Goal: Communication & Community: Answer question/provide support

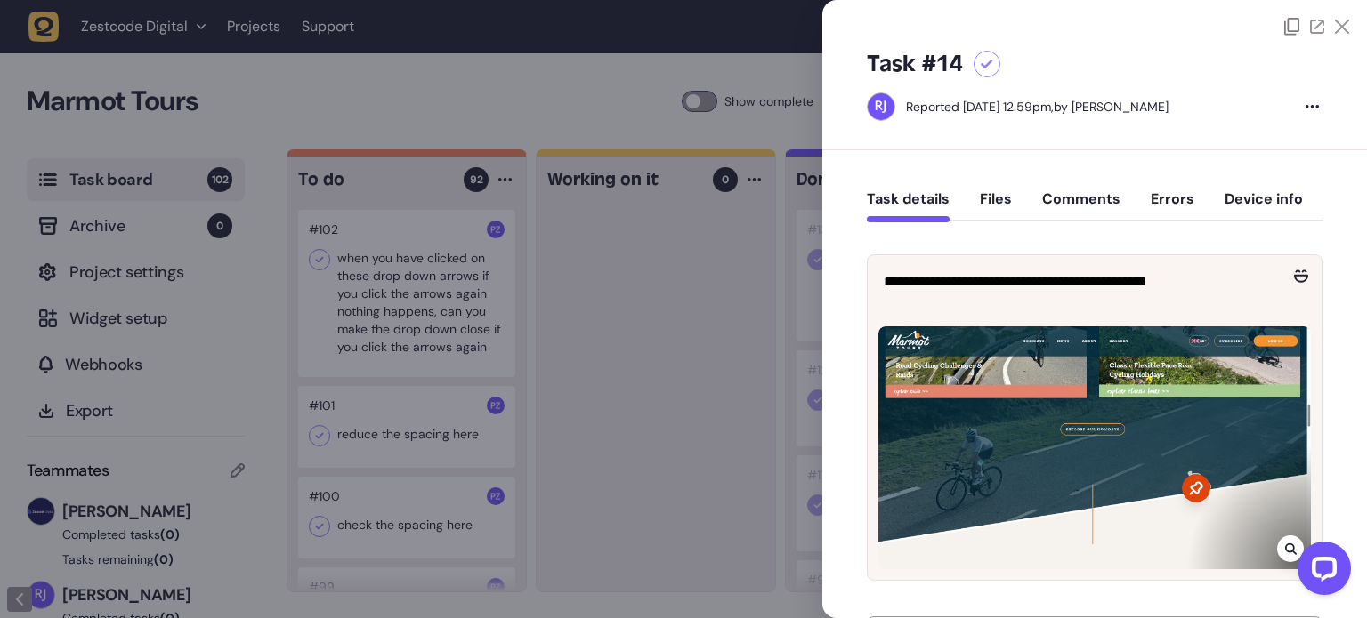
scroll to position [10156, 0]
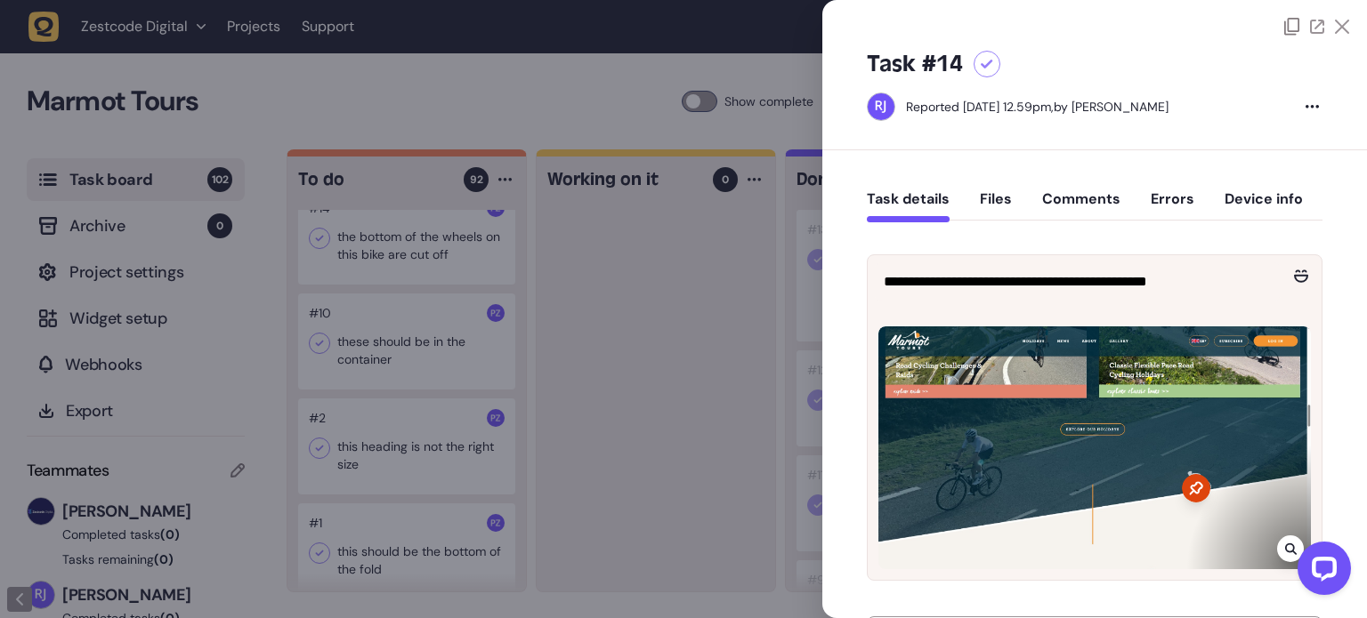
click at [1330, 20] on div at bounding box center [1316, 27] width 65 height 18
click at [1340, 22] on icon at bounding box center [1342, 27] width 14 height 14
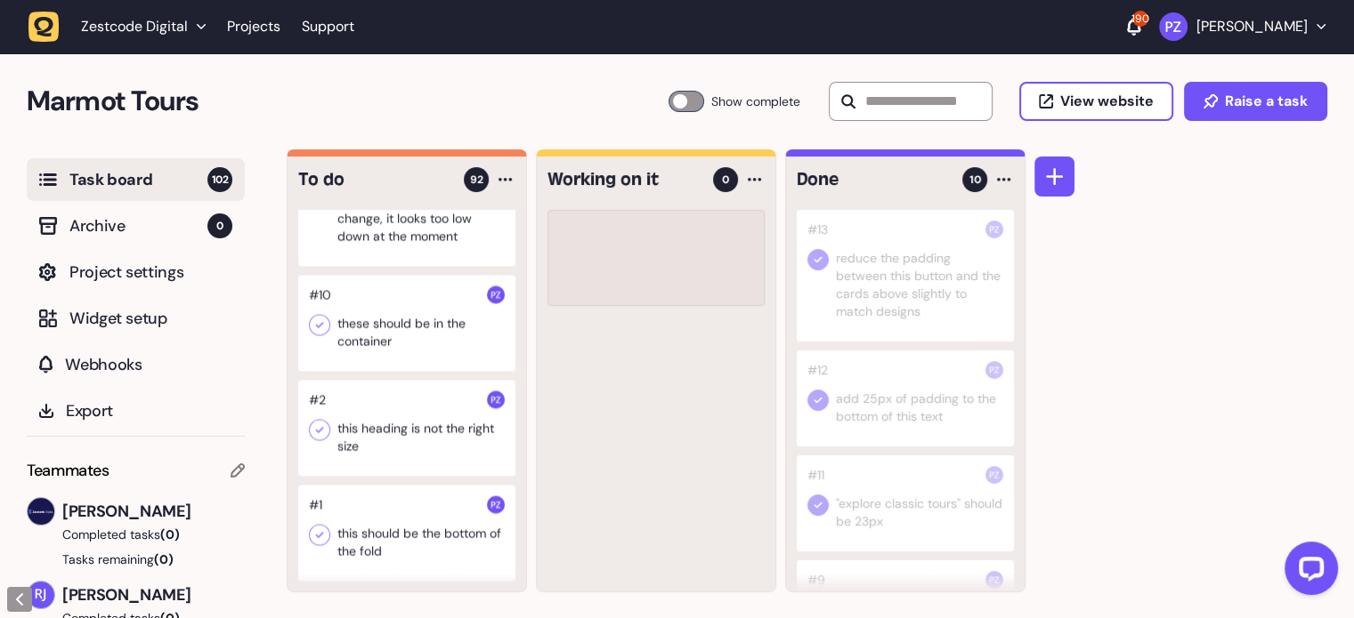
scroll to position [10140, 0]
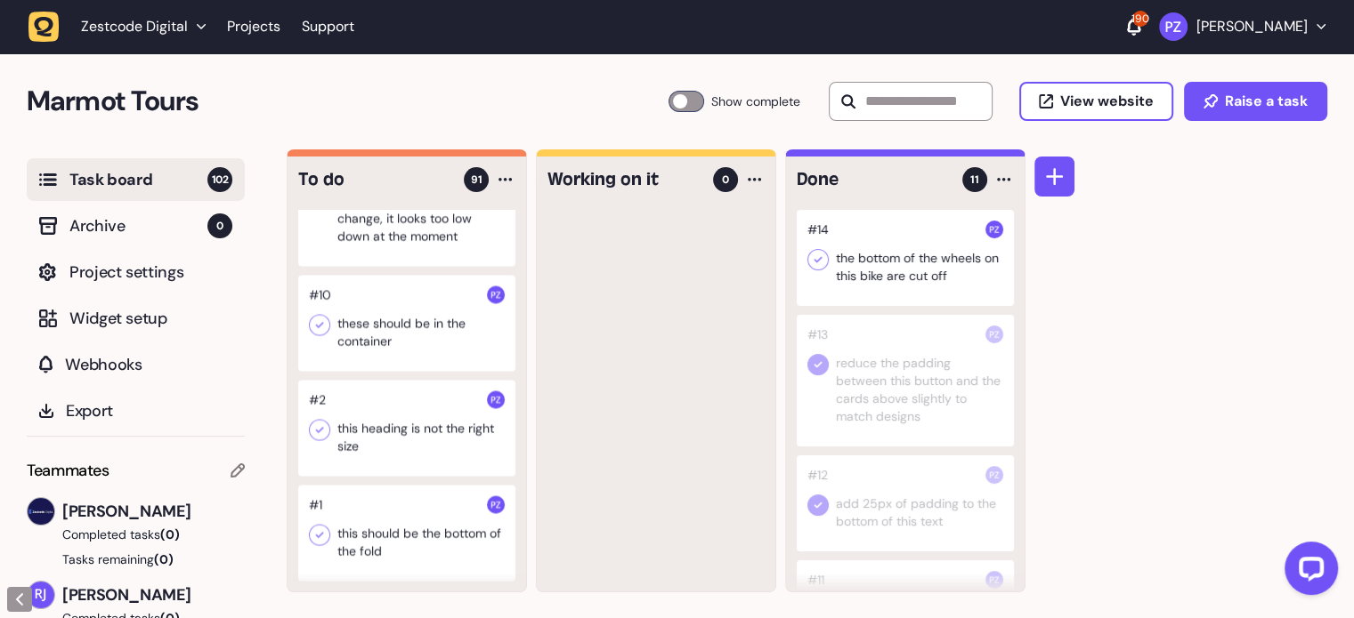
click at [816, 265] on icon at bounding box center [818, 260] width 18 height 18
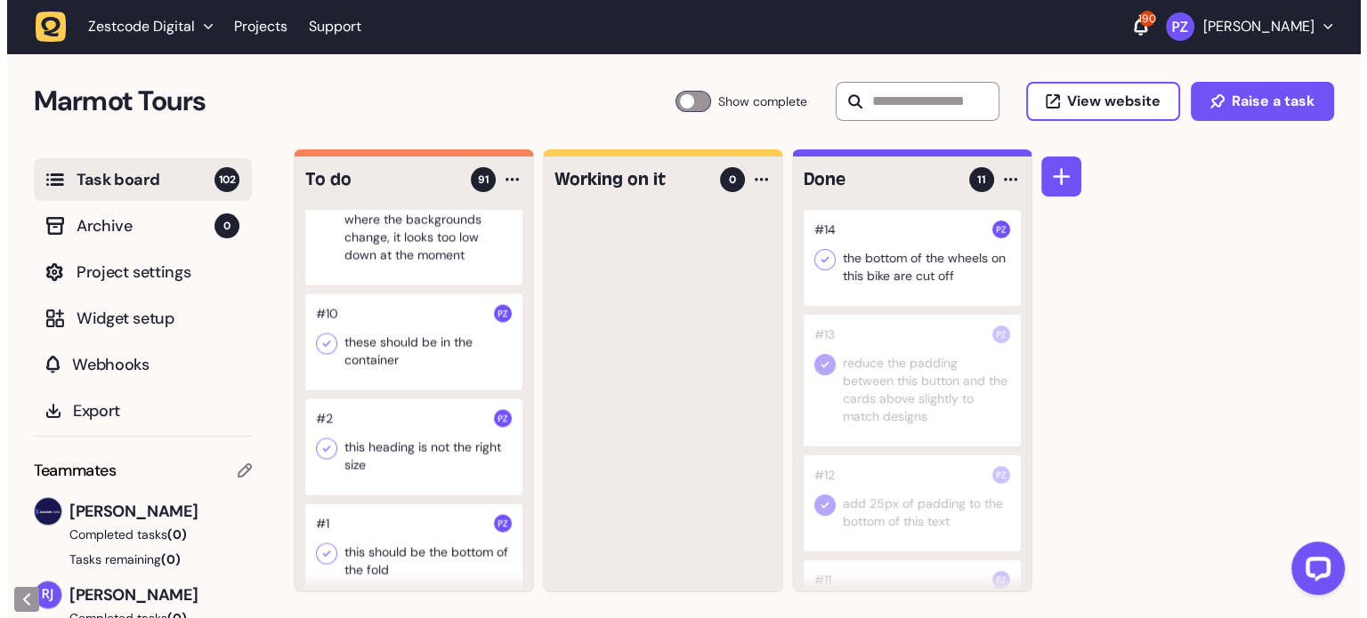
scroll to position [9962, 0]
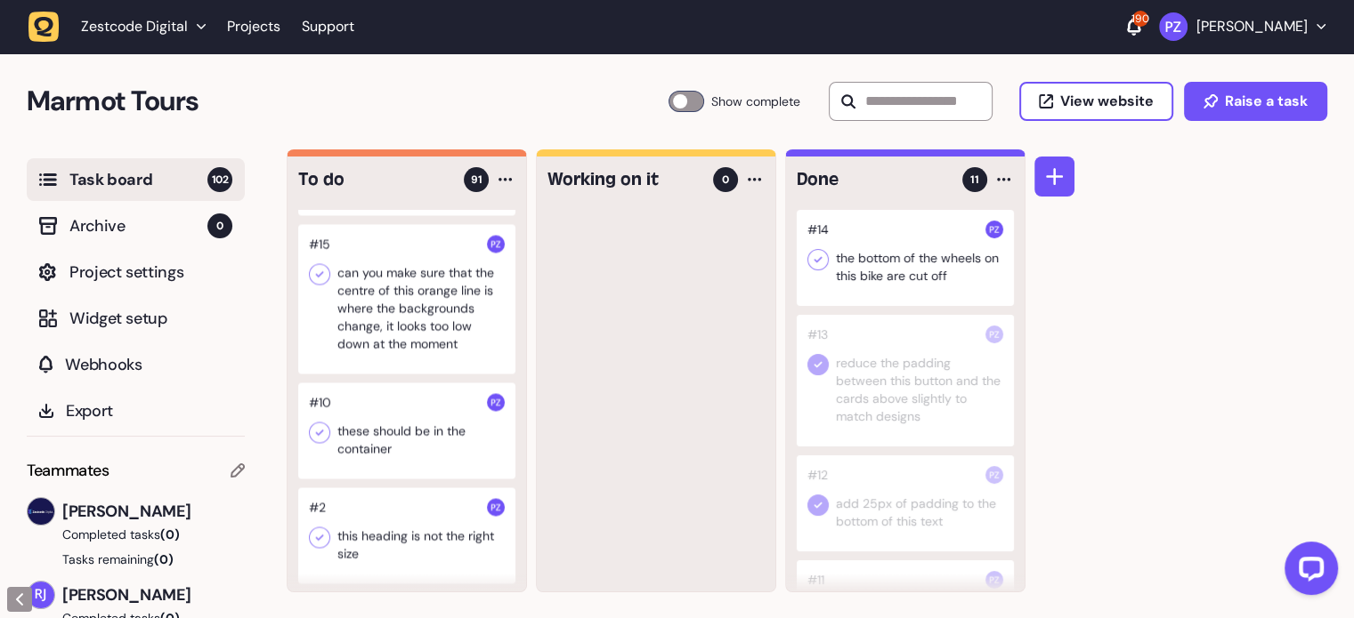
click at [360, 373] on div at bounding box center [406, 299] width 217 height 150
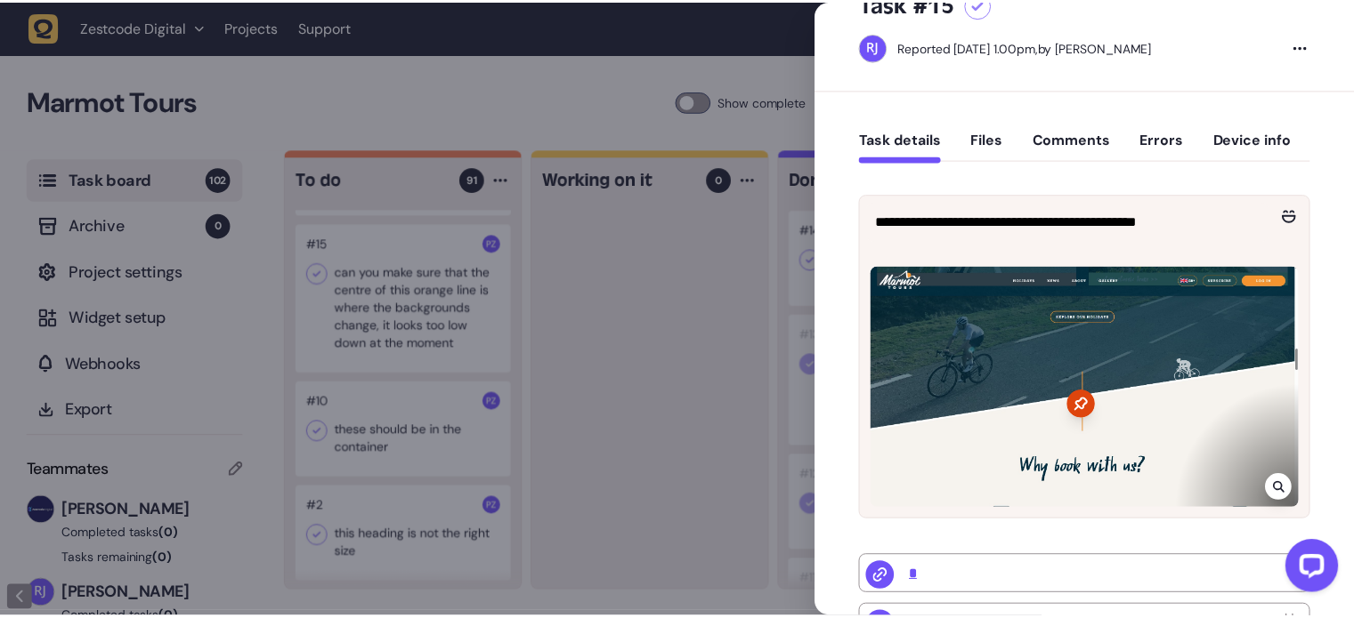
scroll to position [89, 0]
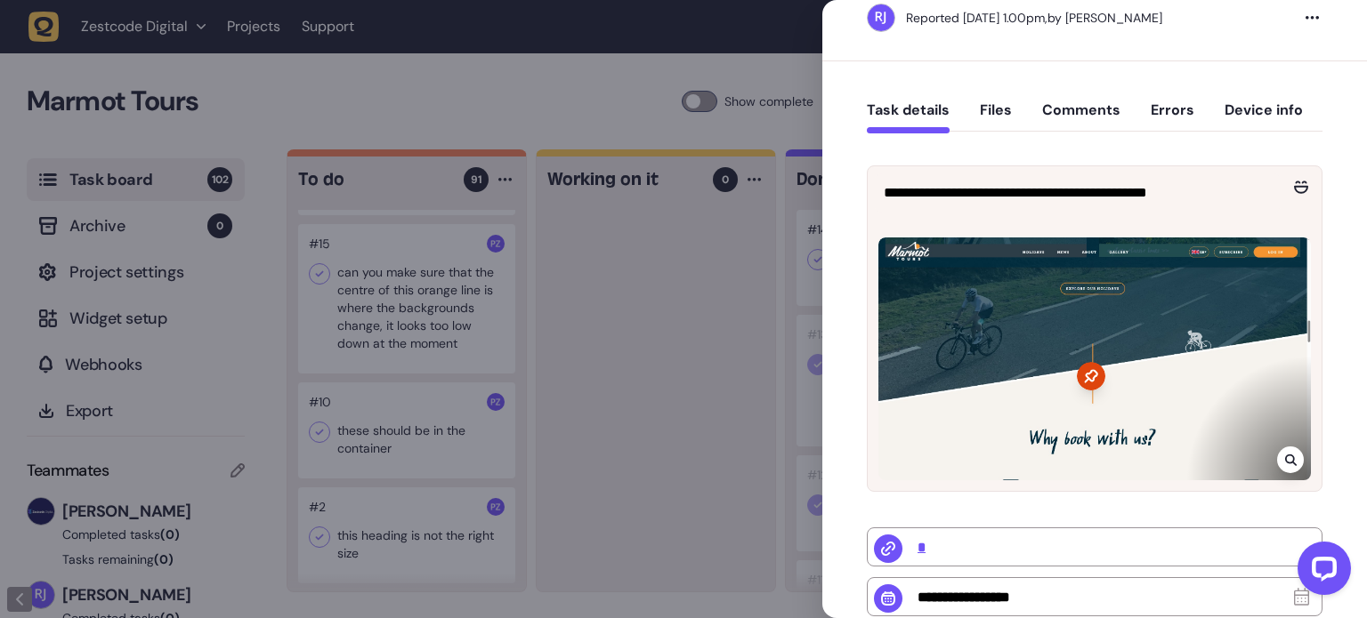
click at [795, 234] on div at bounding box center [683, 309] width 1367 height 618
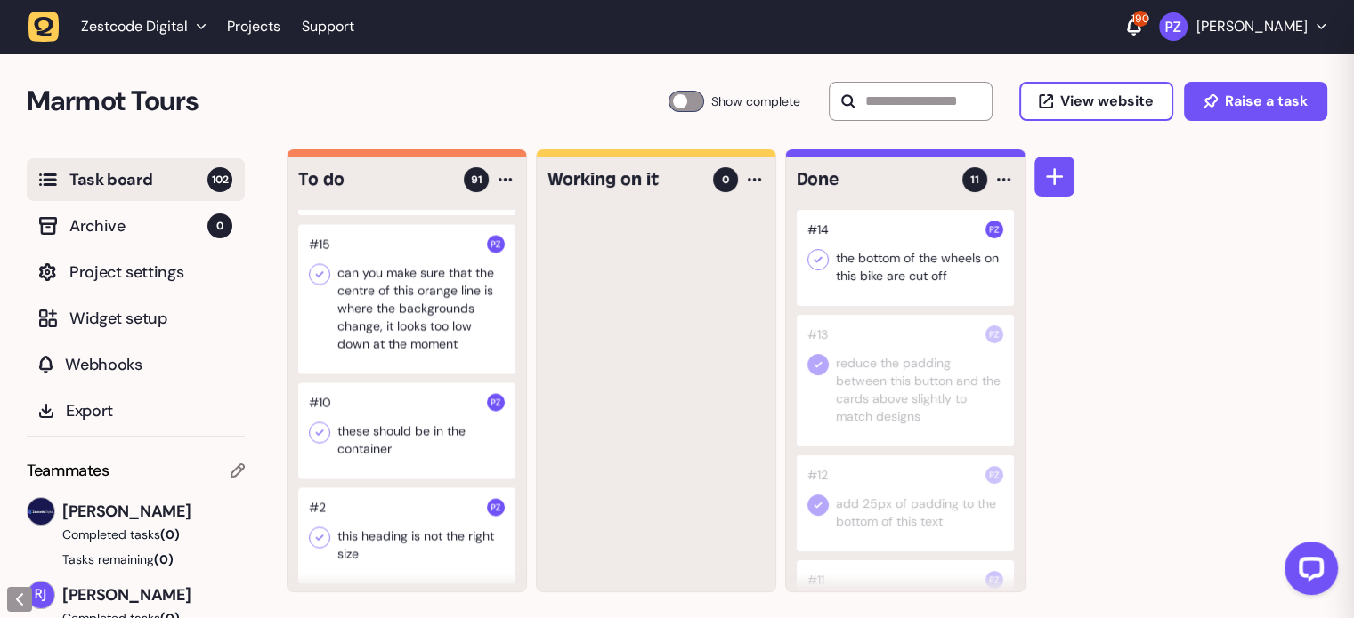
scroll to position [53, 0]
click at [360, 354] on div at bounding box center [406, 299] width 217 height 150
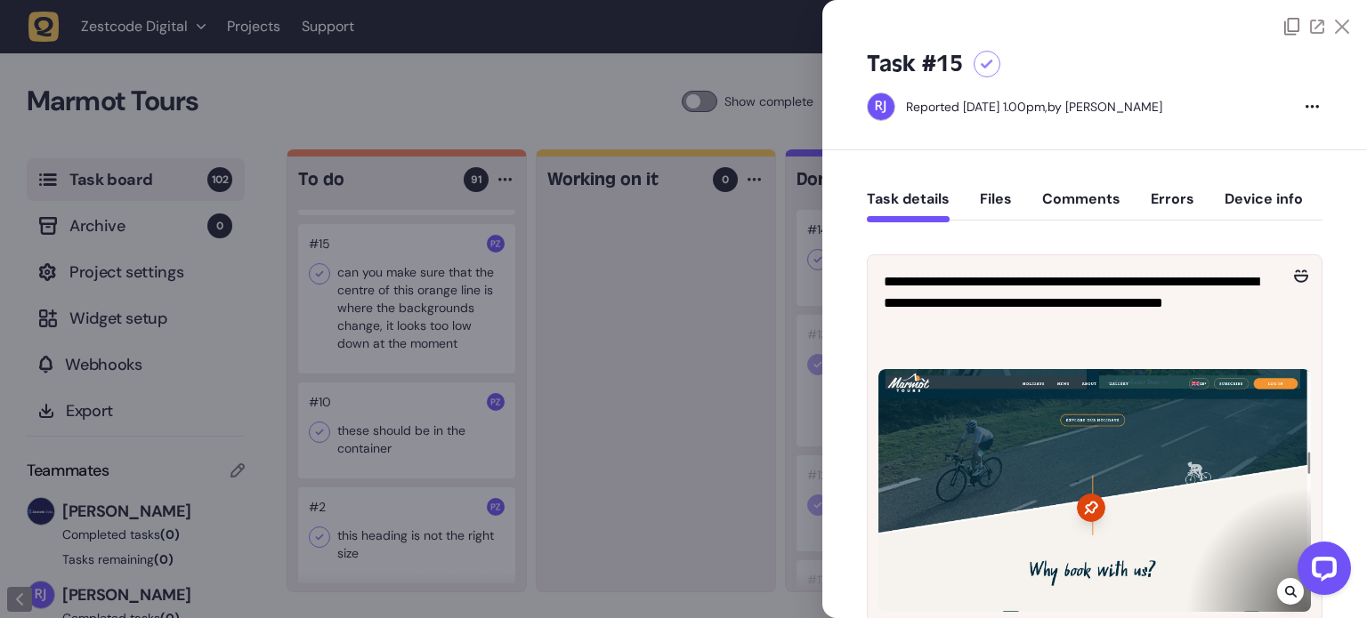
drag, startPoint x: 1331, startPoint y: 31, endPoint x: 1338, endPoint y: 21, distance: 12.1
click at [1335, 30] on icon at bounding box center [1342, 27] width 14 height 14
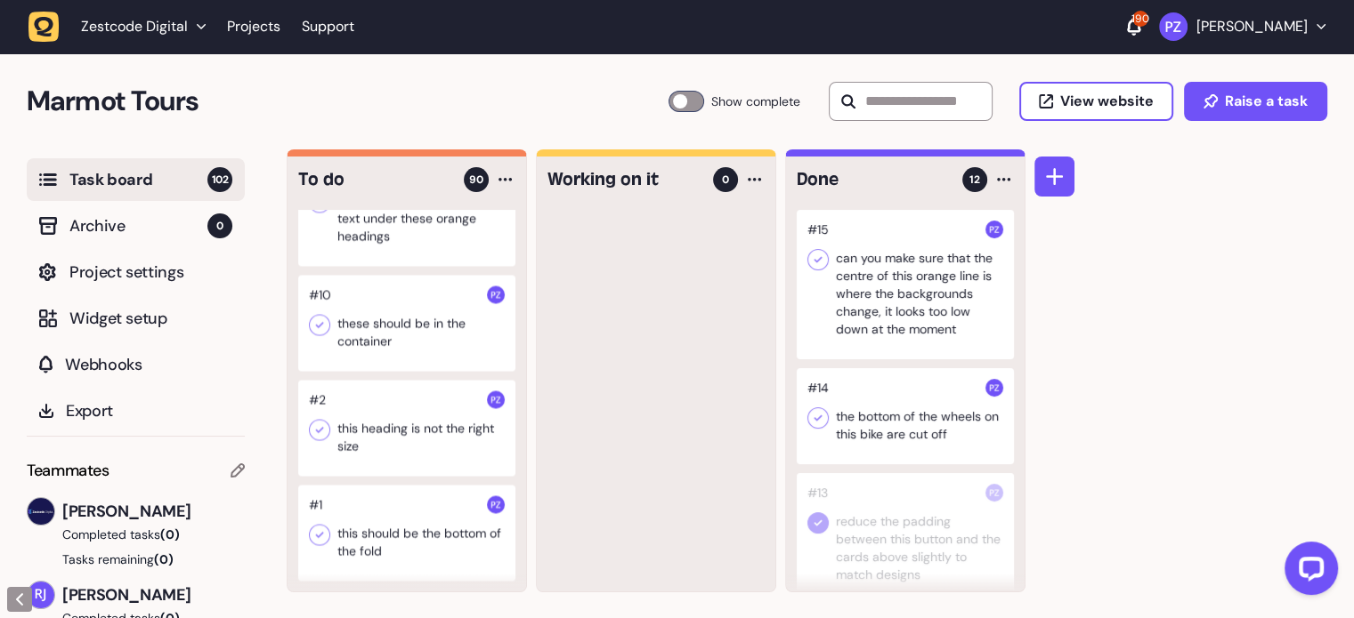
click at [815, 253] on icon at bounding box center [818, 260] width 18 height 18
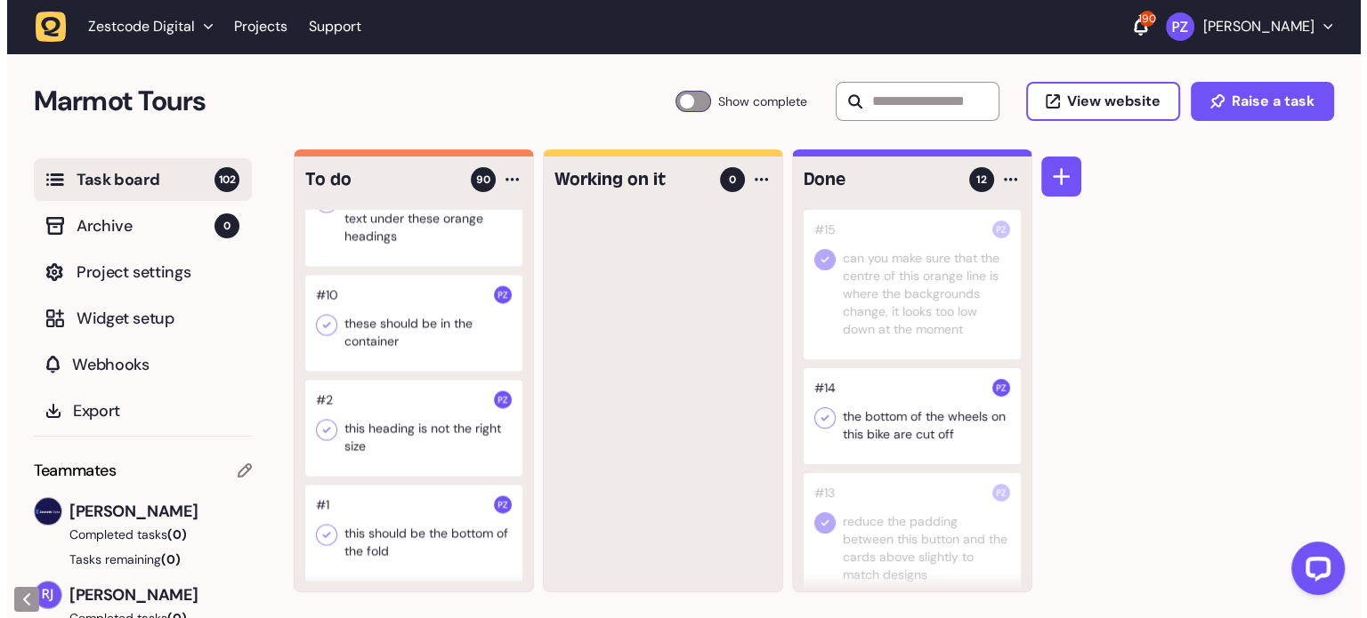
scroll to position [9873, 0]
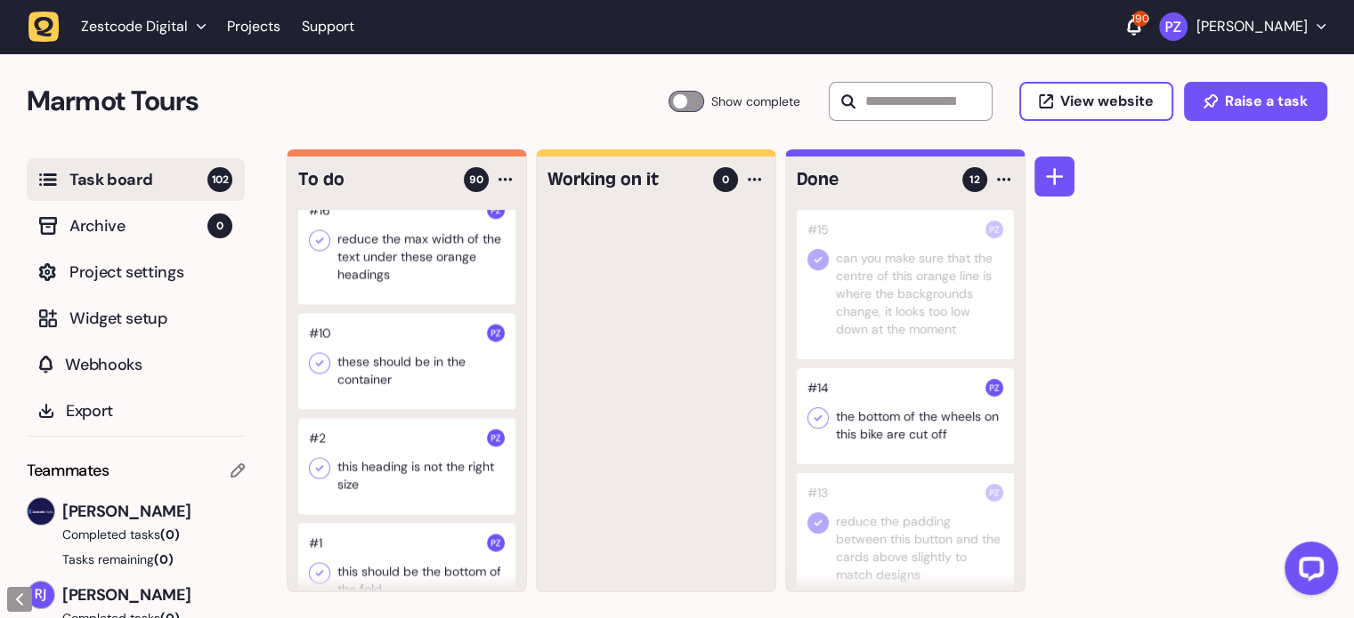
click at [451, 304] on div at bounding box center [406, 247] width 217 height 114
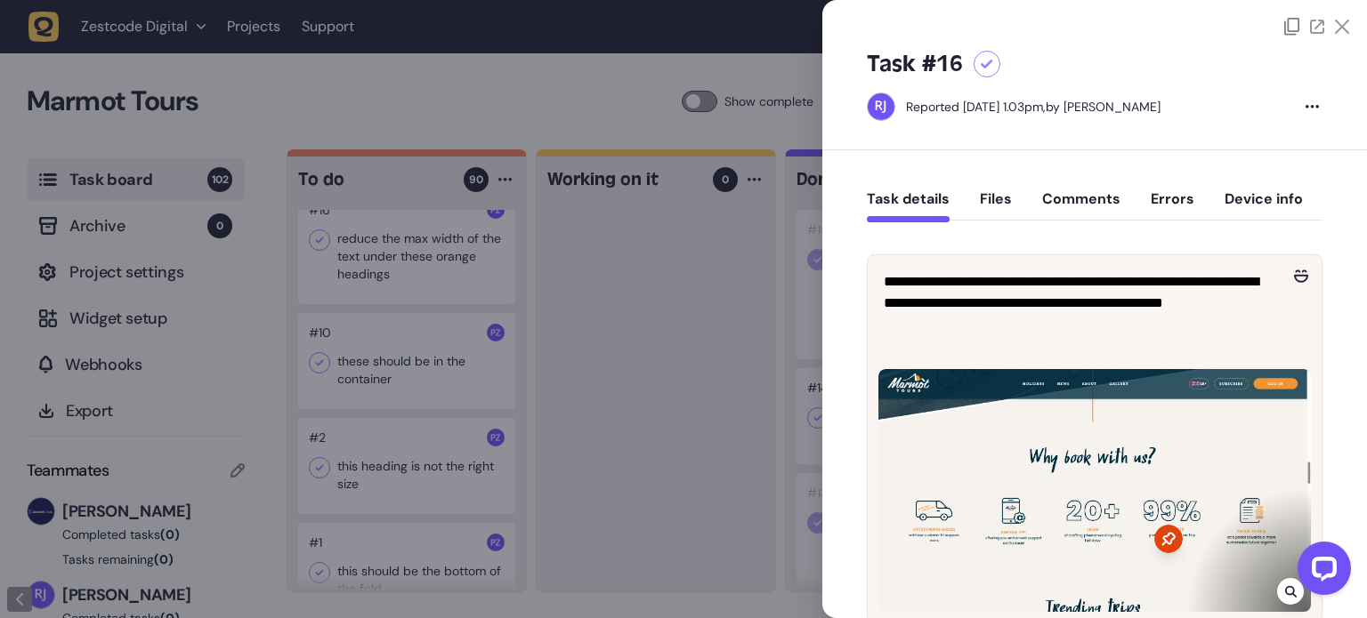
click at [699, 281] on div at bounding box center [683, 309] width 1367 height 618
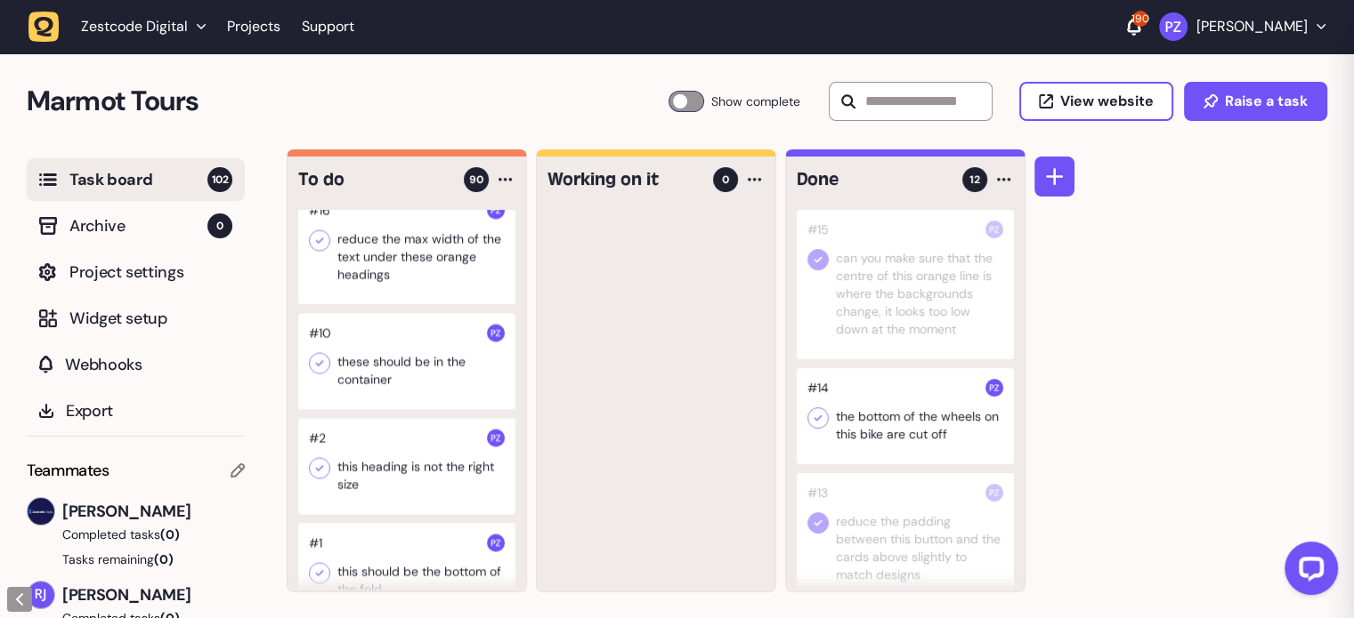
click at [352, 304] on div at bounding box center [406, 247] width 217 height 114
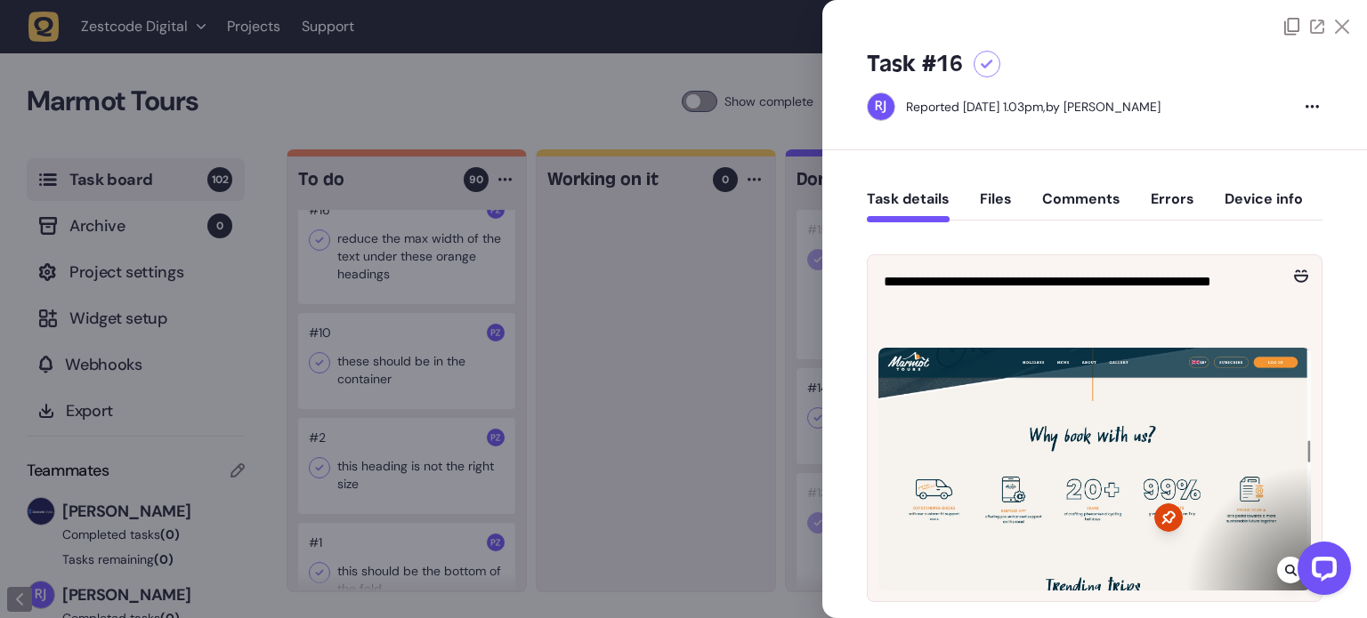
scroll to position [89, 0]
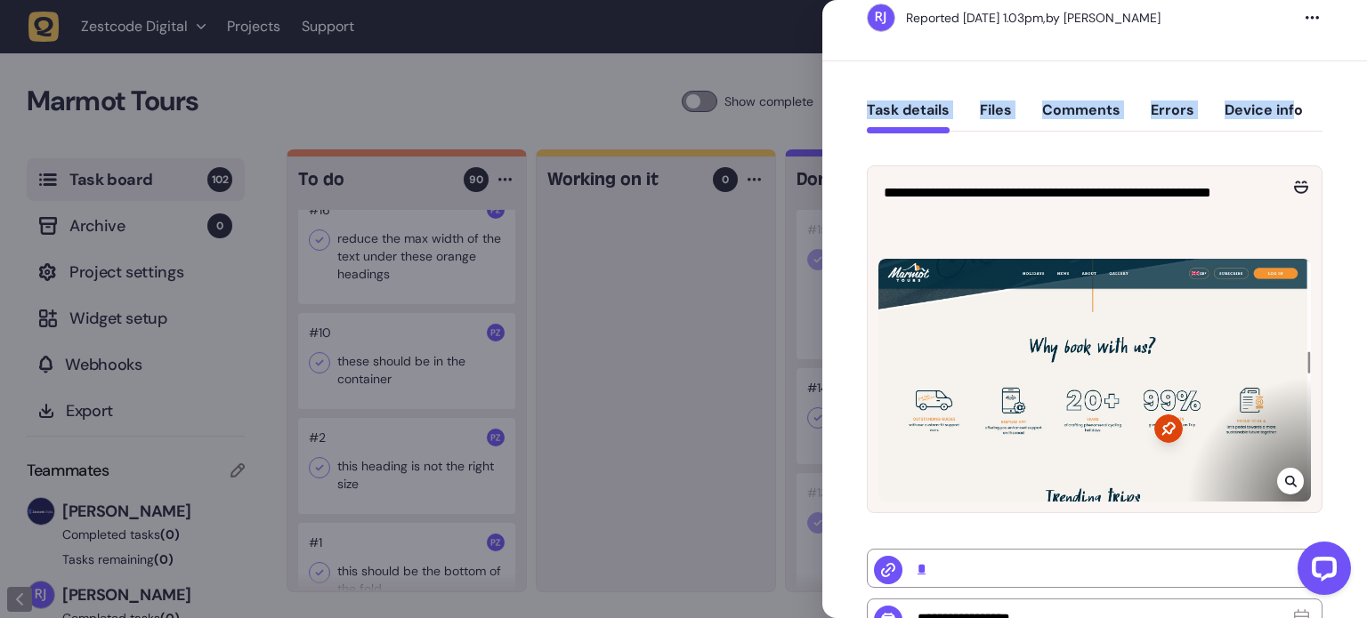
drag, startPoint x: 1306, startPoint y: 17, endPoint x: 1285, endPoint y: 96, distance: 82.0
click at [1285, 96] on div "**********" at bounding box center [1094, 309] width 545 height 618
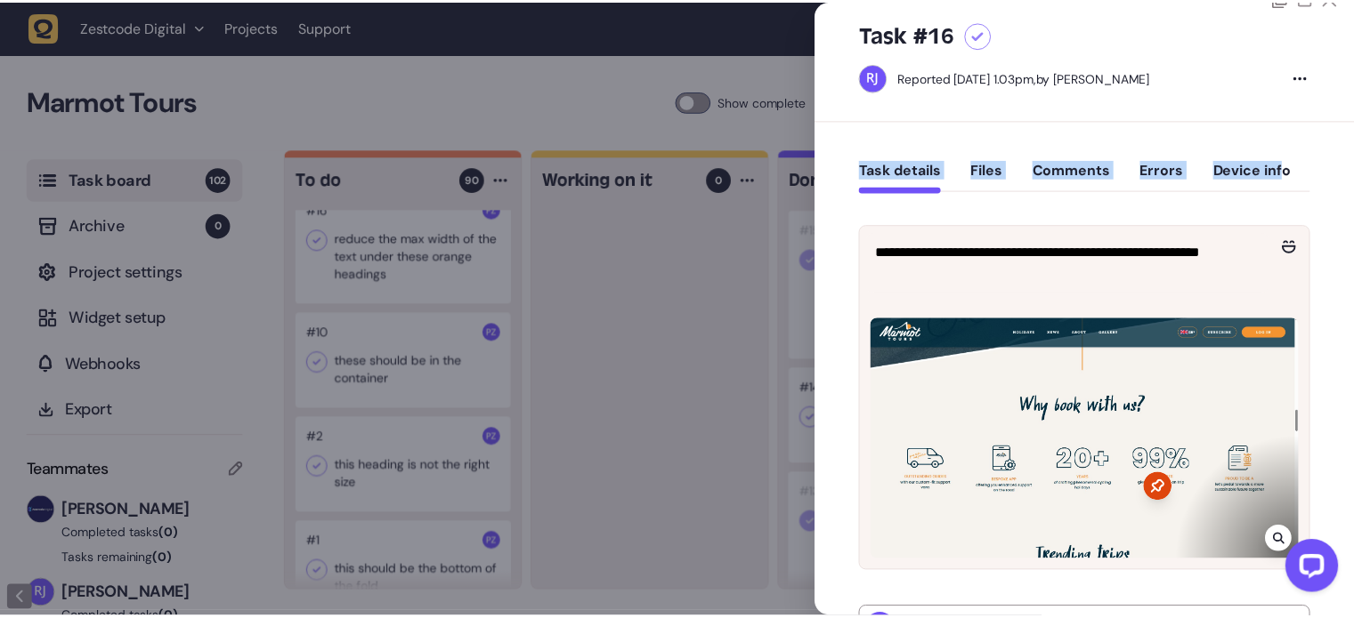
scroll to position [0, 0]
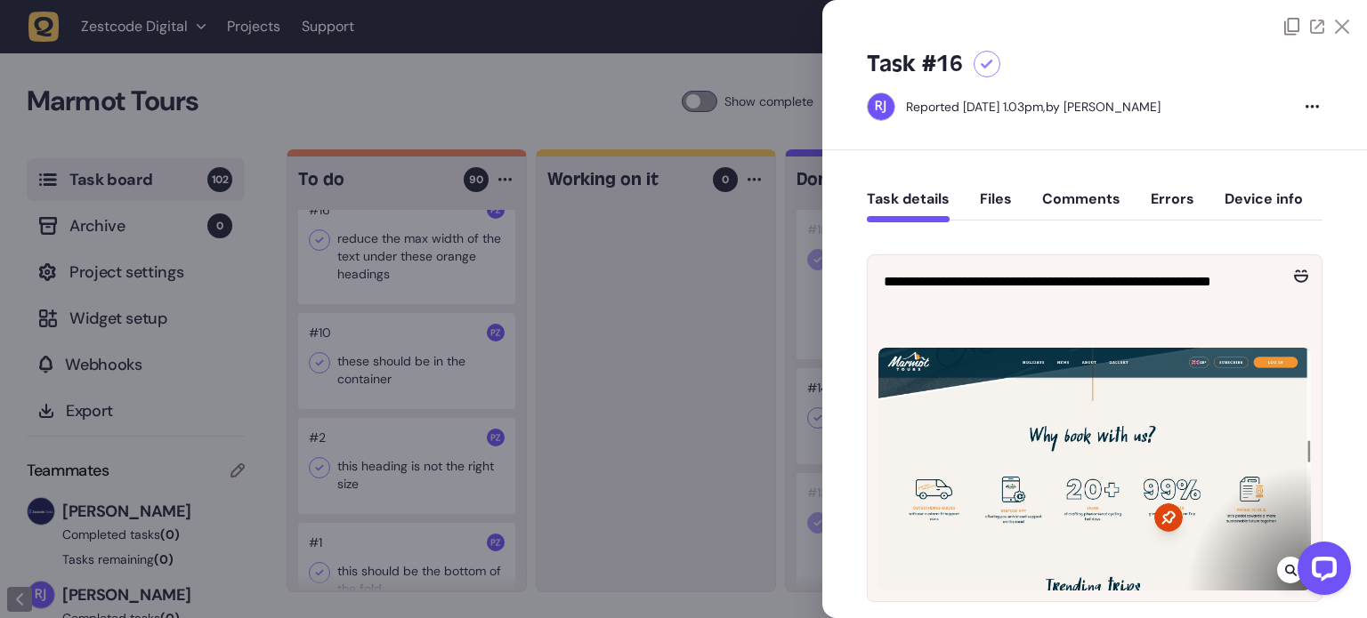
drag, startPoint x: 1343, startPoint y: 45, endPoint x: 1338, endPoint y: 25, distance: 21.2
click at [1344, 45] on div "Task #16 Reported [DATE] 1.03pm, by [PERSON_NAME]" at bounding box center [1094, 93] width 545 height 115
click at [1338, 25] on icon at bounding box center [1342, 27] width 14 height 14
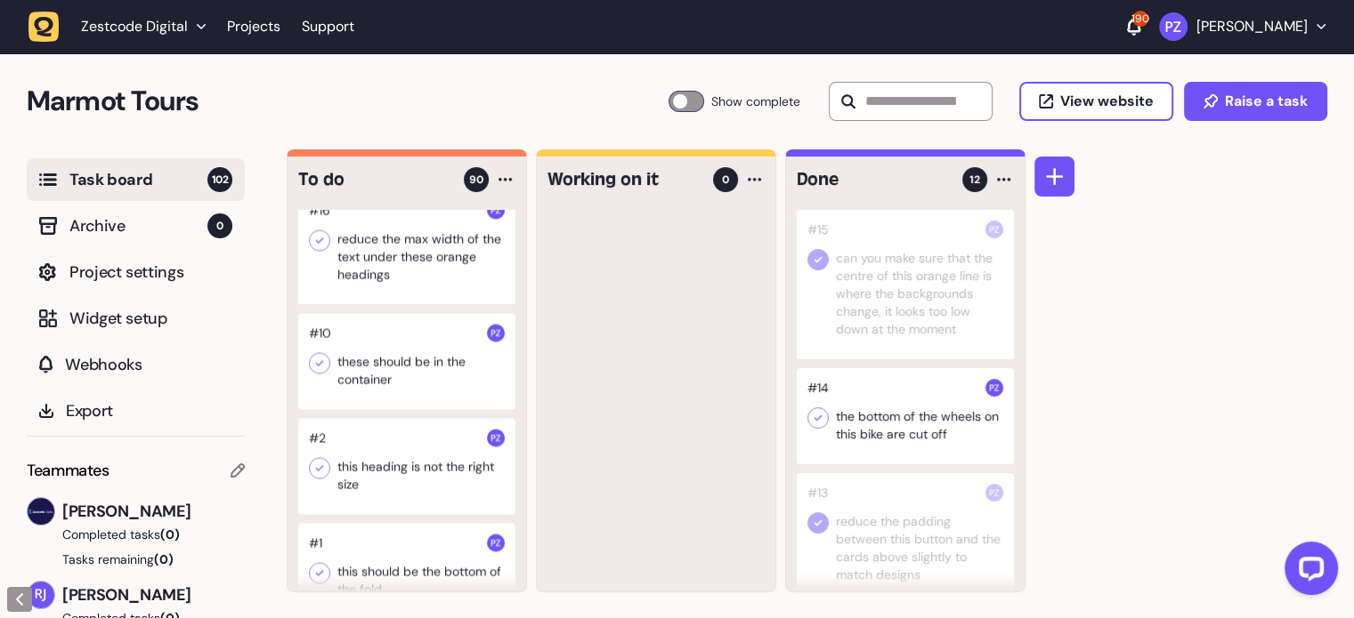
click at [381, 304] on div at bounding box center [406, 247] width 217 height 114
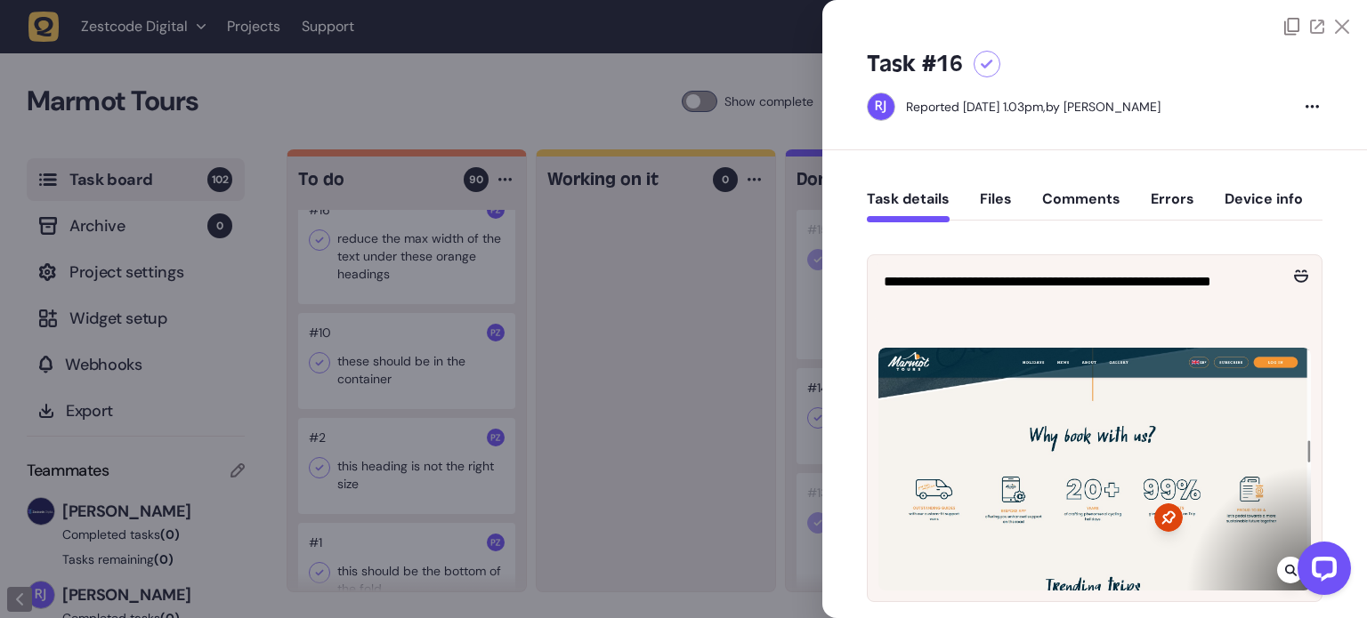
click at [1338, 24] on icon at bounding box center [1342, 27] width 14 height 14
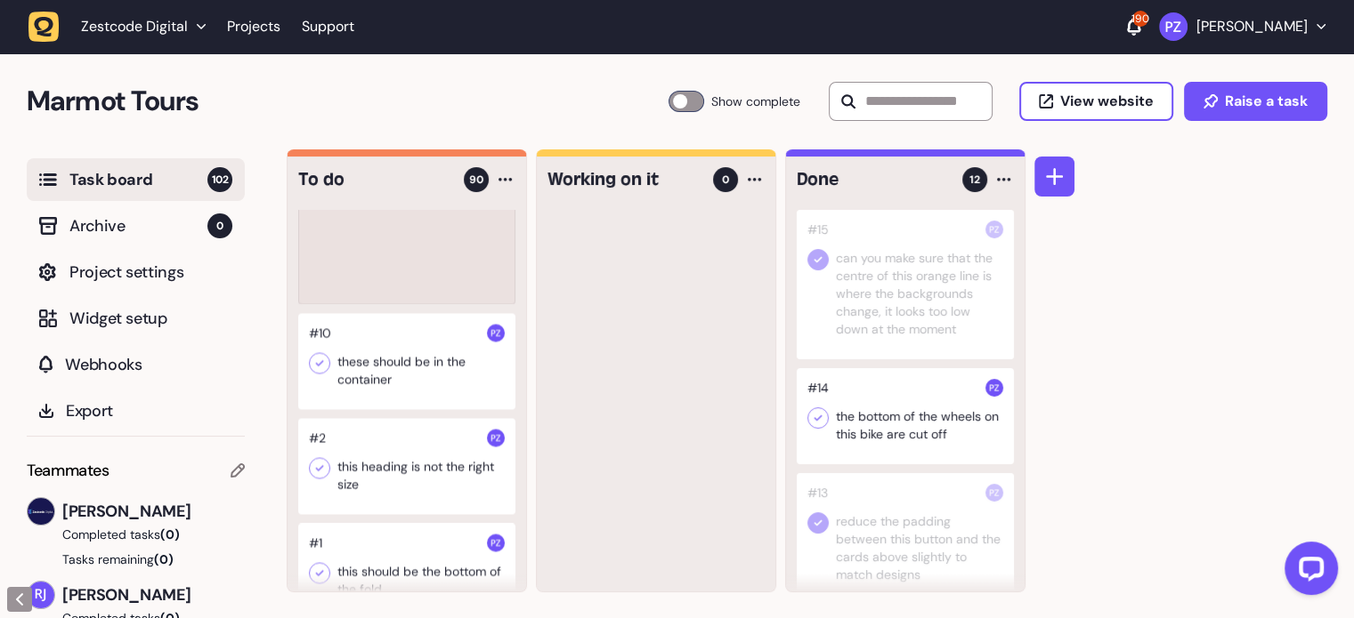
scroll to position [9858, 0]
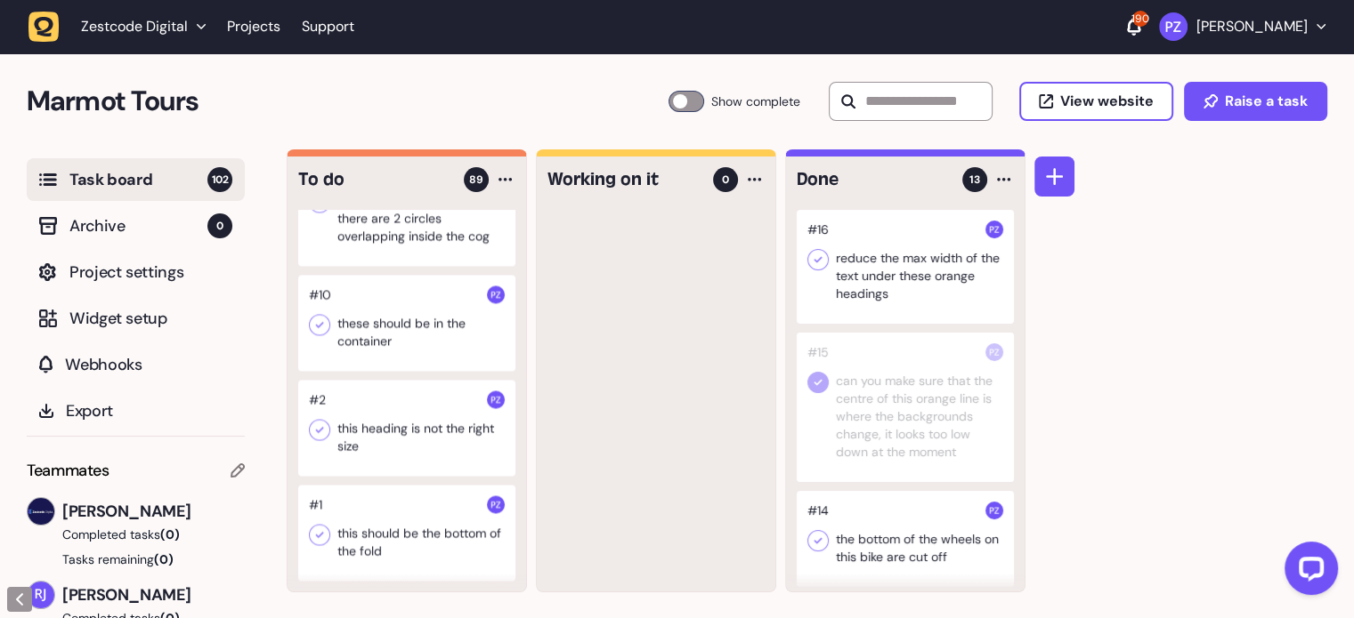
click at [822, 259] on icon at bounding box center [818, 260] width 18 height 18
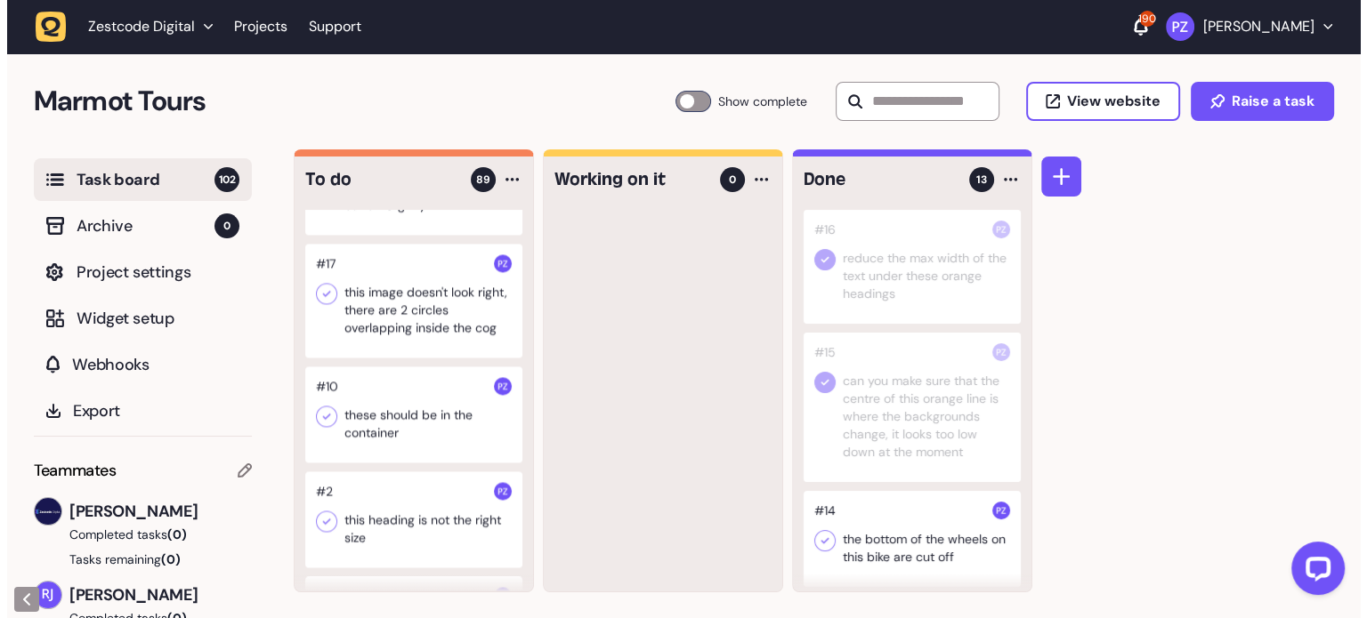
scroll to position [9680, 0]
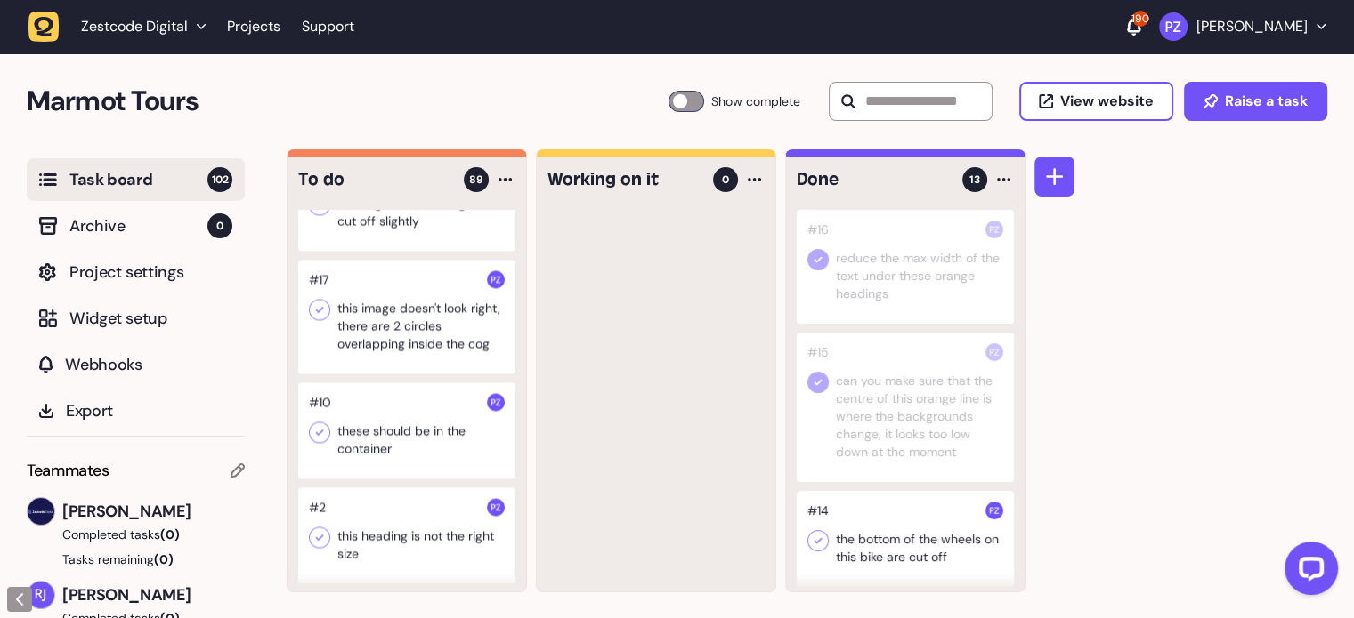
click at [379, 374] on div at bounding box center [406, 317] width 217 height 114
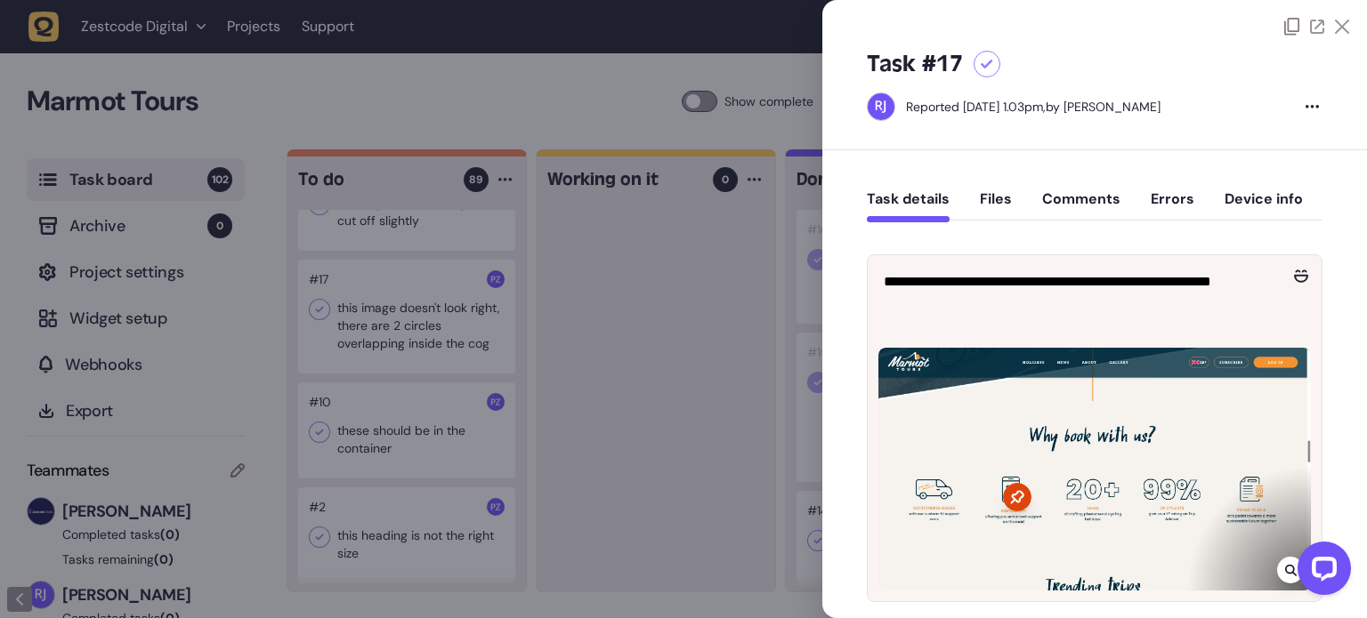
click at [570, 344] on div at bounding box center [683, 309] width 1367 height 618
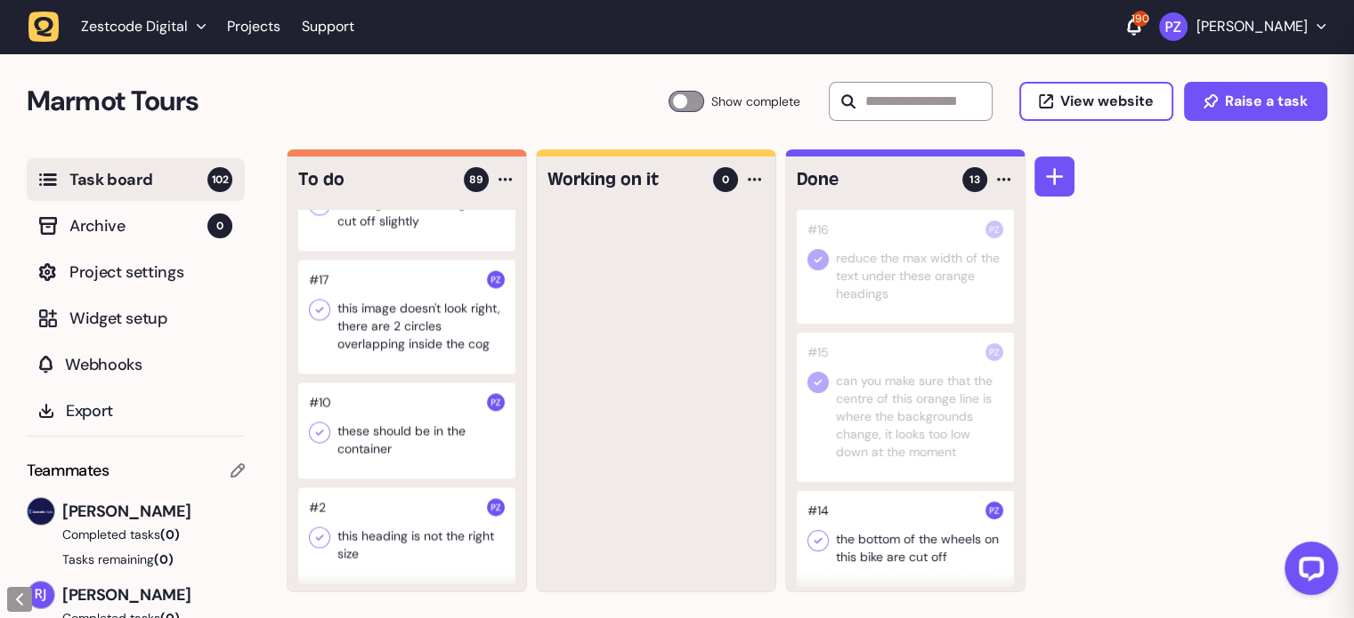
click at [362, 374] on div at bounding box center [406, 317] width 217 height 114
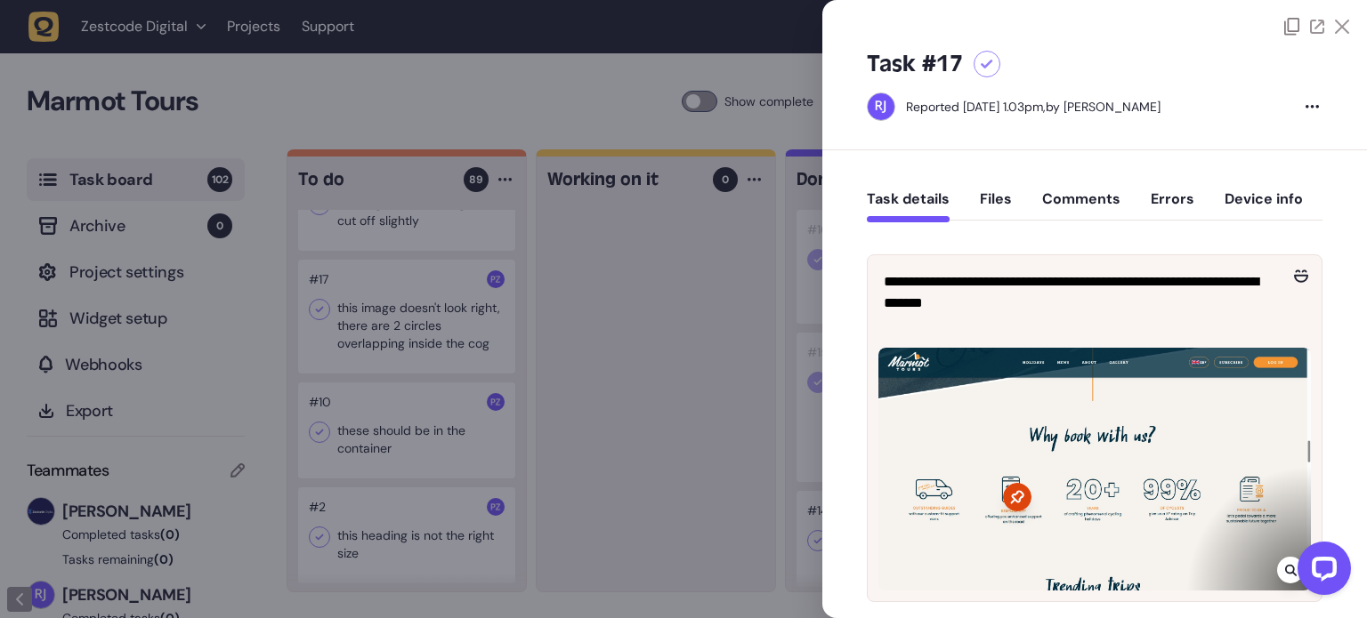
click at [1344, 33] on icon at bounding box center [1342, 27] width 14 height 14
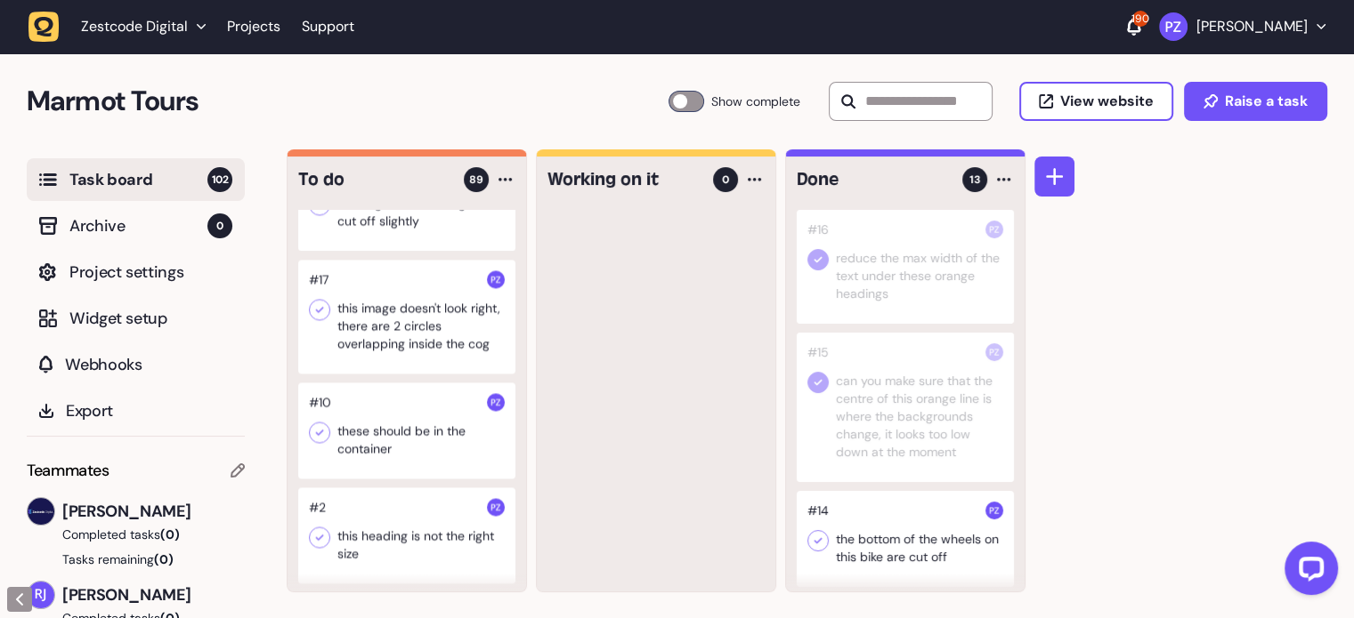
click at [376, 251] on div at bounding box center [406, 203] width 217 height 96
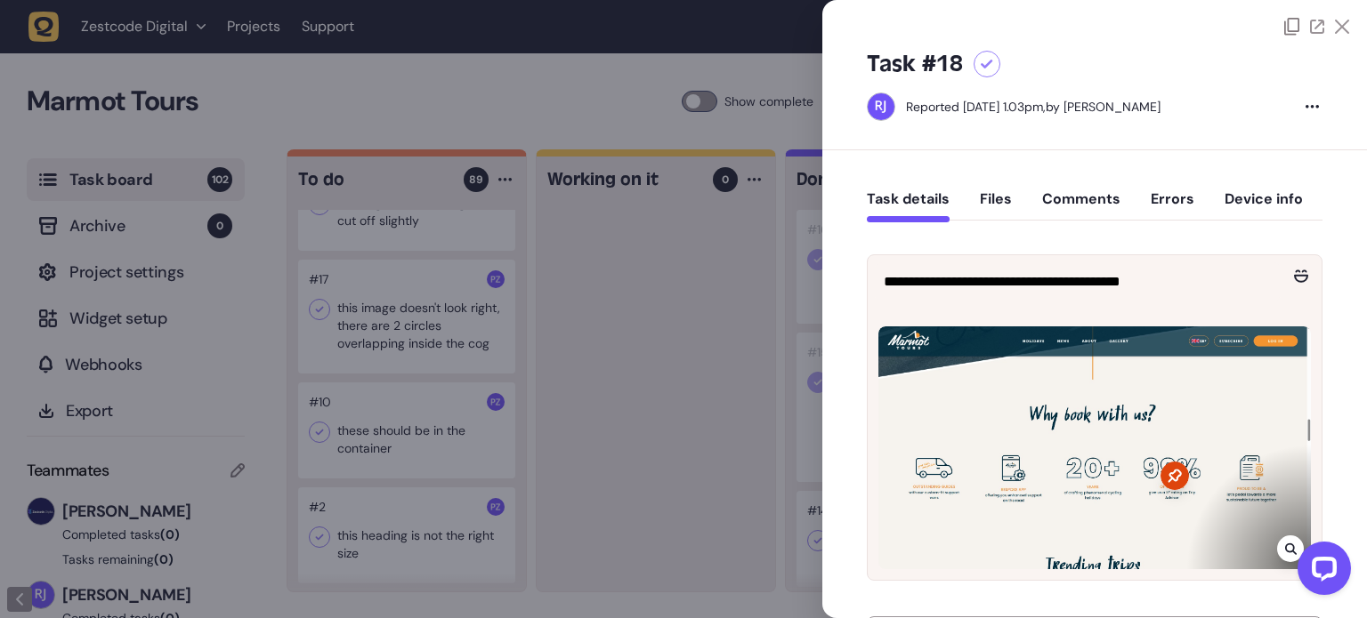
click at [1338, 27] on icon at bounding box center [1342, 27] width 14 height 14
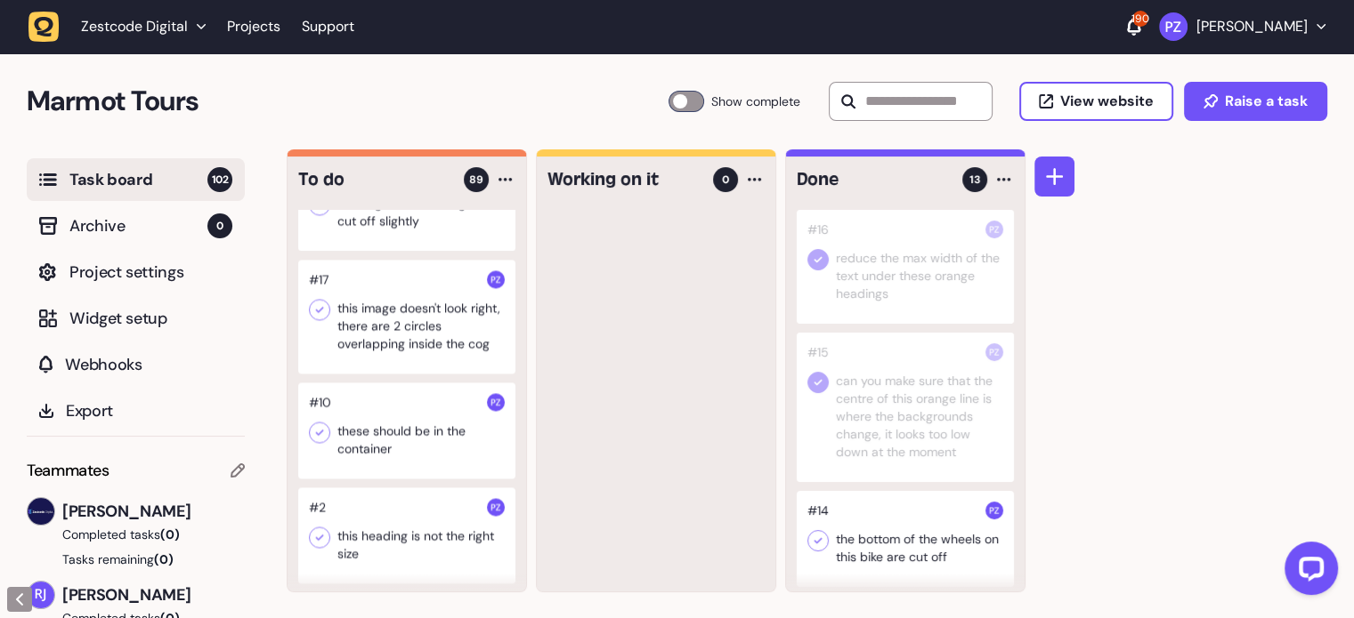
click at [385, 374] on div at bounding box center [406, 317] width 217 height 114
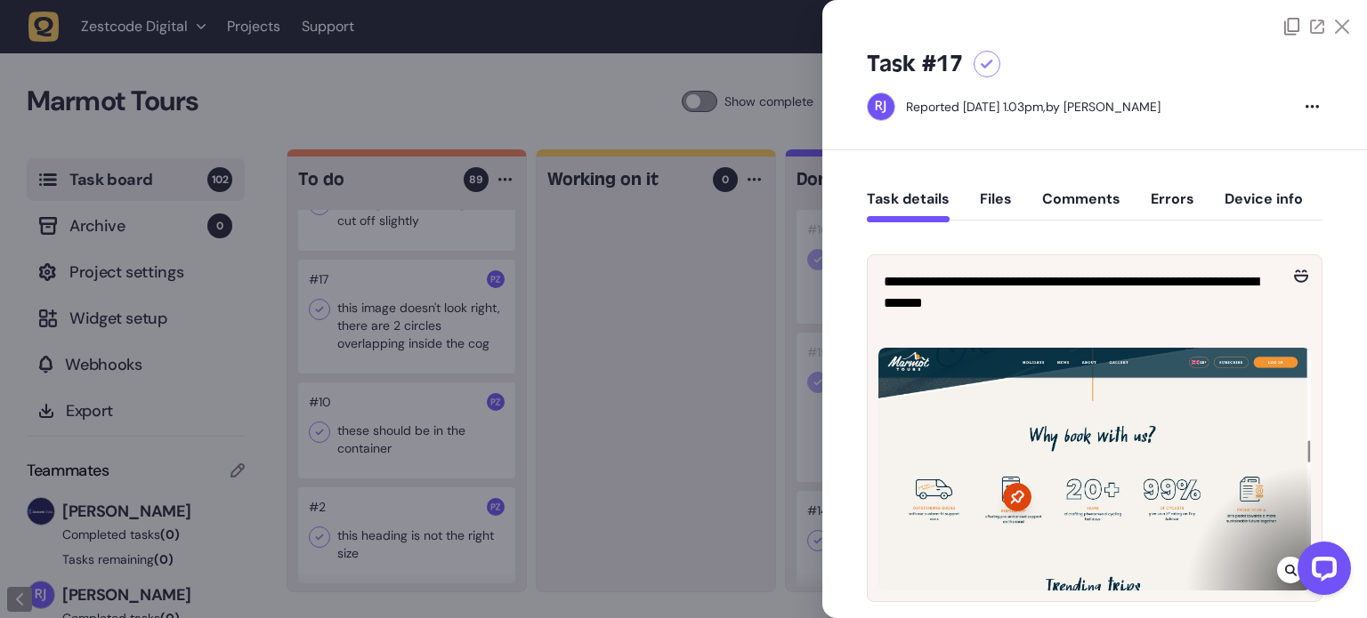
click at [1335, 28] on icon at bounding box center [1342, 27] width 14 height 14
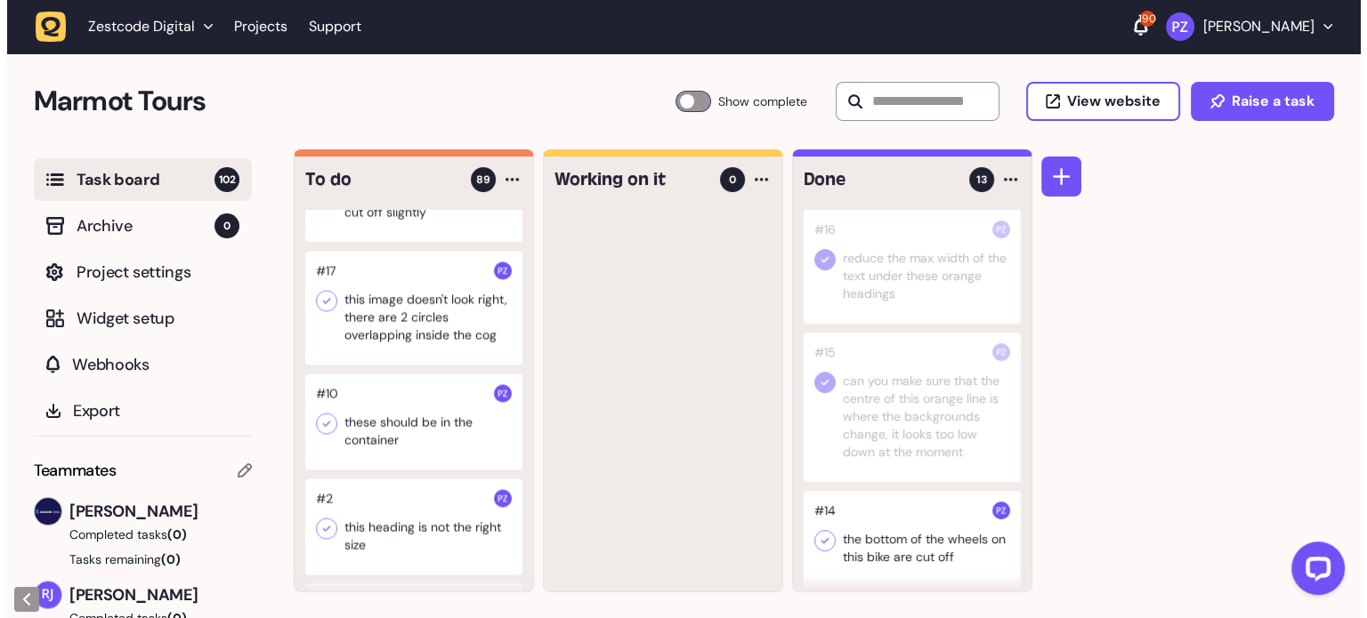
scroll to position [9680, 0]
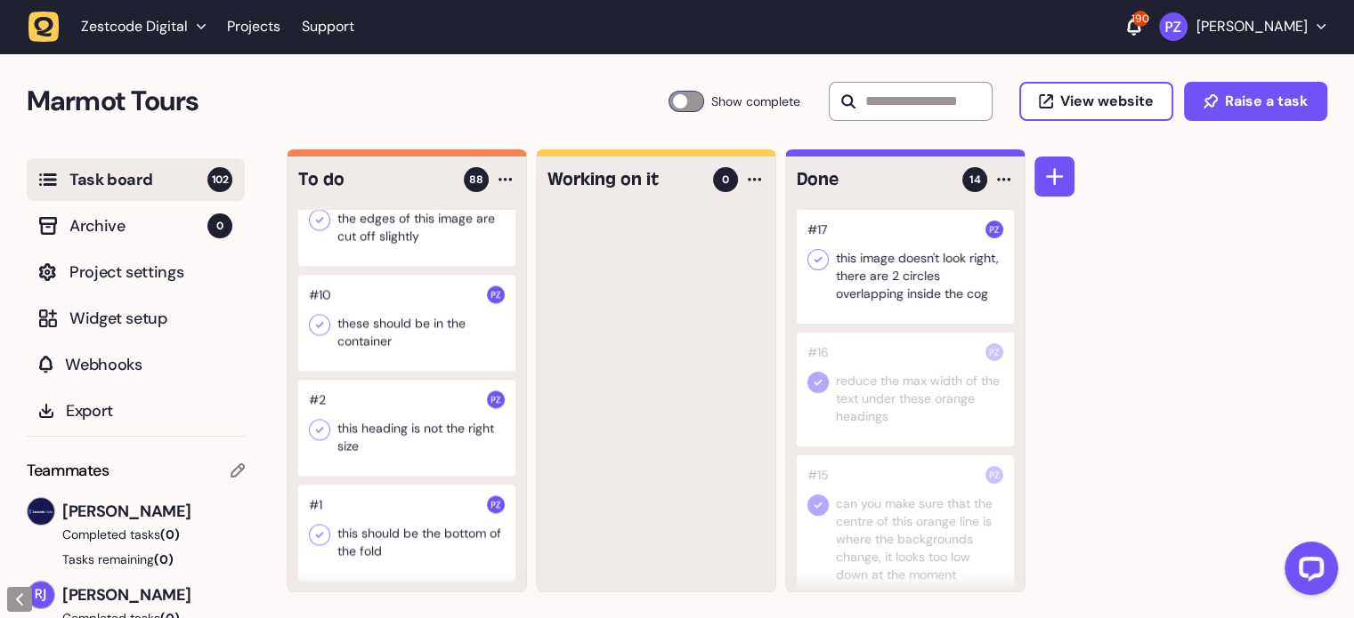
click at [820, 263] on icon at bounding box center [818, 260] width 18 height 18
click at [374, 266] on div at bounding box center [406, 218] width 217 height 96
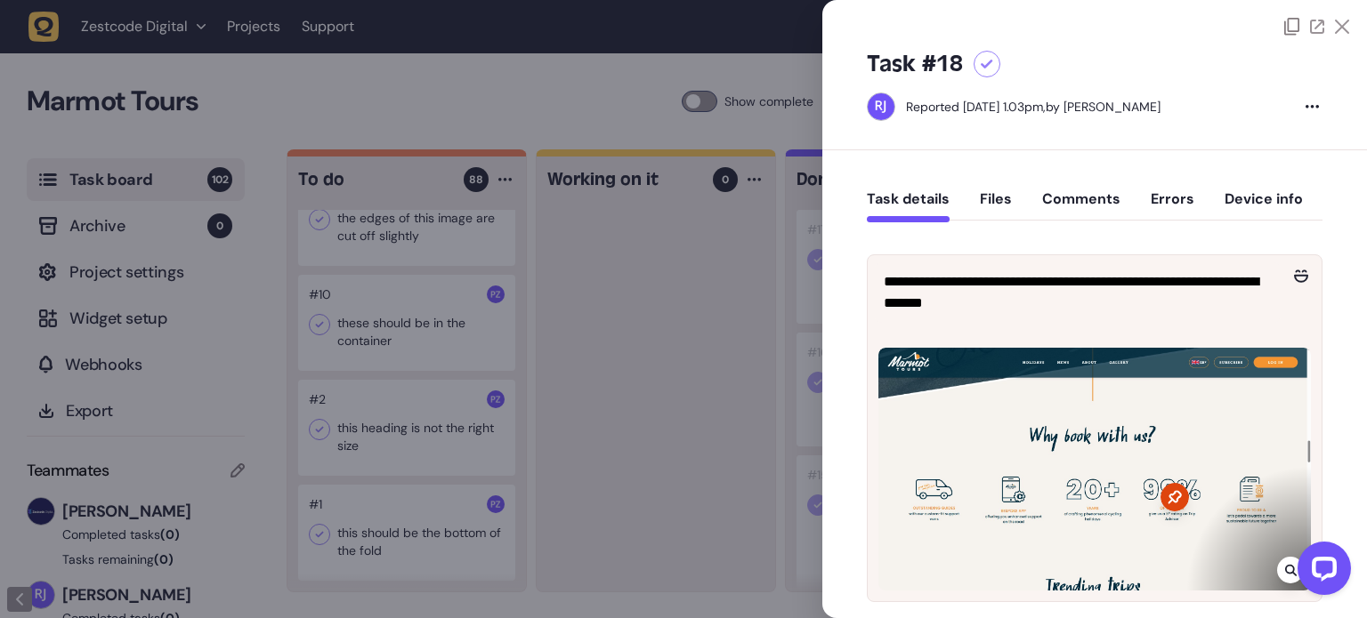
click at [1337, 25] on icon at bounding box center [1342, 27] width 14 height 14
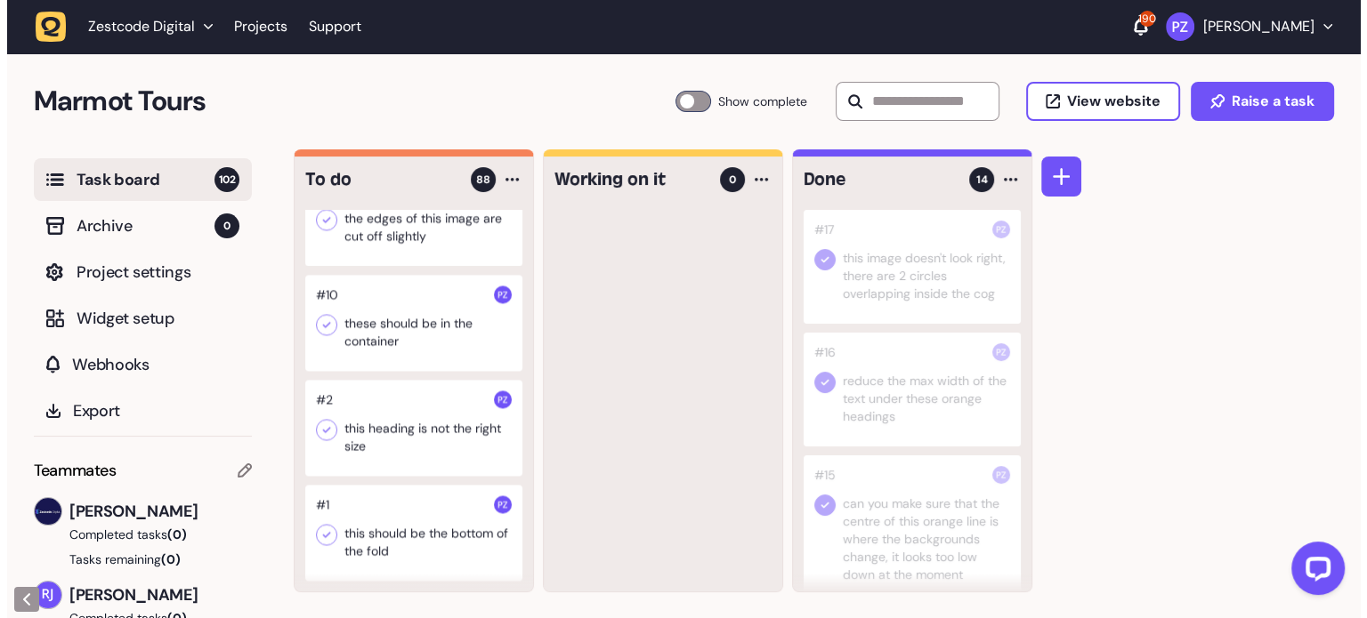
scroll to position [9631, 0]
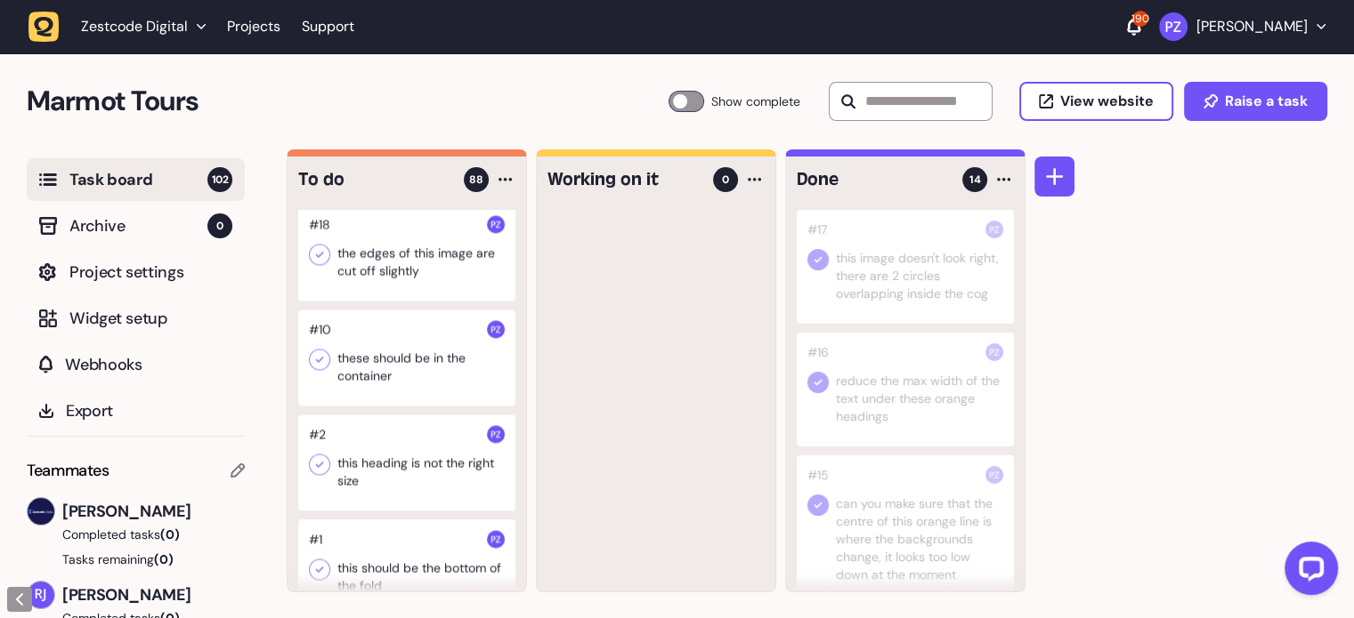
click at [381, 301] on div at bounding box center [406, 253] width 217 height 96
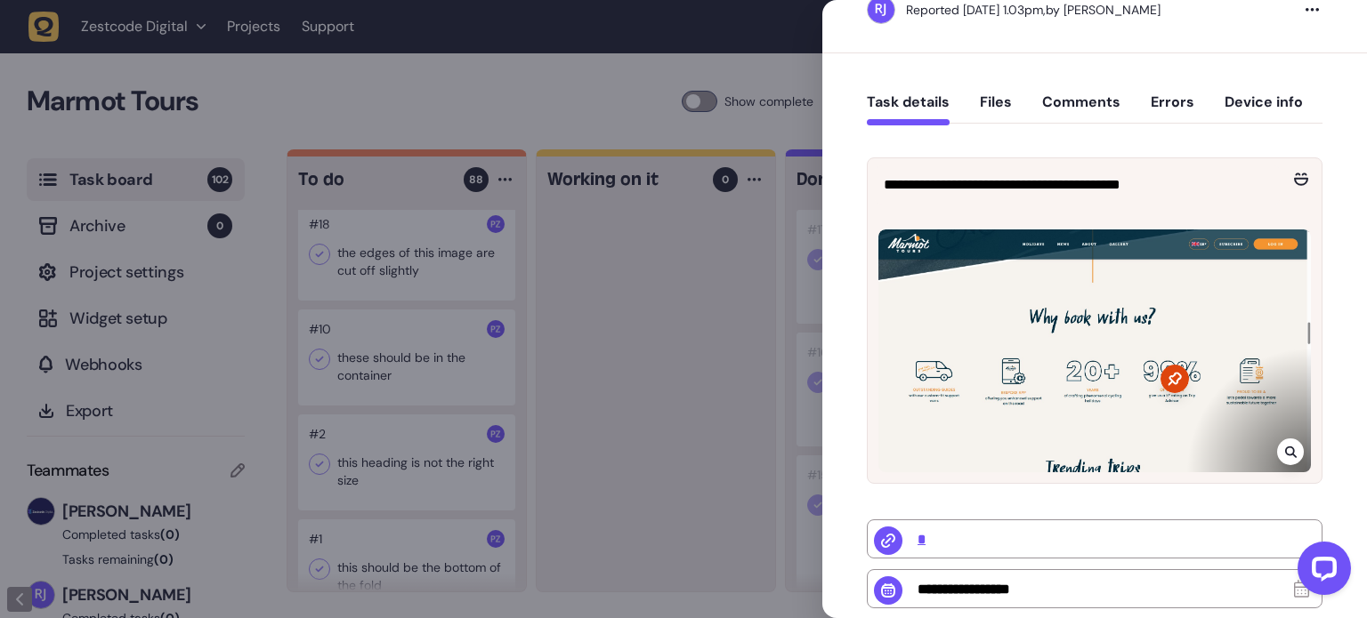
scroll to position [89, 0]
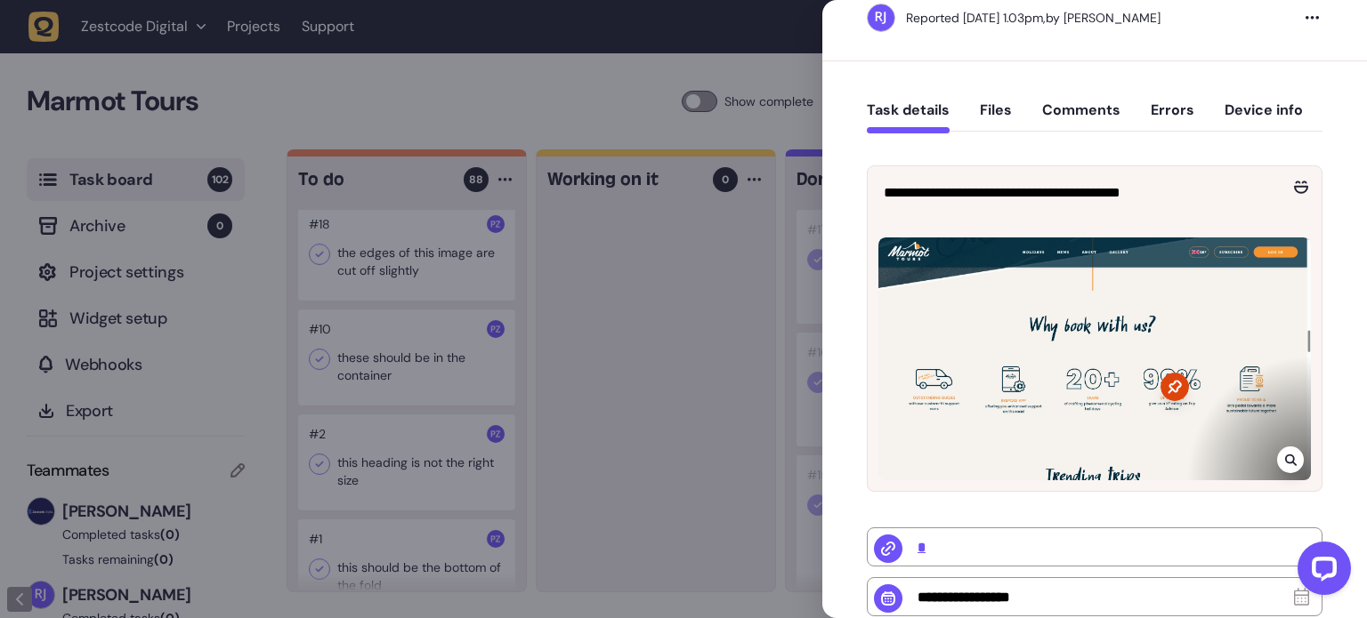
click at [1084, 117] on button "Comments" at bounding box center [1081, 117] width 78 height 32
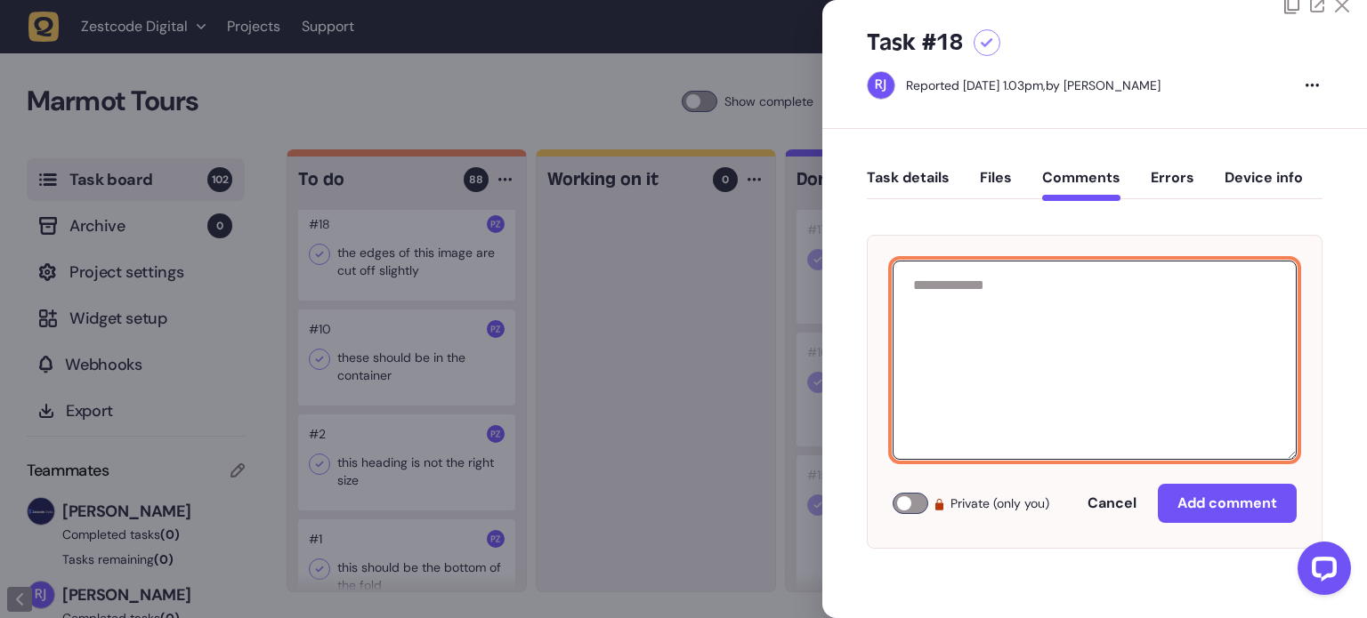
click at [1082, 325] on textarea at bounding box center [1095, 360] width 404 height 199
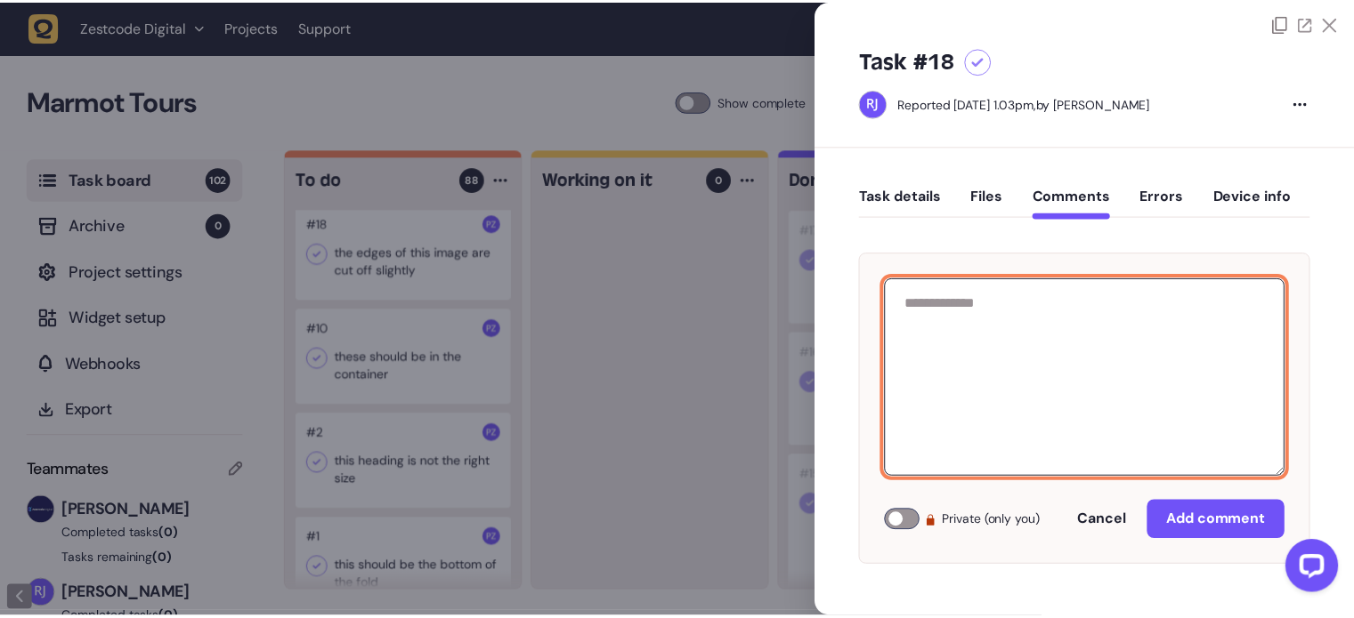
scroll to position [0, 0]
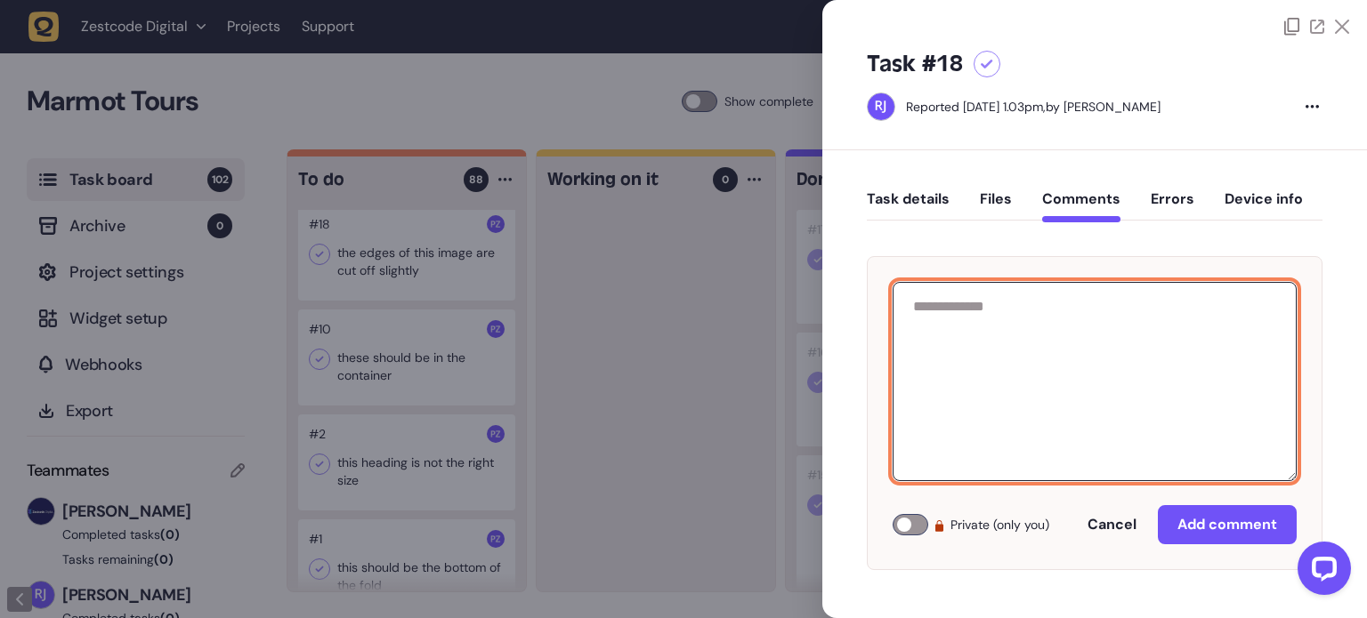
click at [992, 199] on button "Files" at bounding box center [996, 206] width 32 height 32
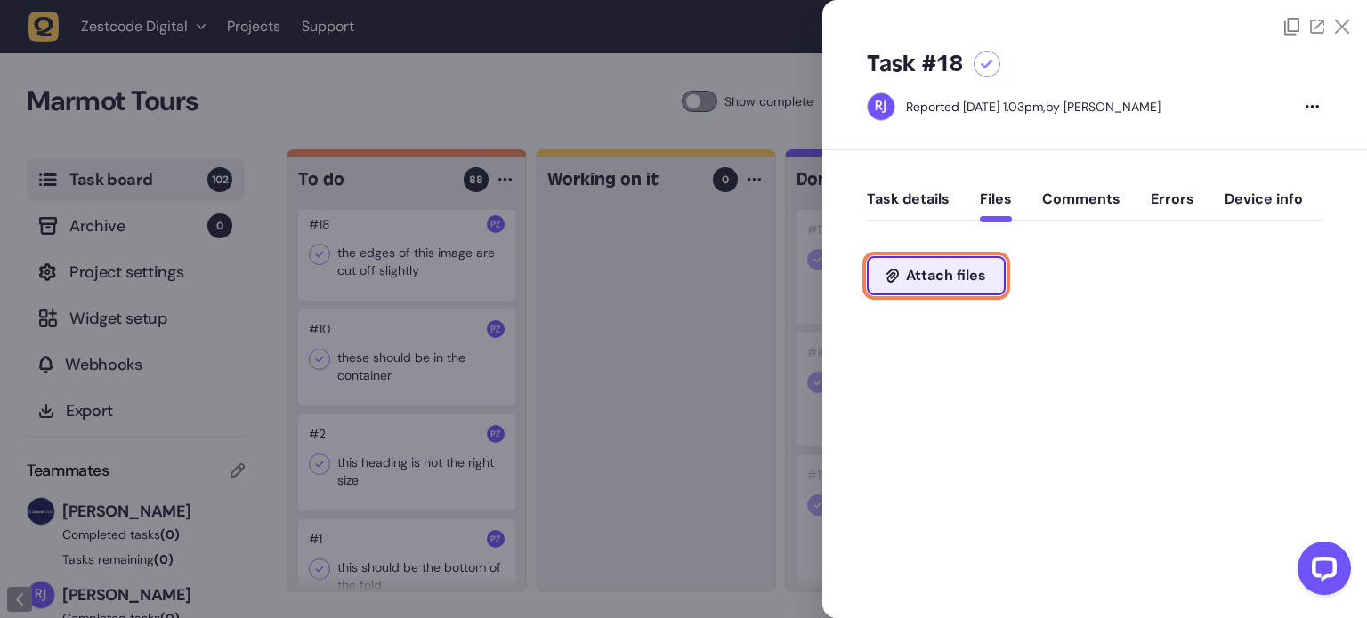
click at [919, 273] on span "Attach files" at bounding box center [946, 276] width 80 height 14
click at [952, 274] on span "Attach files" at bounding box center [946, 276] width 80 height 14
type input "**********"
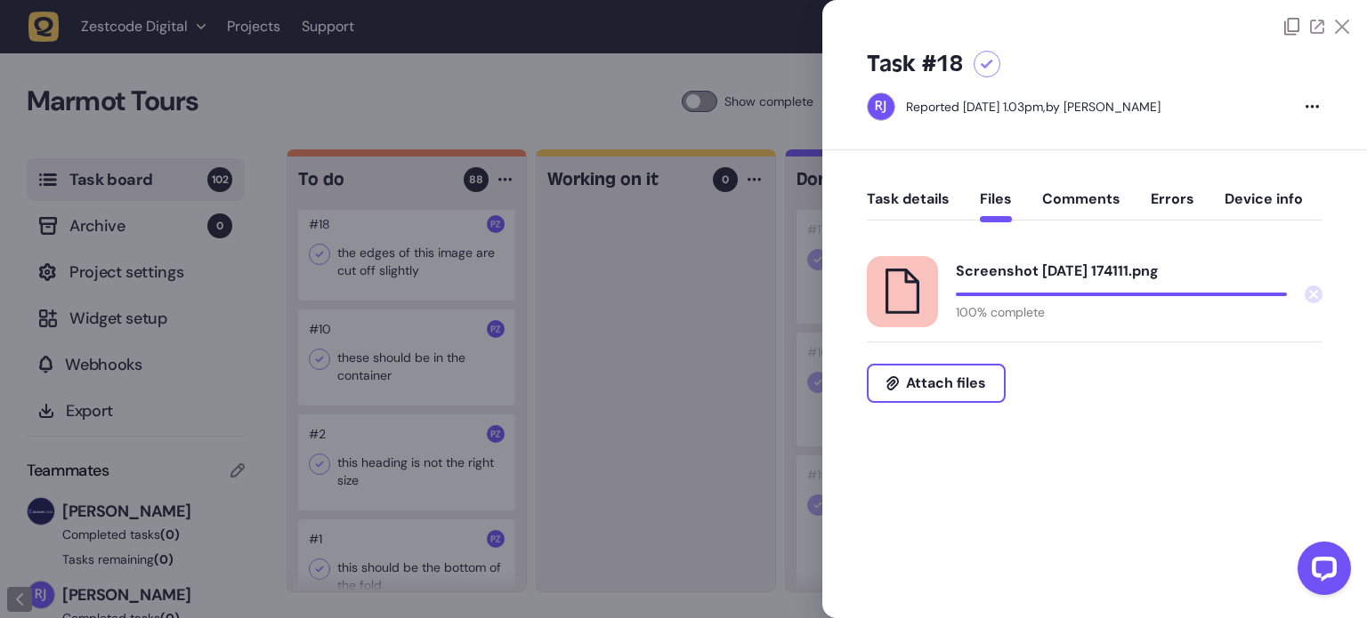
click at [1079, 195] on button "Comments" at bounding box center [1081, 206] width 78 height 32
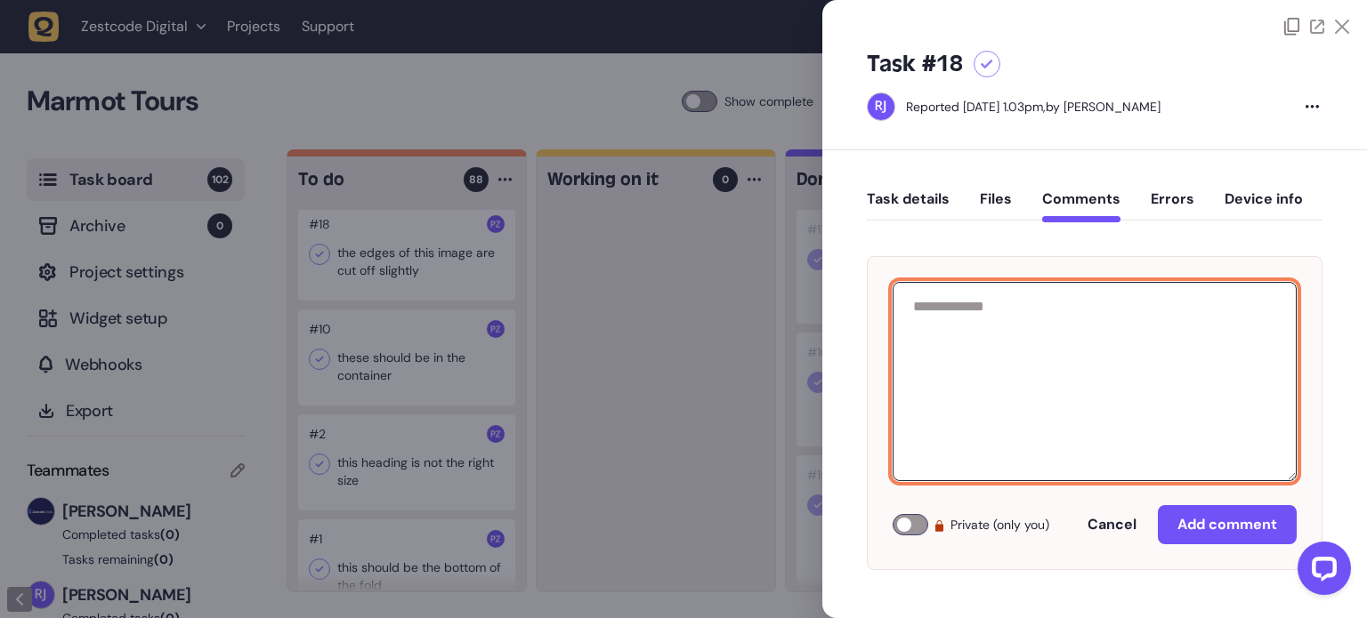
click at [1008, 339] on textarea at bounding box center [1095, 381] width 404 height 199
click at [1029, 310] on textarea "**********" at bounding box center [1095, 381] width 404 height 199
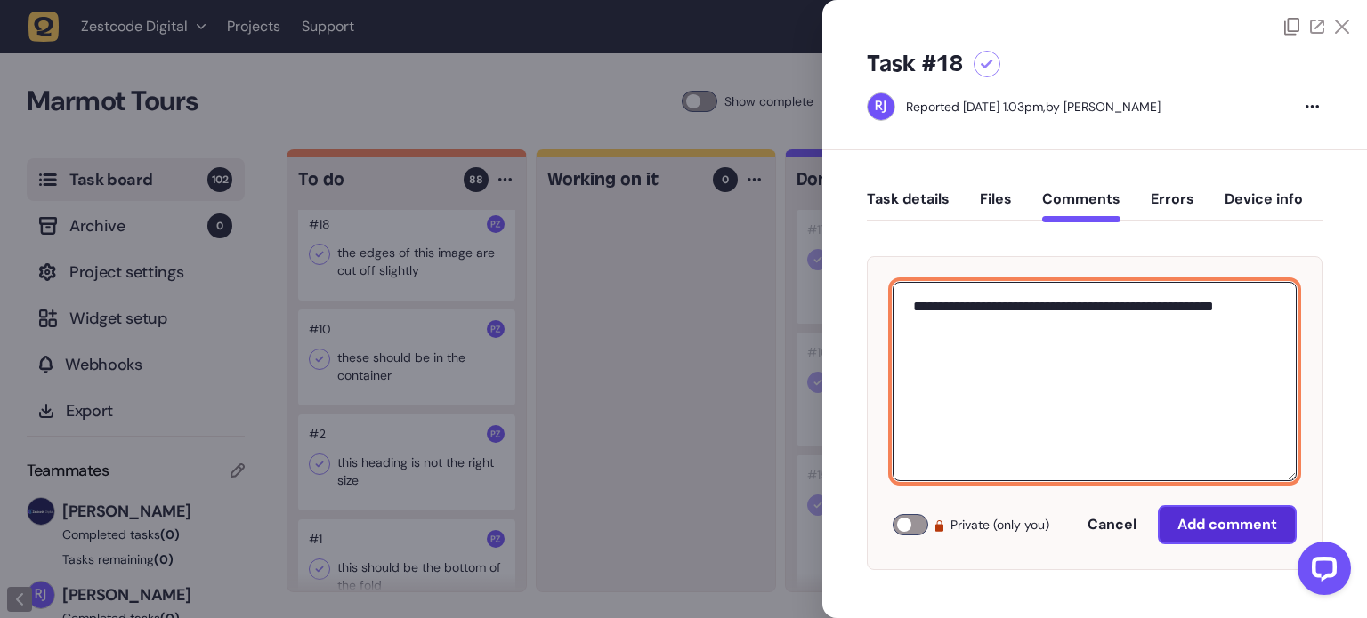
type textarea "**********"
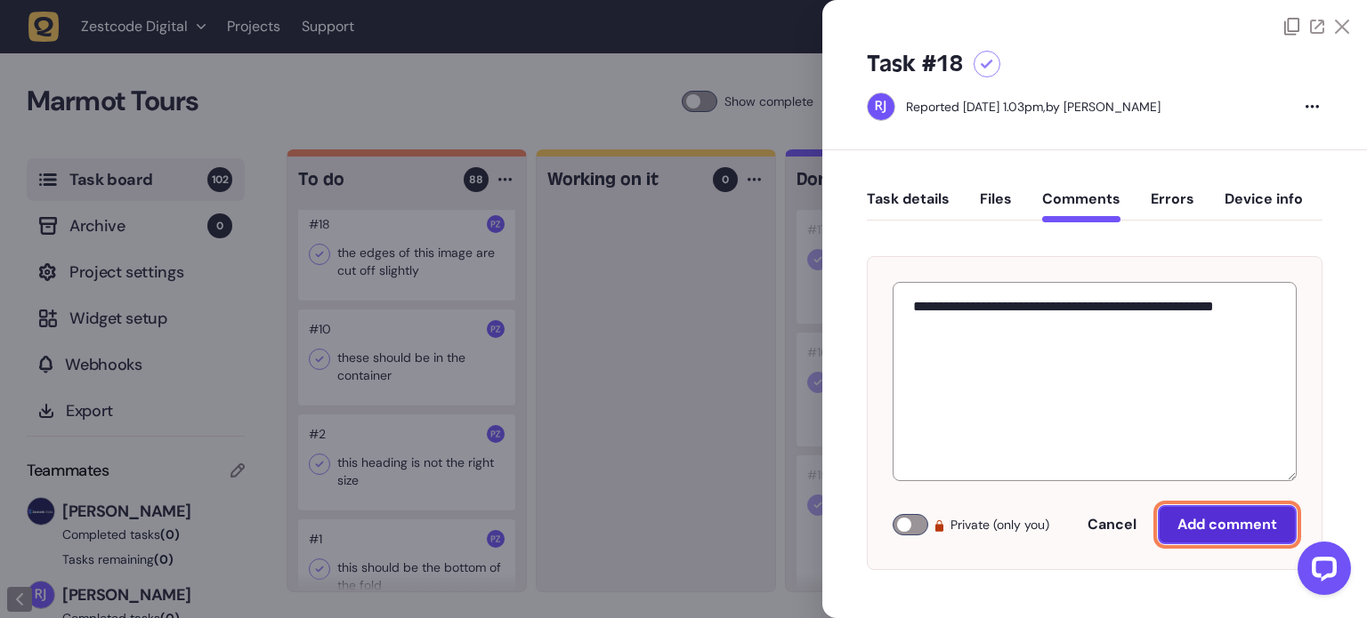
click at [1205, 521] on span "Add comment" at bounding box center [1227, 525] width 100 height 14
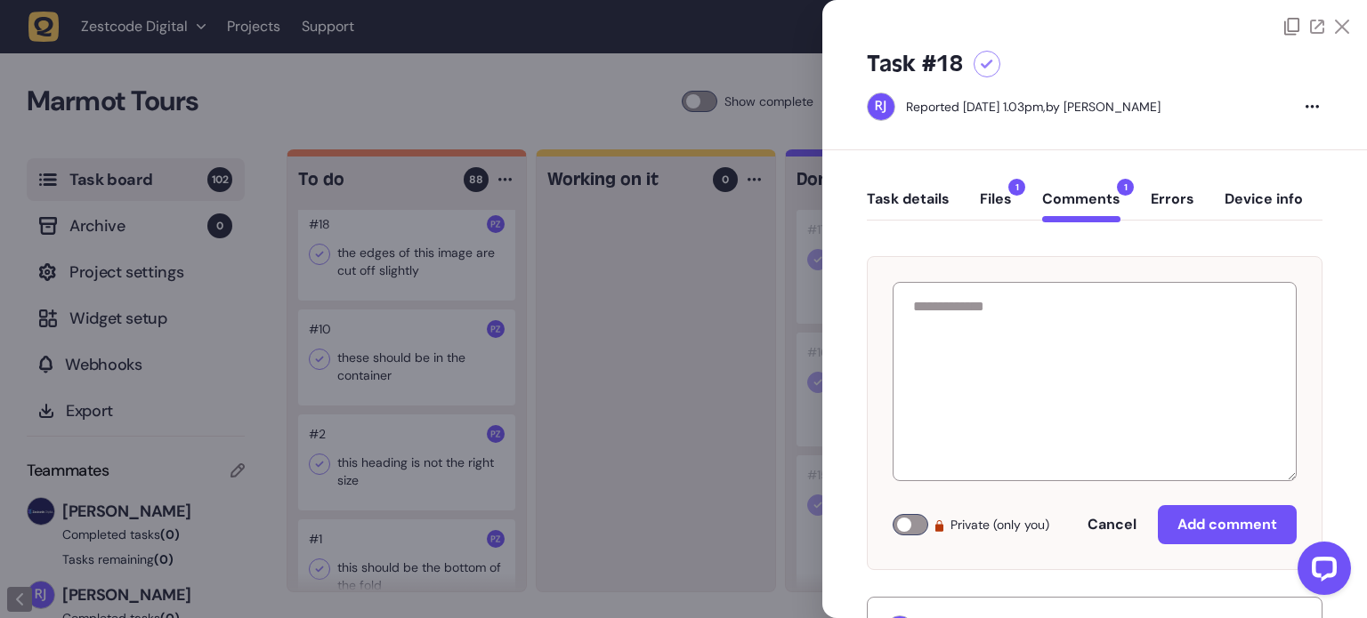
click at [1335, 20] on icon at bounding box center [1342, 27] width 14 height 14
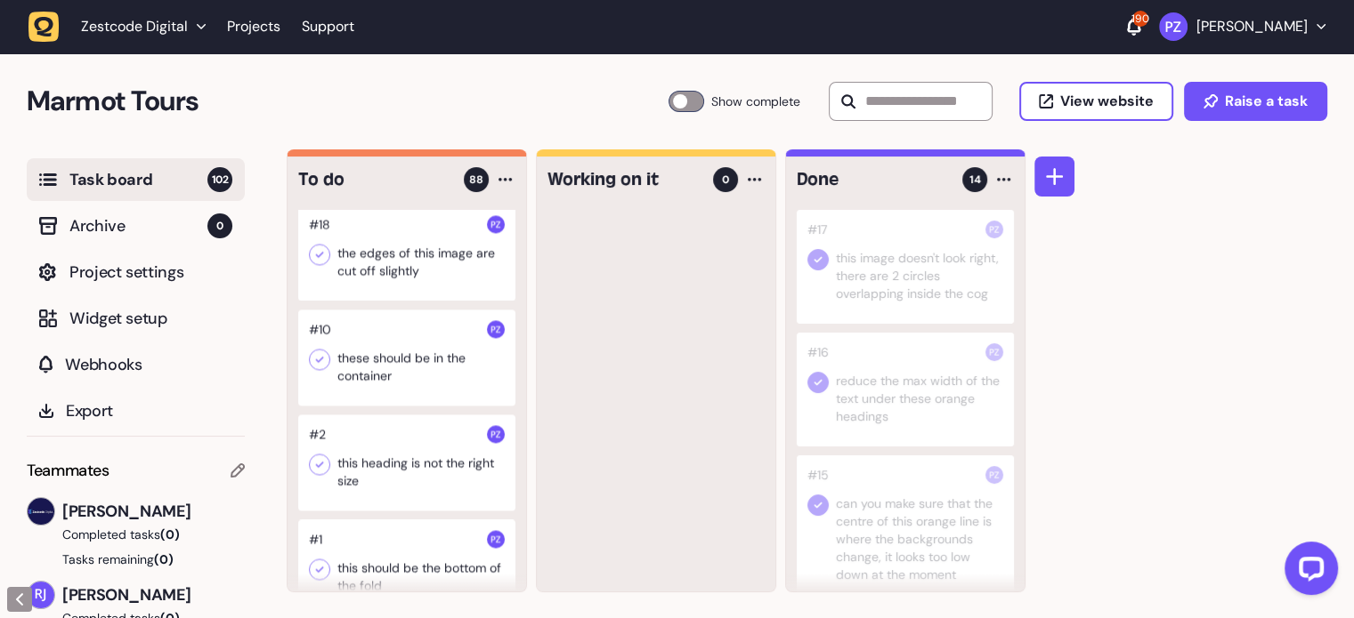
click at [400, 301] on div at bounding box center [406, 253] width 217 height 96
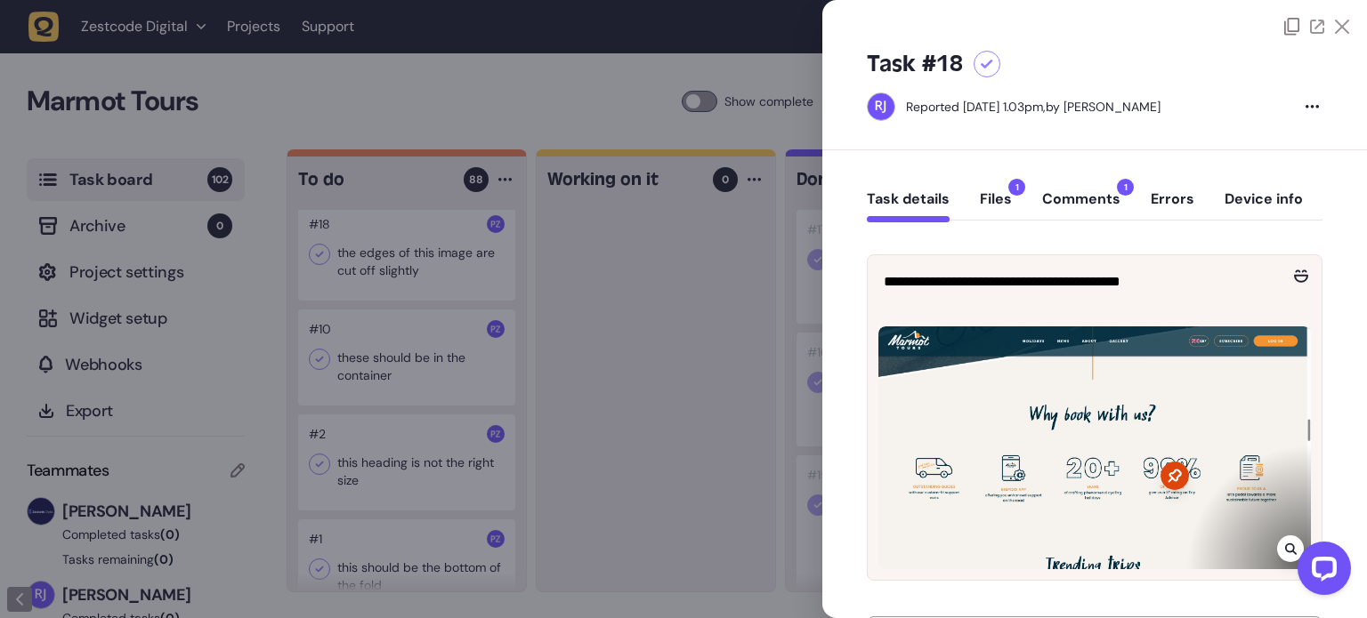
click at [1346, 21] on div at bounding box center [1094, 18] width 545 height 36
click at [1338, 20] on icon at bounding box center [1342, 27] width 14 height 14
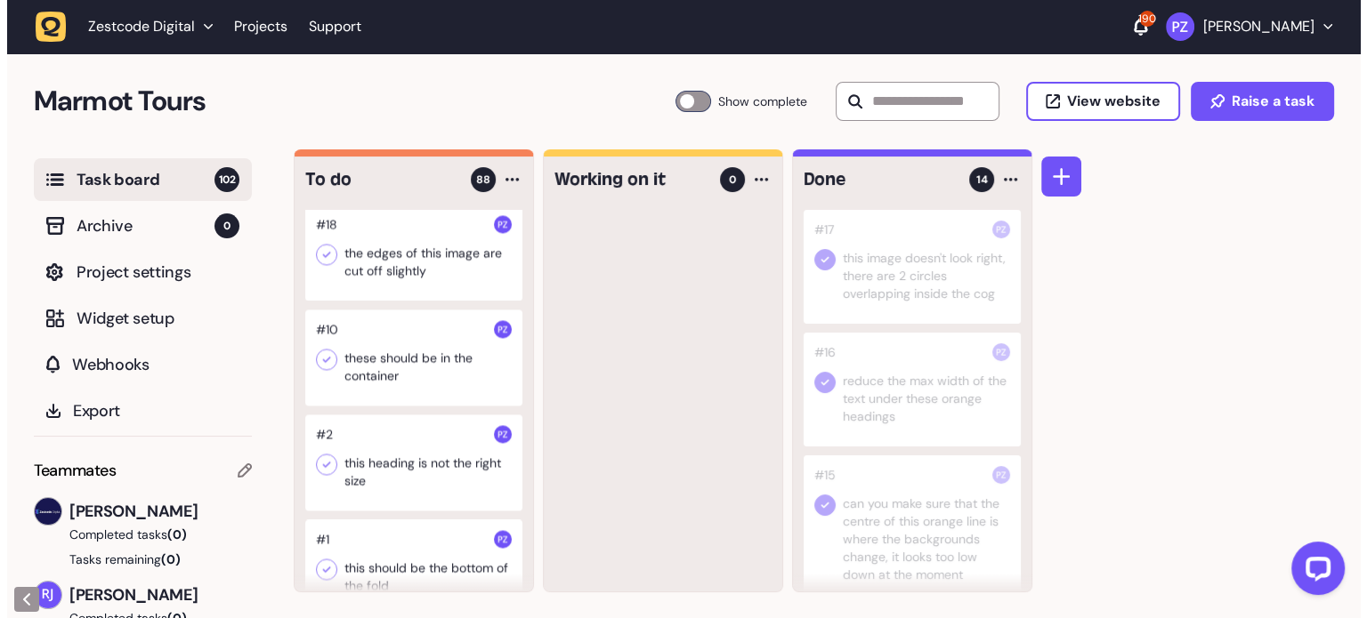
scroll to position [9542, 0]
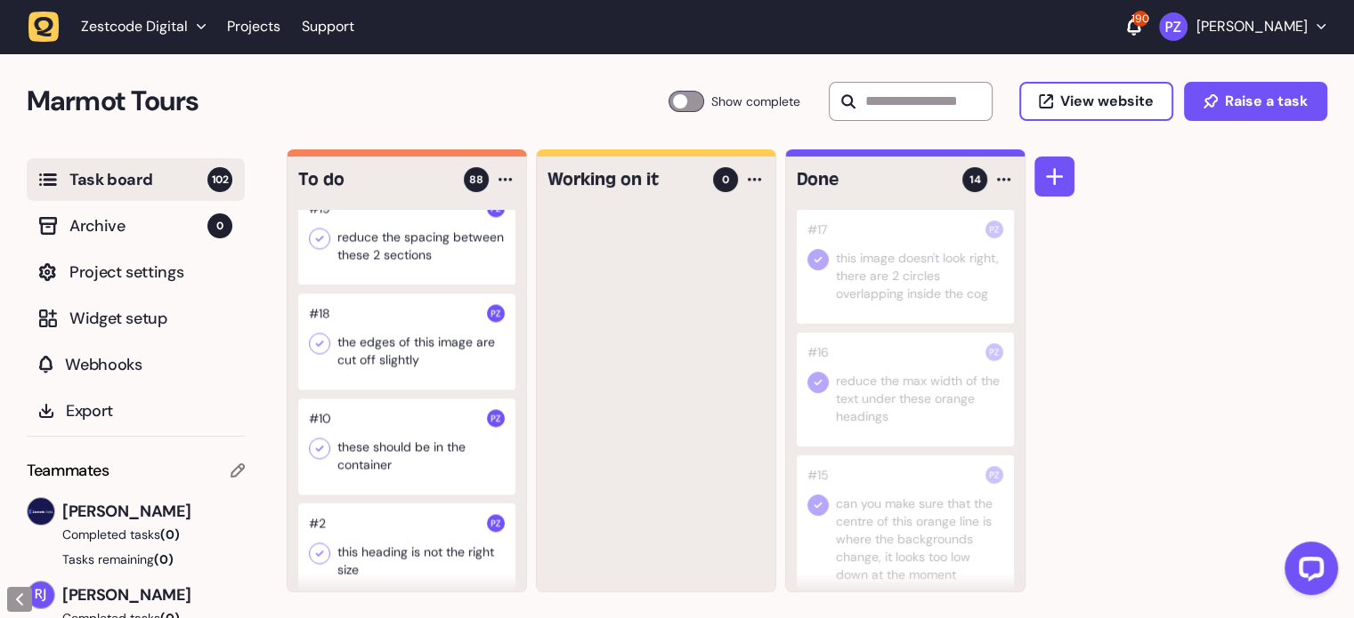
click at [383, 285] on div at bounding box center [406, 237] width 217 height 96
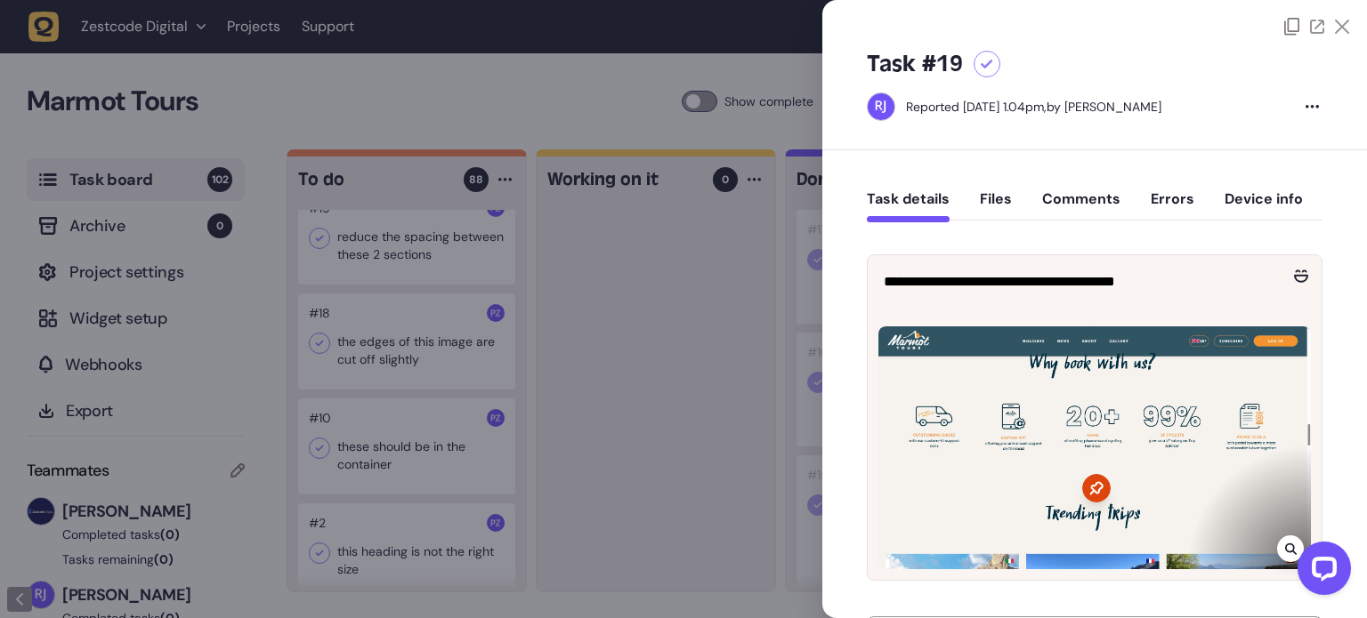
click at [1337, 27] on icon at bounding box center [1342, 27] width 14 height 14
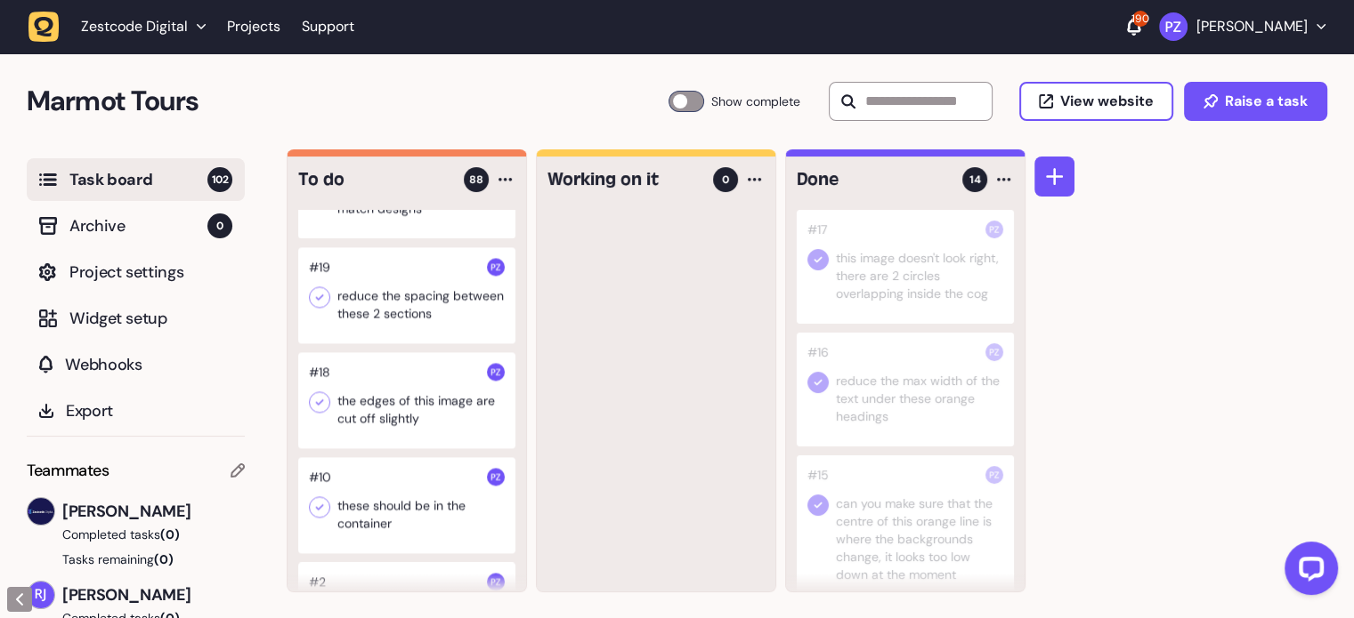
scroll to position [9453, 0]
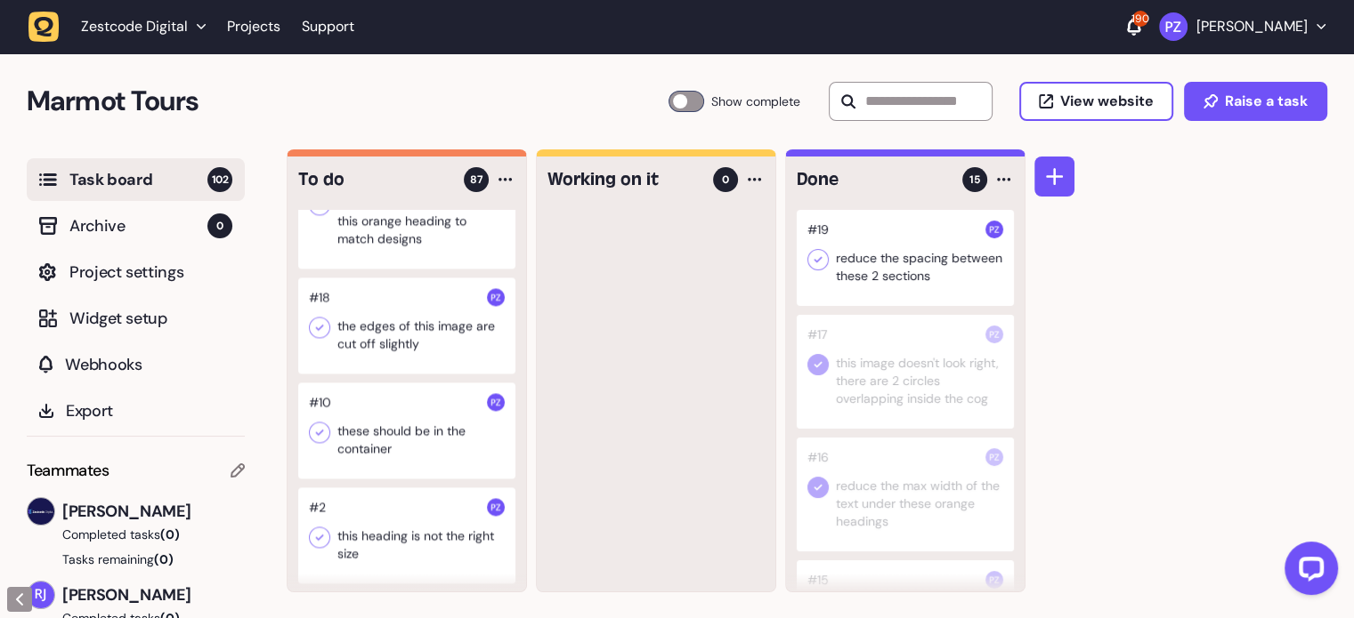
click at [822, 252] on icon at bounding box center [818, 260] width 18 height 18
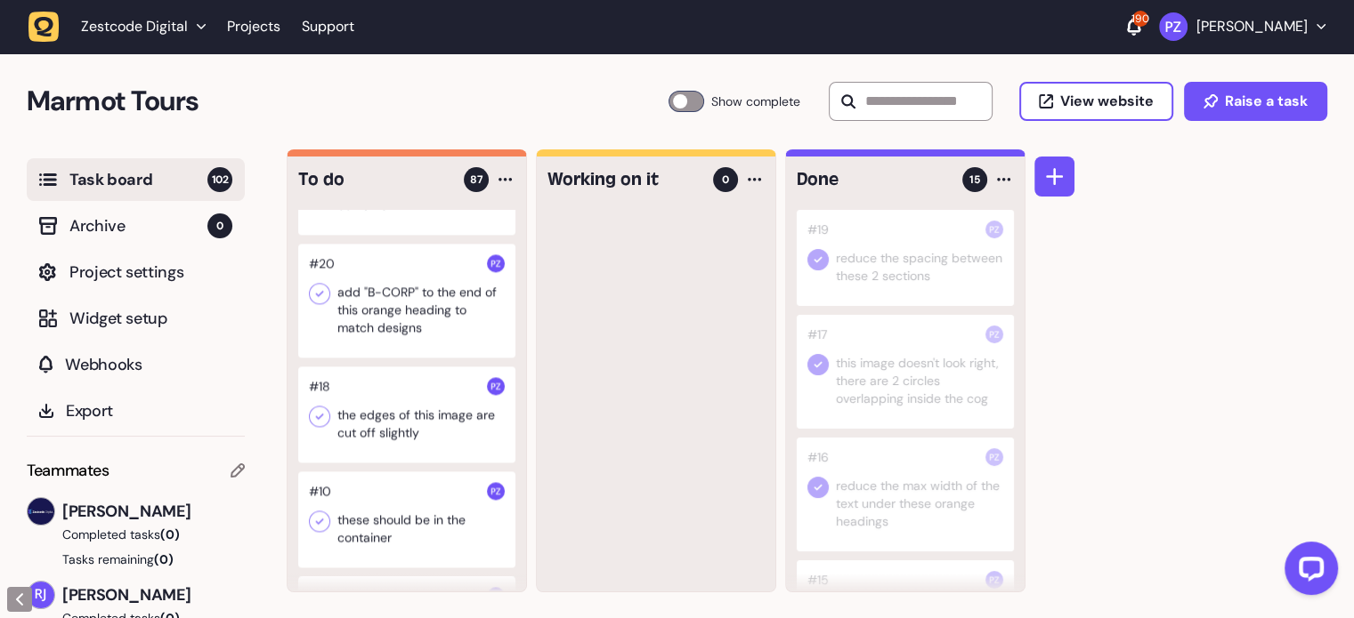
click at [408, 358] on div at bounding box center [406, 301] width 217 height 114
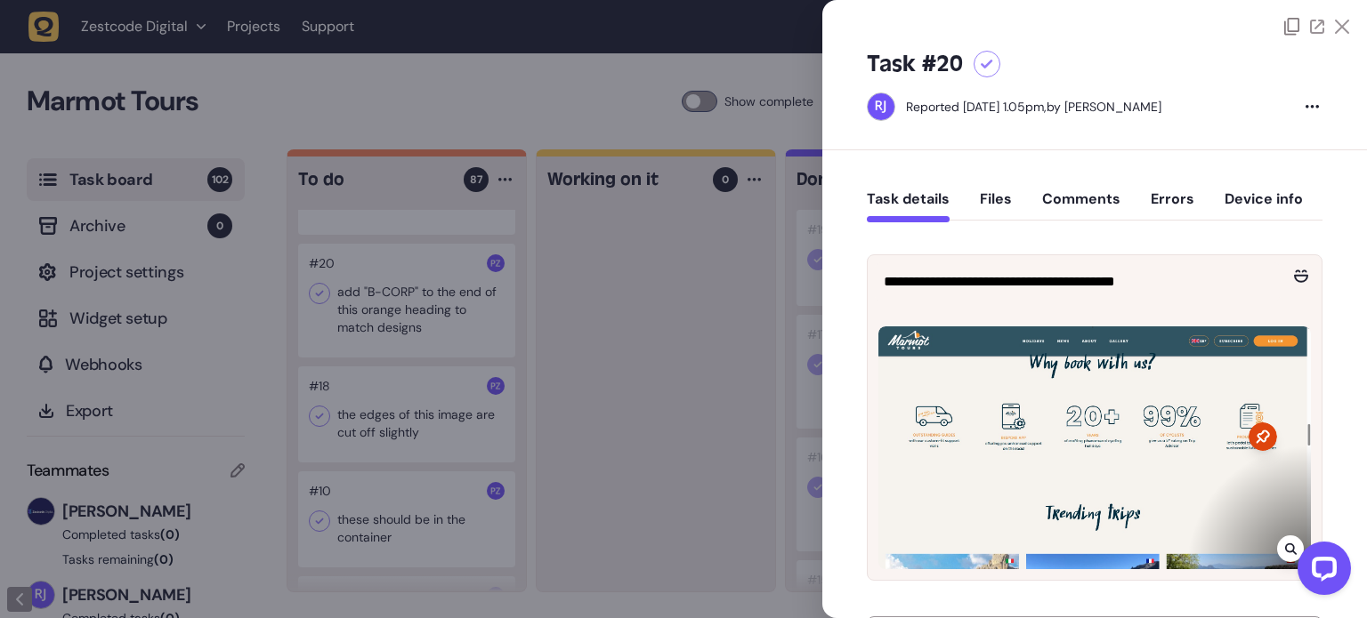
click at [1337, 28] on icon at bounding box center [1342, 27] width 14 height 14
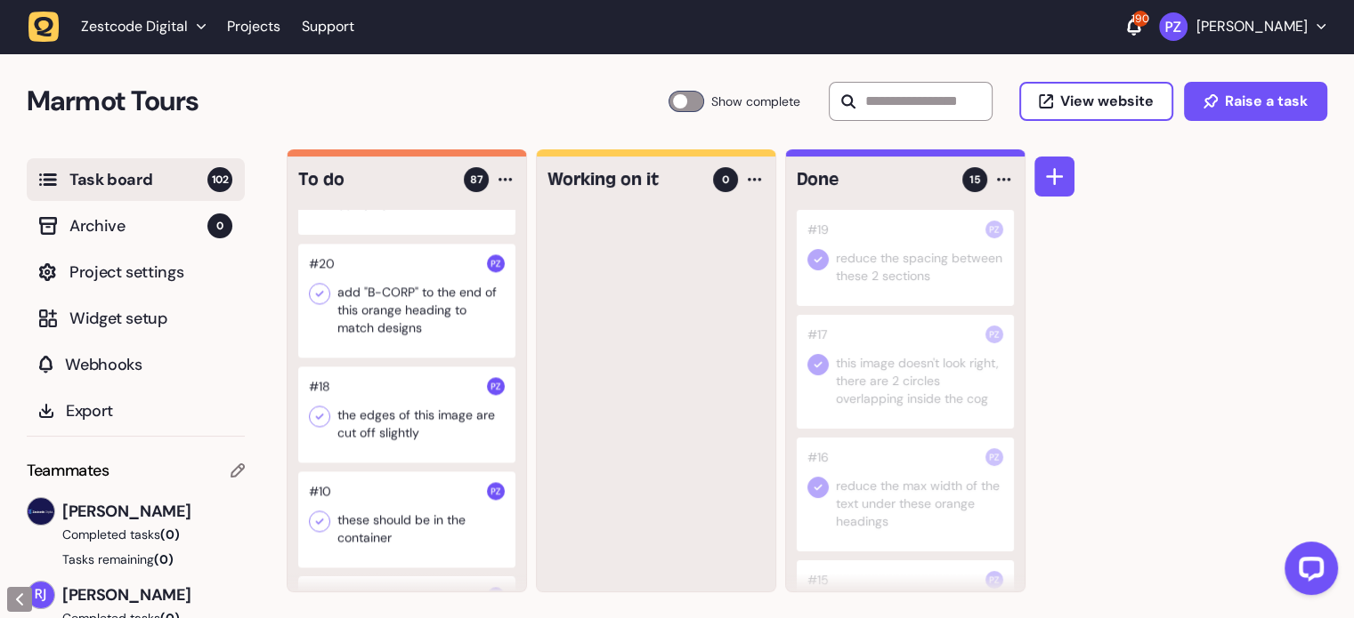
click at [364, 352] on div at bounding box center [406, 301] width 217 height 114
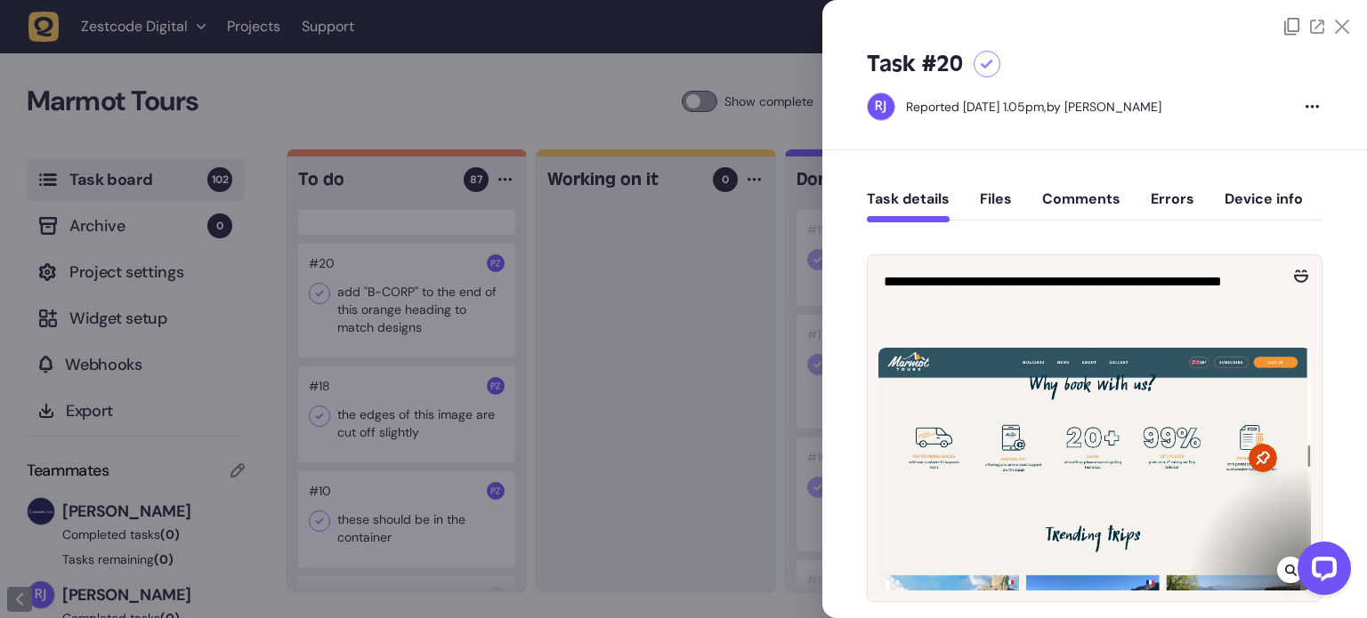
click at [1337, 33] on icon at bounding box center [1342, 27] width 14 height 14
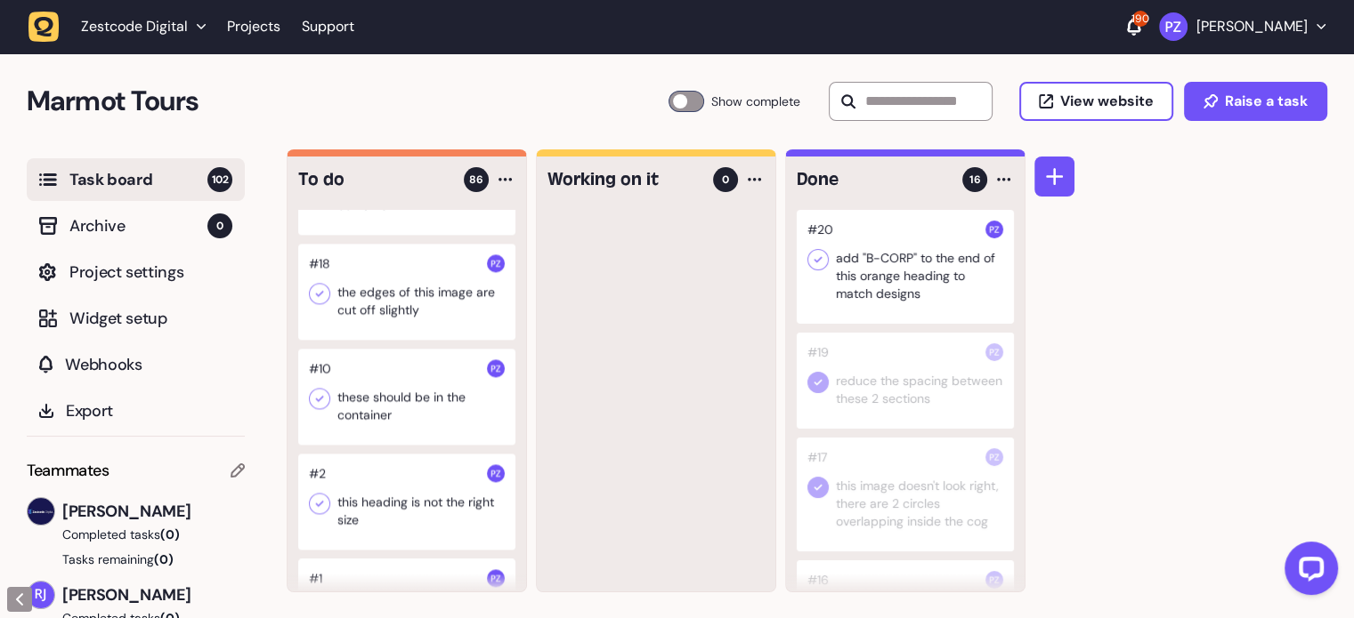
click at [816, 259] on icon at bounding box center [818, 260] width 18 height 18
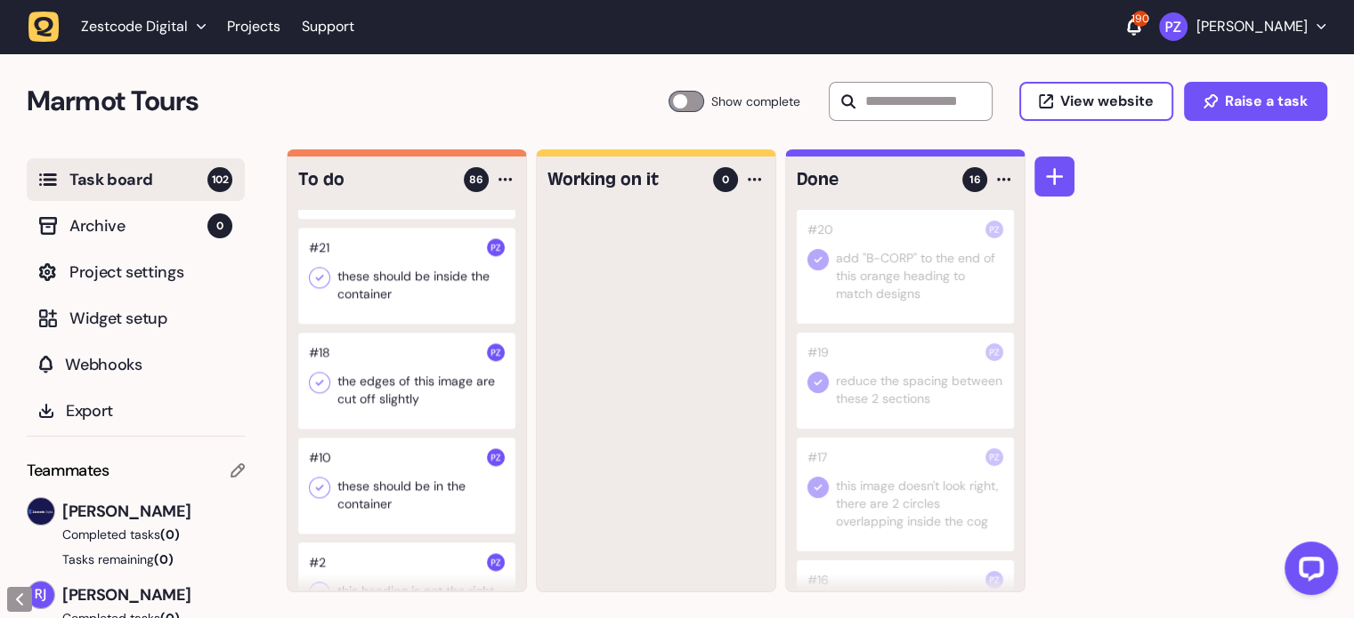
click at [349, 324] on div at bounding box center [406, 276] width 217 height 96
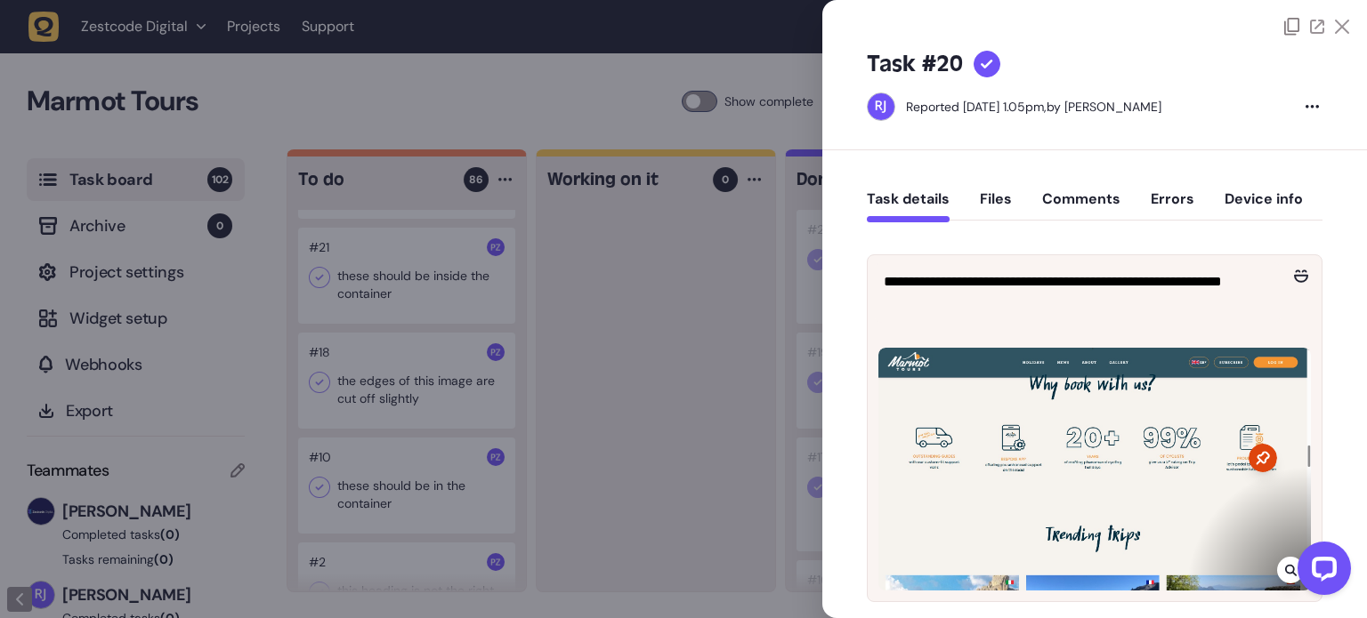
click at [529, 354] on div at bounding box center [683, 309] width 1367 height 618
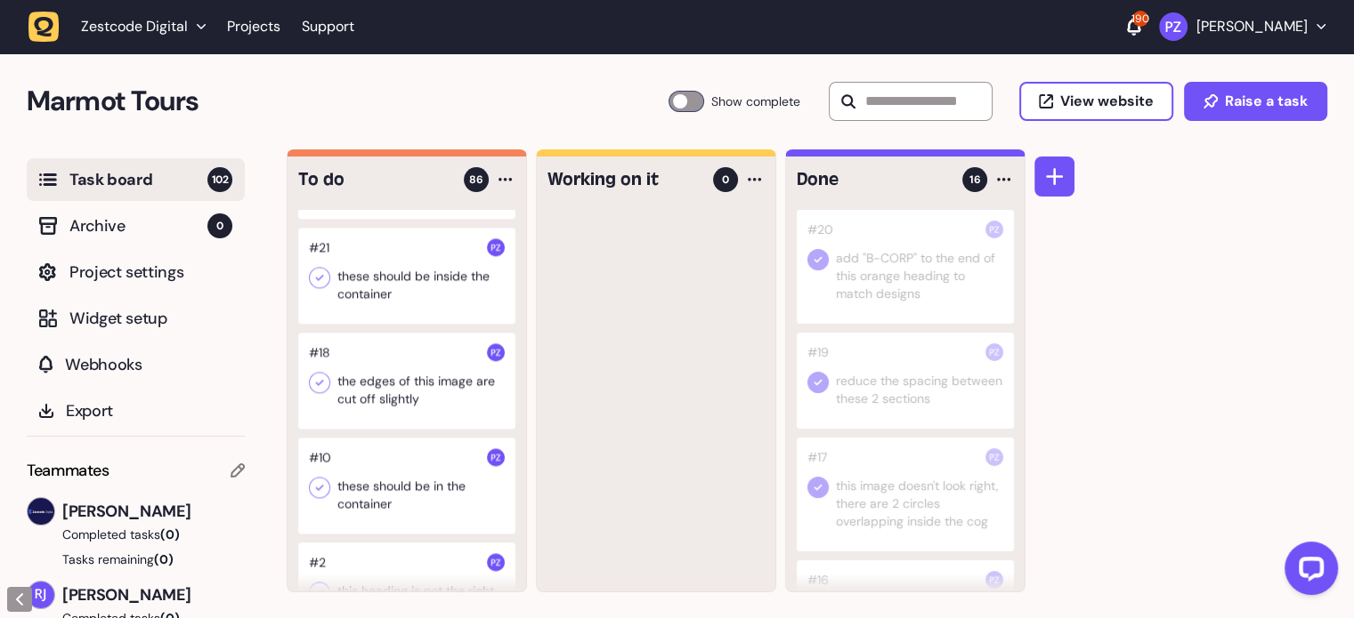
click at [407, 324] on div at bounding box center [406, 276] width 217 height 96
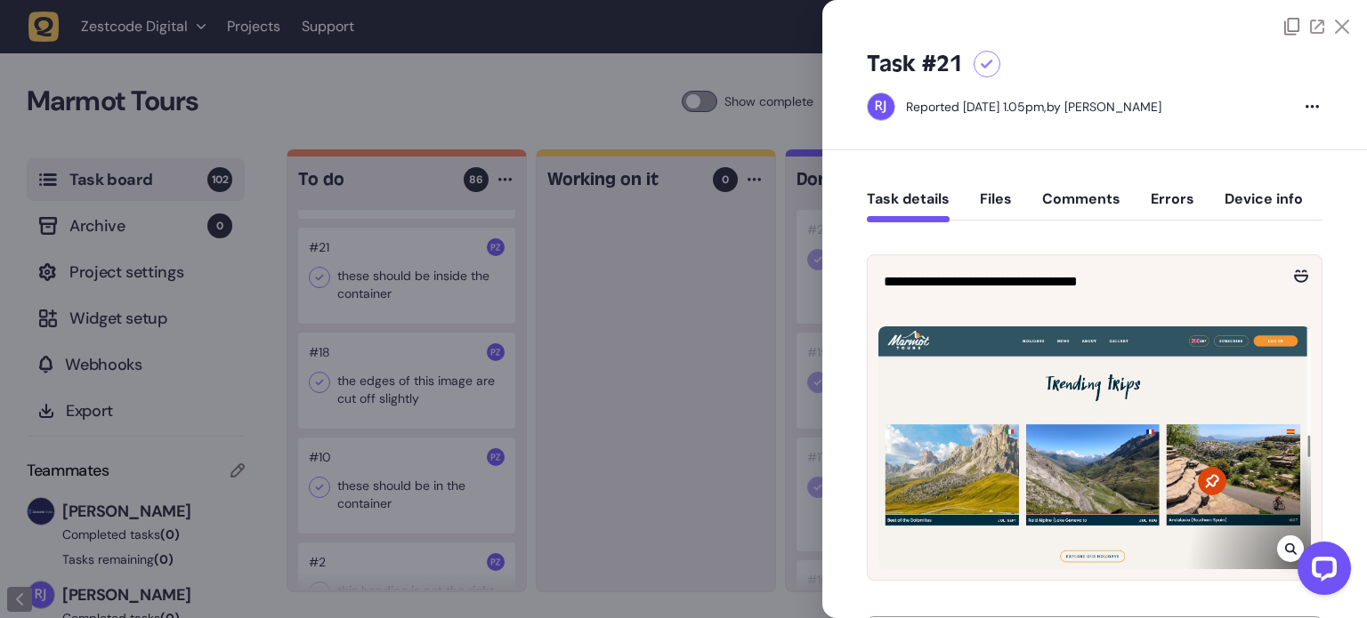
click at [1338, 30] on icon at bounding box center [1342, 27] width 14 height 14
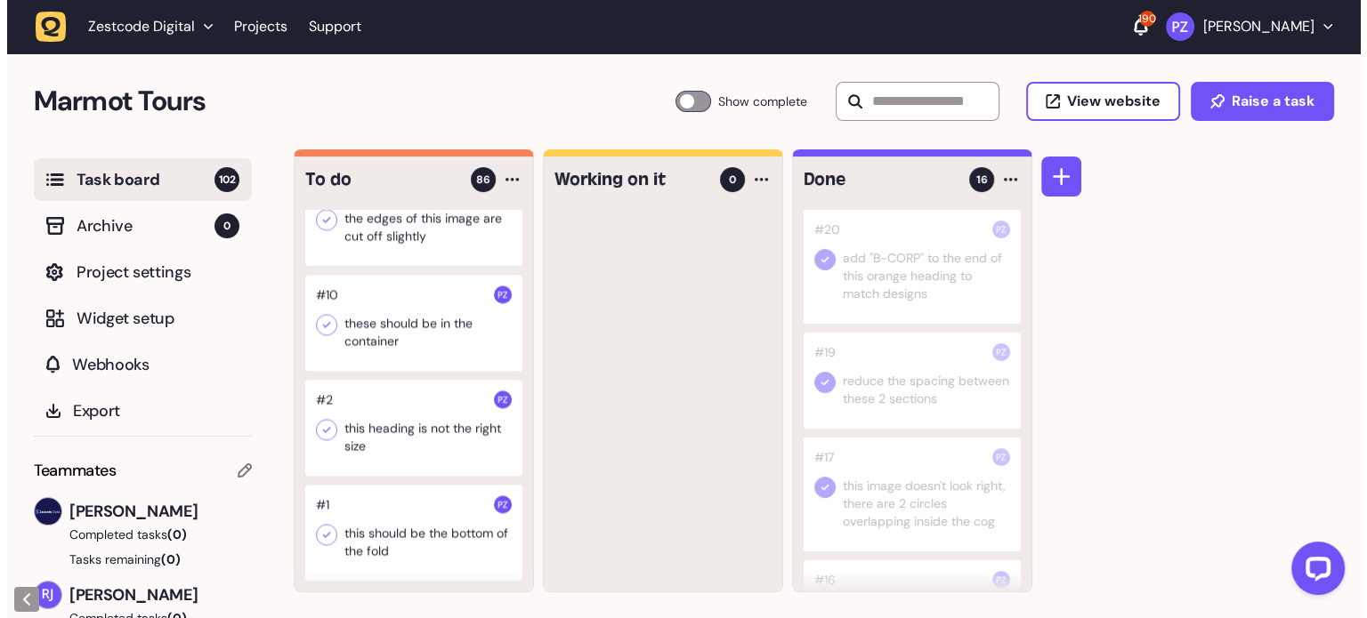
scroll to position [9453, 0]
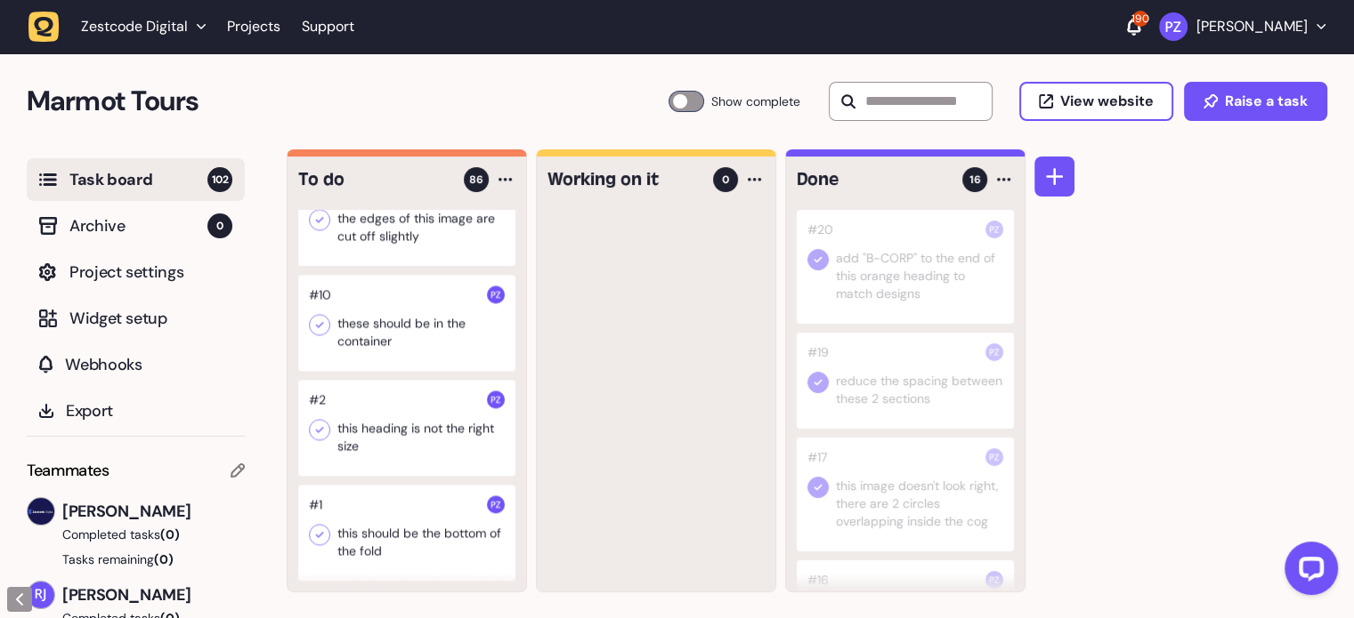
click at [392, 371] on div at bounding box center [406, 323] width 217 height 96
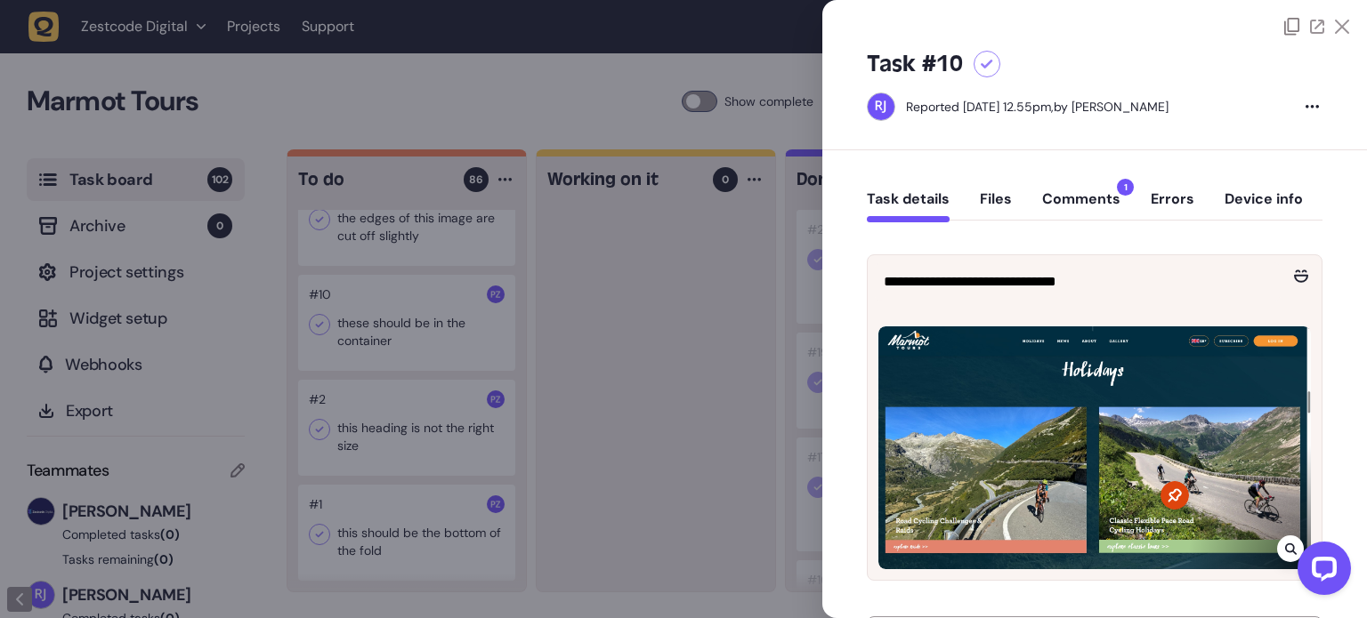
click at [1064, 198] on button "Comments 1" at bounding box center [1081, 206] width 78 height 32
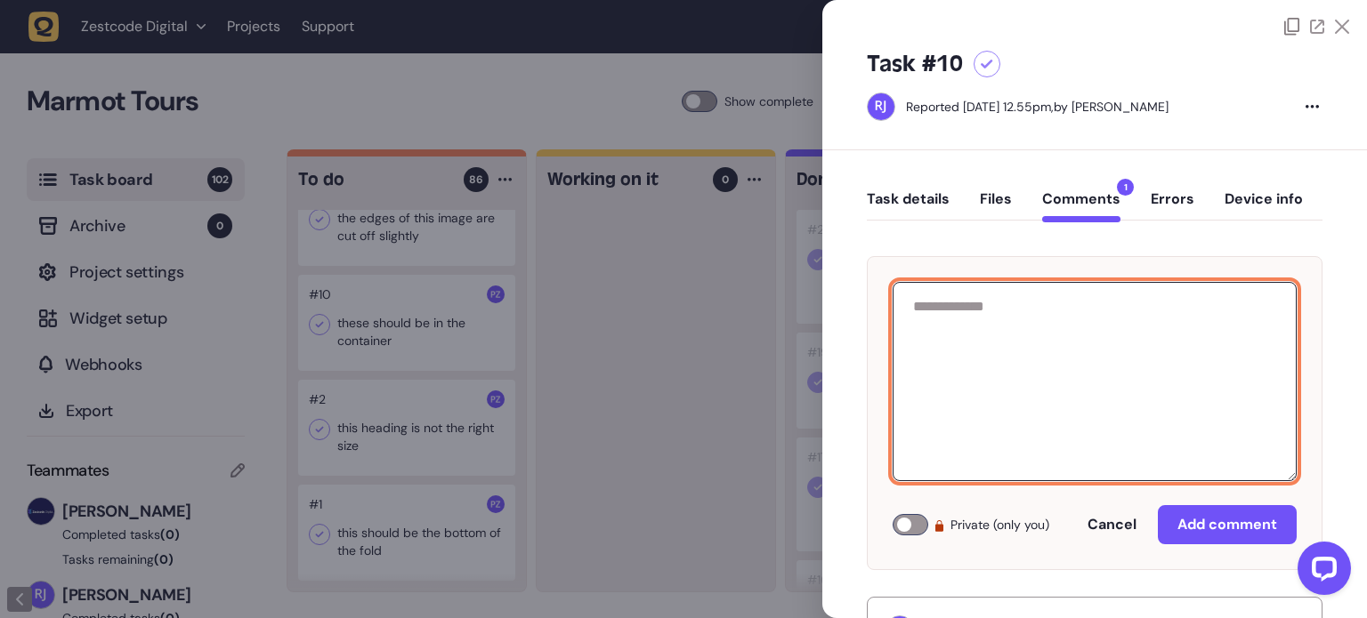
click at [1039, 367] on textarea at bounding box center [1095, 381] width 404 height 199
click at [1079, 194] on button "Comments 1" at bounding box center [1081, 206] width 78 height 32
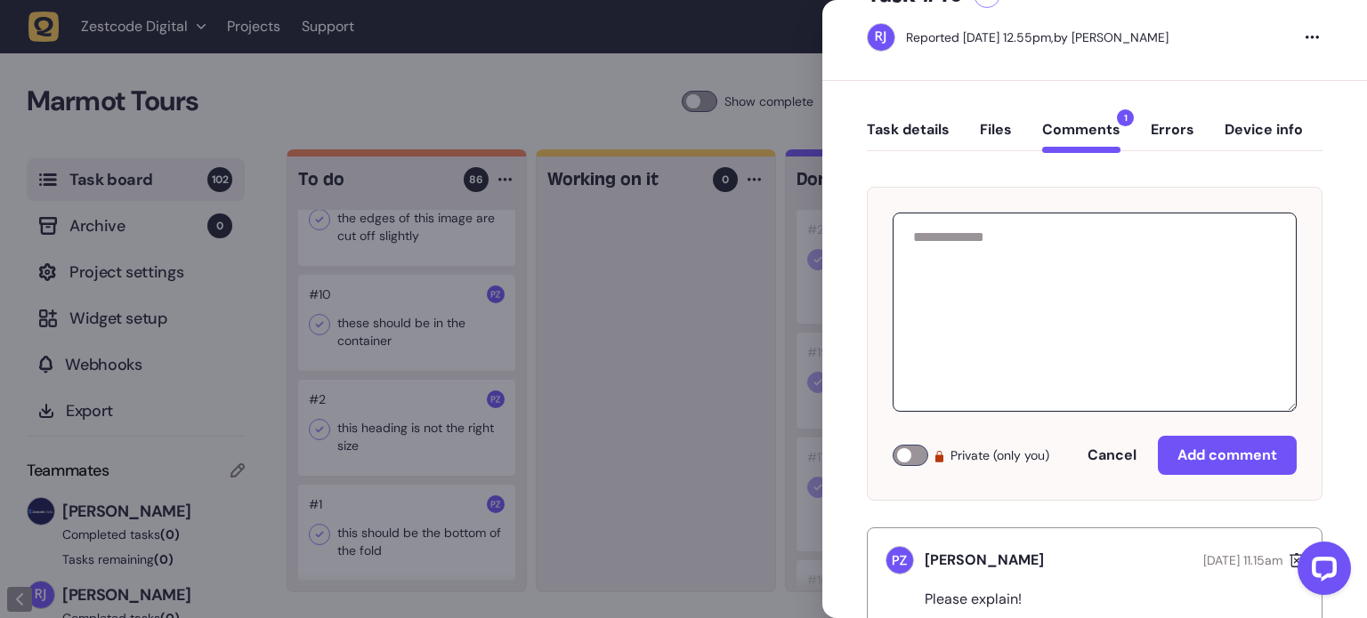
scroll to position [120, 0]
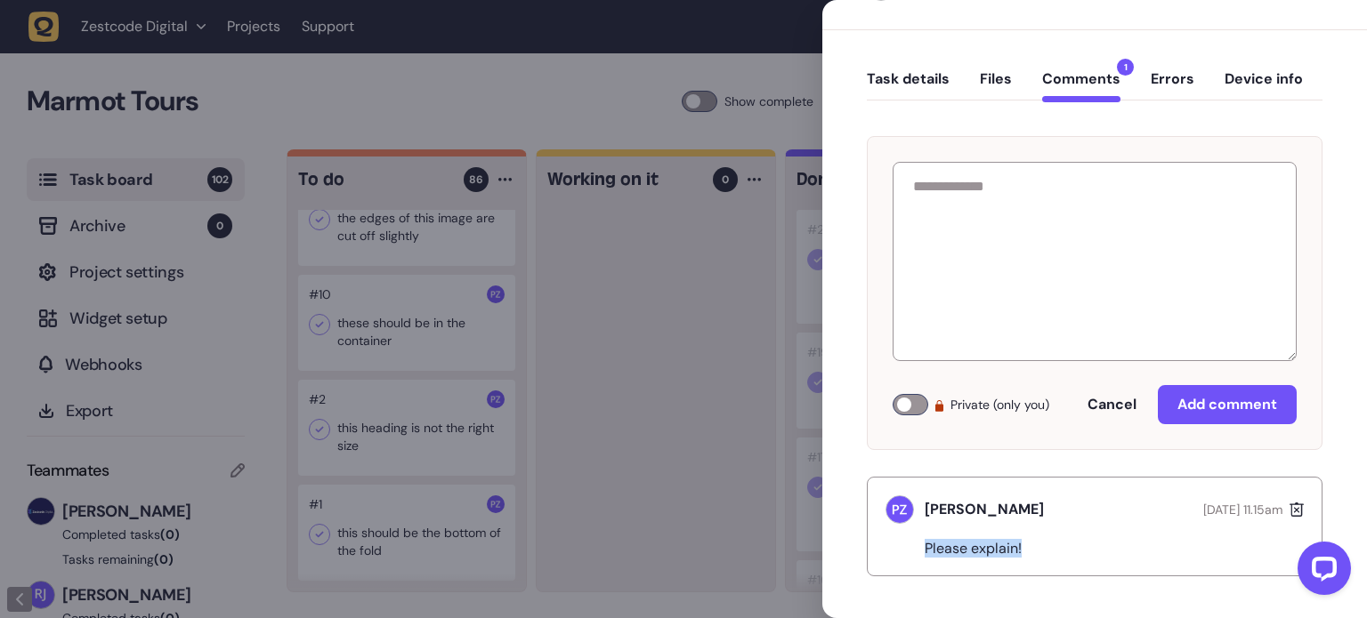
drag, startPoint x: 1001, startPoint y: 552, endPoint x: 900, endPoint y: 552, distance: 101.4
click at [900, 552] on div "Please explain!" at bounding box center [1094, 544] width 418 height 27
copy p "Please explain!"
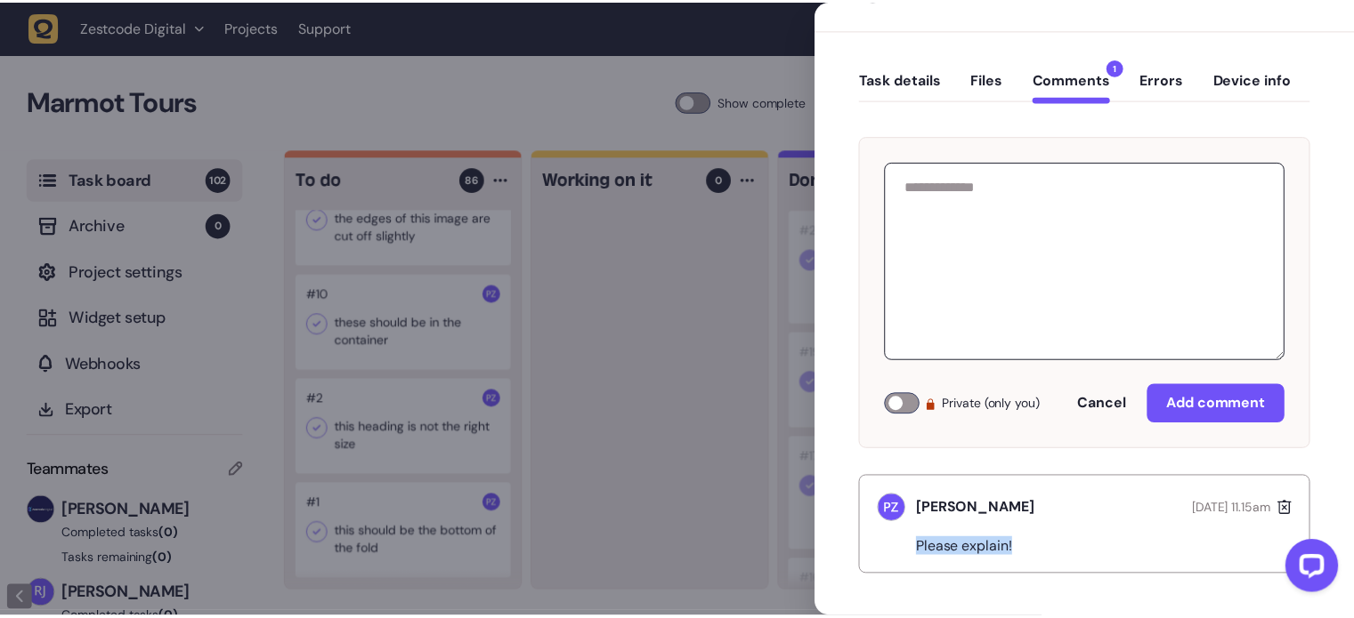
scroll to position [0, 0]
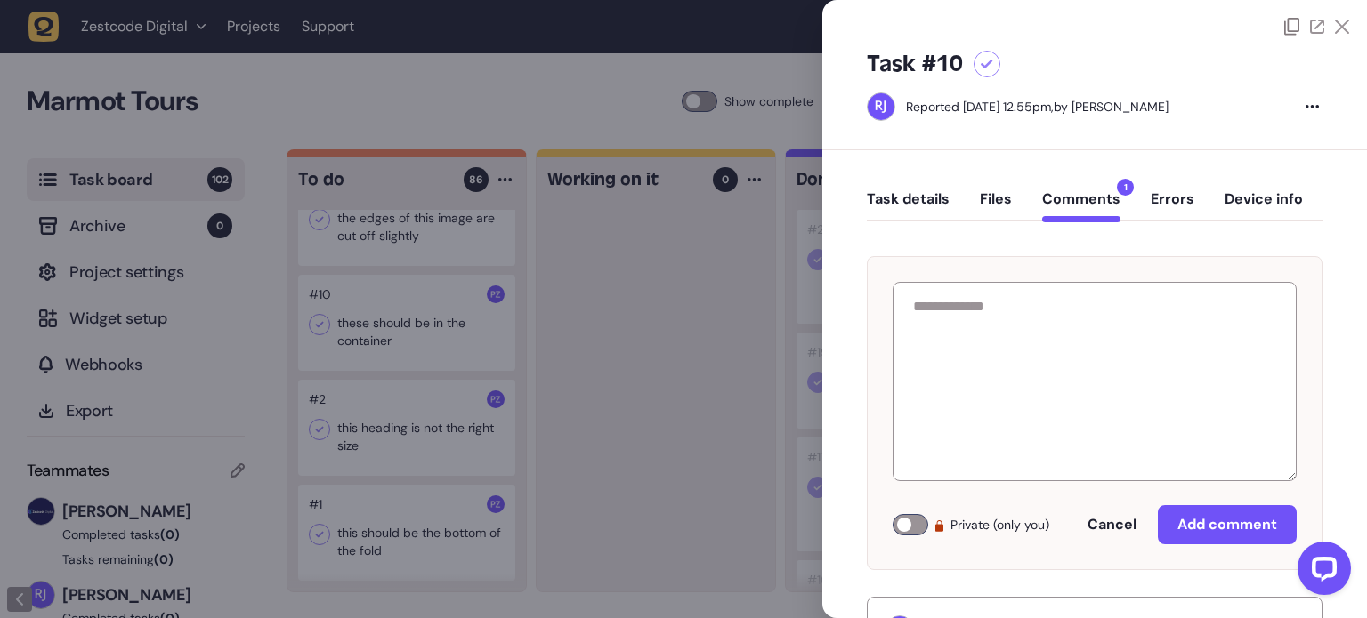
click at [1335, 24] on icon at bounding box center [1342, 27] width 14 height 14
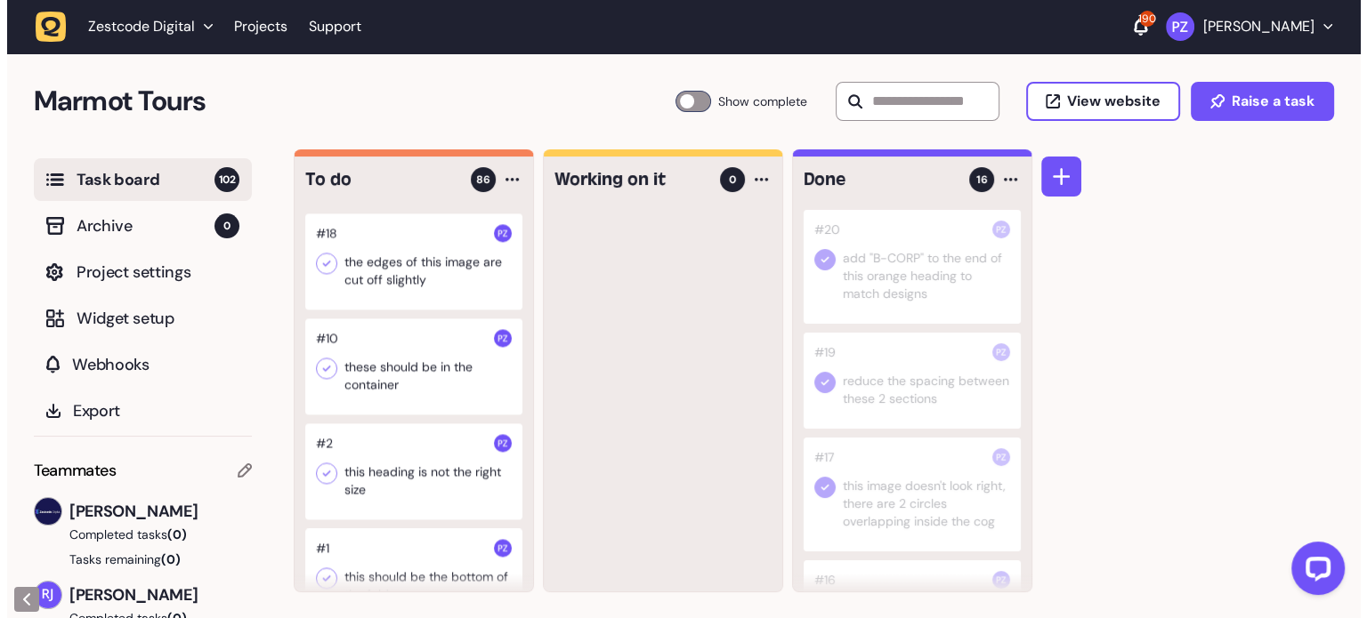
scroll to position [9364, 0]
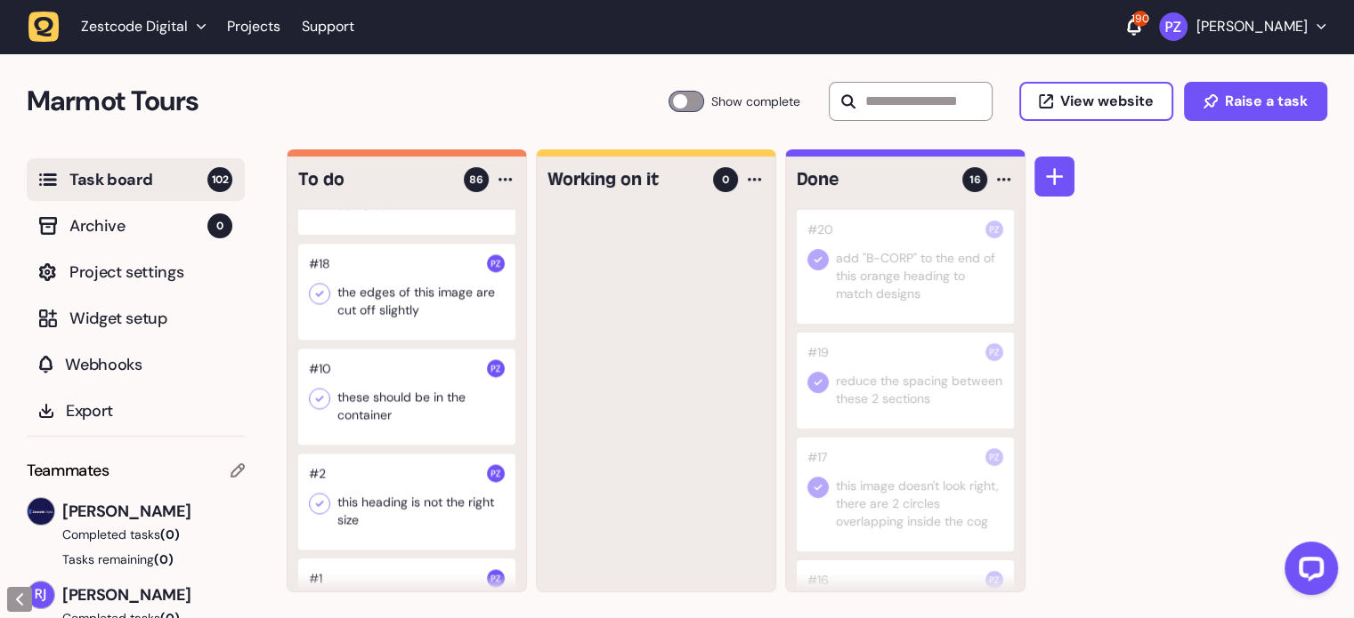
click at [372, 340] on div at bounding box center [406, 292] width 217 height 96
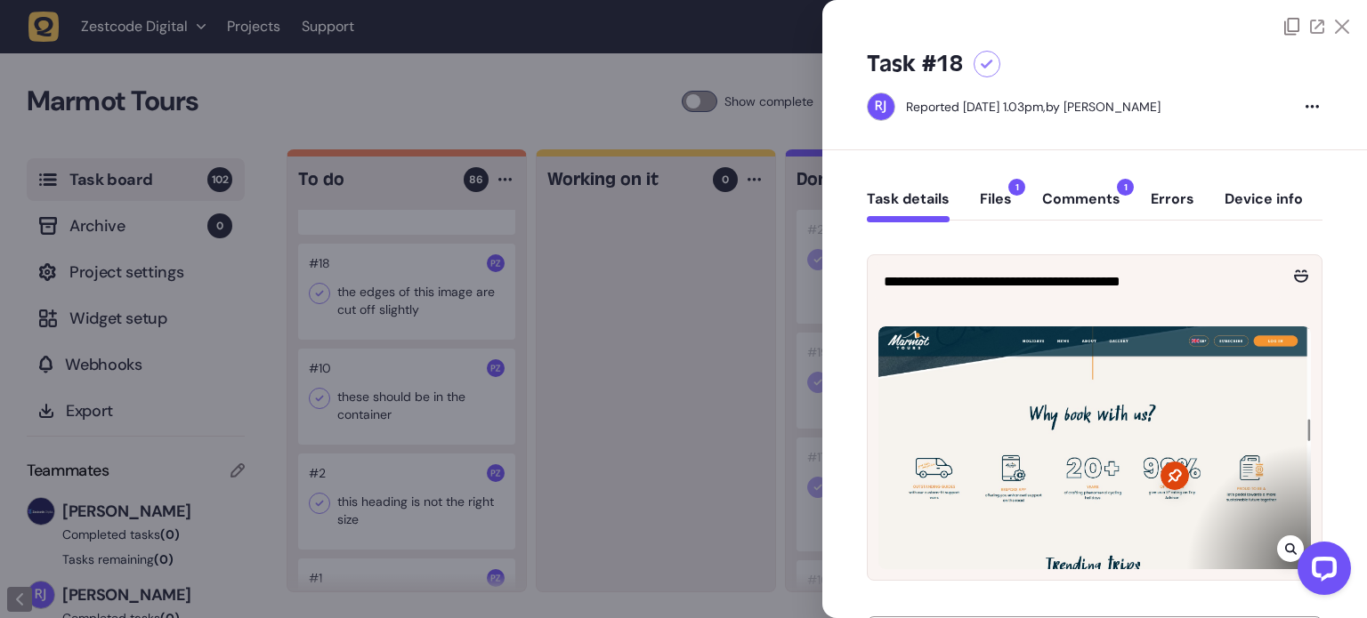
click at [640, 319] on div at bounding box center [683, 309] width 1367 height 618
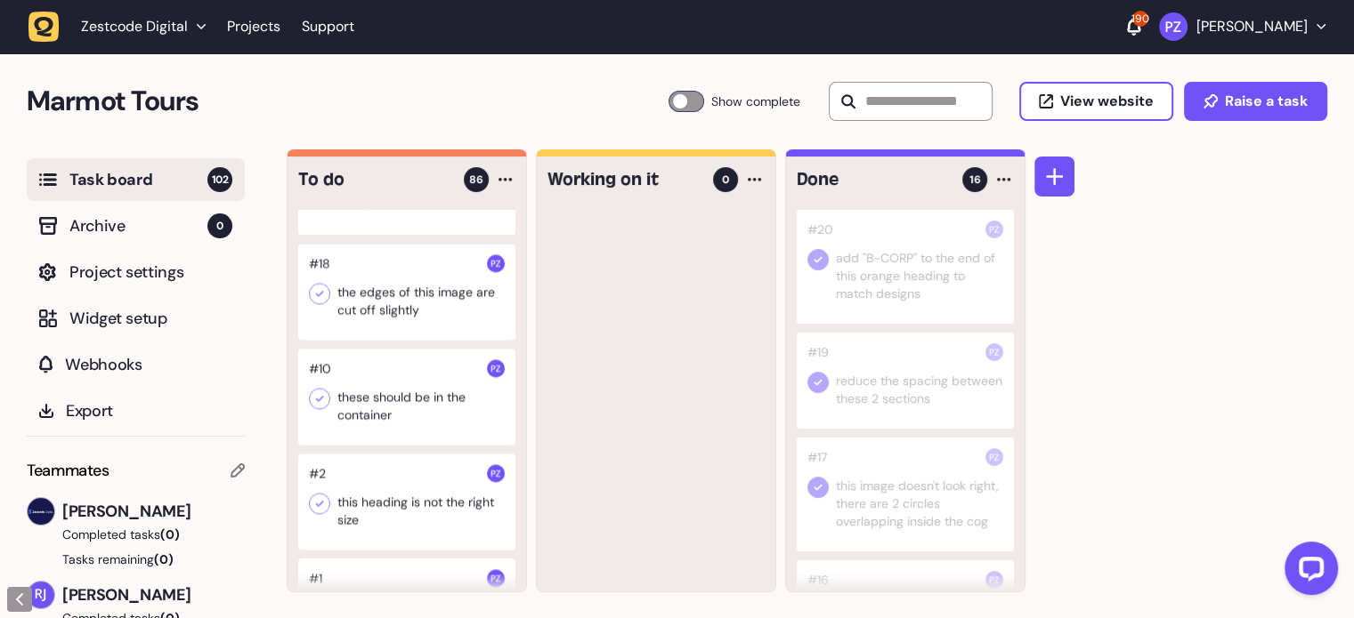
click at [393, 235] on div at bounding box center [406, 187] width 217 height 96
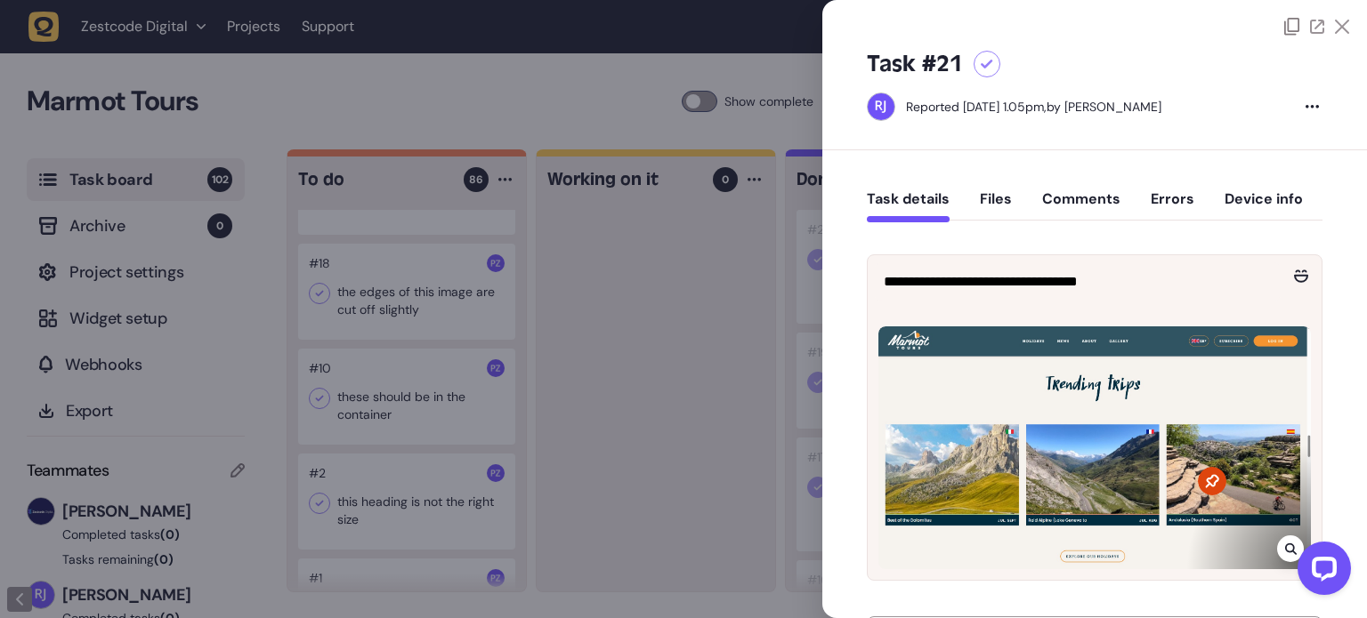
click at [1047, 198] on button "Comments" at bounding box center [1081, 206] width 78 height 32
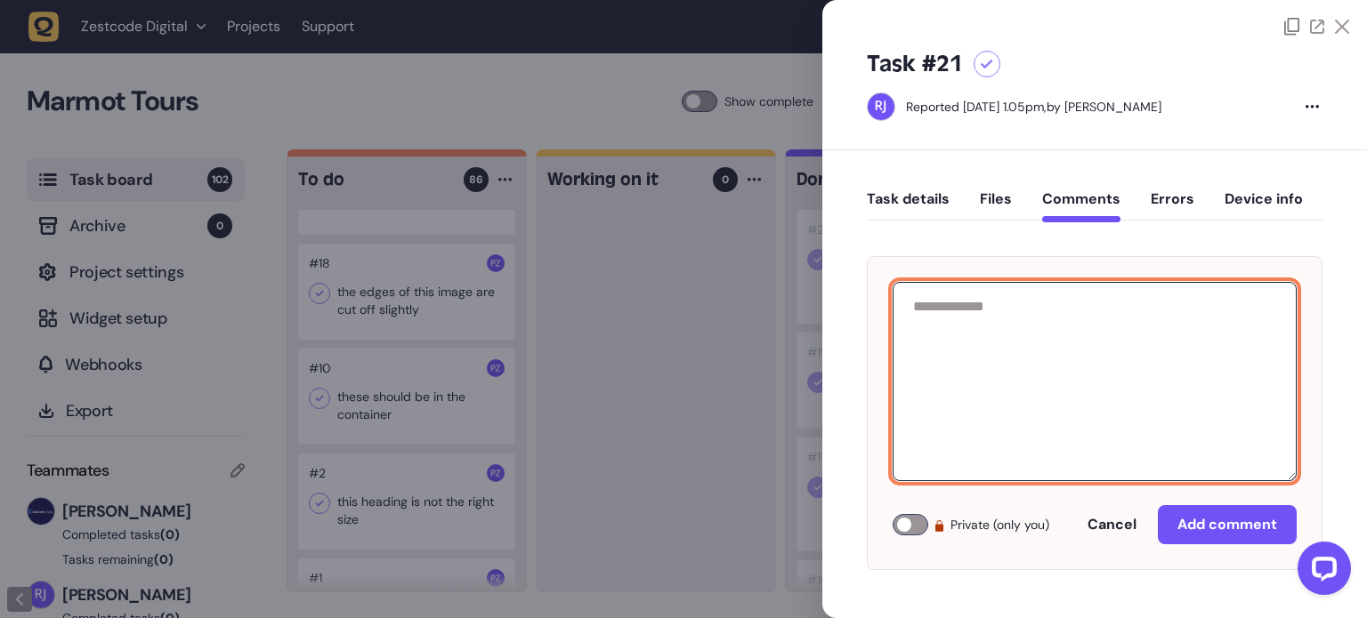
click at [1080, 355] on textarea at bounding box center [1095, 381] width 404 height 199
paste textarea "**********"
type textarea "**********"
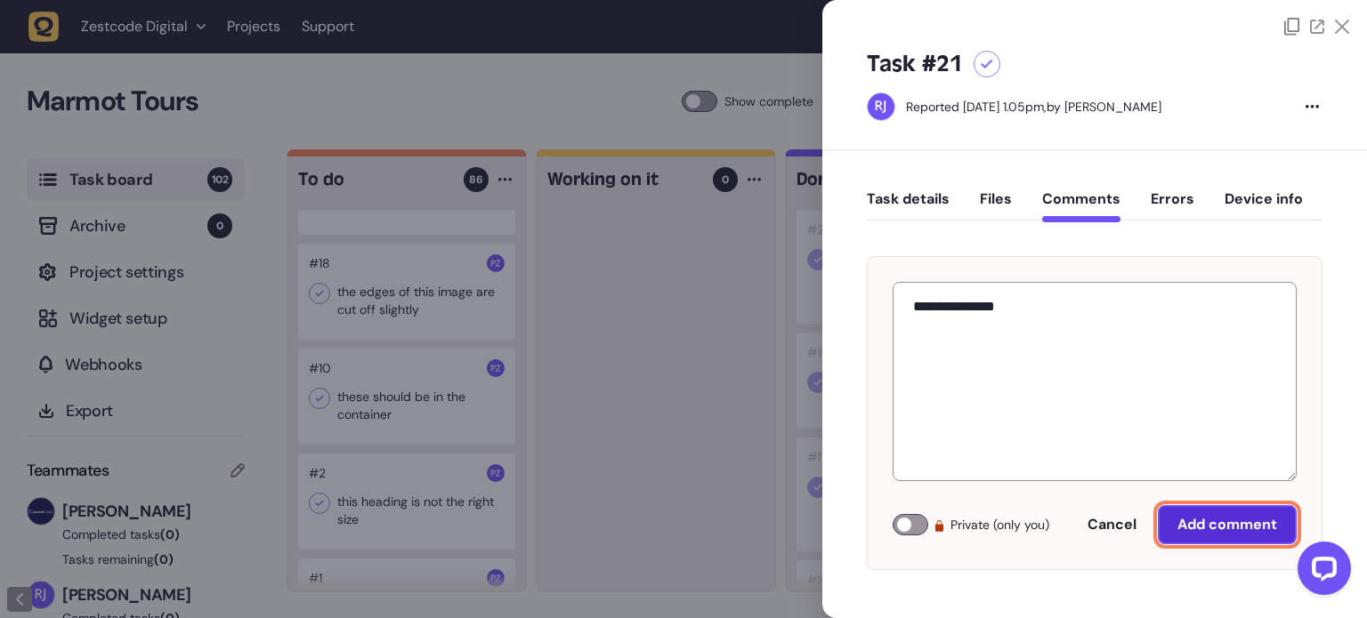
click at [1192, 513] on button "Add comment" at bounding box center [1227, 524] width 139 height 39
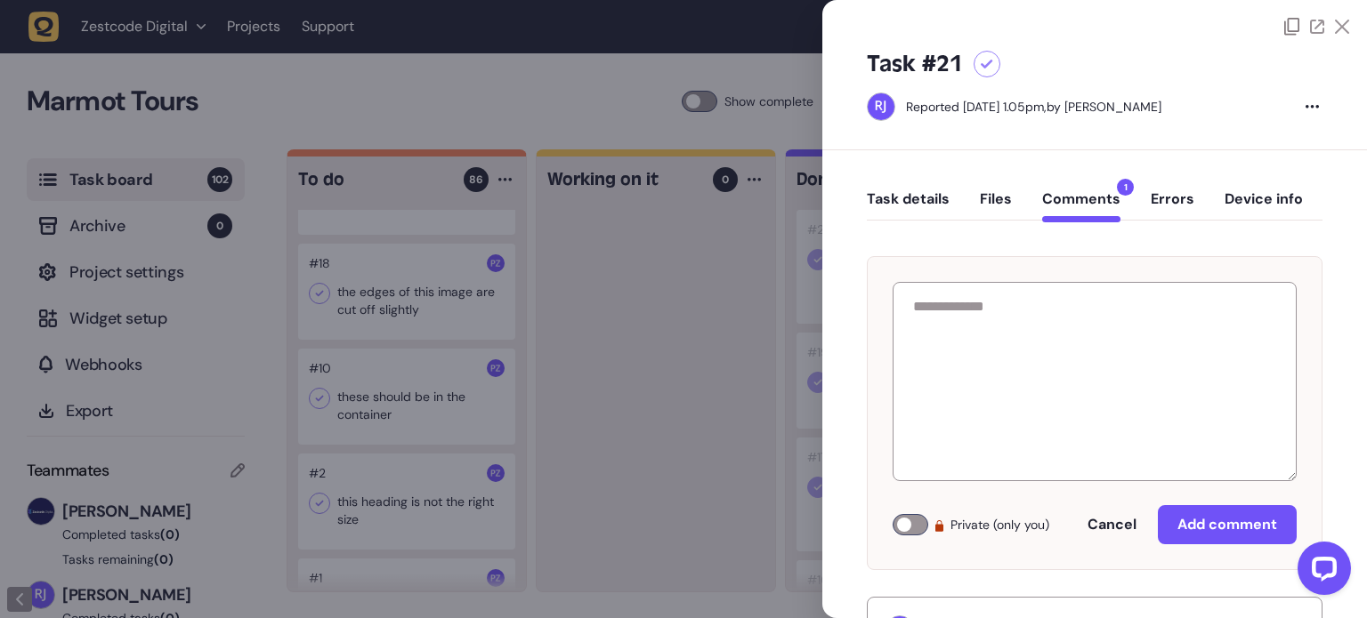
click at [1338, 36] on div "Task #21 Reported [DATE] 1.05pm, by [PERSON_NAME]" at bounding box center [1094, 93] width 545 height 115
click at [1335, 28] on icon at bounding box center [1342, 27] width 14 height 14
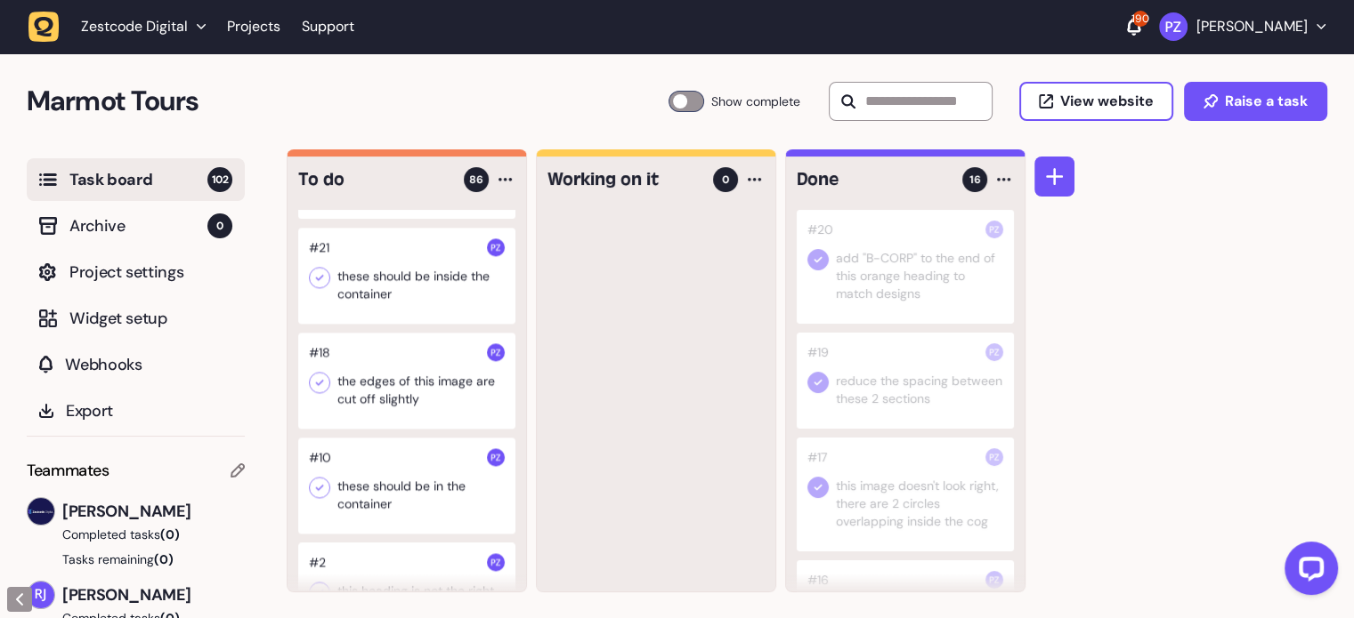
scroll to position [9186, 0]
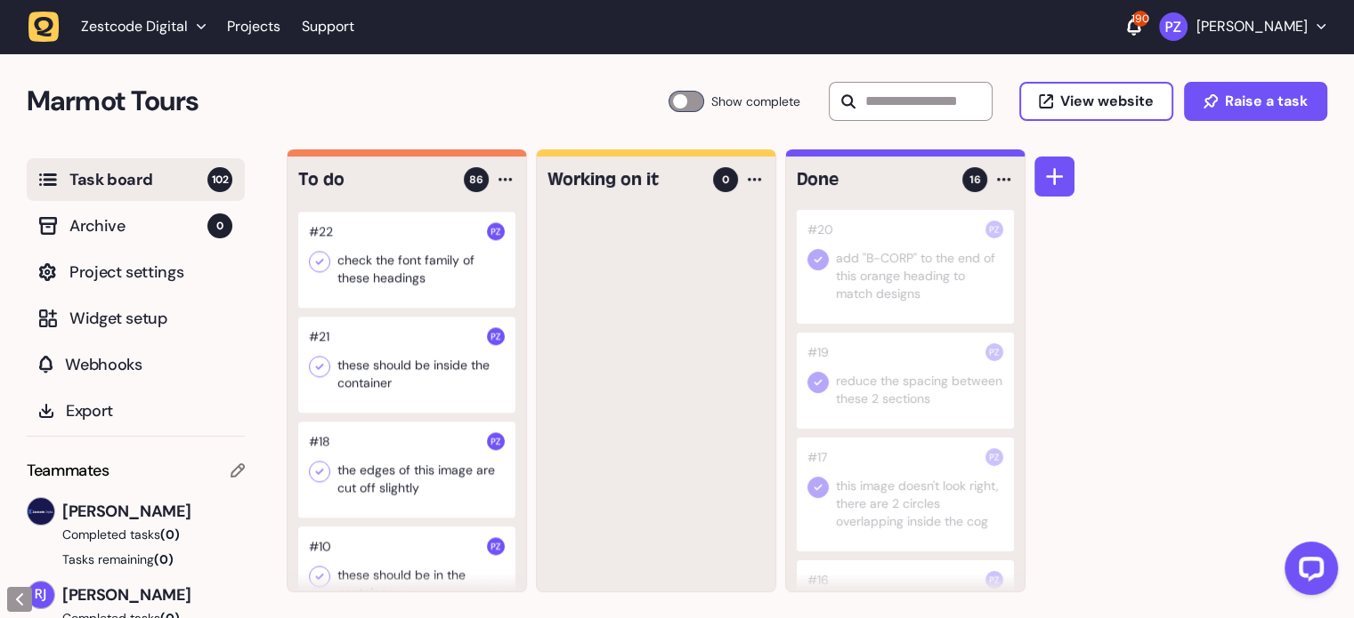
click at [381, 308] on div at bounding box center [406, 260] width 217 height 96
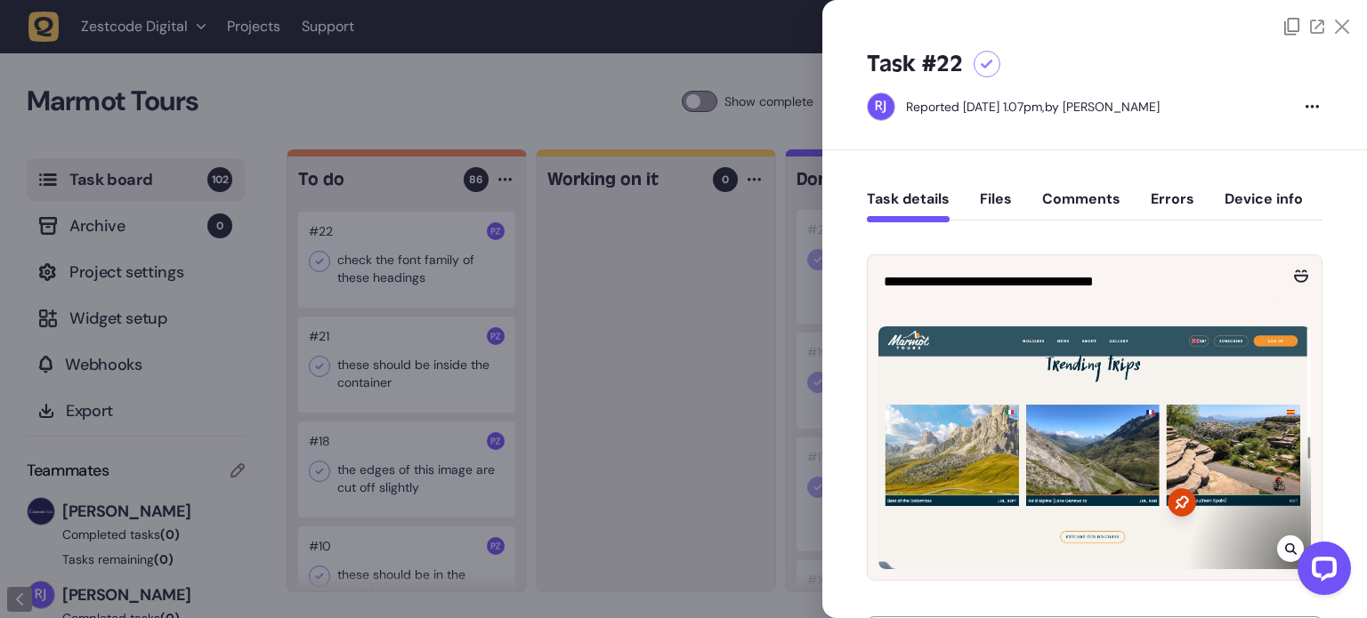
click at [1338, 24] on icon at bounding box center [1342, 27] width 14 height 14
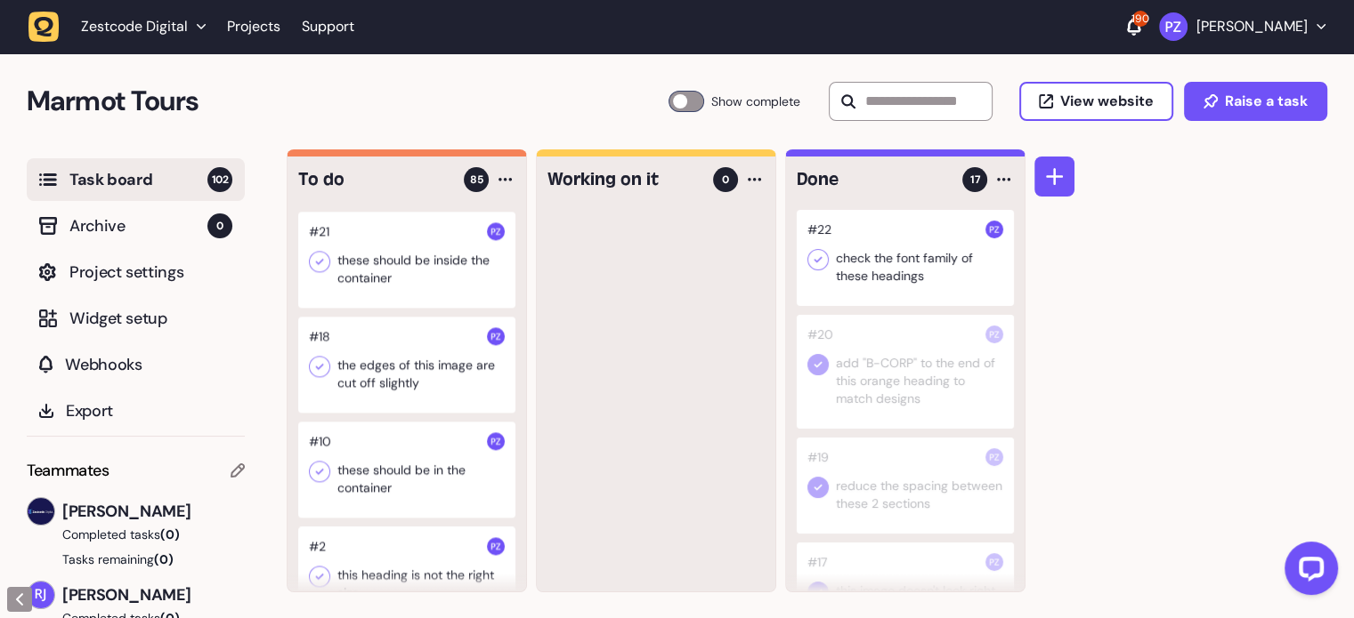
click at [821, 259] on icon at bounding box center [818, 260] width 18 height 18
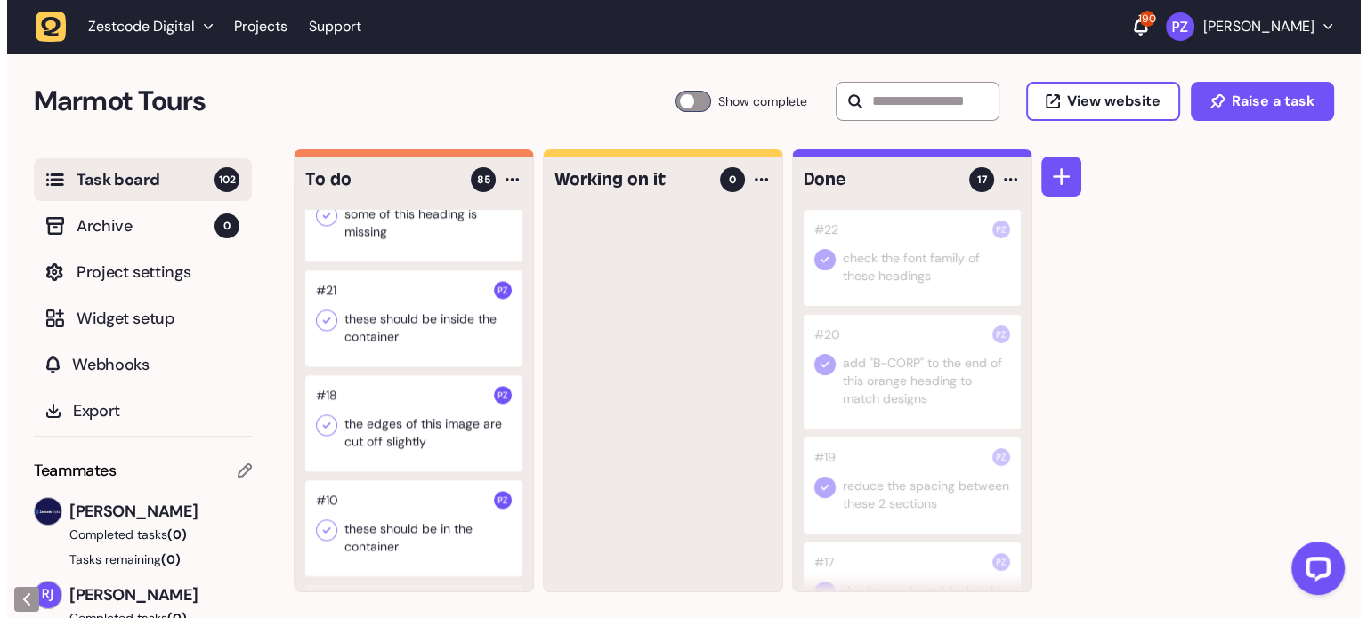
scroll to position [9097, 0]
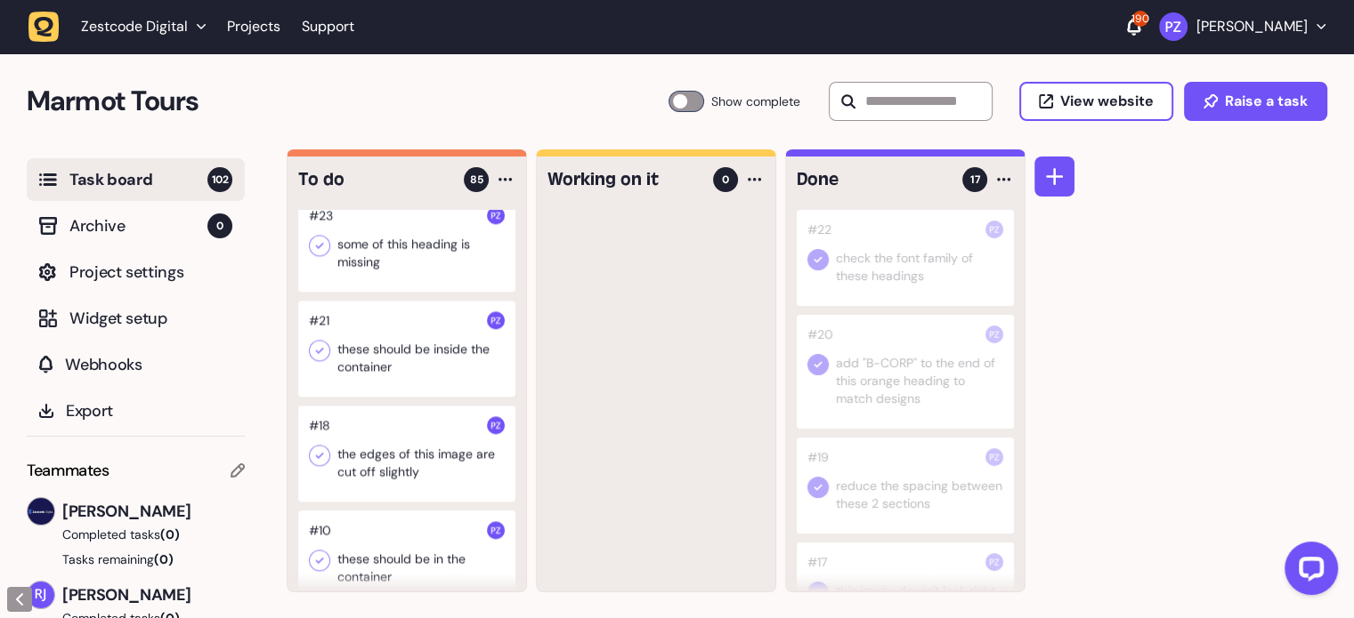
click at [401, 292] on div at bounding box center [406, 244] width 217 height 96
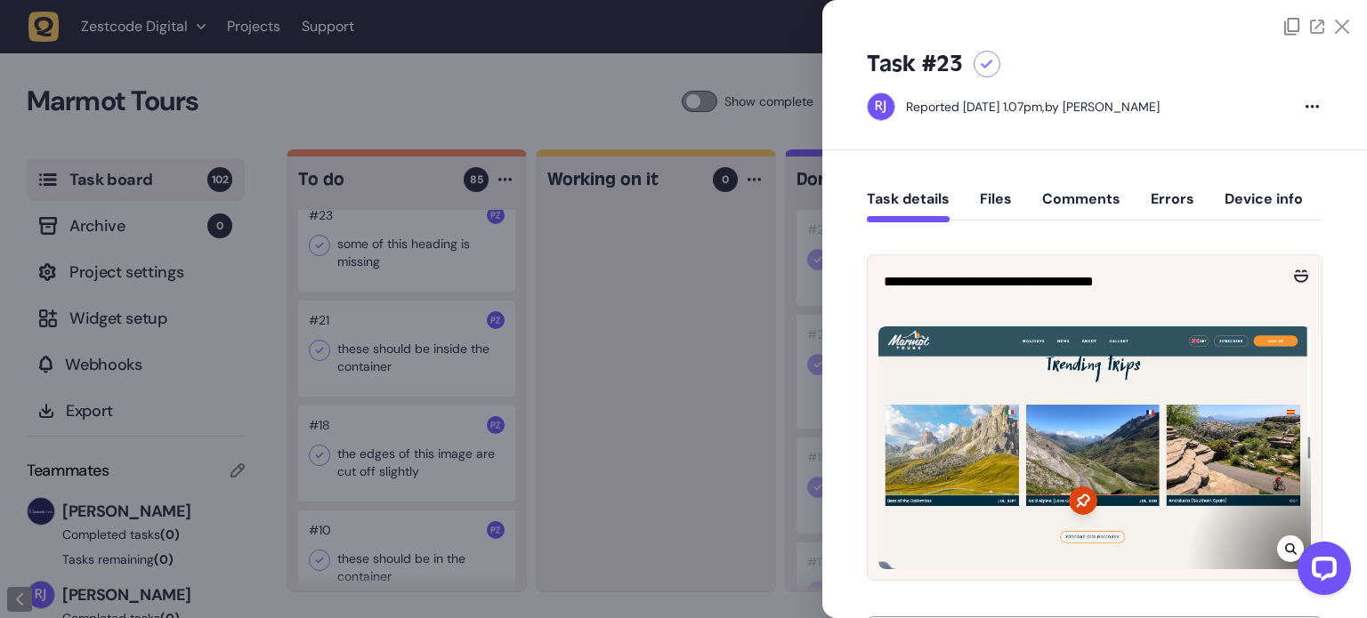
click at [733, 323] on div at bounding box center [683, 309] width 1367 height 618
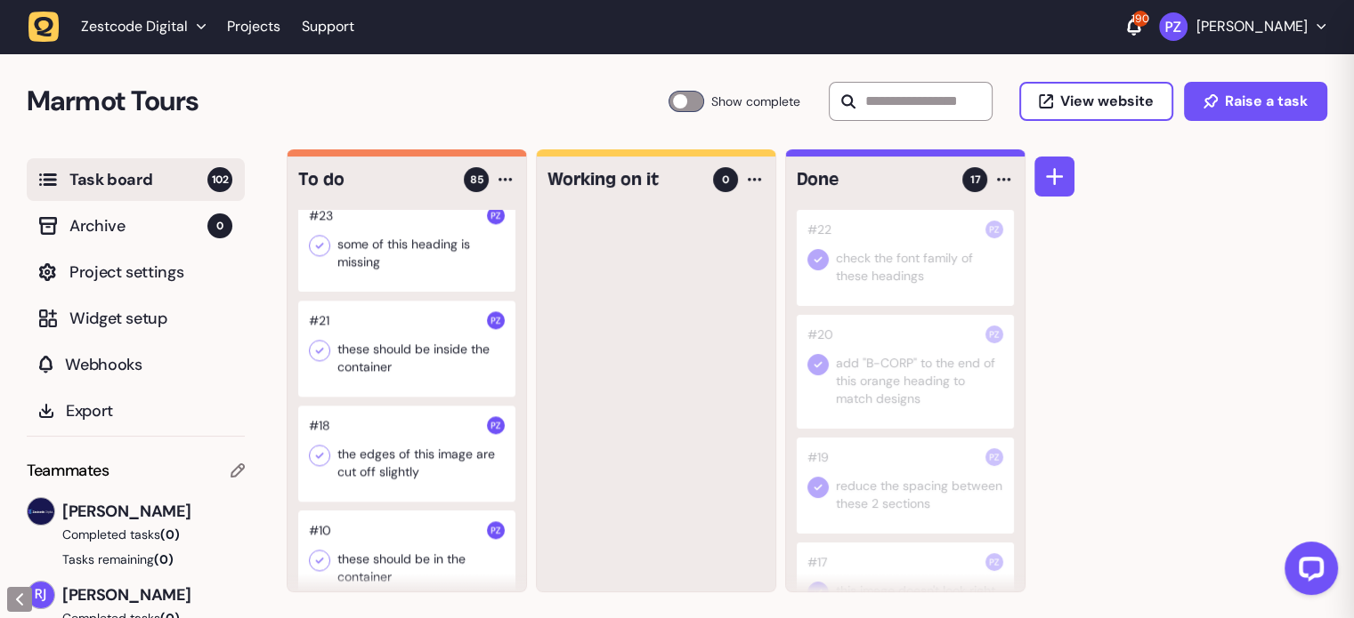
click at [374, 292] on div at bounding box center [406, 244] width 217 height 96
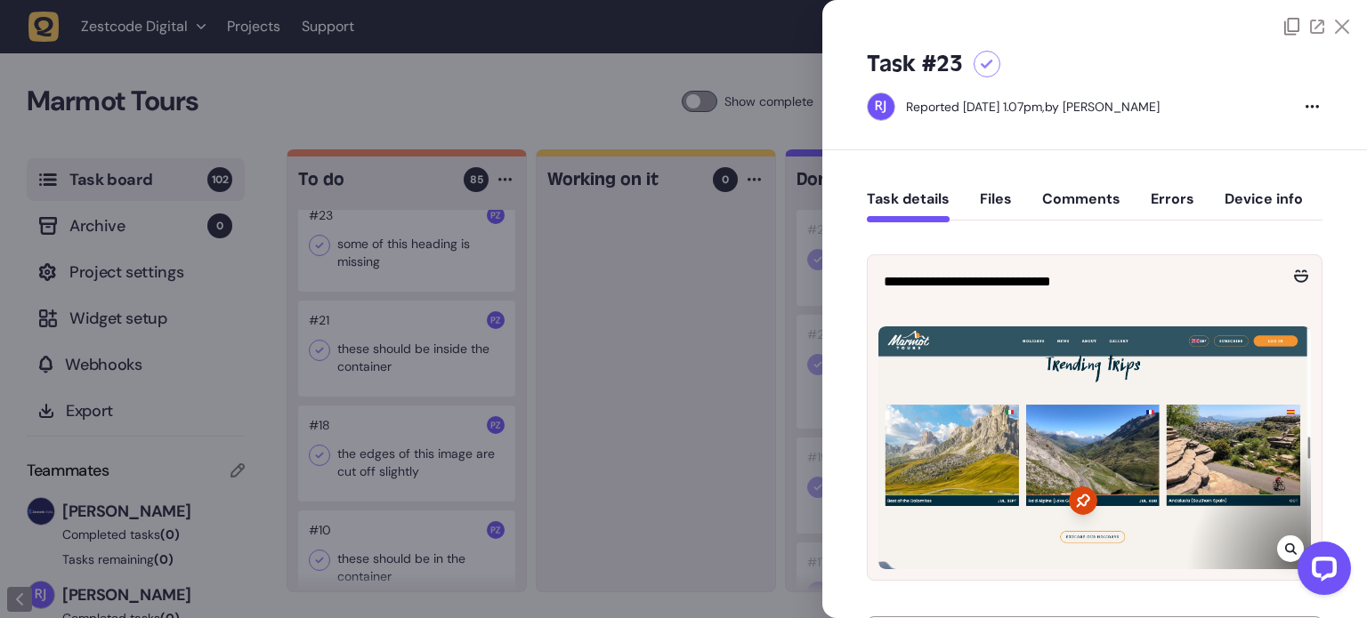
click at [1335, 25] on icon at bounding box center [1342, 27] width 14 height 14
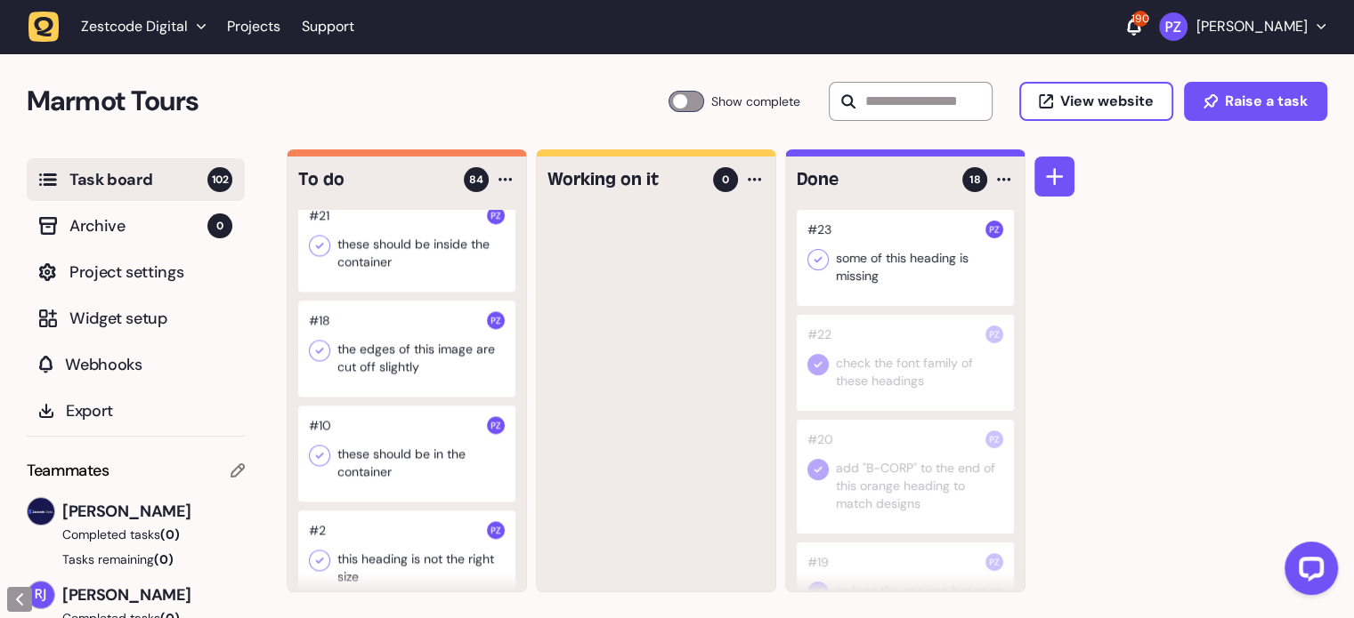
click at [820, 259] on icon at bounding box center [818, 260] width 8 height 6
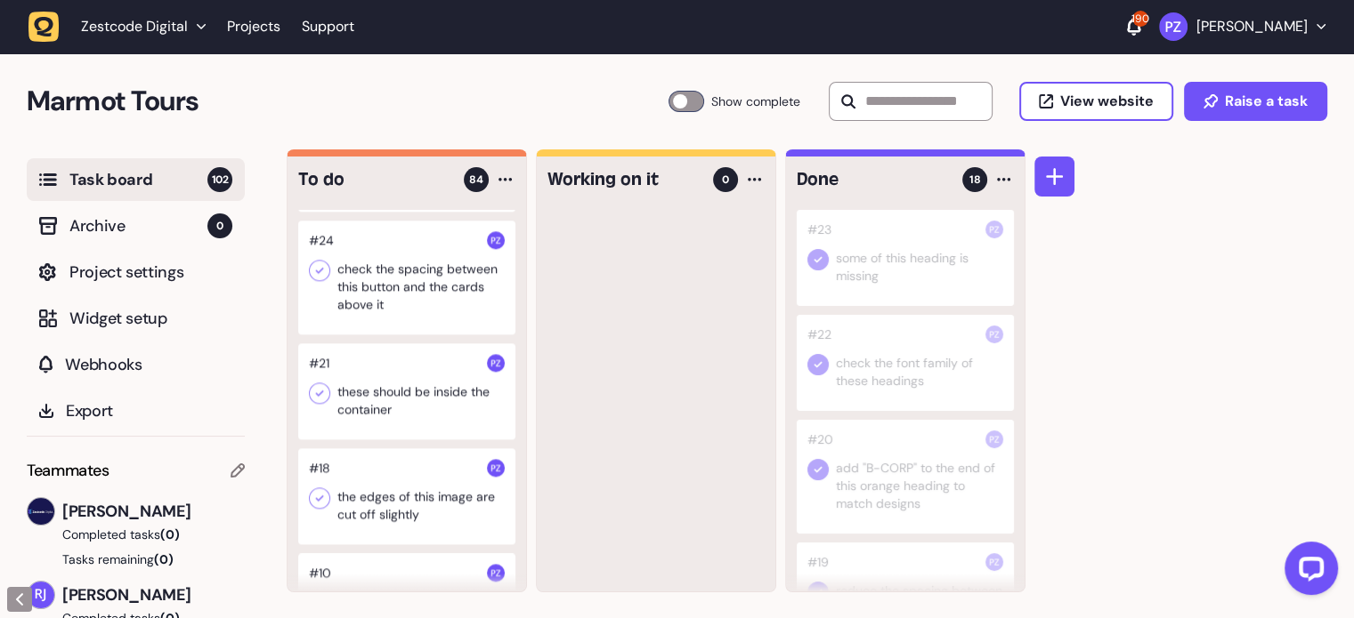
scroll to position [8919, 0]
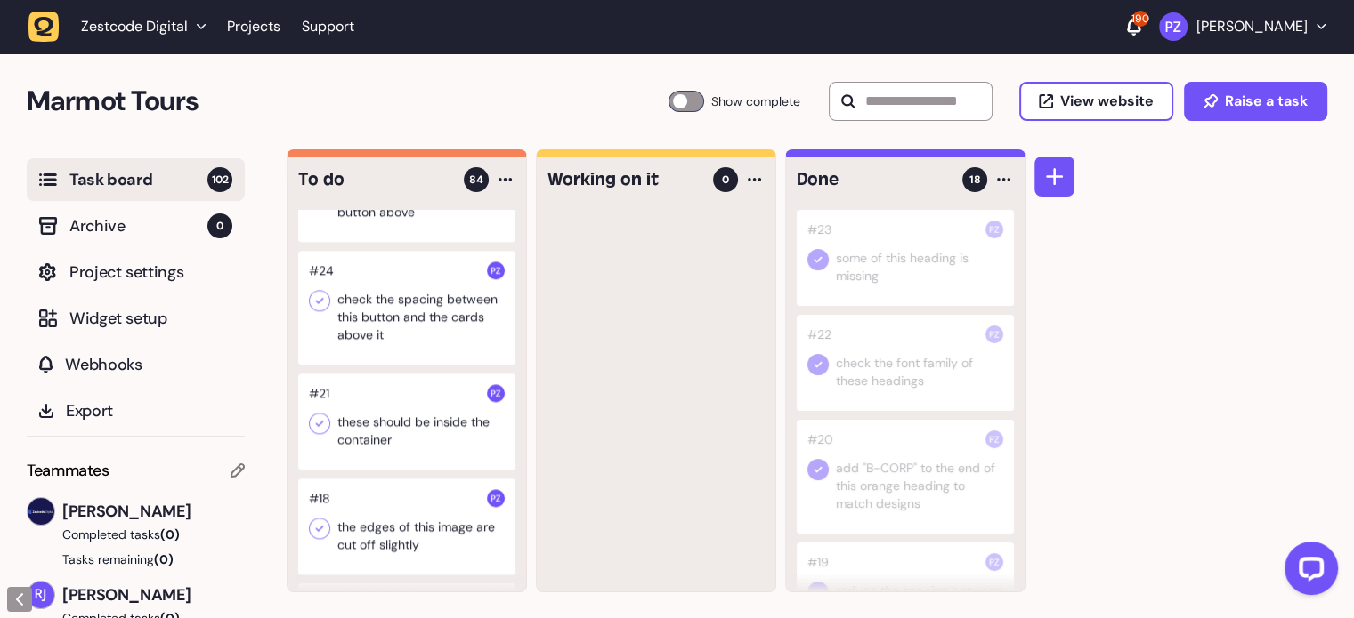
click at [375, 365] on div at bounding box center [406, 308] width 217 height 114
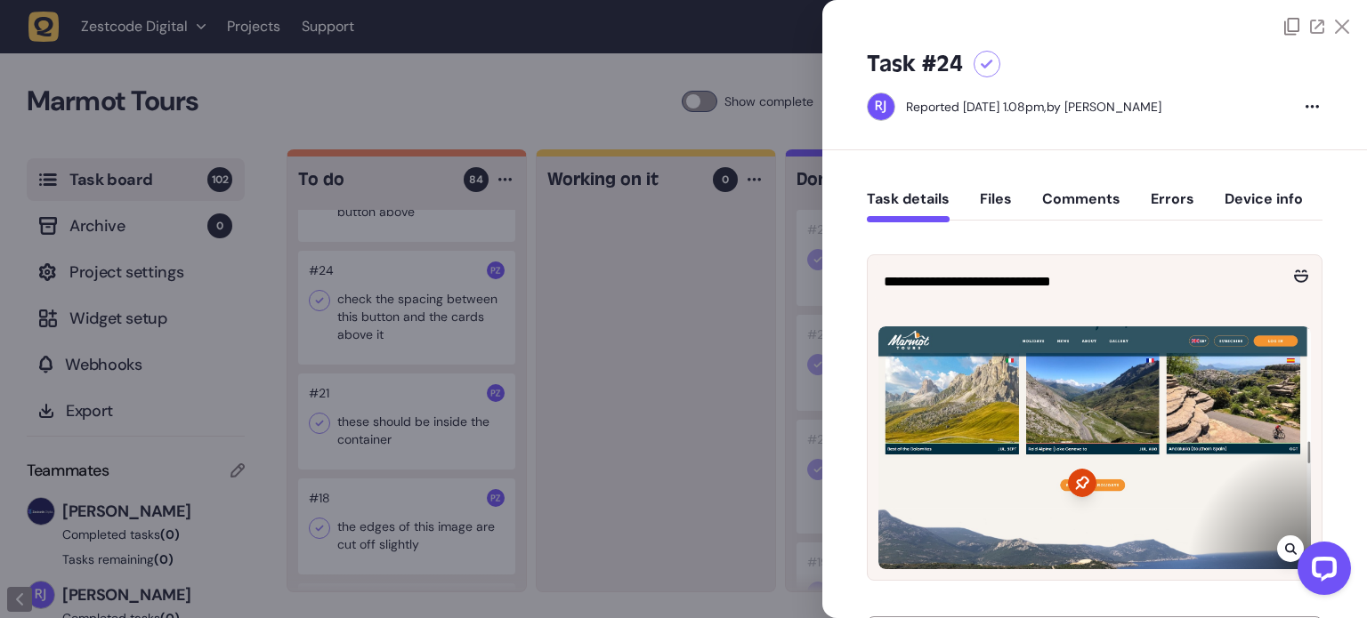
click at [618, 352] on div at bounding box center [683, 309] width 1367 height 618
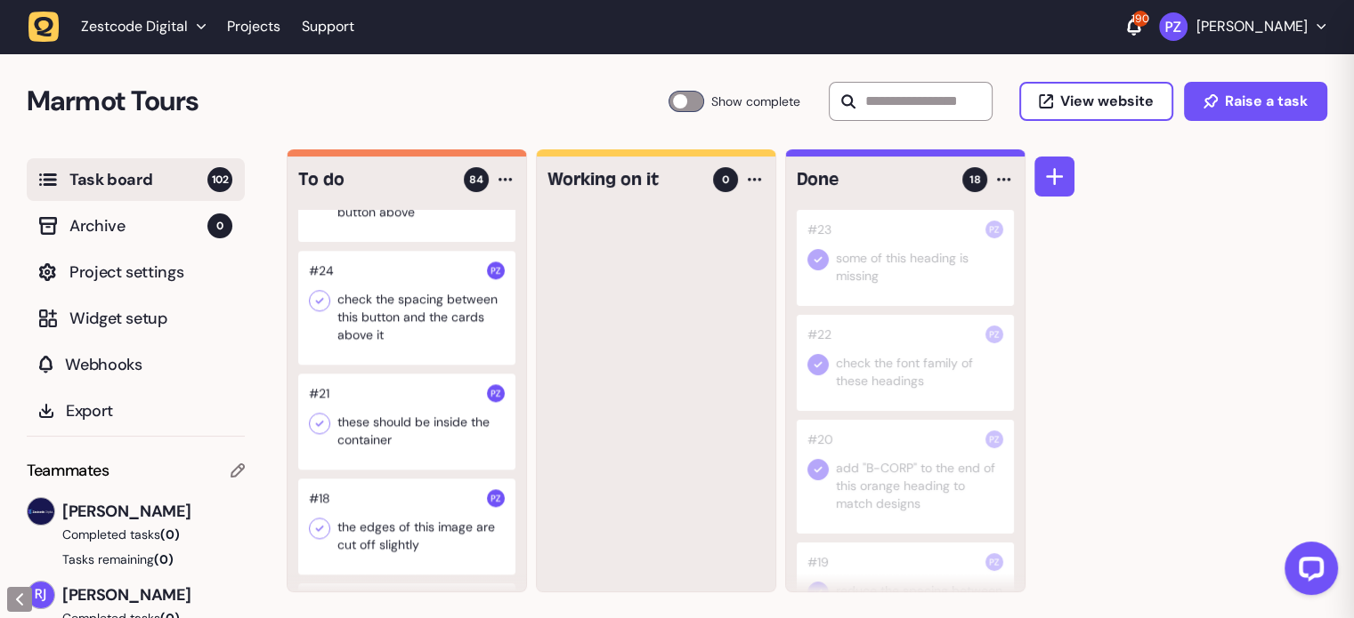
click at [413, 365] on div at bounding box center [406, 308] width 217 height 114
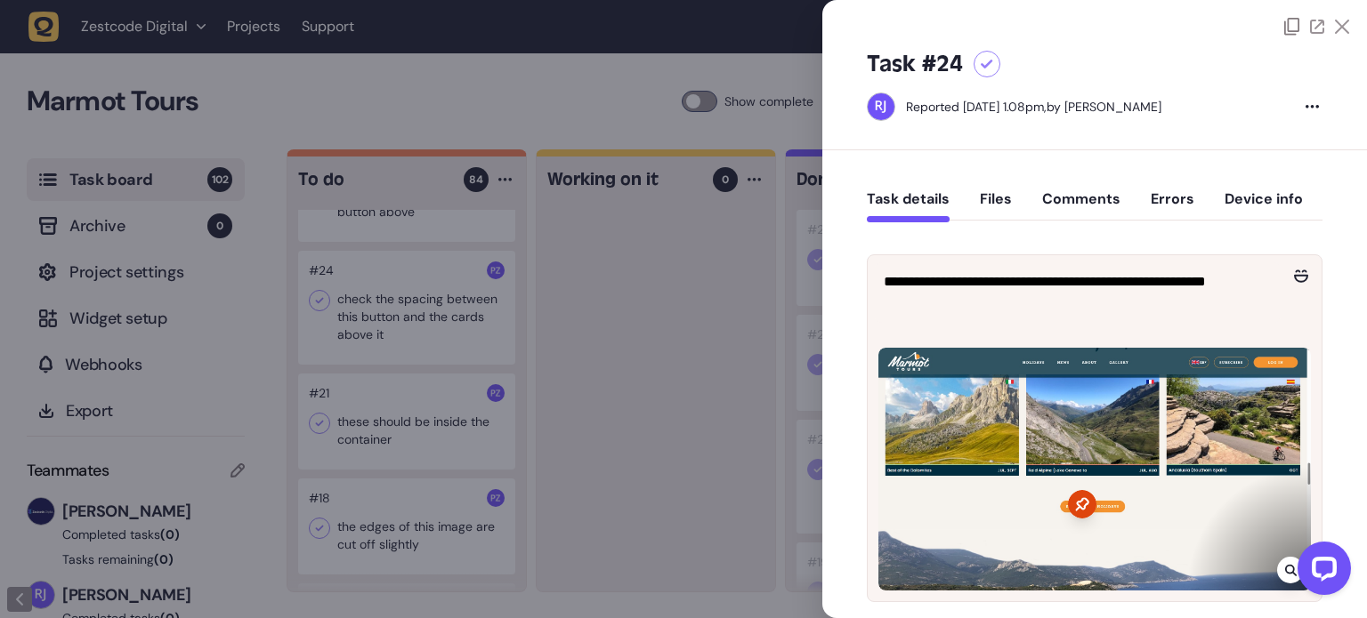
click at [1335, 29] on icon at bounding box center [1342, 27] width 14 height 14
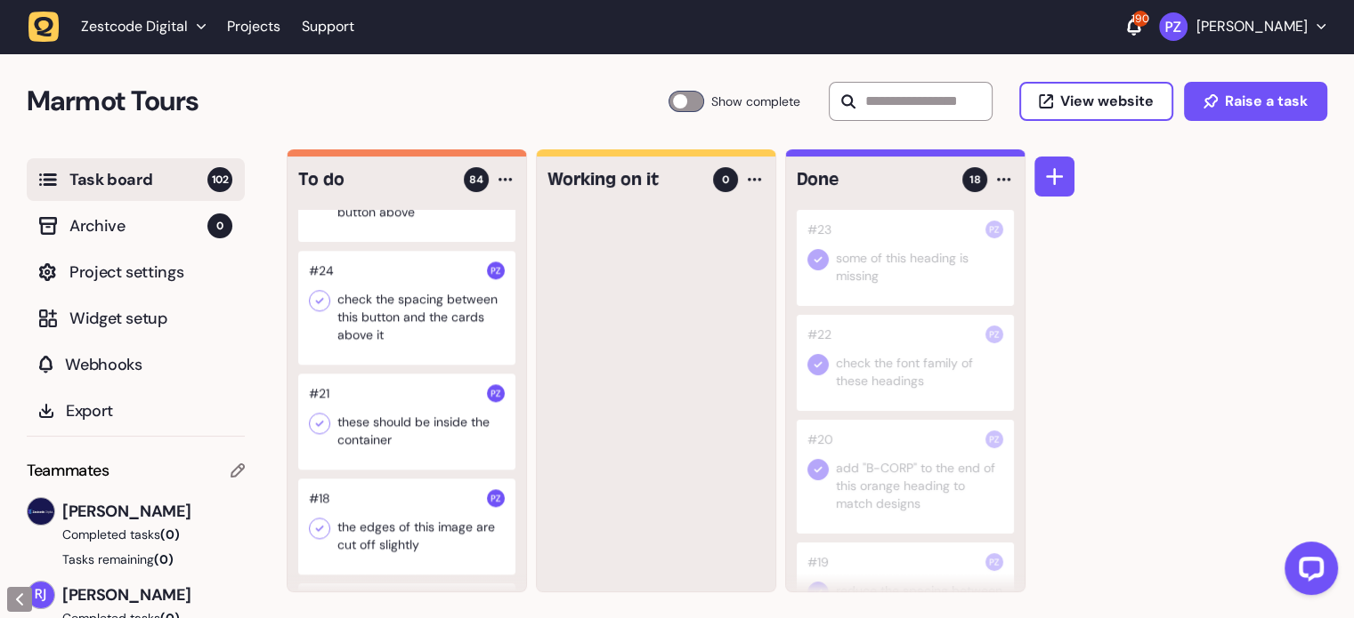
click at [372, 365] on div at bounding box center [406, 308] width 217 height 114
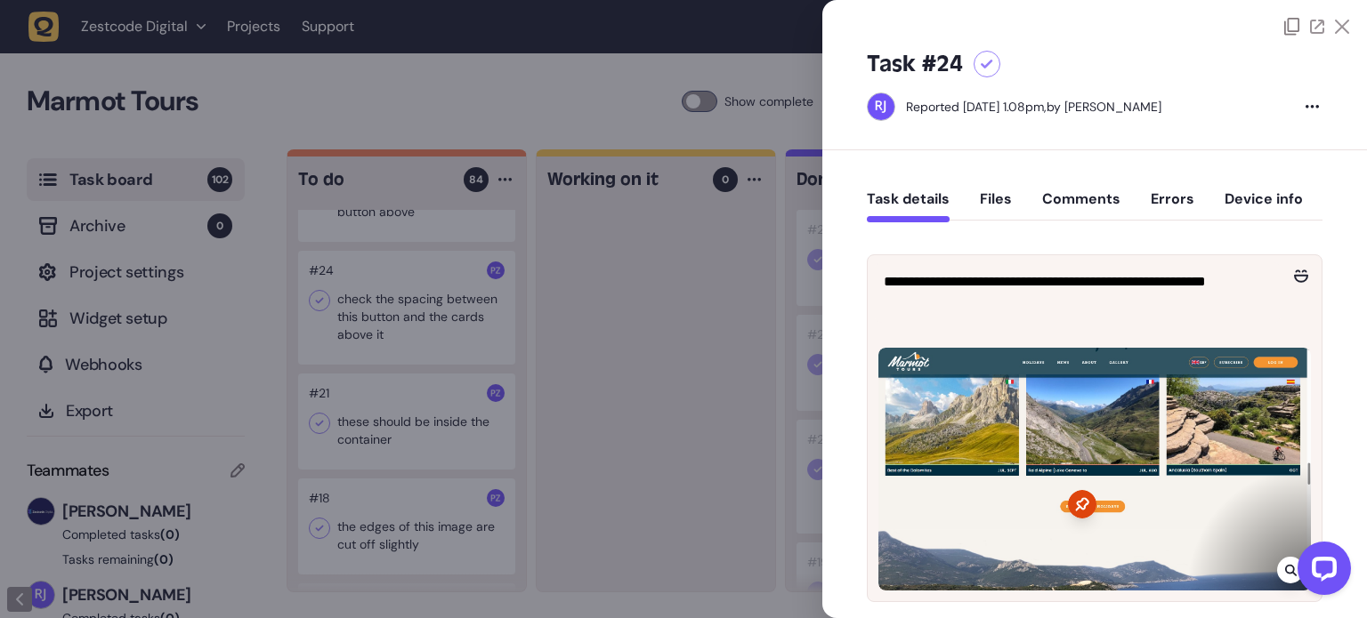
click at [1338, 25] on icon at bounding box center [1342, 27] width 14 height 14
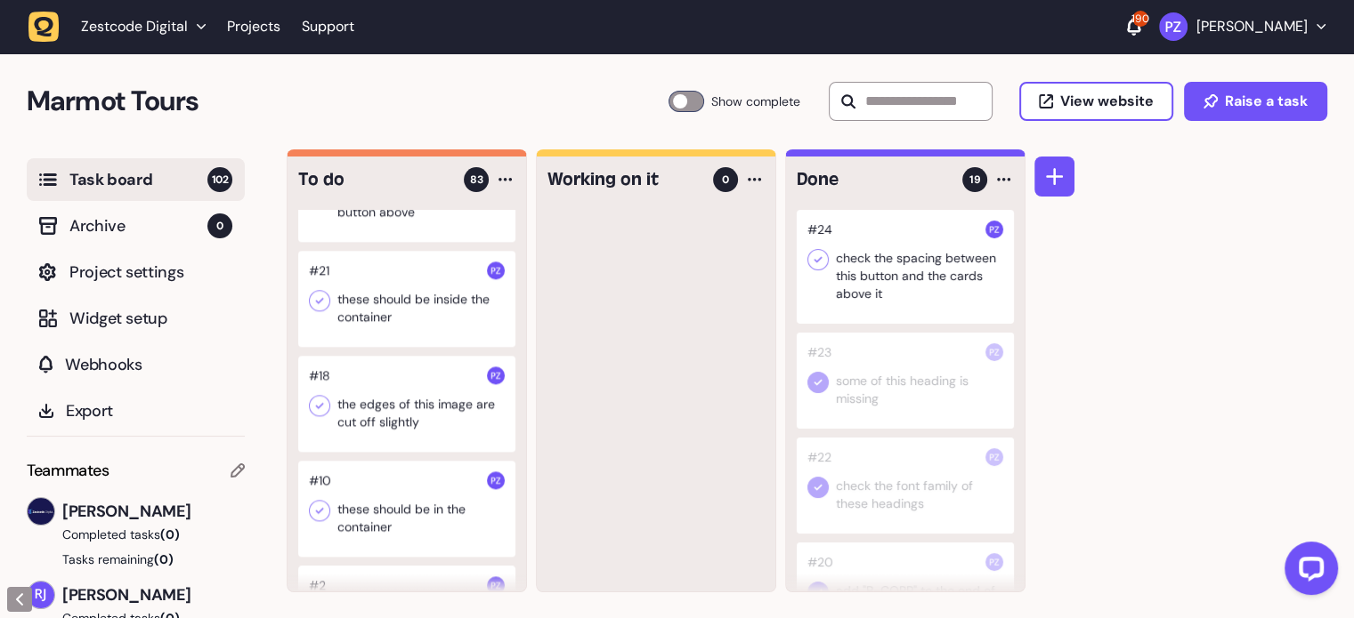
click at [816, 265] on icon at bounding box center [818, 260] width 18 height 18
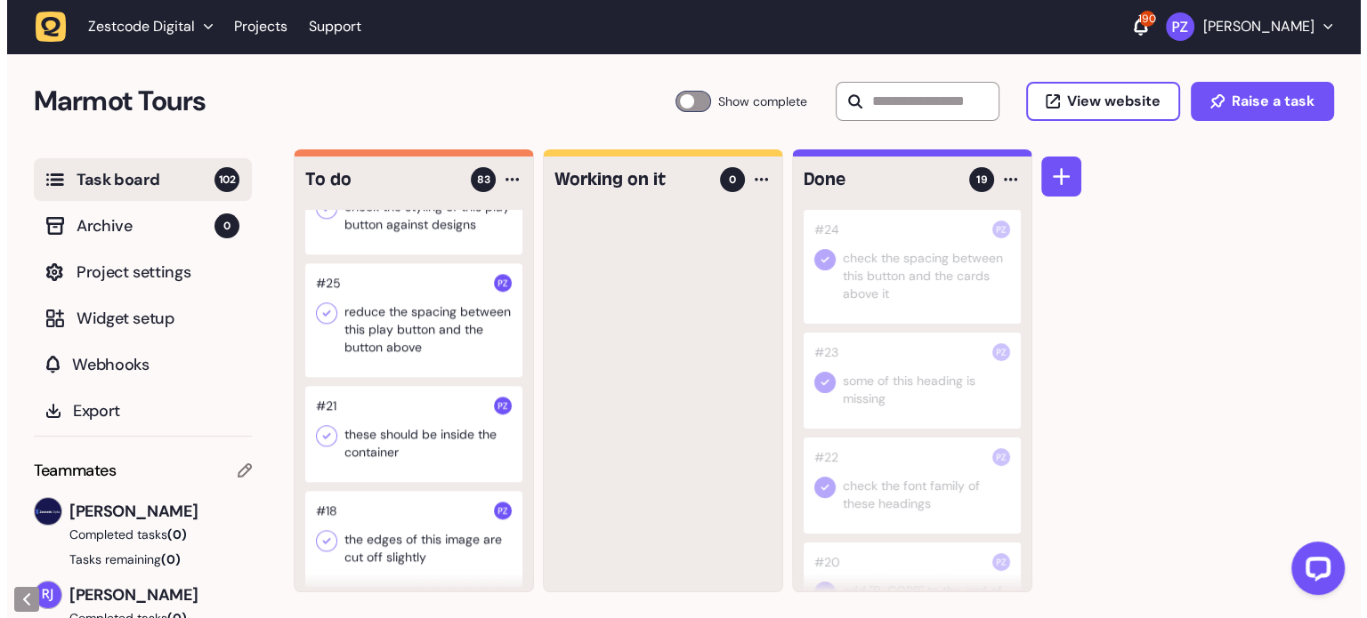
scroll to position [8741, 0]
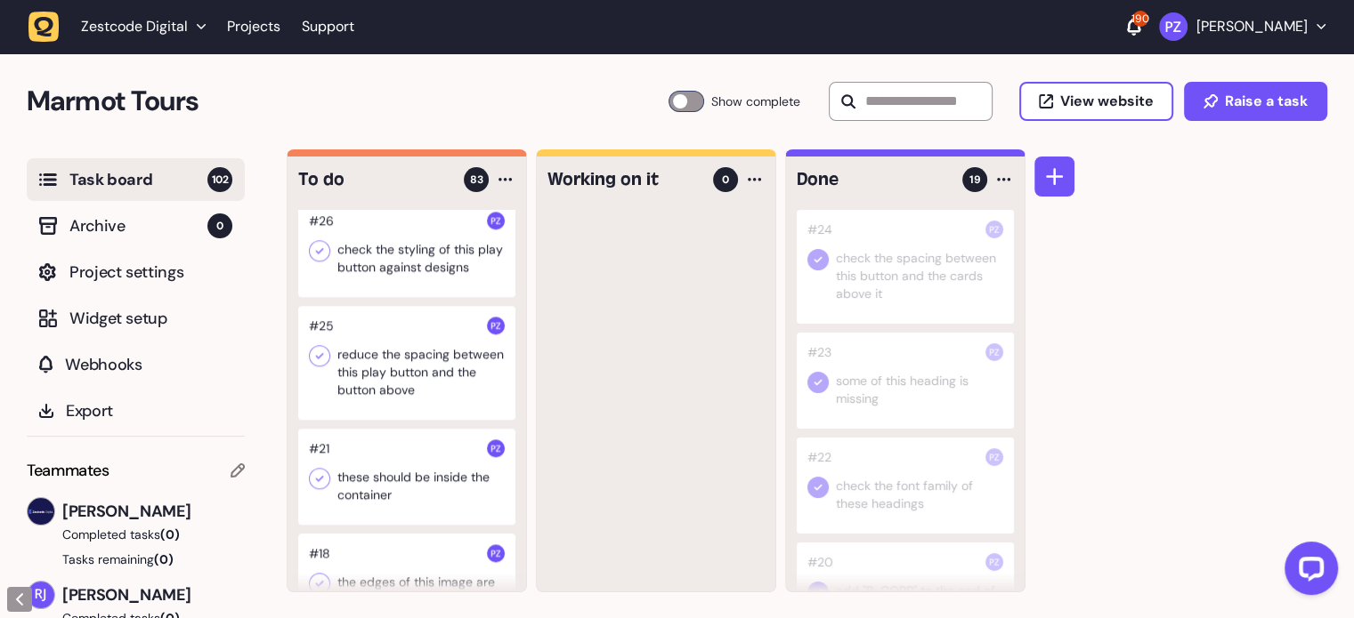
click at [625, 374] on div at bounding box center [656, 401] width 238 height 382
click at [409, 420] on div at bounding box center [406, 363] width 217 height 114
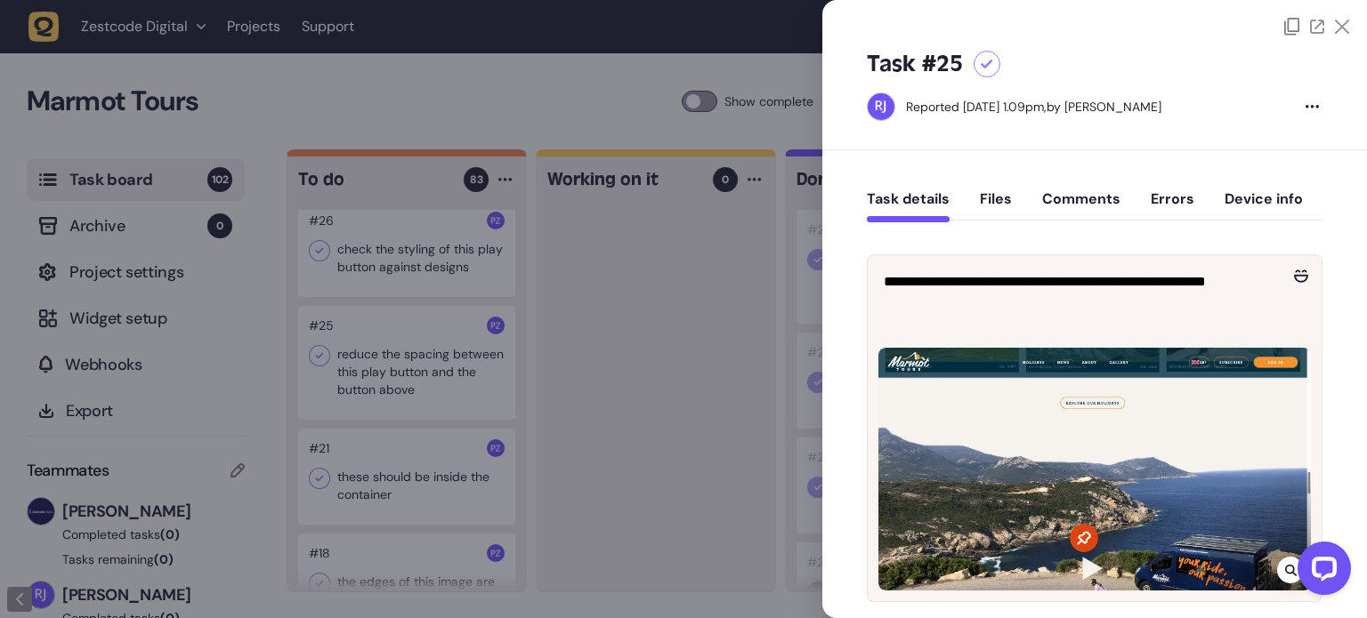
click at [593, 362] on div at bounding box center [683, 309] width 1367 height 618
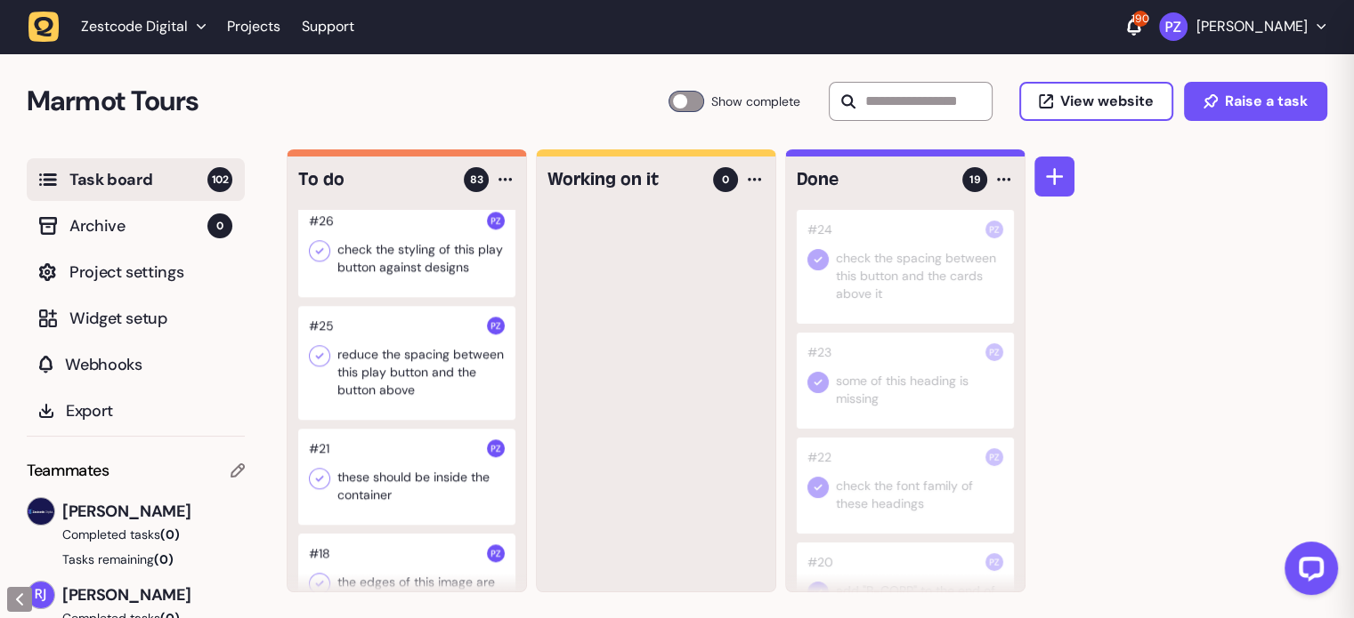
click at [403, 420] on div at bounding box center [406, 363] width 217 height 114
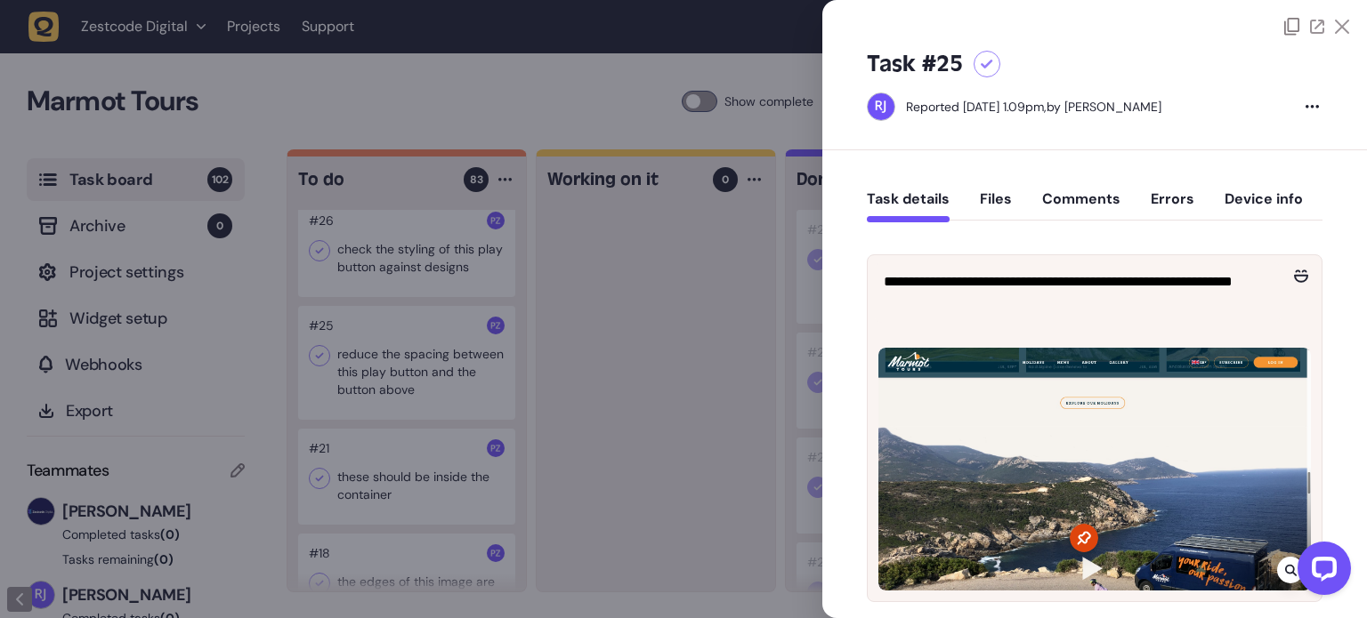
click at [1335, 20] on icon at bounding box center [1342, 27] width 14 height 14
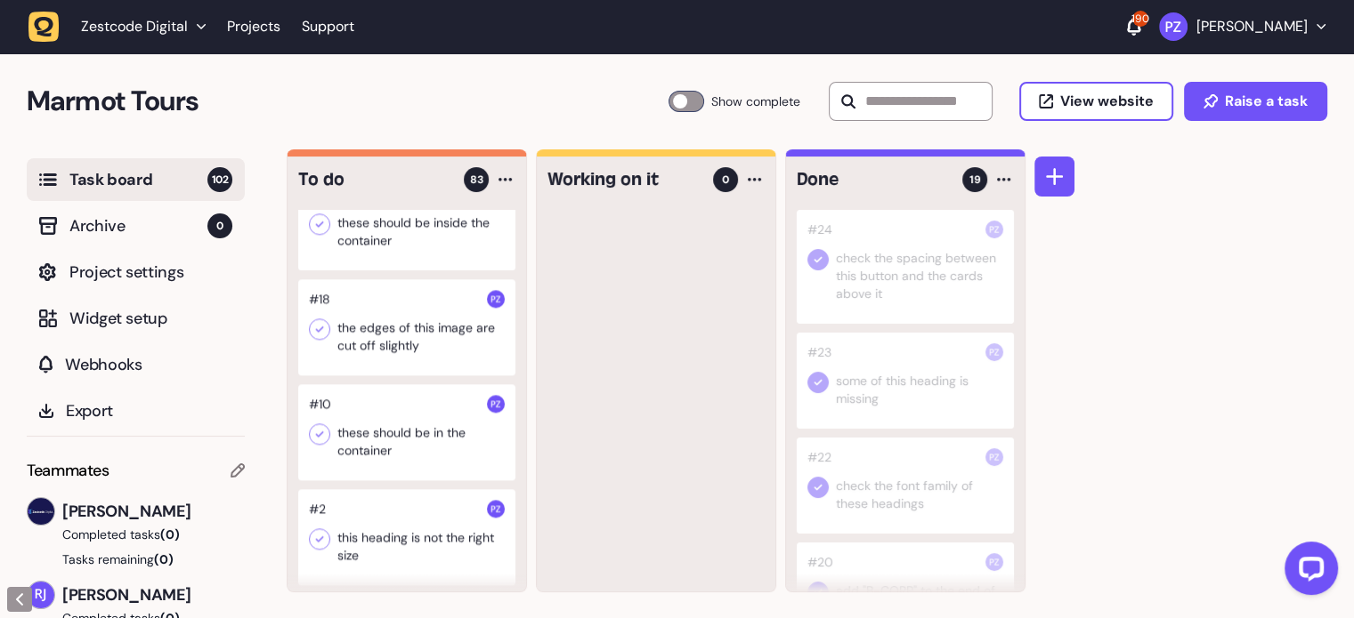
scroll to position [8988, 0]
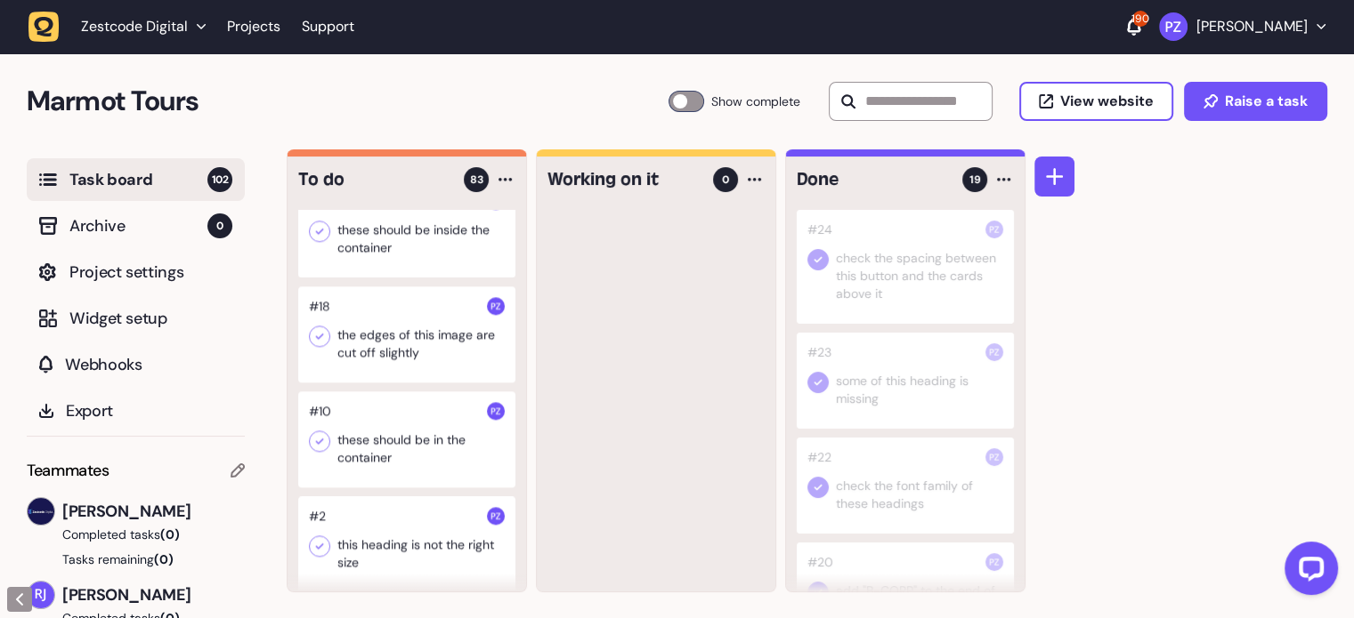
click at [416, 383] on div at bounding box center [406, 335] width 217 height 96
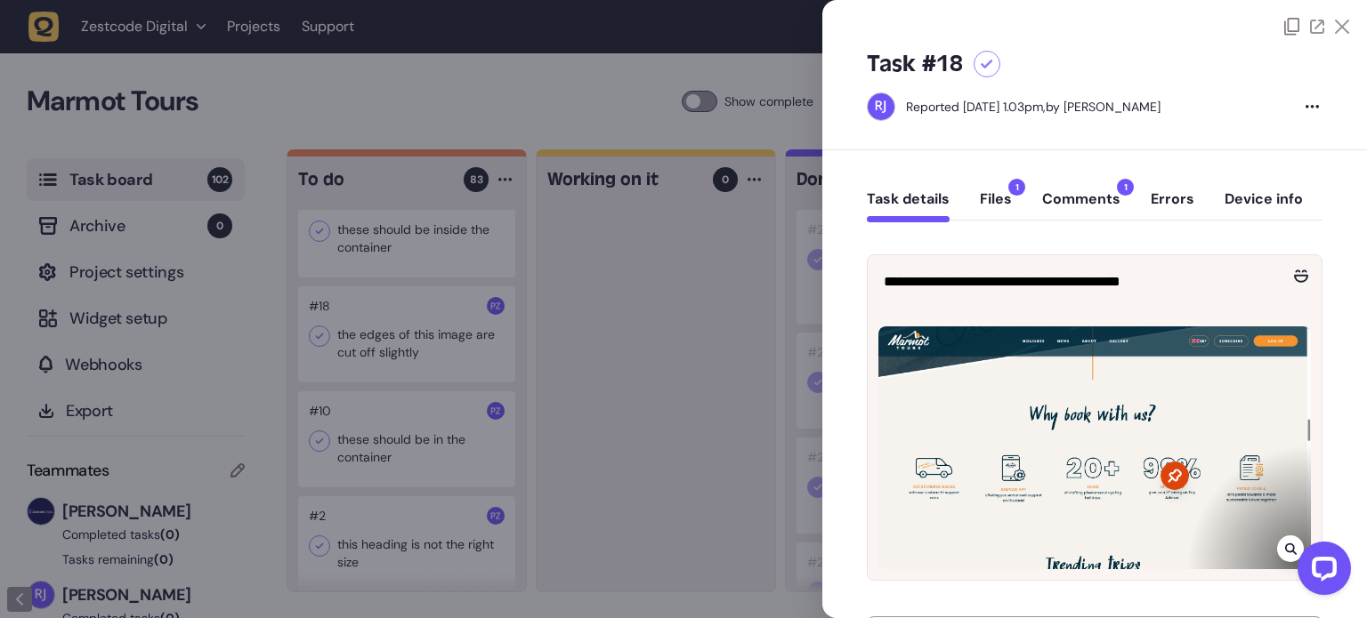
click at [1349, 13] on div at bounding box center [1094, 18] width 545 height 36
click at [1338, 24] on icon at bounding box center [1342, 27] width 14 height 14
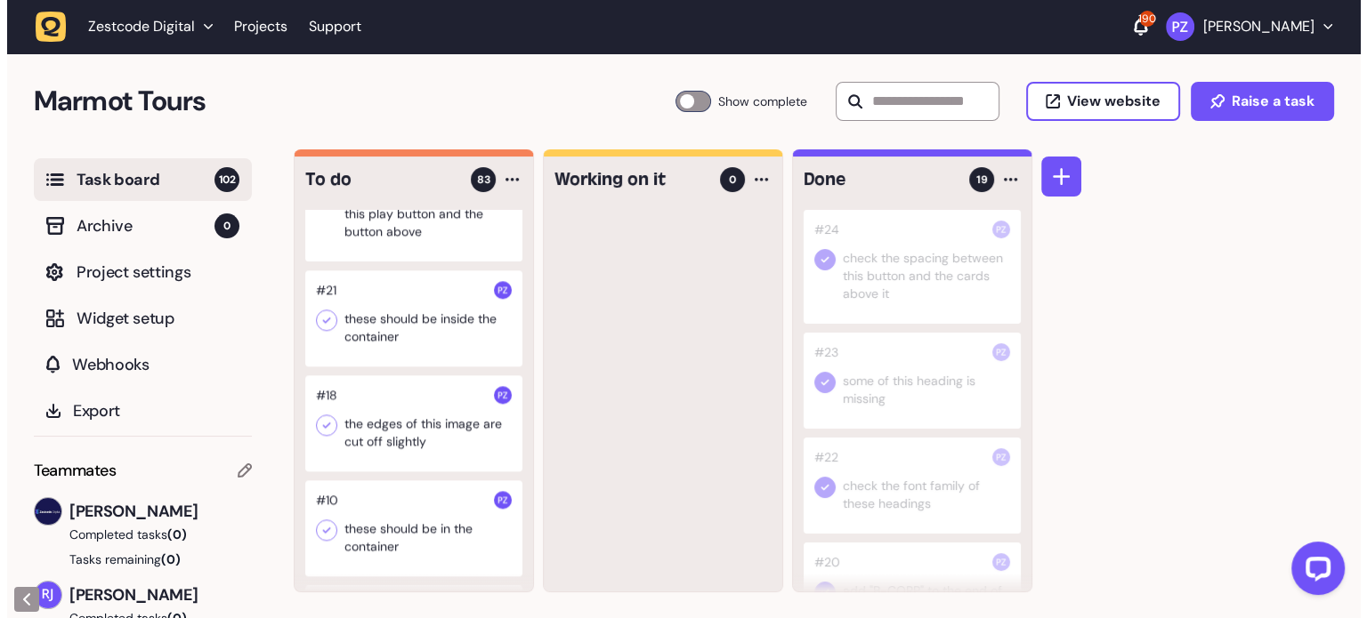
scroll to position [8810, 0]
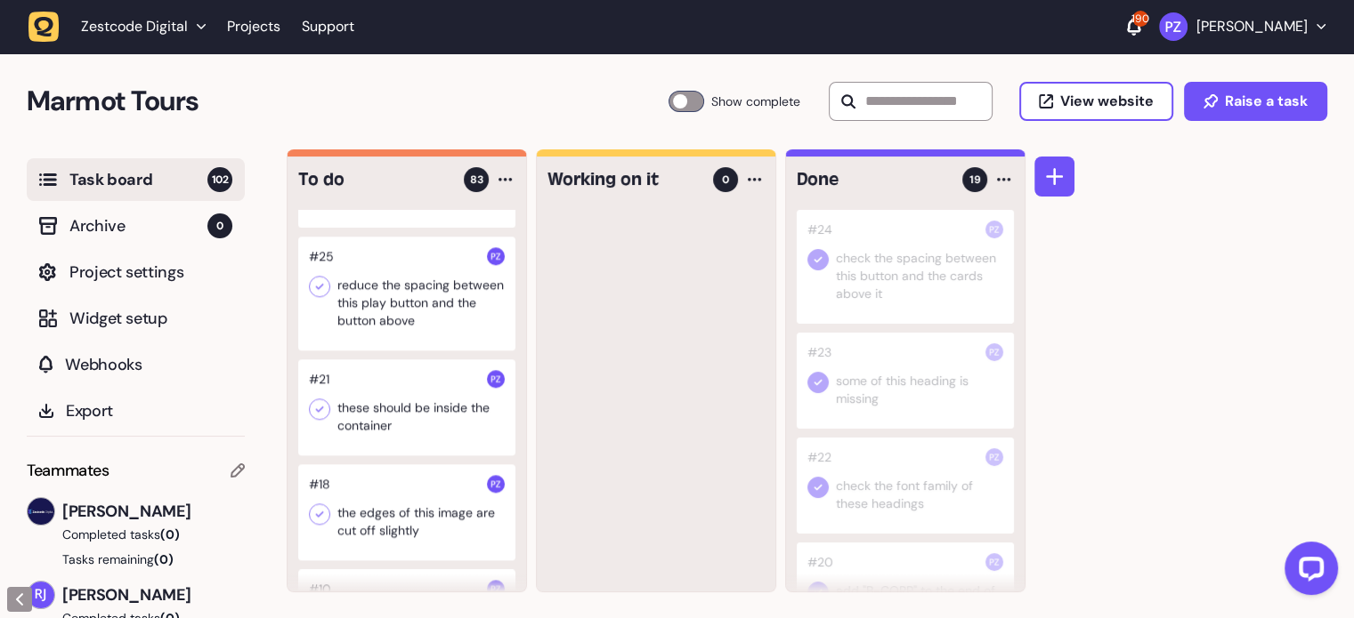
click at [365, 351] on div at bounding box center [406, 294] width 217 height 114
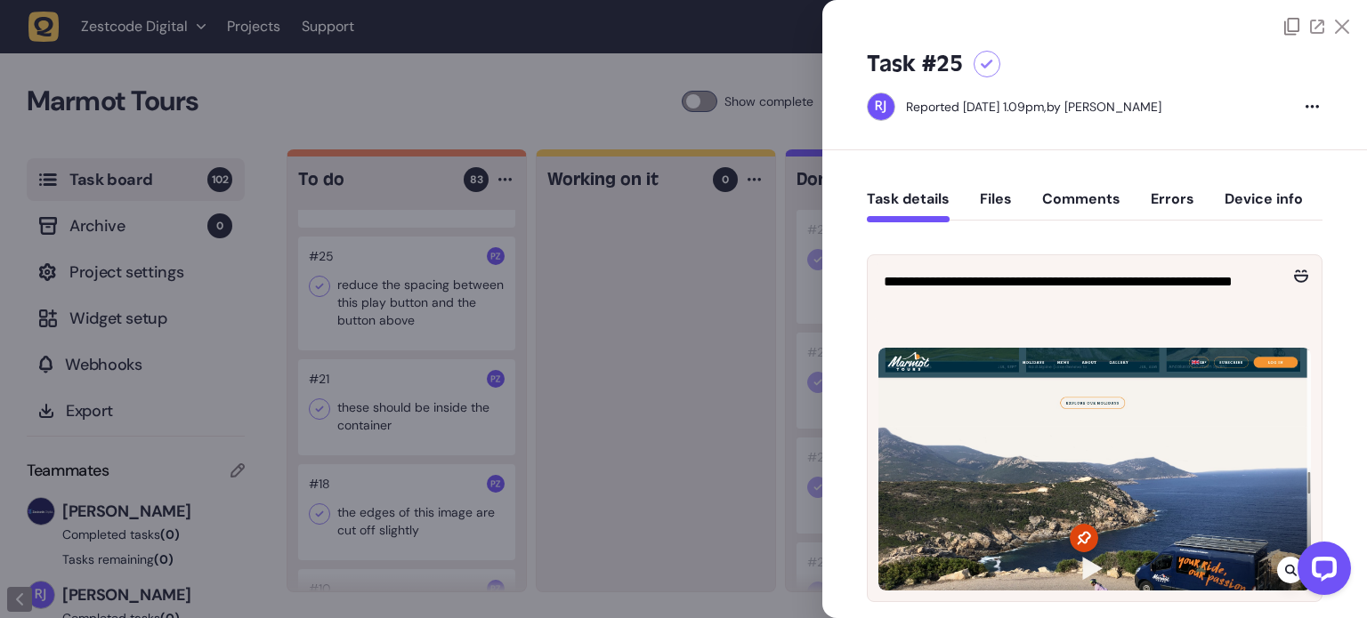
click at [1341, 26] on icon at bounding box center [1342, 27] width 14 height 14
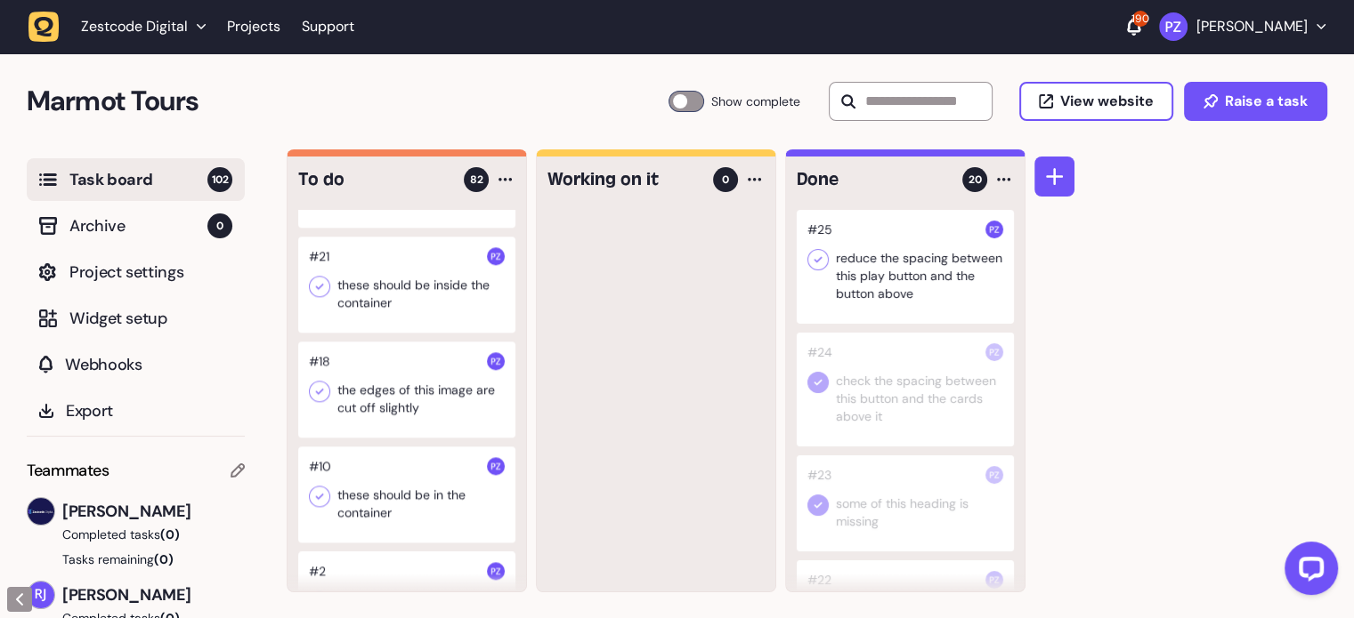
click at [828, 265] on div at bounding box center [904, 267] width 217 height 114
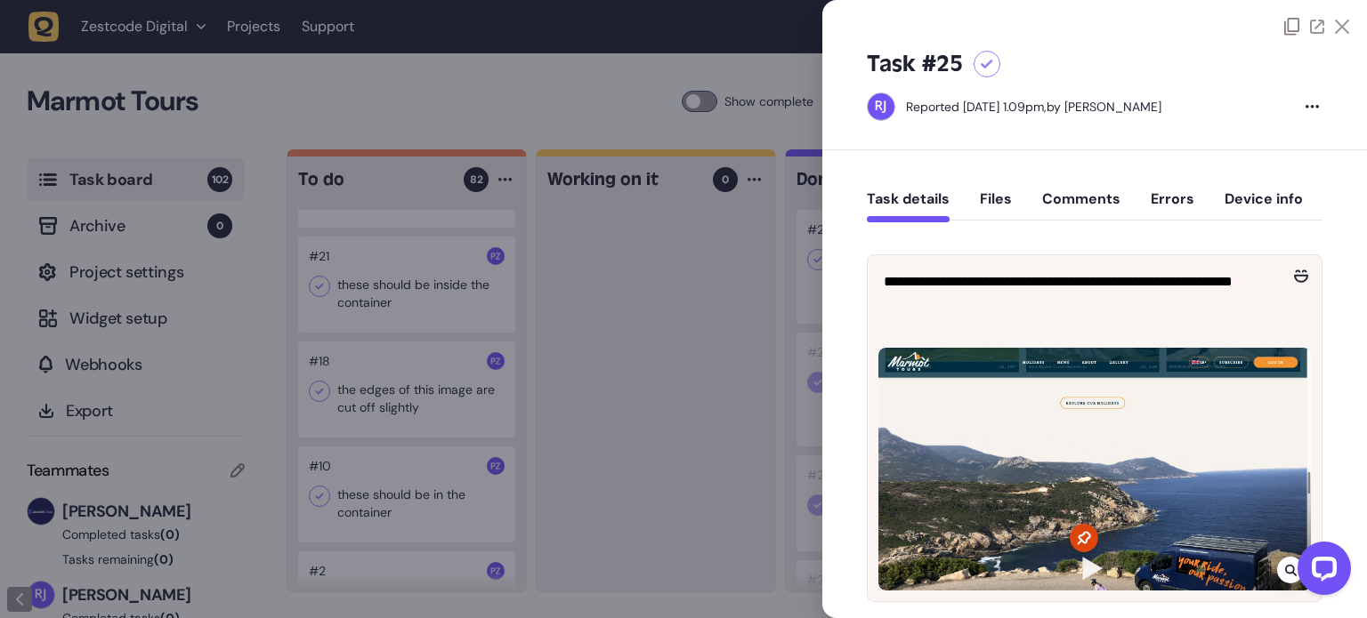
click at [783, 193] on div at bounding box center [683, 309] width 1367 height 618
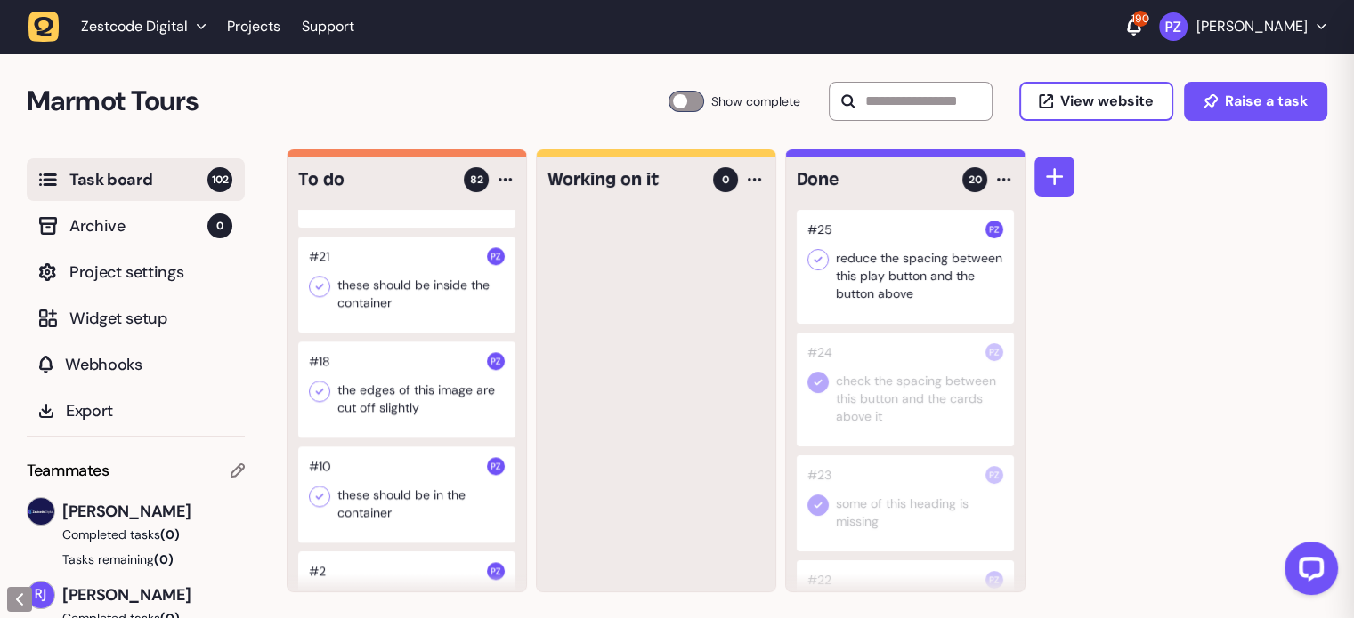
click at [809, 263] on icon at bounding box center [818, 260] width 18 height 18
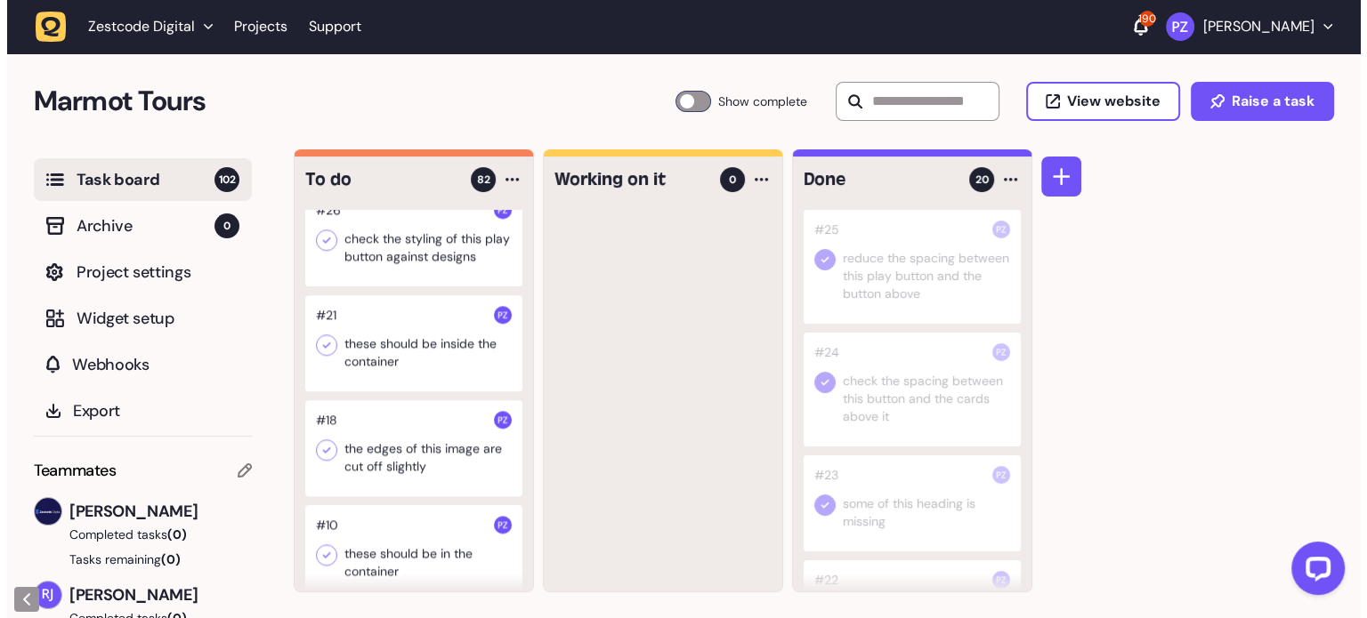
scroll to position [8721, 0]
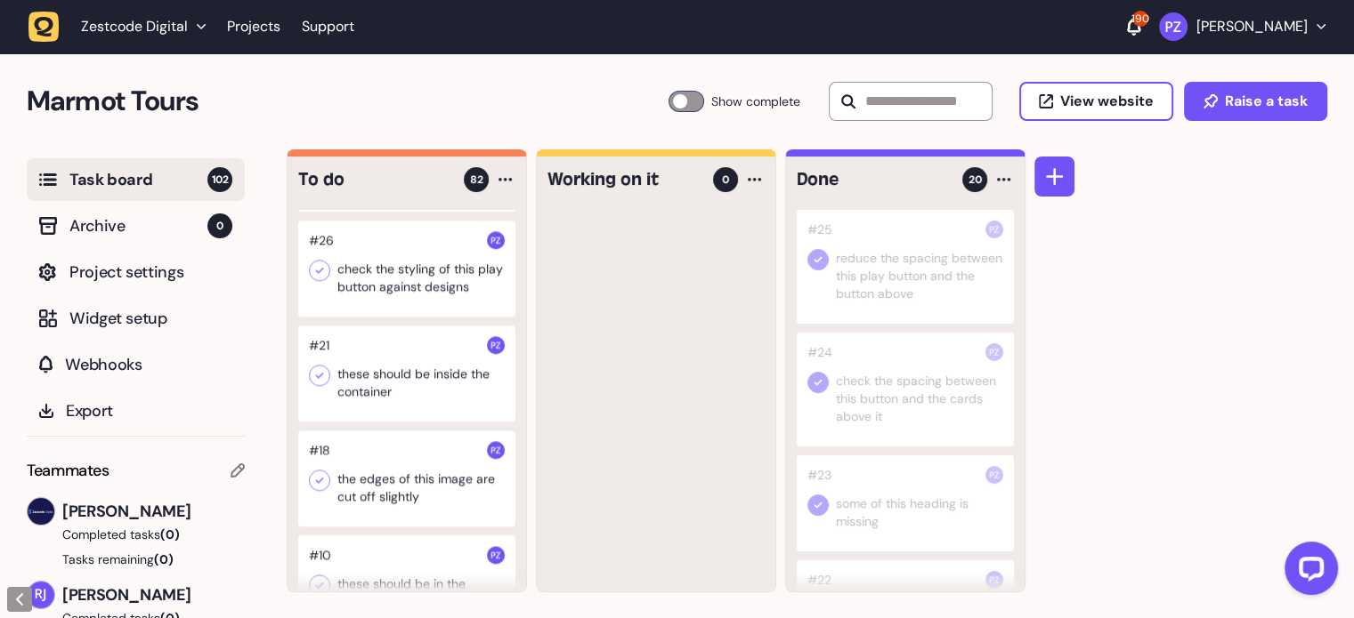
click at [390, 317] on div at bounding box center [406, 269] width 217 height 96
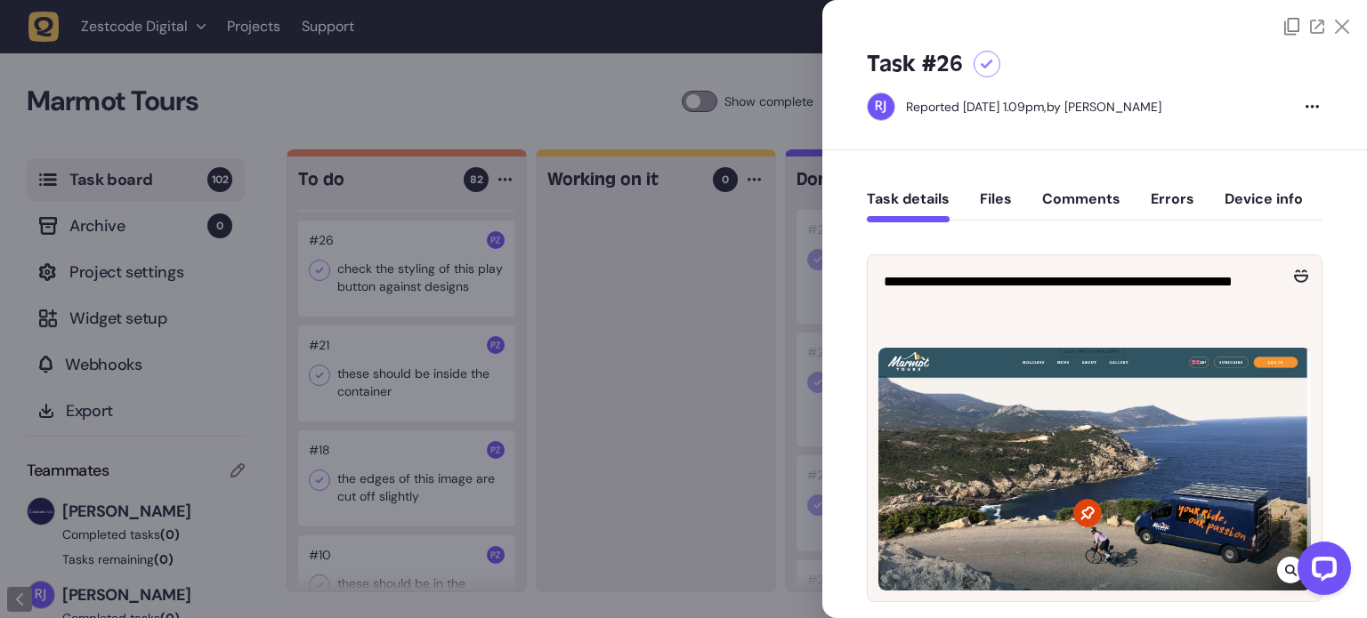
click at [1335, 22] on icon at bounding box center [1342, 27] width 14 height 14
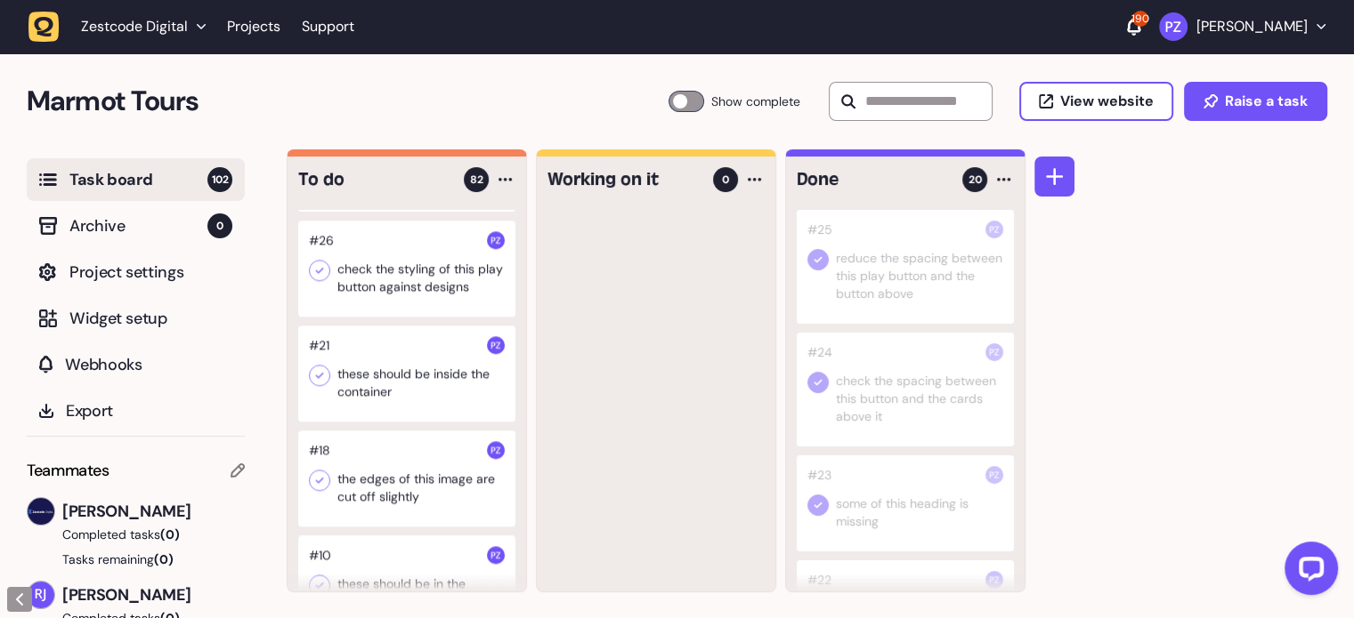
click at [333, 317] on div at bounding box center [406, 269] width 217 height 96
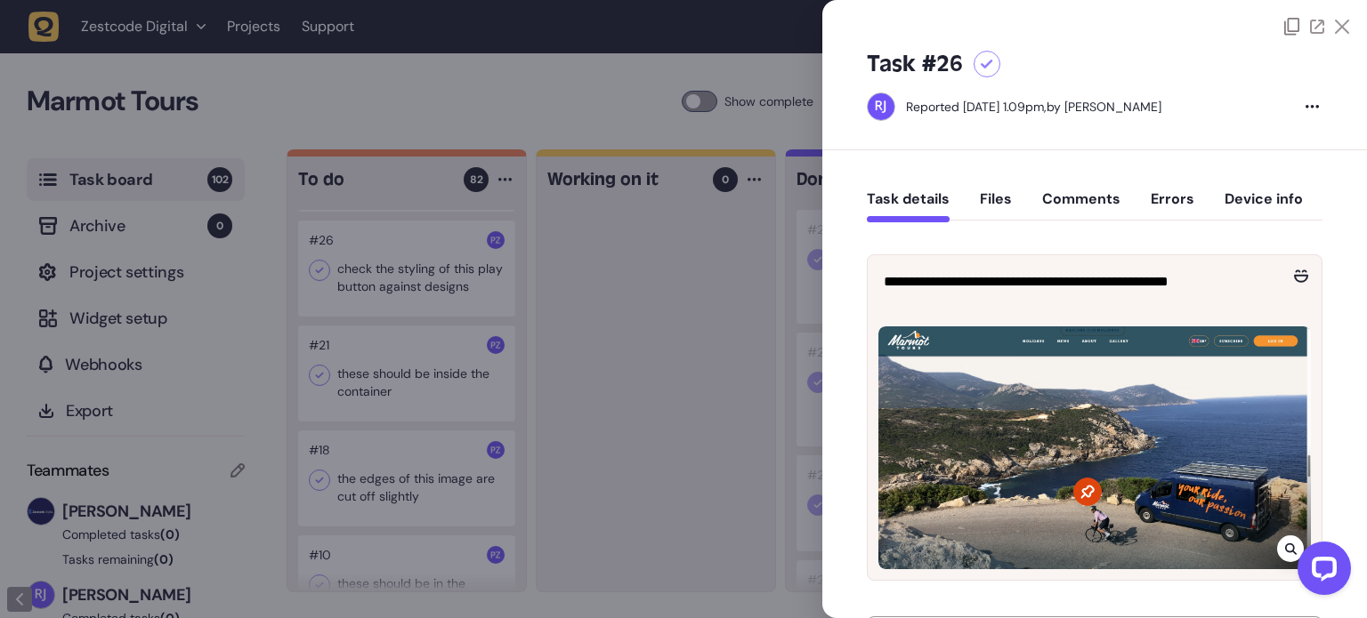
click at [1339, 28] on icon at bounding box center [1342, 27] width 14 height 14
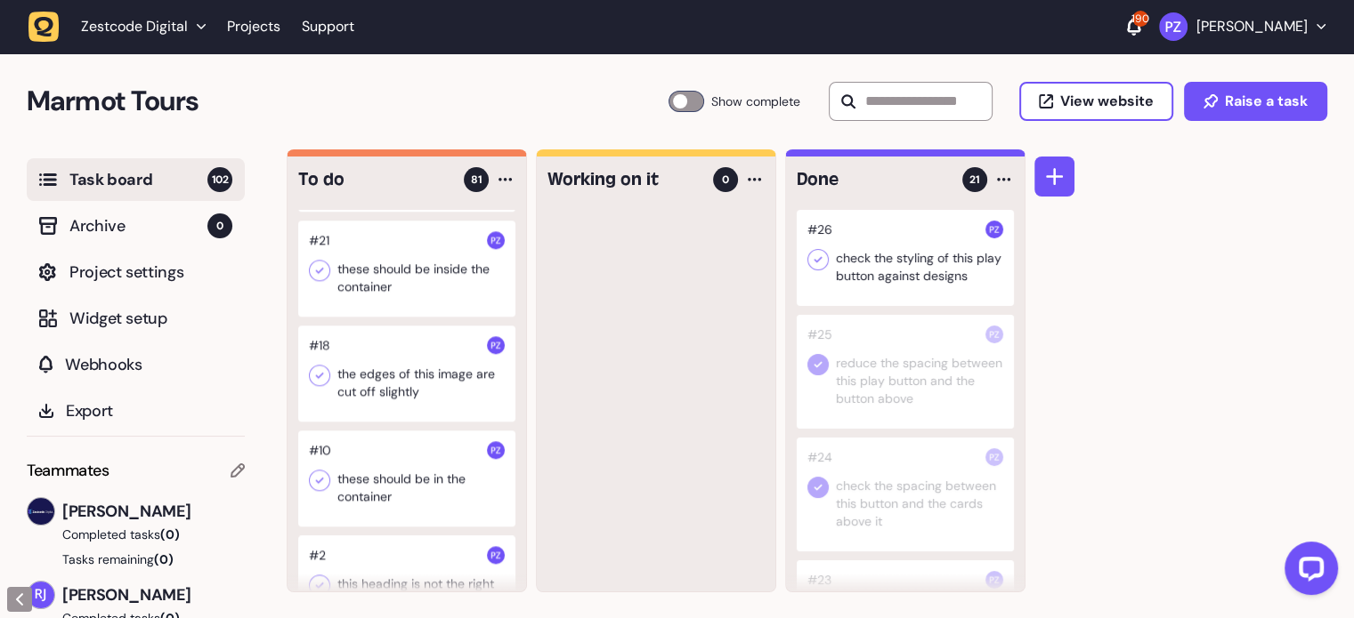
click at [819, 261] on icon at bounding box center [818, 260] width 18 height 18
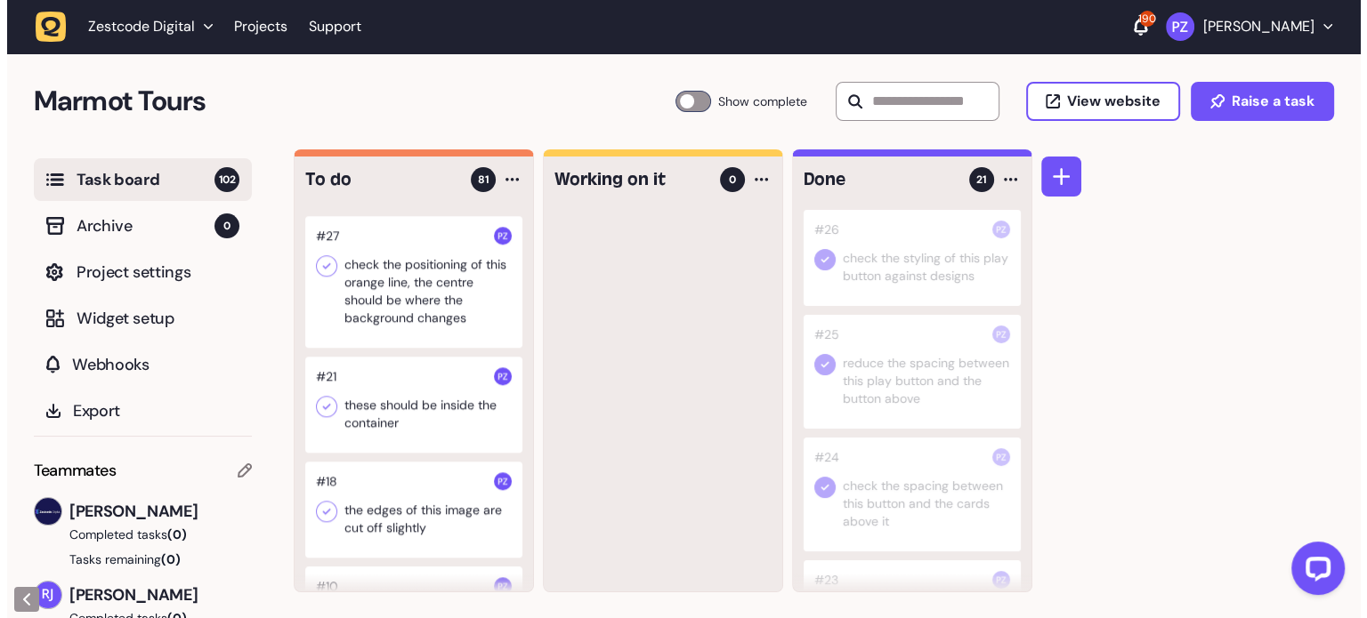
scroll to position [8543, 0]
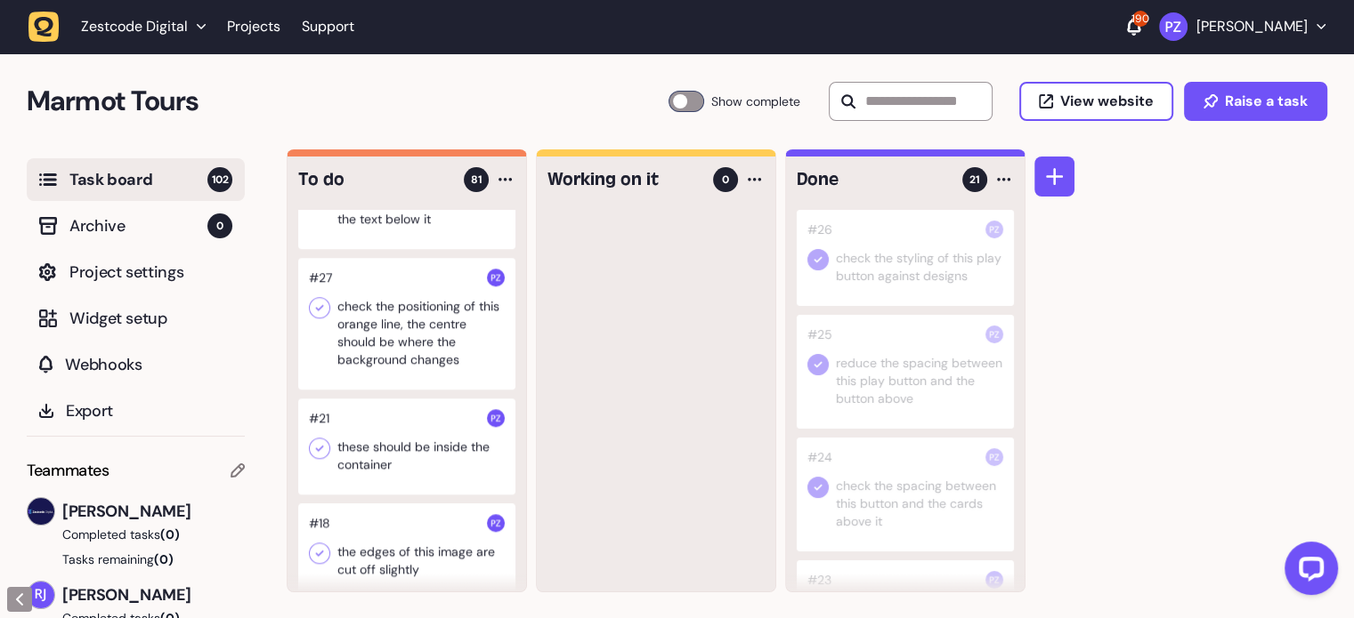
click at [376, 390] on div at bounding box center [406, 324] width 217 height 132
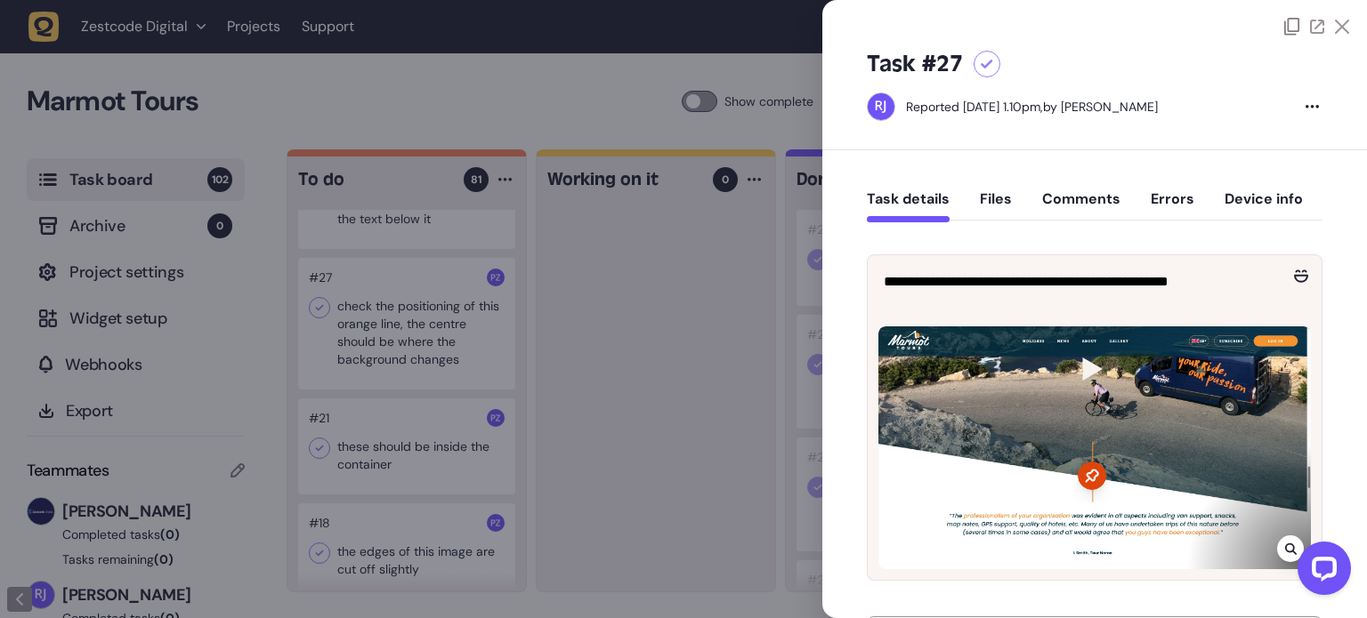
drag, startPoint x: 680, startPoint y: 240, endPoint x: 642, endPoint y: 259, distance: 42.6
click at [673, 247] on div at bounding box center [683, 309] width 1367 height 618
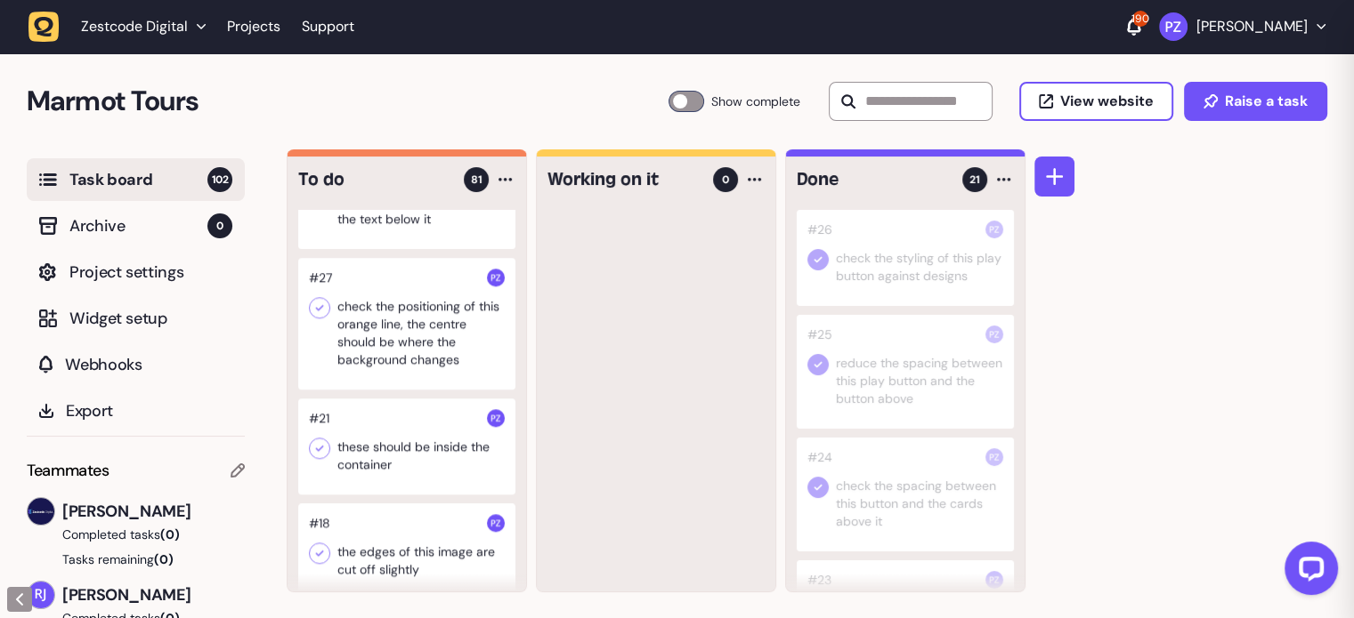
click at [392, 380] on div at bounding box center [406, 324] width 217 height 132
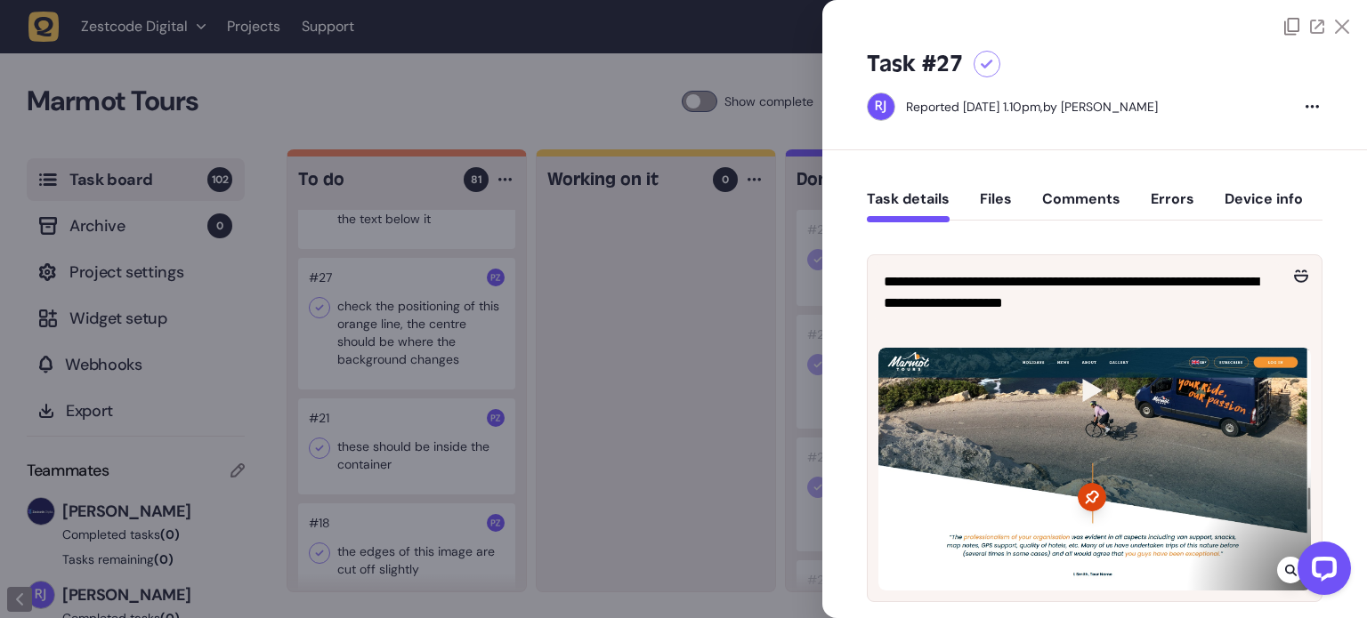
click at [1335, 32] on icon at bounding box center [1342, 27] width 14 height 14
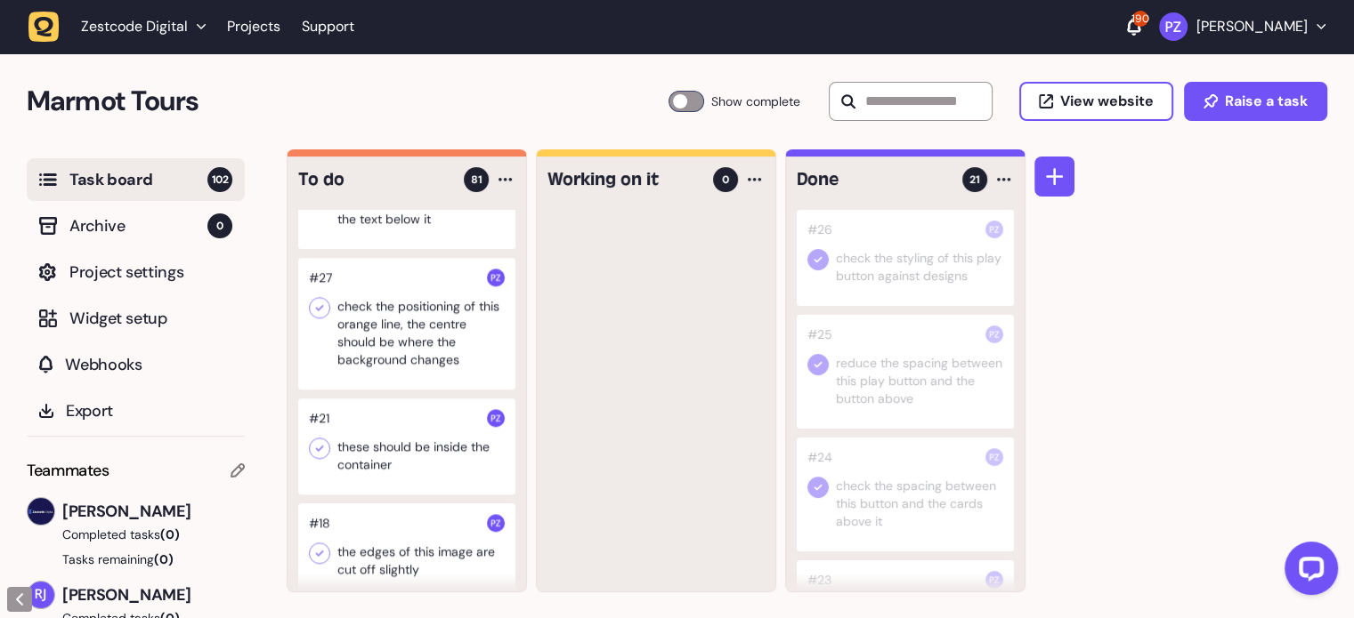
click at [403, 378] on div at bounding box center [406, 324] width 217 height 132
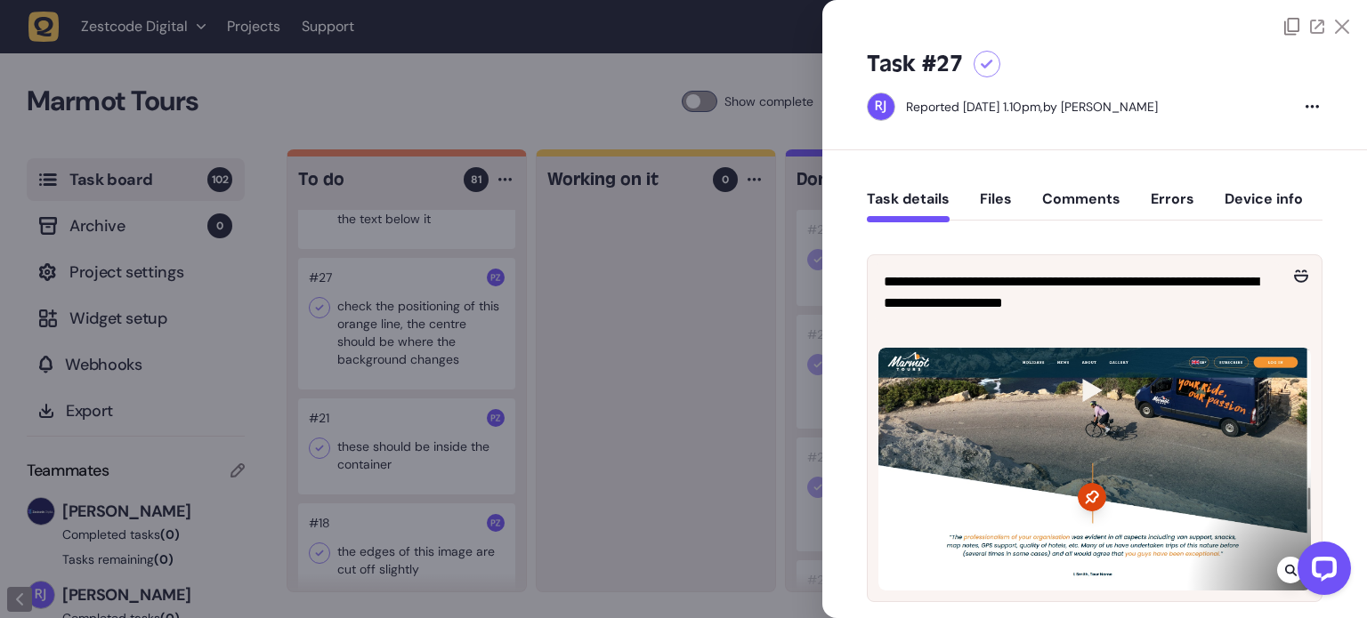
click at [1335, 28] on icon at bounding box center [1342, 27] width 14 height 14
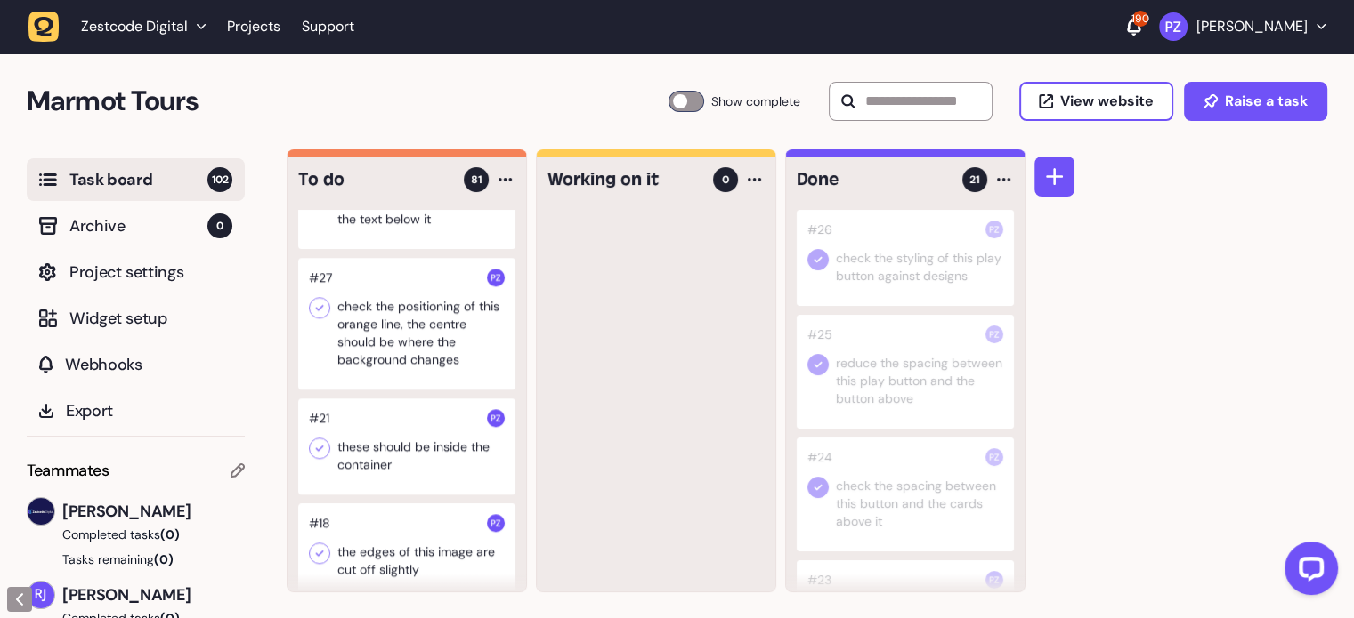
click at [335, 249] on div at bounding box center [406, 192] width 217 height 114
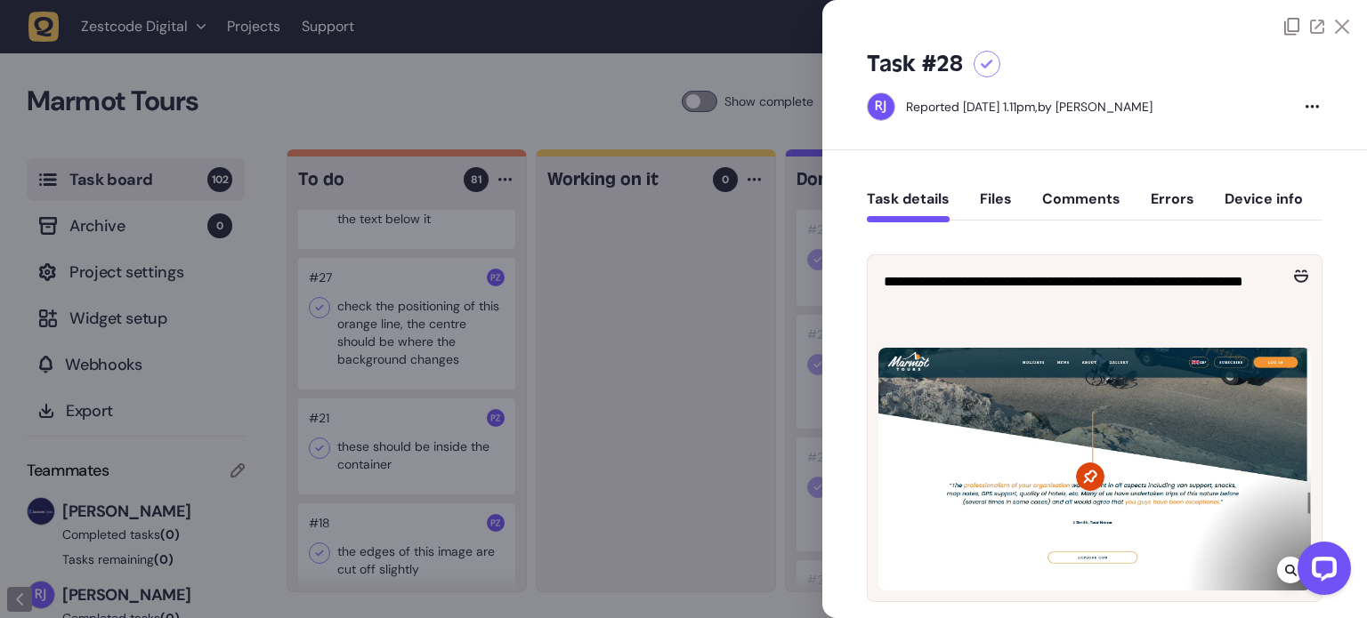
click at [1335, 27] on icon at bounding box center [1342, 27] width 14 height 14
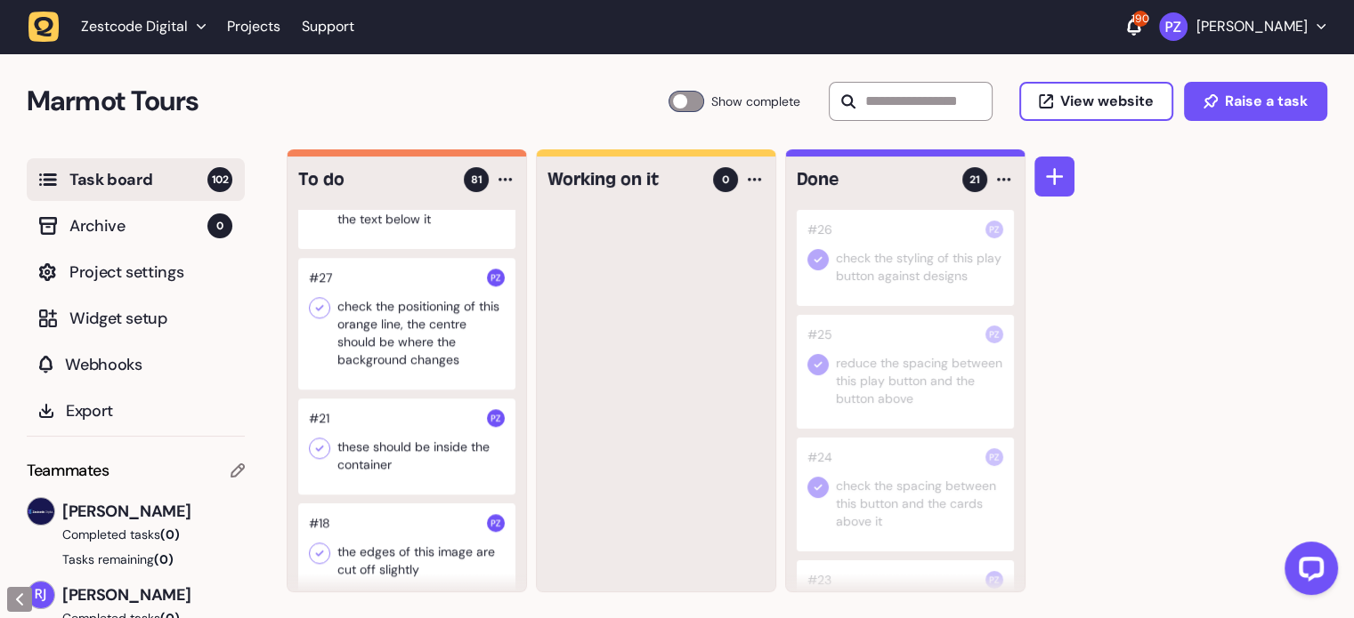
click at [370, 249] on div at bounding box center [406, 192] width 217 height 114
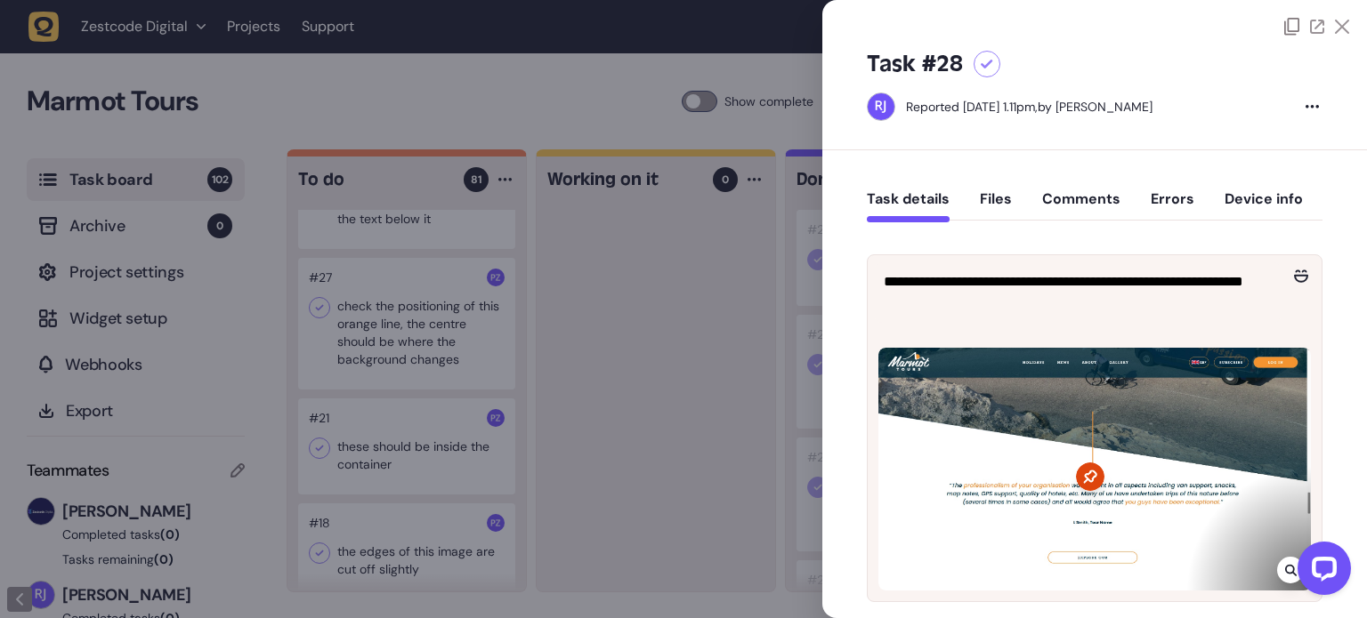
click at [1333, 44] on div "Task #28 Reported [DATE] 1.11pm, by [PERSON_NAME]" at bounding box center [1094, 93] width 545 height 115
click at [1335, 31] on icon at bounding box center [1342, 27] width 14 height 14
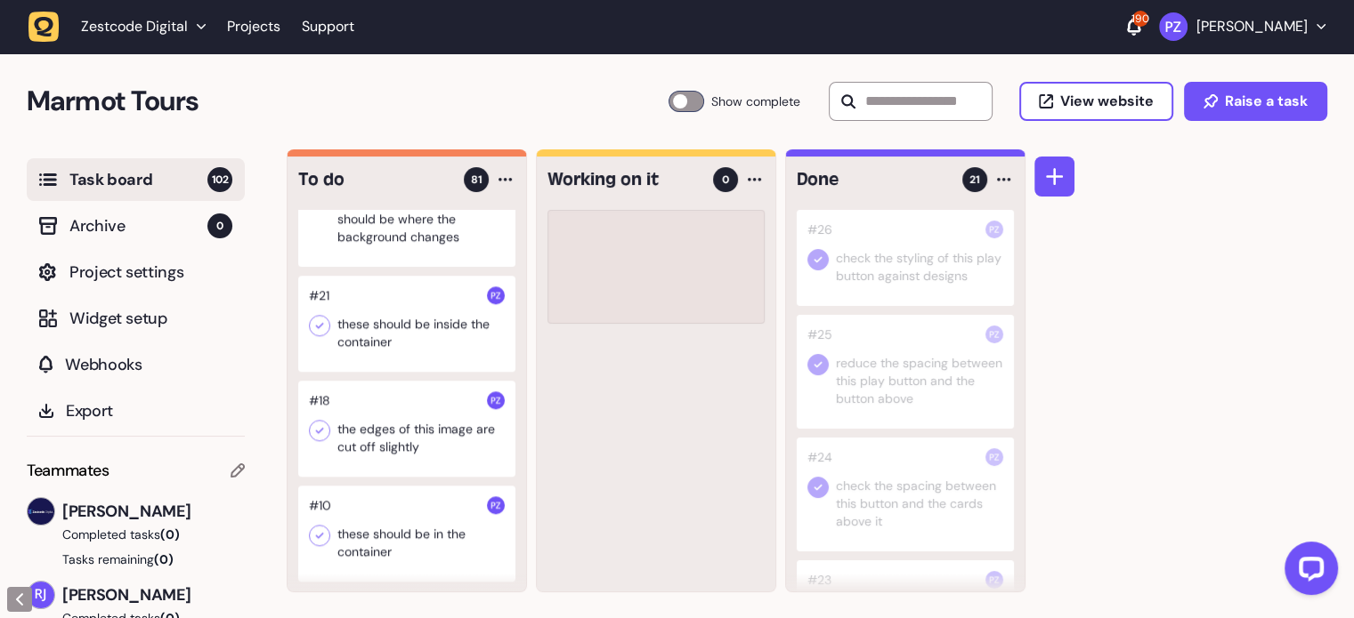
scroll to position [8419, 0]
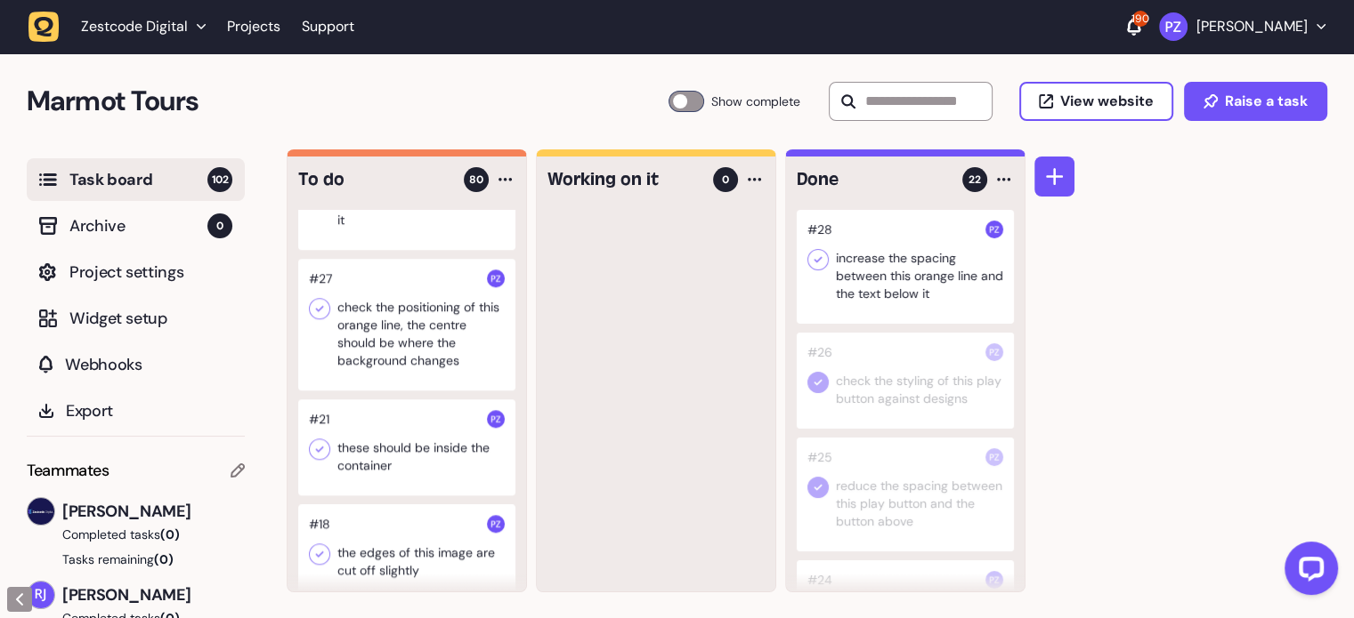
click at [821, 255] on icon at bounding box center [818, 260] width 18 height 18
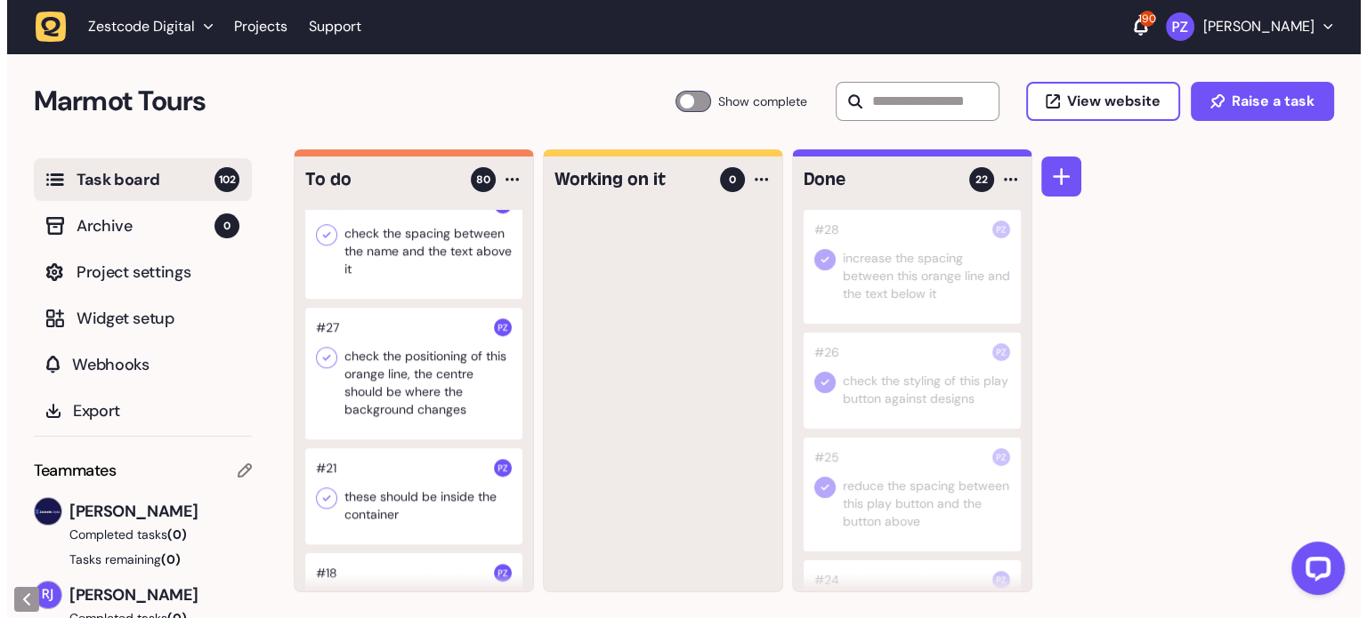
scroll to position [8330, 0]
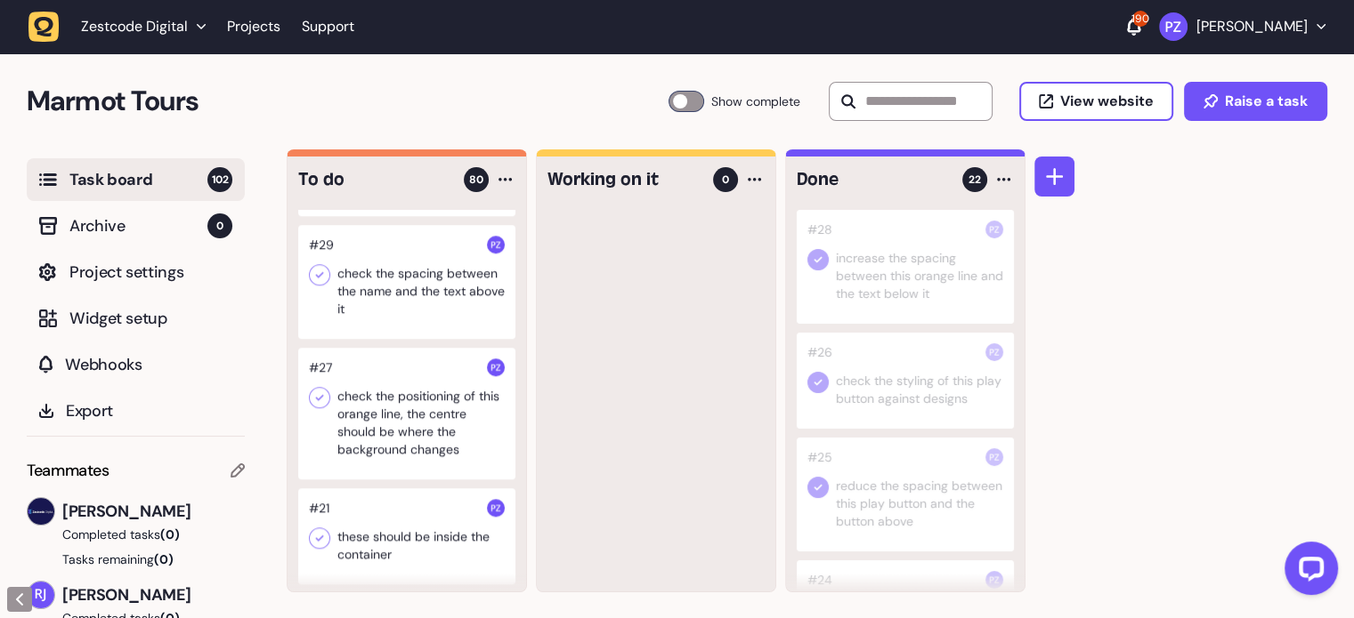
click at [382, 339] on div at bounding box center [406, 282] width 217 height 114
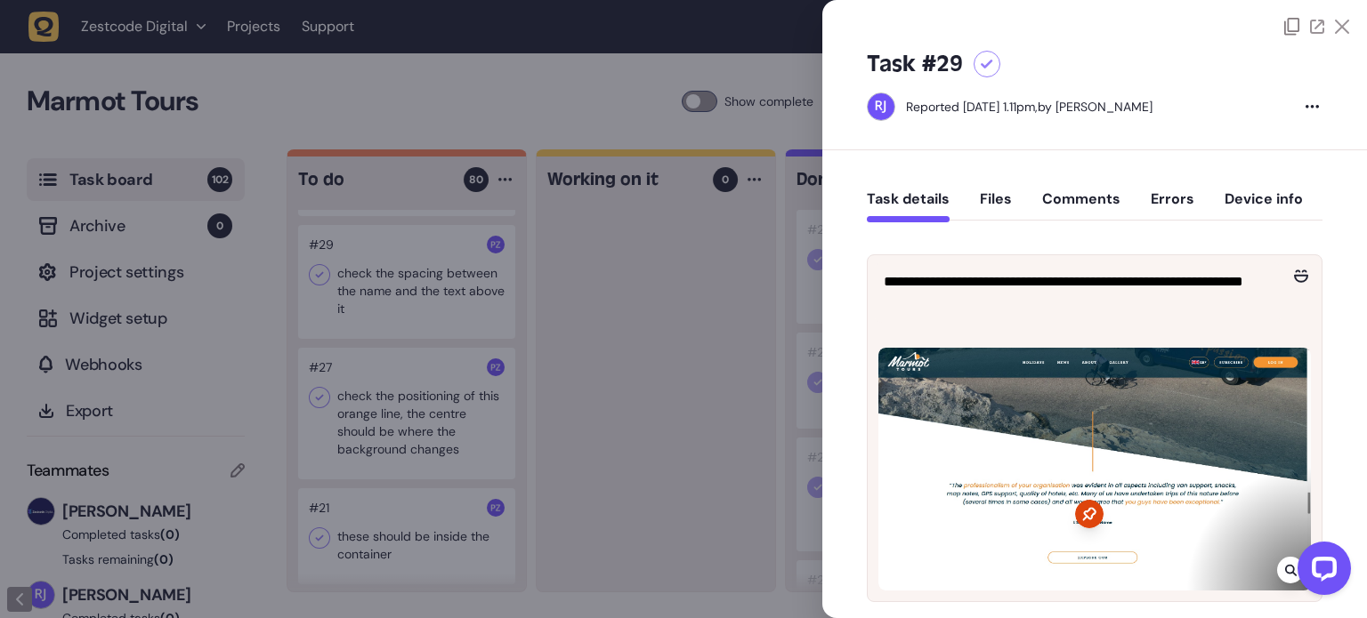
click at [640, 362] on div at bounding box center [683, 309] width 1367 height 618
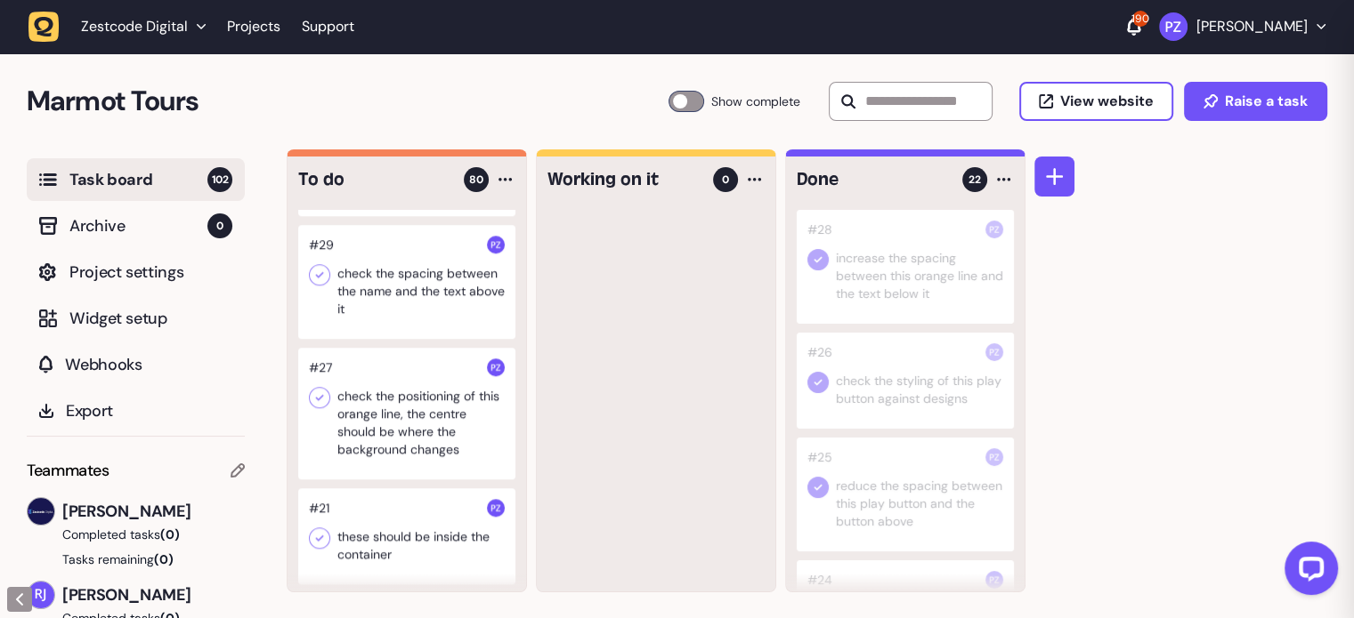
click at [317, 339] on div at bounding box center [406, 282] width 217 height 114
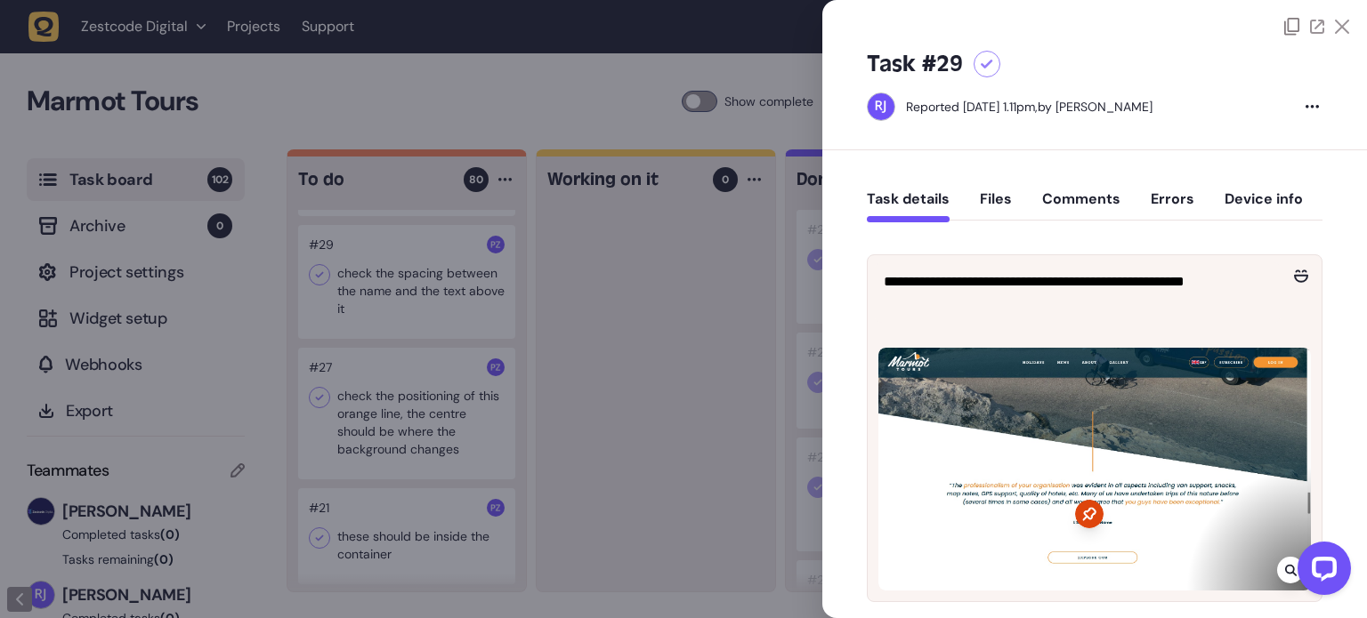
click at [1336, 22] on icon at bounding box center [1342, 27] width 14 height 14
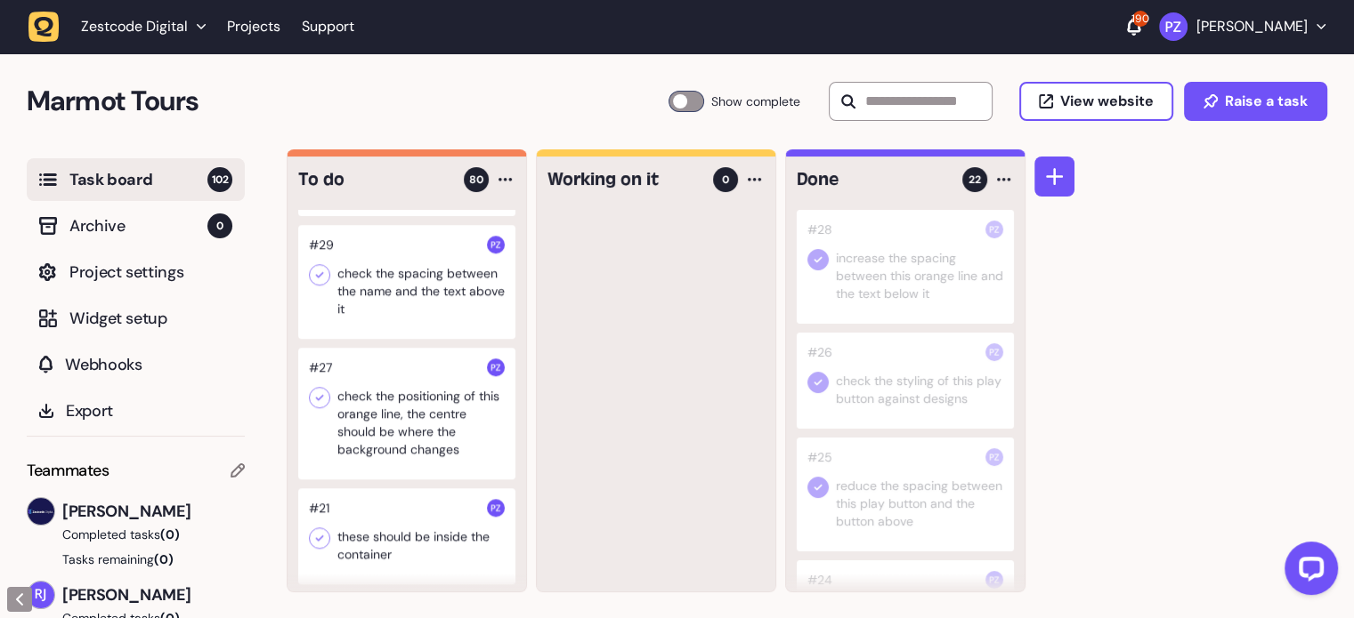
click at [402, 339] on div at bounding box center [406, 282] width 217 height 114
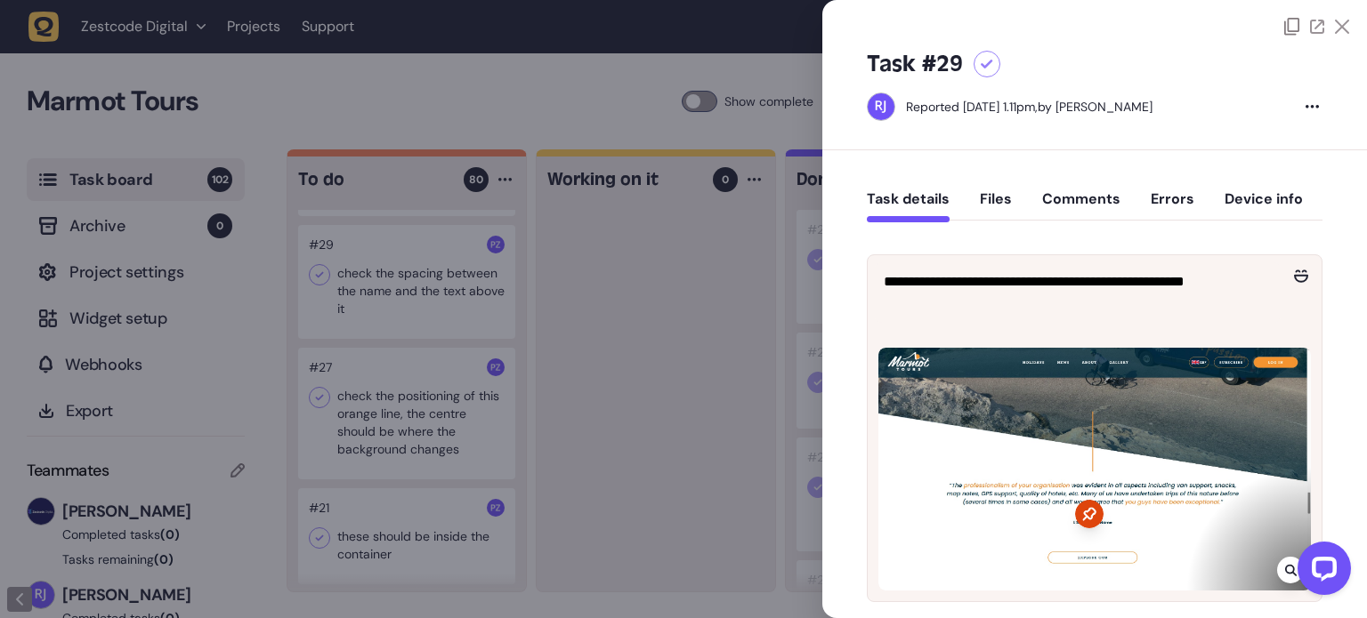
click at [1338, 26] on icon at bounding box center [1342, 27] width 14 height 14
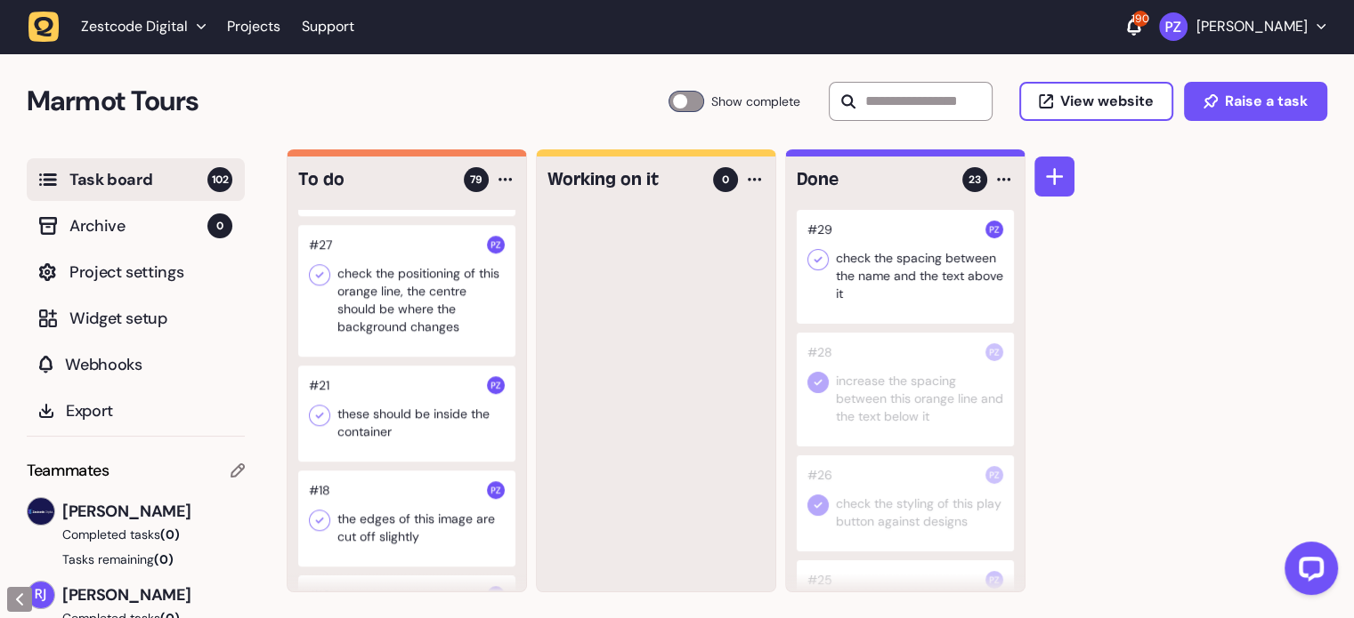
click at [820, 260] on icon at bounding box center [818, 260] width 18 height 18
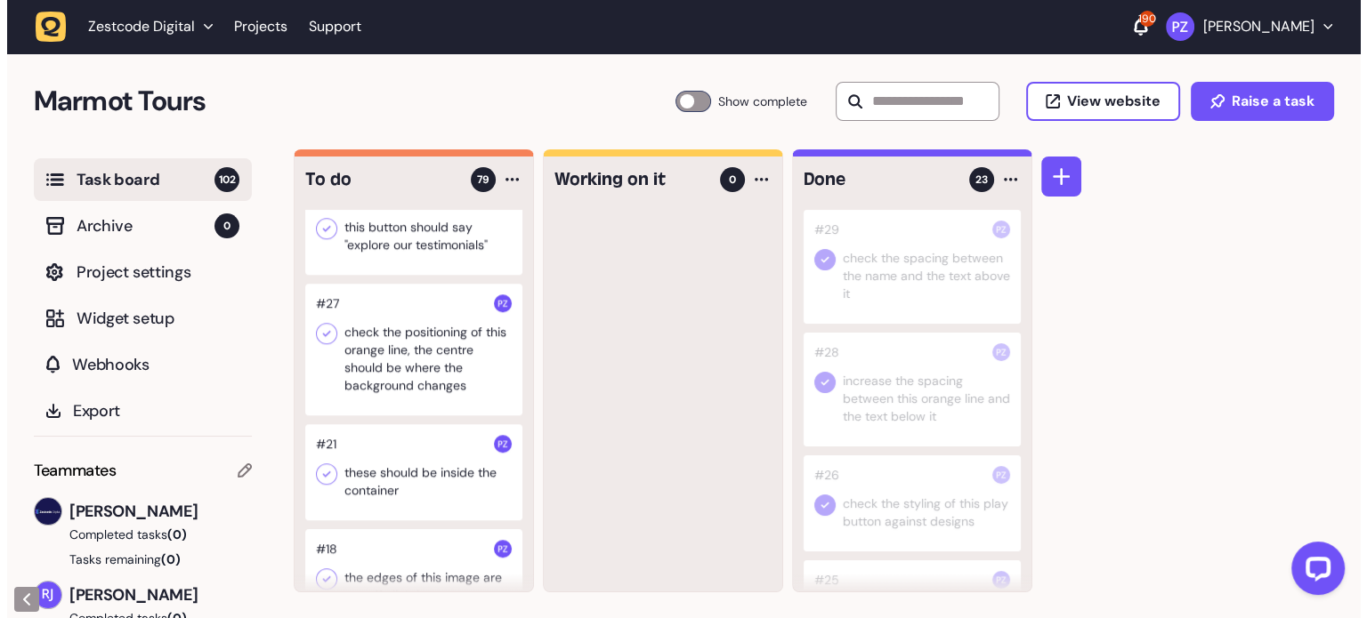
scroll to position [8241, 0]
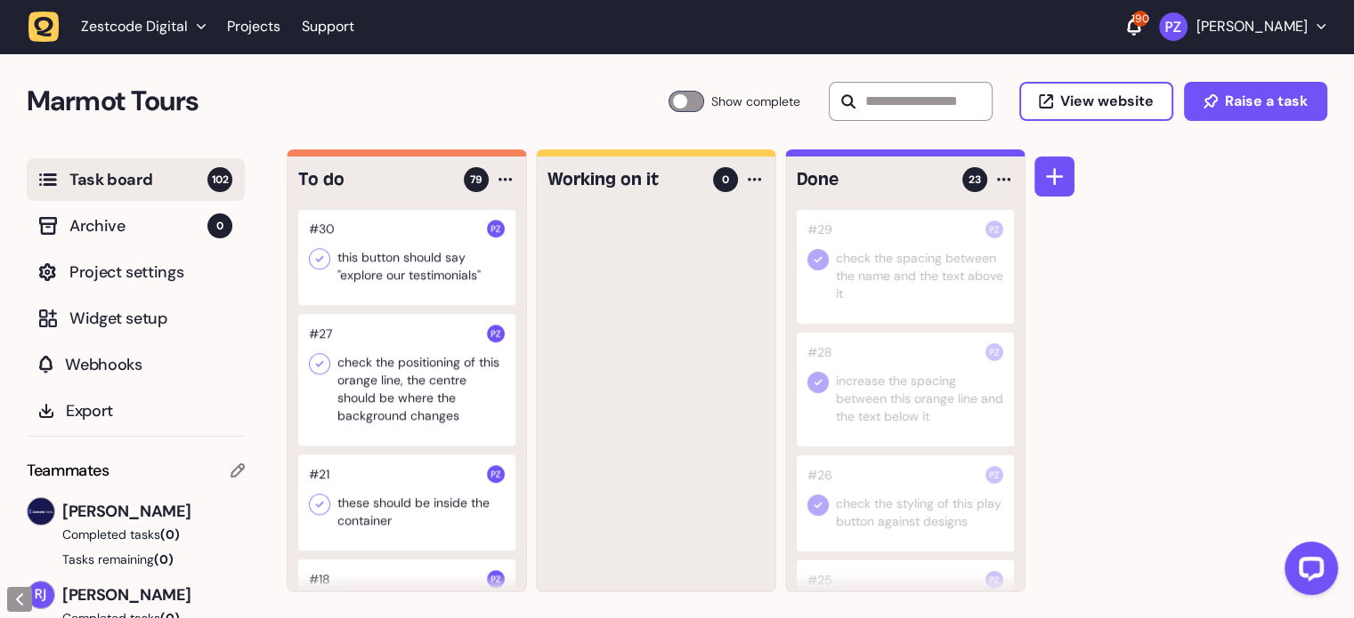
click at [368, 305] on div at bounding box center [406, 257] width 217 height 96
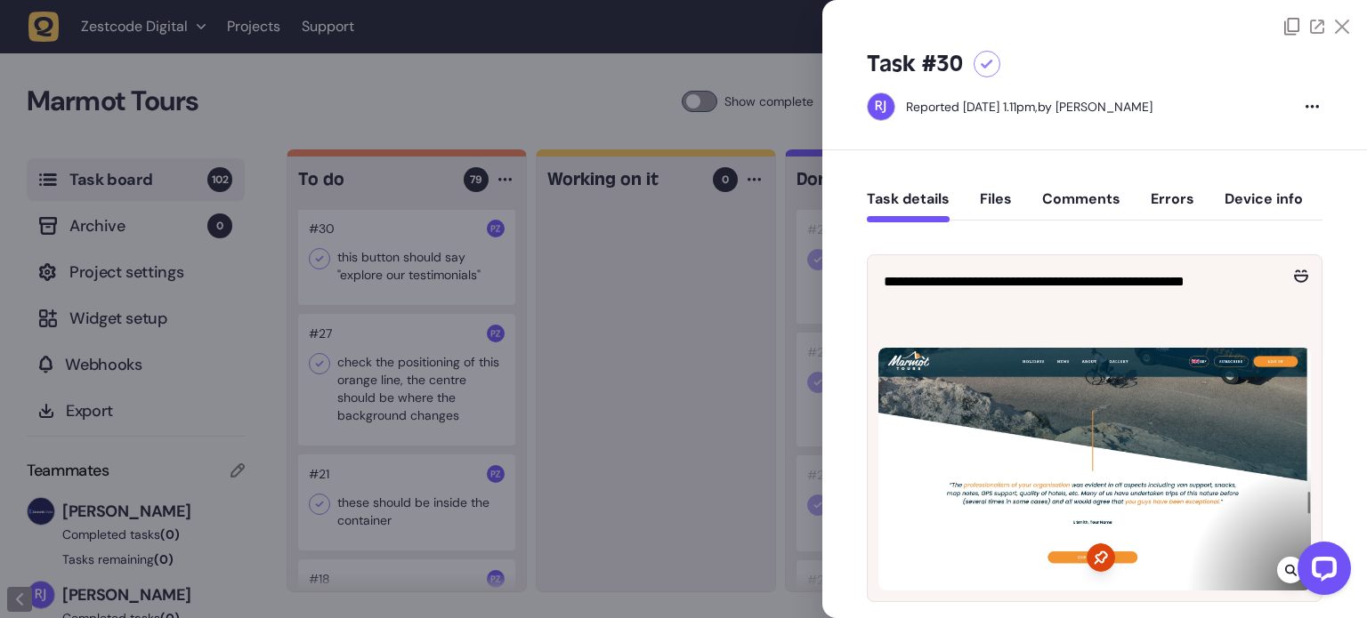
click at [578, 359] on div at bounding box center [683, 309] width 1367 height 618
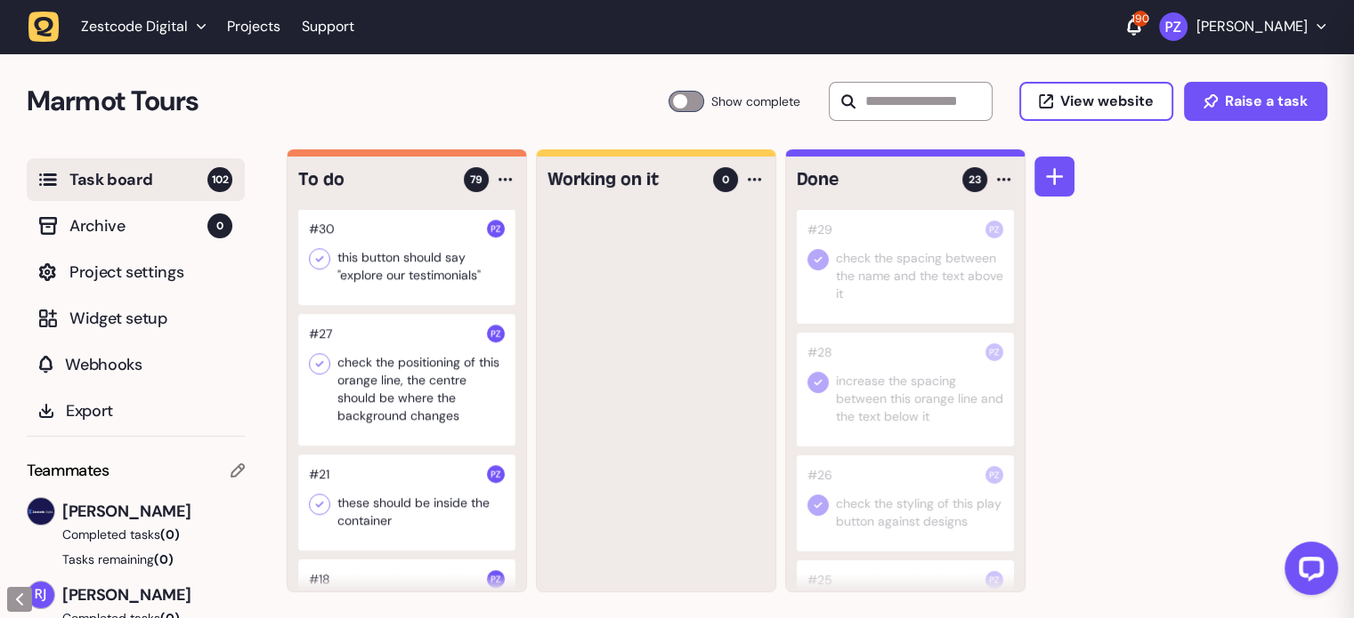
click at [360, 305] on div at bounding box center [406, 257] width 217 height 96
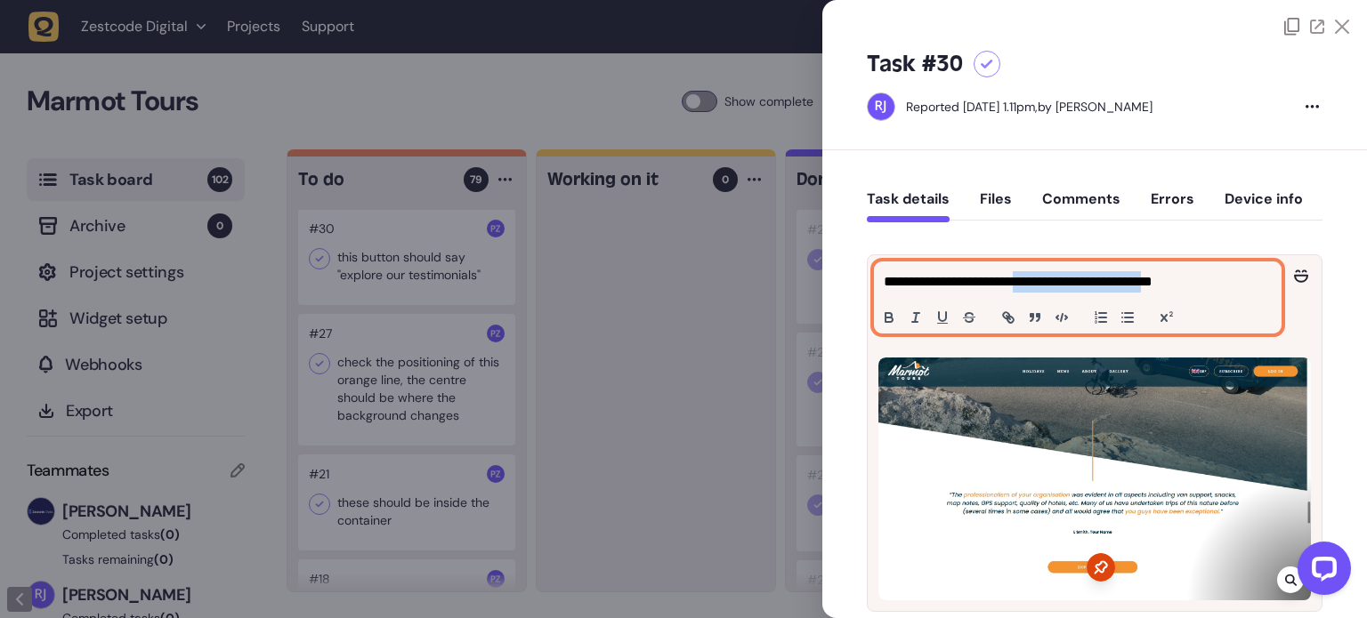
drag, startPoint x: 1192, startPoint y: 284, endPoint x: 1039, endPoint y: 277, distance: 153.2
click at [1039, 277] on p "**********" at bounding box center [1076, 281] width 384 height 21
copy p "**********"
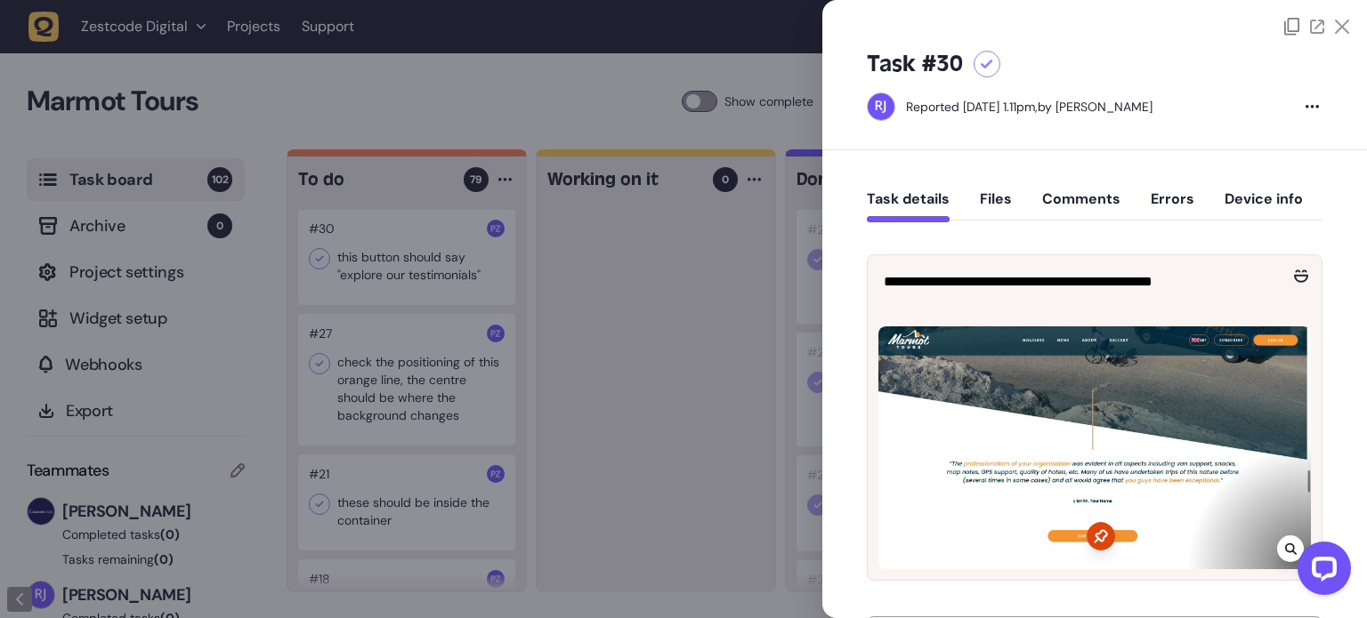
click at [1087, 259] on div "**********" at bounding box center [1095, 281] width 454 height 53
click at [1335, 30] on icon at bounding box center [1342, 27] width 14 height 14
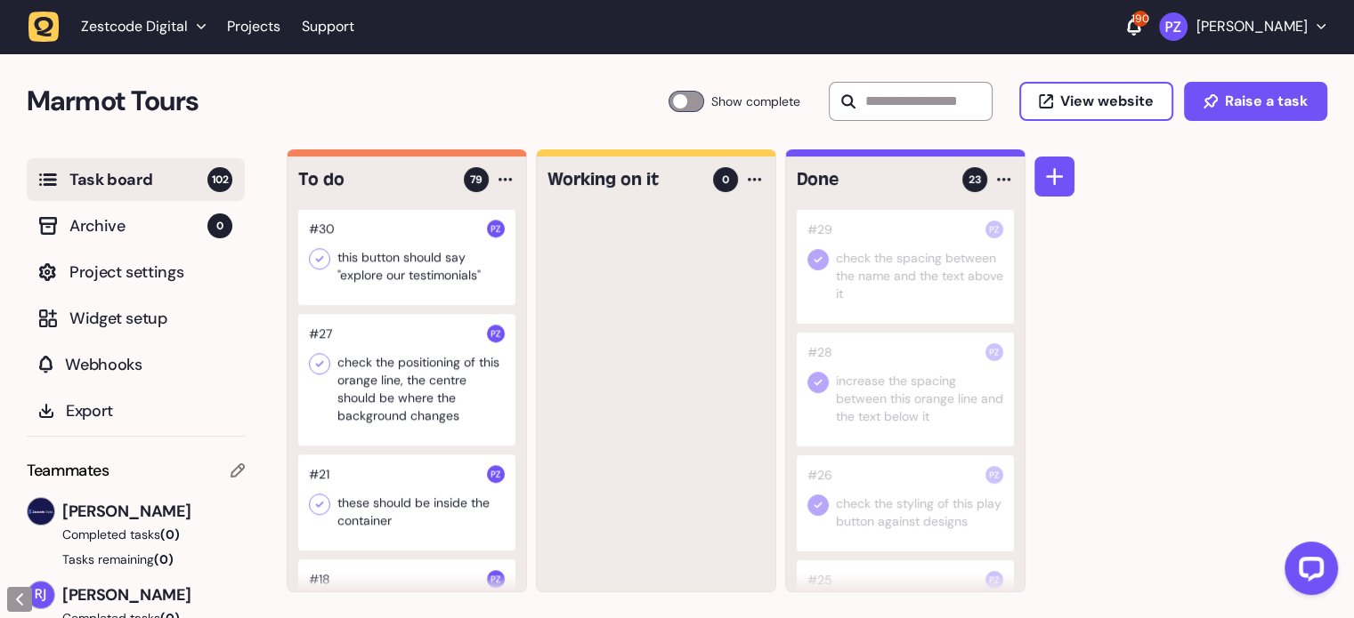
click at [405, 305] on div at bounding box center [406, 257] width 217 height 96
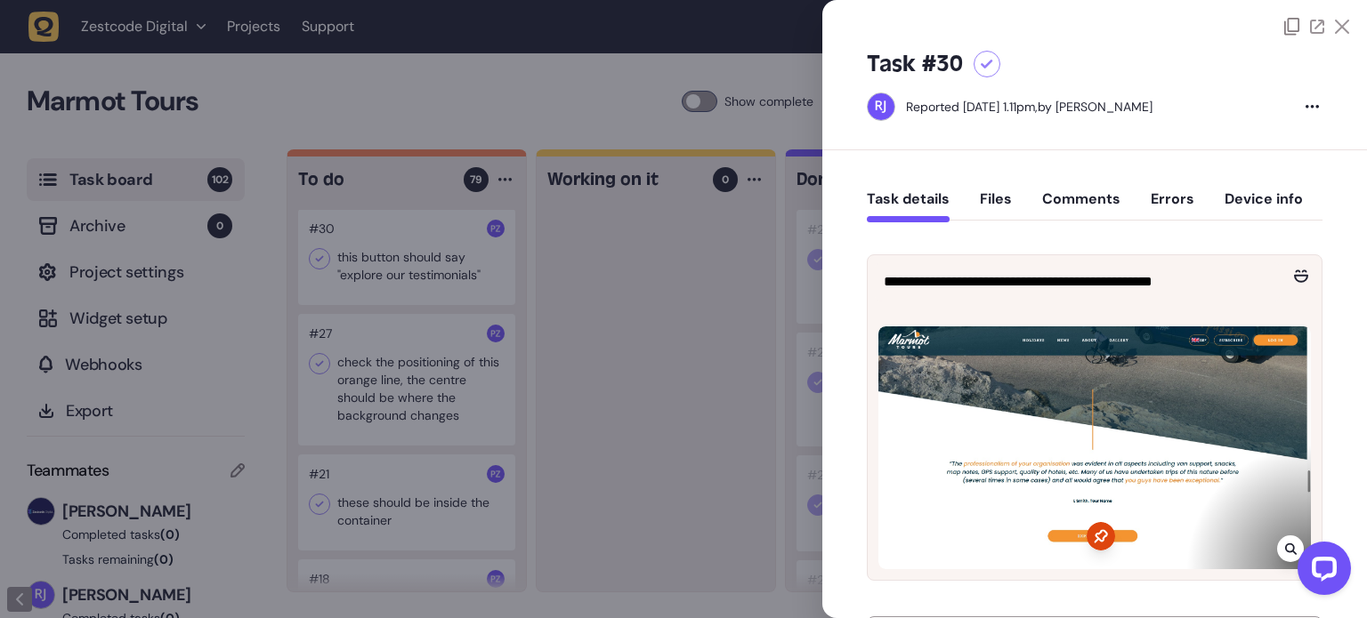
click at [1335, 25] on icon at bounding box center [1342, 27] width 14 height 14
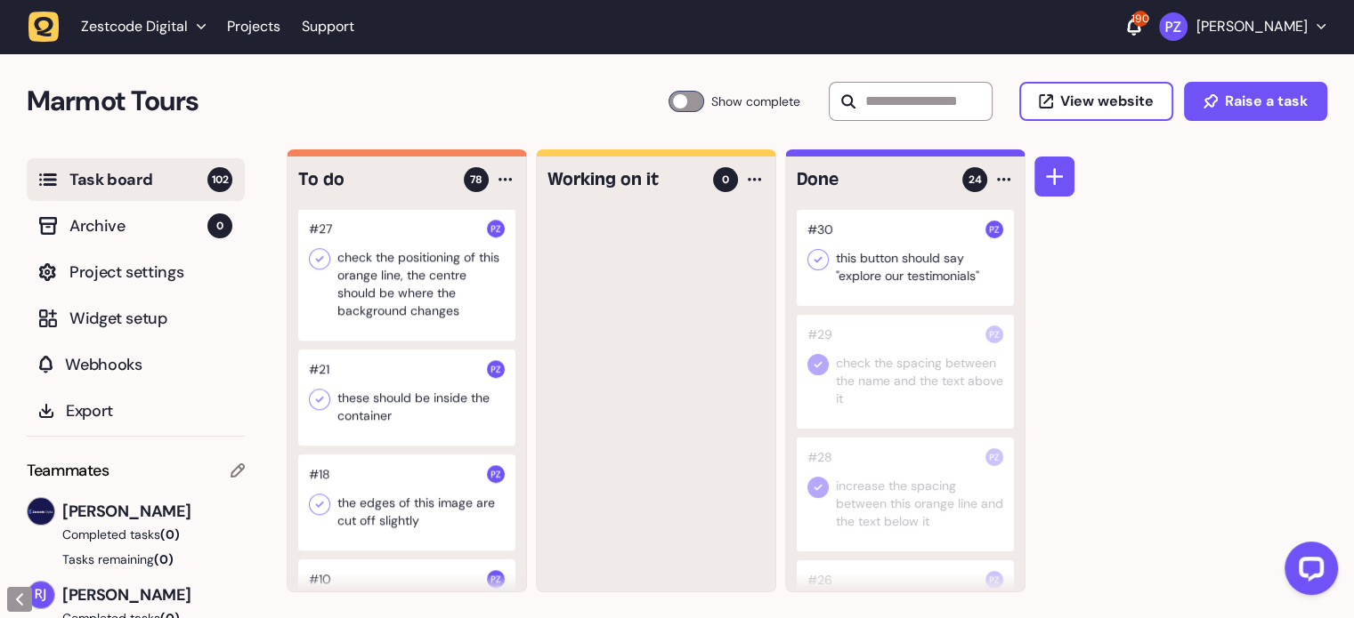
click at [820, 258] on icon at bounding box center [818, 260] width 8 height 6
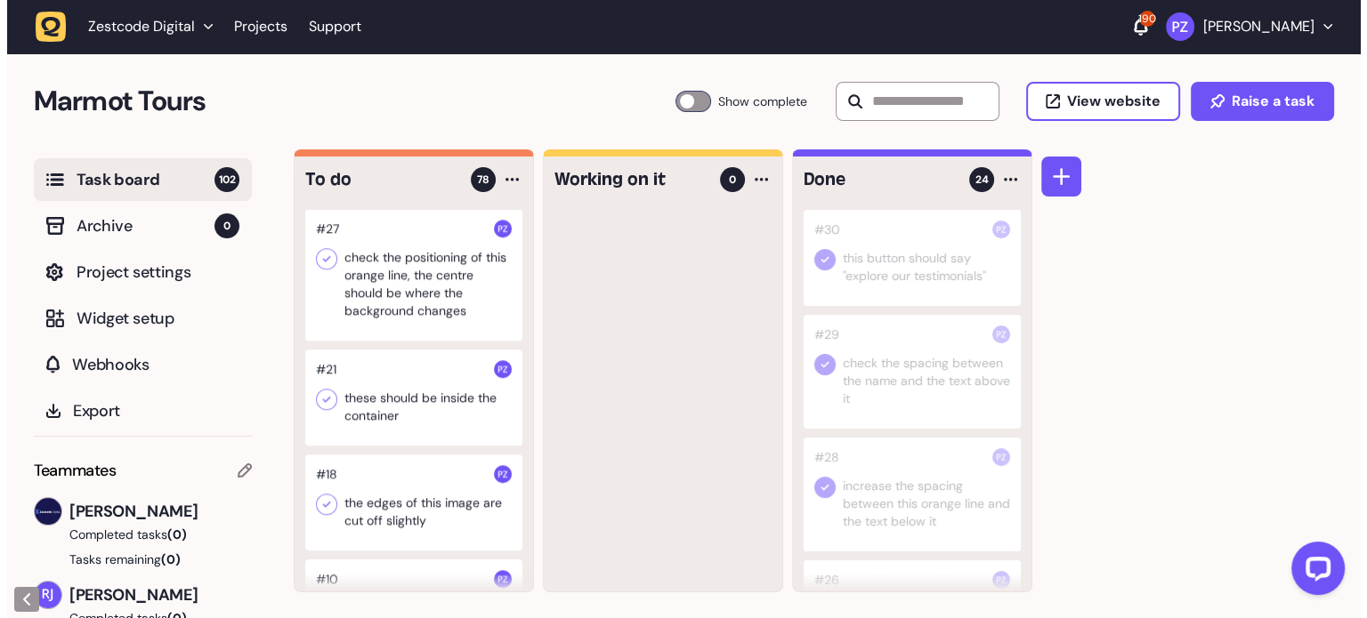
scroll to position [8152, 0]
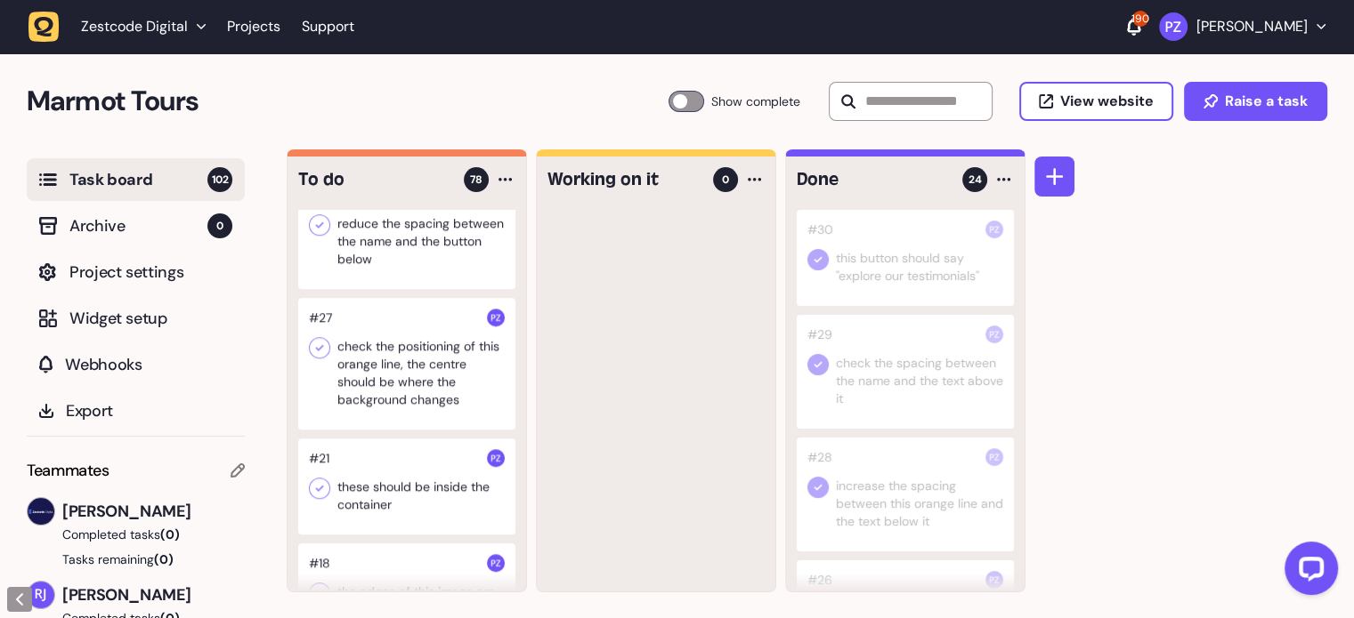
click at [400, 289] on div at bounding box center [406, 232] width 217 height 114
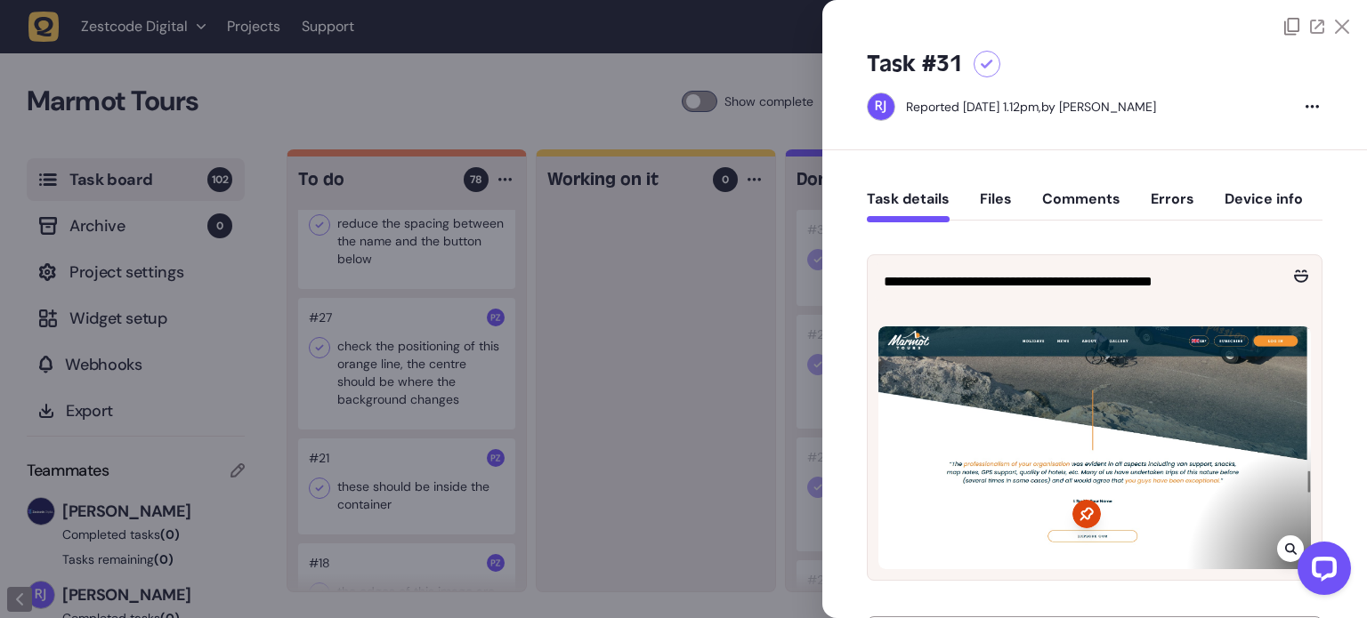
click at [738, 386] on div at bounding box center [683, 309] width 1367 height 618
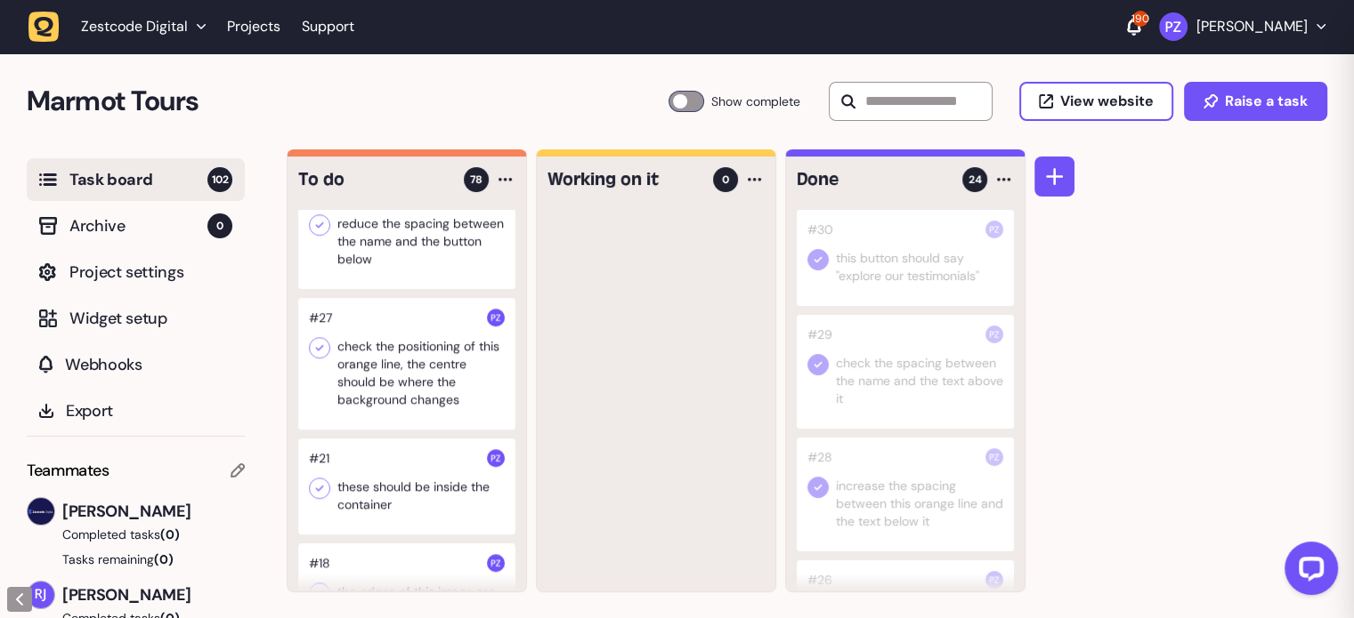
click at [409, 289] on div at bounding box center [406, 232] width 217 height 114
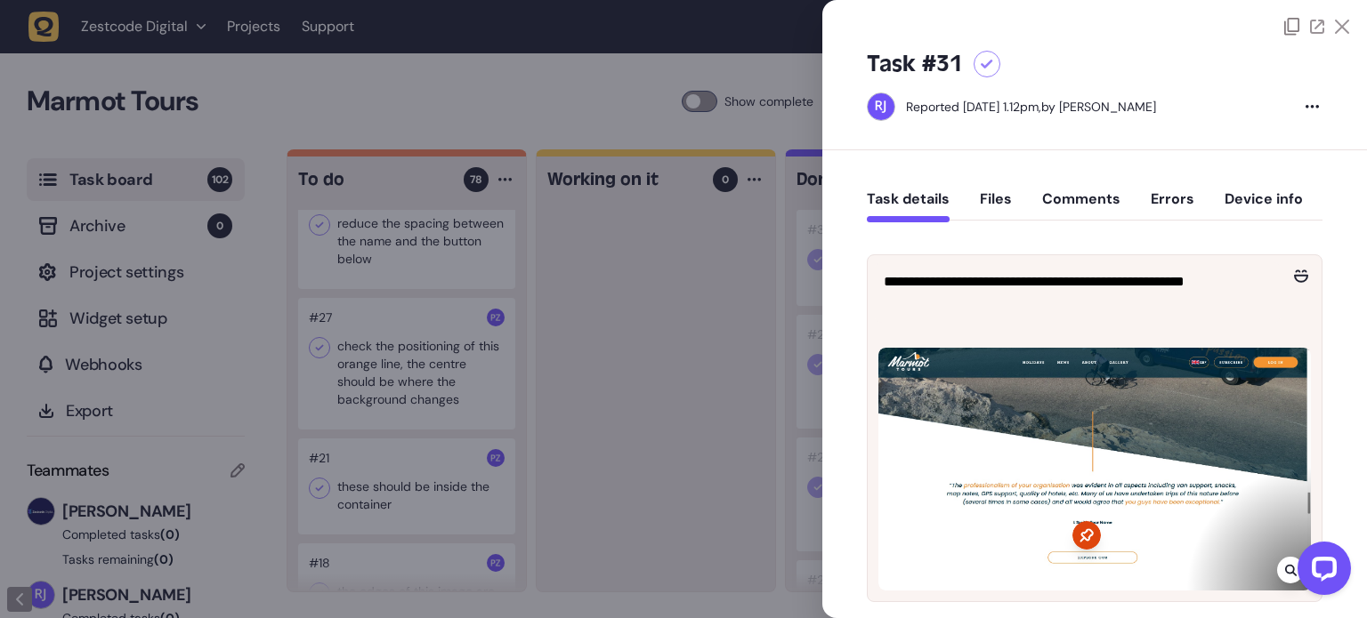
click at [1335, 27] on icon at bounding box center [1342, 27] width 14 height 14
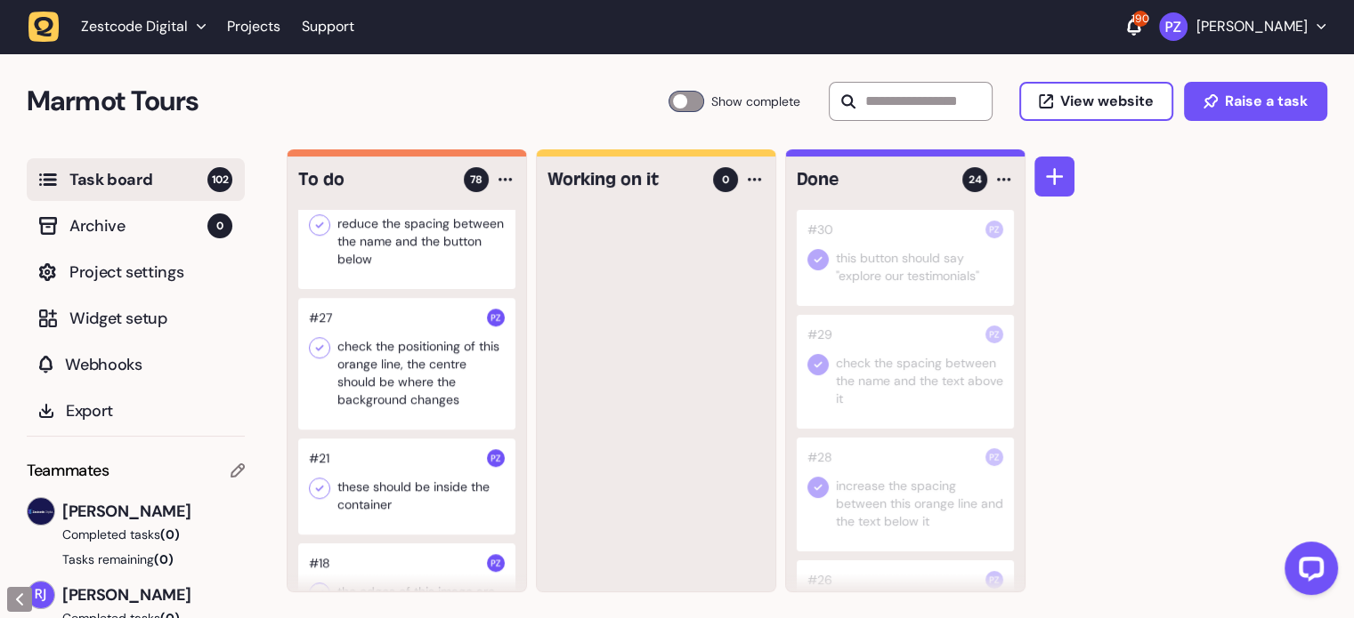
click at [426, 289] on div at bounding box center [406, 232] width 217 height 114
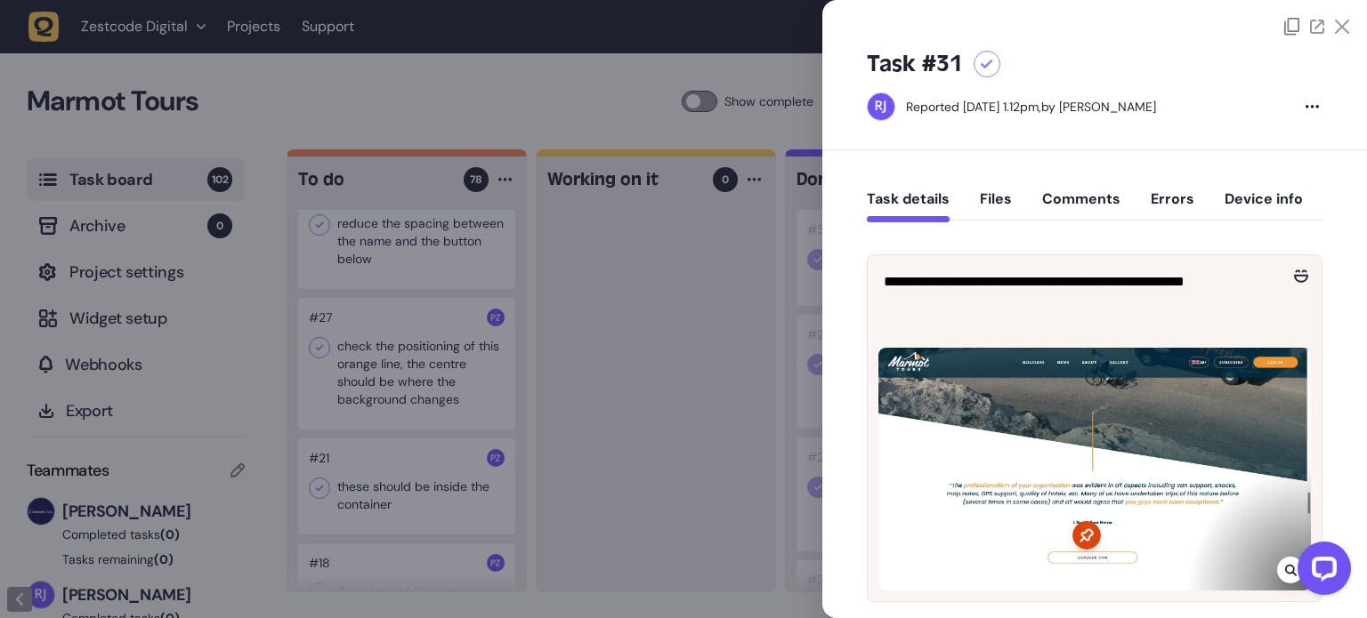
click at [764, 214] on div at bounding box center [683, 309] width 1367 height 618
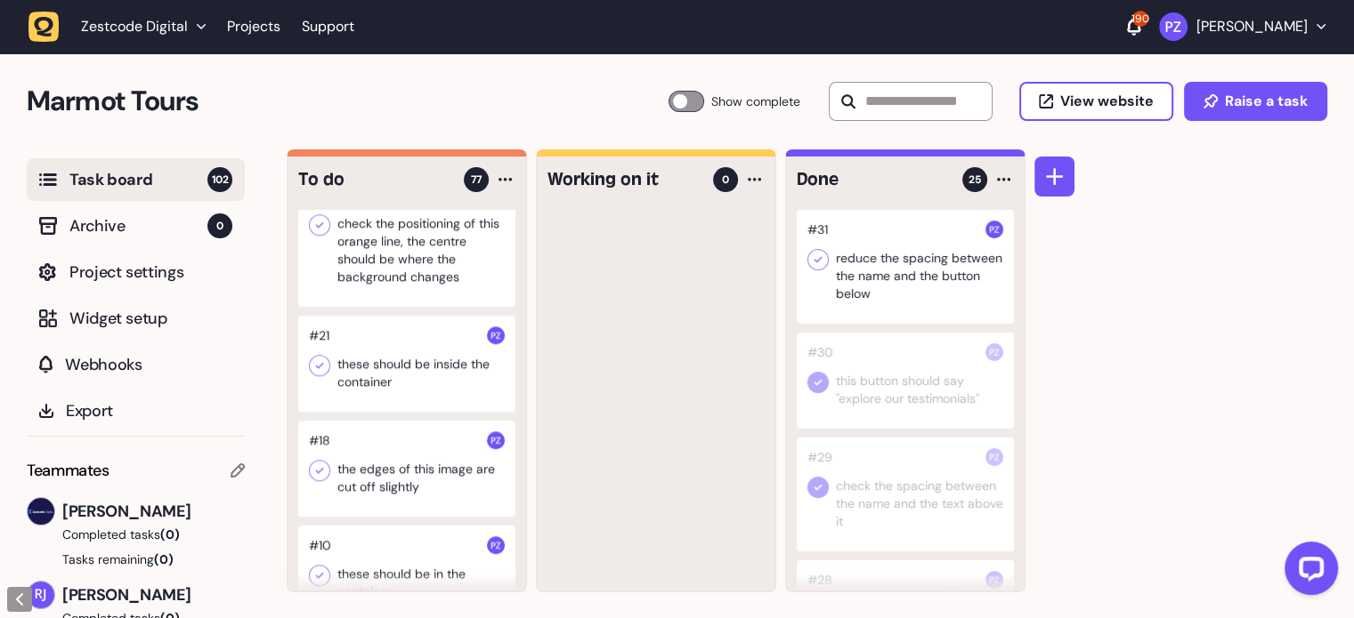
click at [812, 255] on icon at bounding box center [818, 260] width 18 height 18
click at [670, 367] on div at bounding box center [656, 401] width 238 height 382
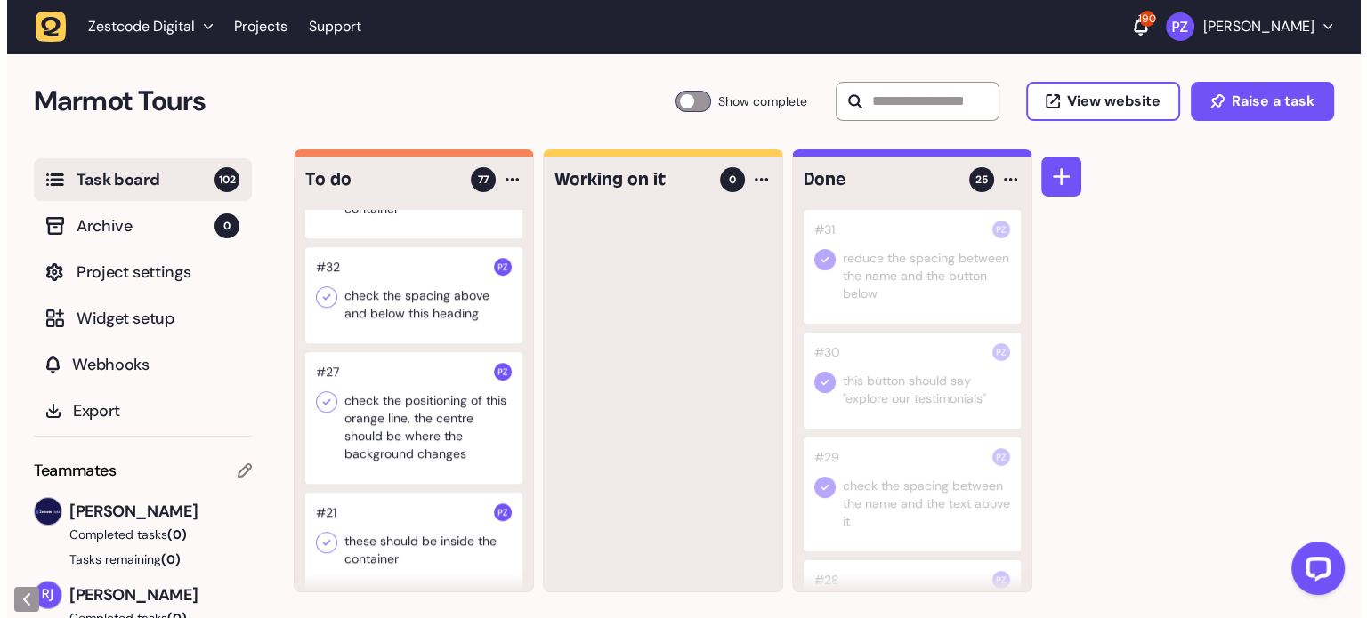
scroll to position [7974, 0]
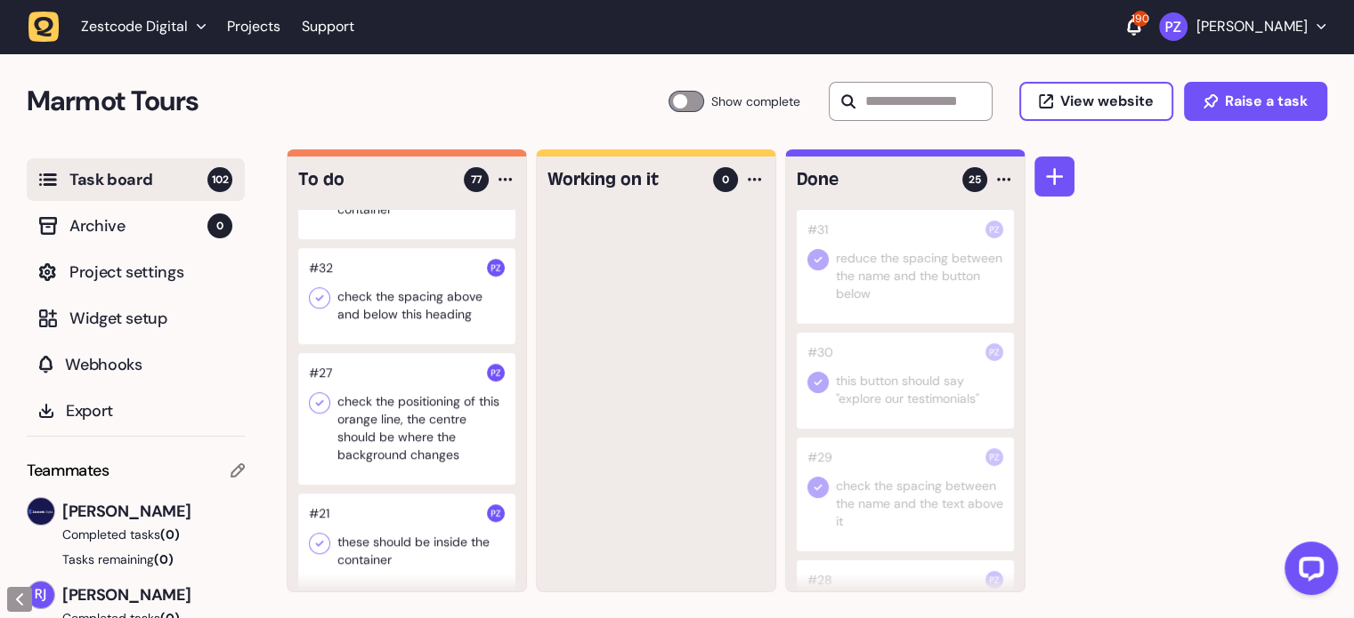
click at [376, 344] on div at bounding box center [406, 296] width 217 height 96
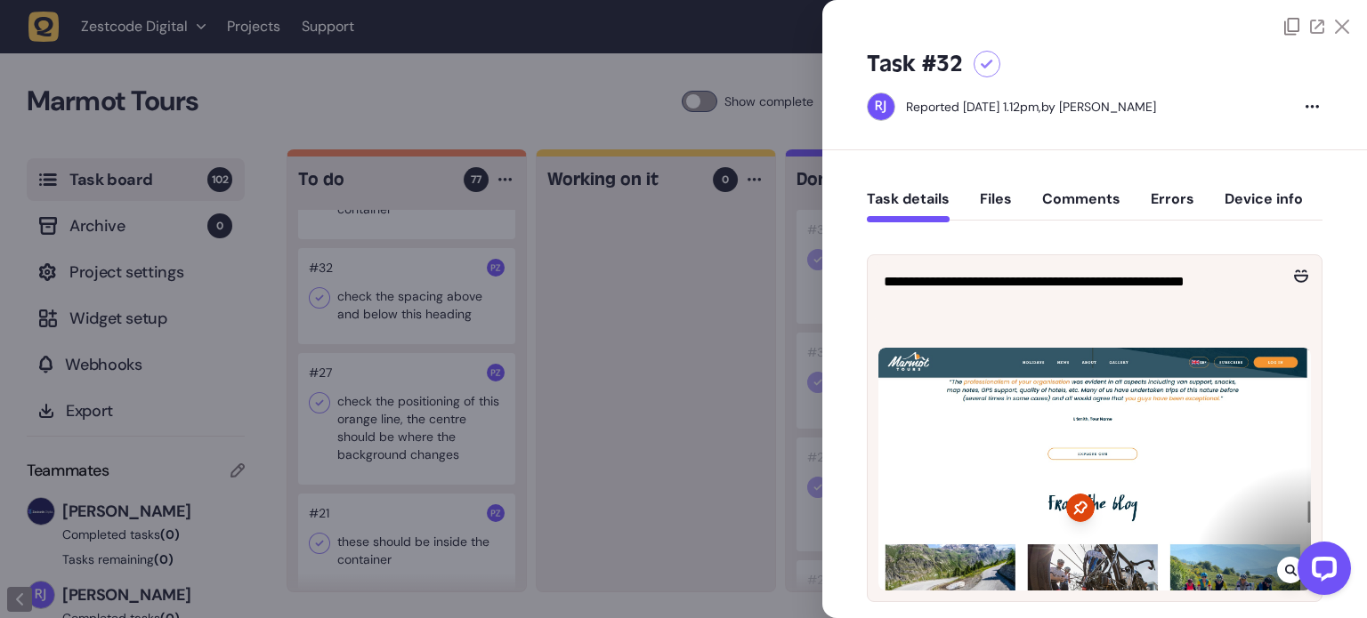
click at [509, 362] on div at bounding box center [683, 309] width 1367 height 618
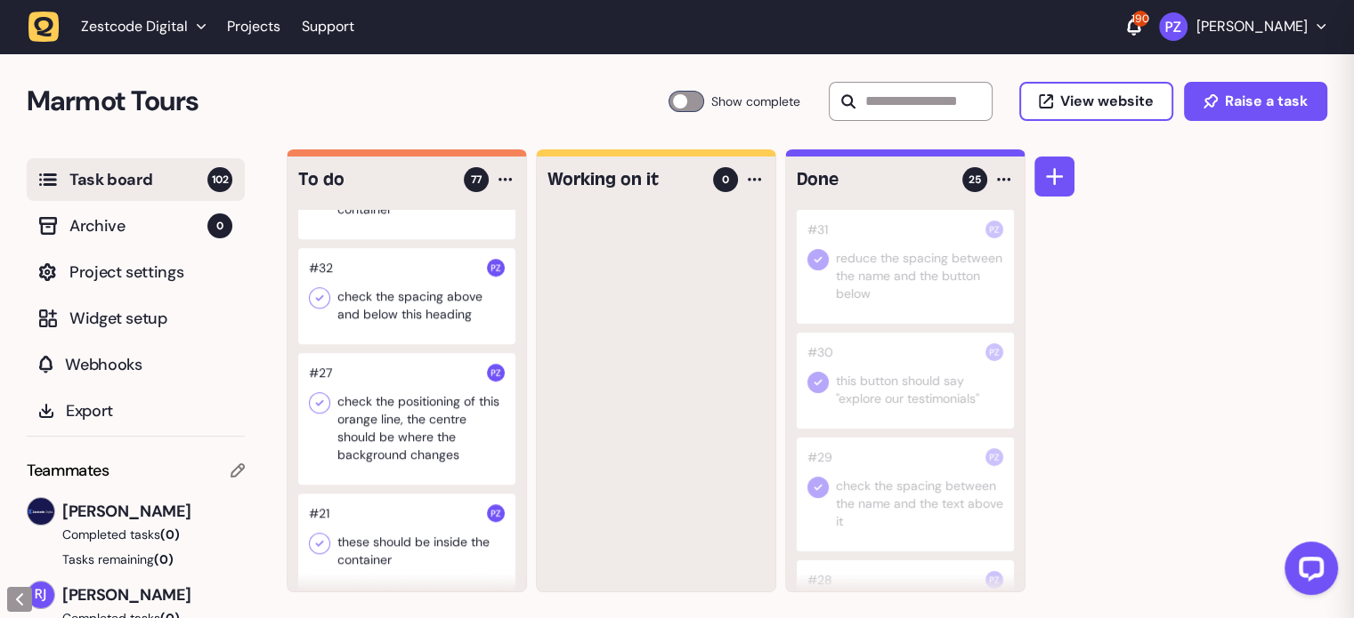
click at [405, 344] on div at bounding box center [406, 296] width 217 height 96
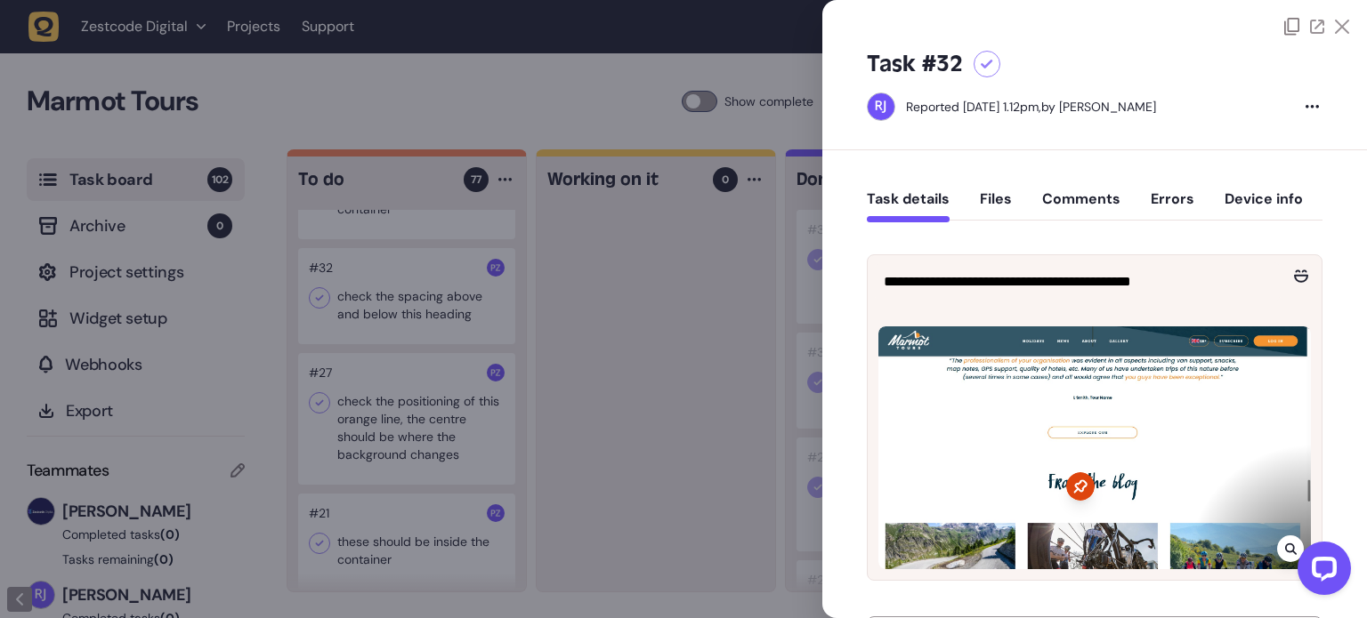
click at [1338, 27] on icon at bounding box center [1342, 27] width 14 height 14
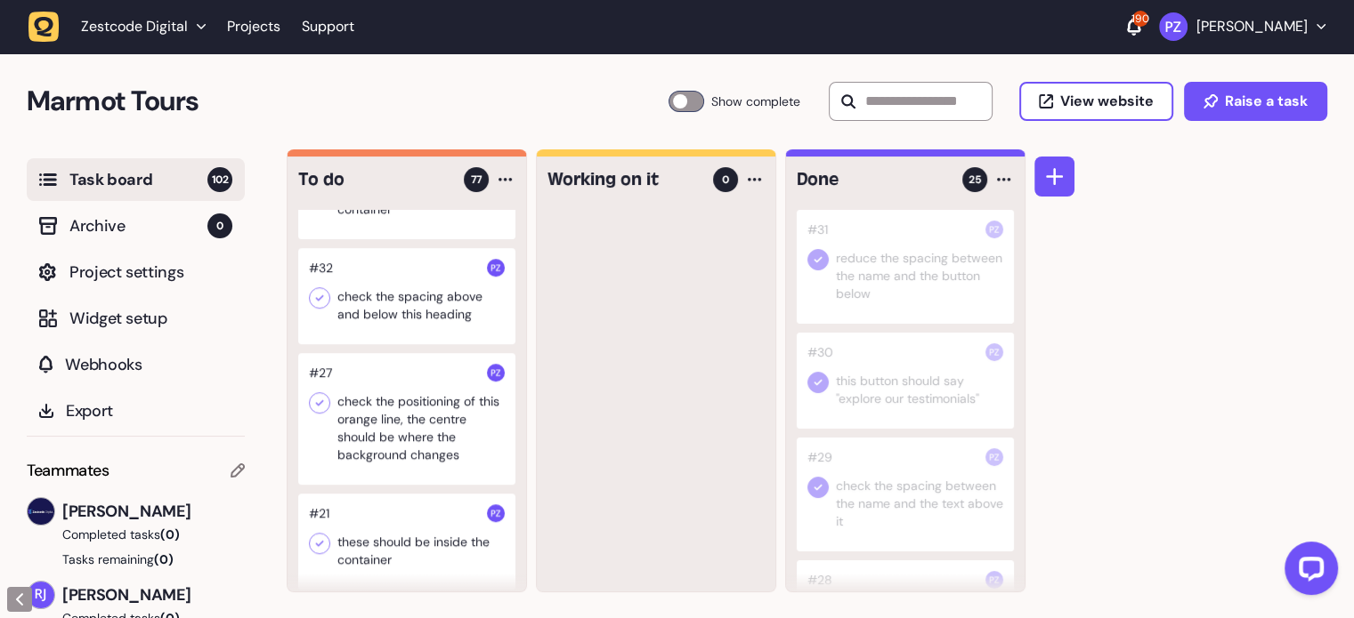
click at [377, 344] on div at bounding box center [406, 296] width 217 height 96
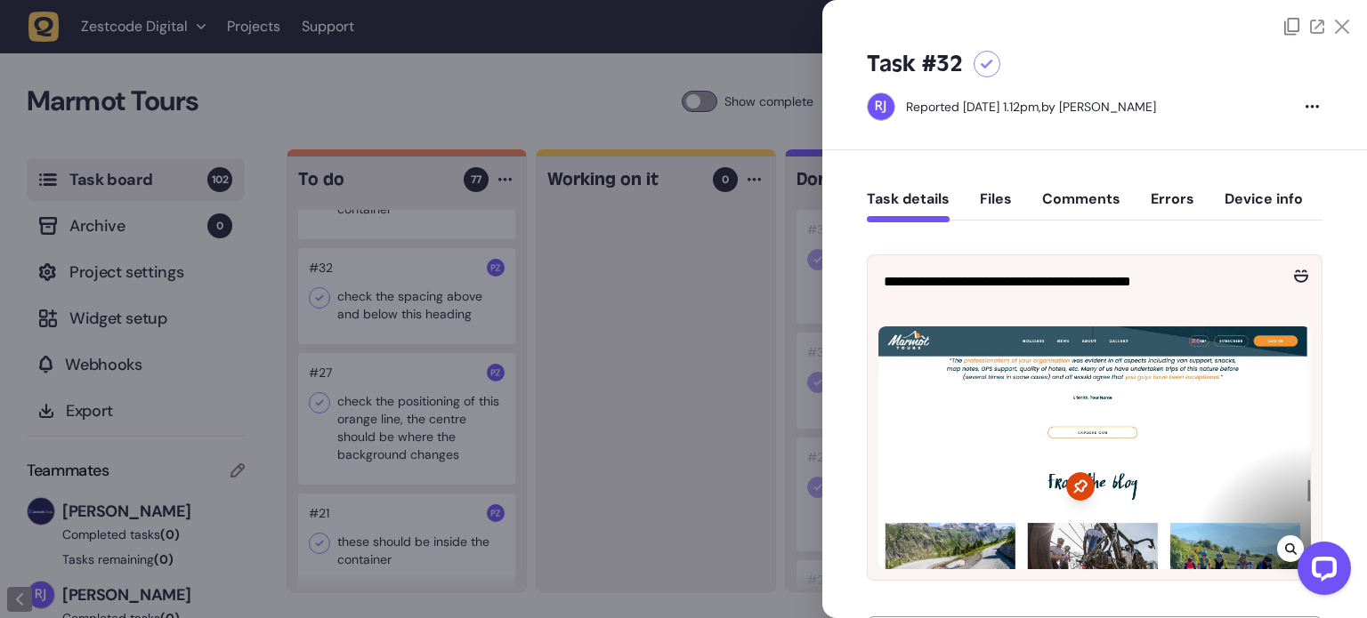
click at [1336, 28] on icon at bounding box center [1342, 27] width 14 height 14
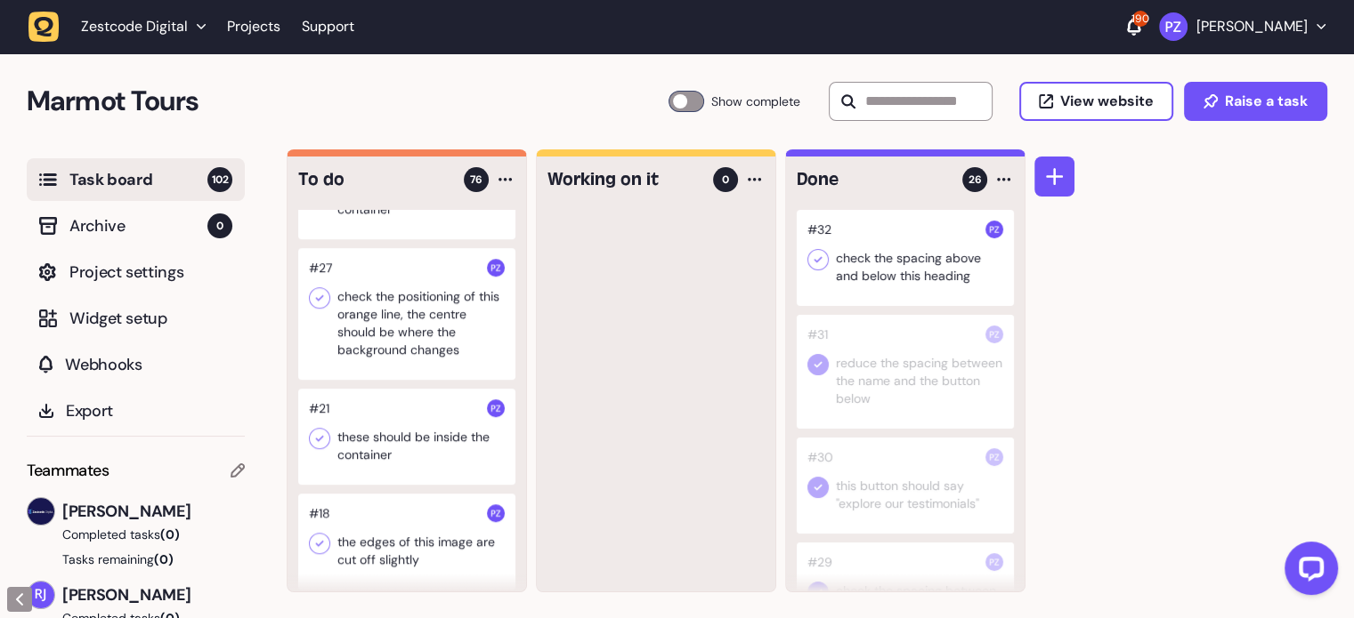
click at [815, 255] on icon at bounding box center [818, 260] width 18 height 18
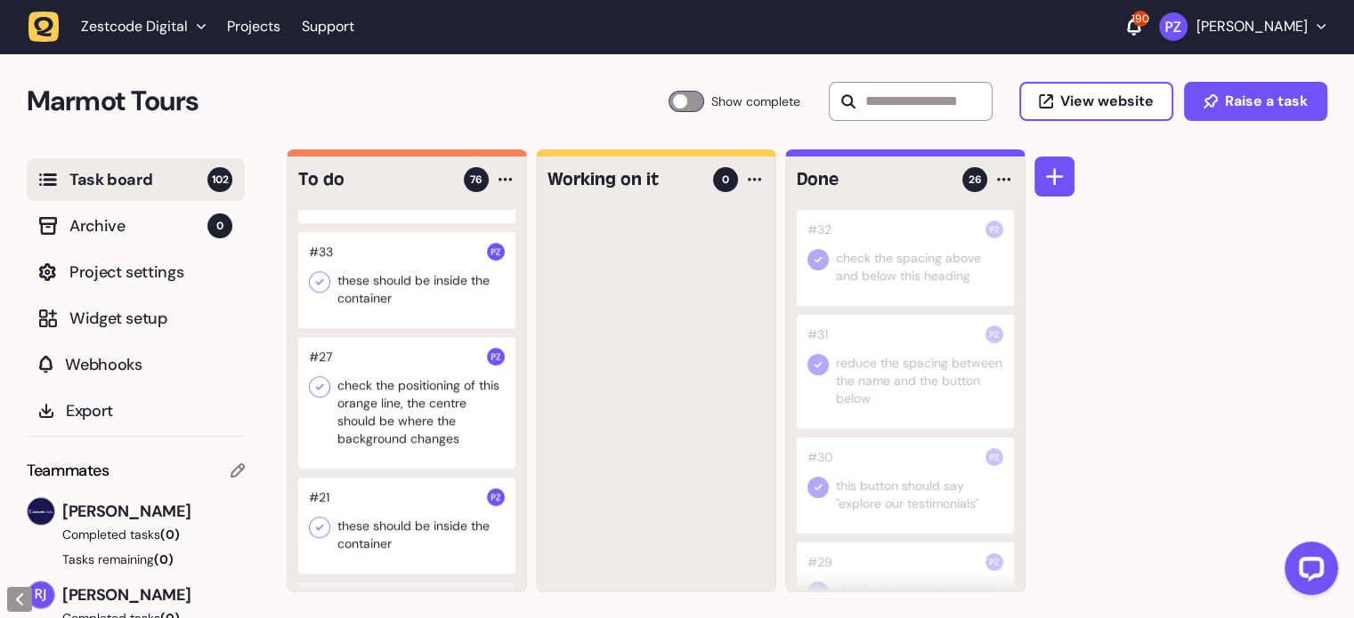
click at [385, 328] on div at bounding box center [406, 280] width 217 height 96
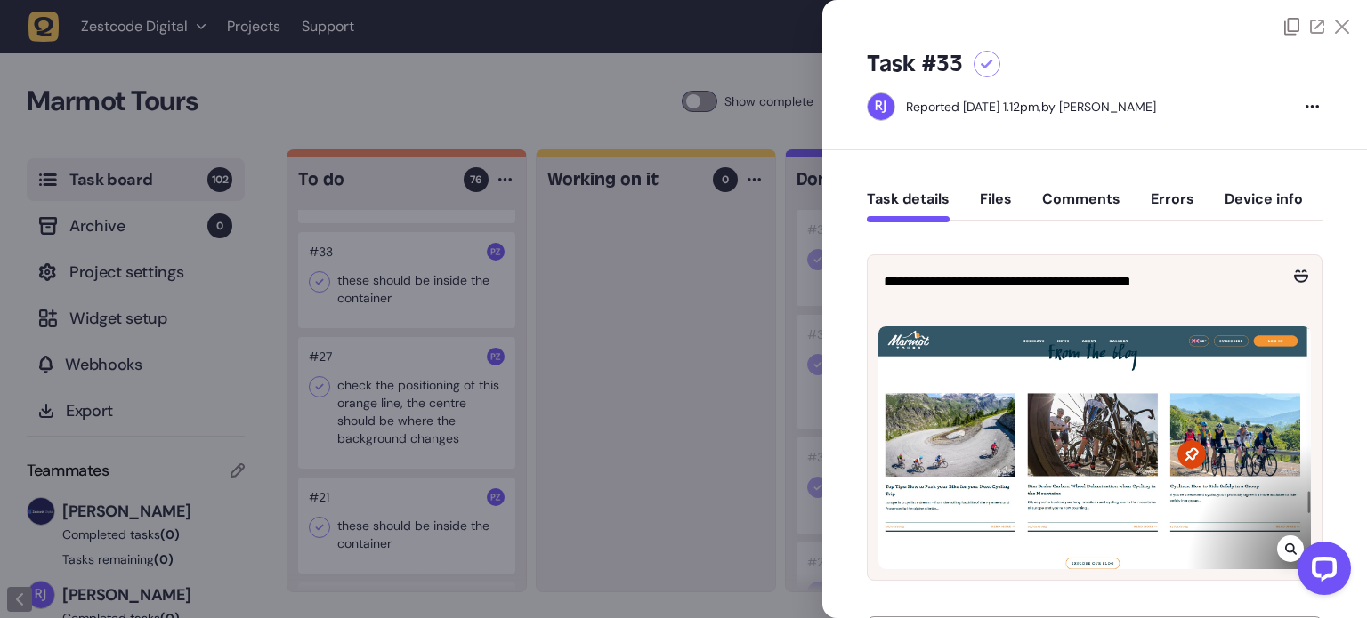
click at [879, 328] on div at bounding box center [1094, 448] width 432 height 243
click at [392, 345] on div at bounding box center [683, 309] width 1367 height 618
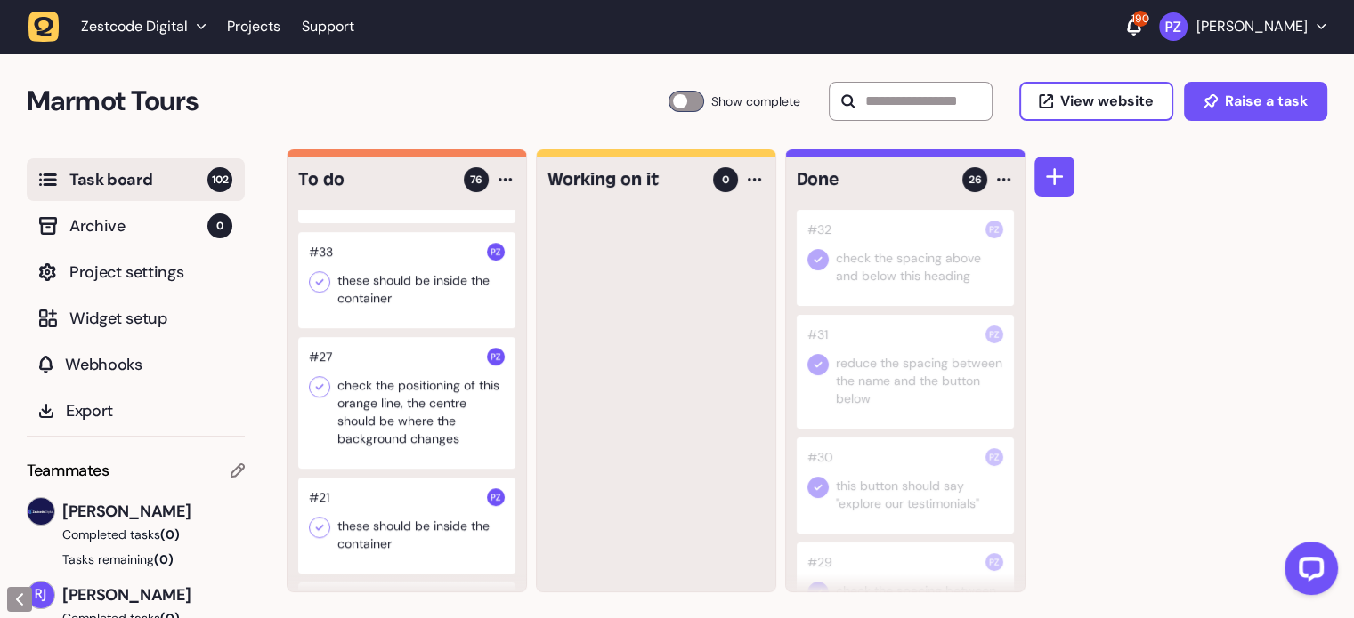
click at [457, 328] on div at bounding box center [406, 280] width 217 height 96
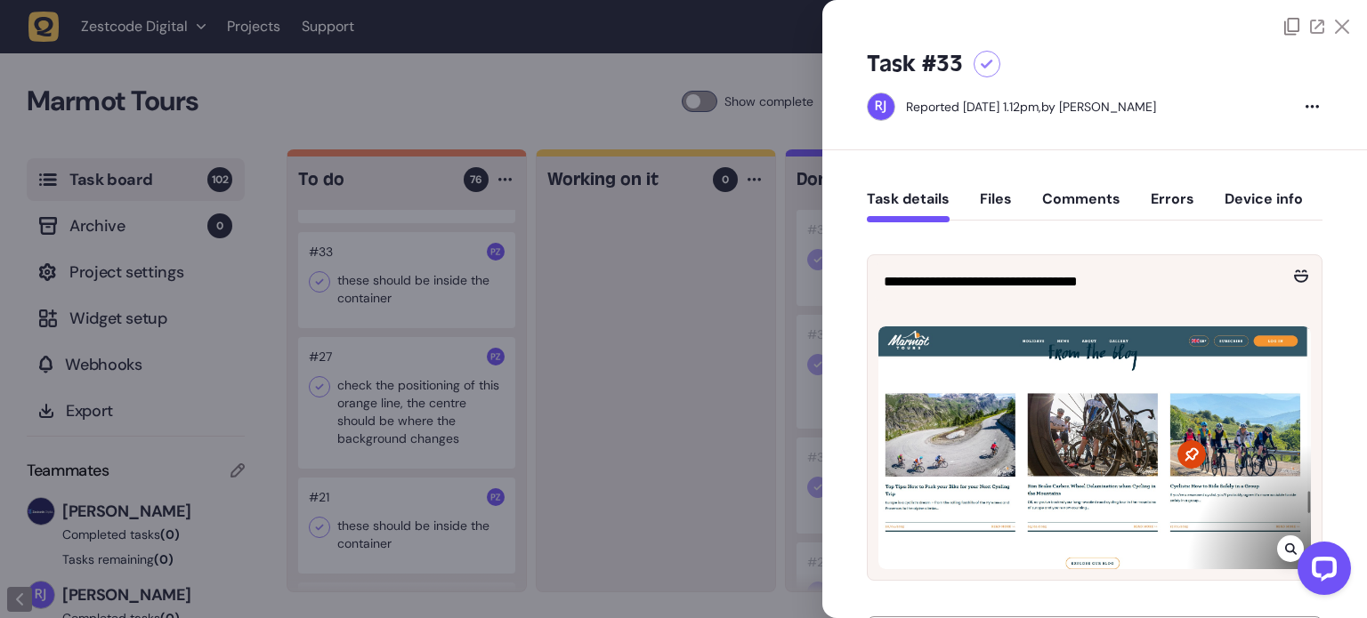
click at [690, 369] on div at bounding box center [683, 309] width 1367 height 618
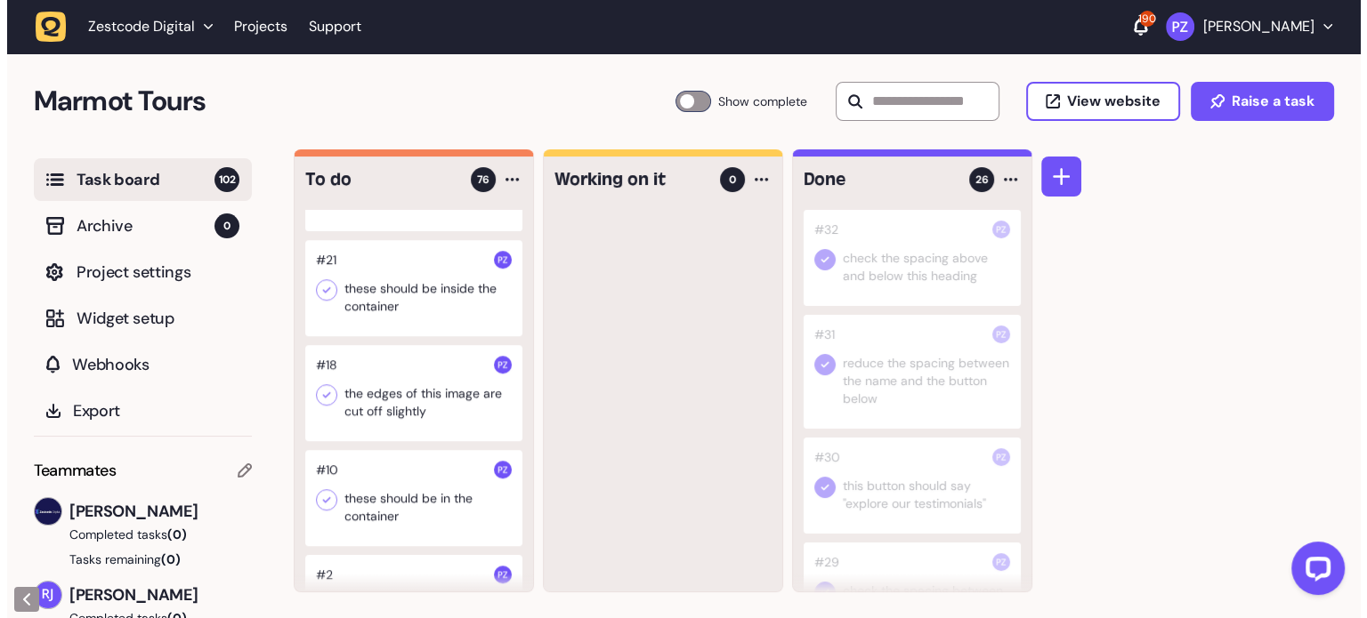
scroll to position [8152, 0]
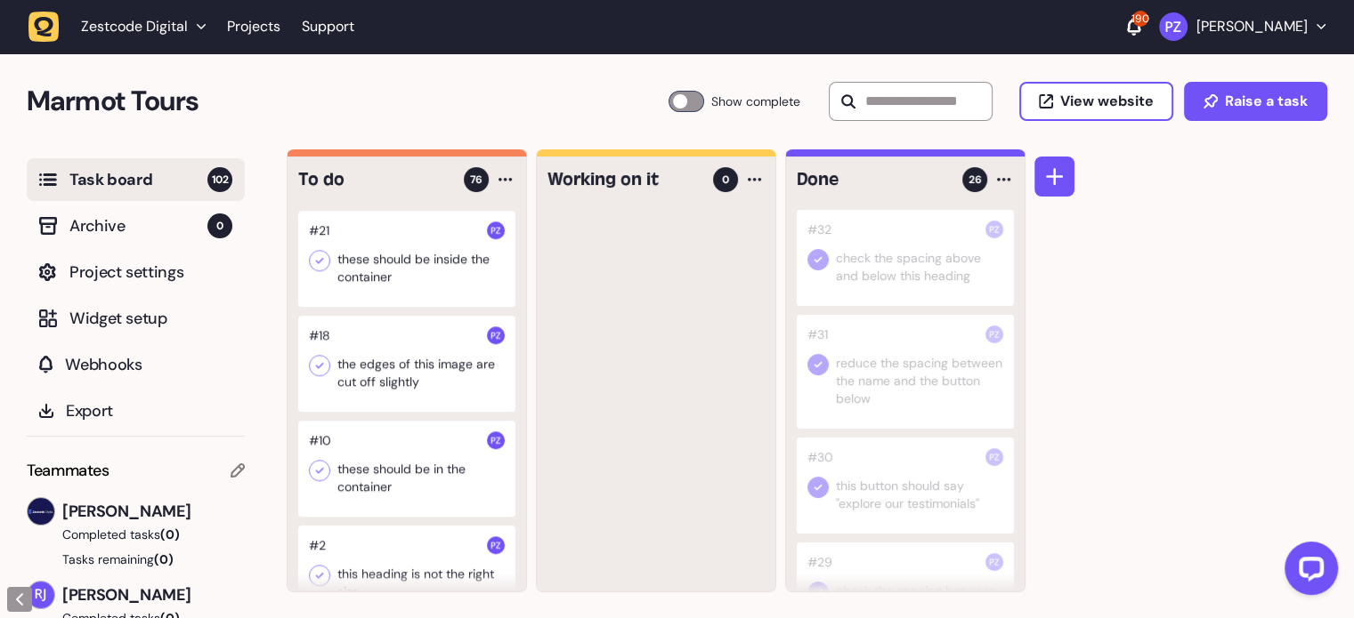
click at [371, 307] on div at bounding box center [406, 259] width 217 height 96
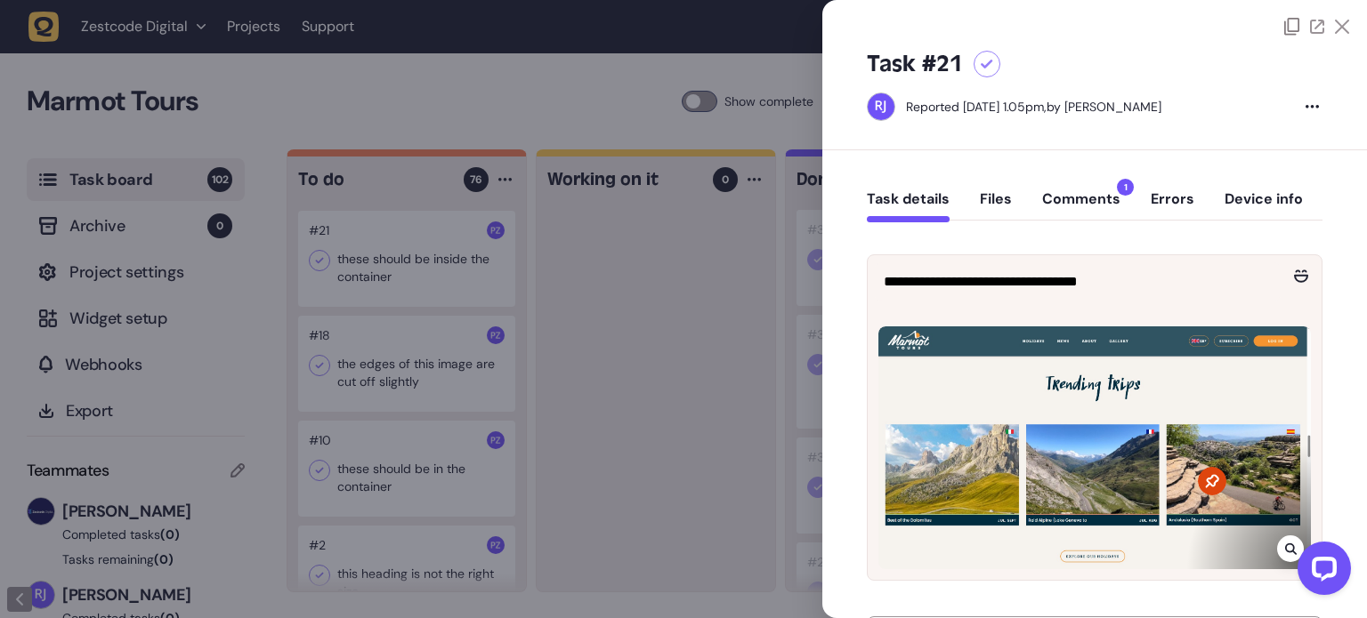
click at [1107, 198] on button "Comments 1" at bounding box center [1081, 206] width 78 height 32
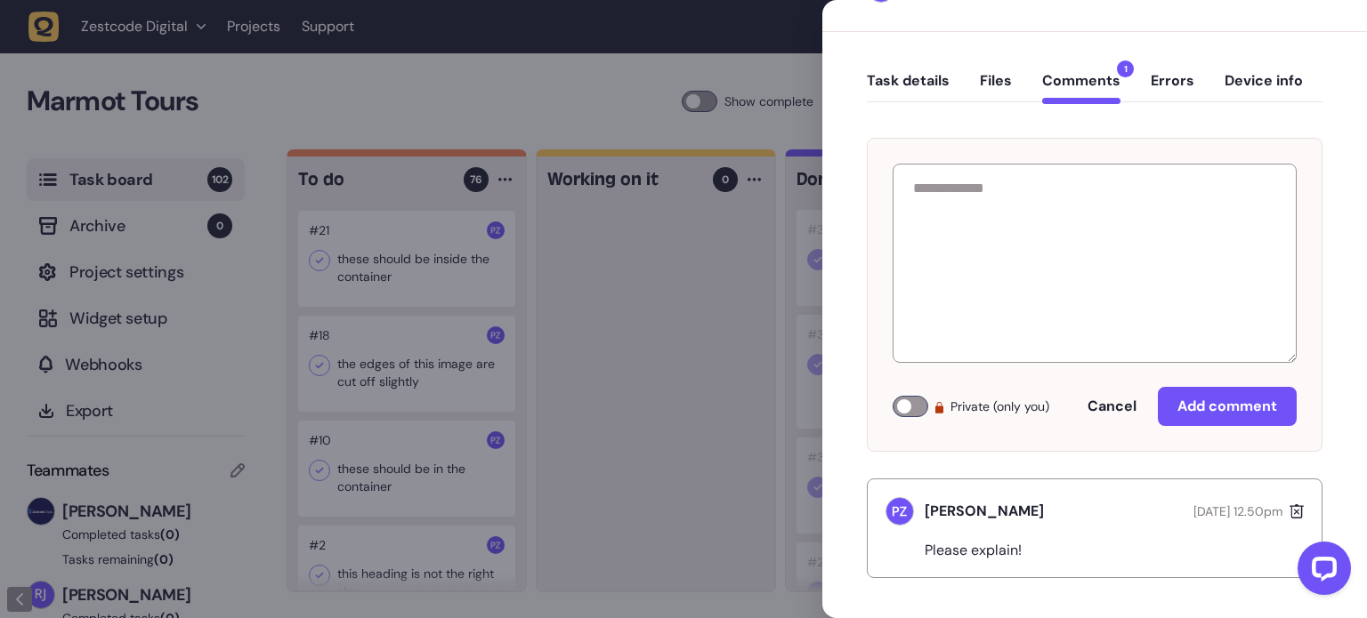
scroll to position [120, 0]
click at [972, 540] on p "Please explain!" at bounding box center [980, 549] width 111 height 18
copy p "Please explain!"
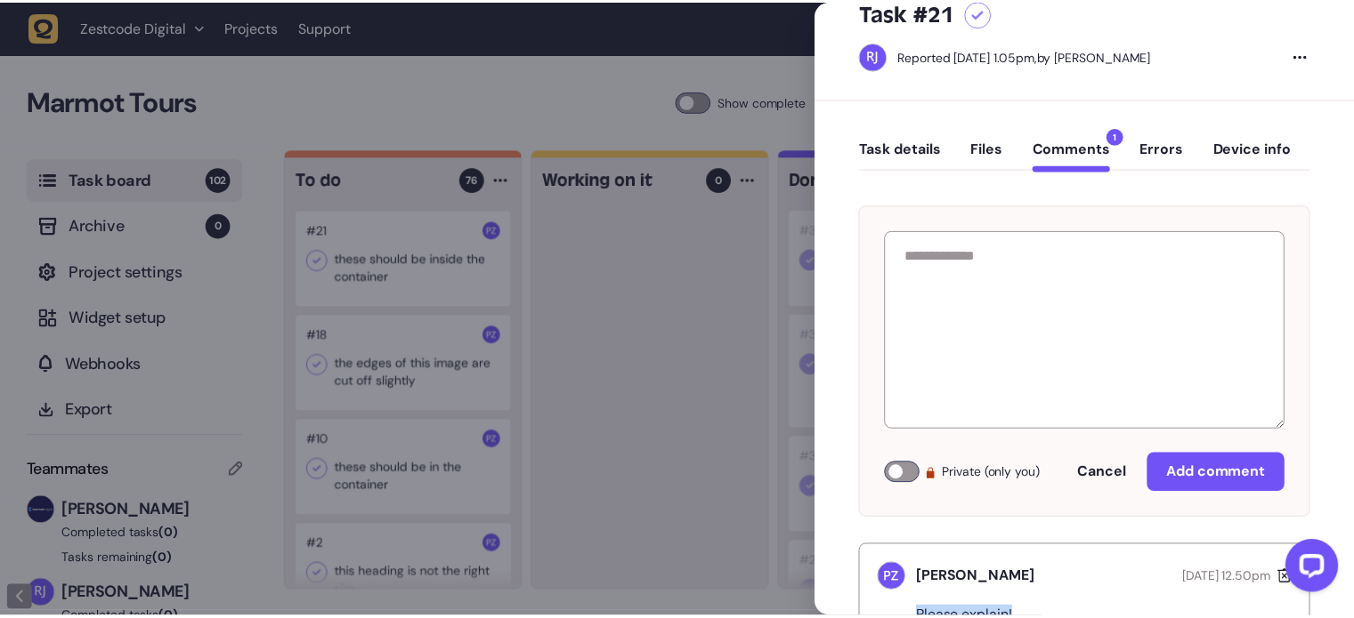
scroll to position [0, 0]
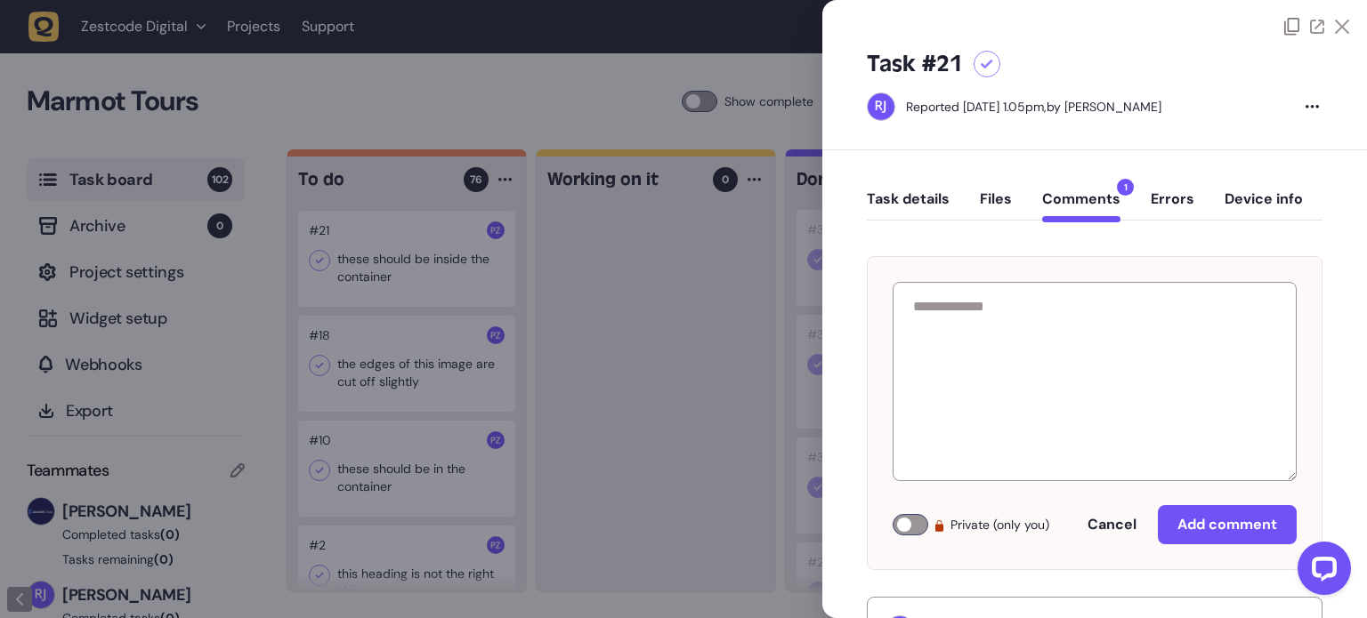
click at [1335, 24] on icon at bounding box center [1342, 27] width 14 height 14
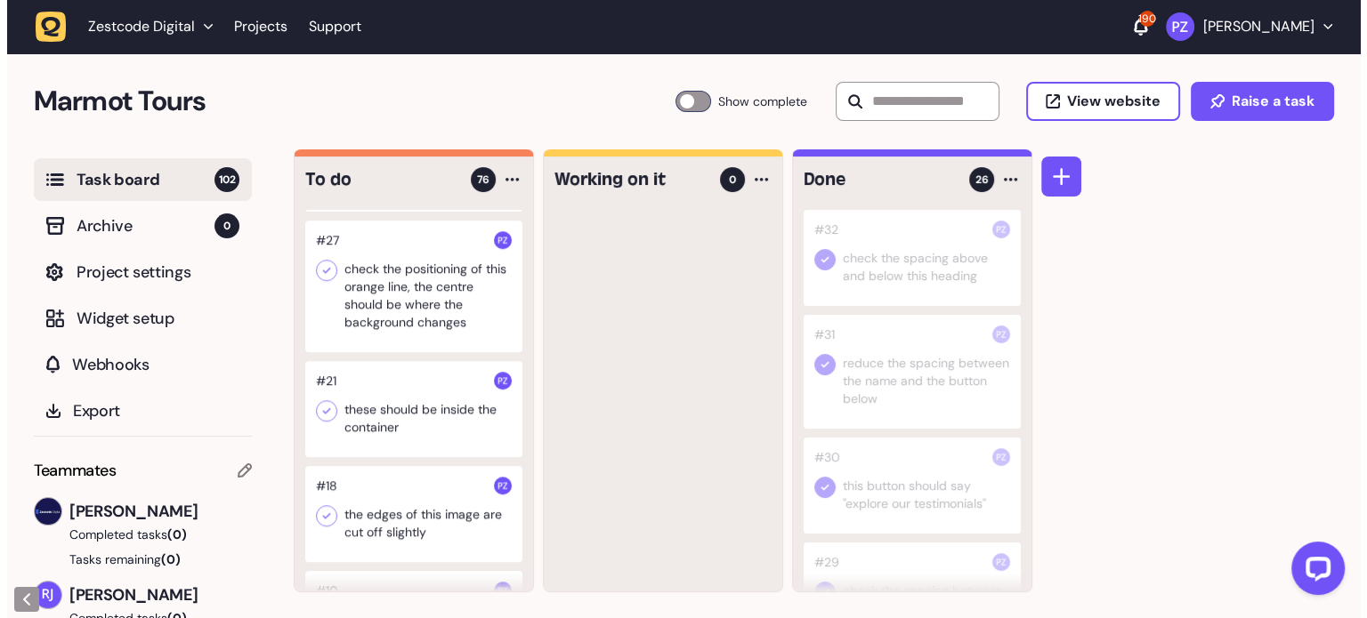
scroll to position [7974, 0]
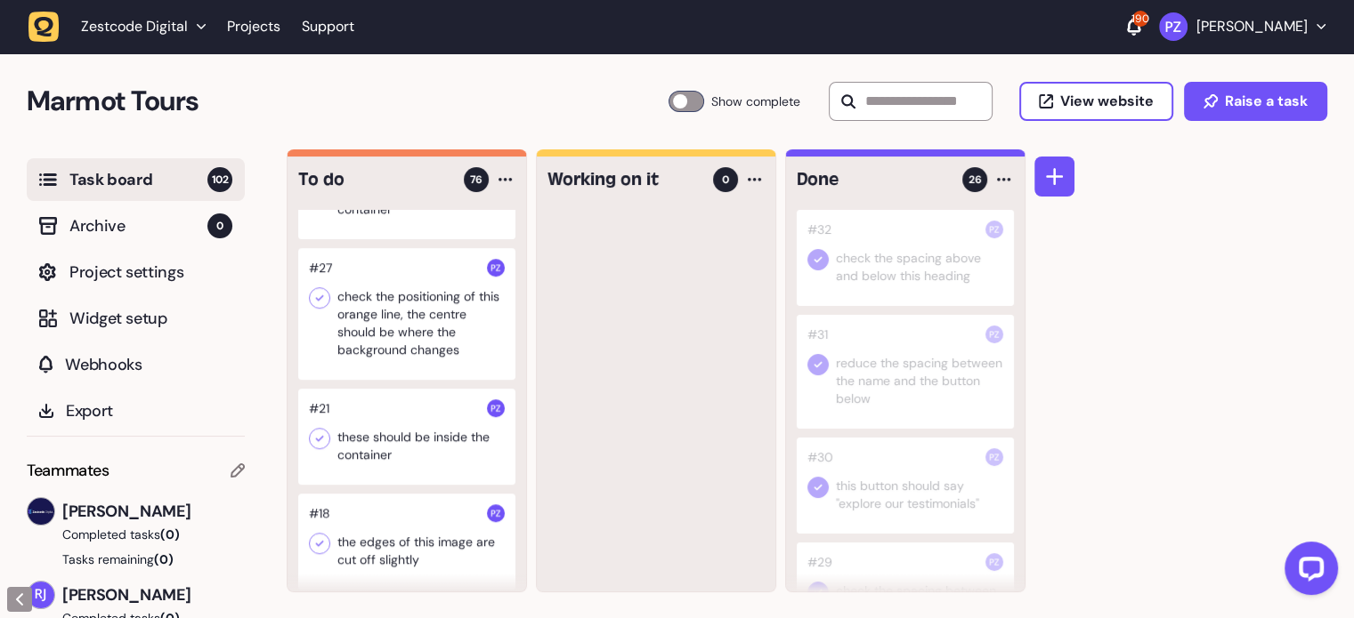
click at [421, 239] on div at bounding box center [406, 191] width 217 height 96
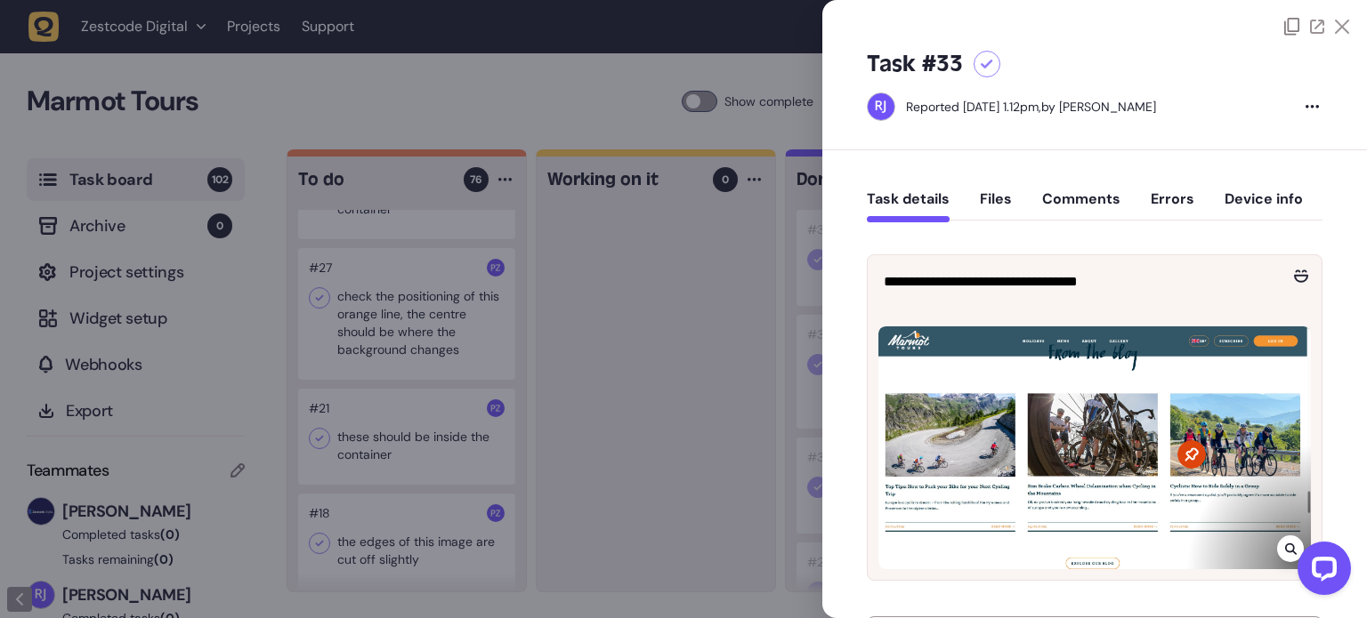
click at [1071, 212] on button "Comments" at bounding box center [1081, 206] width 78 height 32
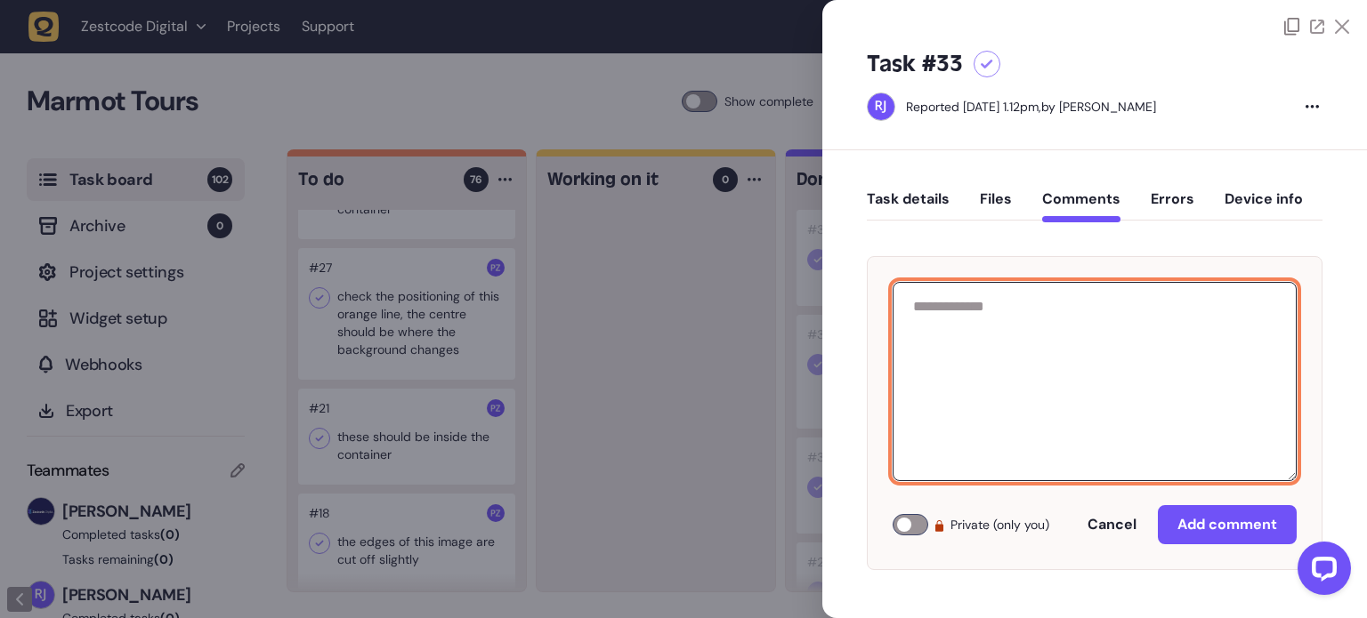
drag, startPoint x: 1059, startPoint y: 337, endPoint x: 1062, endPoint y: 349, distance: 11.9
click at [1061, 348] on textarea at bounding box center [1095, 381] width 404 height 199
paste textarea "**********"
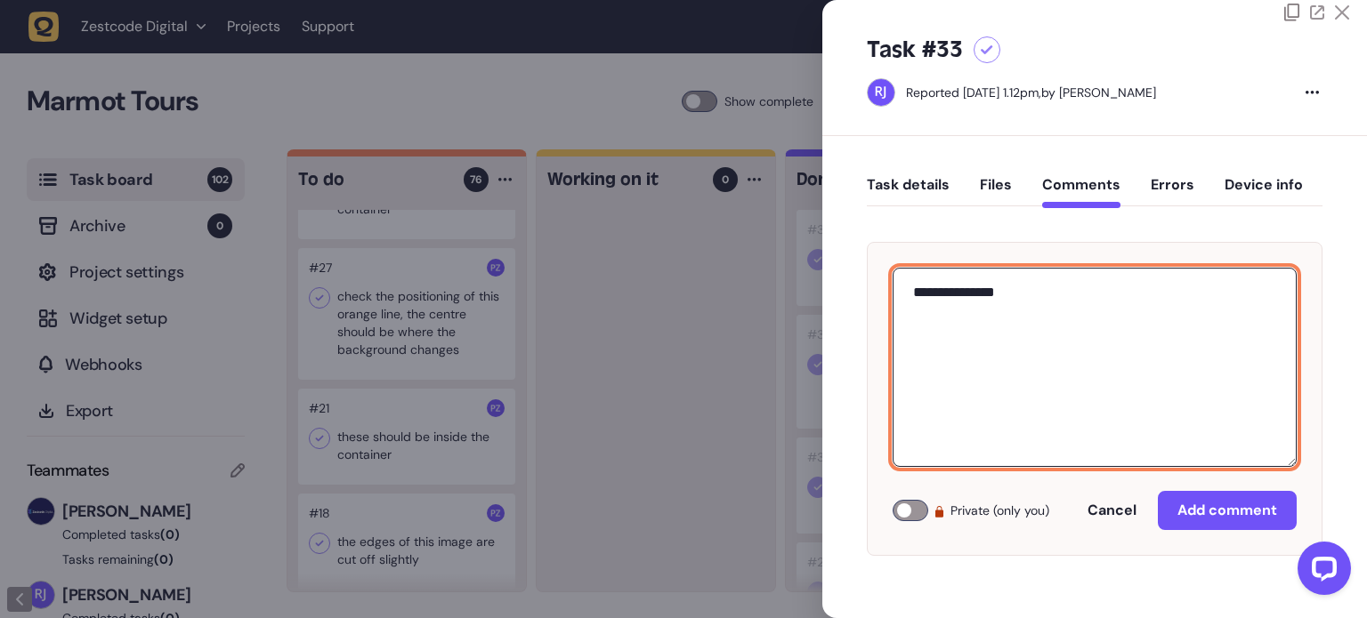
scroll to position [21, 0]
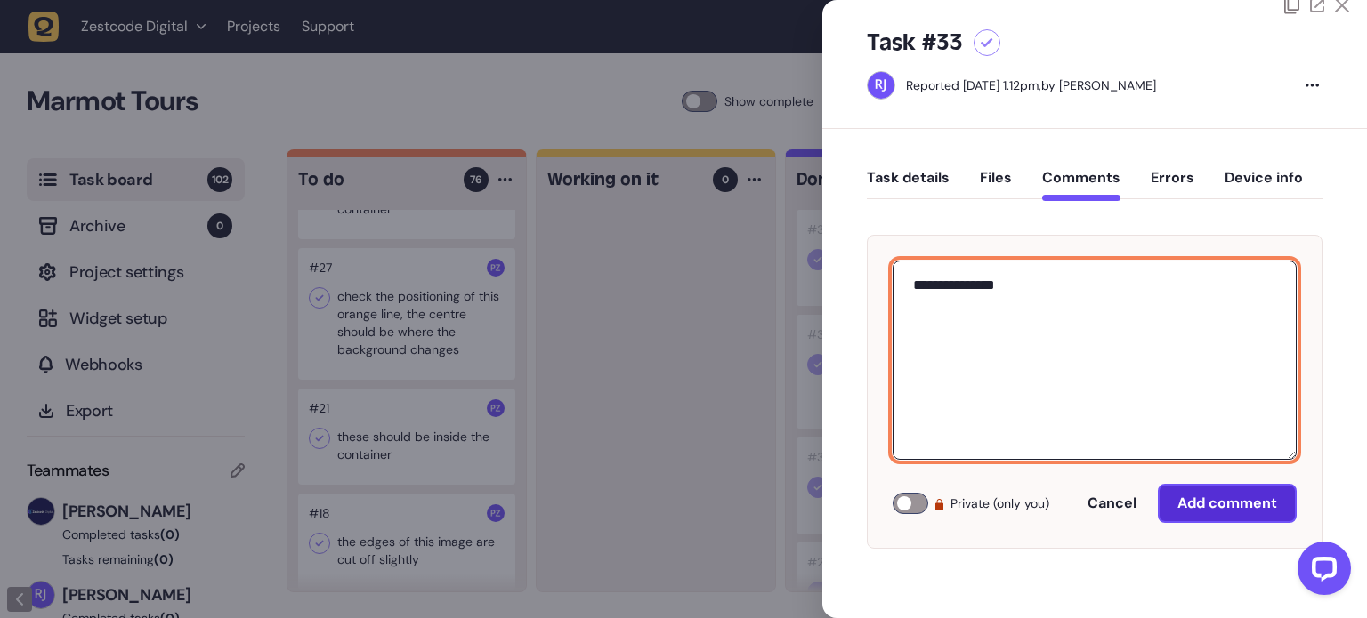
type textarea "**********"
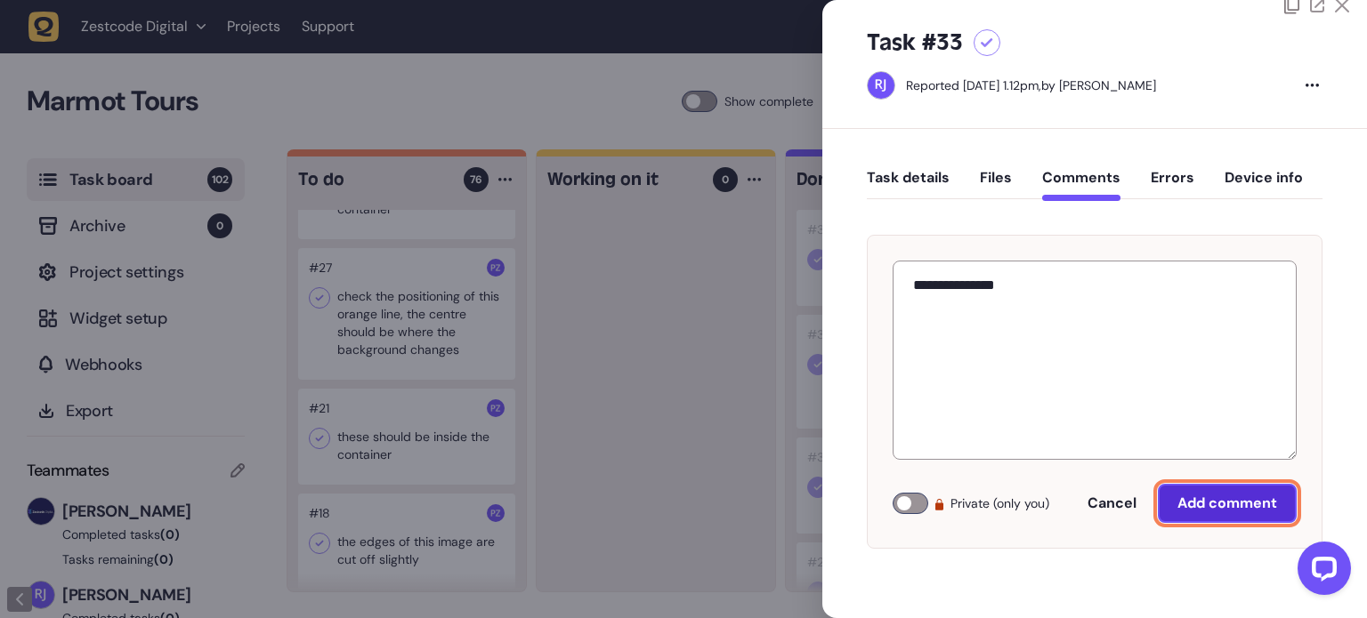
click at [1225, 515] on button "Add comment" at bounding box center [1227, 503] width 139 height 39
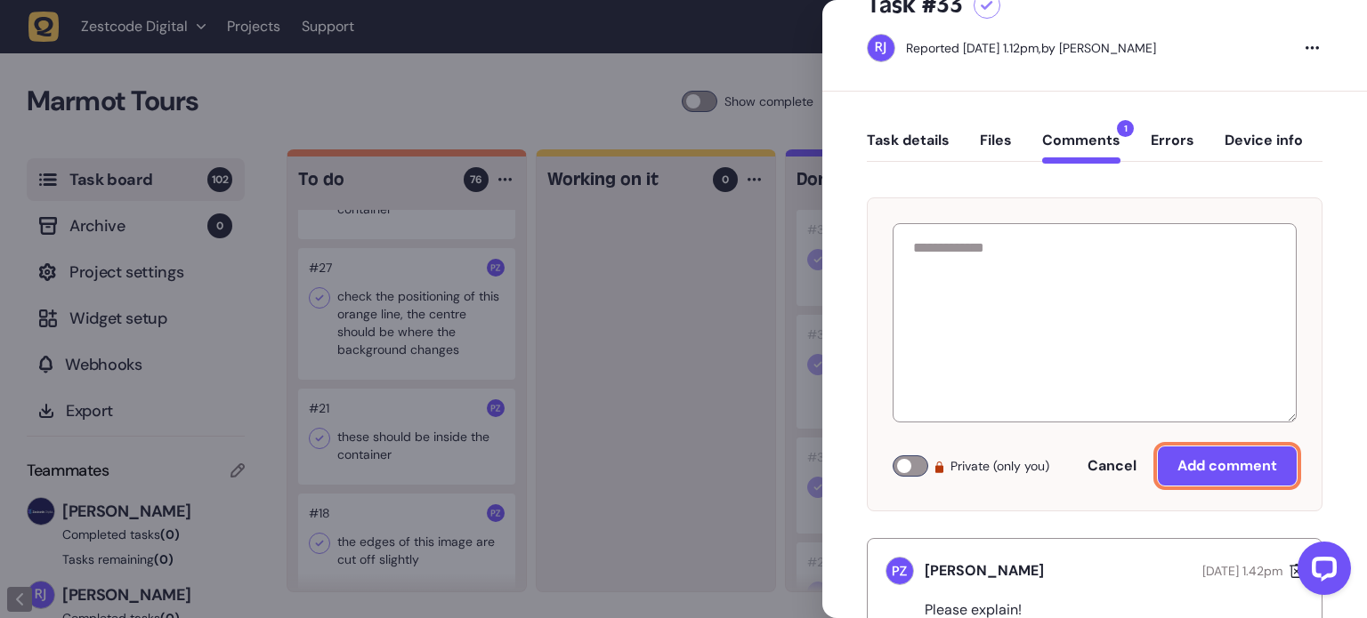
scroll to position [0, 0]
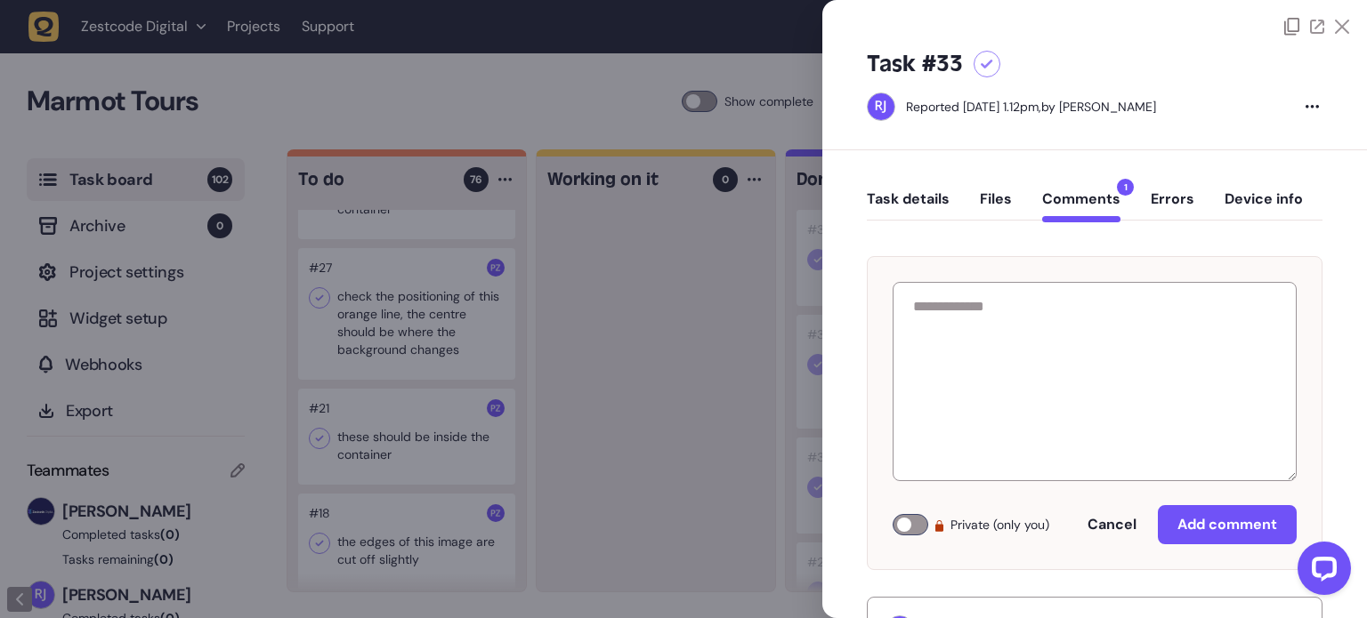
click at [1338, 20] on icon at bounding box center [1342, 27] width 14 height 14
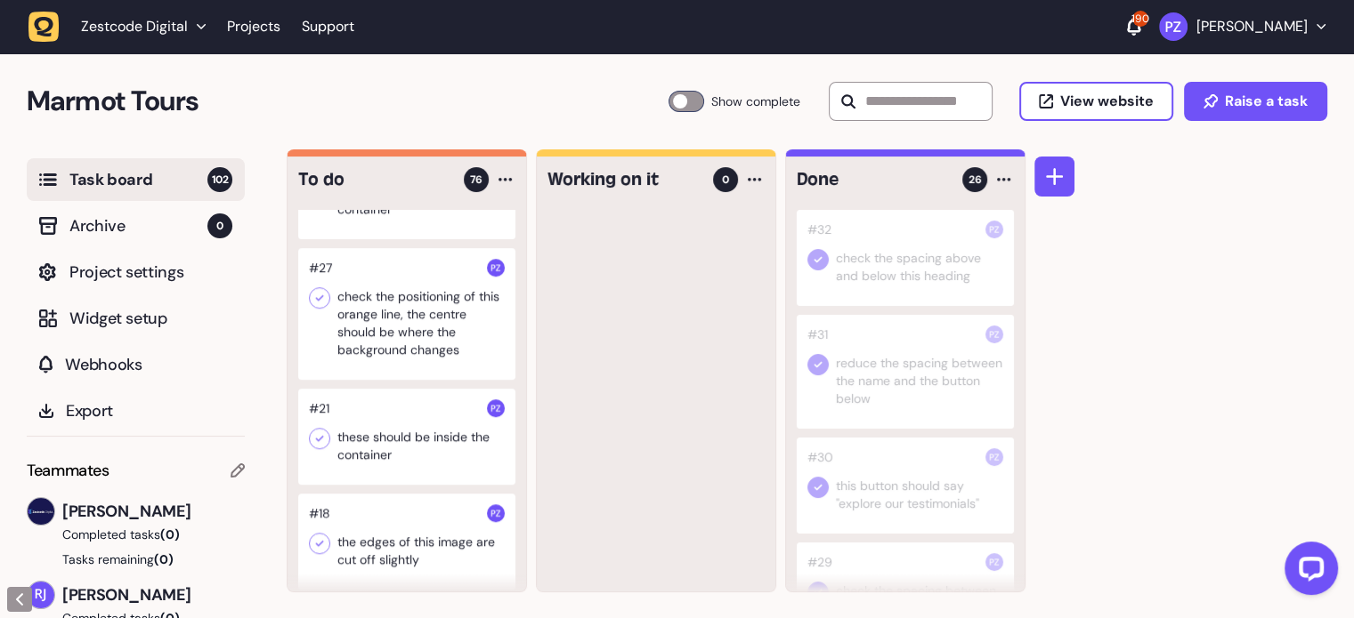
click at [399, 239] on div at bounding box center [406, 191] width 217 height 96
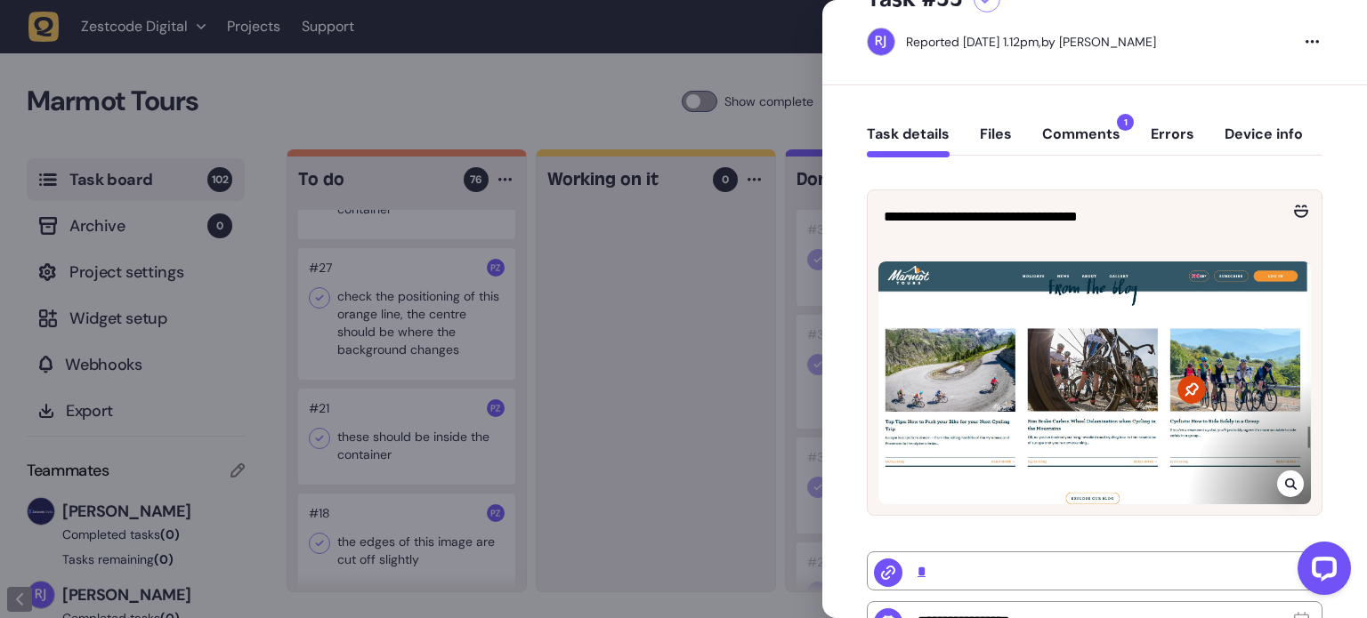
scroll to position [20, 0]
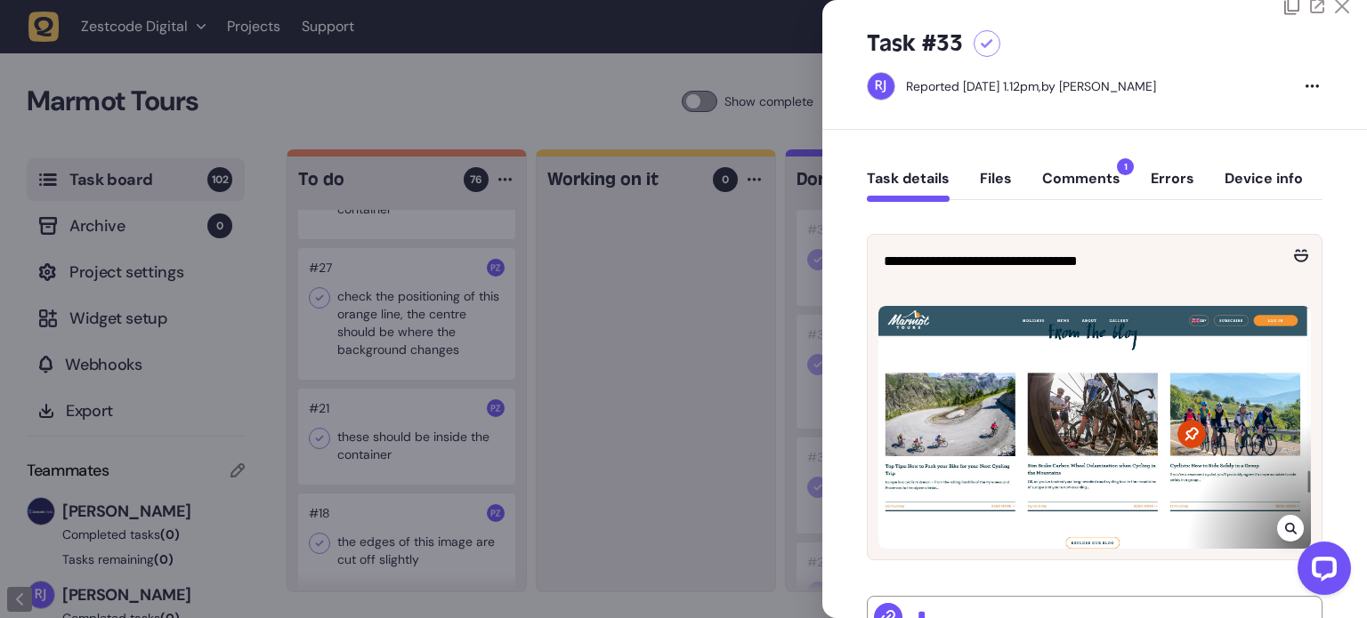
click at [1094, 181] on button "Comments 1" at bounding box center [1081, 186] width 78 height 32
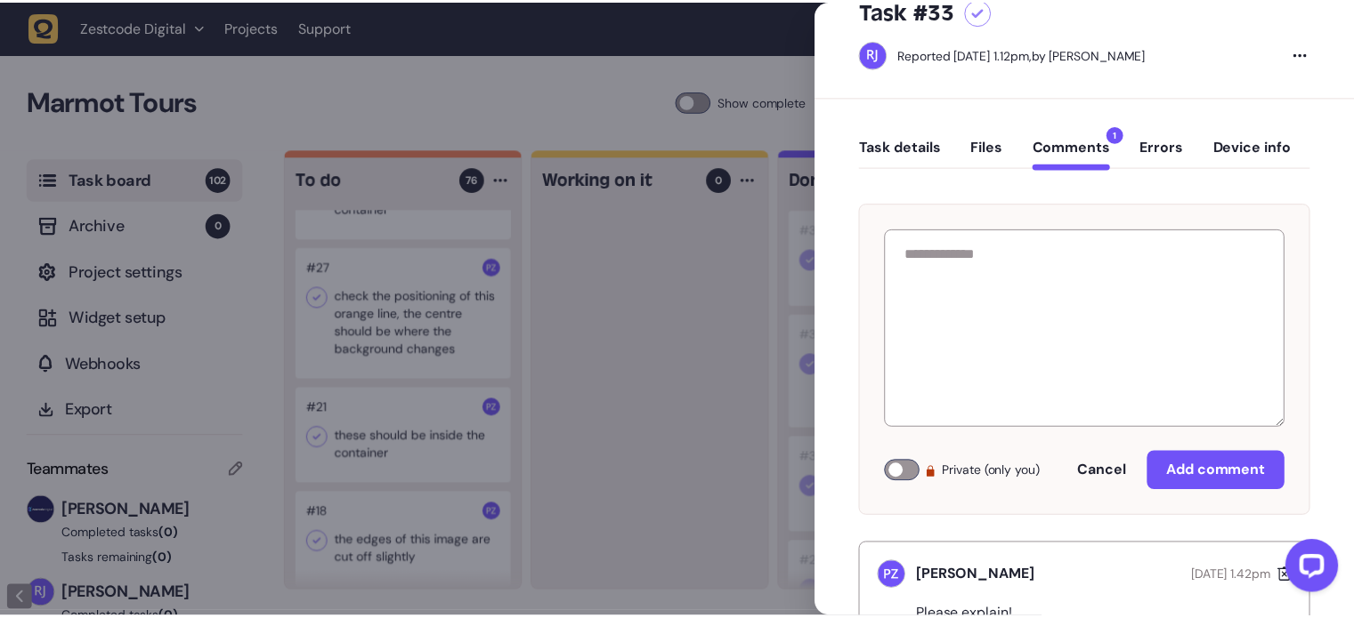
scroll to position [0, 0]
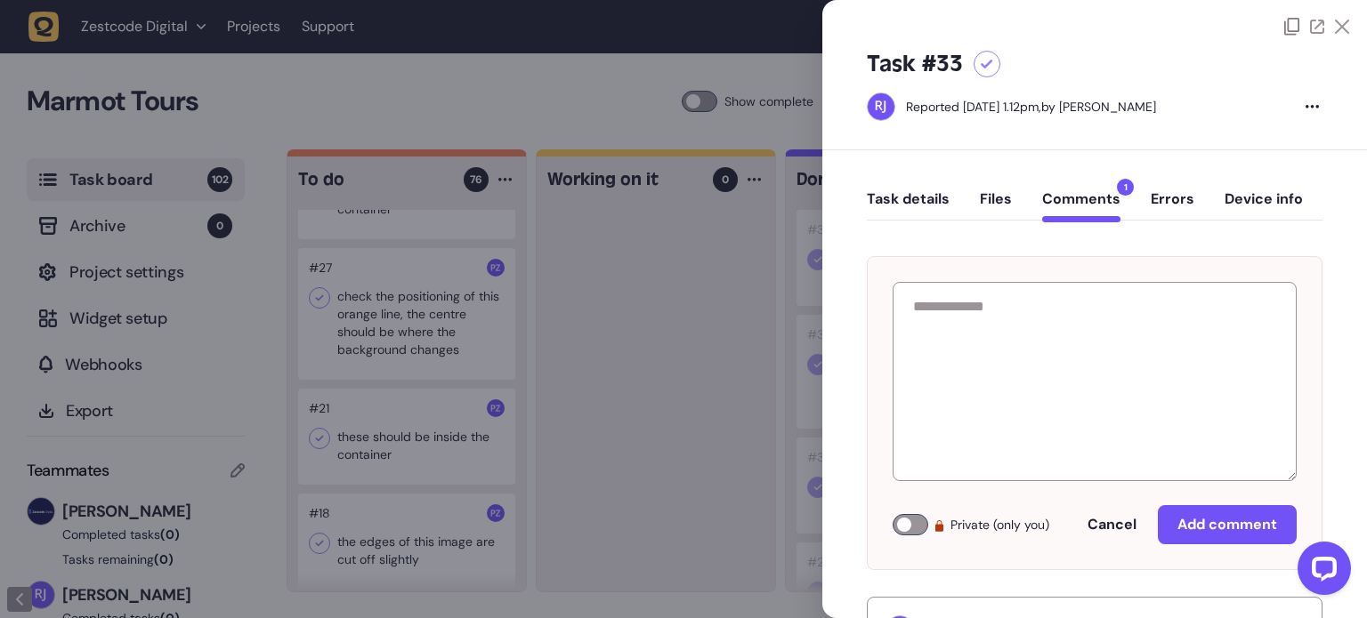
click at [1338, 25] on icon at bounding box center [1342, 27] width 14 height 14
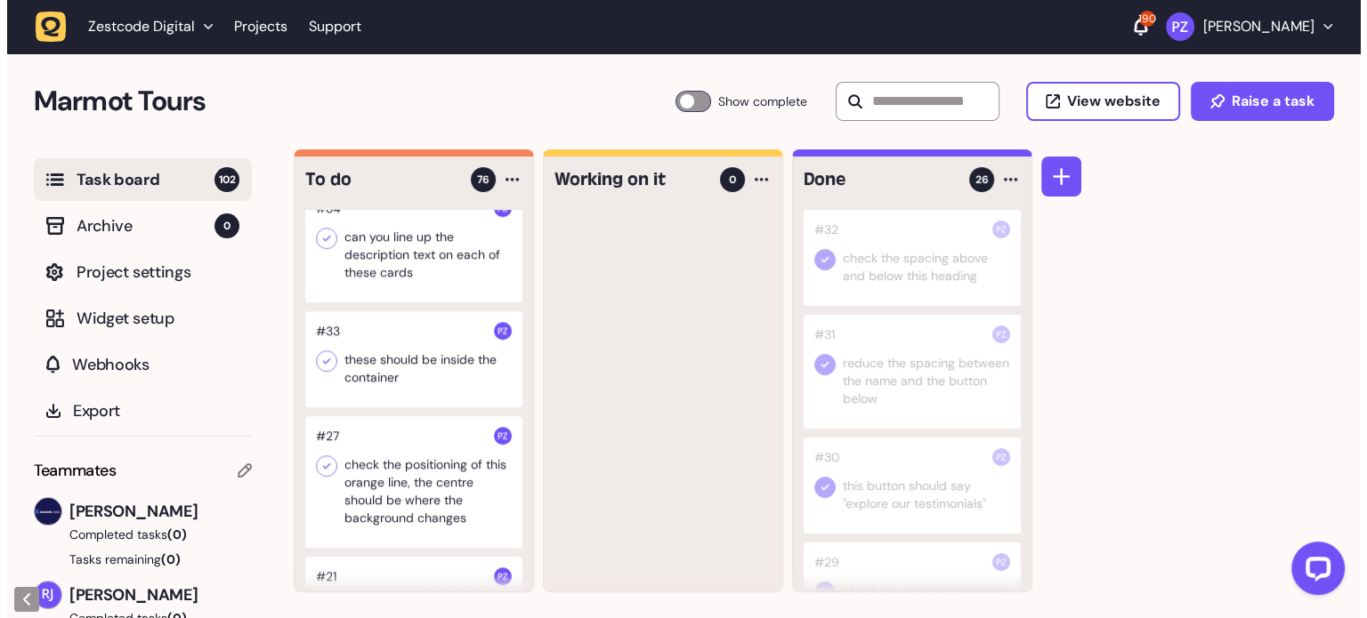
scroll to position [7796, 0]
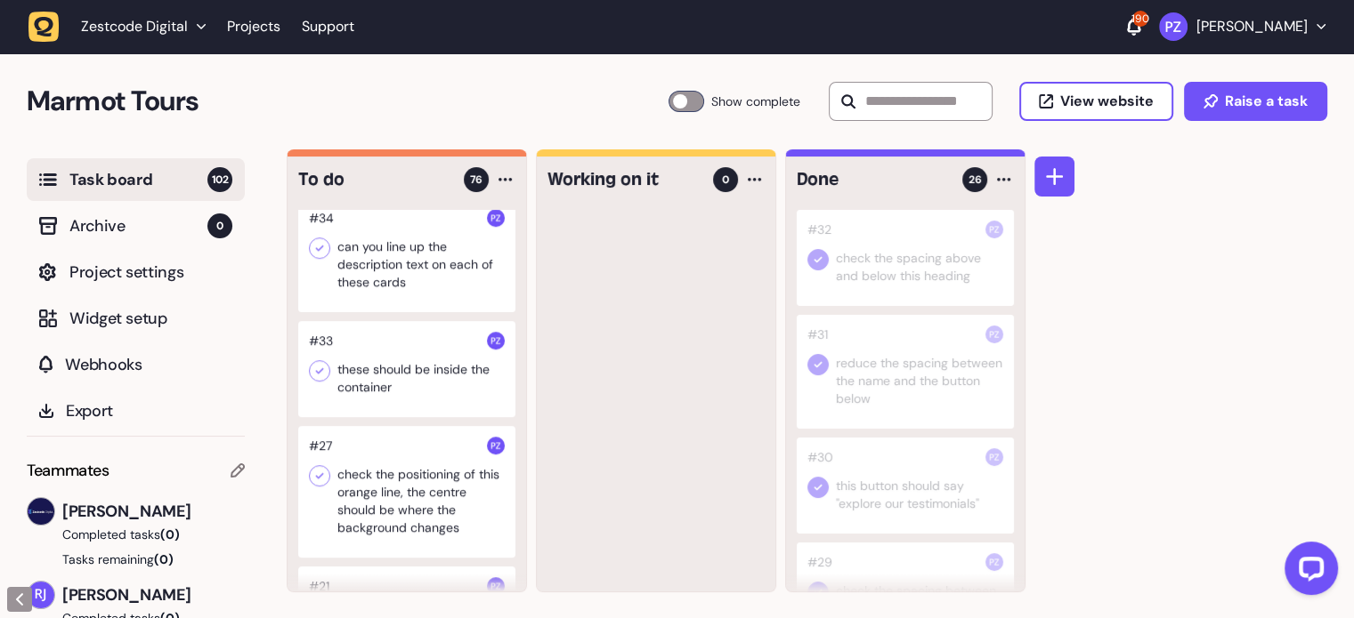
click at [400, 312] on div at bounding box center [406, 255] width 217 height 114
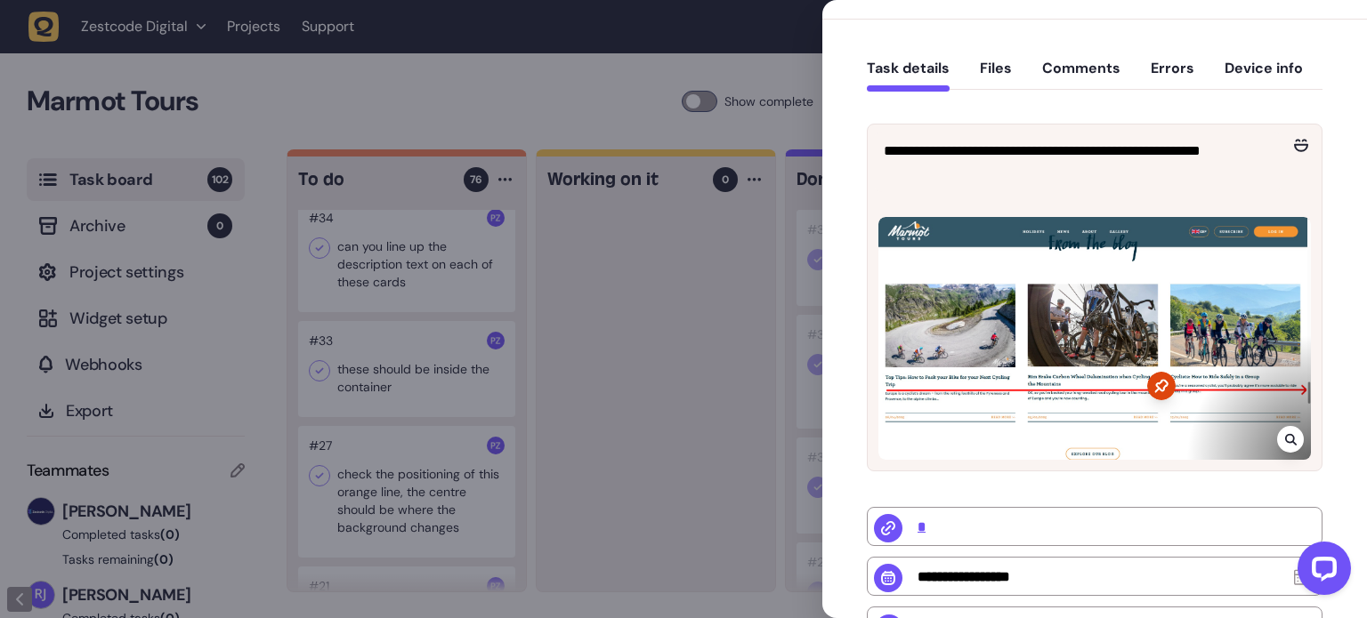
click at [670, 384] on div at bounding box center [683, 309] width 1367 height 618
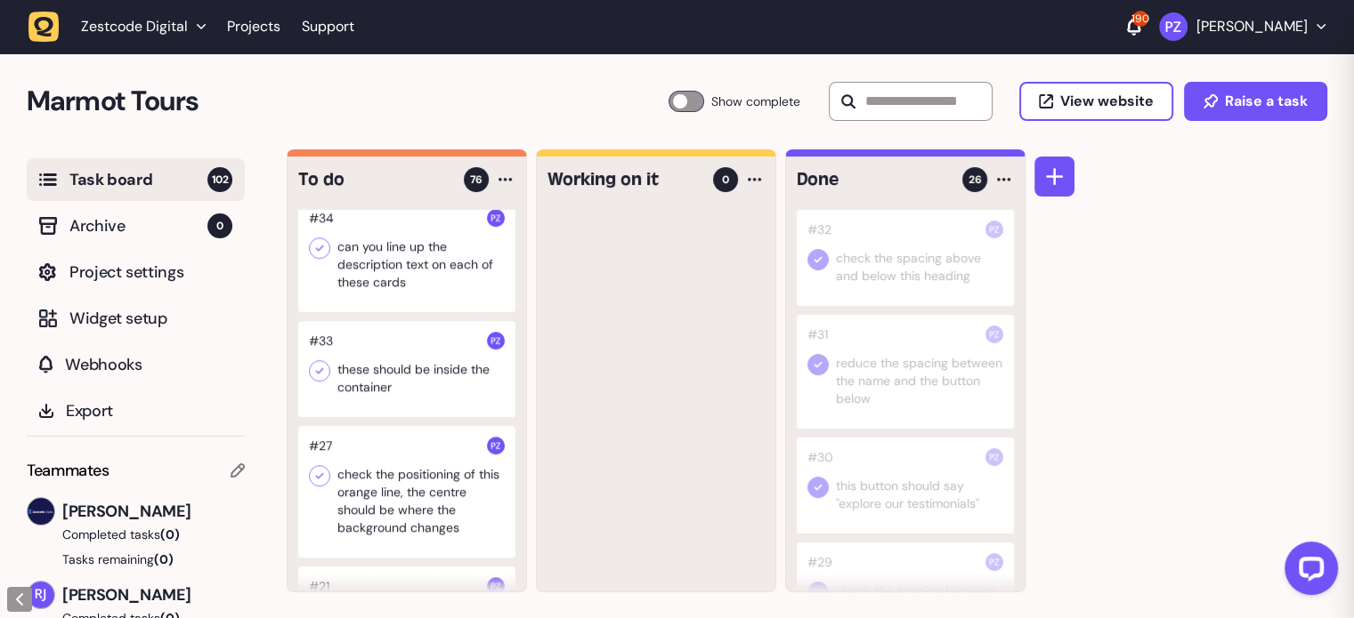
click at [388, 308] on div at bounding box center [406, 255] width 217 height 114
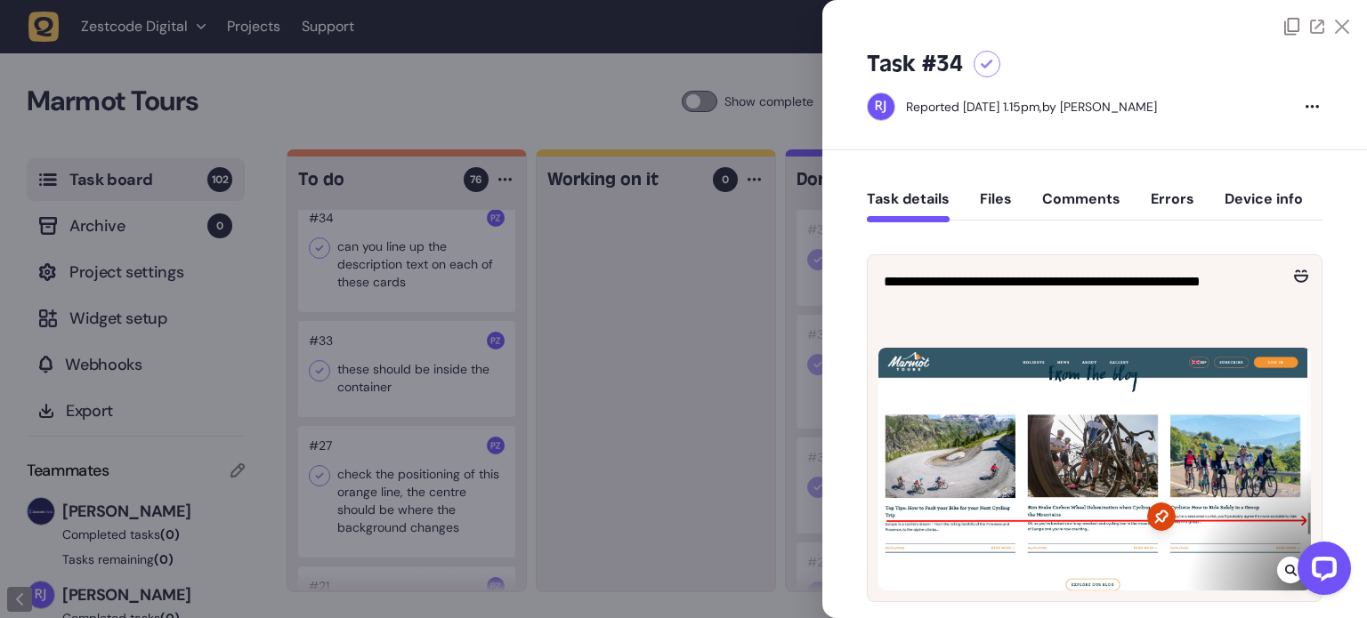
click at [687, 303] on div at bounding box center [683, 309] width 1367 height 618
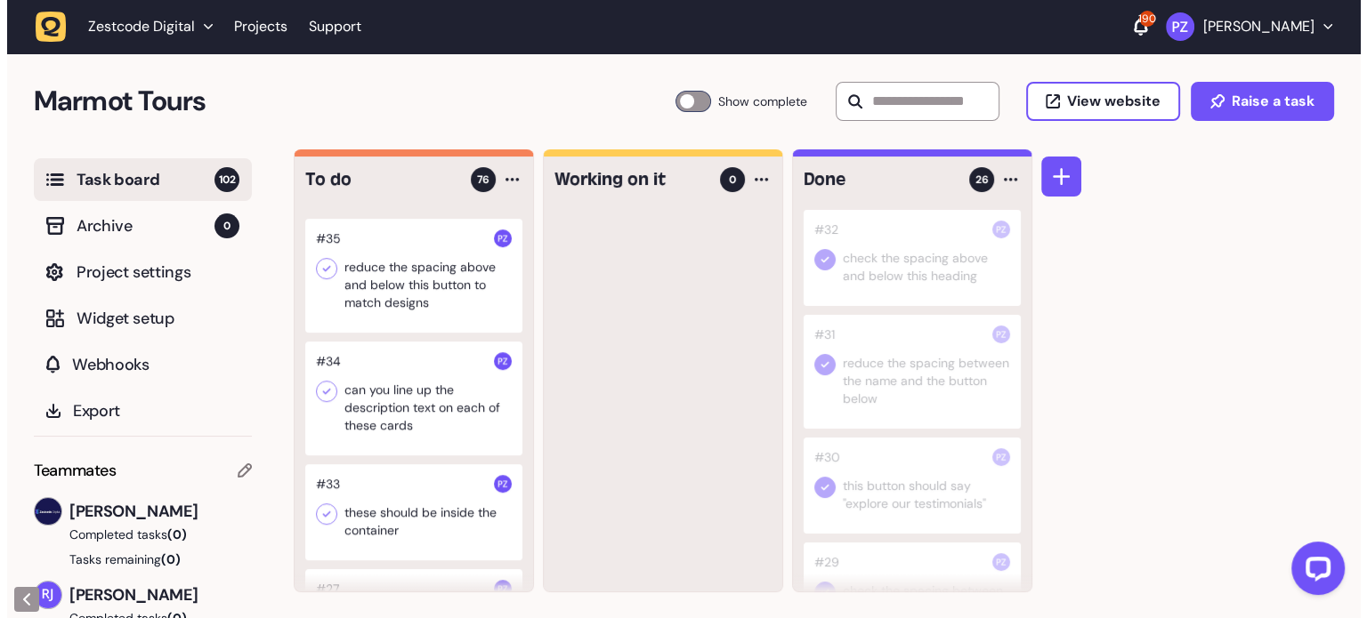
scroll to position [7742, 0]
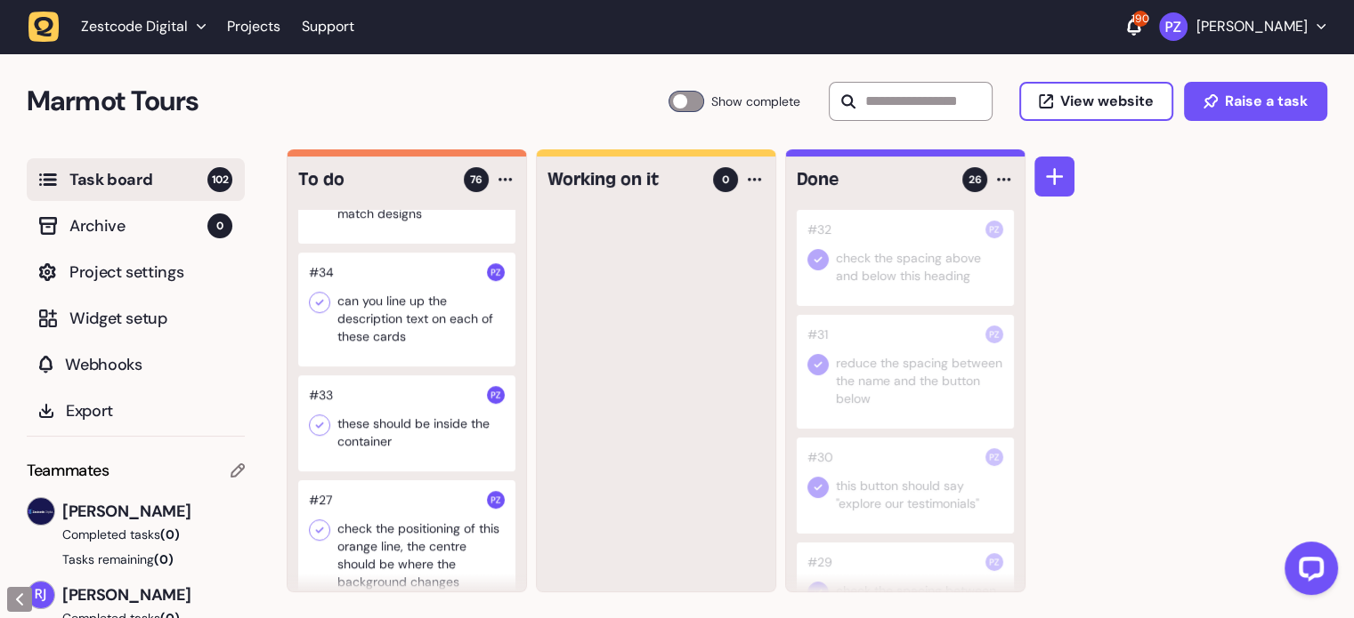
click at [384, 367] on div at bounding box center [406, 310] width 217 height 114
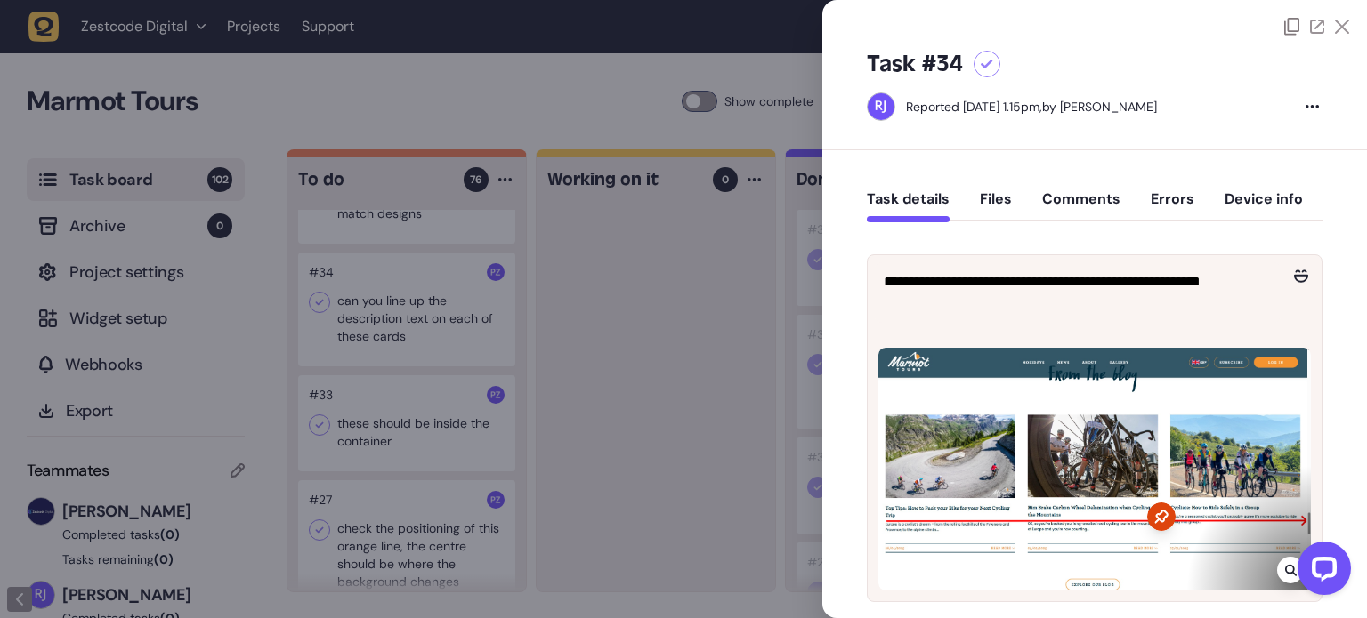
click at [1337, 30] on icon at bounding box center [1342, 27] width 14 height 14
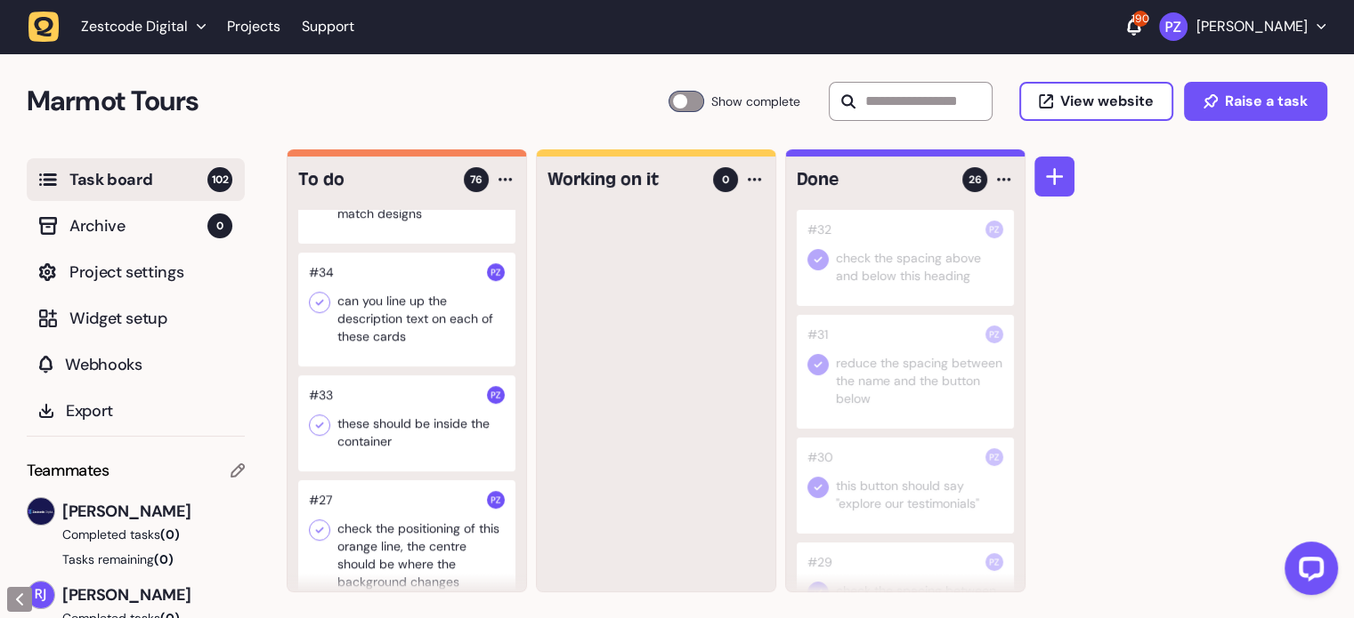
click at [408, 472] on div at bounding box center [406, 424] width 217 height 96
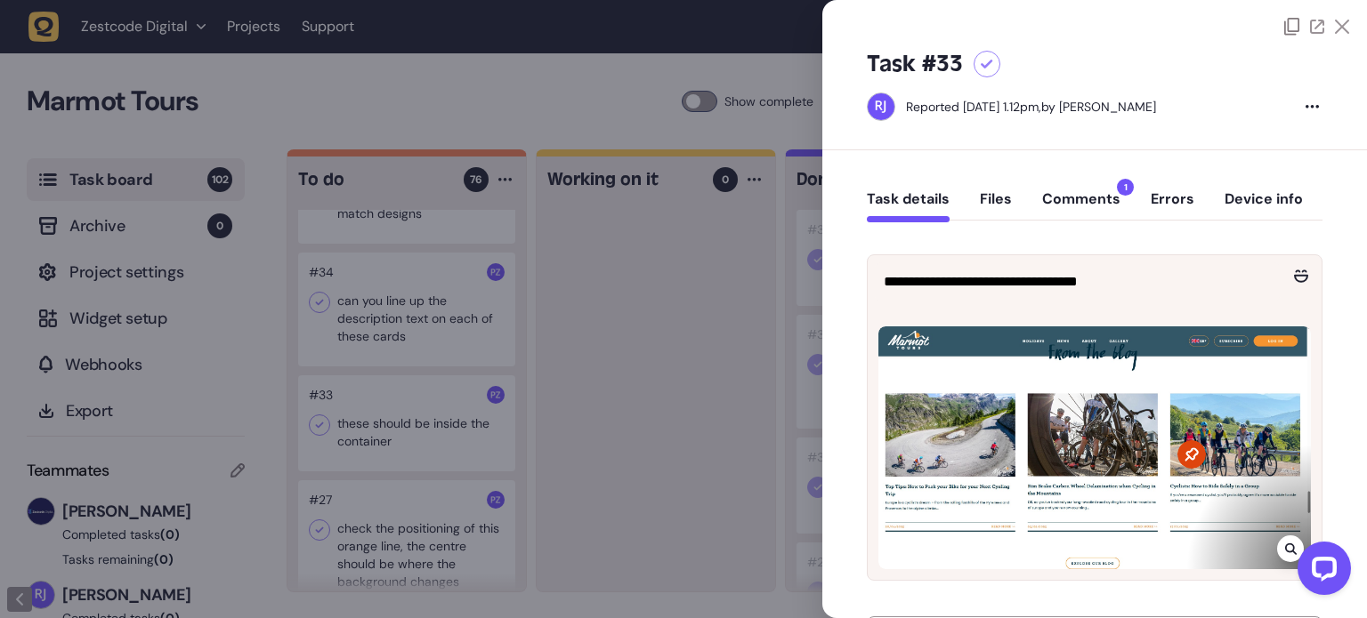
click at [1335, 24] on icon at bounding box center [1342, 27] width 14 height 14
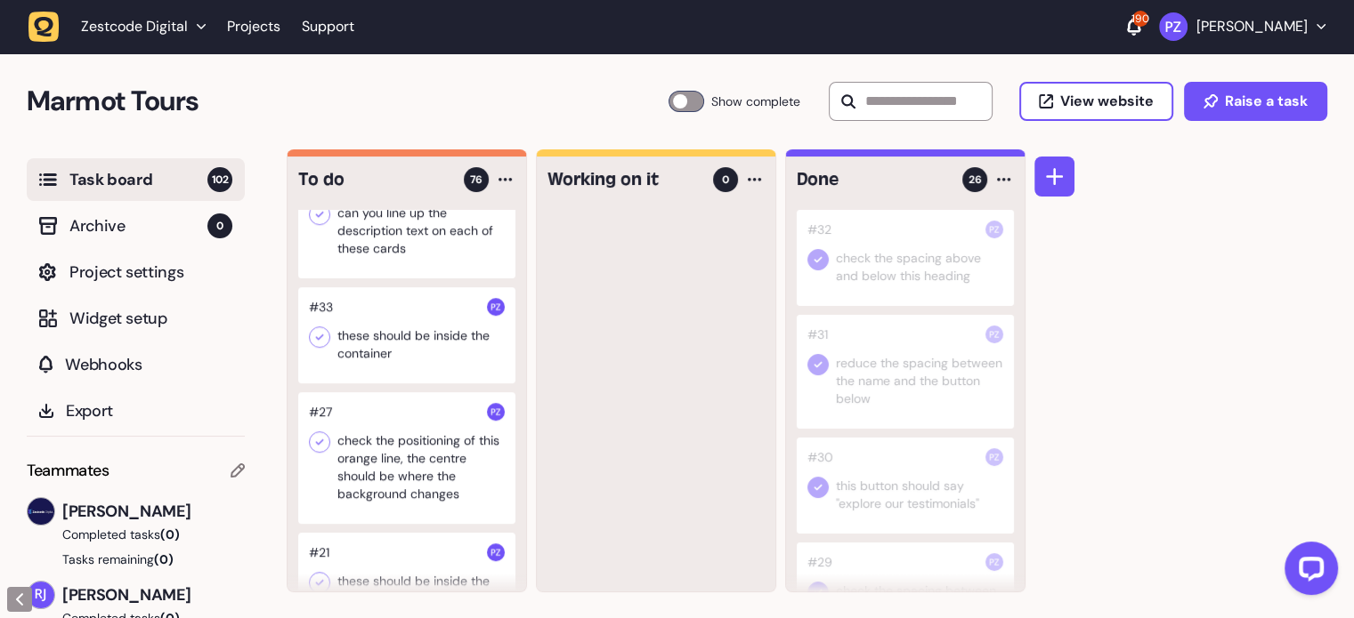
scroll to position [7831, 0]
click at [386, 383] on div at bounding box center [406, 335] width 217 height 96
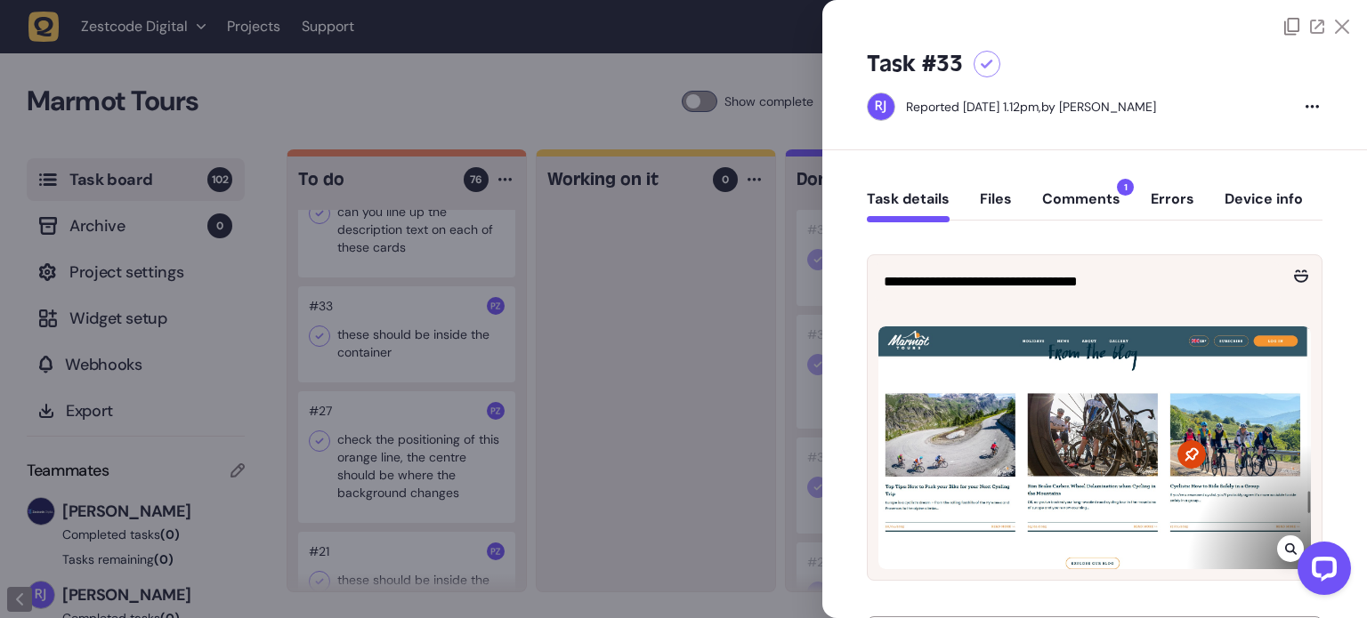
click at [1340, 34] on div at bounding box center [1316, 27] width 65 height 18
click at [1336, 26] on icon at bounding box center [1342, 27] width 14 height 14
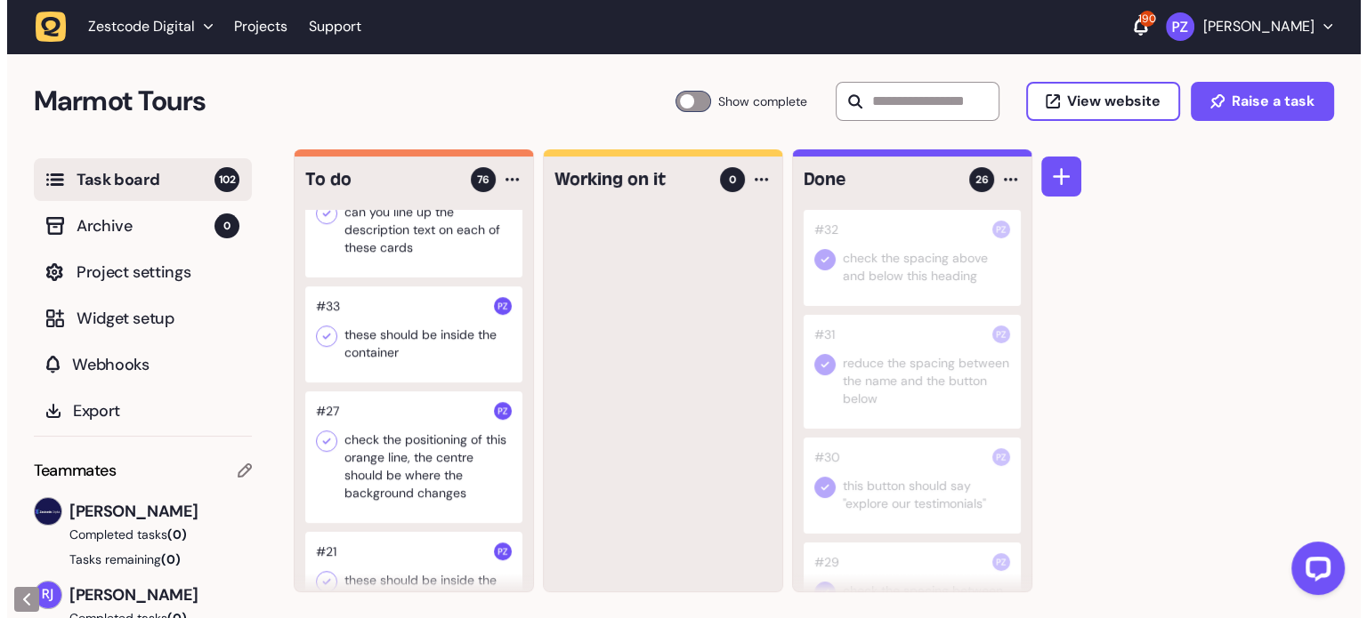
scroll to position [8009, 0]
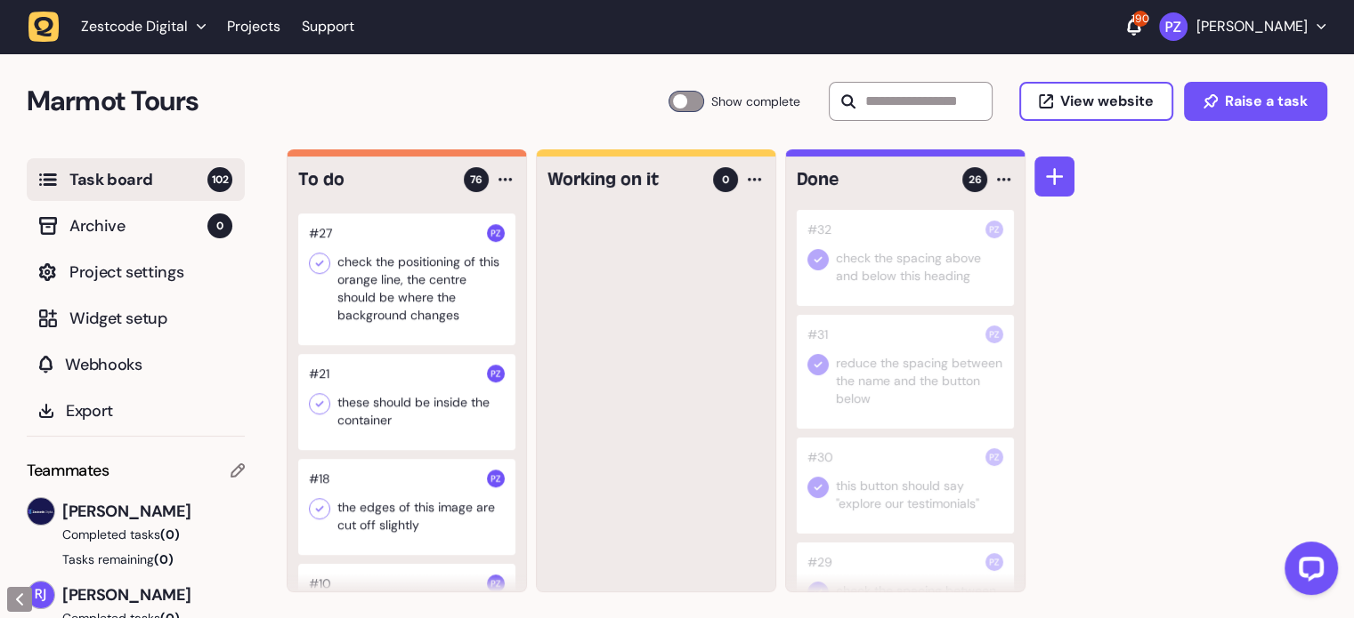
click at [409, 345] on div at bounding box center [406, 280] width 217 height 132
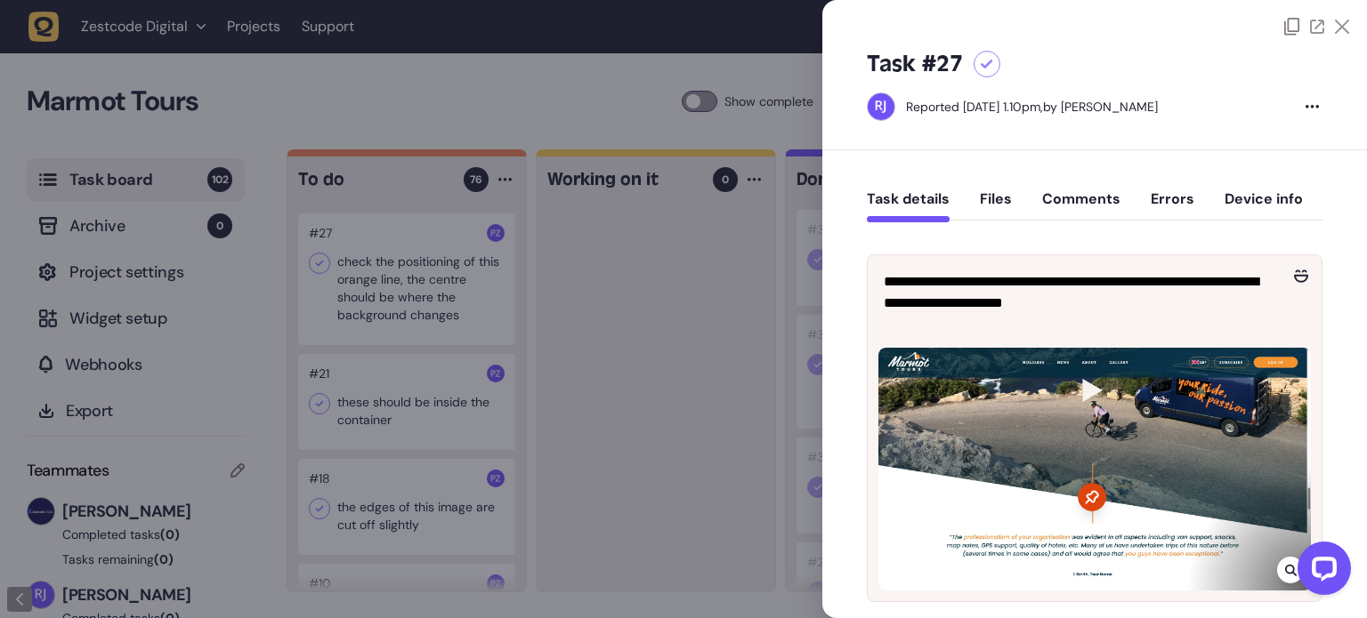
click at [1339, 27] on icon at bounding box center [1342, 27] width 14 height 14
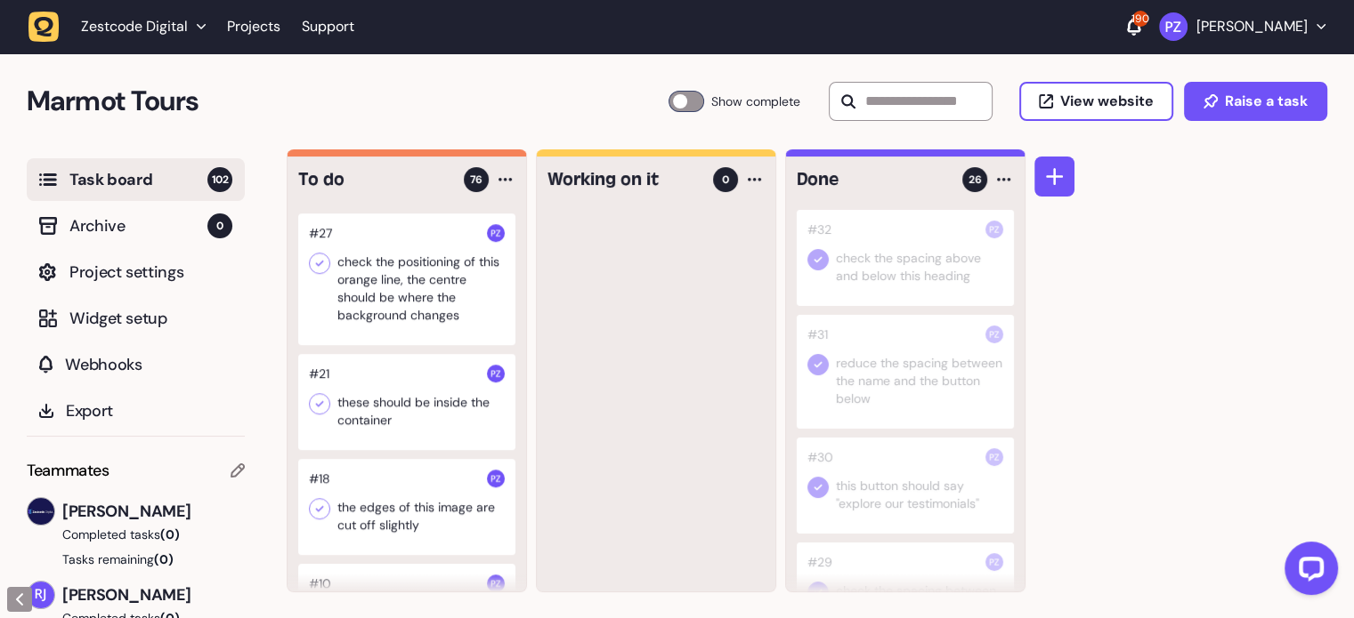
click at [397, 450] on div at bounding box center [406, 402] width 217 height 96
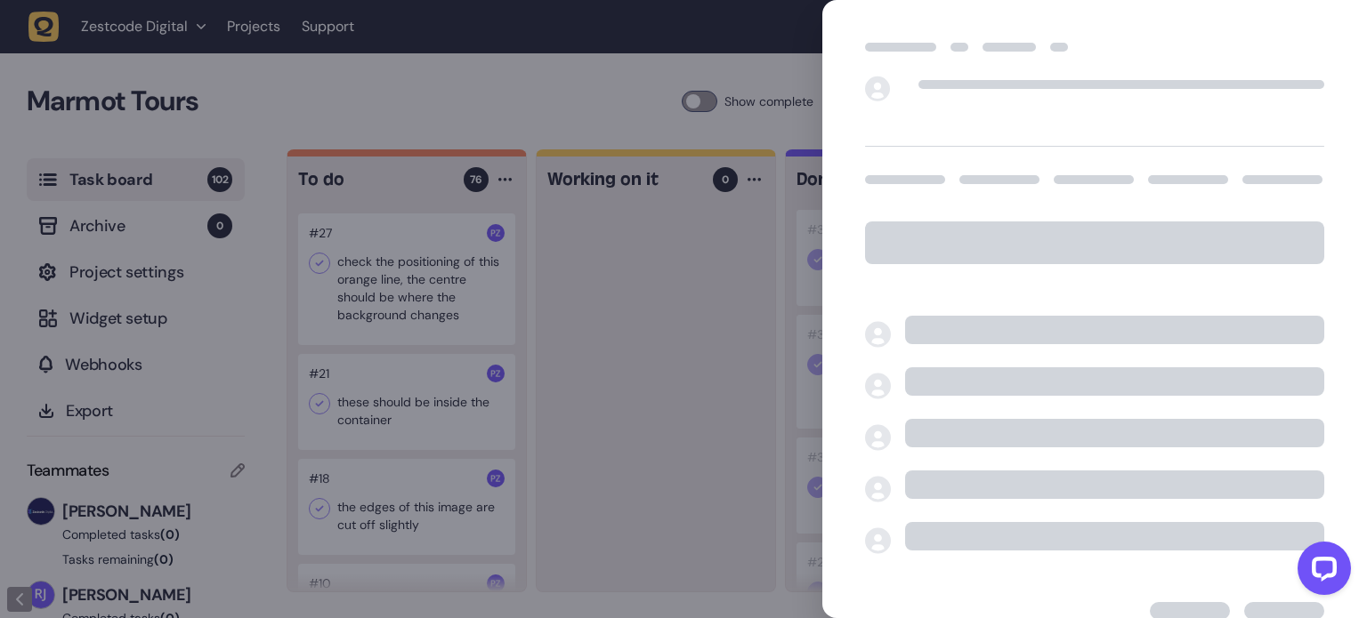
click at [385, 350] on div at bounding box center [683, 309] width 1367 height 618
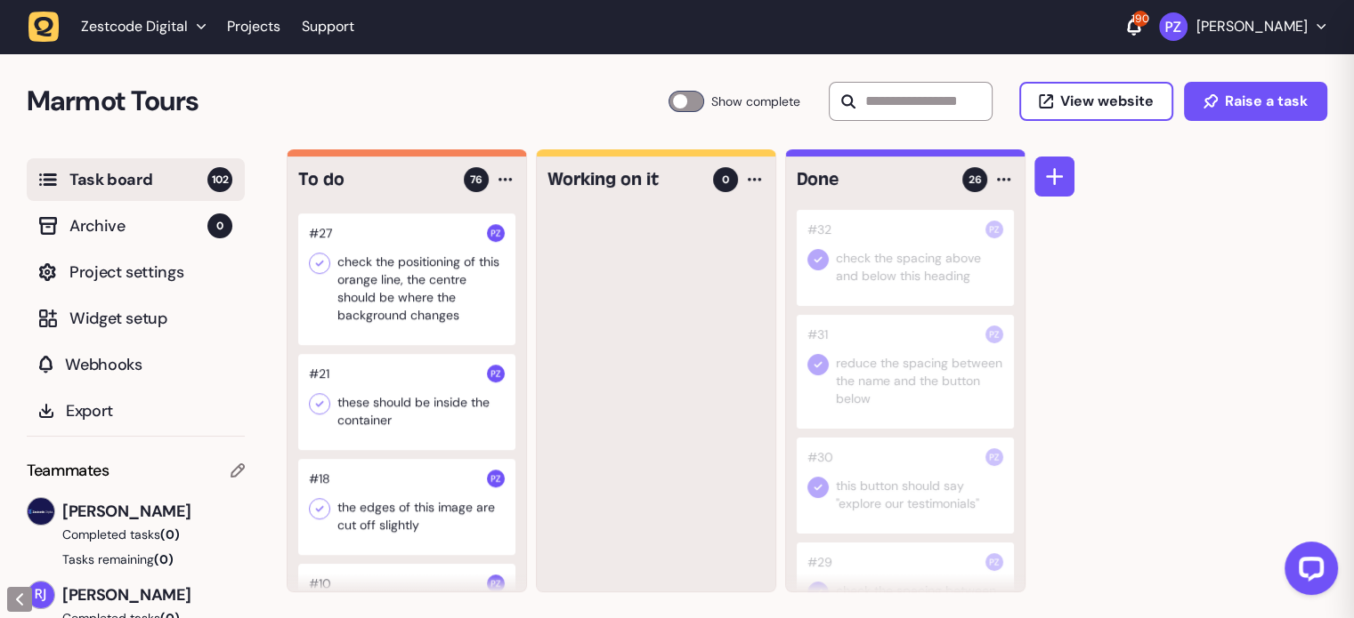
click at [379, 345] on div at bounding box center [406, 280] width 217 height 132
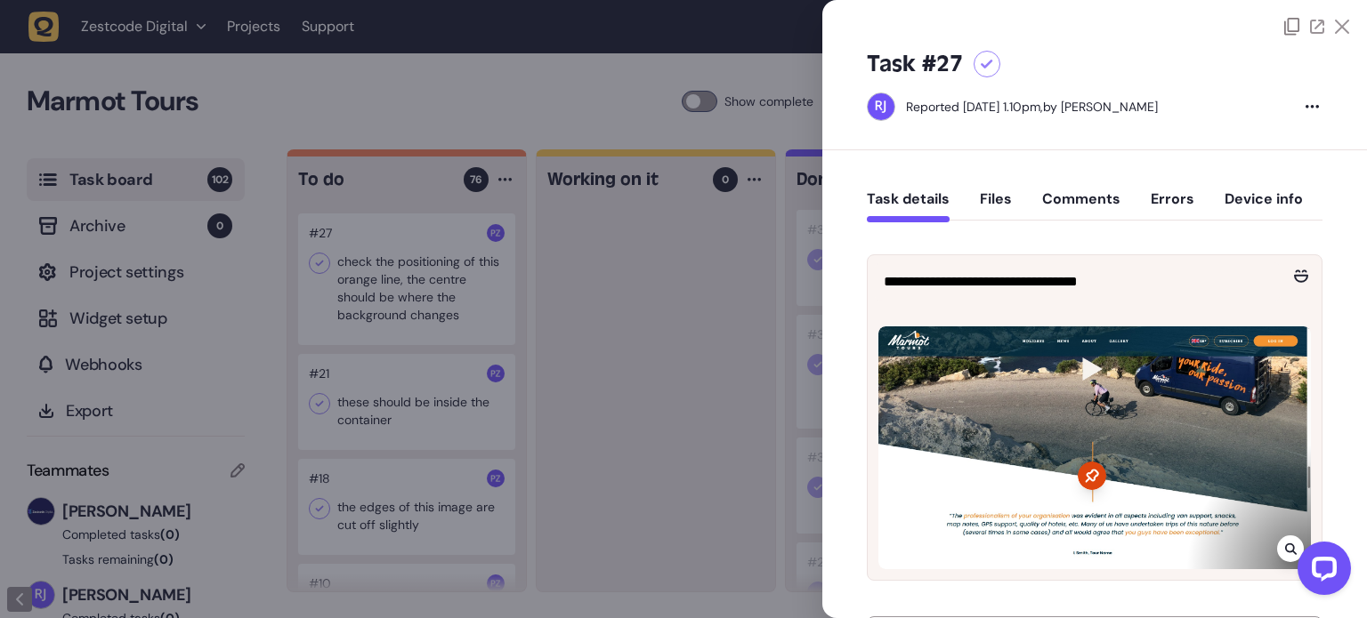
click at [1338, 29] on icon at bounding box center [1342, 27] width 14 height 14
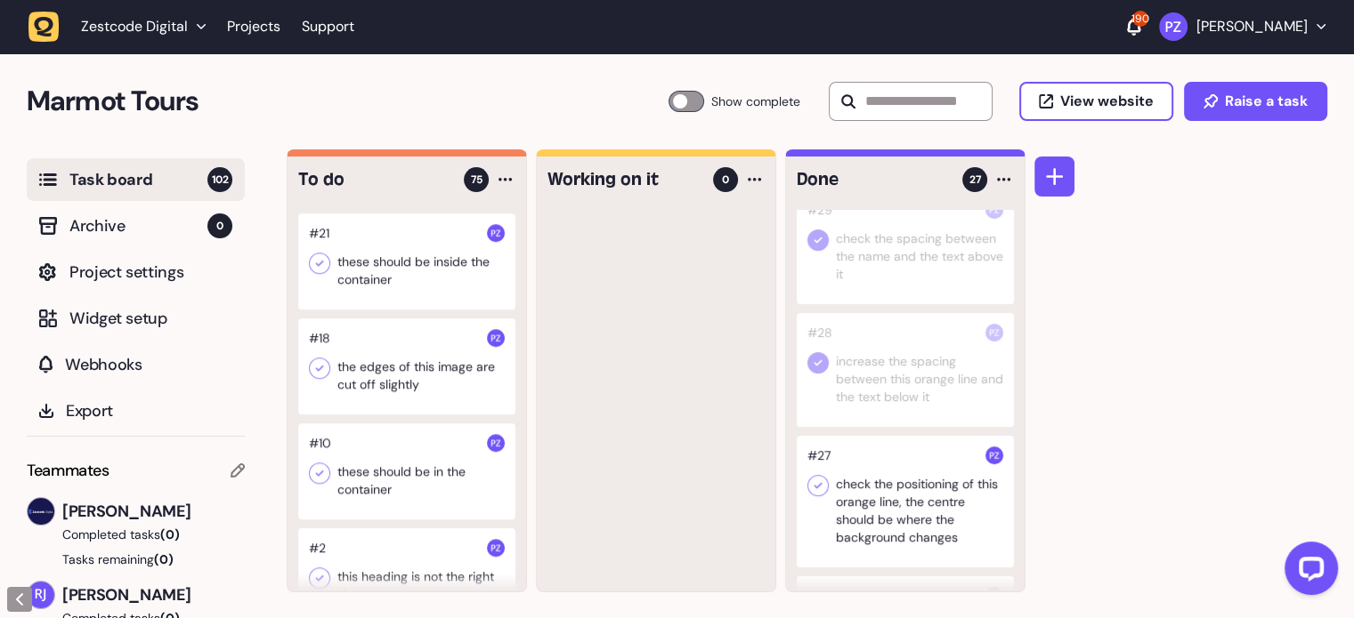
scroll to position [384, 0]
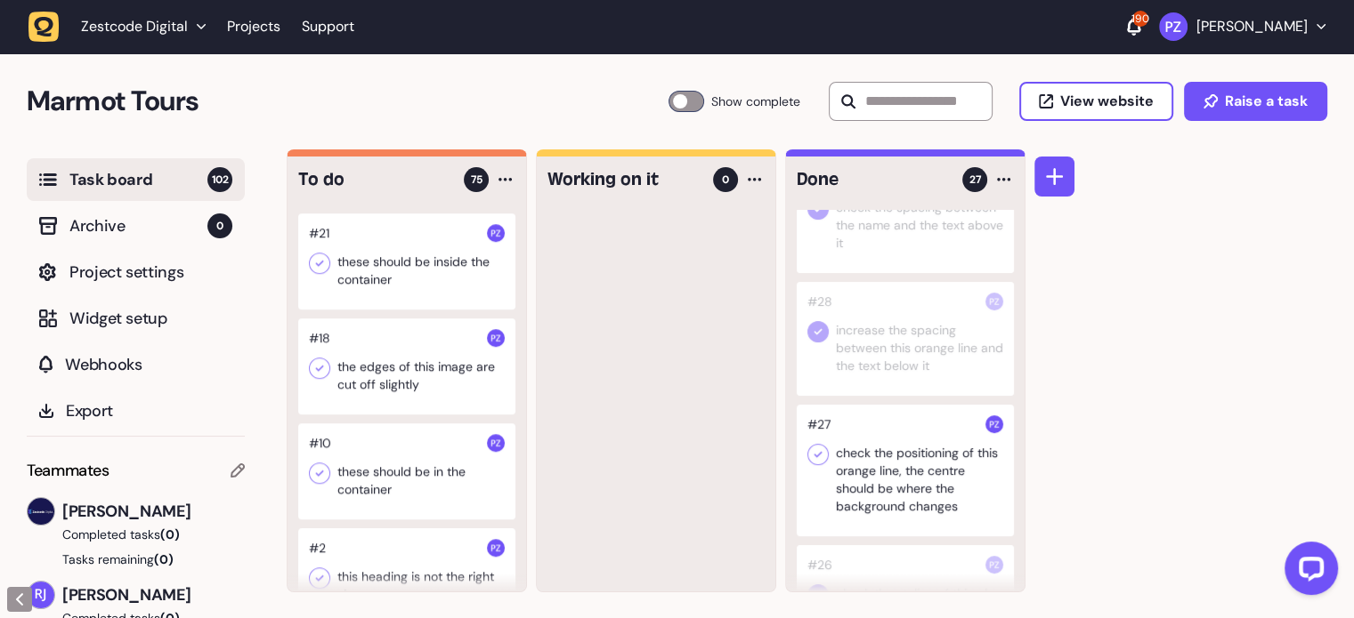
click at [822, 456] on icon at bounding box center [818, 455] width 18 height 18
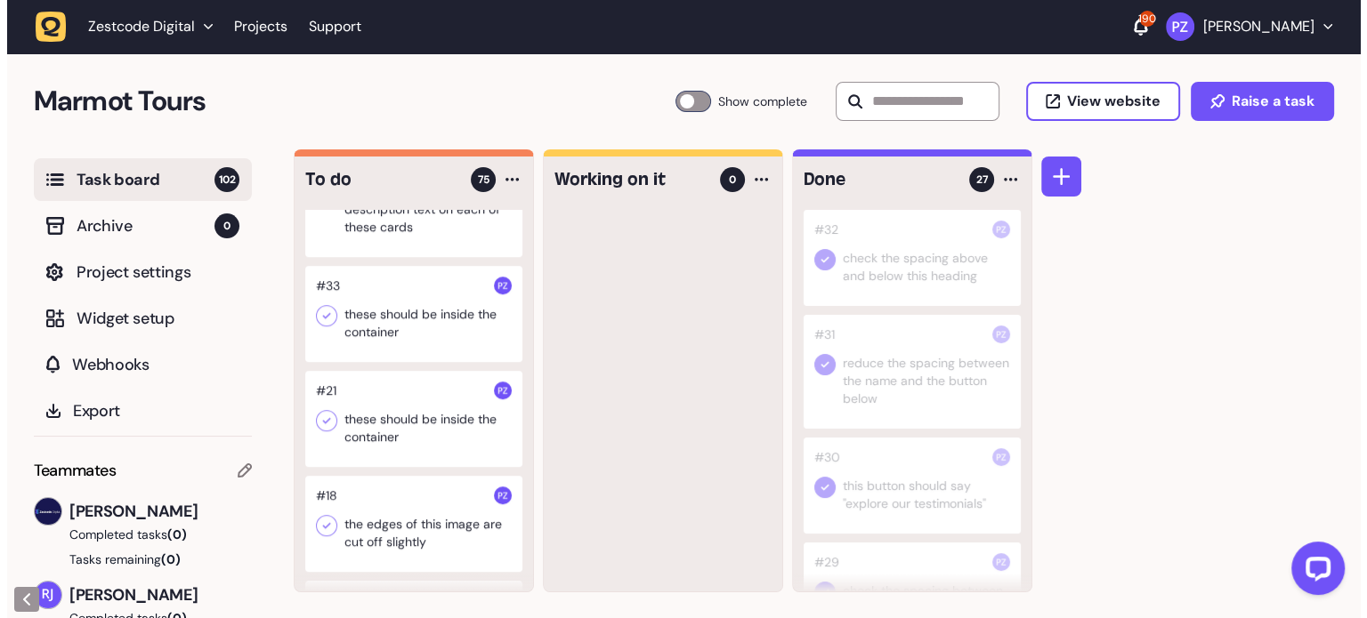
scroll to position [7831, 0]
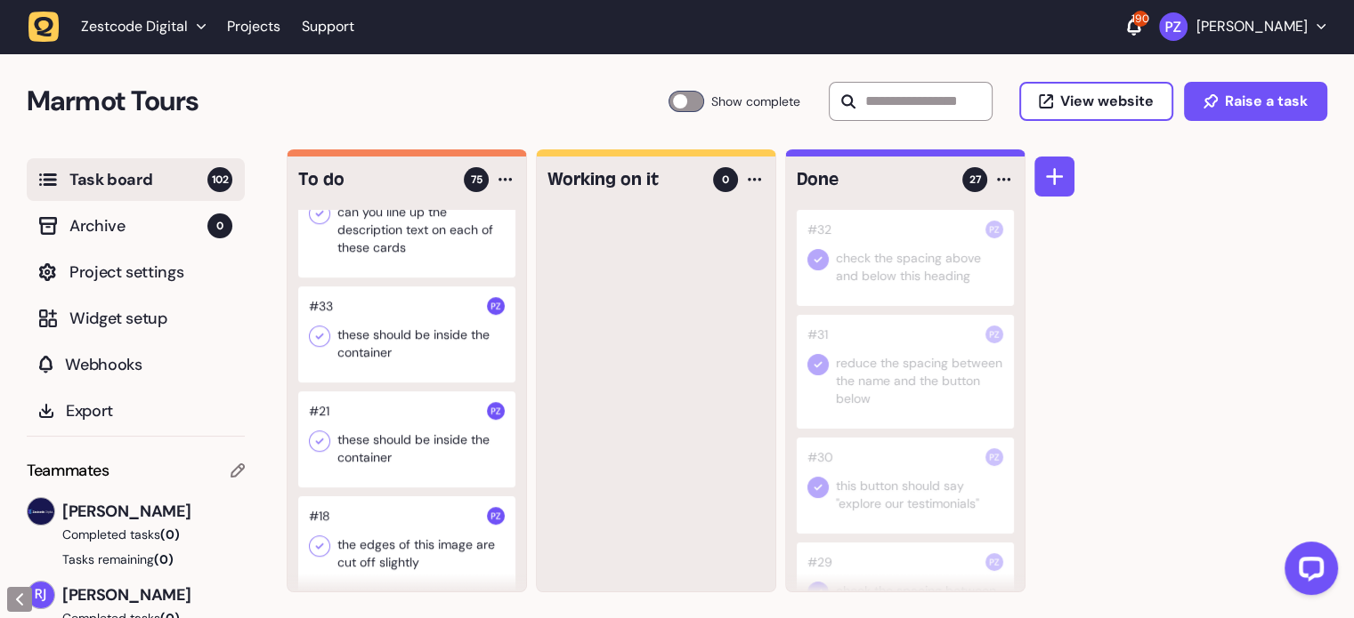
click at [391, 383] on div at bounding box center [406, 335] width 217 height 96
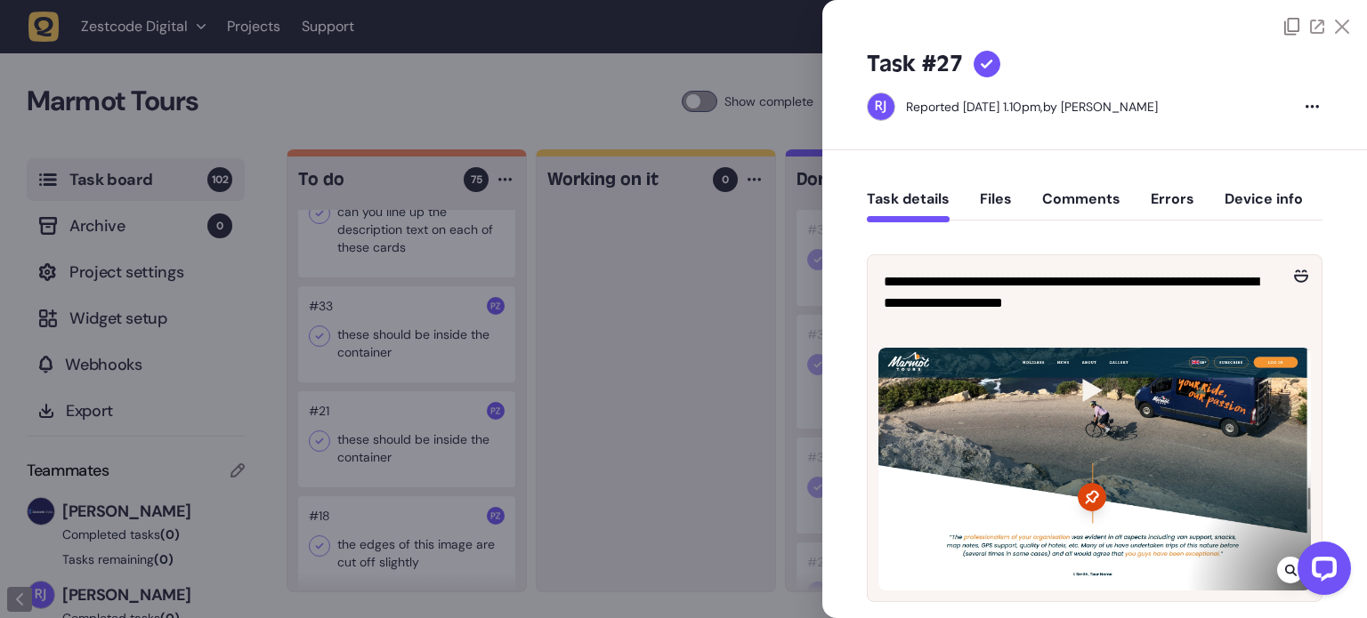
click at [755, 362] on div at bounding box center [683, 309] width 1367 height 618
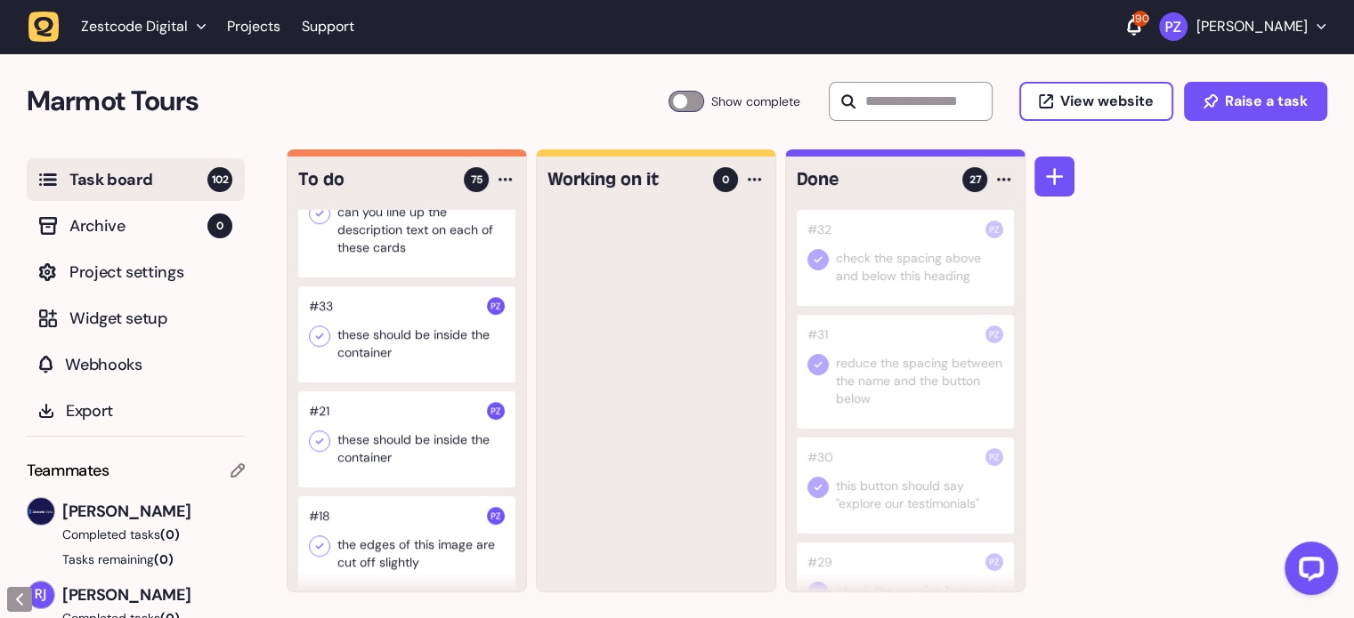
click at [400, 278] on div at bounding box center [406, 221] width 217 height 114
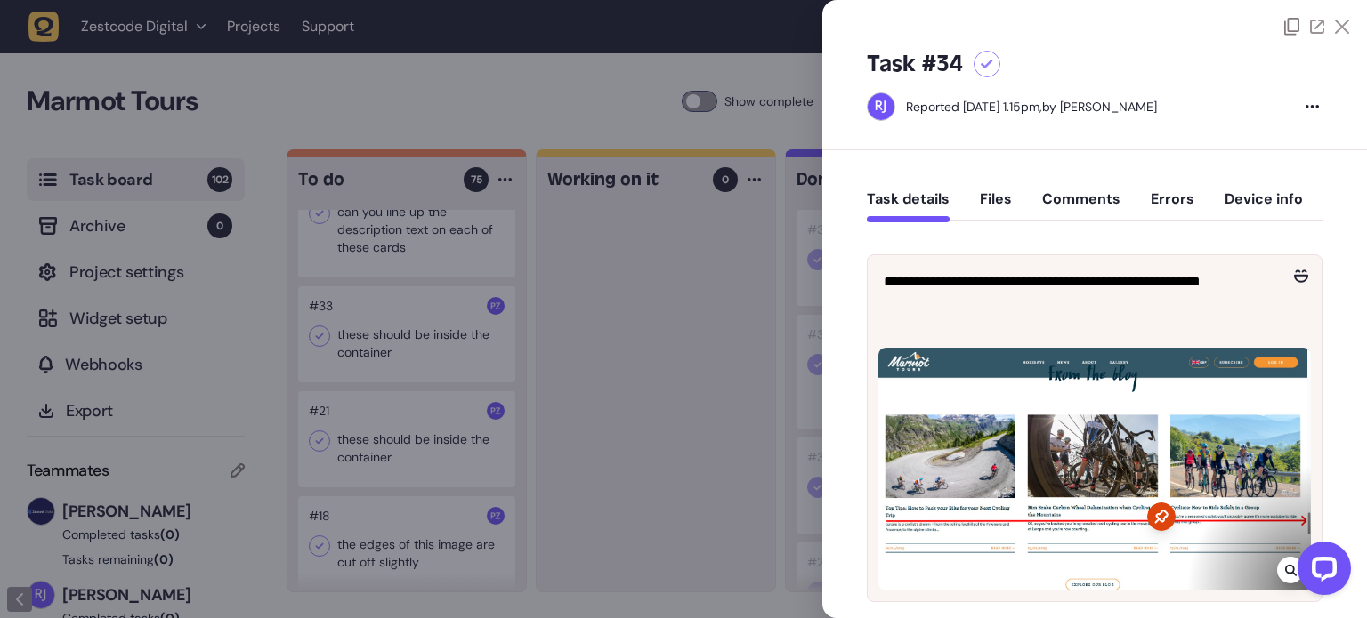
click at [1335, 27] on icon at bounding box center [1342, 27] width 14 height 14
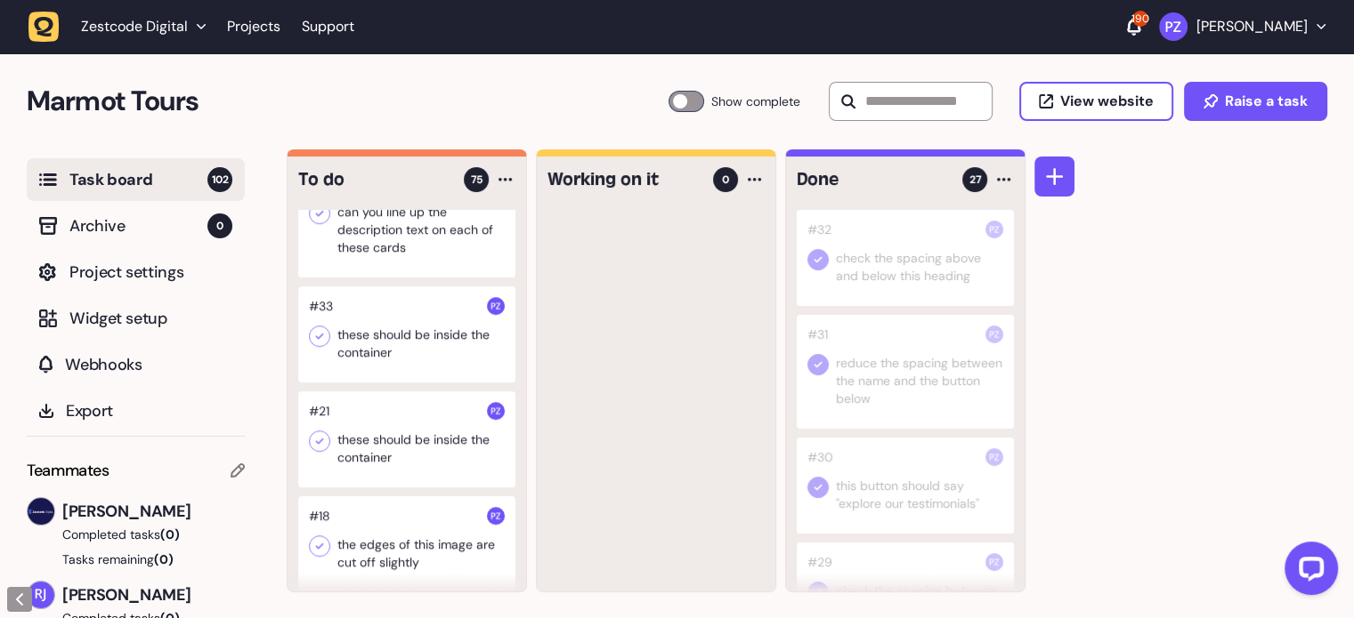
click at [374, 278] on div at bounding box center [406, 221] width 217 height 114
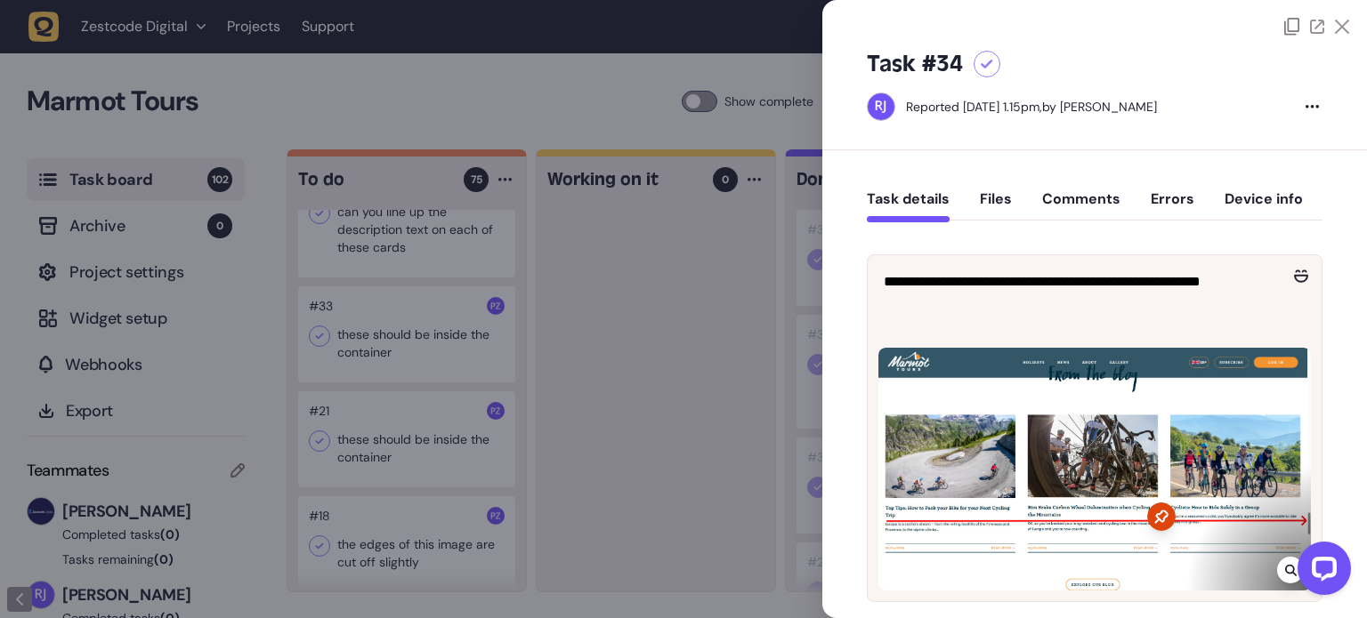
click at [1337, 26] on icon at bounding box center [1342, 27] width 14 height 14
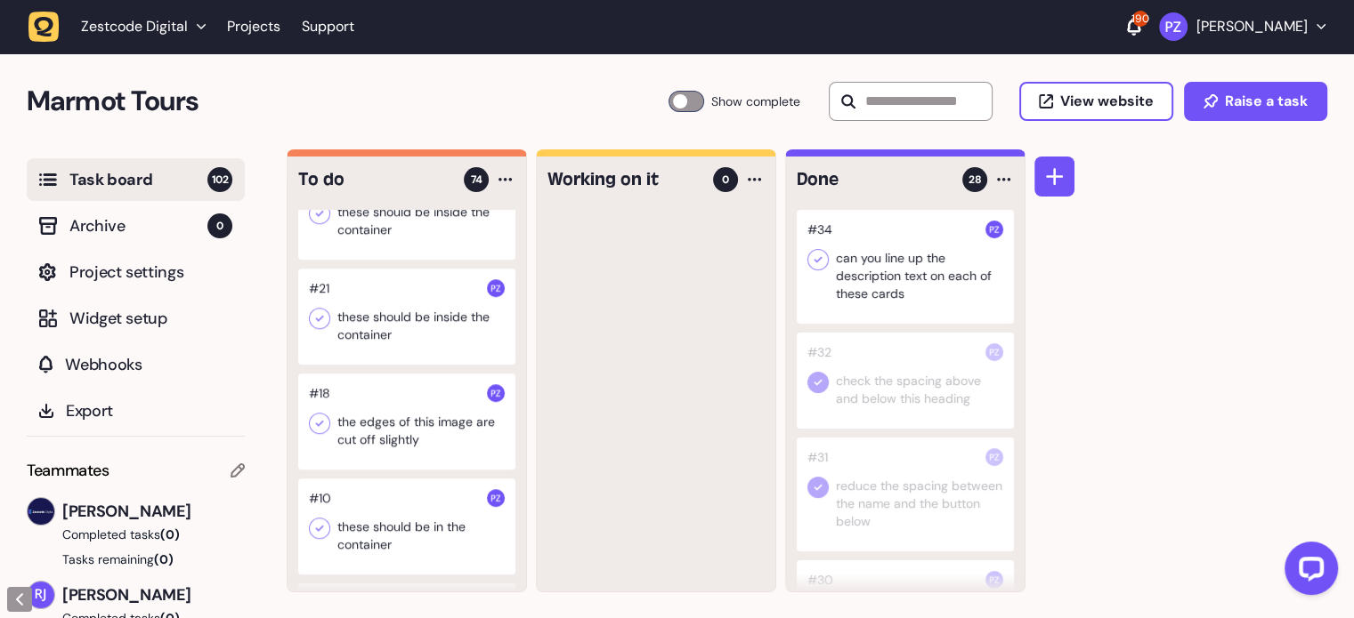
click at [819, 259] on icon at bounding box center [818, 260] width 8 height 6
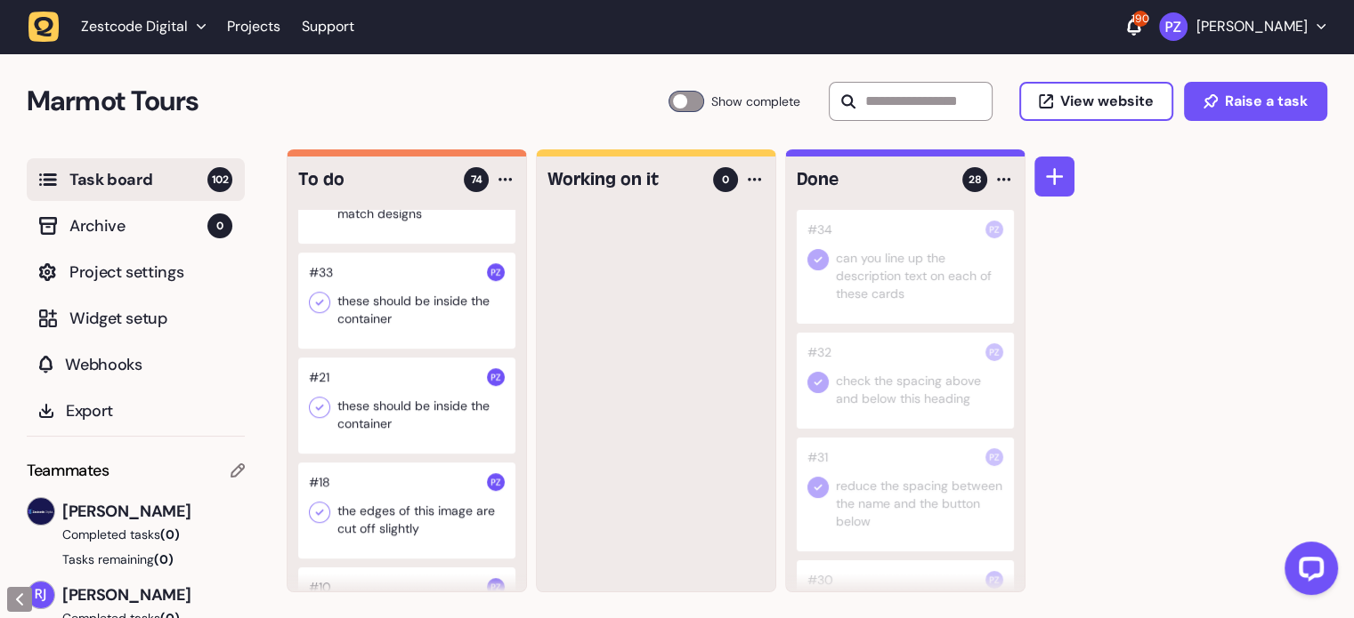
click at [397, 244] on div at bounding box center [406, 187] width 217 height 114
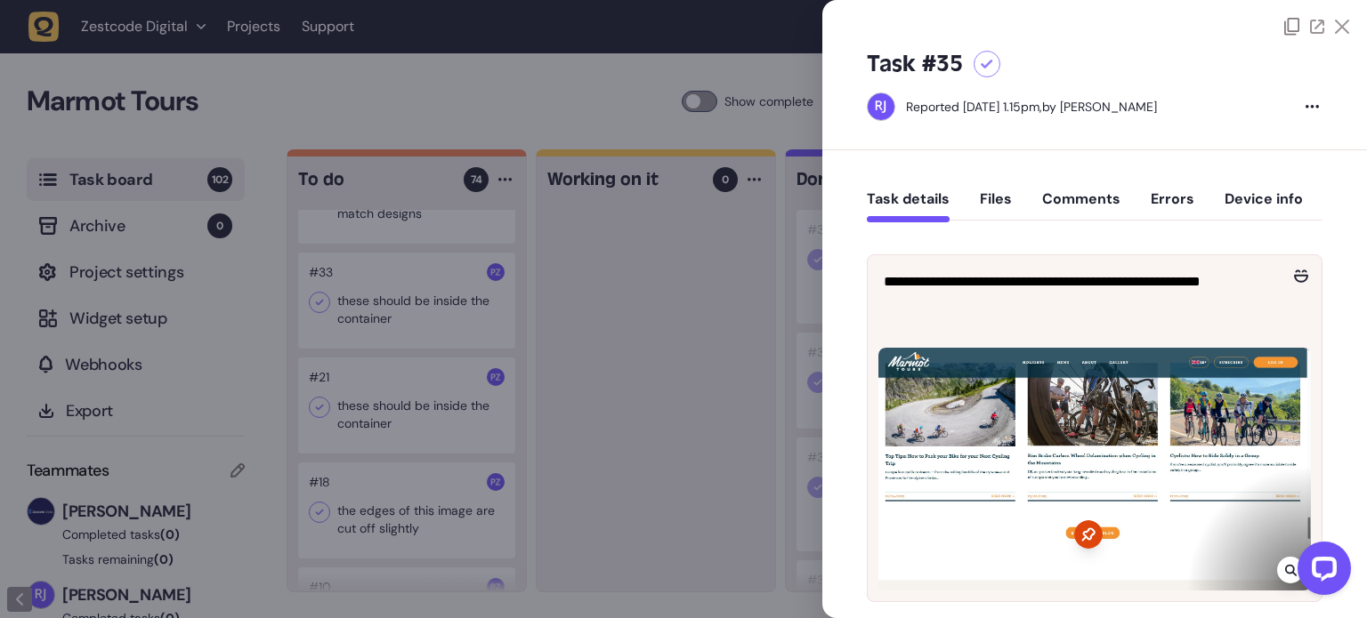
click at [1341, 25] on icon at bounding box center [1342, 27] width 14 height 14
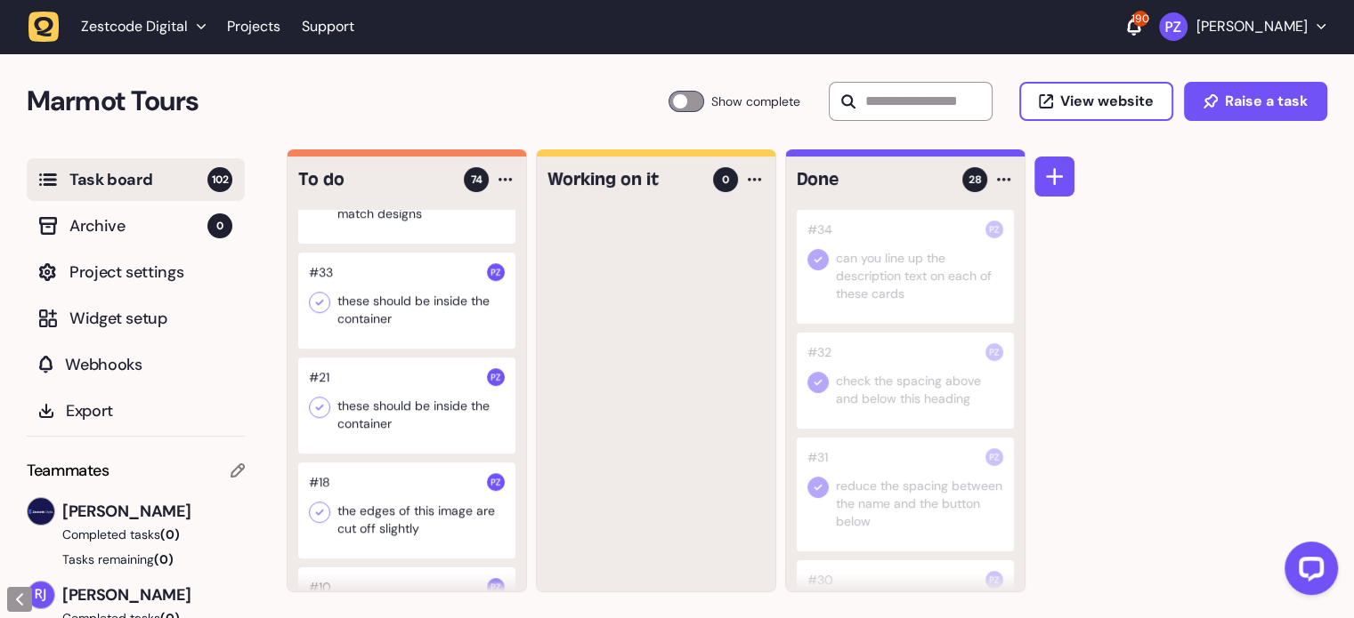
click at [410, 244] on div at bounding box center [406, 187] width 217 height 114
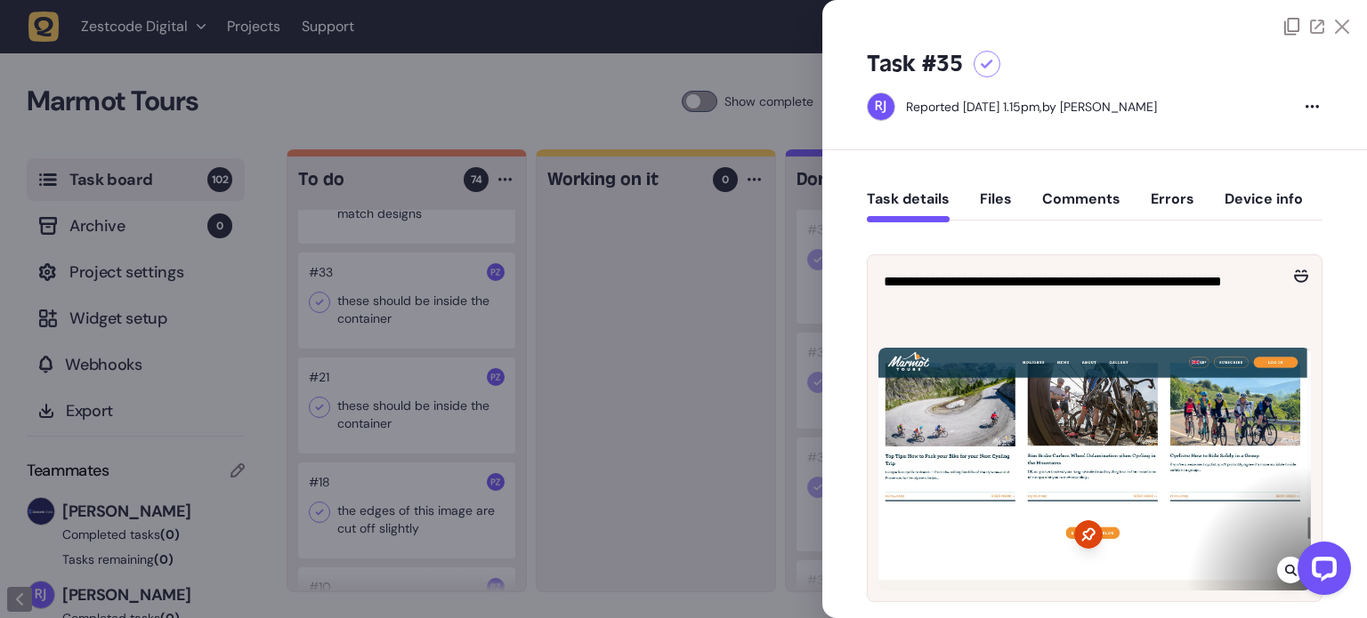
click at [1335, 28] on icon at bounding box center [1342, 27] width 14 height 14
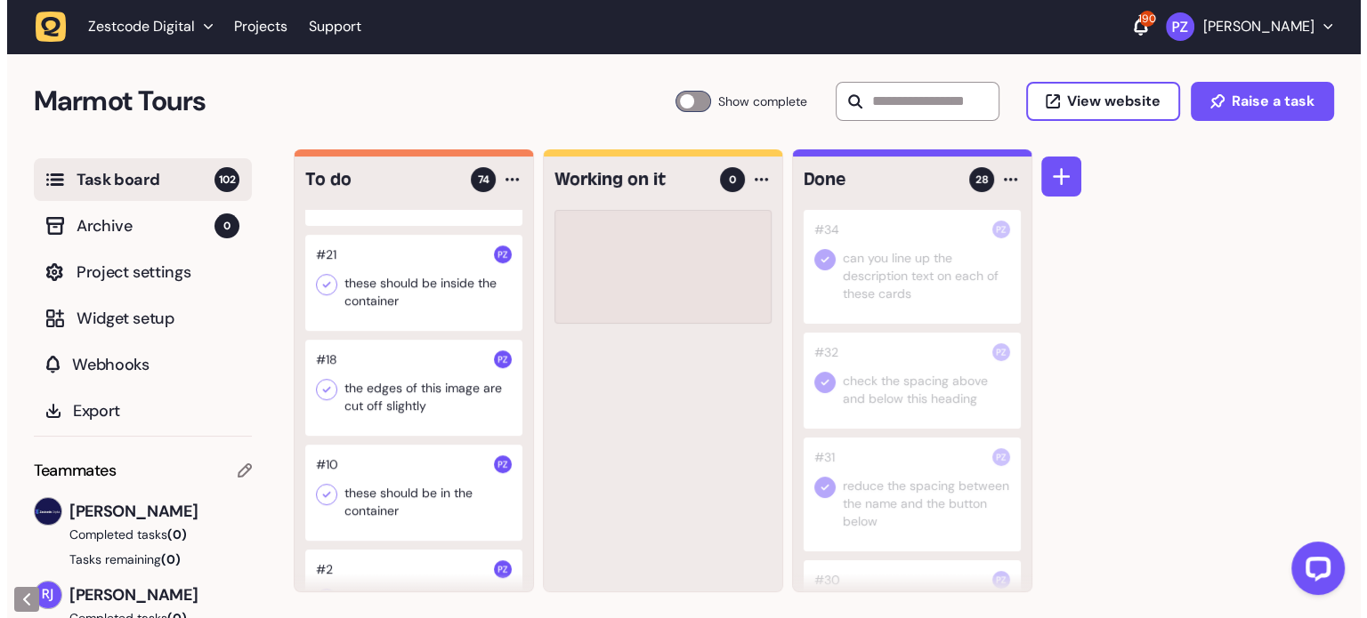
scroll to position [7619, 0]
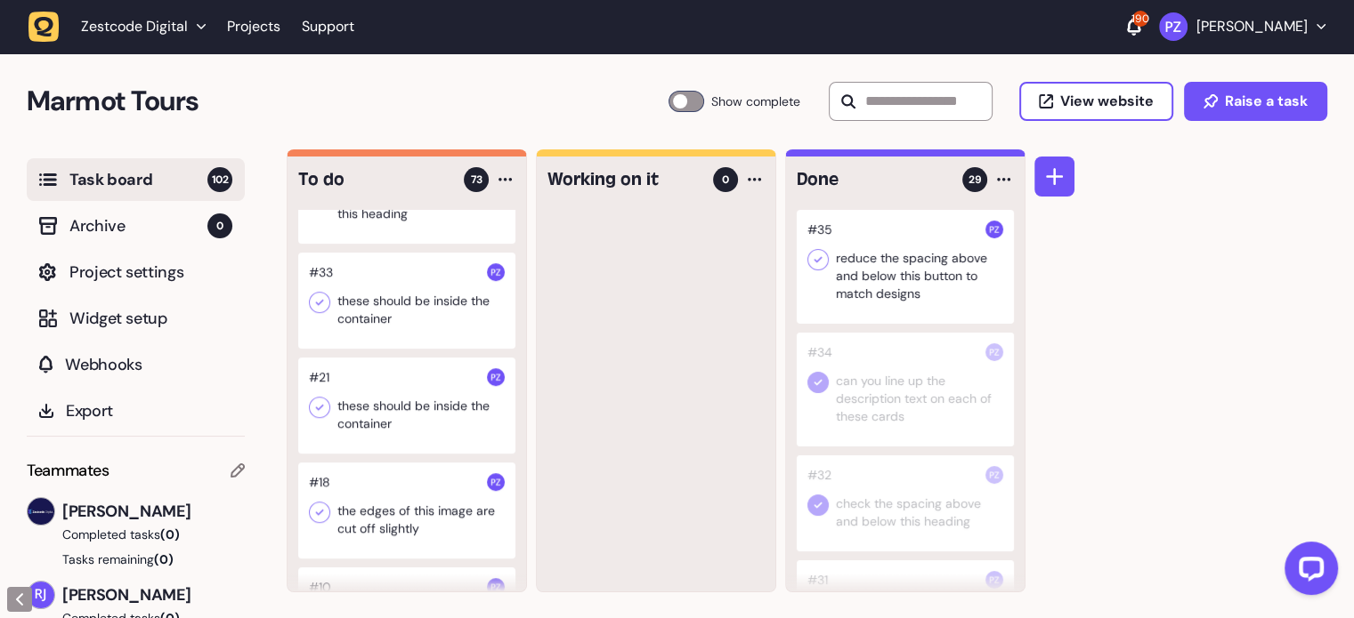
click at [845, 228] on div at bounding box center [904, 267] width 217 height 114
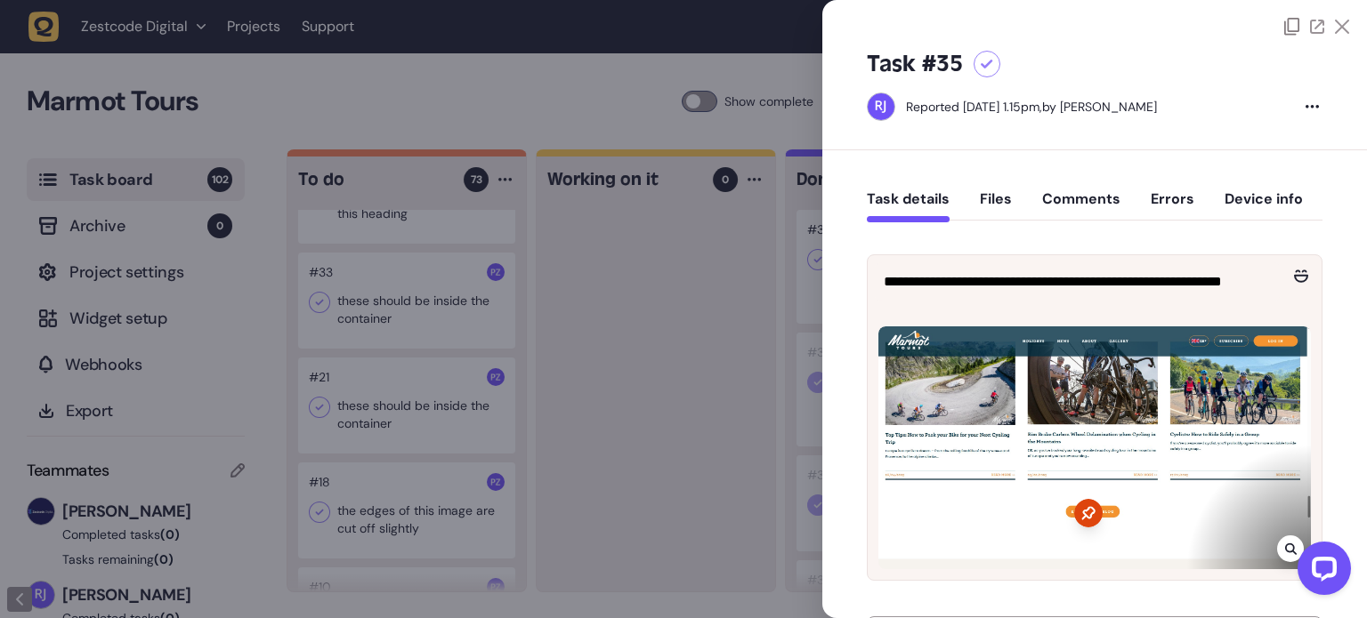
click at [807, 270] on div at bounding box center [683, 309] width 1367 height 618
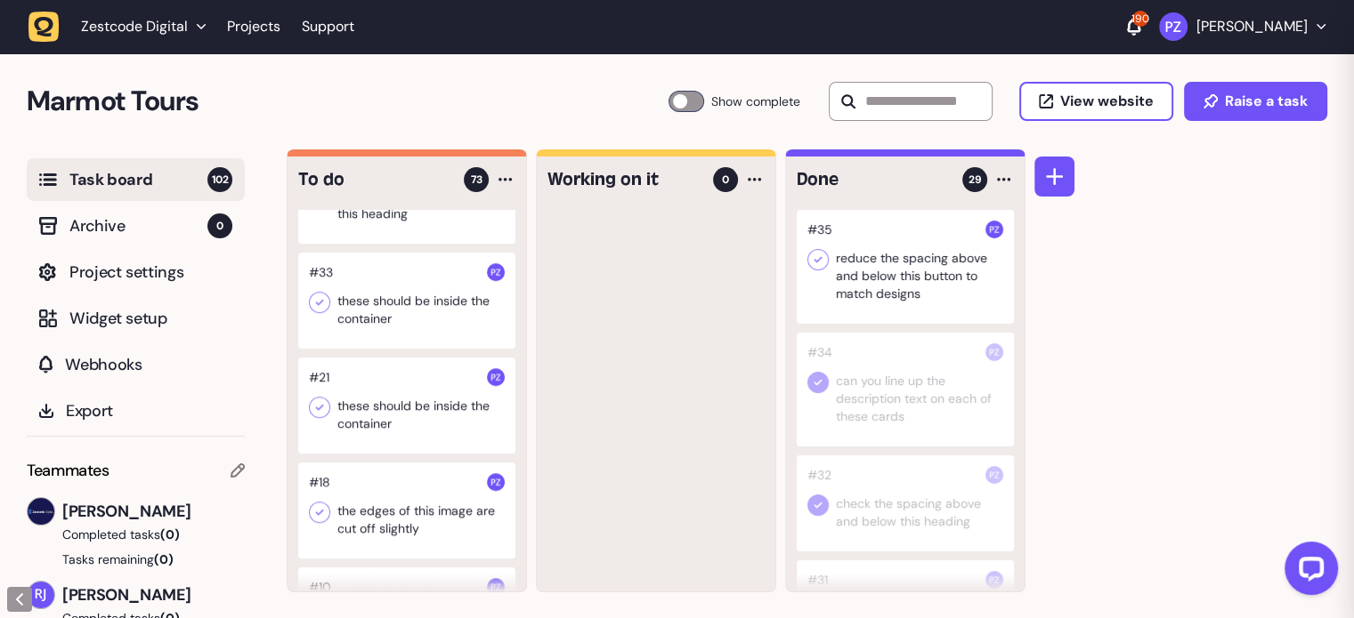
click at [812, 266] on icon at bounding box center [818, 260] width 18 height 18
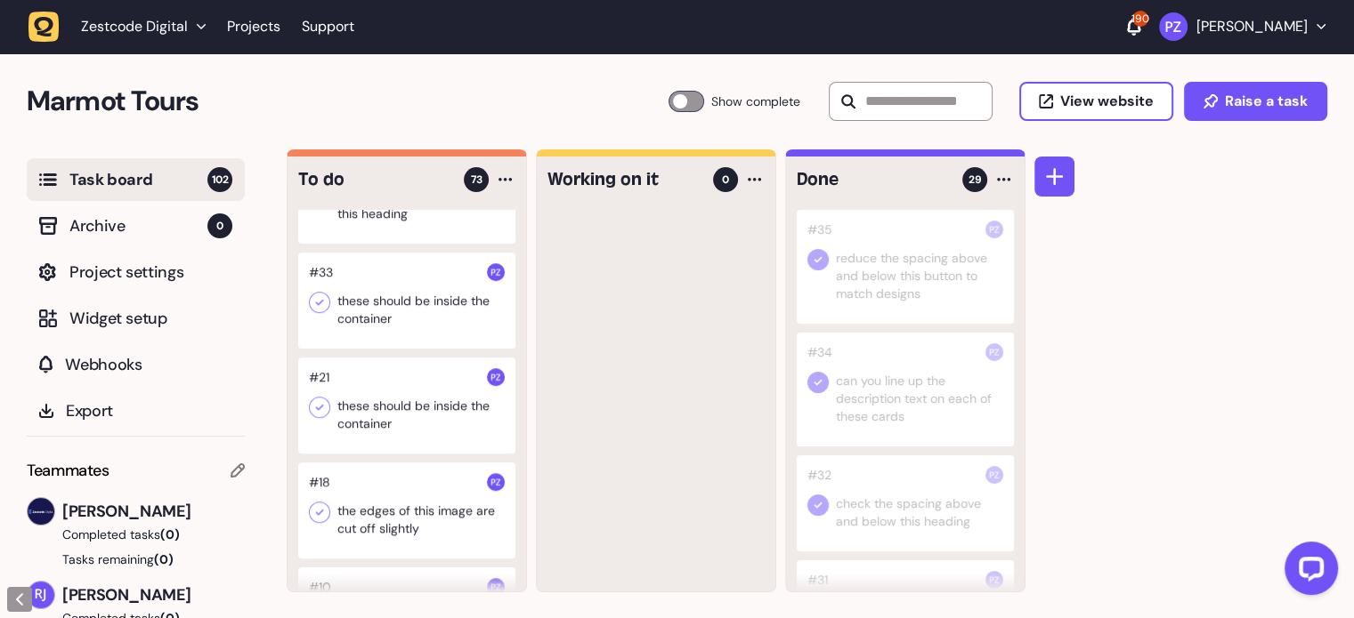
click at [387, 244] on div at bounding box center [406, 196] width 217 height 96
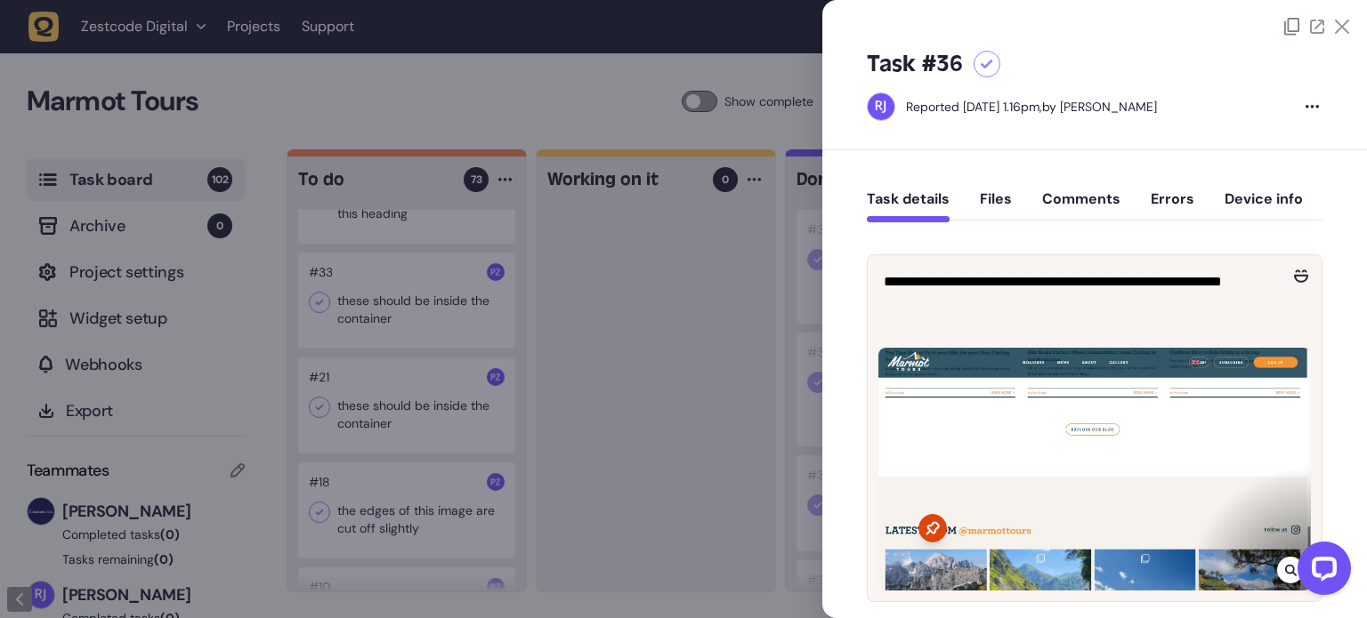
click at [1338, 36] on div "Task #36 Reported [DATE] 1.16pm, by [PERSON_NAME]" at bounding box center [1094, 93] width 545 height 115
click at [1329, 26] on div at bounding box center [1316, 27] width 65 height 18
click at [1335, 26] on icon at bounding box center [1342, 27] width 14 height 14
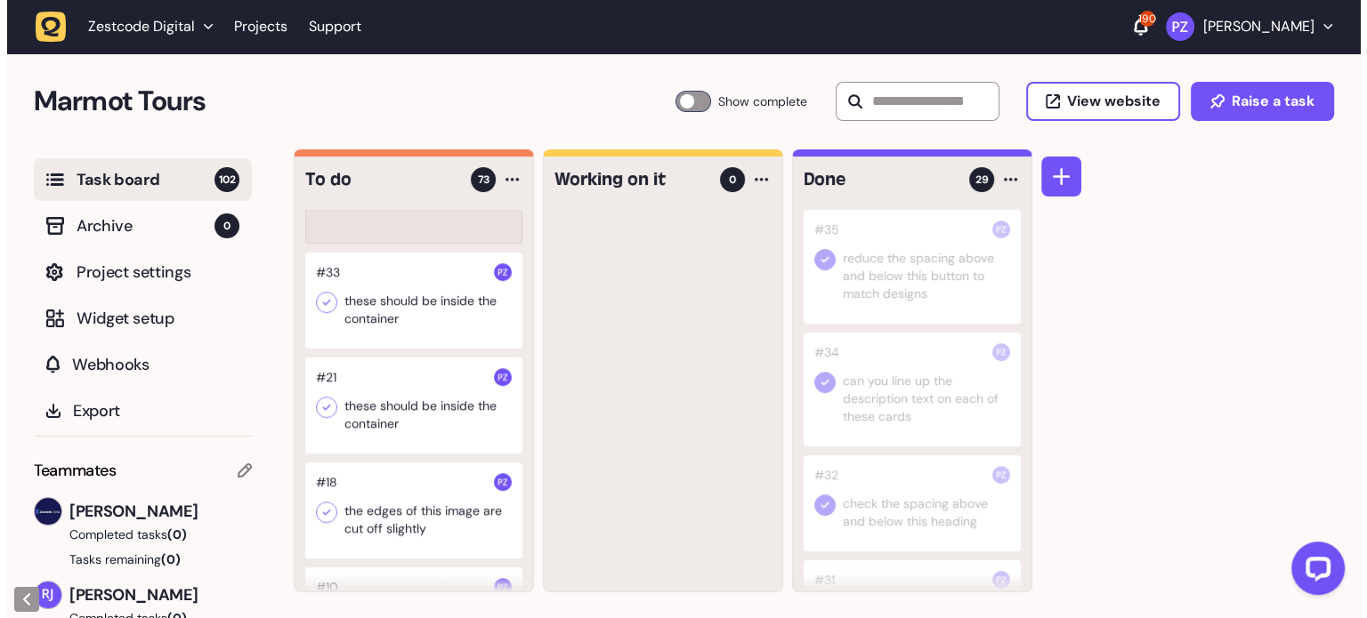
scroll to position [7514, 0]
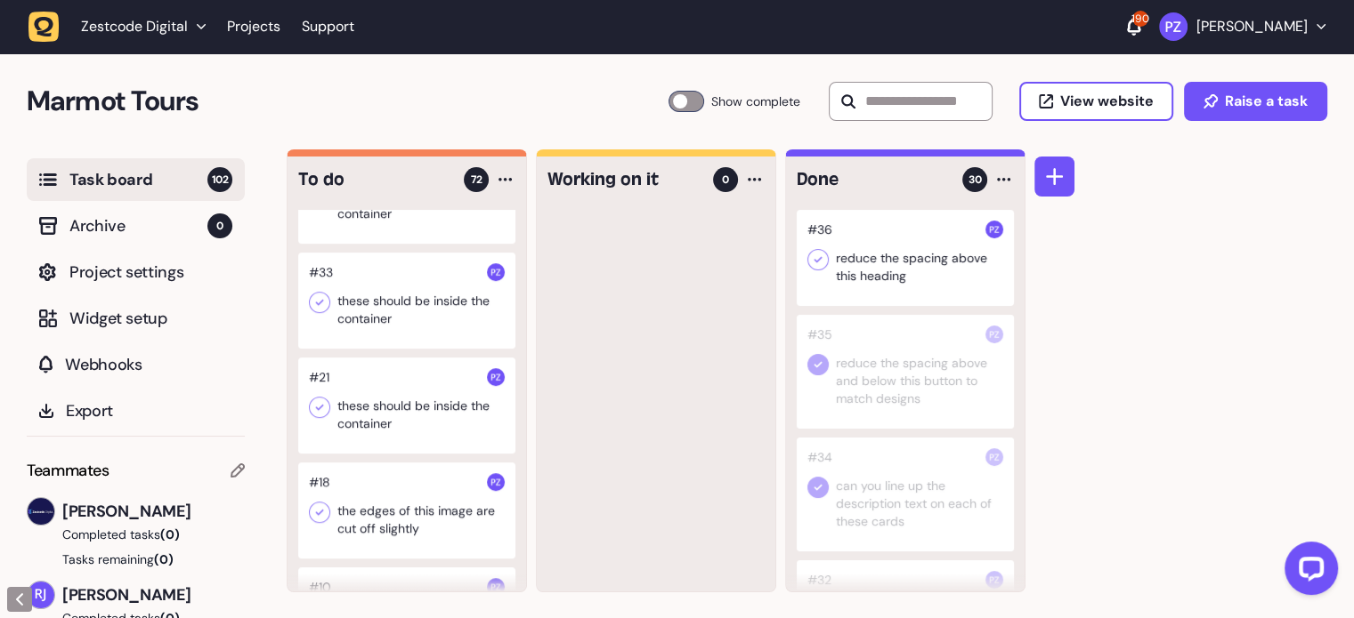
click at [812, 262] on icon at bounding box center [818, 260] width 18 height 18
click at [689, 324] on div at bounding box center [656, 401] width 238 height 382
click at [364, 244] on div at bounding box center [406, 196] width 217 height 96
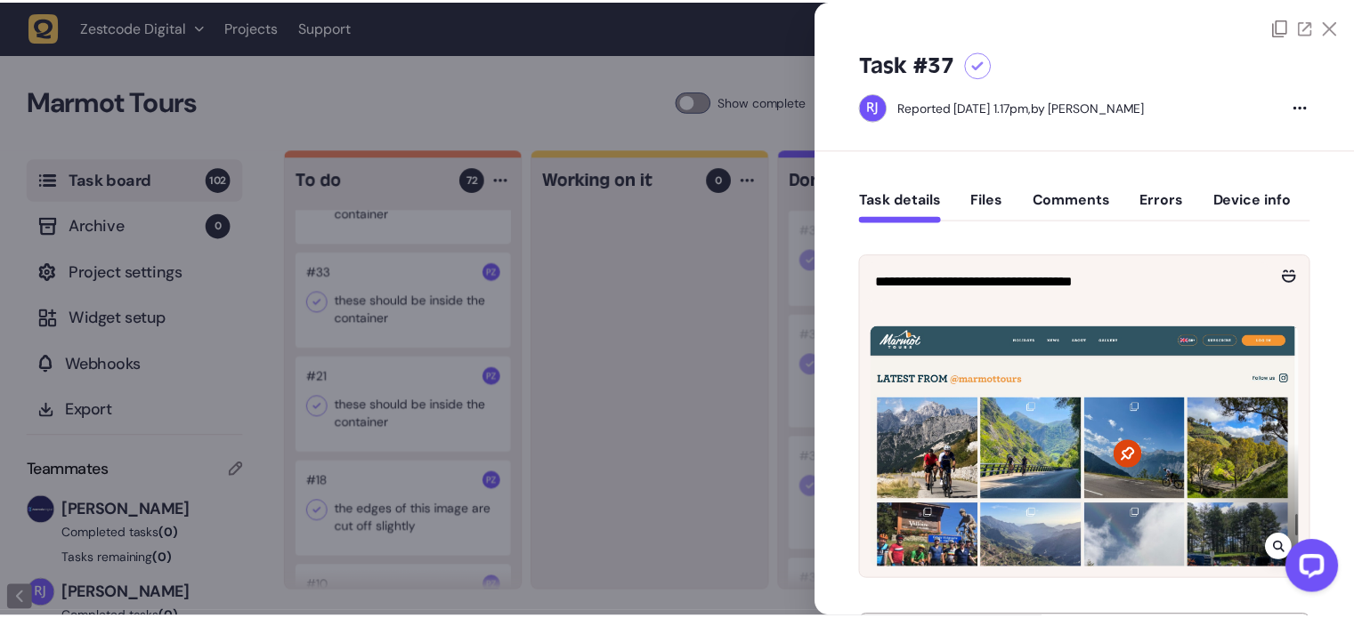
scroll to position [178, 0]
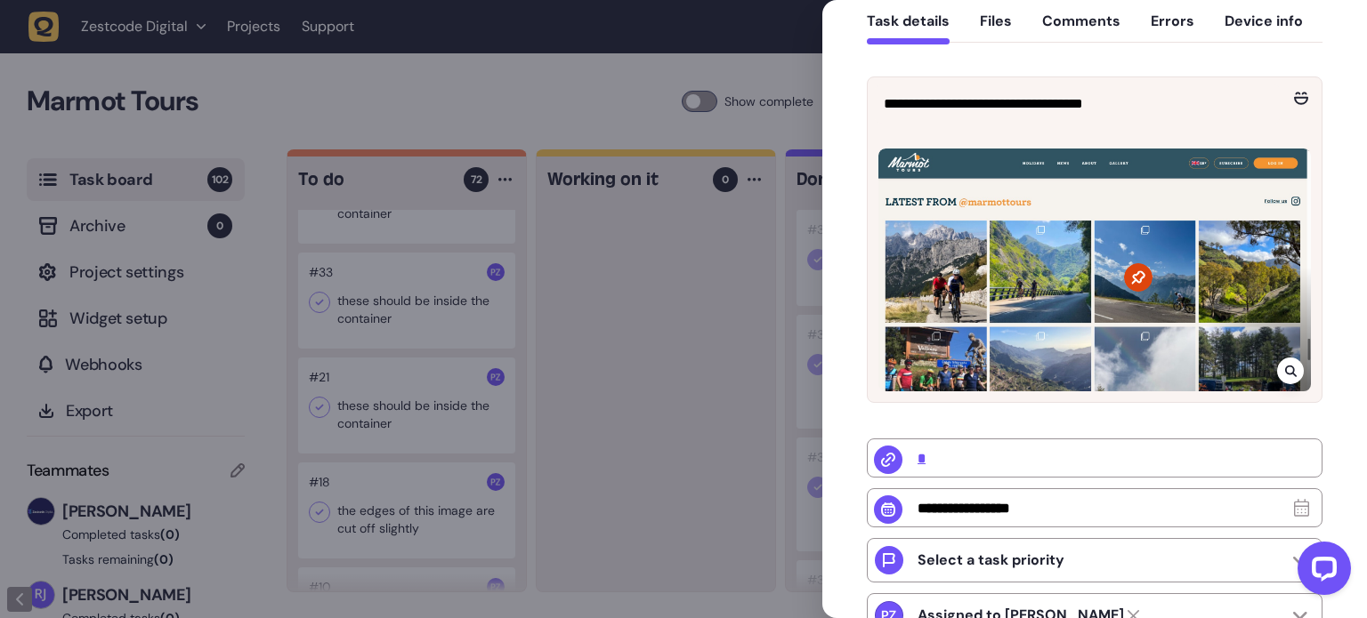
click at [790, 303] on div at bounding box center [683, 309] width 1367 height 618
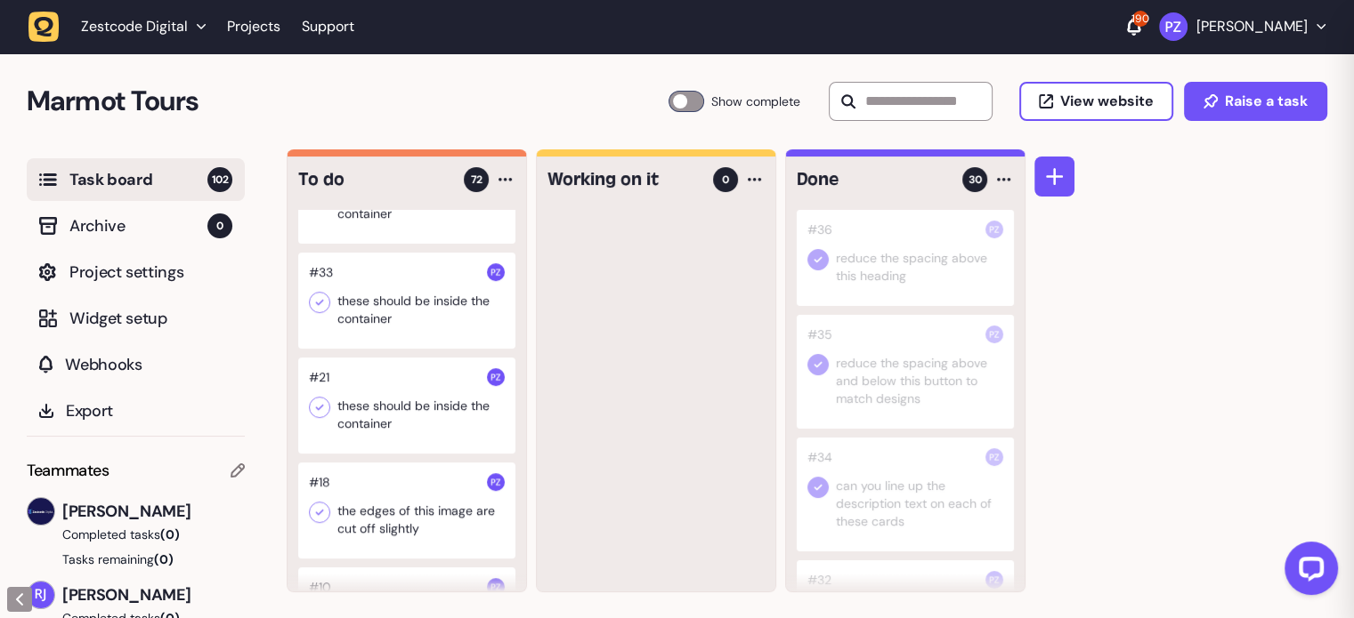
scroll to position [53, 0]
click at [411, 244] on div at bounding box center [406, 196] width 217 height 96
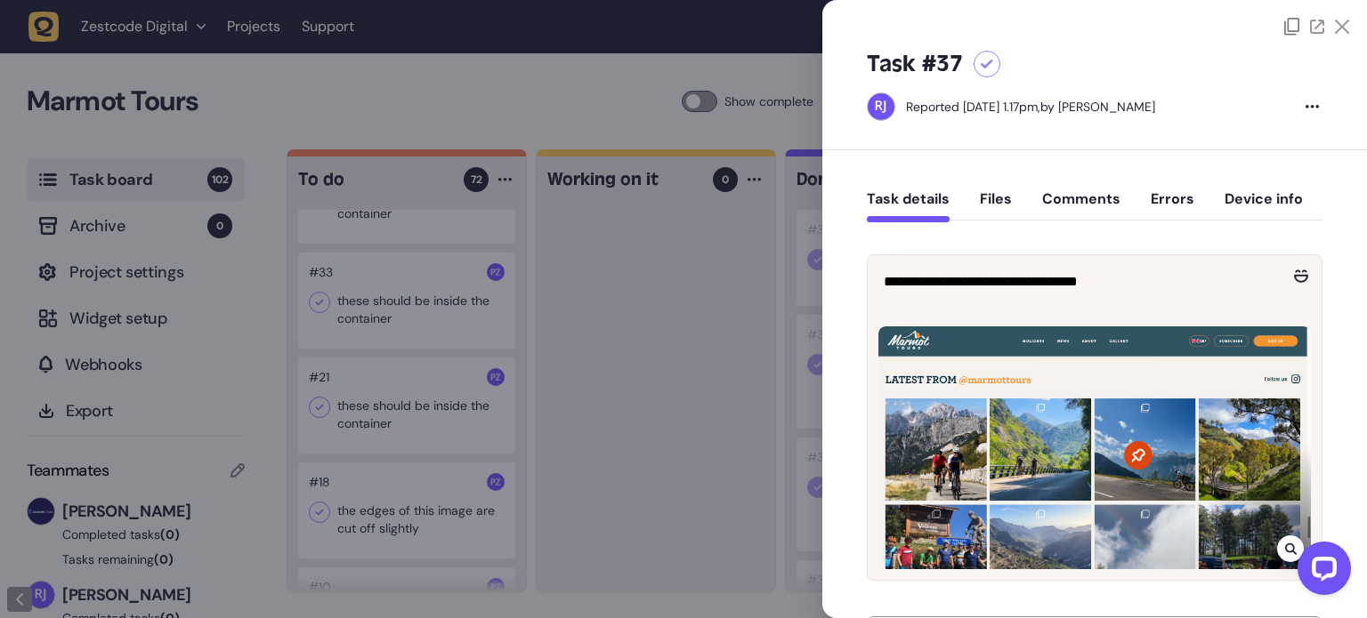
click at [591, 306] on div at bounding box center [683, 309] width 1367 height 618
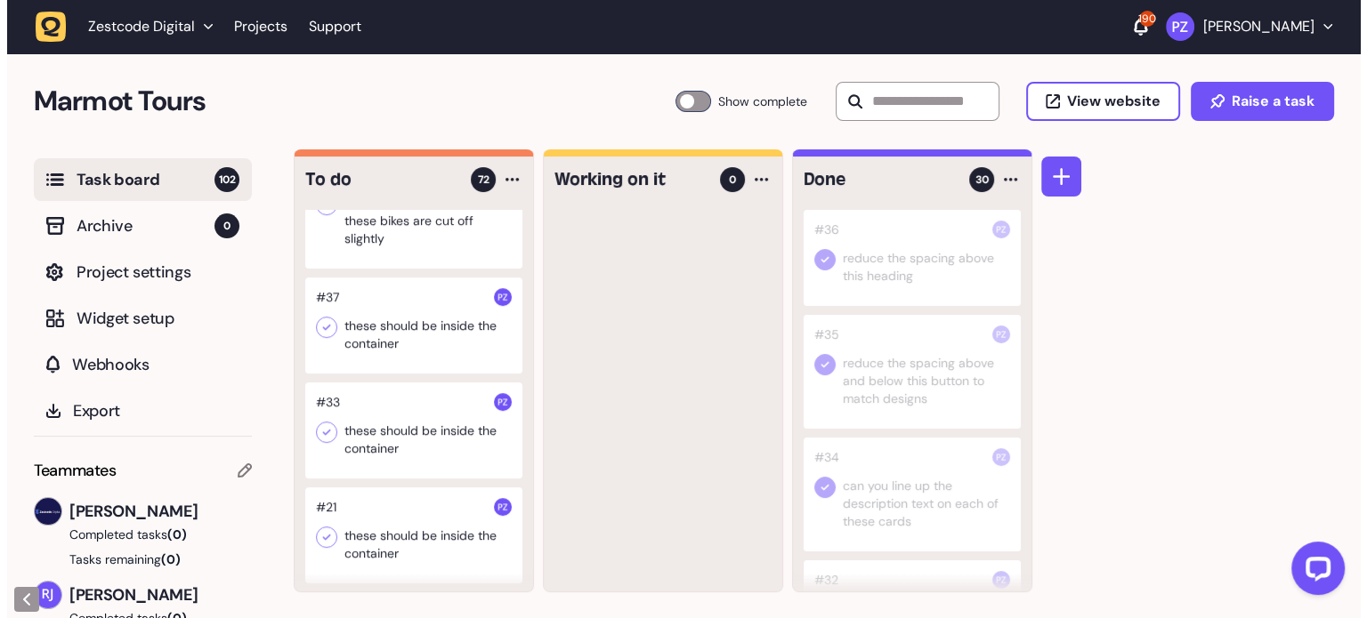
scroll to position [7425, 0]
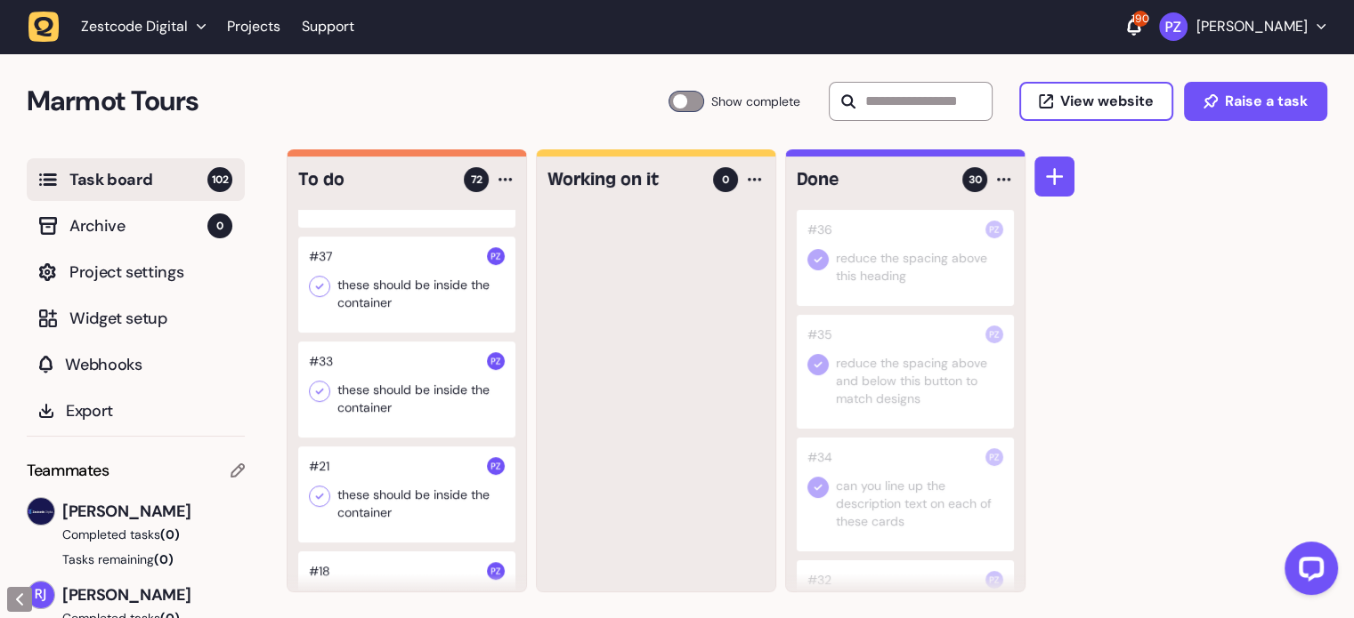
click at [413, 438] on div at bounding box center [406, 390] width 217 height 96
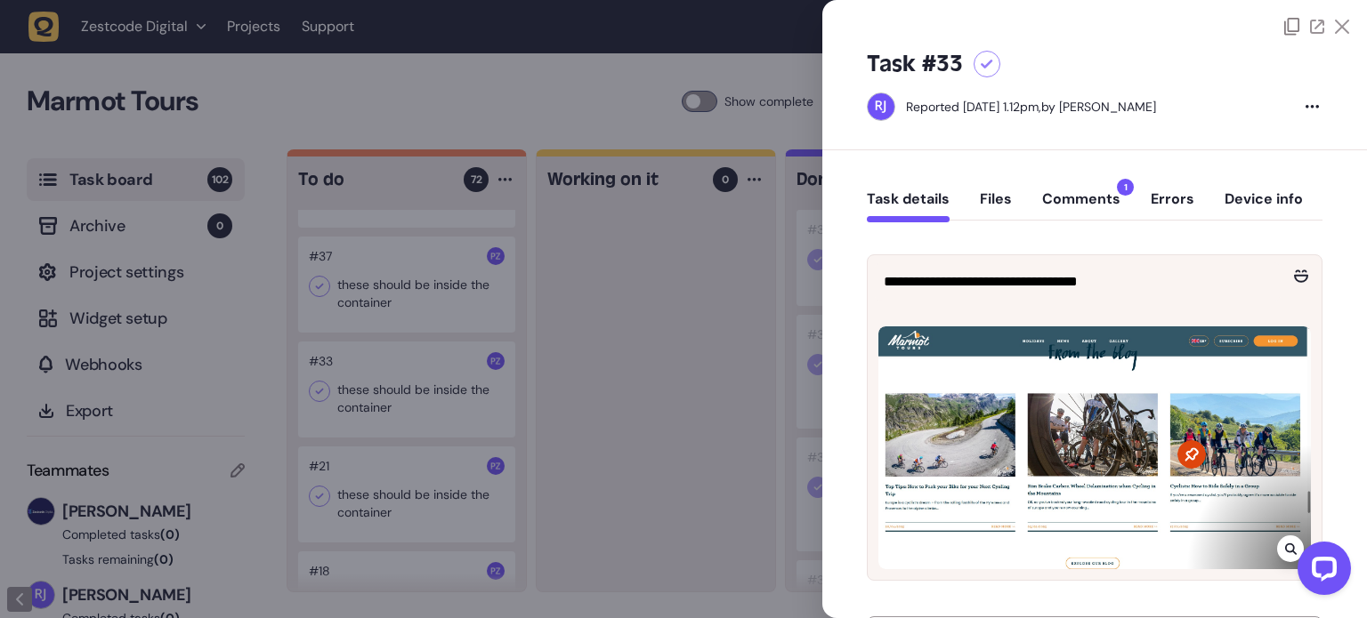
click at [1101, 188] on div "Task details Files Comments 1 Errors Device info" at bounding box center [1095, 203] width 456 height 53
click at [1093, 194] on button "Comments 1" at bounding box center [1081, 206] width 78 height 32
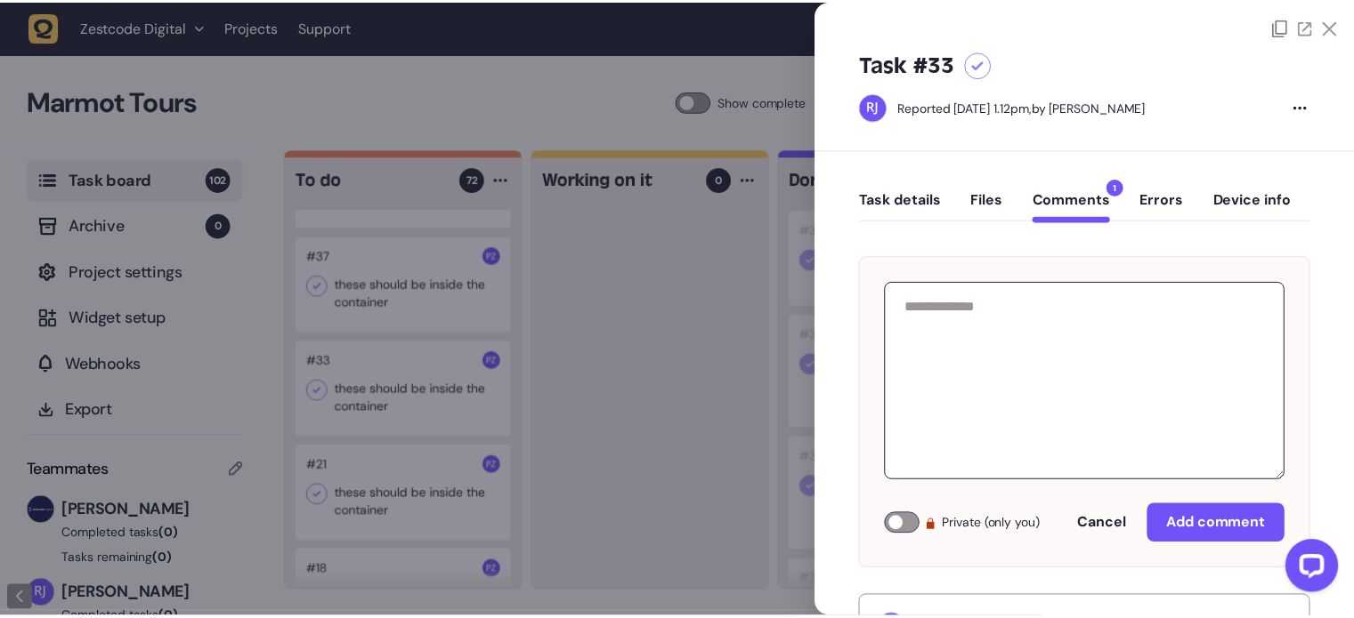
scroll to position [120, 0]
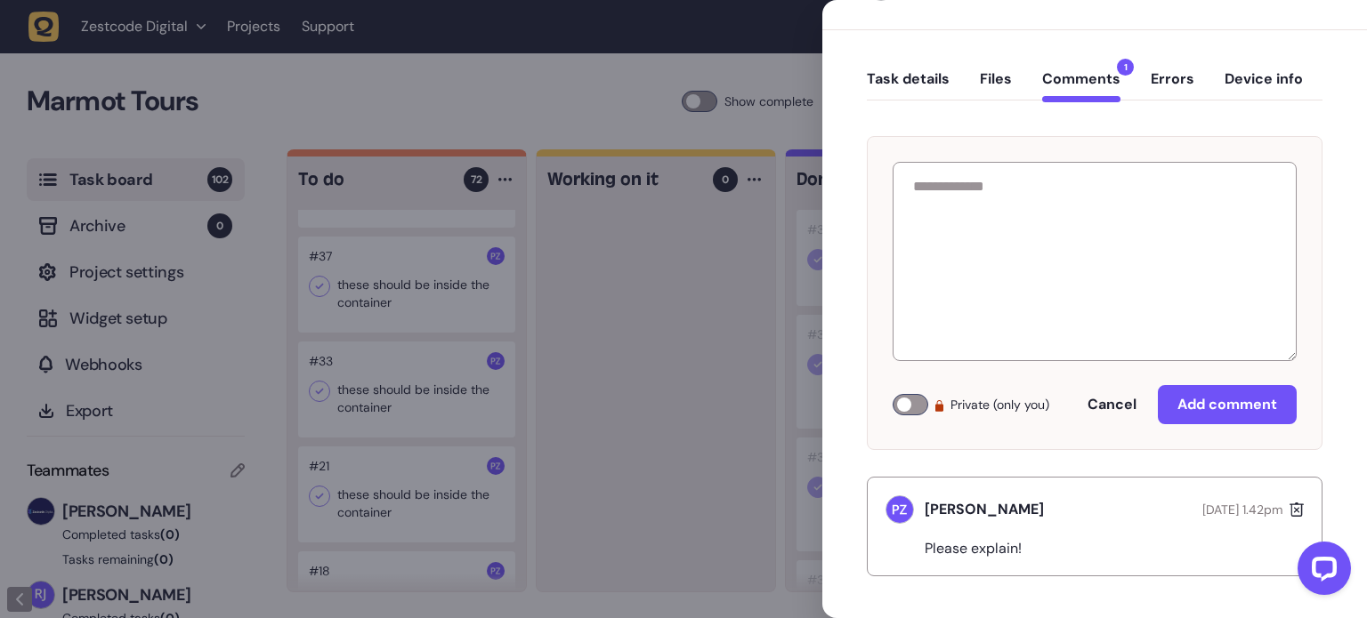
click at [975, 564] on div "[PERSON_NAME] [DATE] 1.42pm Please explain!" at bounding box center [1095, 527] width 456 height 100
click at [967, 554] on p "Please explain!" at bounding box center [980, 549] width 111 height 18
copy p "Please explain!"
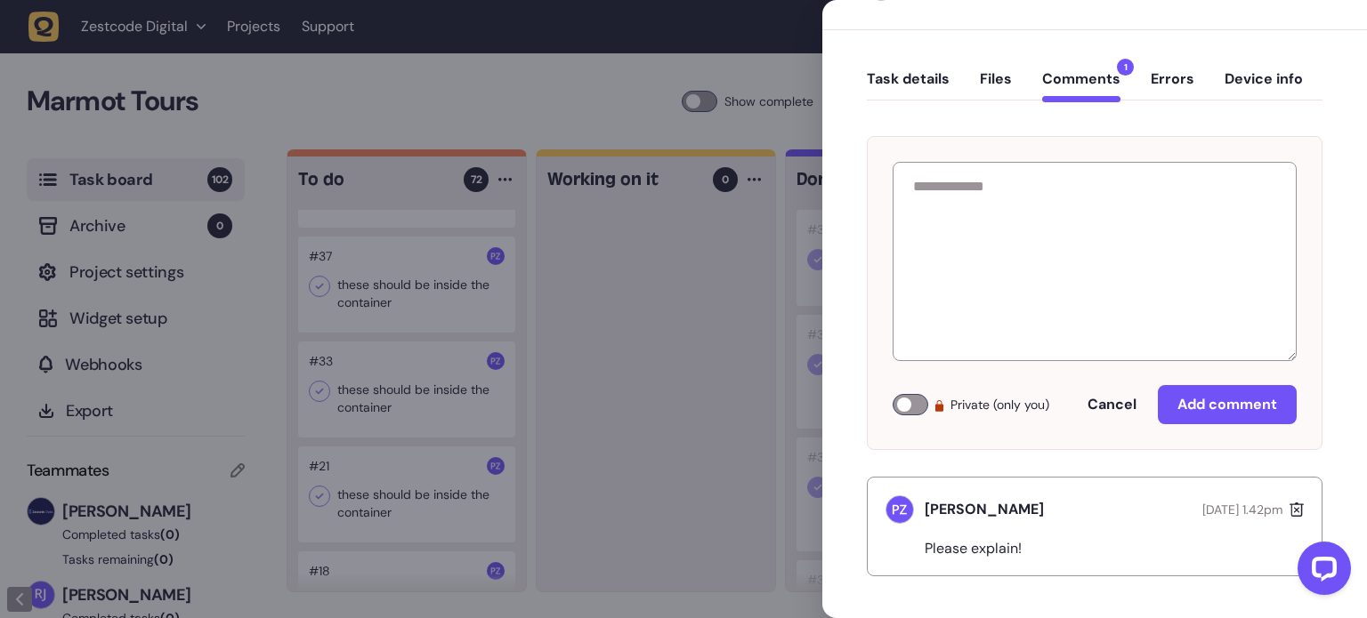
click at [733, 266] on div at bounding box center [683, 309] width 1367 height 618
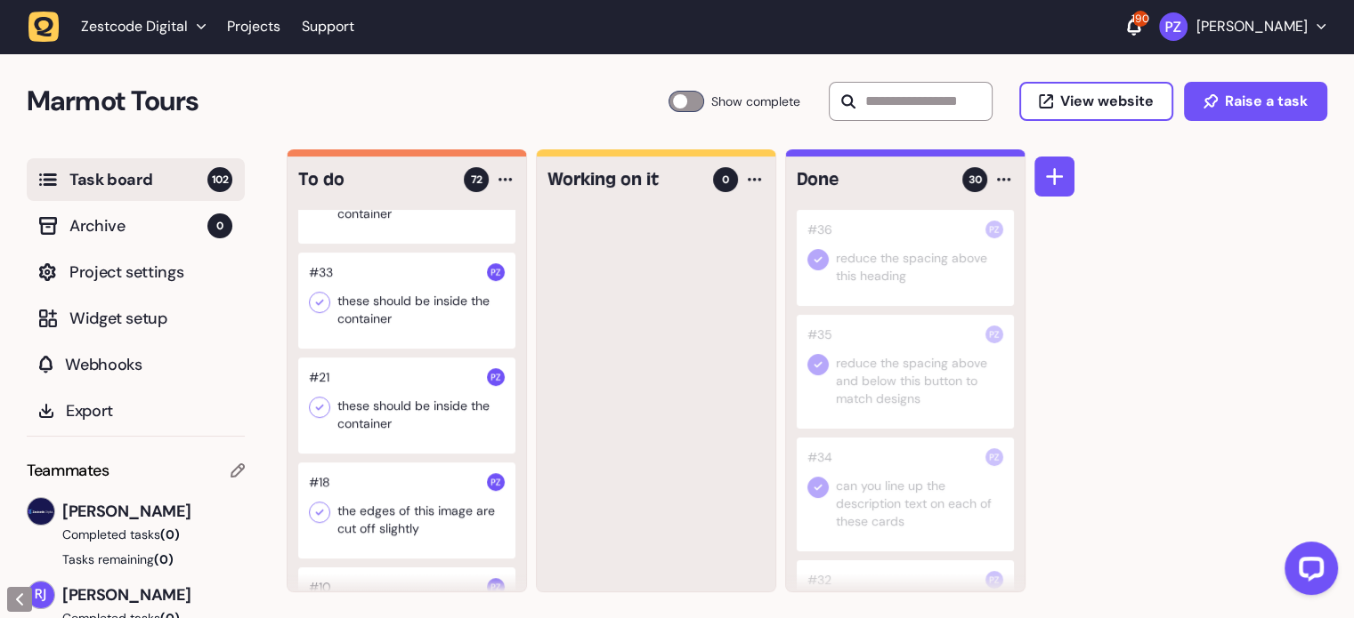
scroll to position [7425, 0]
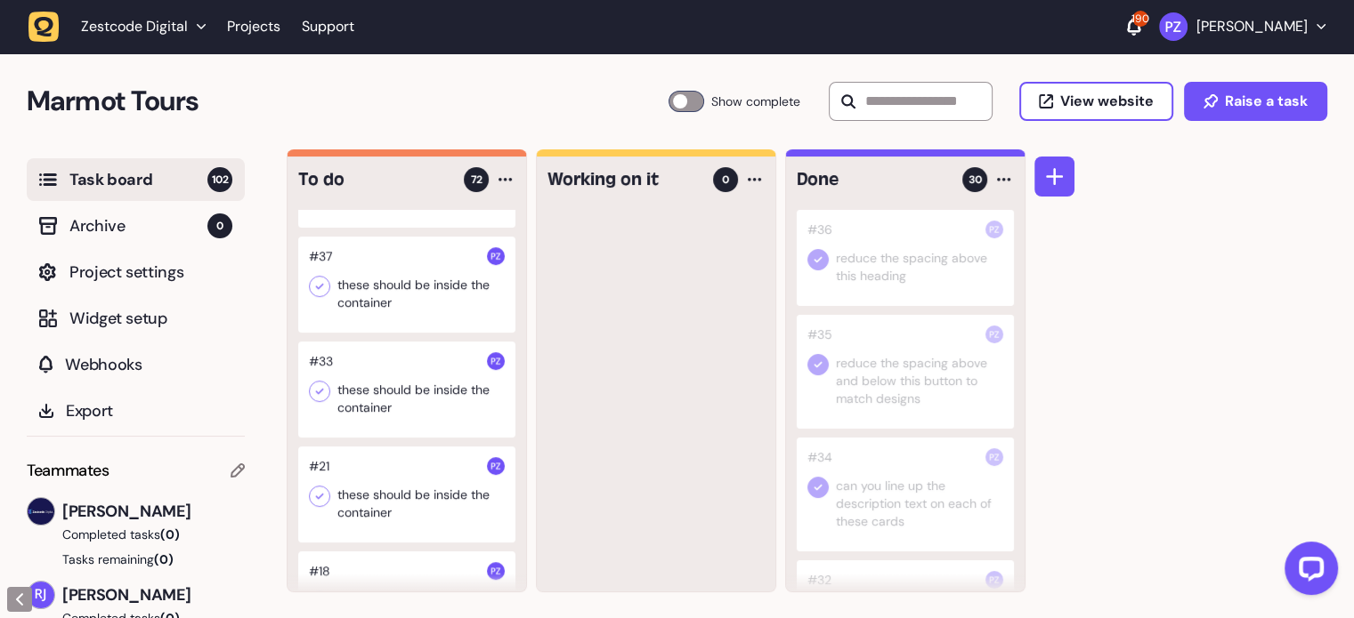
click at [383, 333] on div at bounding box center [406, 285] width 217 height 96
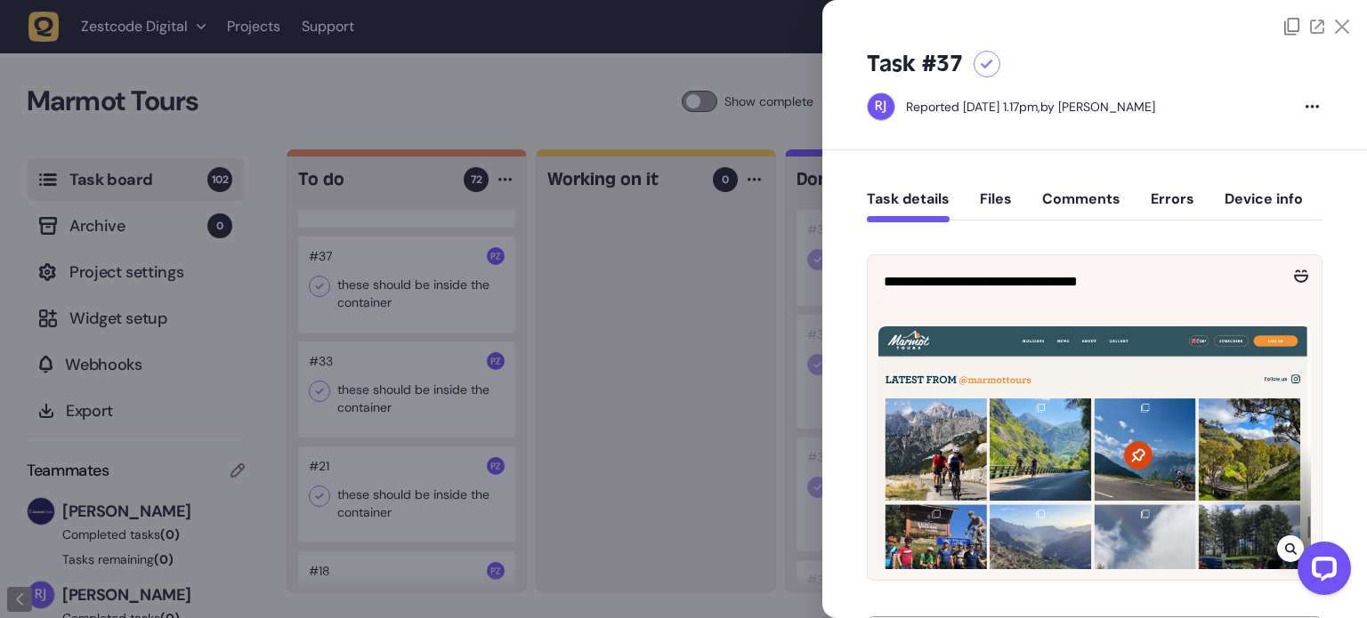
click at [1094, 198] on button "Comments" at bounding box center [1081, 206] width 78 height 32
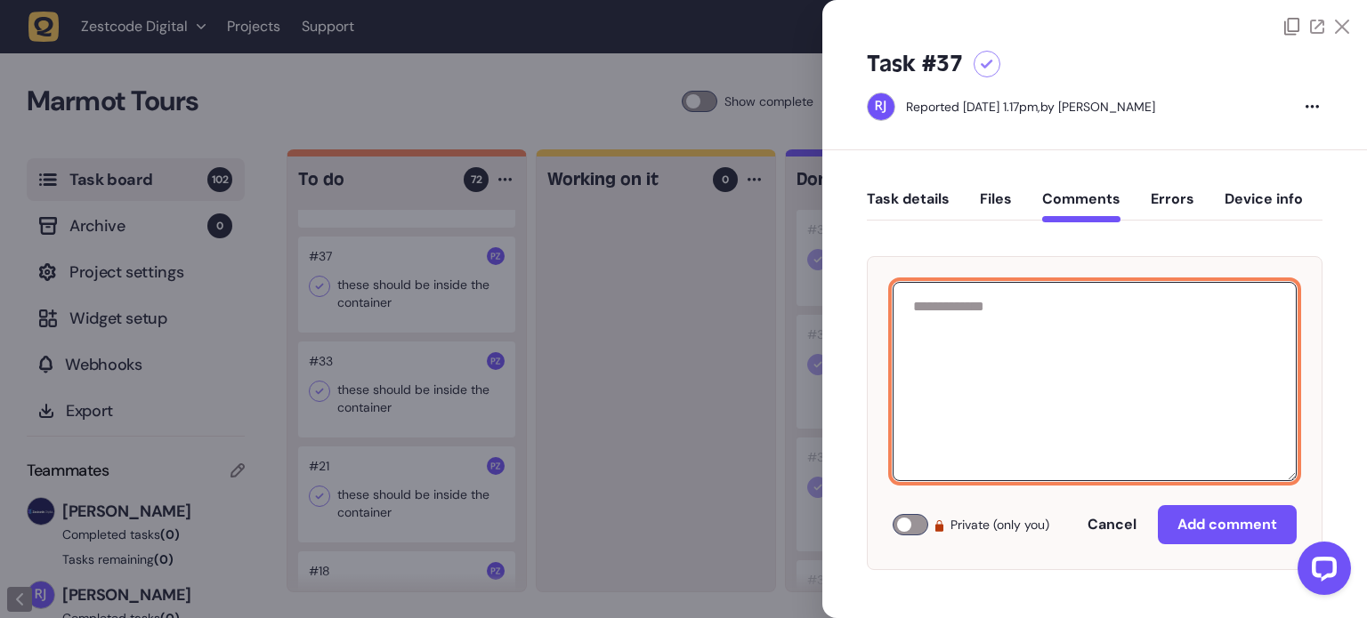
click at [1021, 401] on textarea at bounding box center [1095, 381] width 404 height 199
paste textarea "**********"
type textarea "**********"
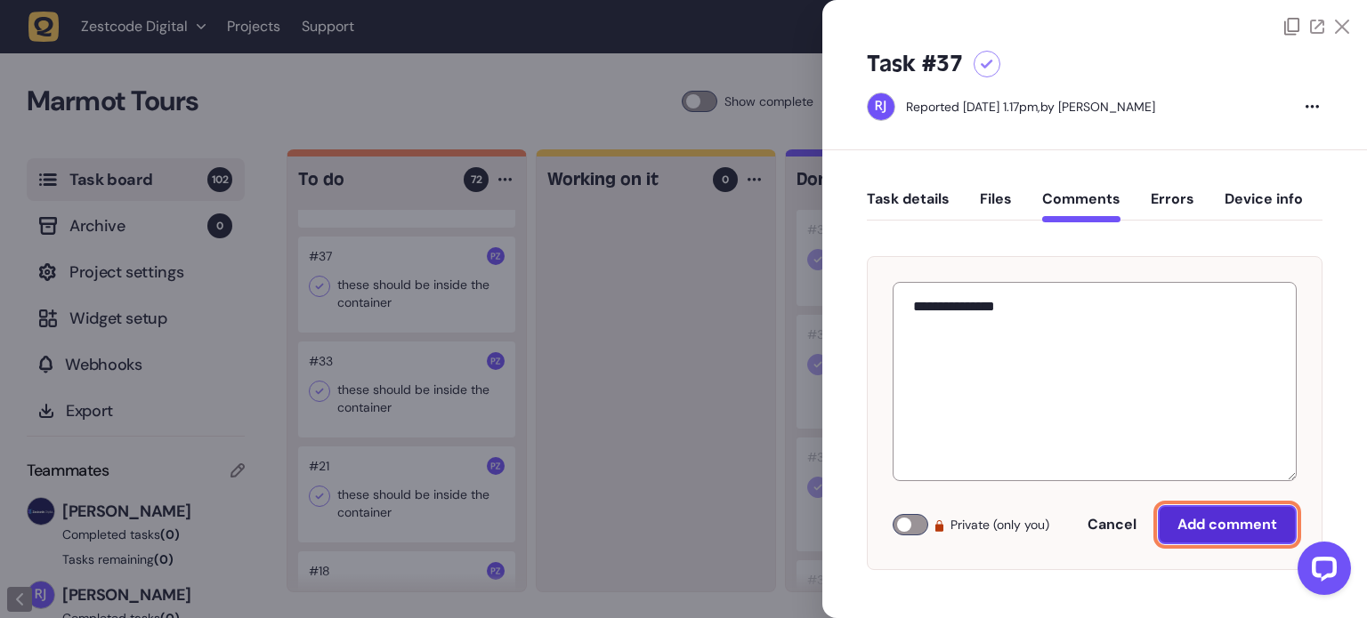
click at [1184, 522] on span "Add comment" at bounding box center [1227, 525] width 100 height 14
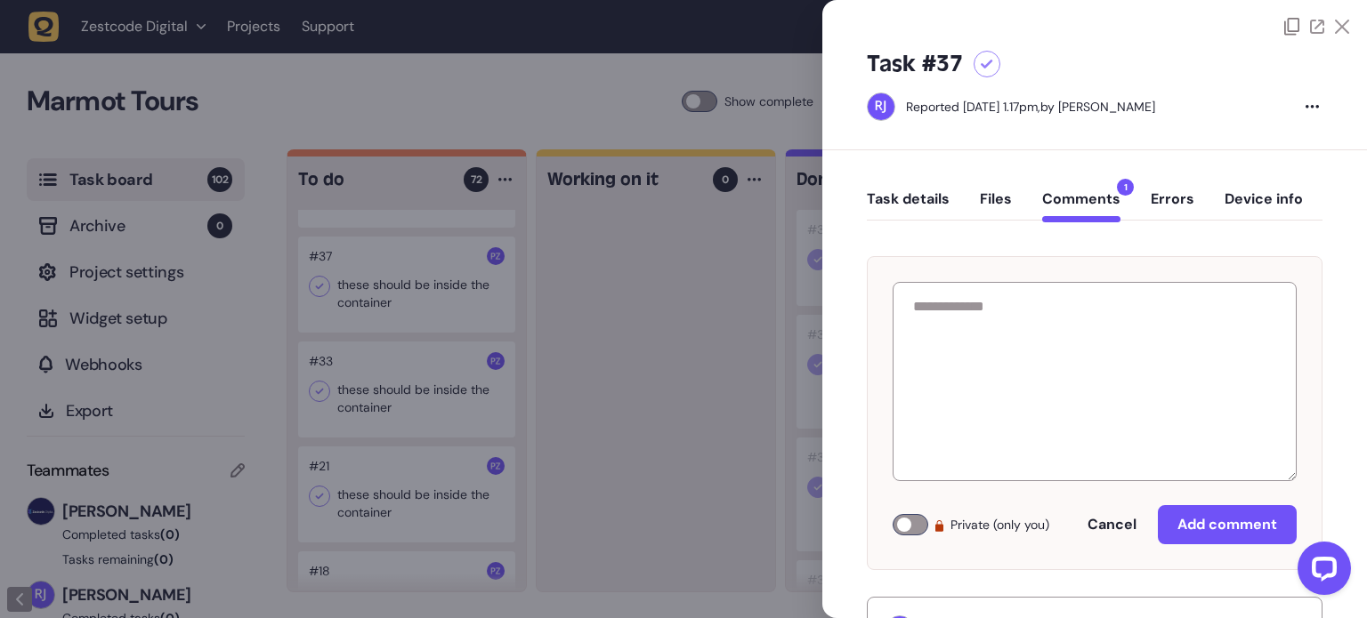
click at [1336, 28] on icon at bounding box center [1342, 27] width 14 height 14
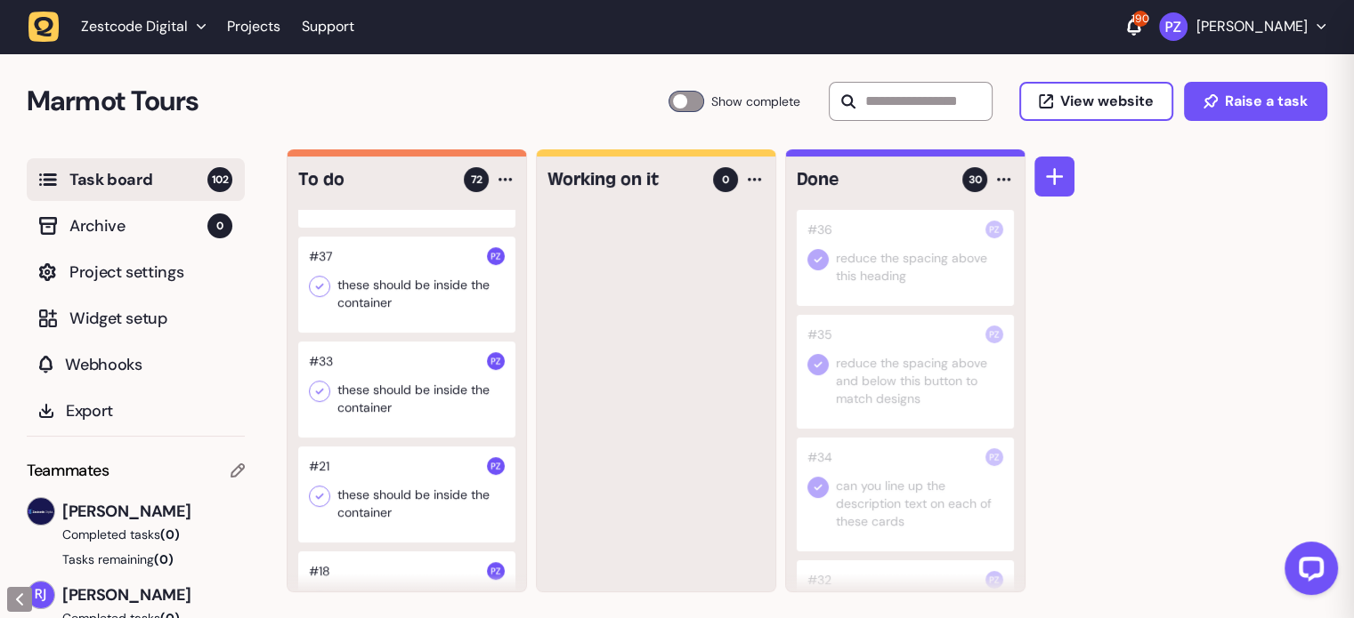
click at [758, 295] on div at bounding box center [656, 401] width 238 height 382
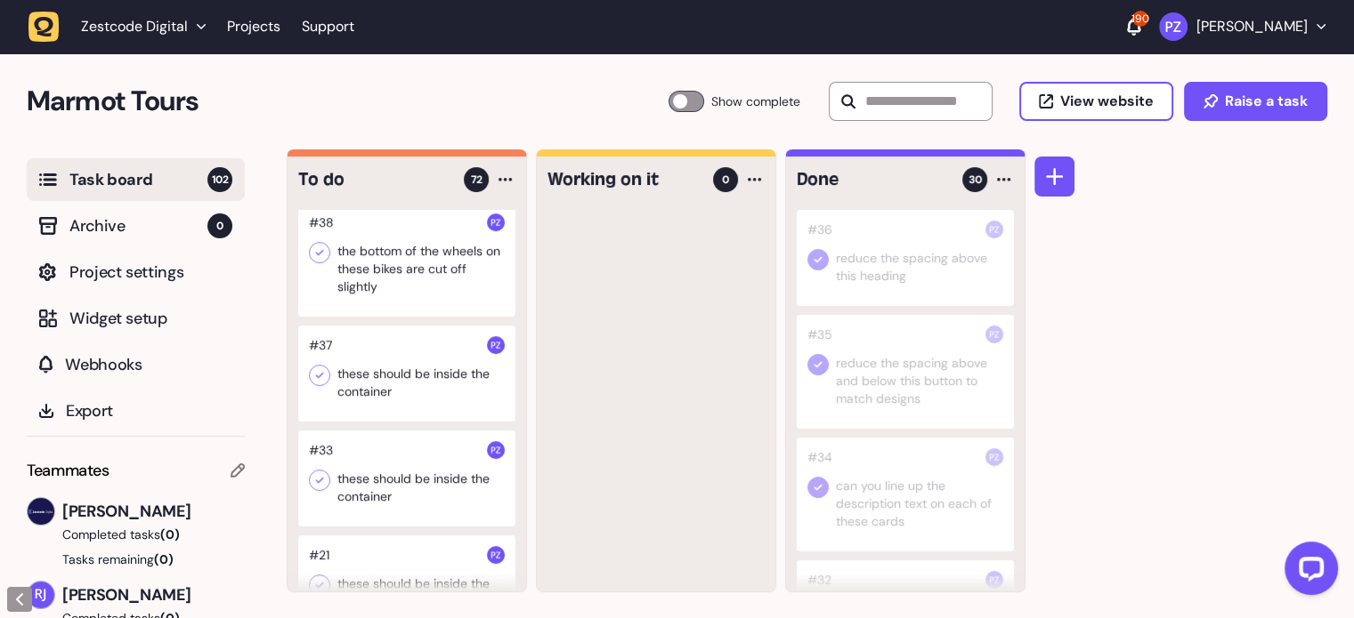
click at [382, 317] on div at bounding box center [406, 260] width 217 height 114
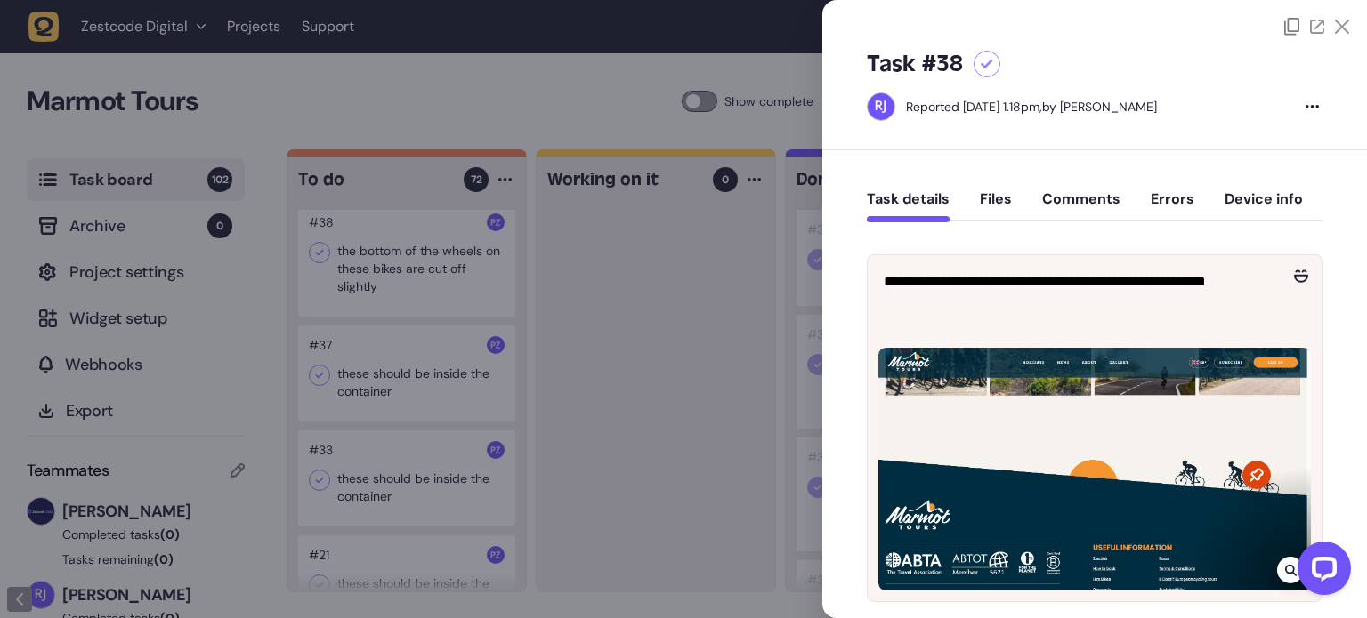
click at [1335, 28] on icon at bounding box center [1342, 27] width 14 height 14
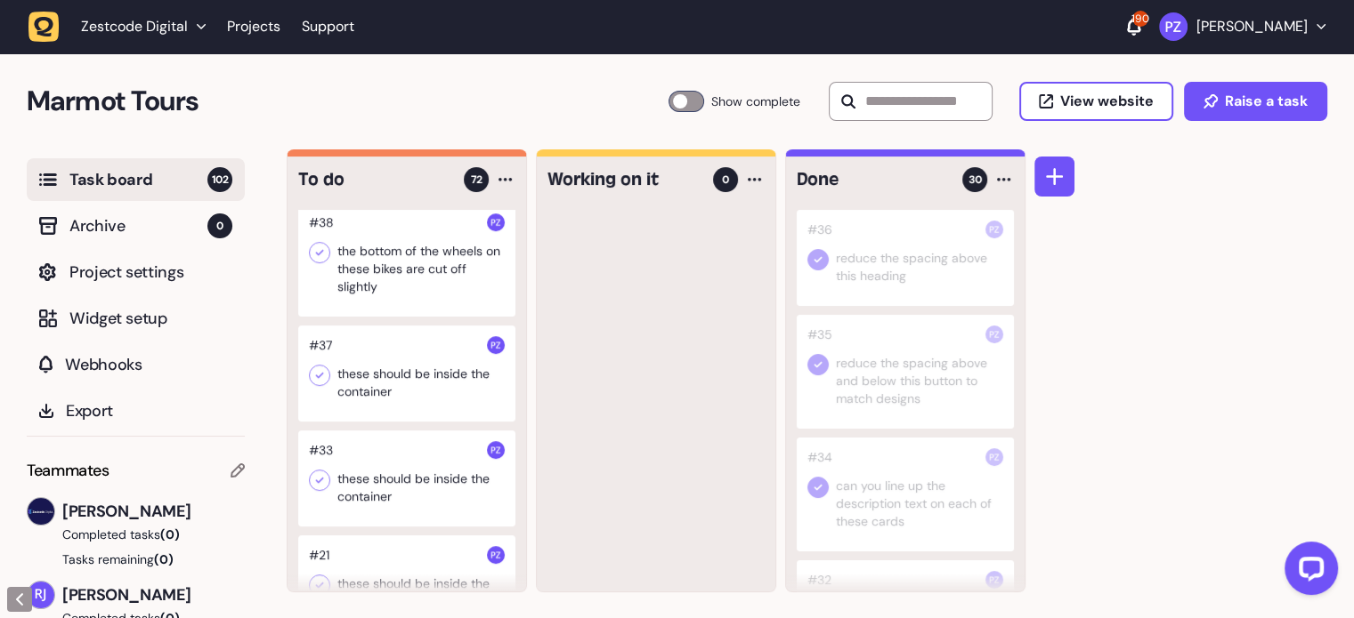
click at [406, 317] on div at bounding box center [406, 260] width 217 height 114
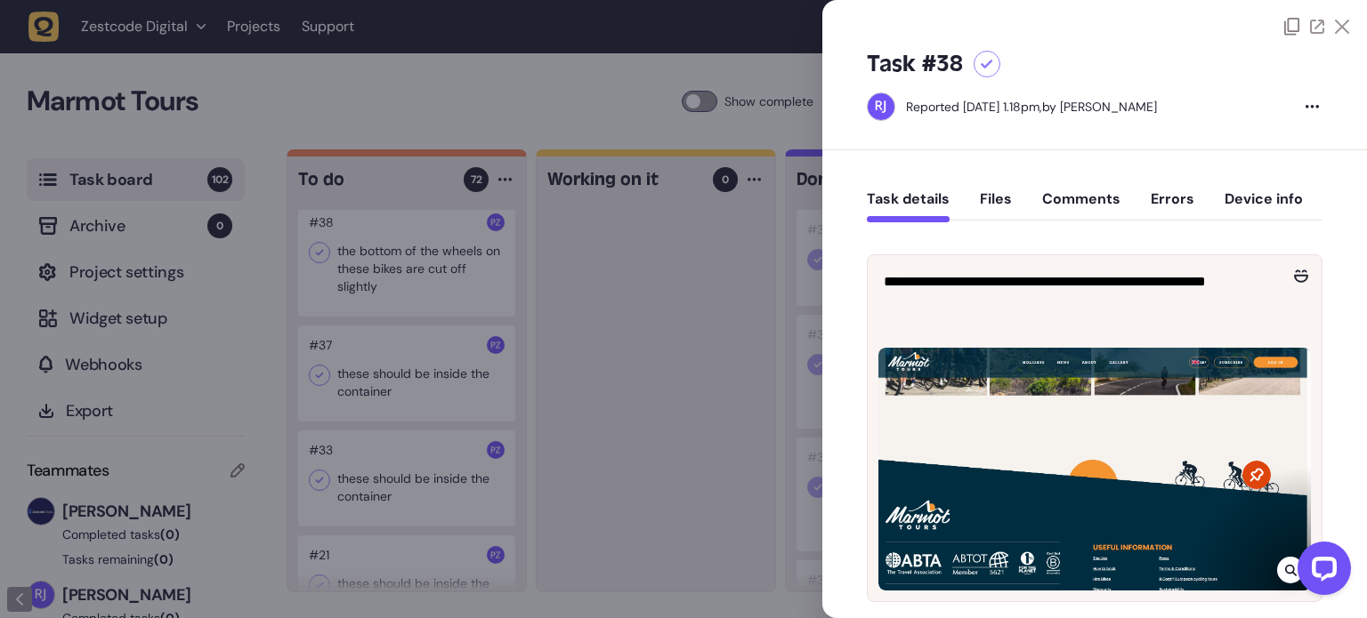
click at [612, 409] on div at bounding box center [683, 309] width 1367 height 618
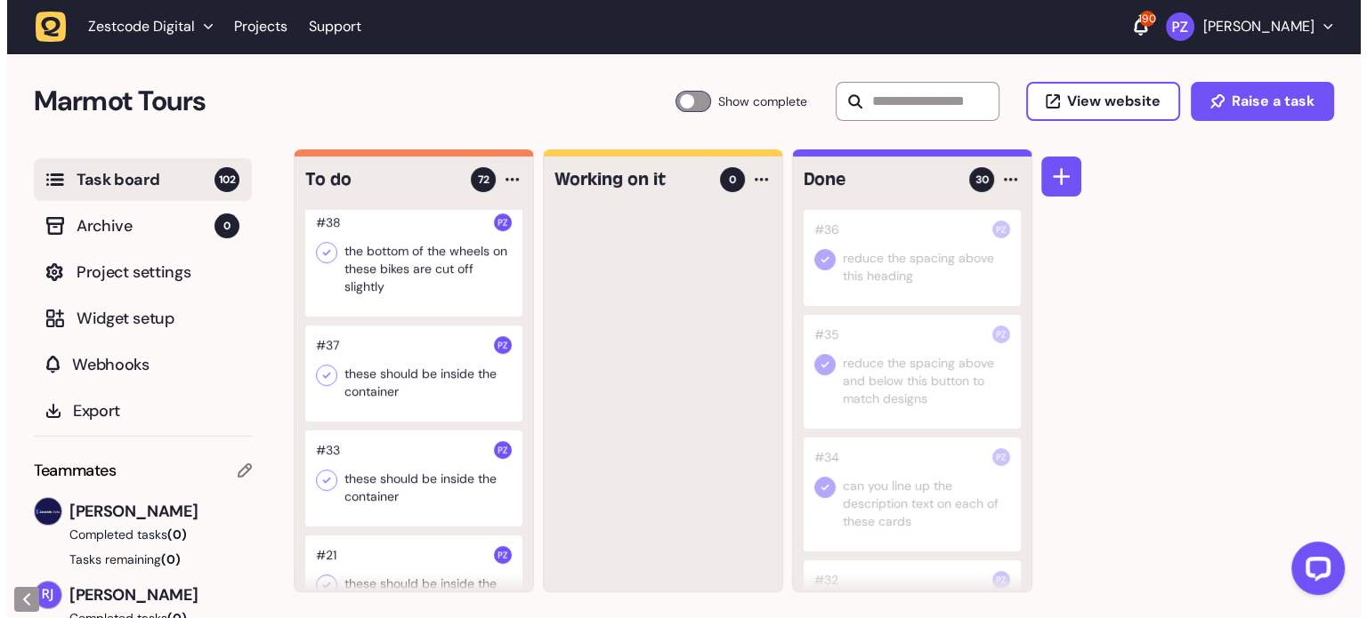
scroll to position [7247, 0]
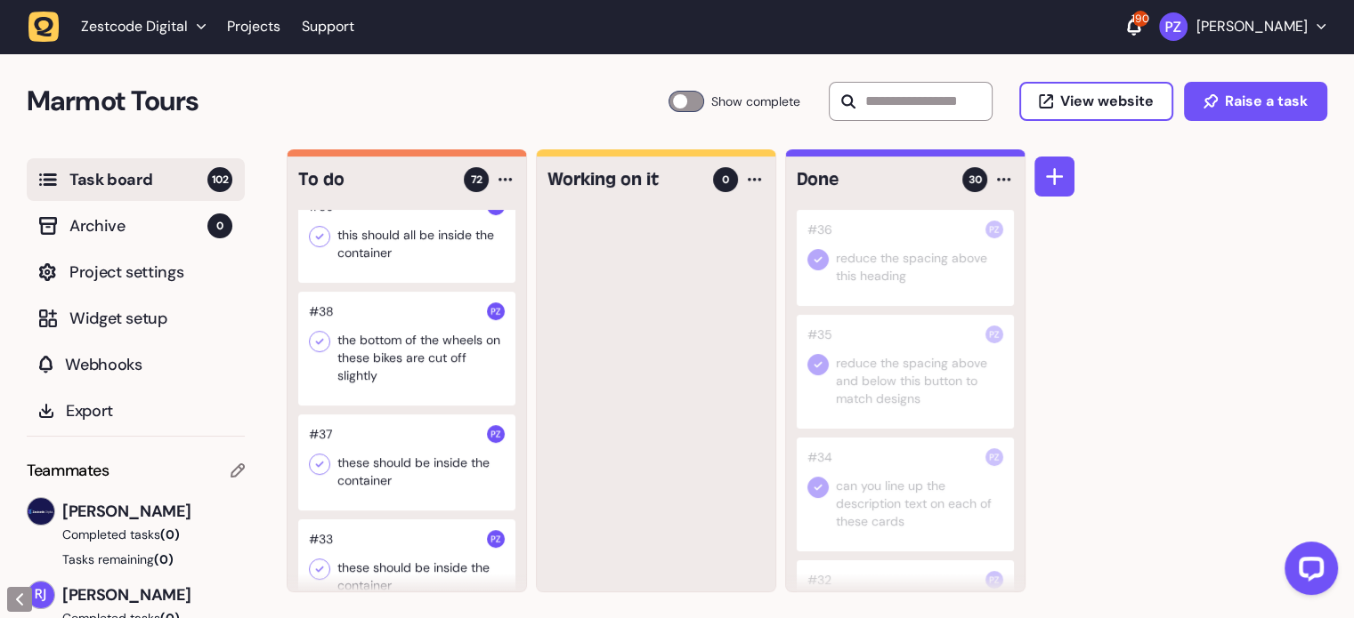
click at [400, 406] on div at bounding box center [406, 349] width 217 height 114
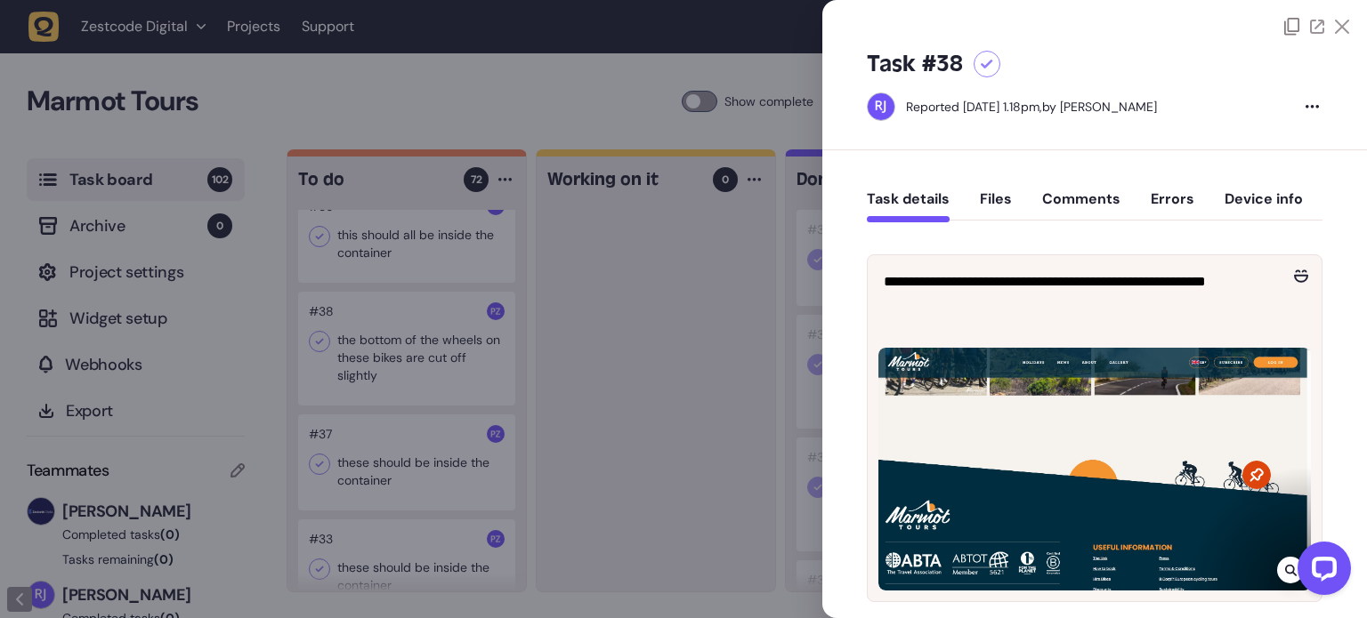
click at [1335, 26] on icon at bounding box center [1342, 27] width 14 height 14
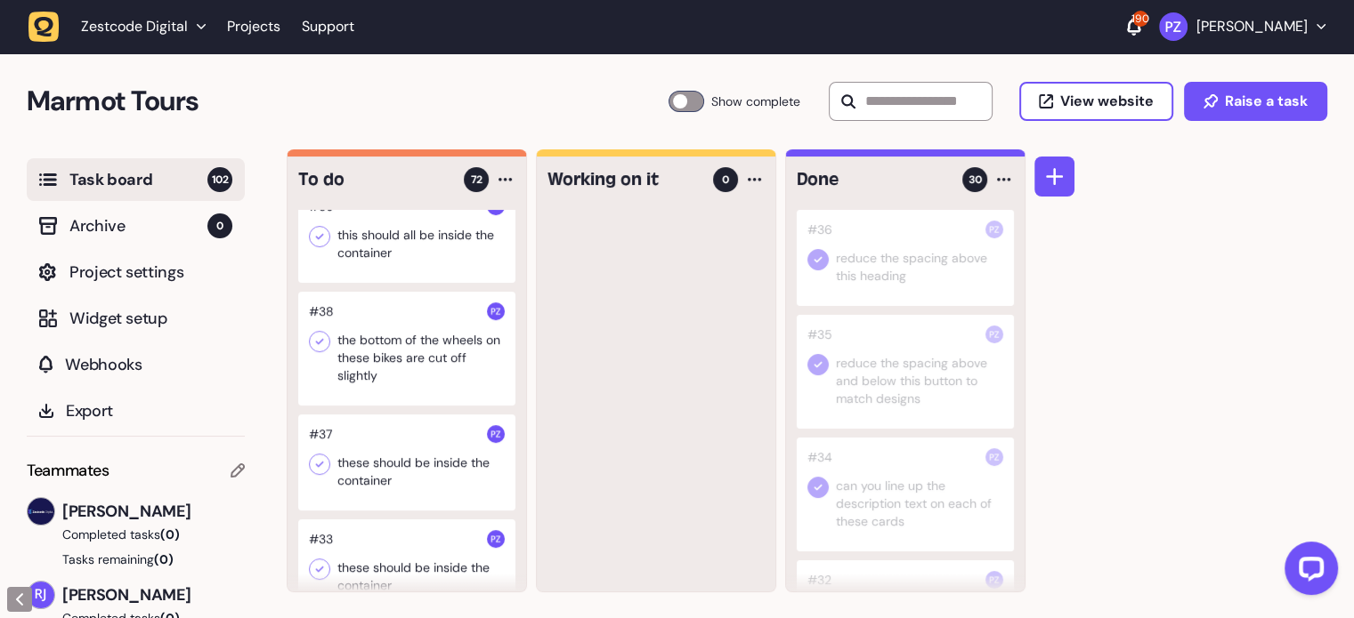
click at [372, 406] on div at bounding box center [406, 349] width 217 height 114
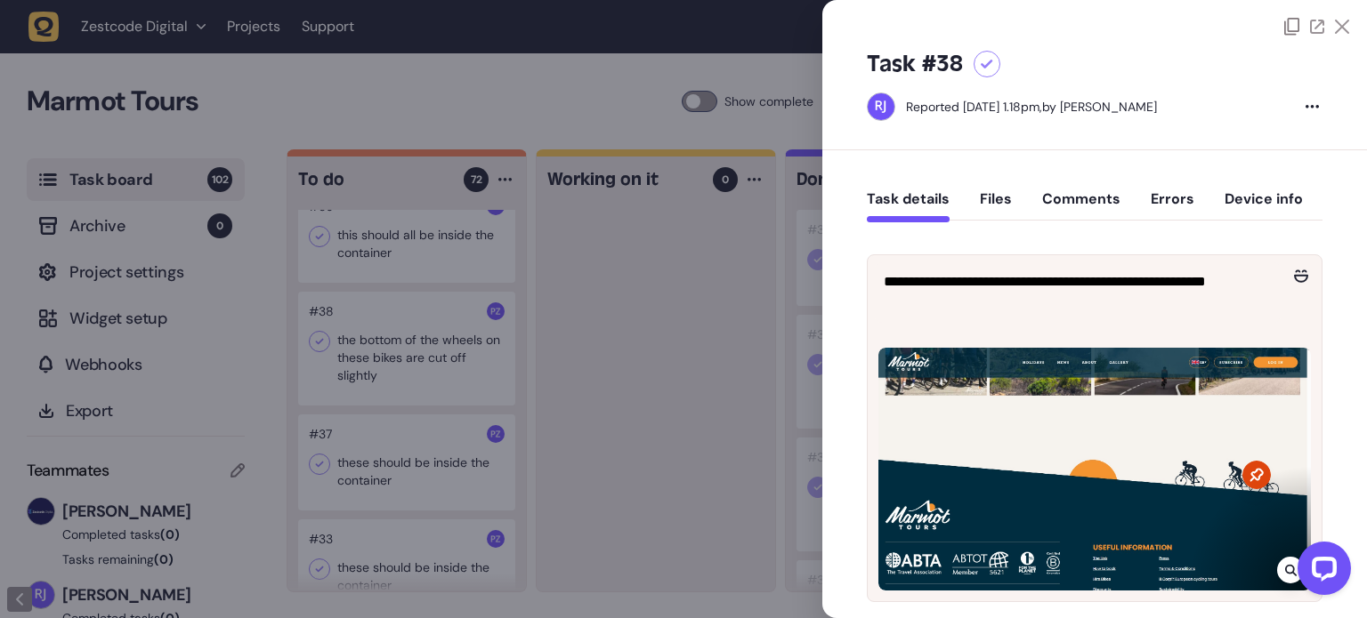
drag, startPoint x: 1341, startPoint y: 20, endPoint x: 1332, endPoint y: 28, distance: 12.0
click at [1342, 20] on icon at bounding box center [1342, 27] width 14 height 14
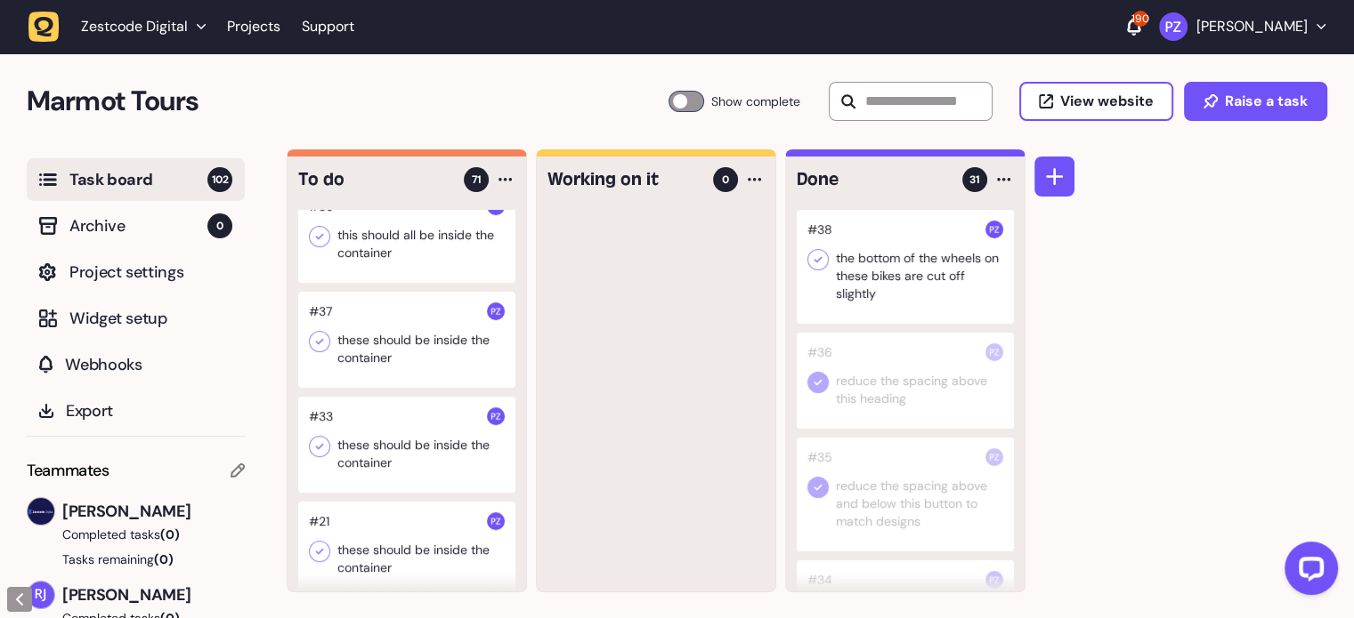
click at [815, 263] on icon at bounding box center [818, 260] width 18 height 18
click at [733, 358] on div at bounding box center [656, 401] width 238 height 382
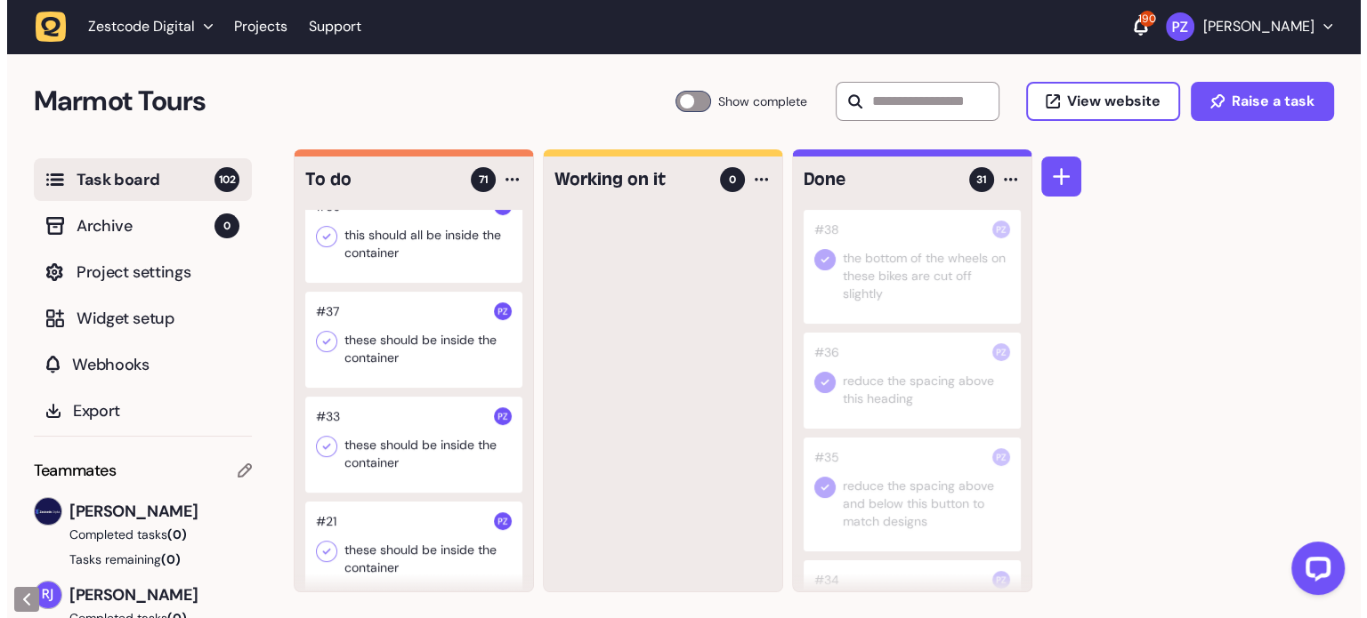
scroll to position [7158, 0]
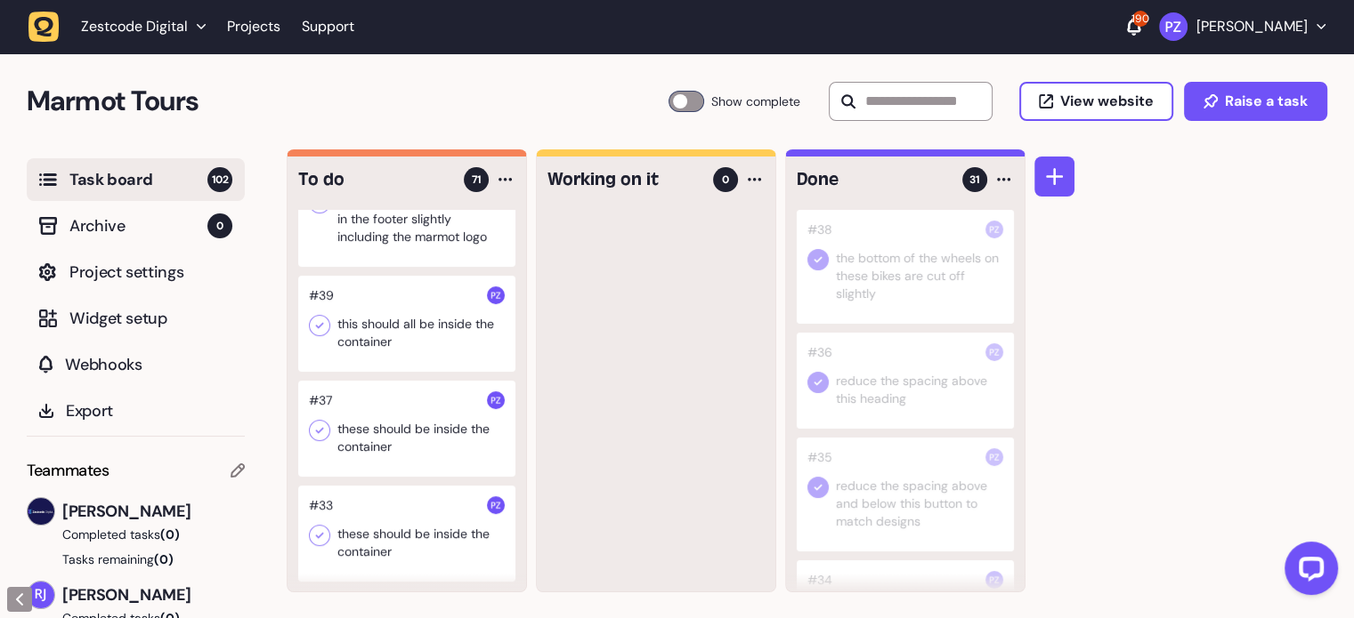
click at [395, 372] on div at bounding box center [406, 324] width 217 height 96
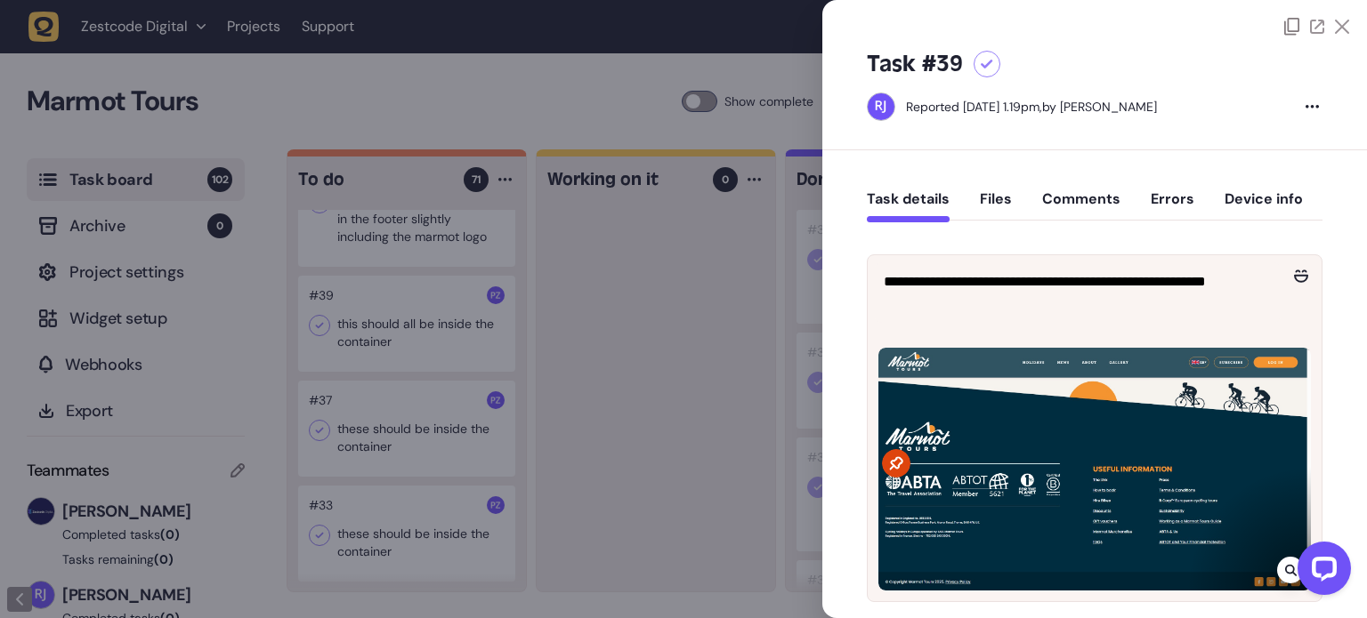
click at [709, 360] on div at bounding box center [683, 309] width 1367 height 618
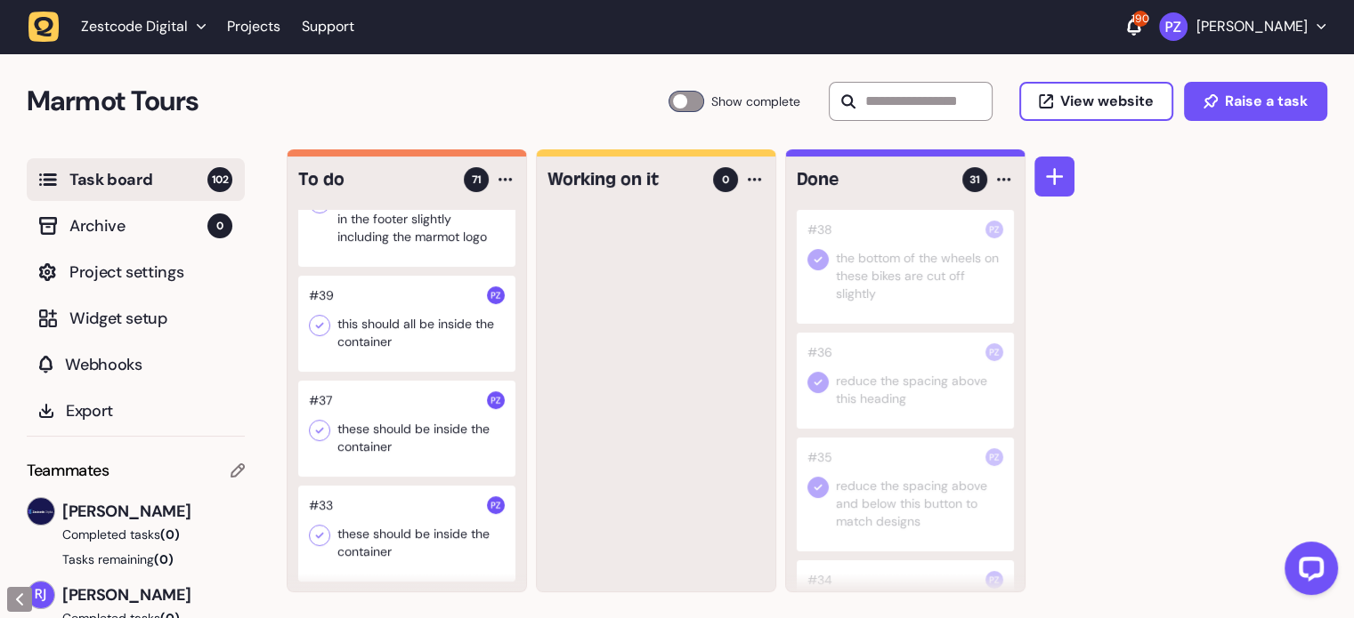
click at [408, 372] on div at bounding box center [406, 324] width 217 height 96
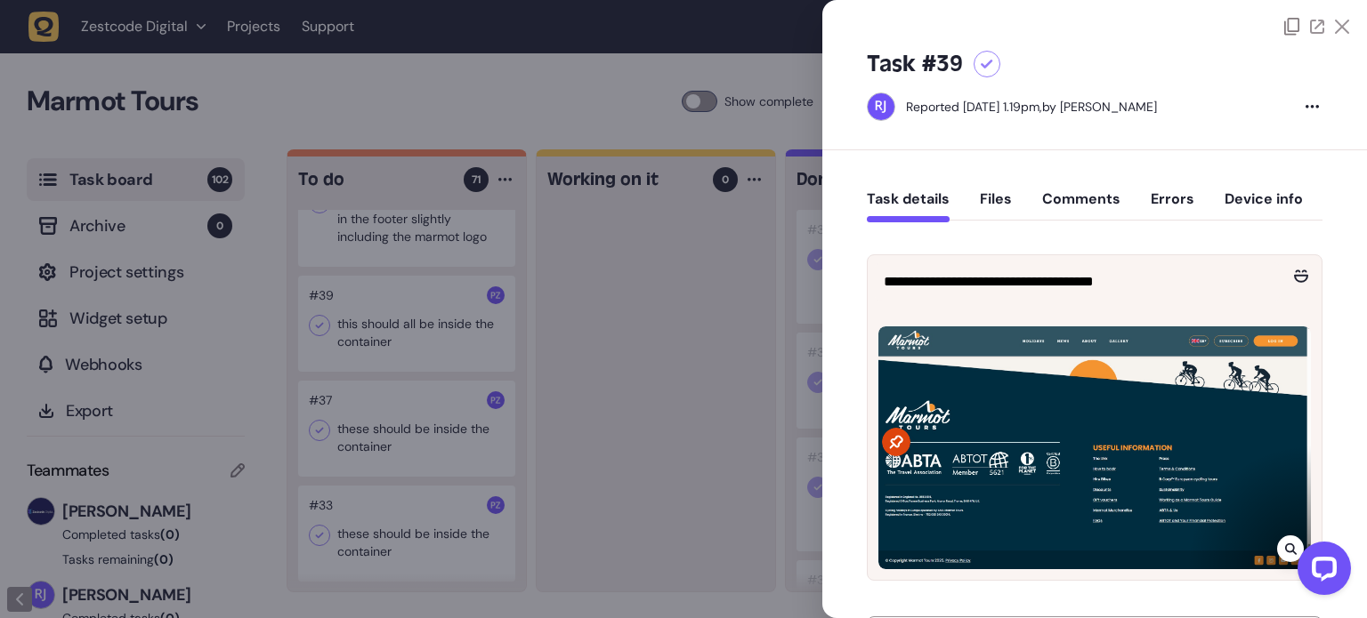
click at [718, 387] on div at bounding box center [683, 309] width 1367 height 618
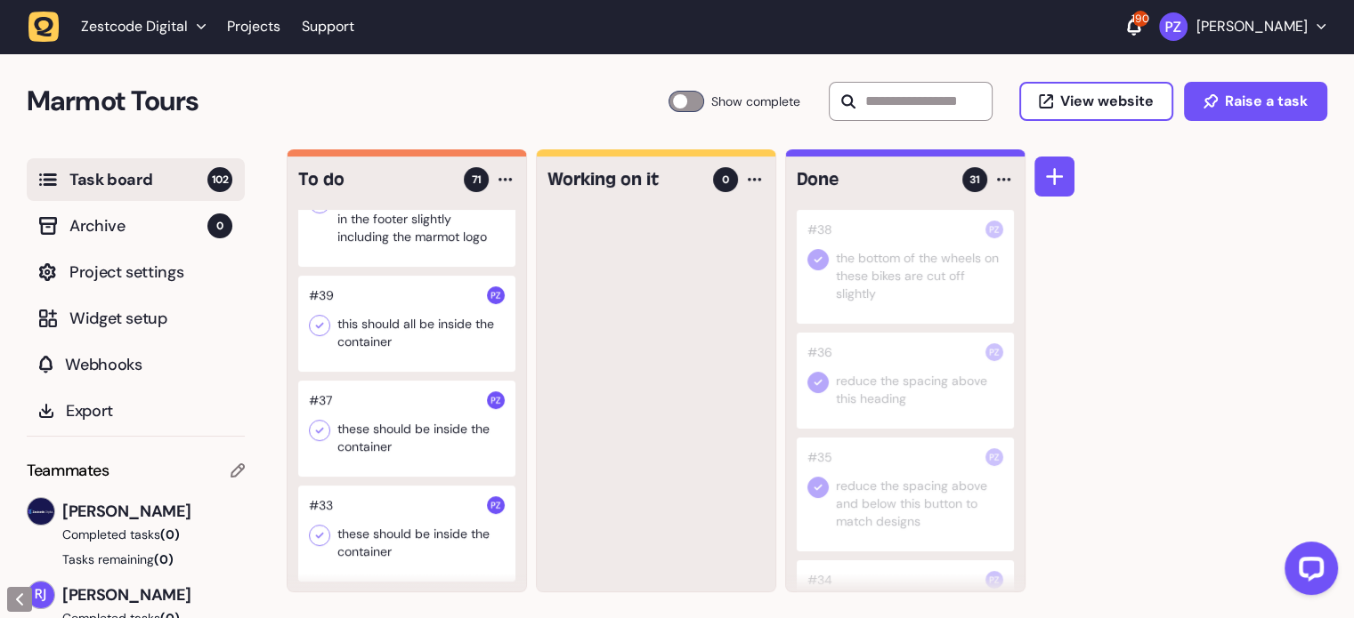
click at [367, 372] on div at bounding box center [406, 324] width 217 height 96
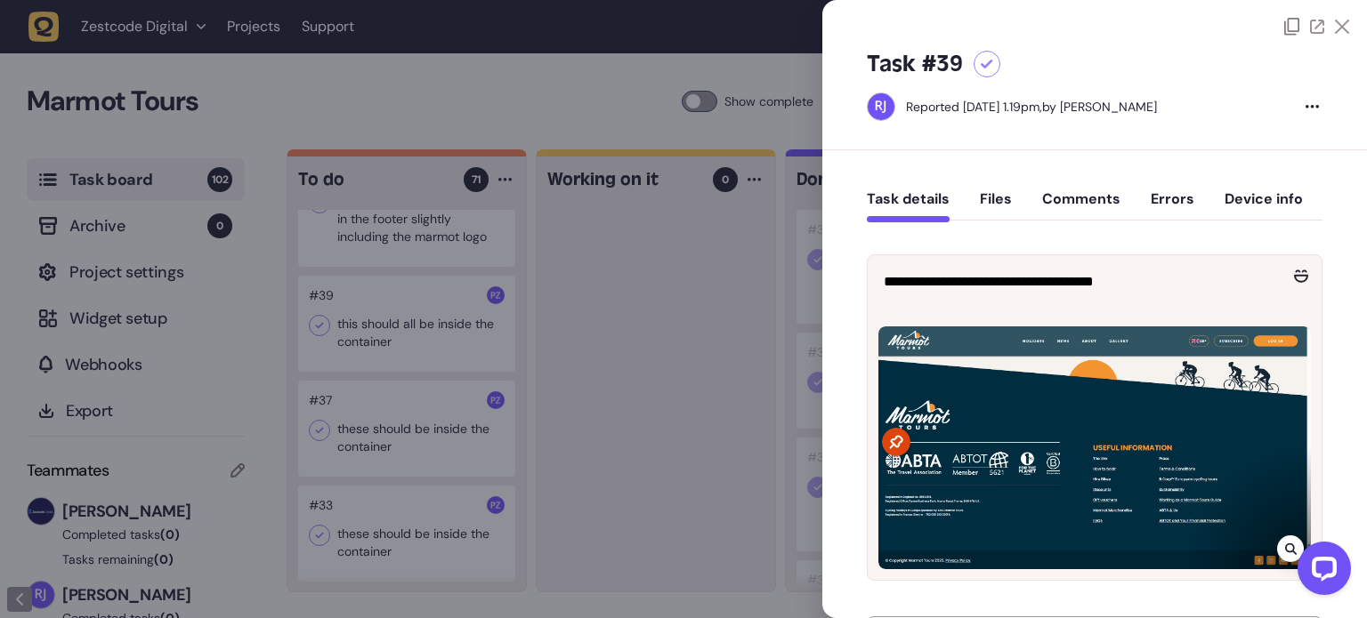
click at [1103, 195] on button "Comments" at bounding box center [1081, 206] width 78 height 32
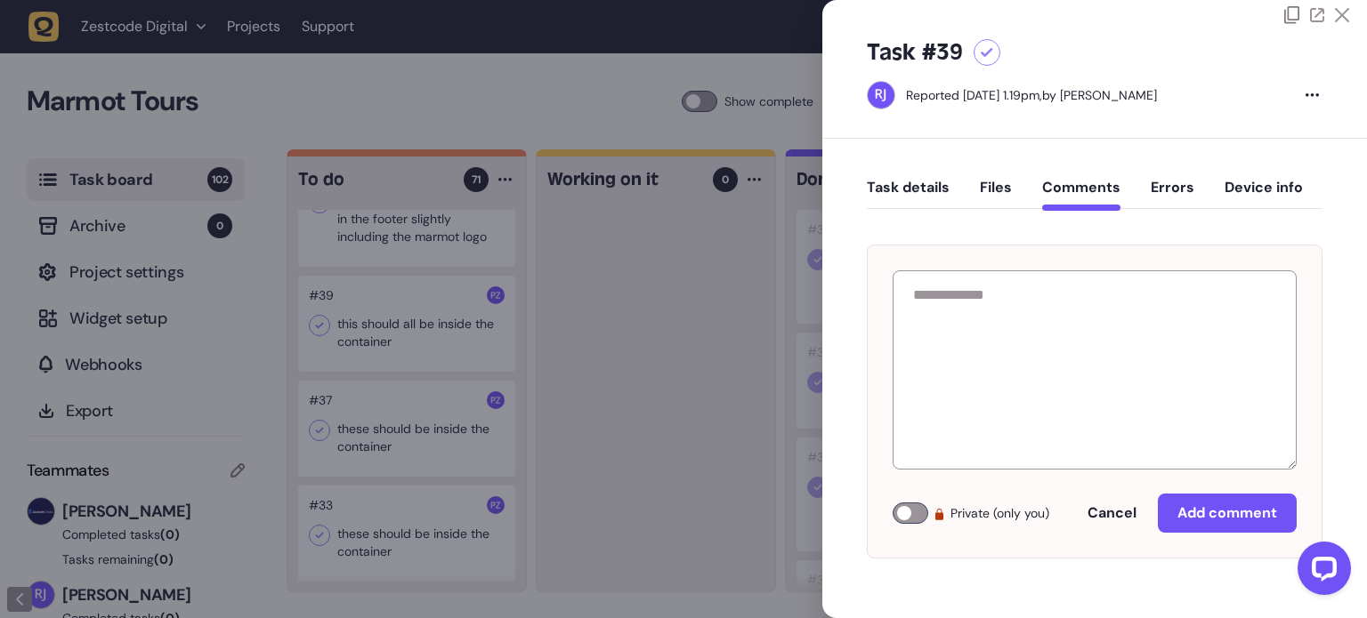
scroll to position [21, 0]
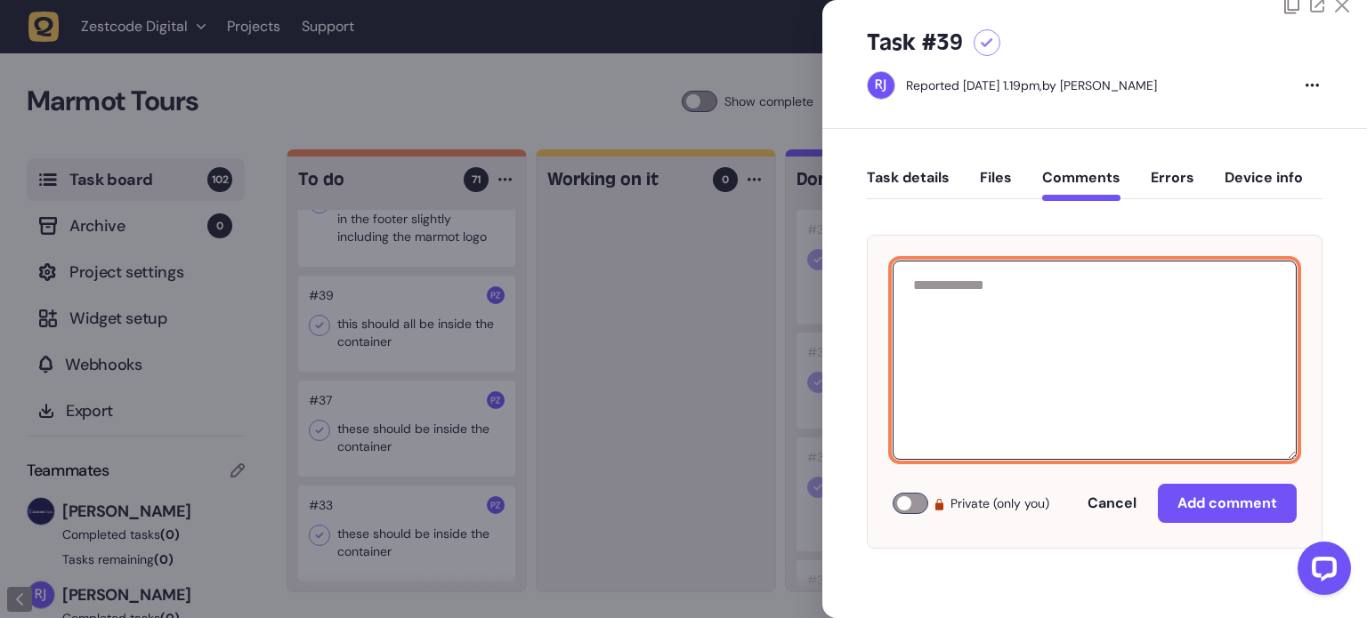
click at [1014, 354] on textarea at bounding box center [1095, 360] width 404 height 199
type textarea "**********"
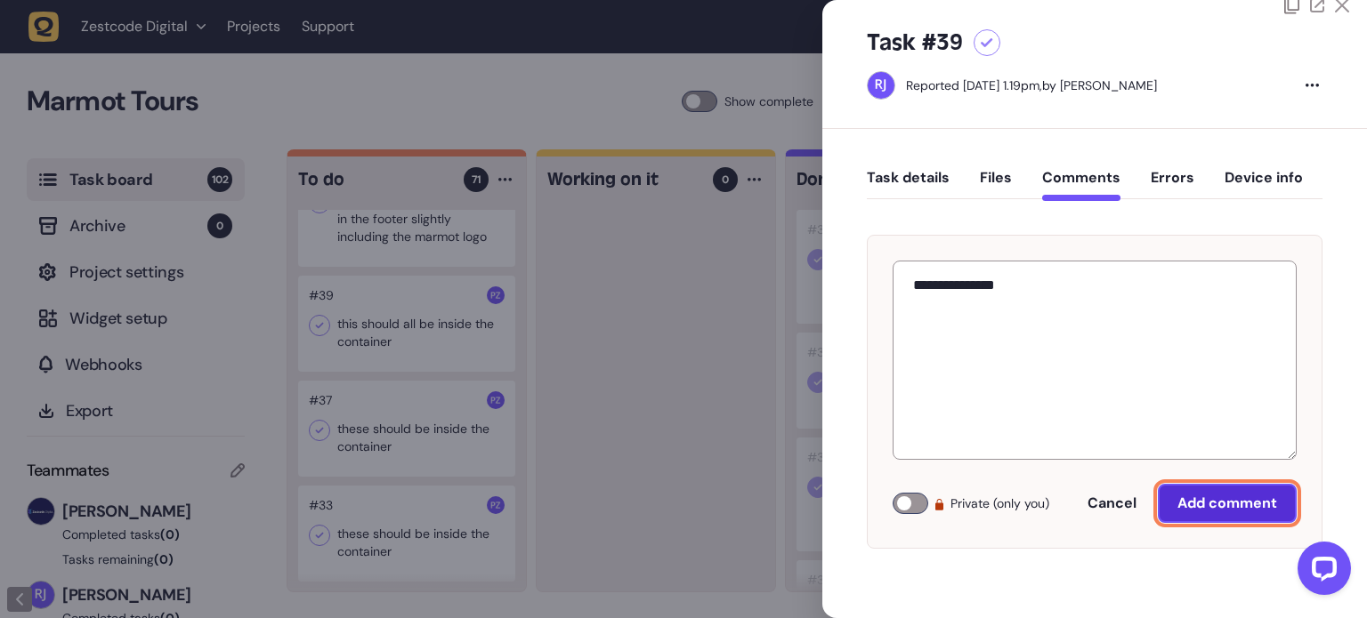
click at [1221, 515] on button "Add comment" at bounding box center [1227, 503] width 139 height 39
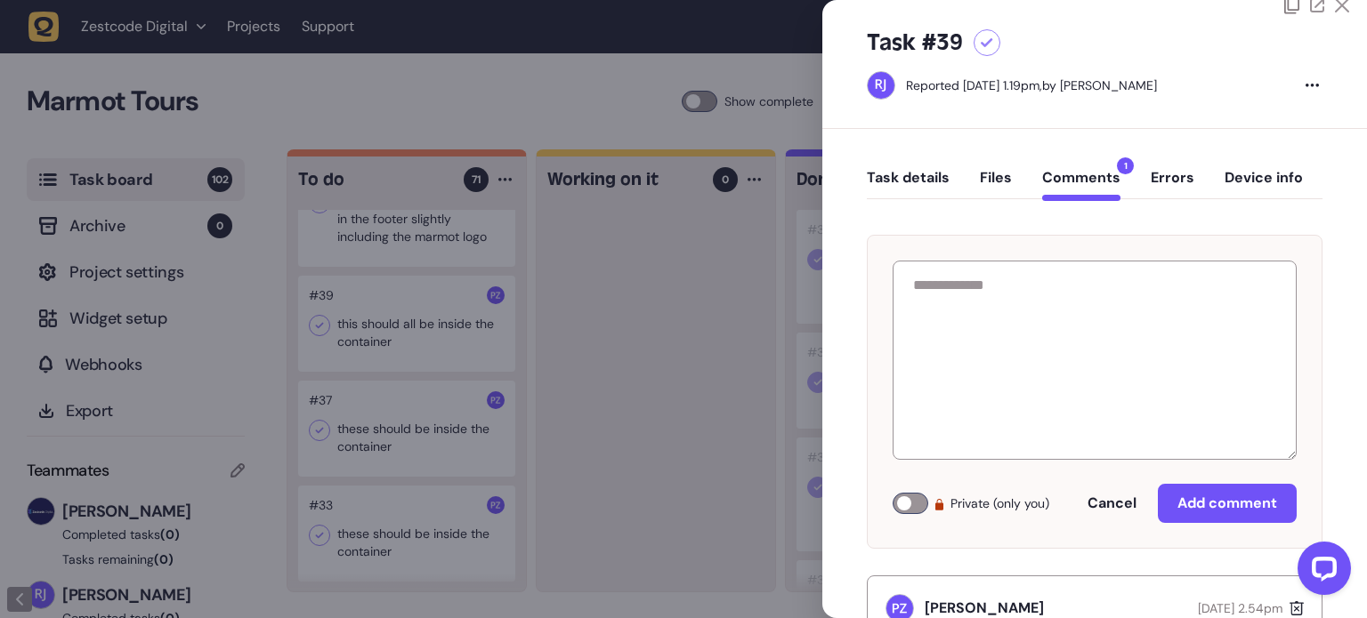
click at [1337, 8] on icon at bounding box center [1342, 5] width 14 height 14
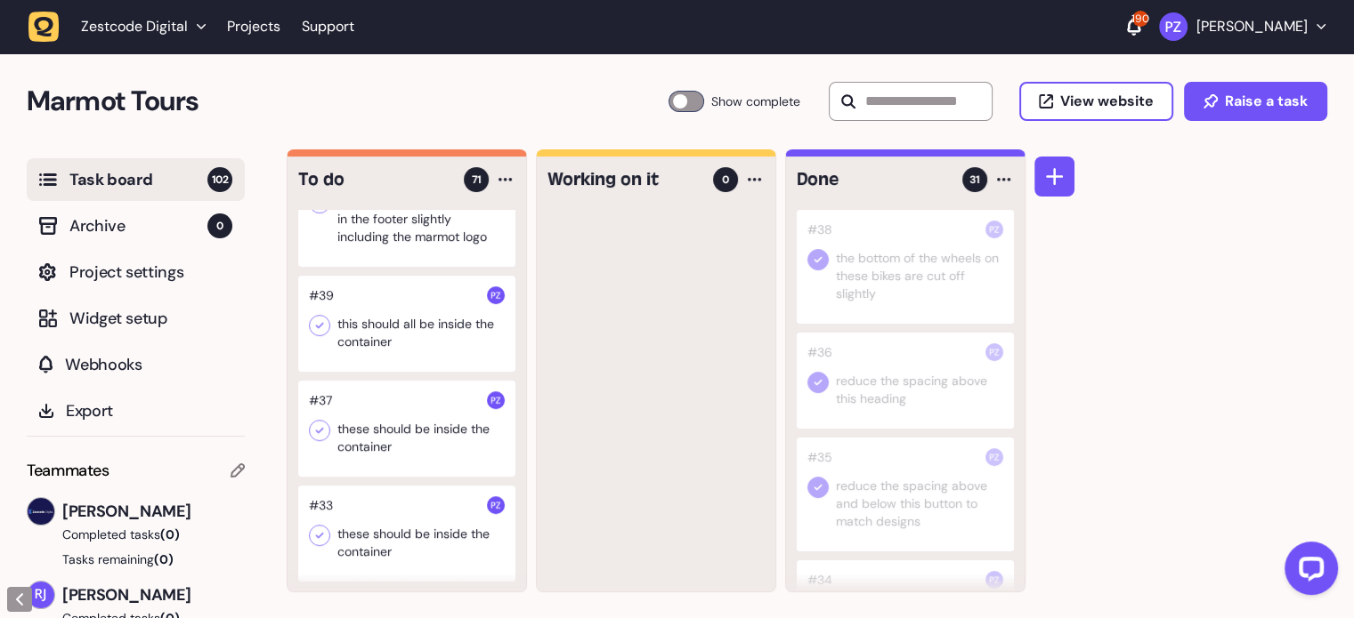
click at [395, 267] on div at bounding box center [406, 210] width 217 height 114
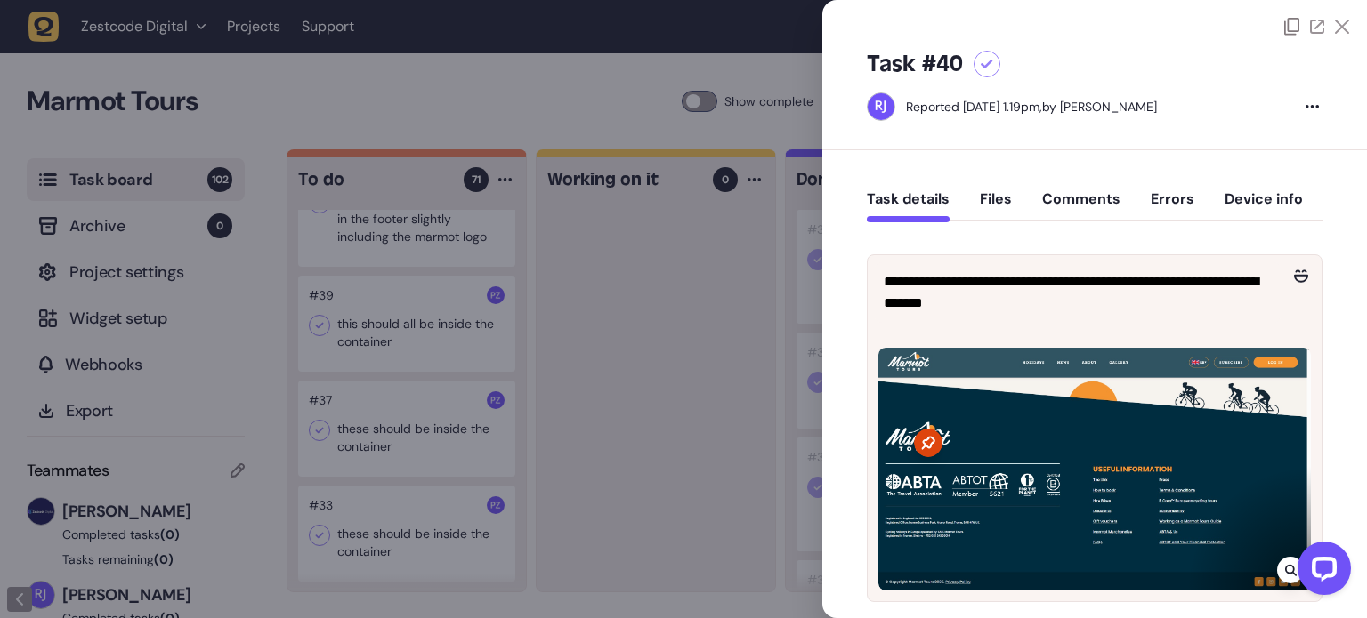
click at [698, 266] on div at bounding box center [683, 309] width 1367 height 618
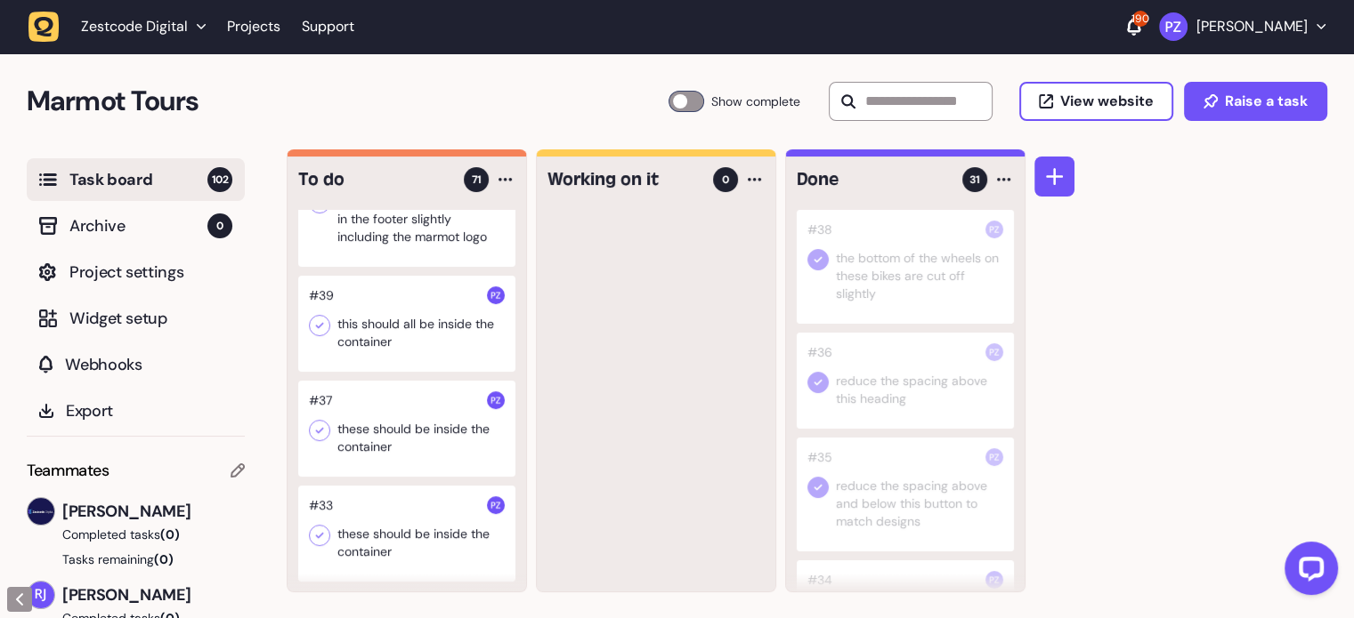
click at [413, 267] on div at bounding box center [406, 210] width 217 height 114
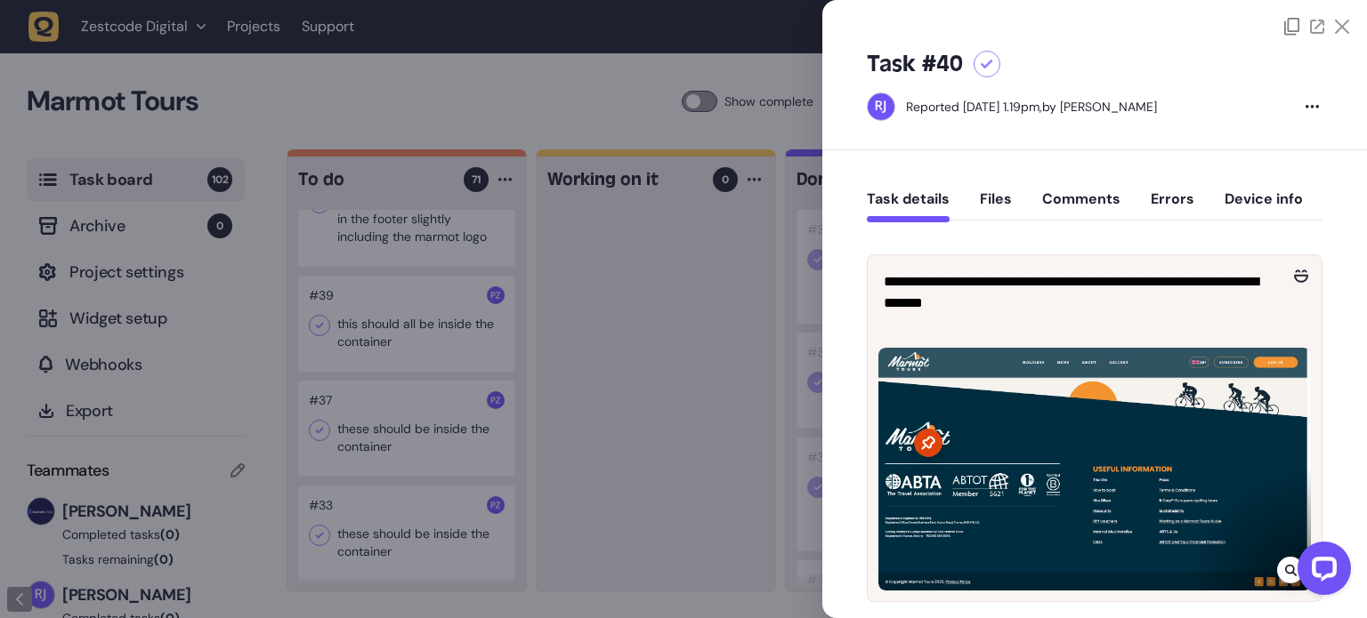
click at [691, 298] on div at bounding box center [683, 309] width 1367 height 618
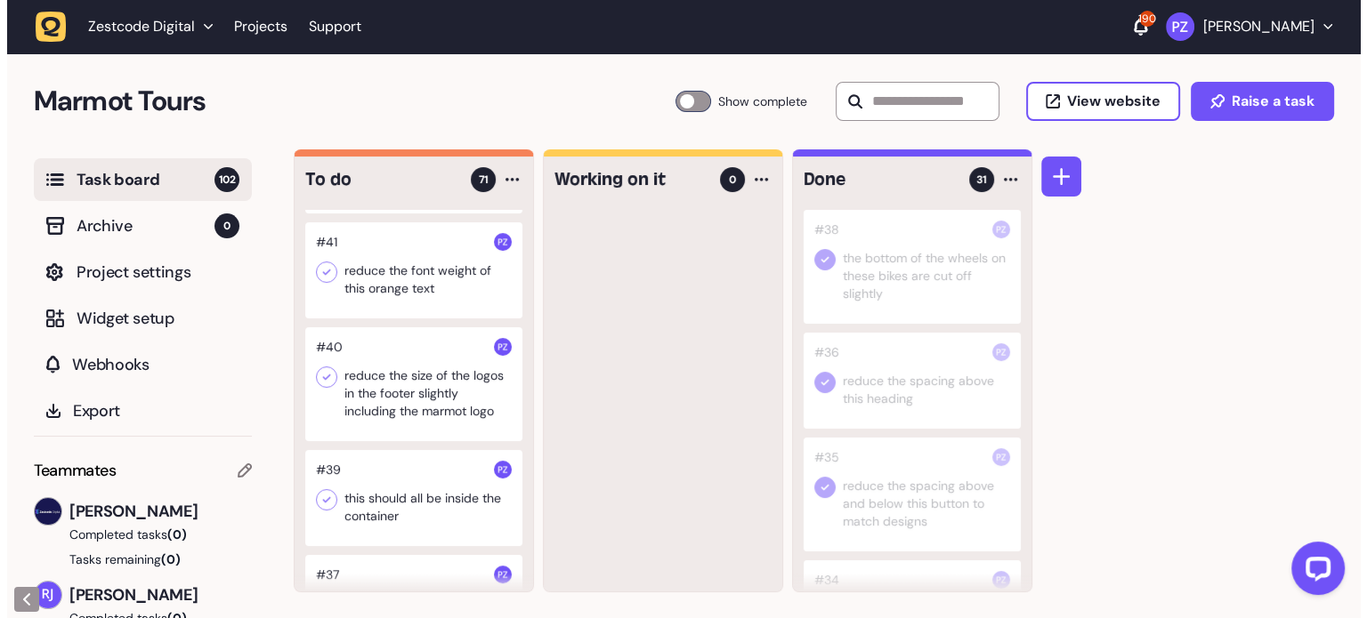
scroll to position [6954, 0]
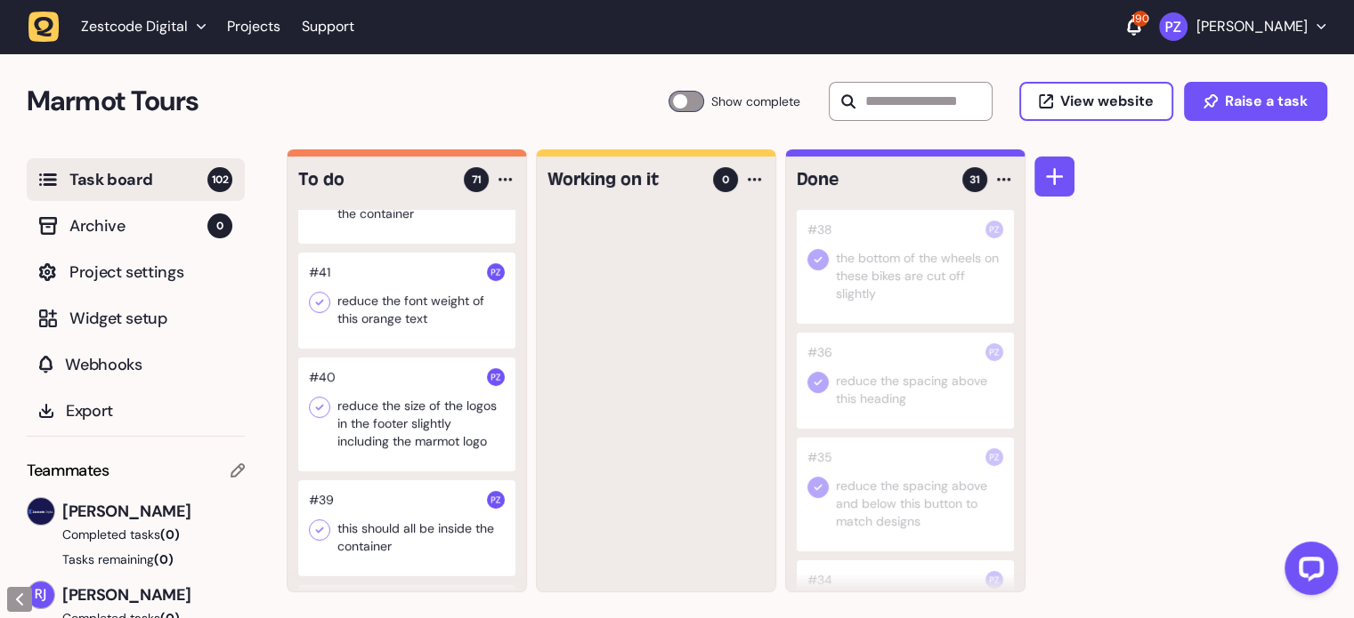
click at [388, 349] on div at bounding box center [406, 301] width 217 height 96
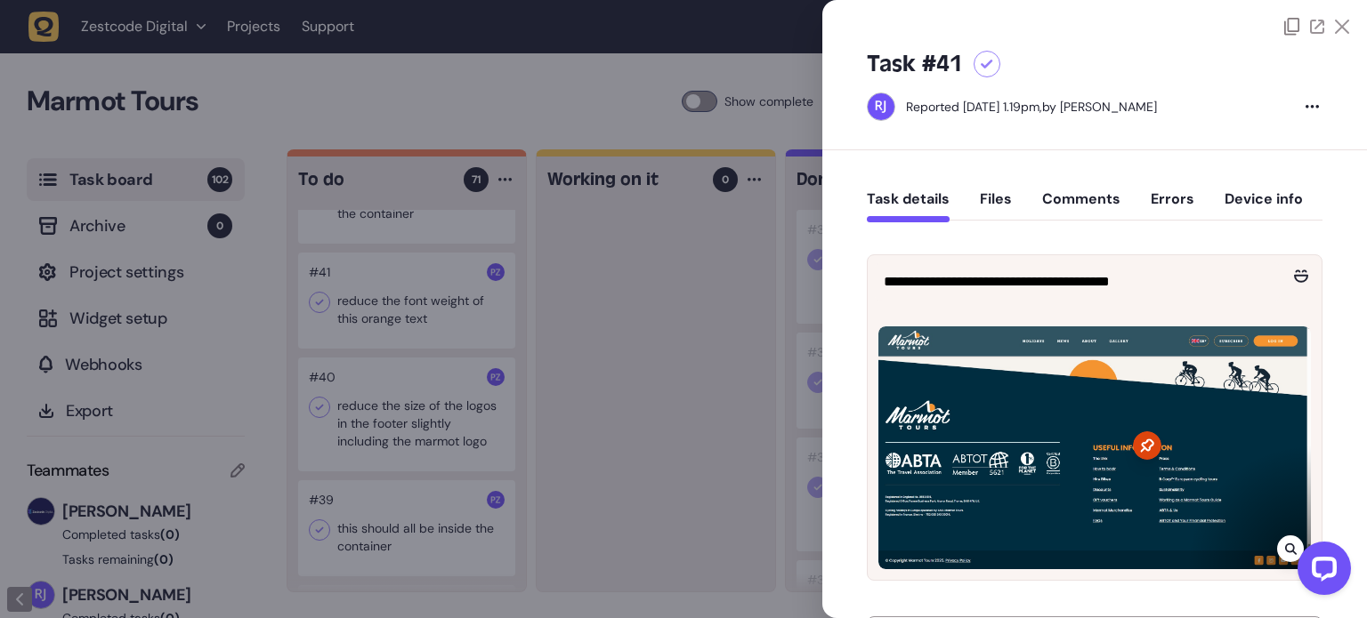
click at [1337, 29] on icon at bounding box center [1342, 27] width 14 height 14
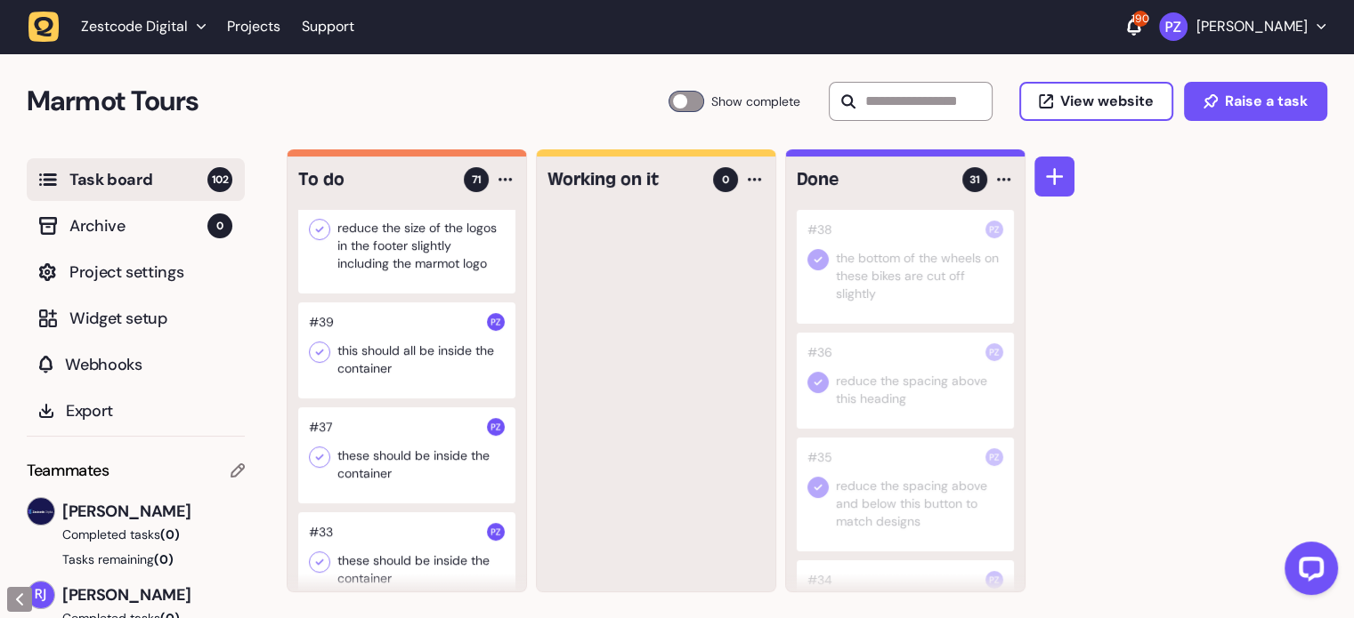
scroll to position [7043, 0]
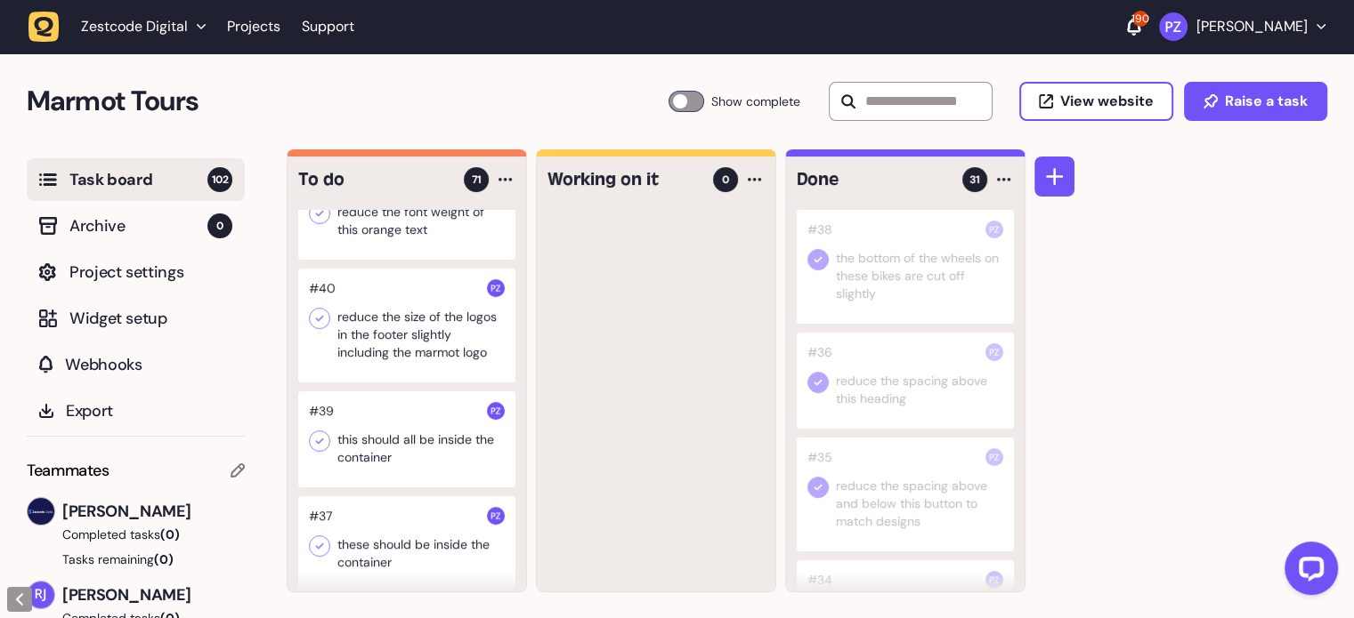
click at [392, 260] on div at bounding box center [406, 212] width 217 height 96
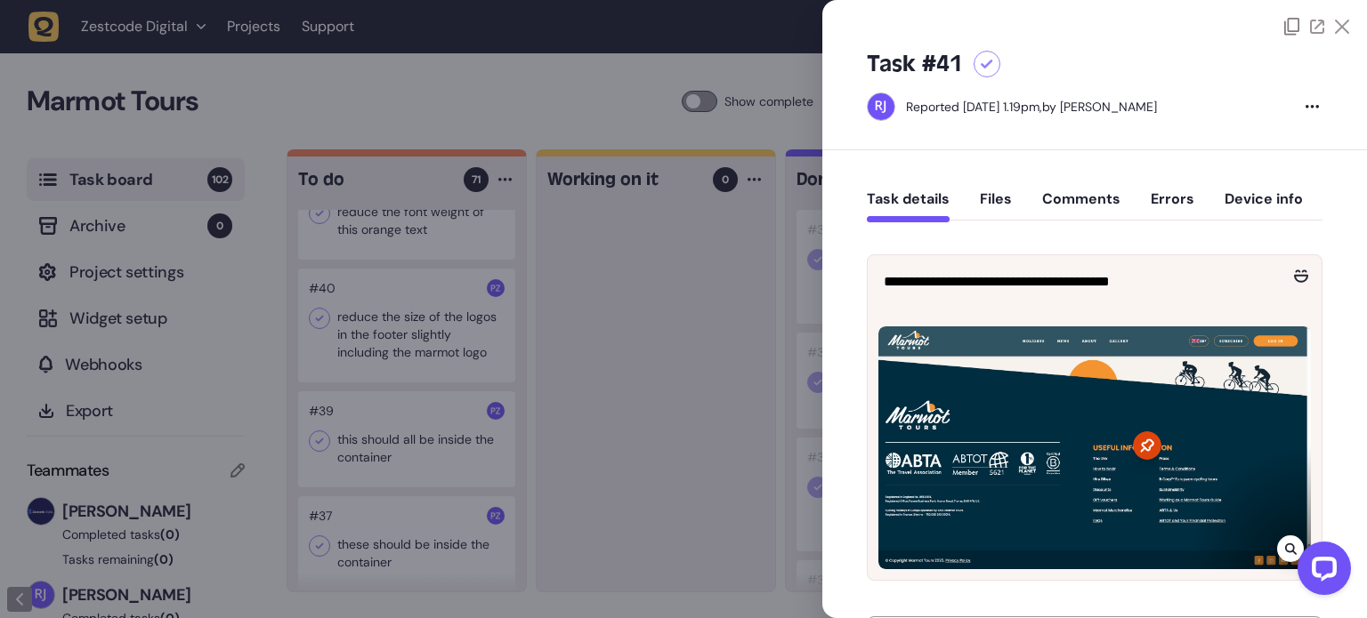
click at [1338, 20] on icon at bounding box center [1342, 27] width 14 height 14
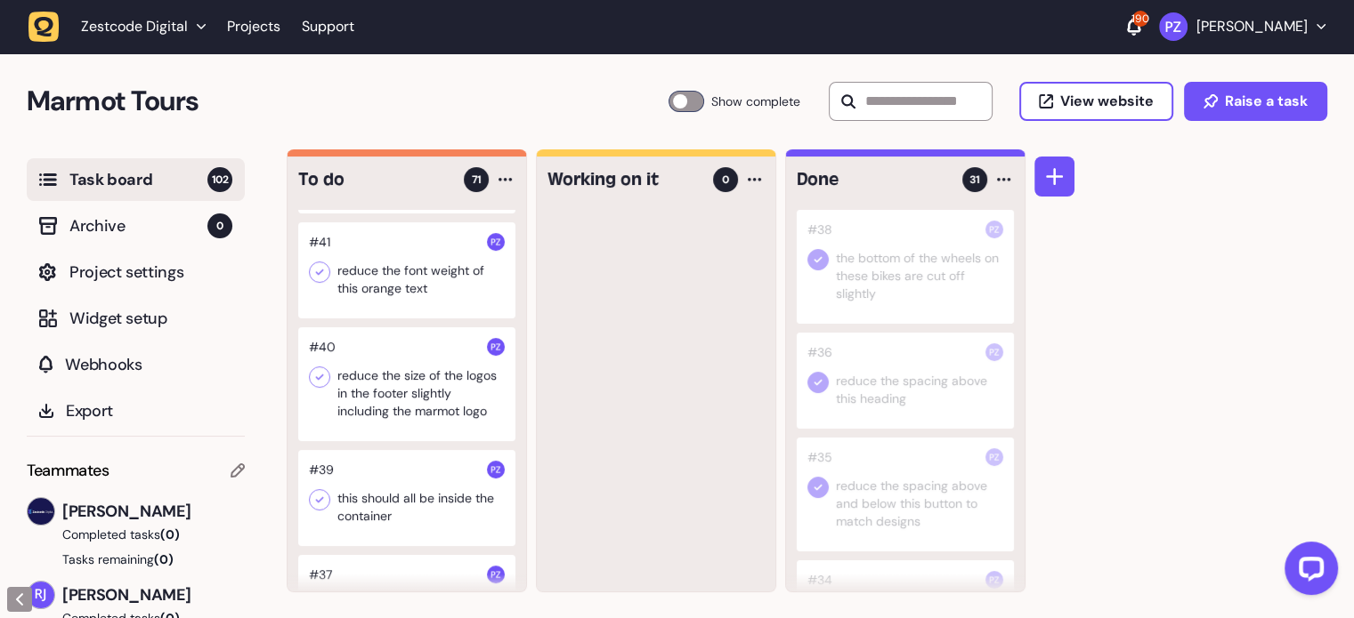
scroll to position [6954, 0]
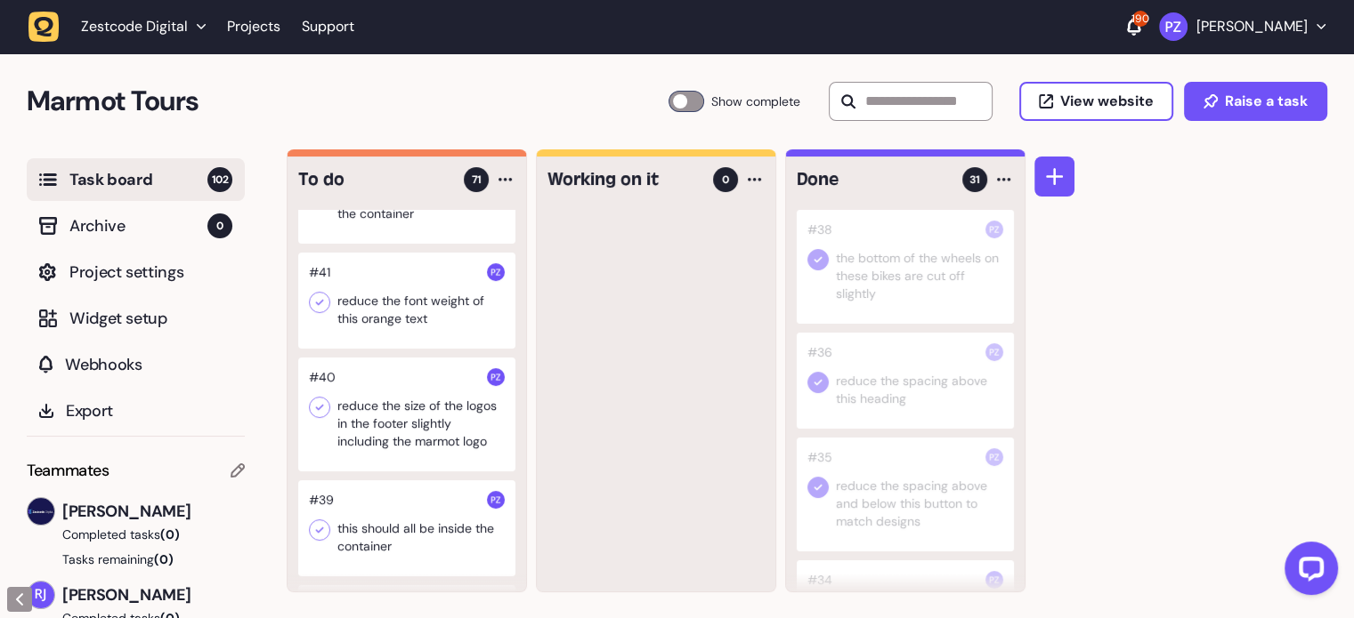
click at [363, 349] on div at bounding box center [406, 301] width 217 height 96
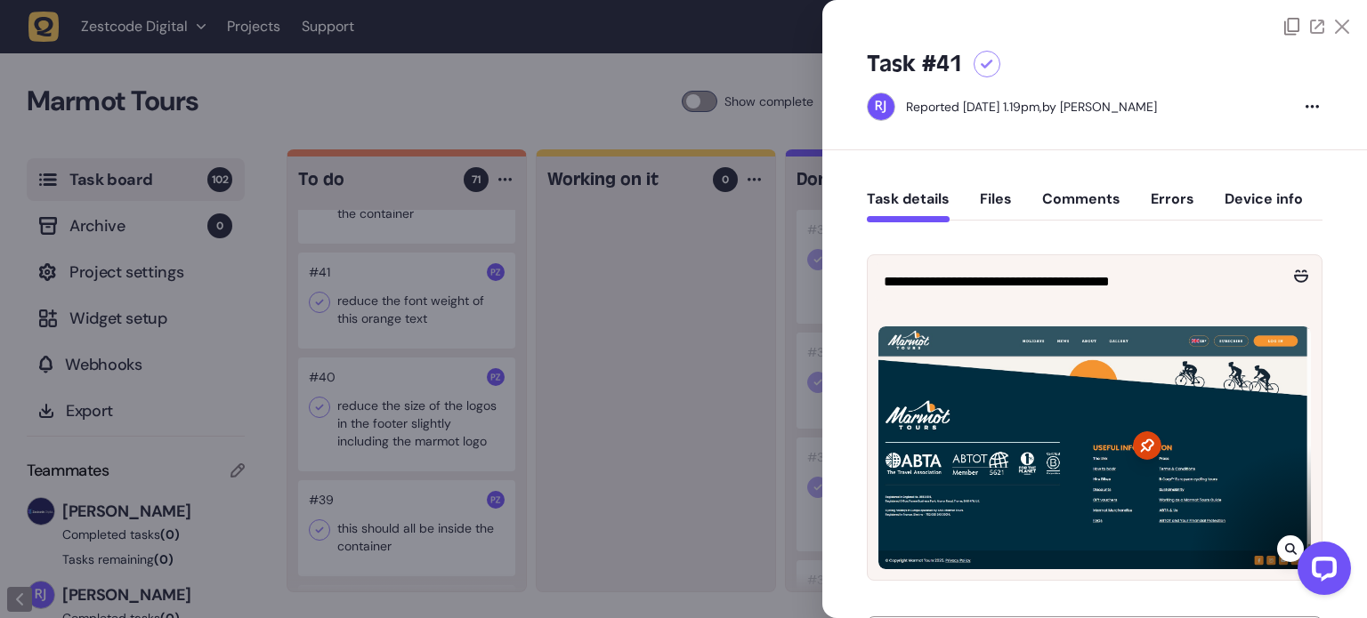
click at [1342, 20] on icon at bounding box center [1342, 27] width 14 height 14
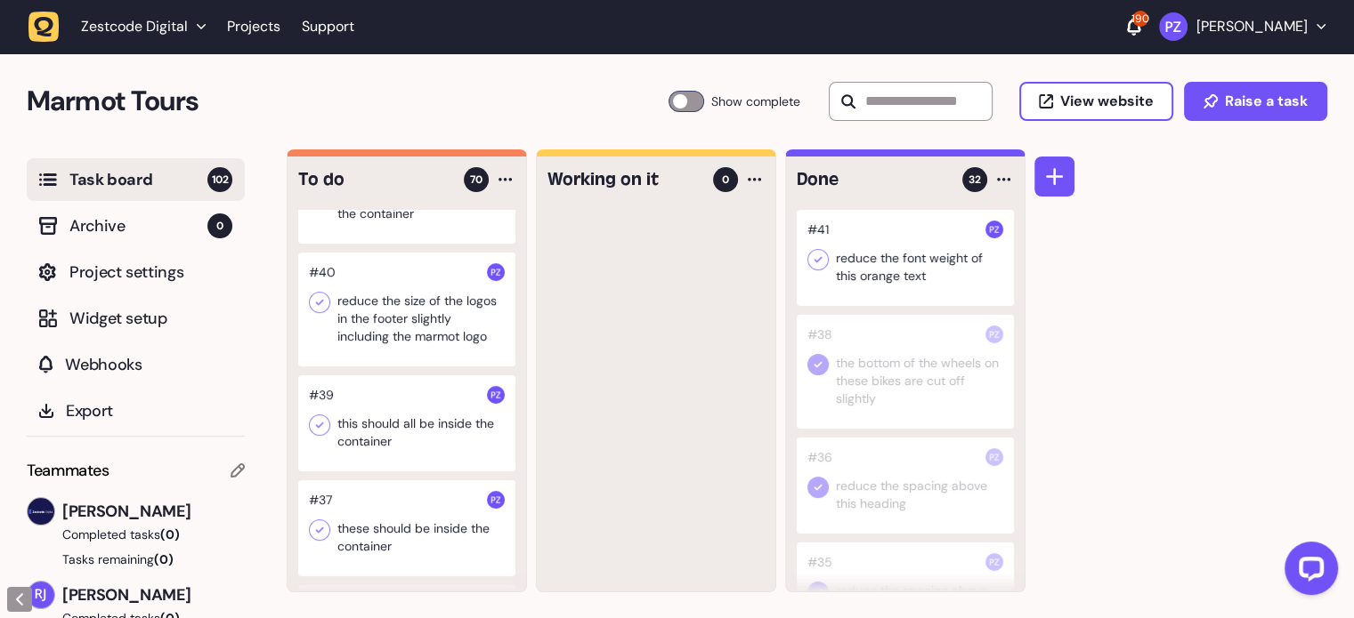
click at [825, 257] on icon at bounding box center [818, 260] width 18 height 18
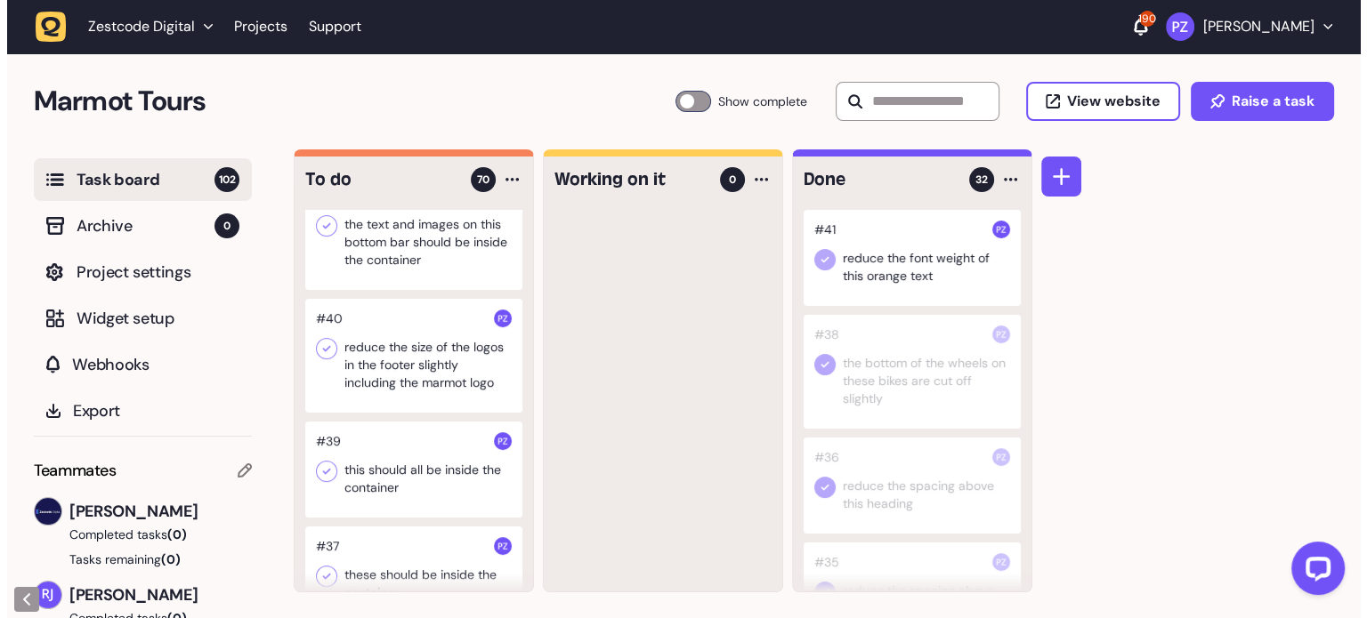
scroll to position [6865, 0]
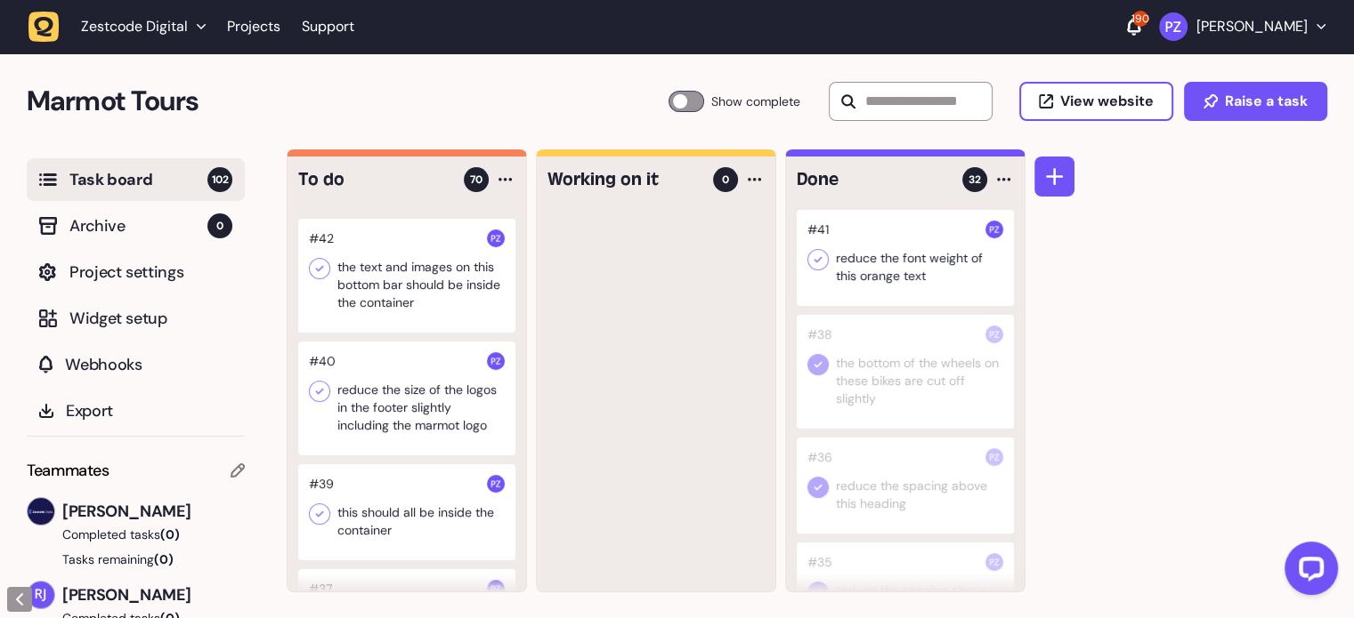
click at [400, 333] on div at bounding box center [406, 276] width 217 height 114
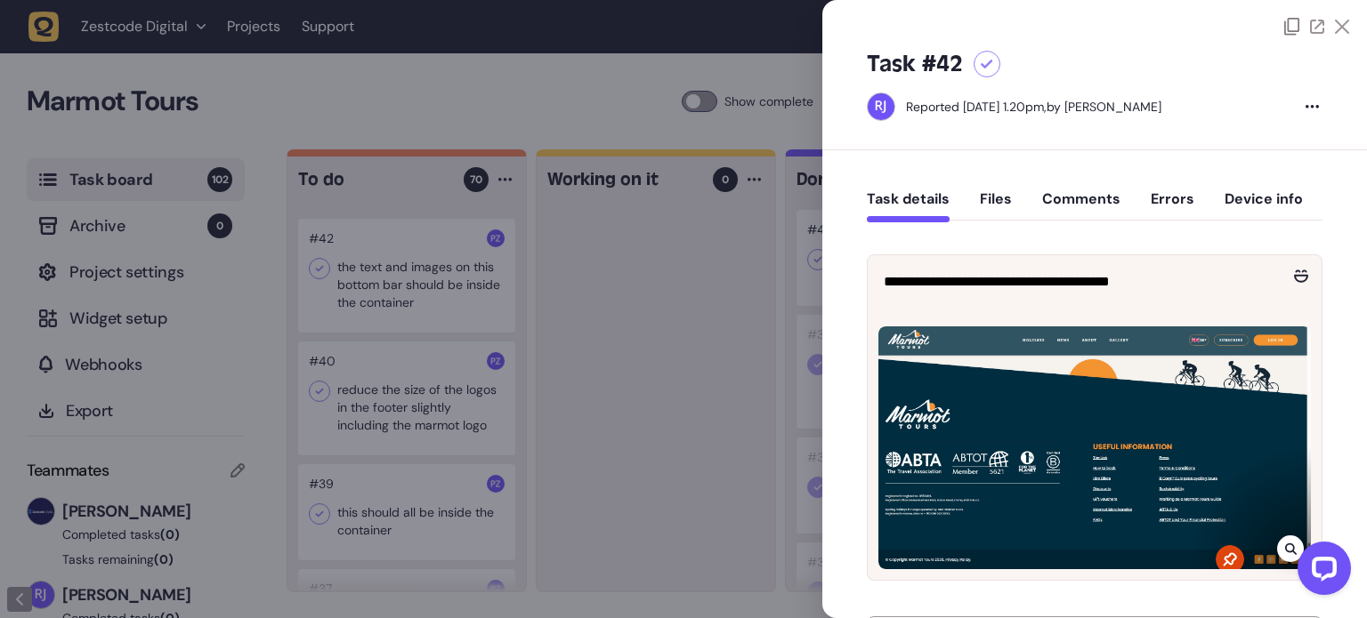
click at [787, 303] on div at bounding box center [683, 309] width 1367 height 618
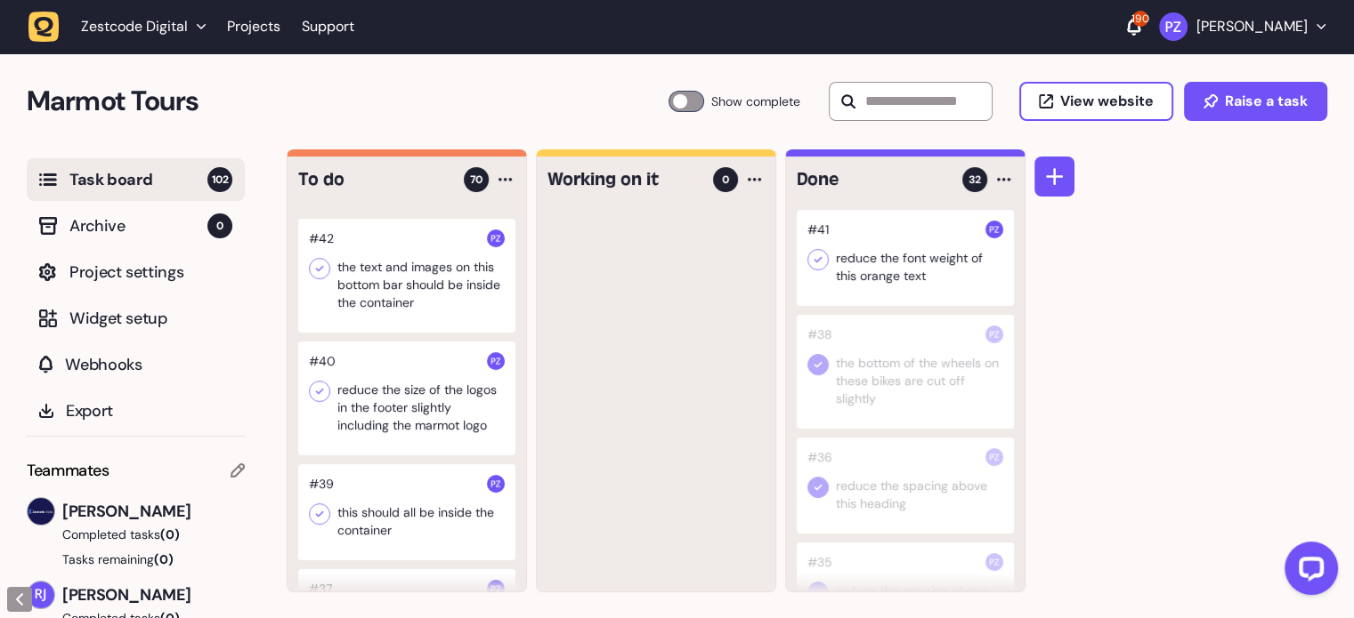
click at [378, 333] on div at bounding box center [406, 276] width 217 height 114
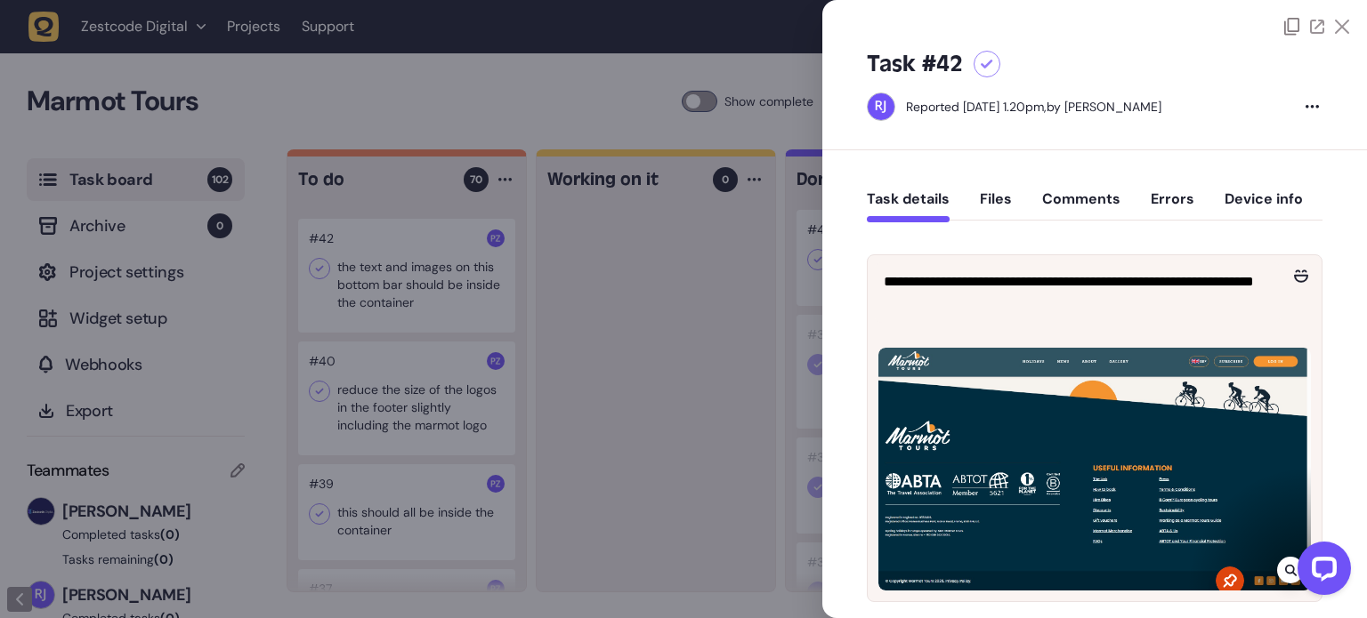
click at [1335, 22] on icon at bounding box center [1342, 27] width 14 height 14
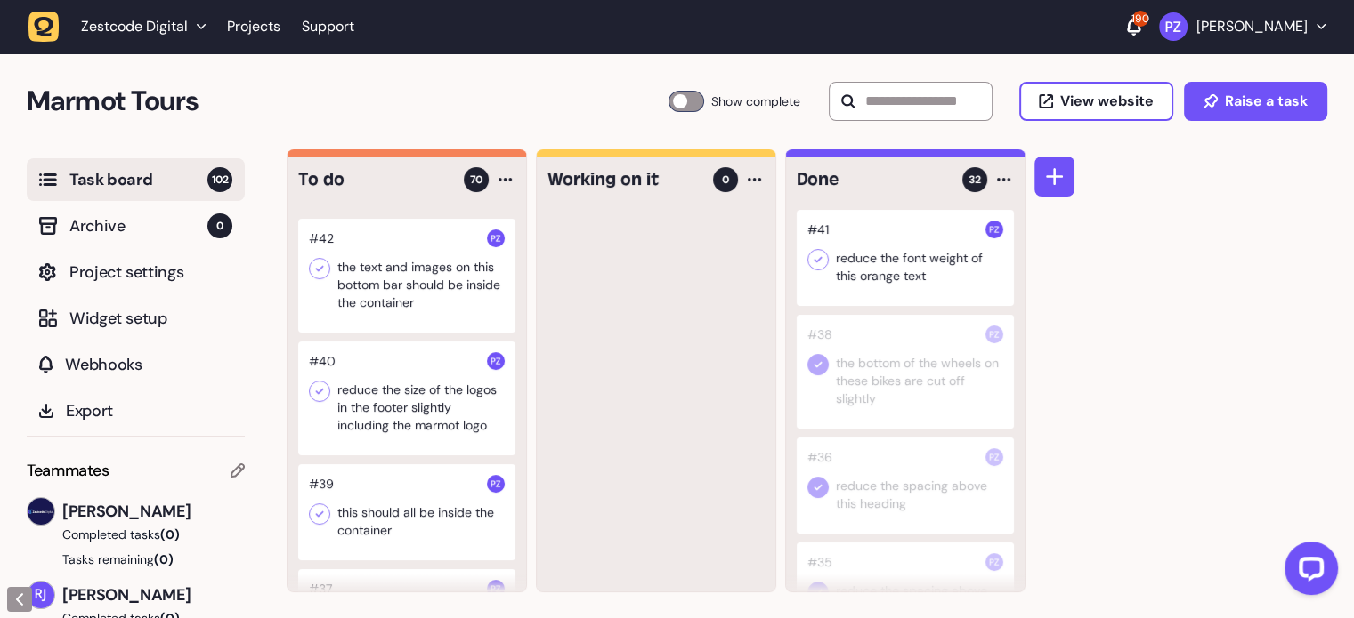
click at [378, 333] on div at bounding box center [406, 276] width 217 height 114
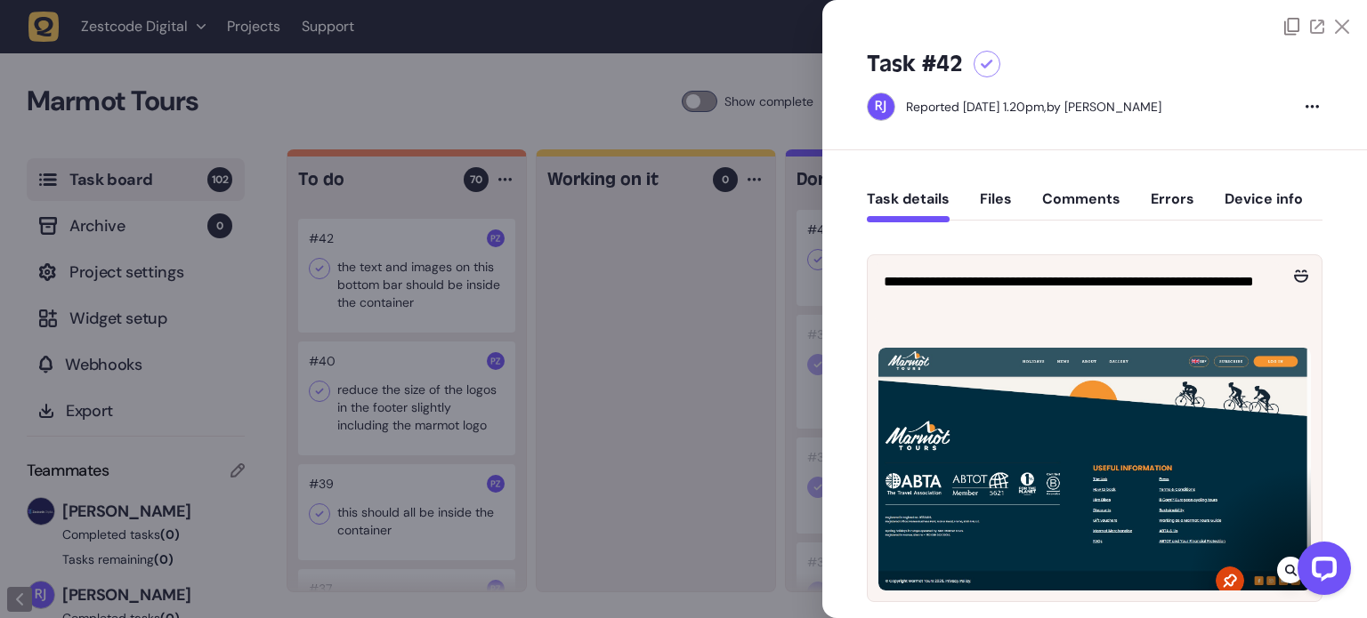
click at [1076, 190] on button "Comments" at bounding box center [1081, 206] width 78 height 32
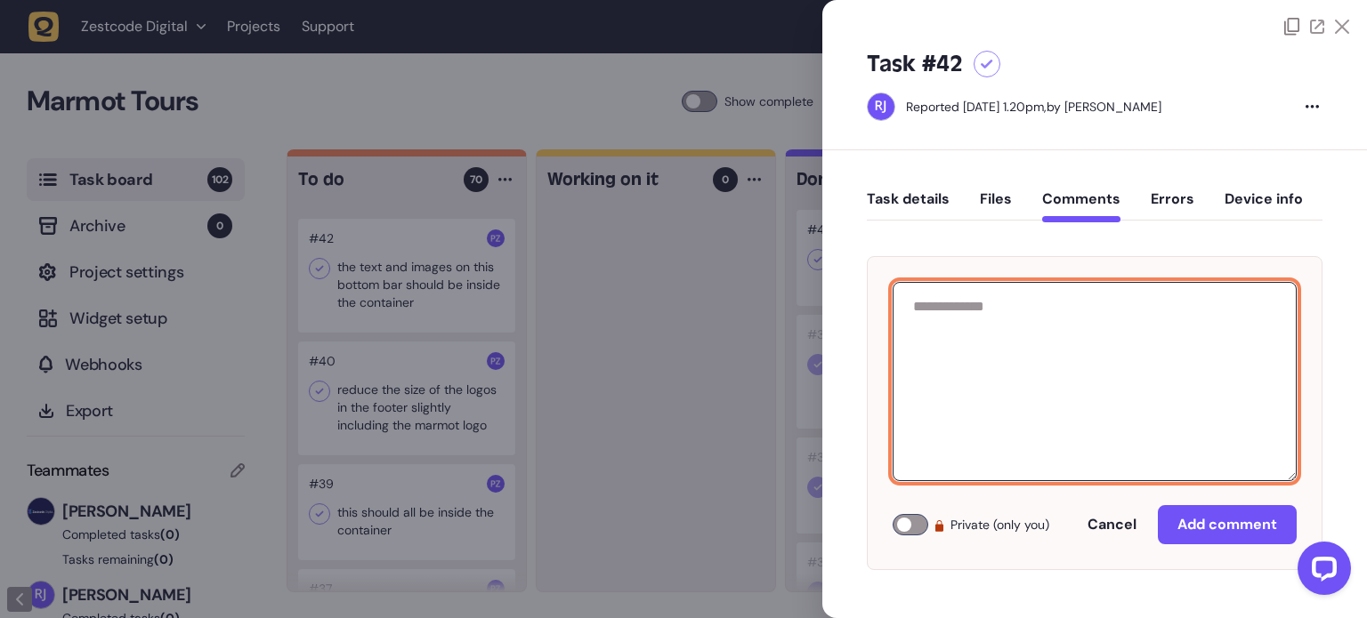
click at [1018, 364] on textarea at bounding box center [1095, 381] width 404 height 199
type textarea "**********"
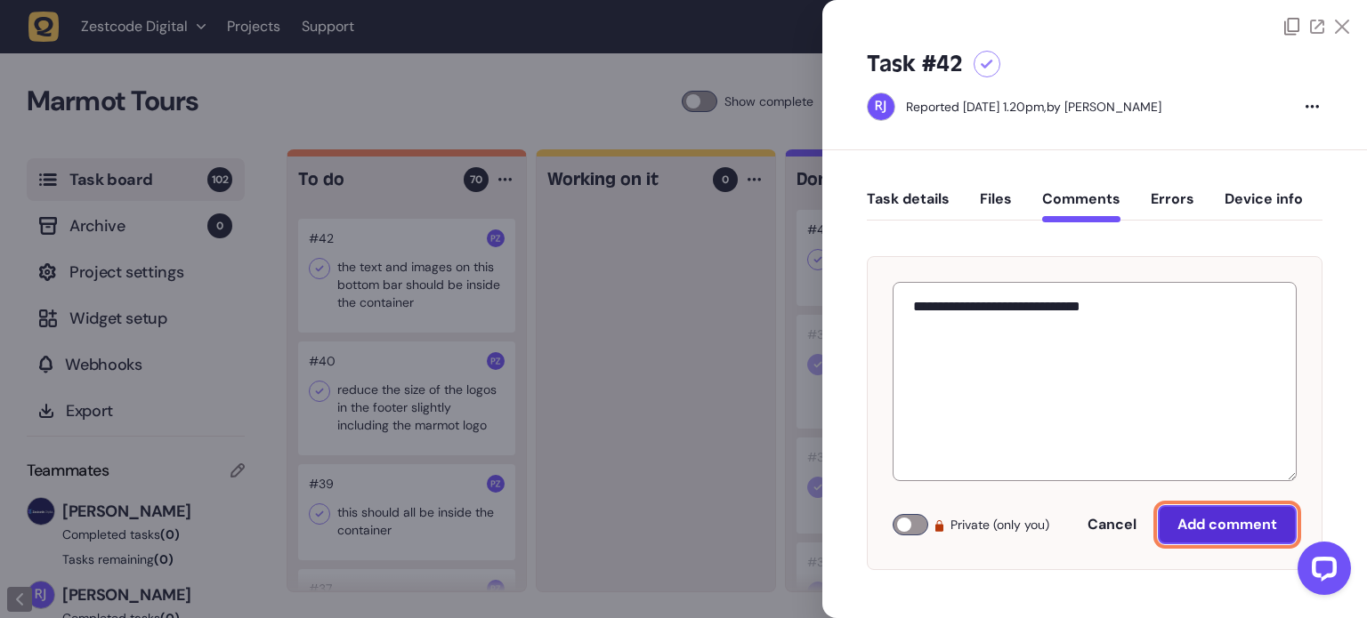
click at [1199, 527] on span "Add comment" at bounding box center [1227, 525] width 100 height 14
click at [1222, 533] on button "Add comment" at bounding box center [1227, 524] width 139 height 39
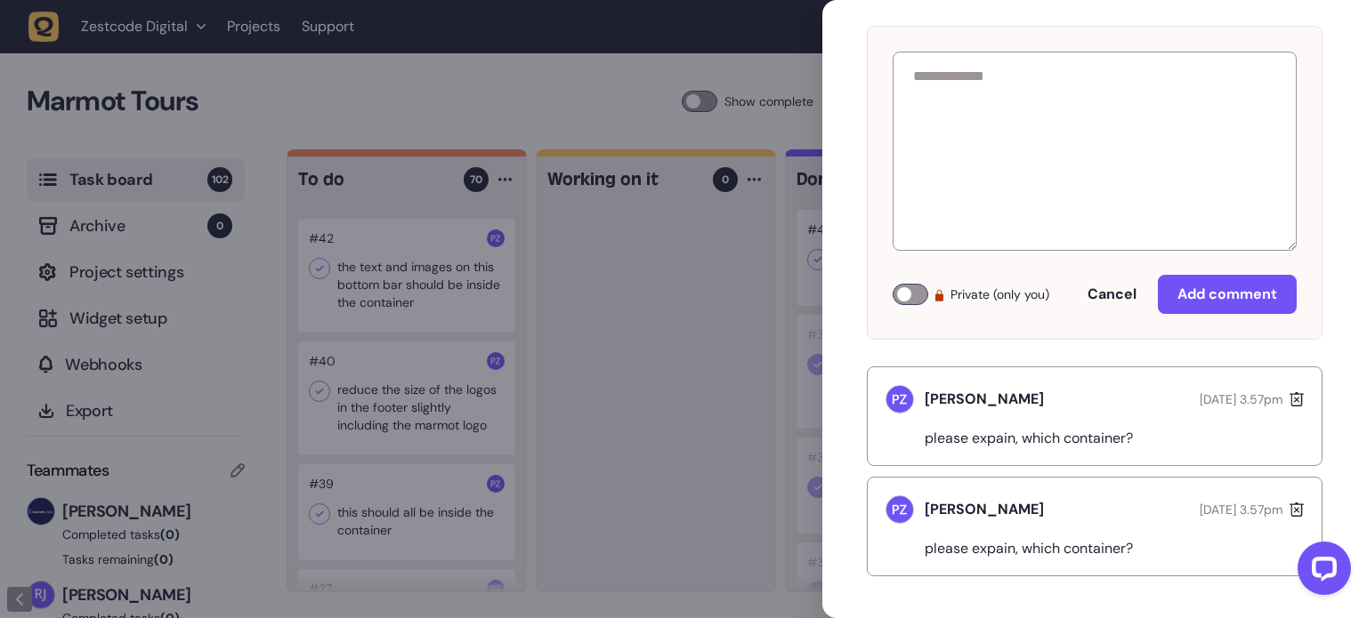
click at [1300, 508] on div "[PERSON_NAME] [DATE] 3.57pm please expain, which container?" at bounding box center [1095, 527] width 456 height 100
click at [1297, 505] on icon at bounding box center [1296, 510] width 14 height 14
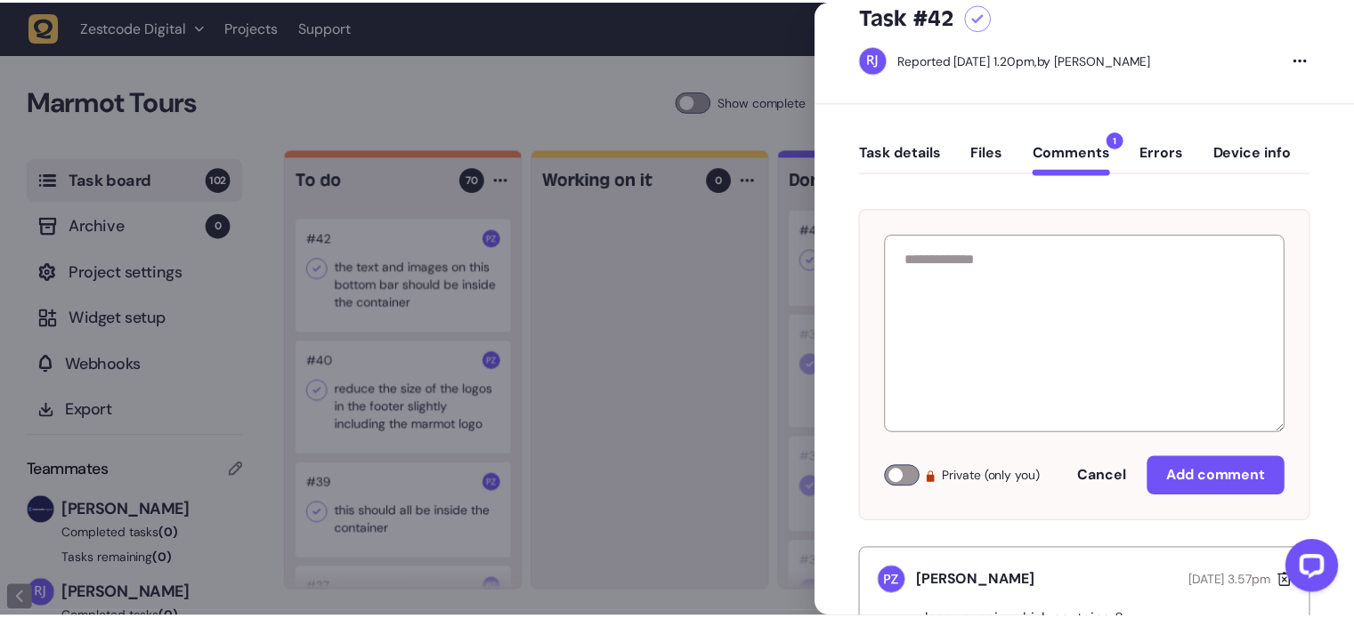
scroll to position [0, 0]
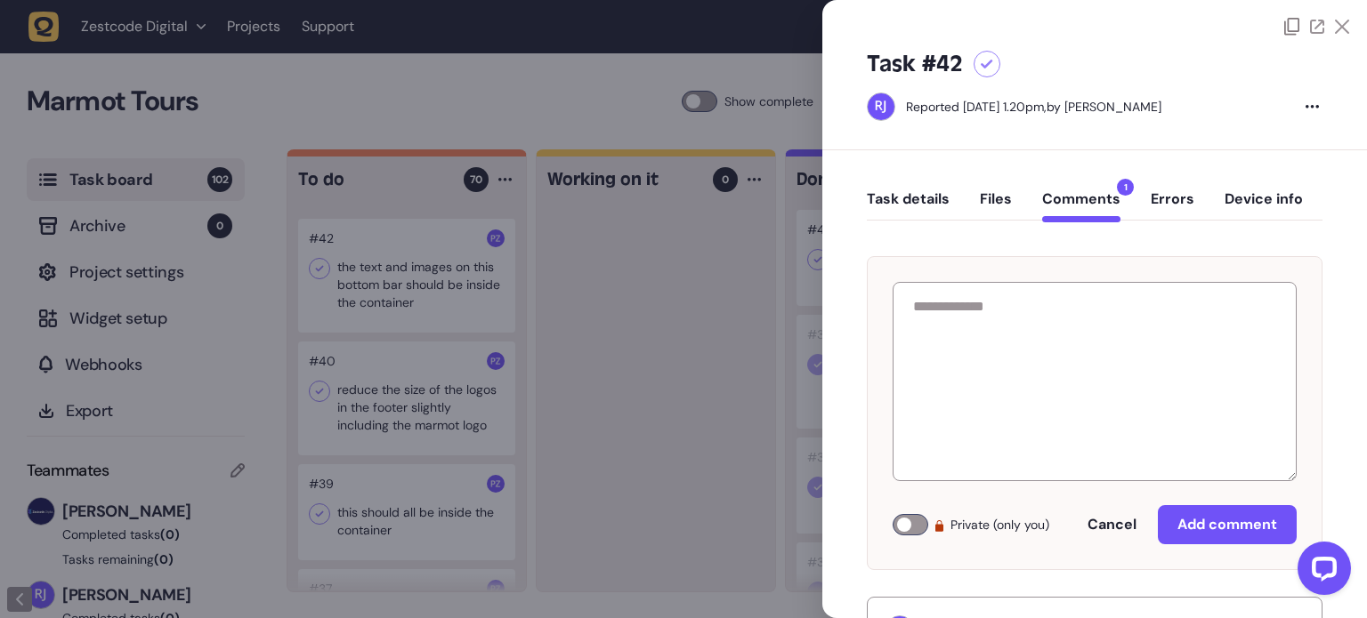
click at [1335, 20] on icon at bounding box center [1342, 27] width 14 height 14
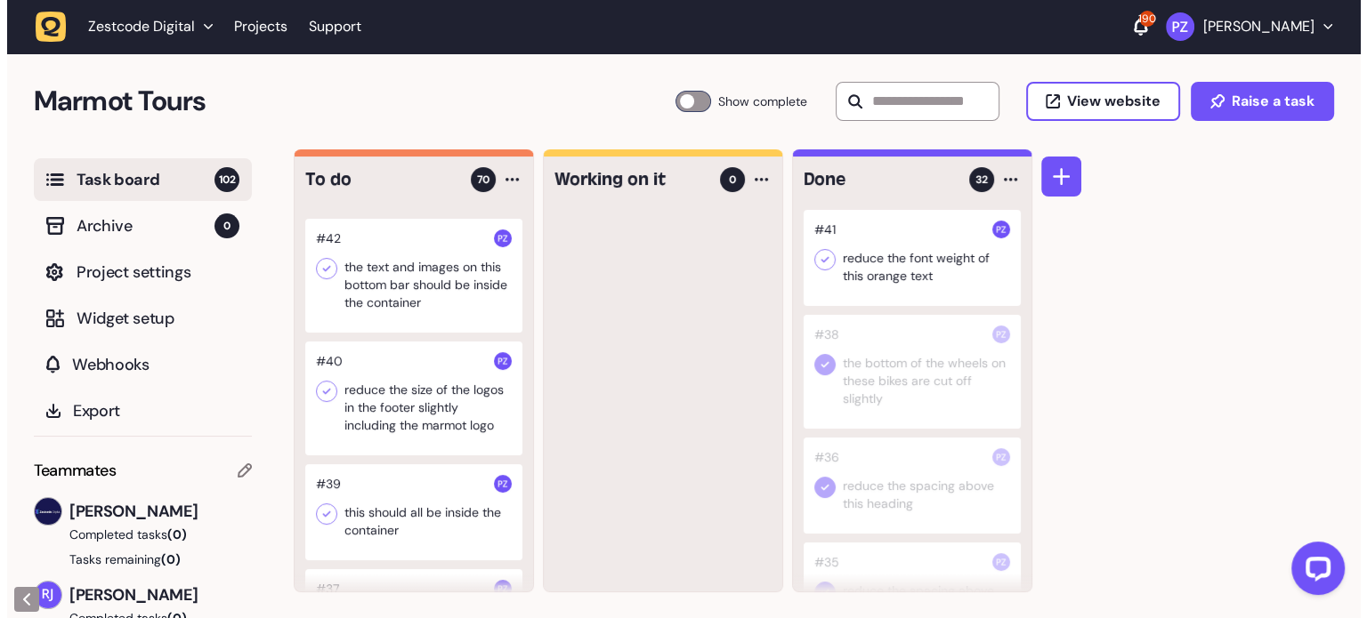
scroll to position [6776, 0]
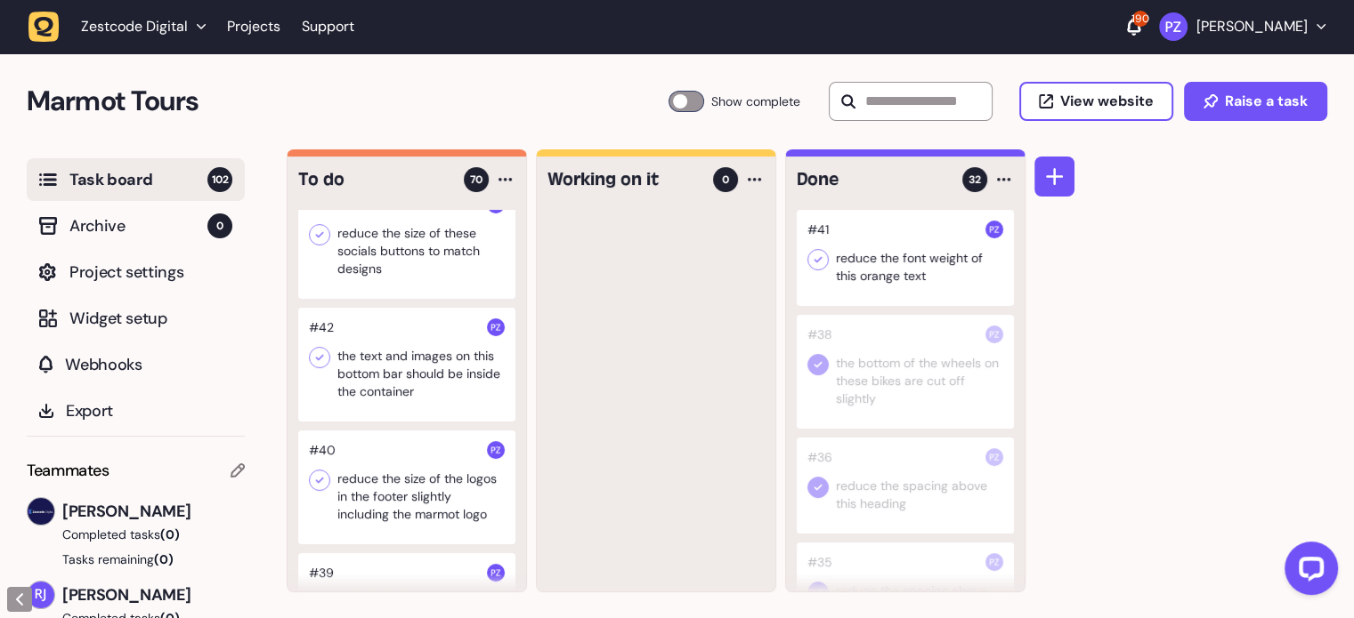
click at [438, 299] on div at bounding box center [406, 242] width 217 height 114
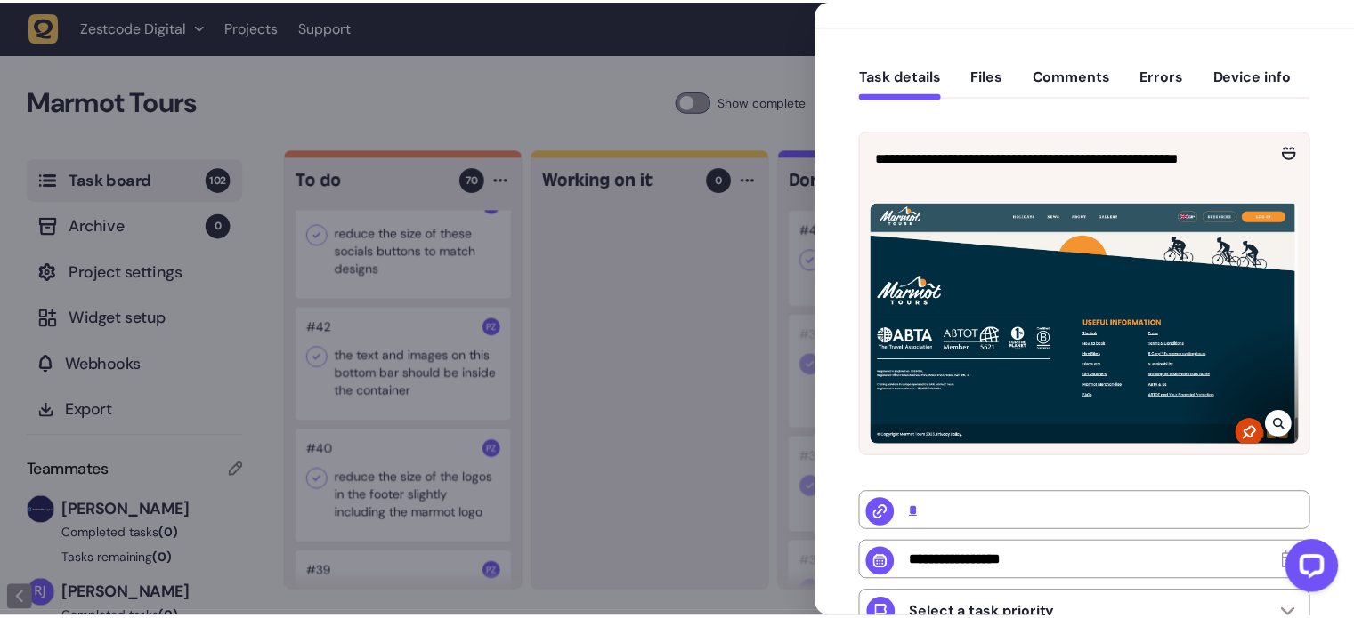
scroll to position [89, 0]
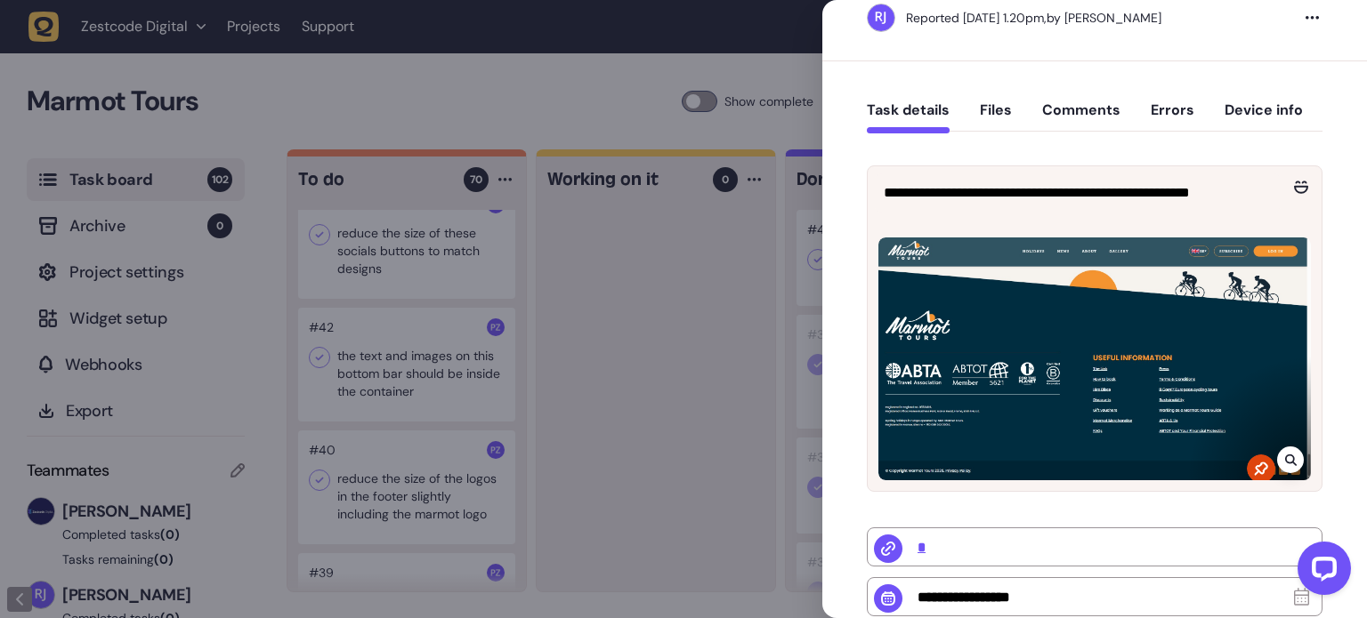
click at [731, 270] on div at bounding box center [683, 309] width 1367 height 618
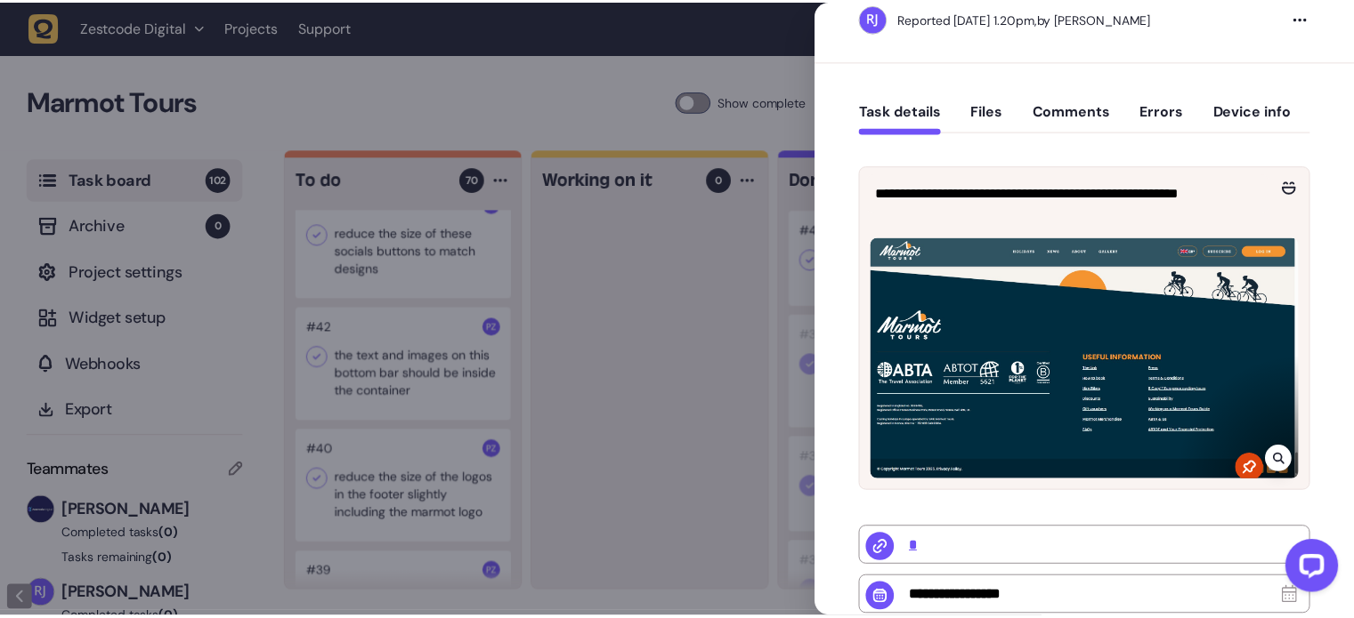
scroll to position [53, 0]
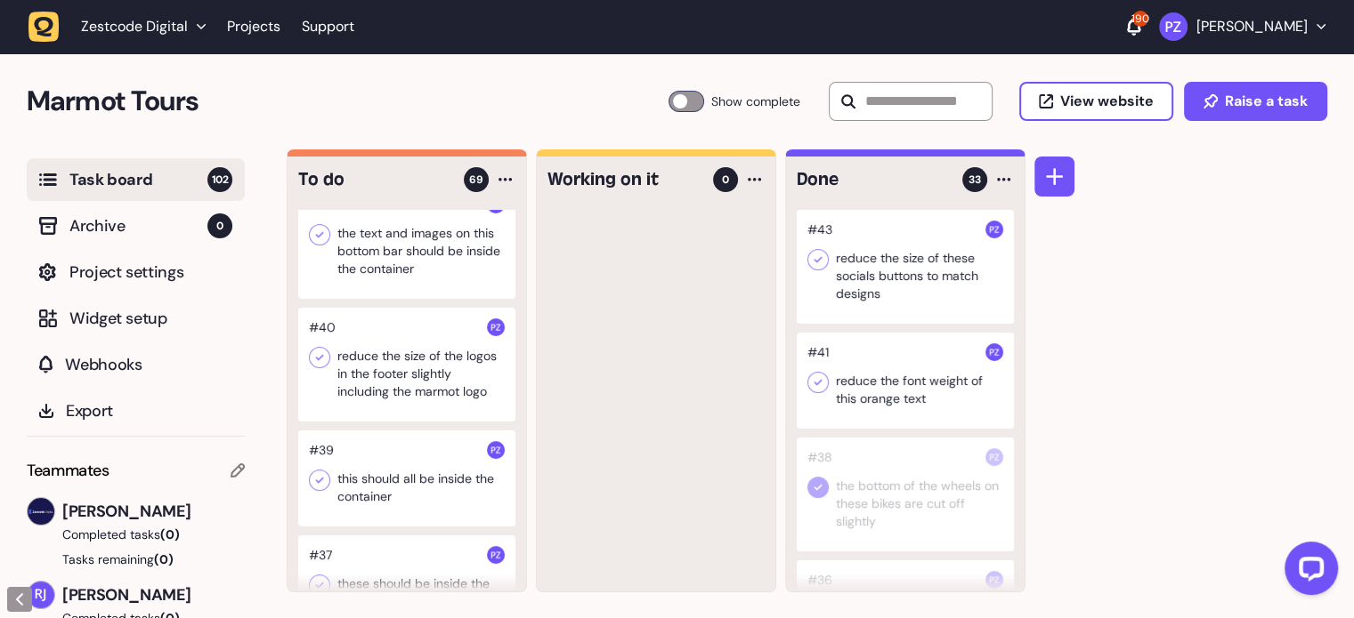
click at [814, 266] on icon at bounding box center [818, 260] width 18 height 18
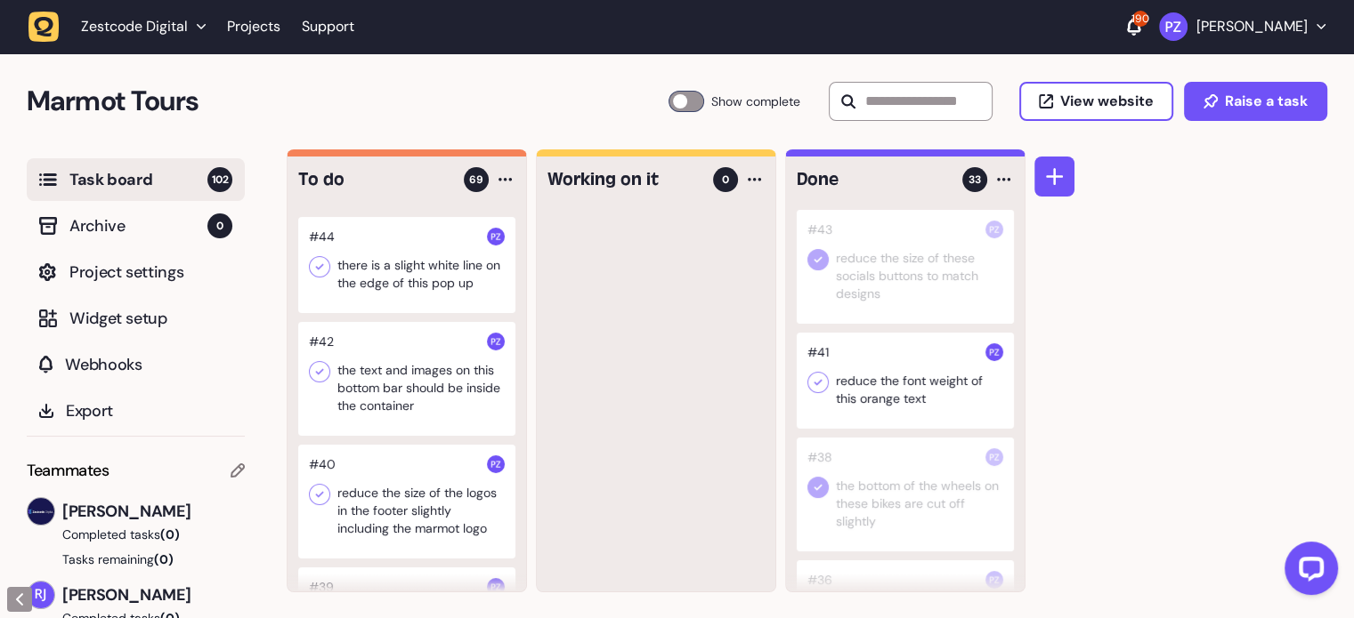
scroll to position [6598, 0]
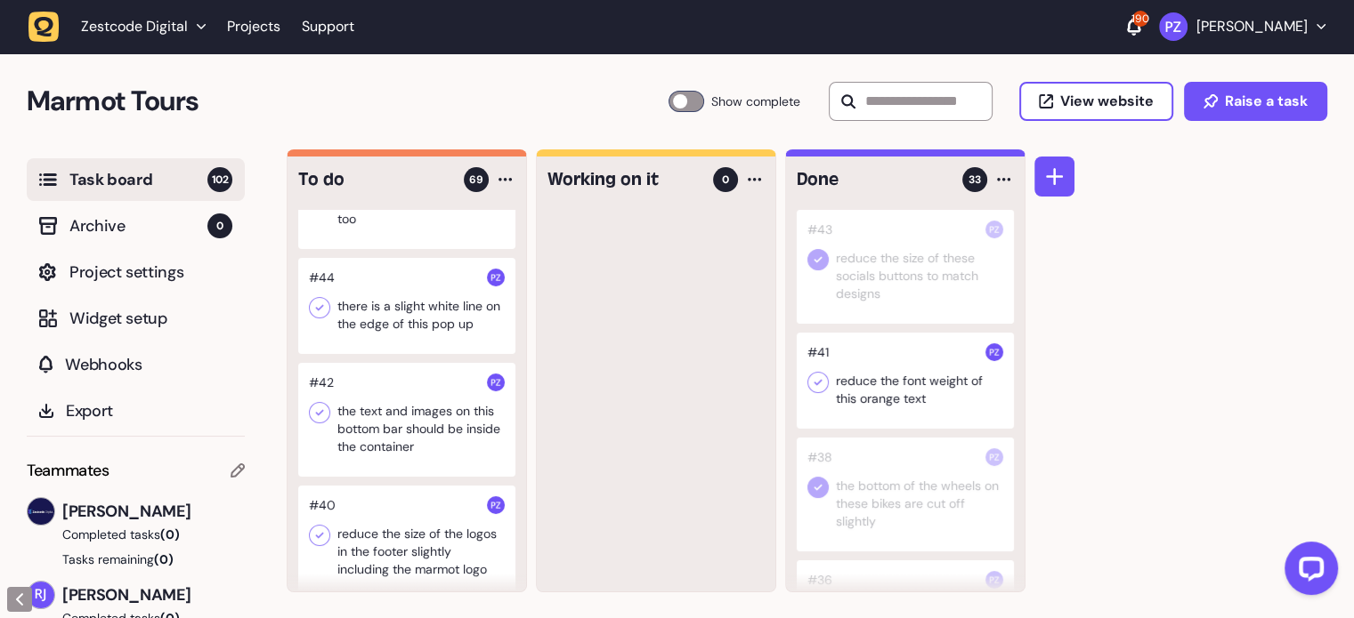
click at [403, 354] on div at bounding box center [406, 306] width 217 height 96
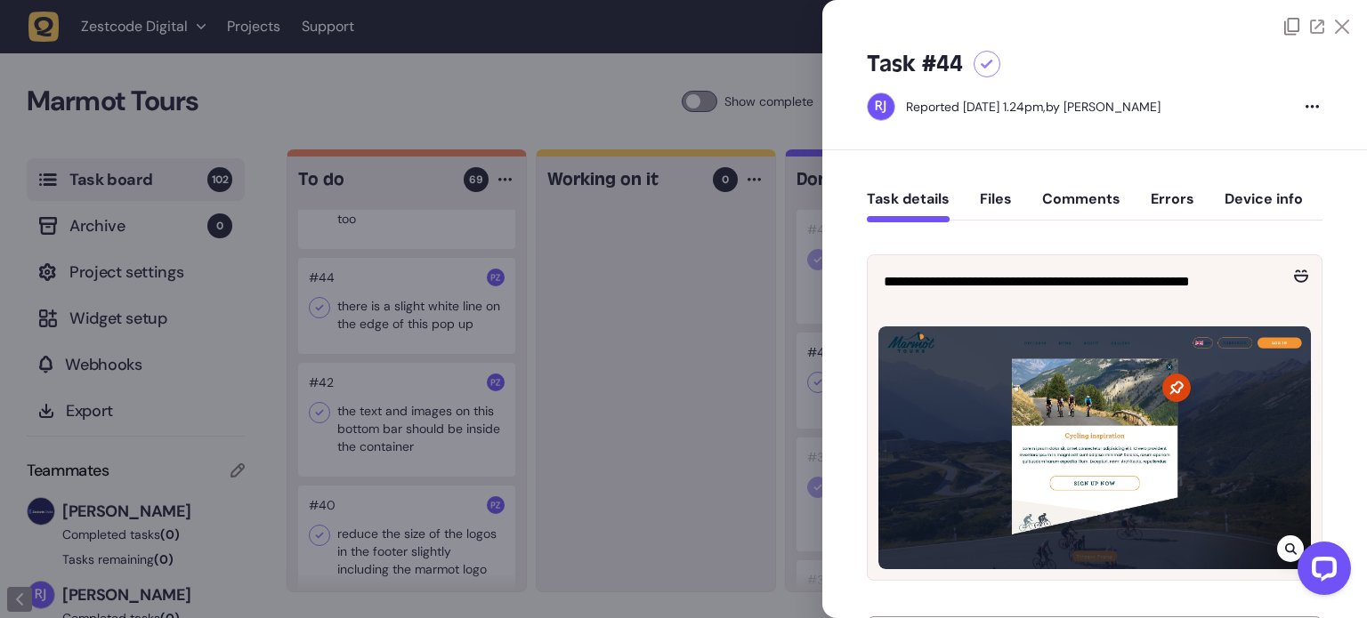
click at [676, 380] on div at bounding box center [683, 309] width 1367 height 618
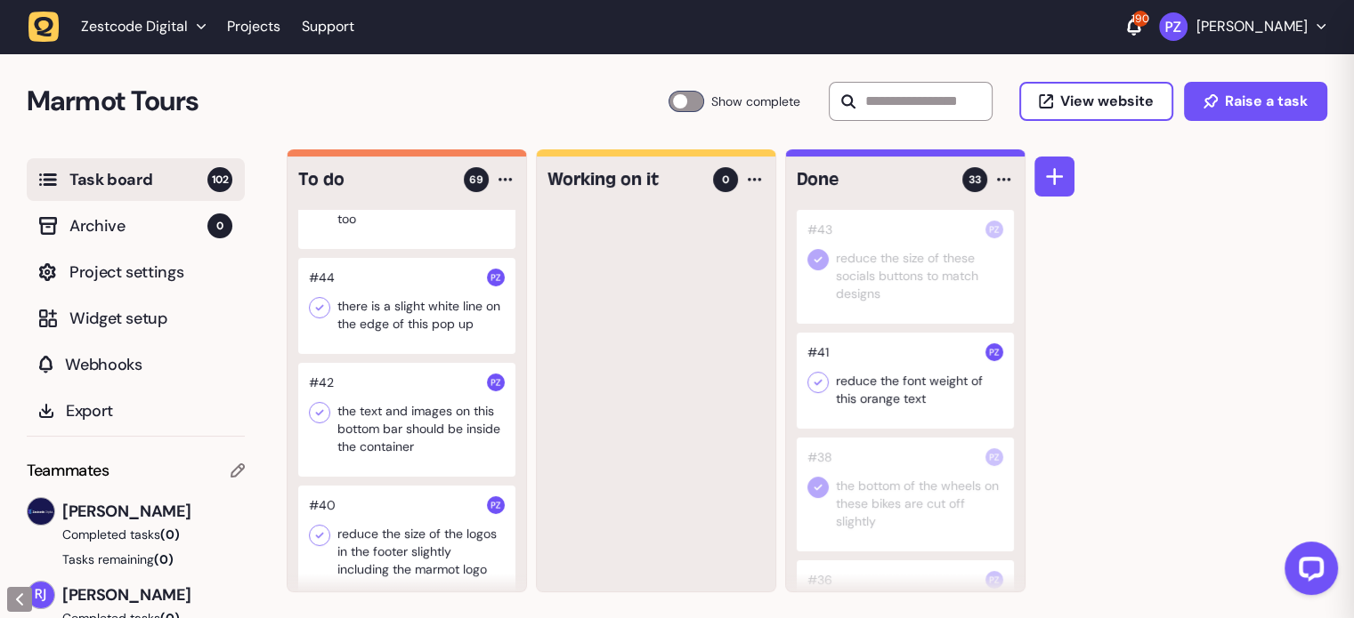
click at [331, 354] on div at bounding box center [406, 306] width 217 height 96
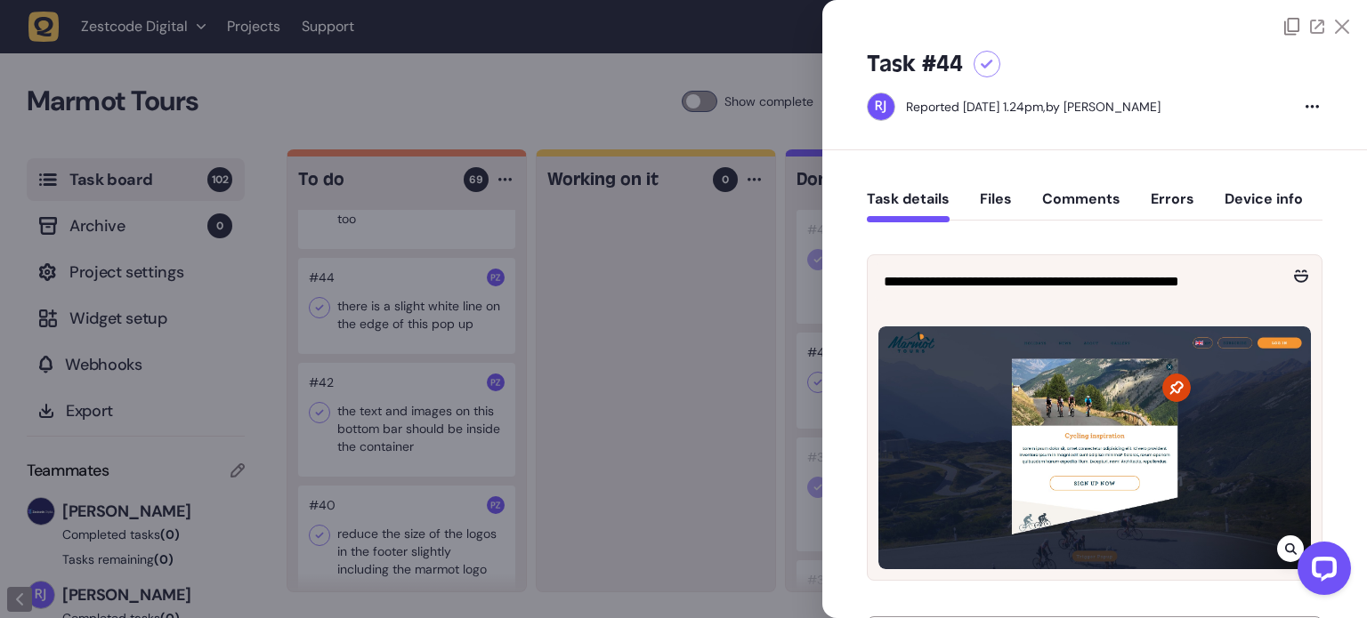
click at [1335, 27] on icon at bounding box center [1342, 27] width 14 height 14
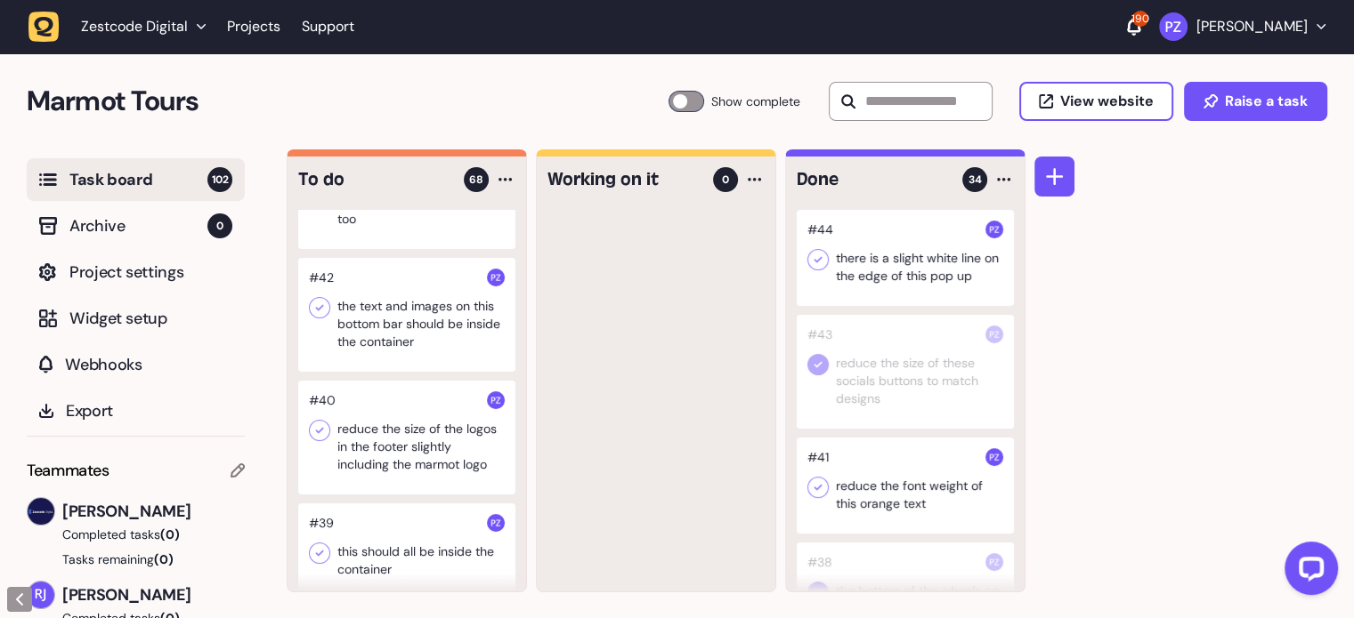
click at [815, 263] on icon at bounding box center [818, 260] width 18 height 18
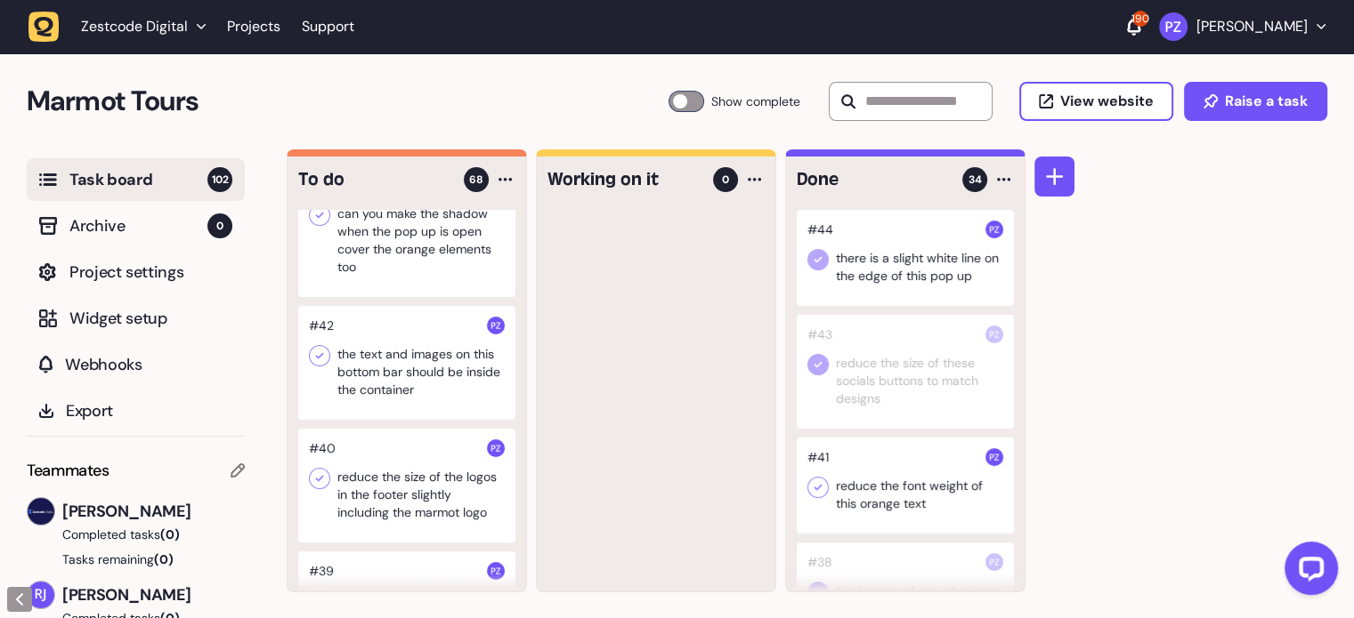
scroll to position [6509, 0]
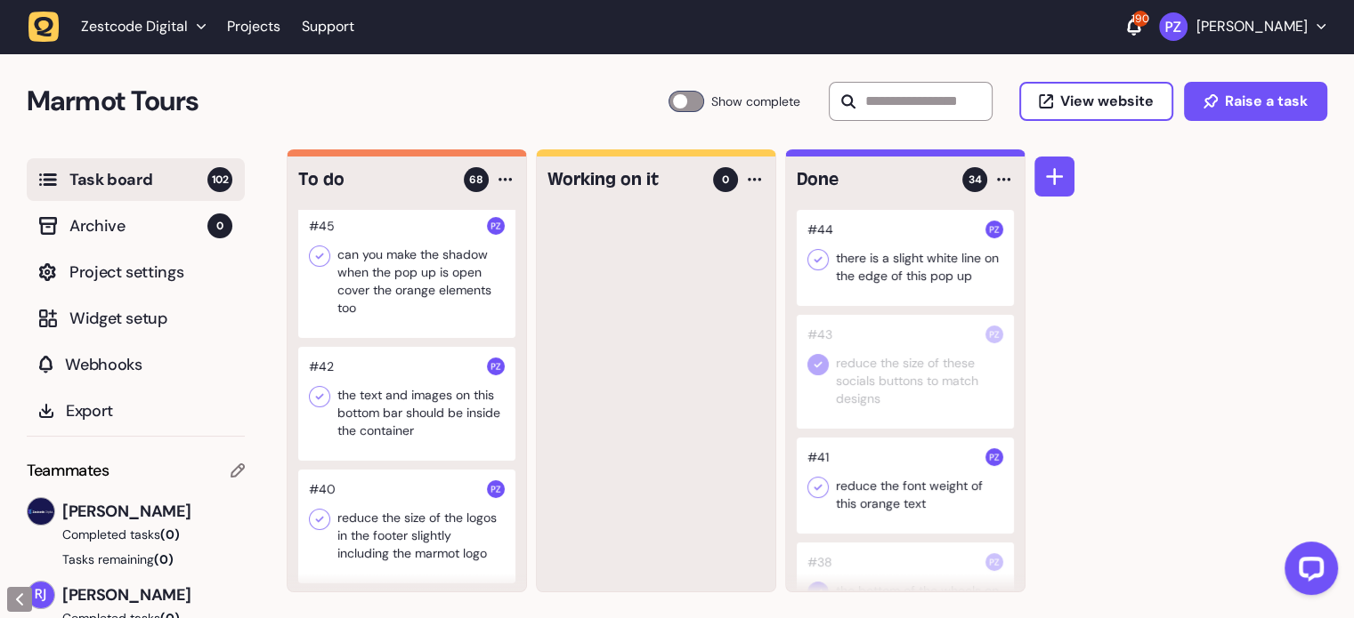
click at [380, 338] on div at bounding box center [406, 272] width 217 height 132
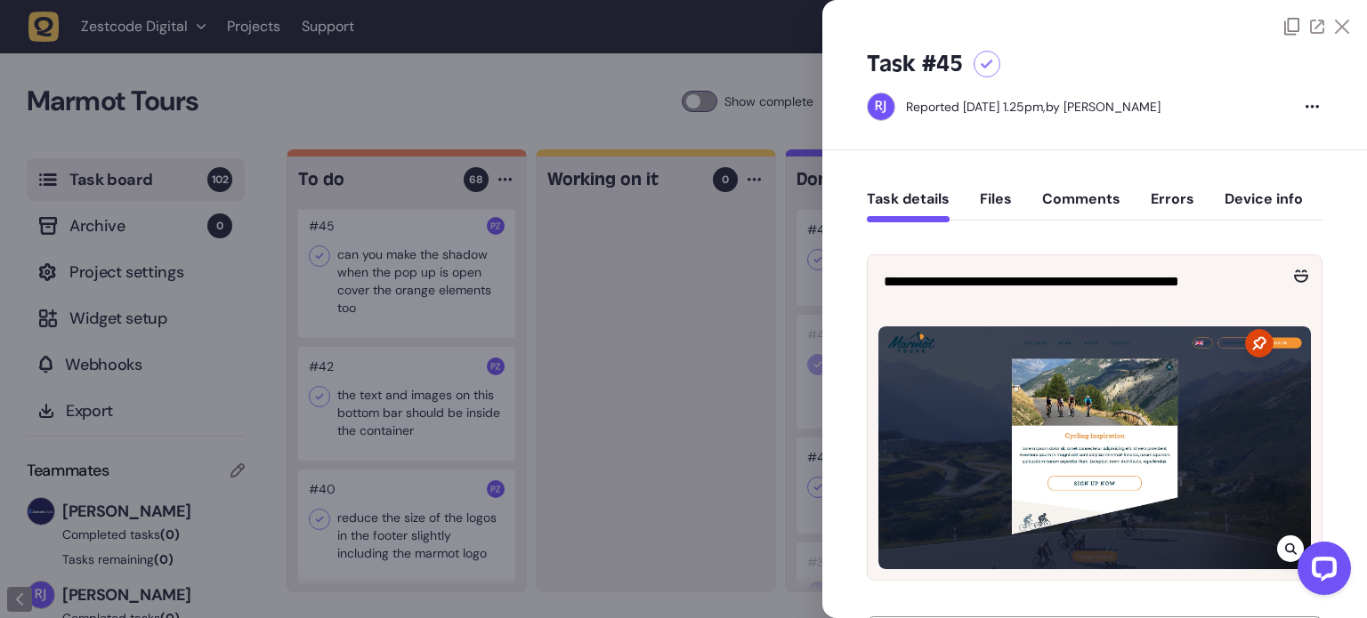
click at [598, 282] on div at bounding box center [683, 309] width 1367 height 618
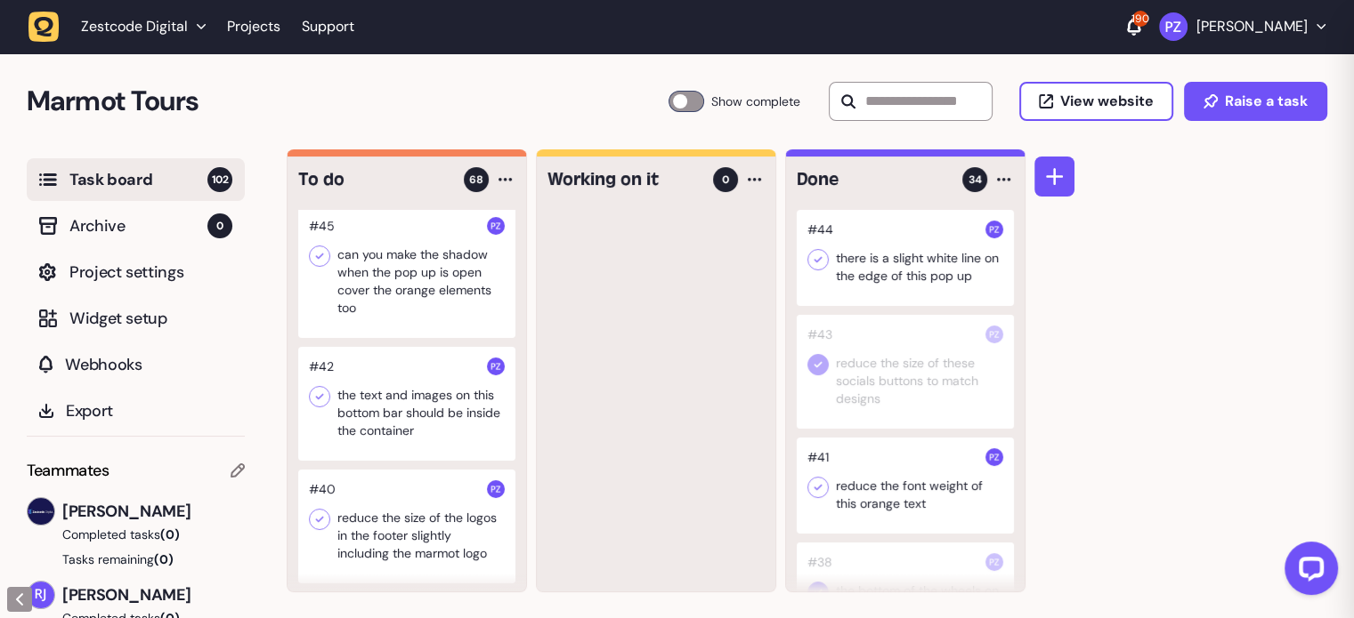
click at [306, 338] on div at bounding box center [406, 272] width 217 height 132
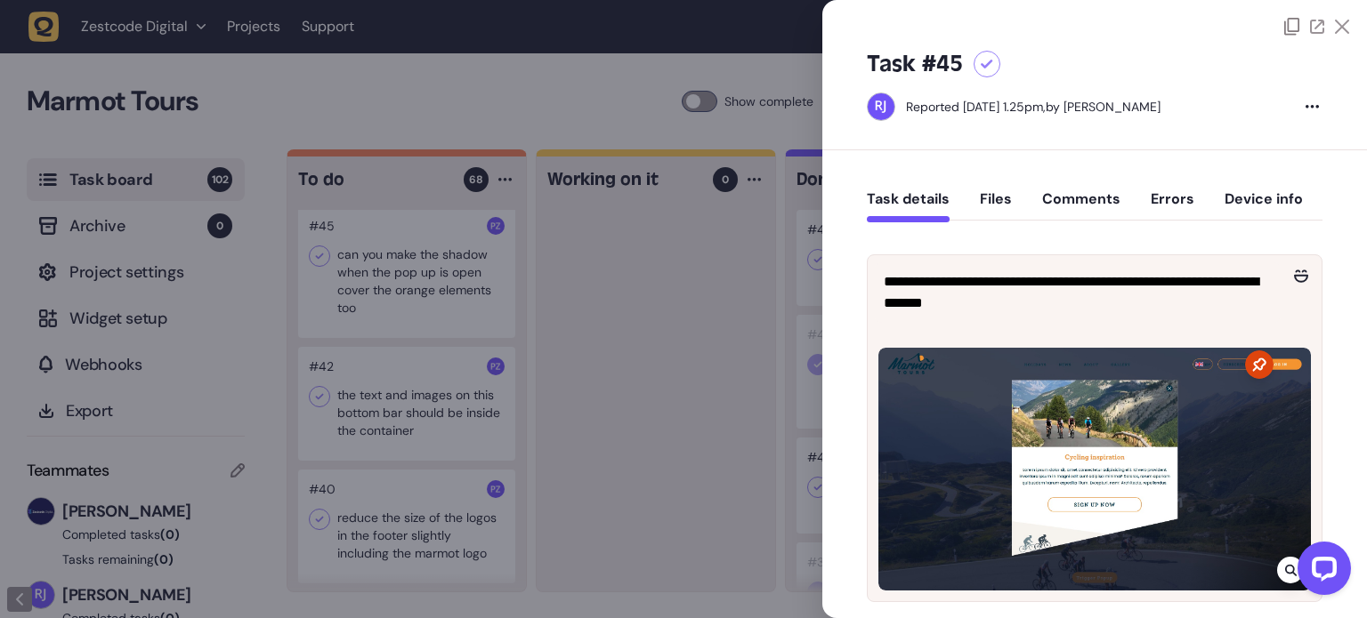
click at [1338, 30] on icon at bounding box center [1342, 27] width 14 height 14
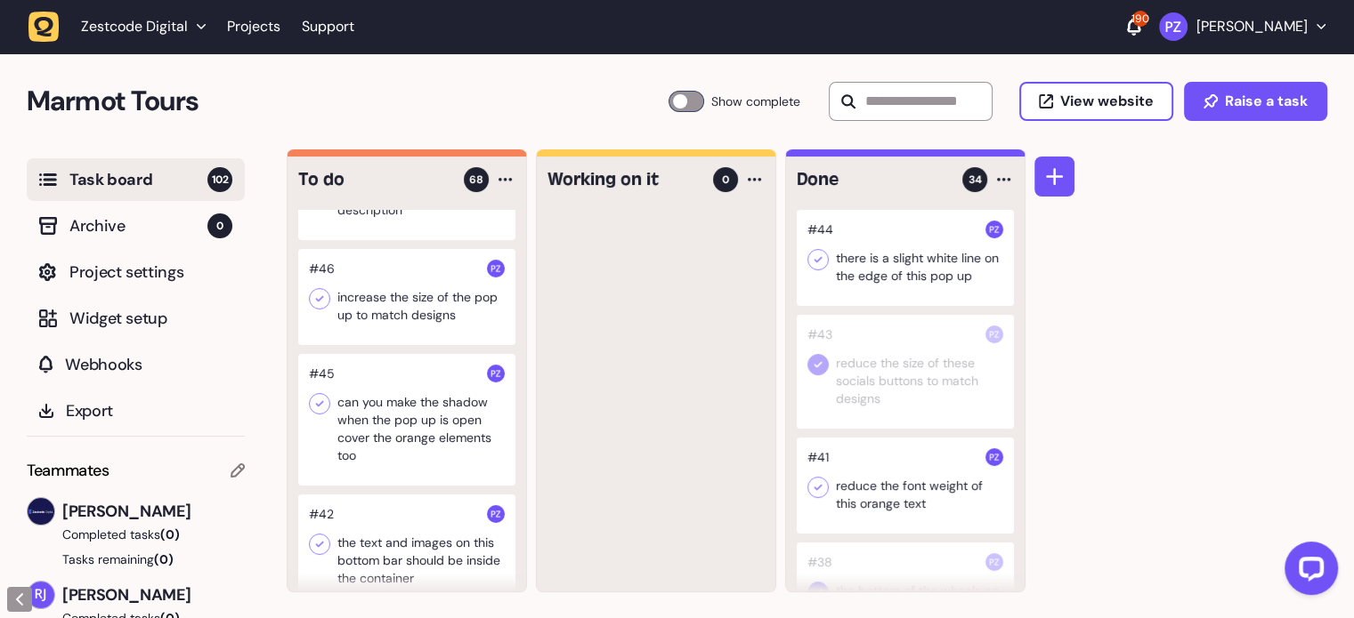
scroll to position [6331, 0]
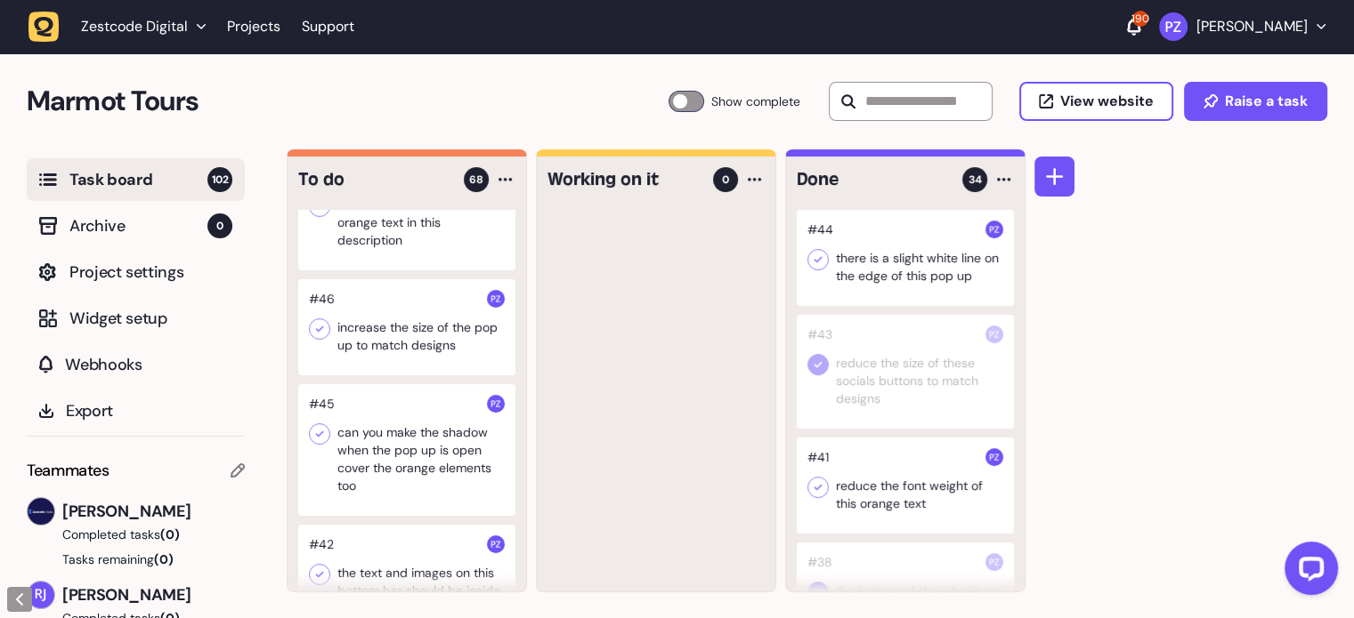
click at [393, 376] on div at bounding box center [406, 327] width 217 height 96
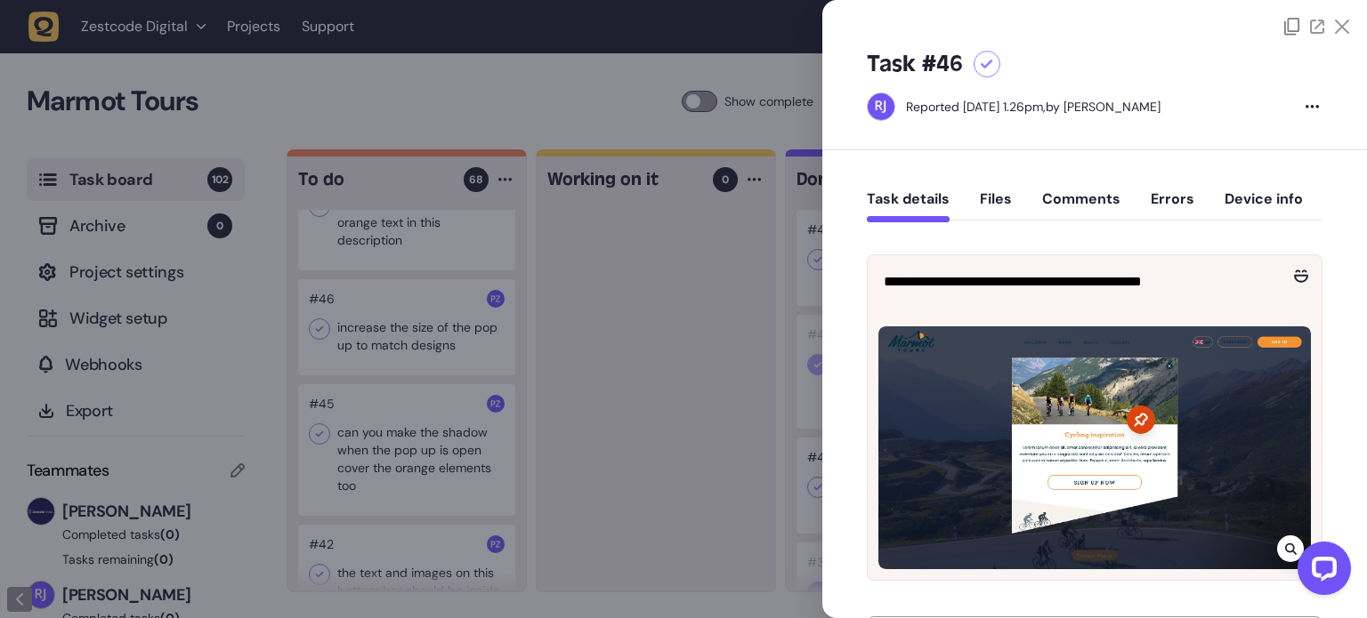
click at [1340, 25] on icon at bounding box center [1342, 27] width 14 height 14
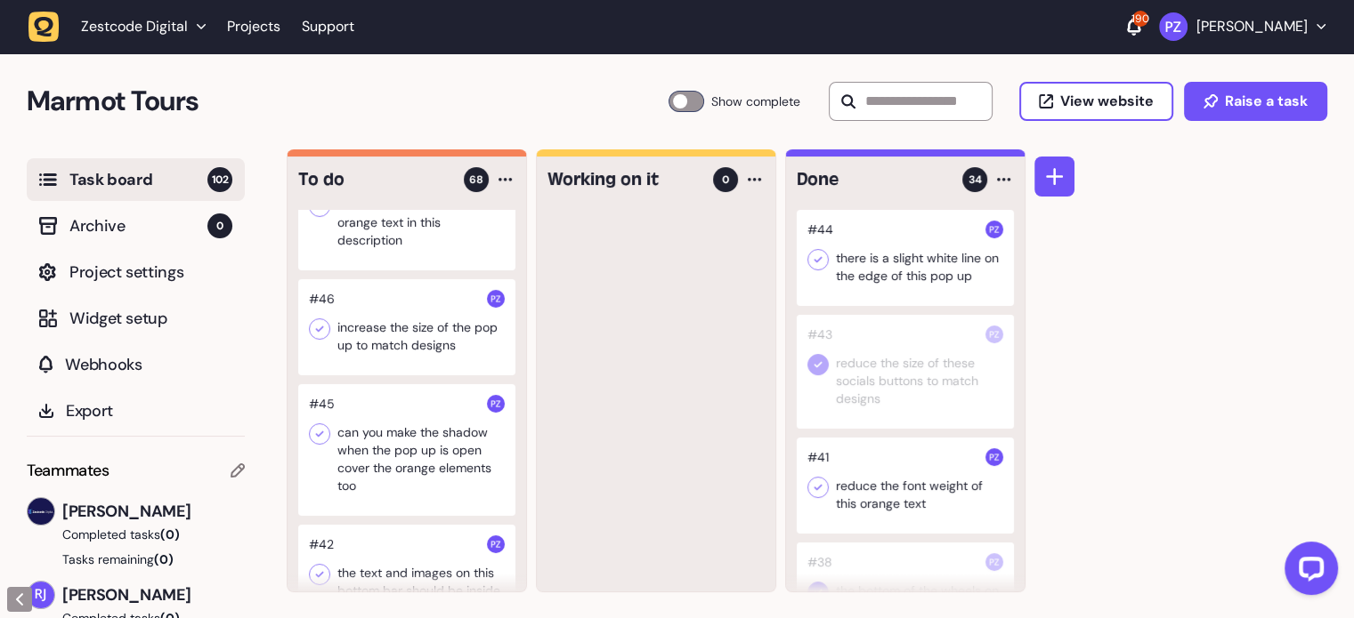
click at [820, 366] on icon at bounding box center [818, 365] width 18 height 18
click at [819, 366] on icon at bounding box center [818, 365] width 18 height 18
click at [820, 492] on icon at bounding box center [818, 488] width 18 height 18
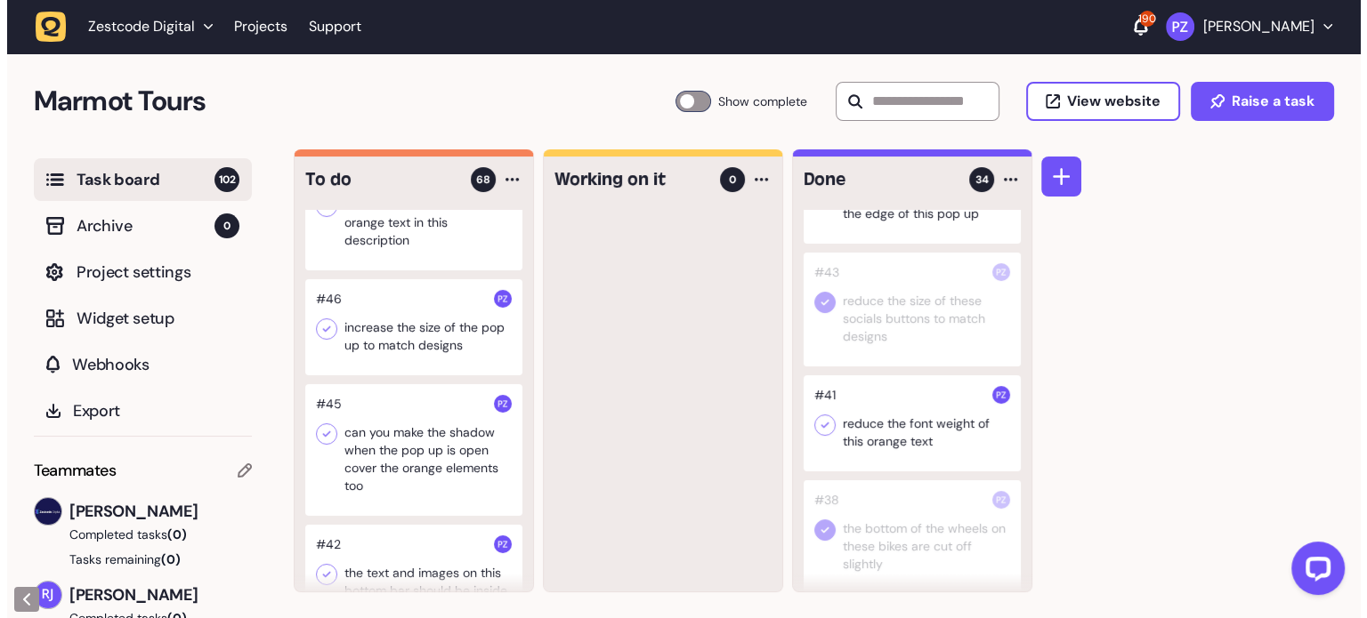
scroll to position [178, 0]
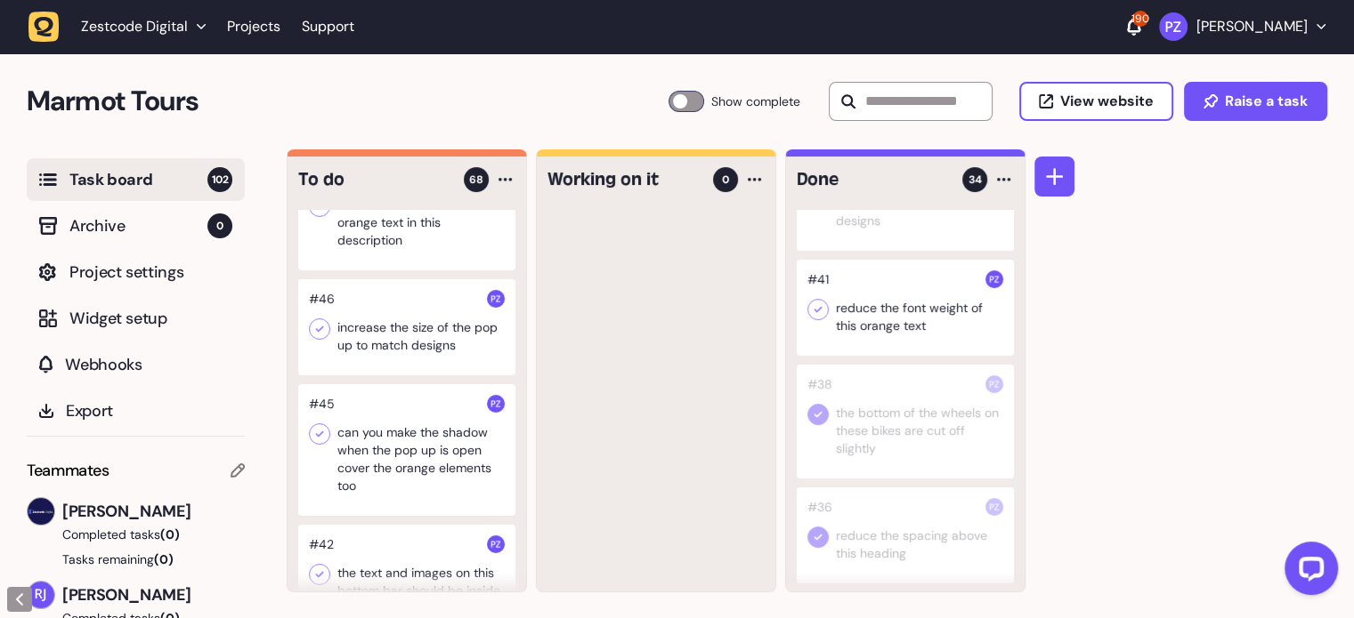
click at [893, 317] on div at bounding box center [904, 308] width 217 height 96
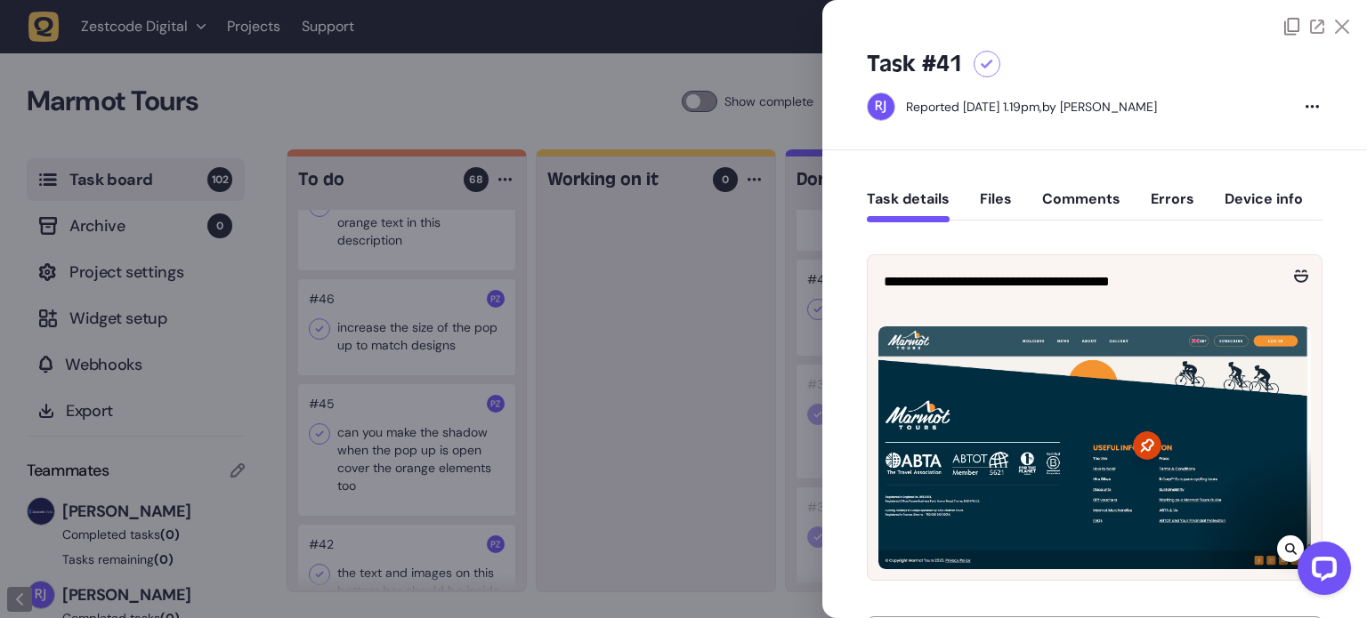
click at [1335, 32] on icon at bounding box center [1342, 27] width 14 height 14
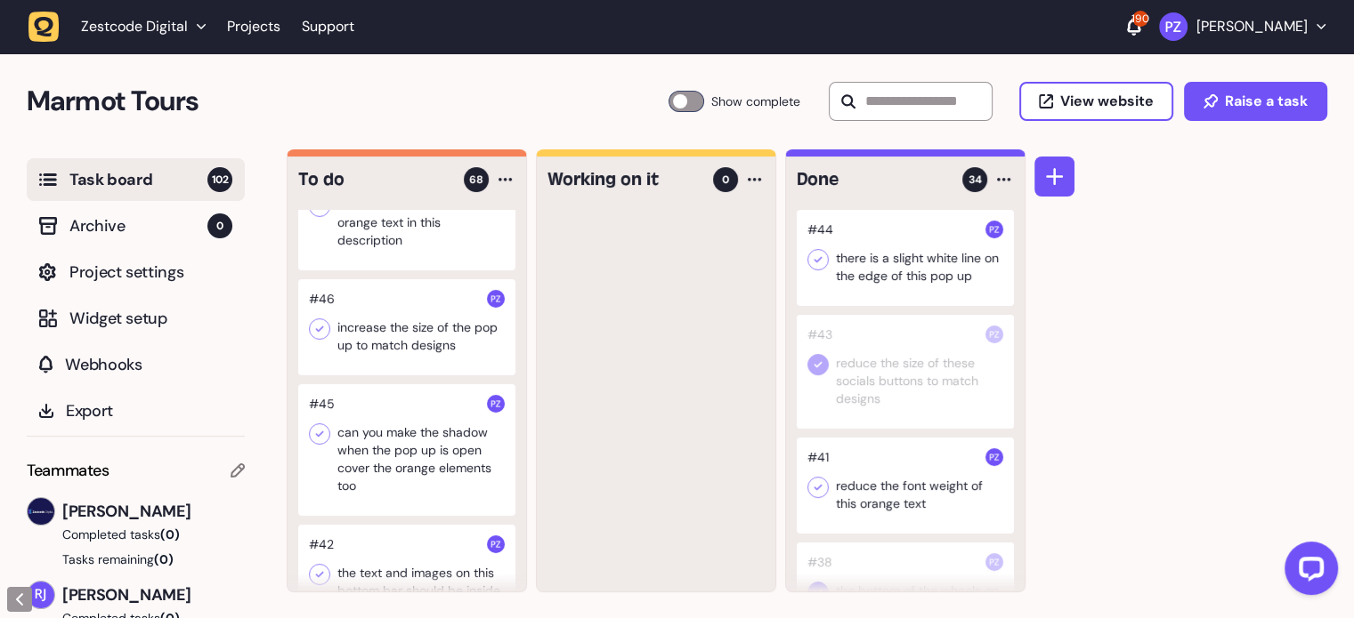
click at [822, 485] on icon at bounding box center [818, 488] width 18 height 18
click at [815, 265] on icon at bounding box center [818, 260] width 18 height 18
click at [824, 265] on icon at bounding box center [818, 260] width 18 height 18
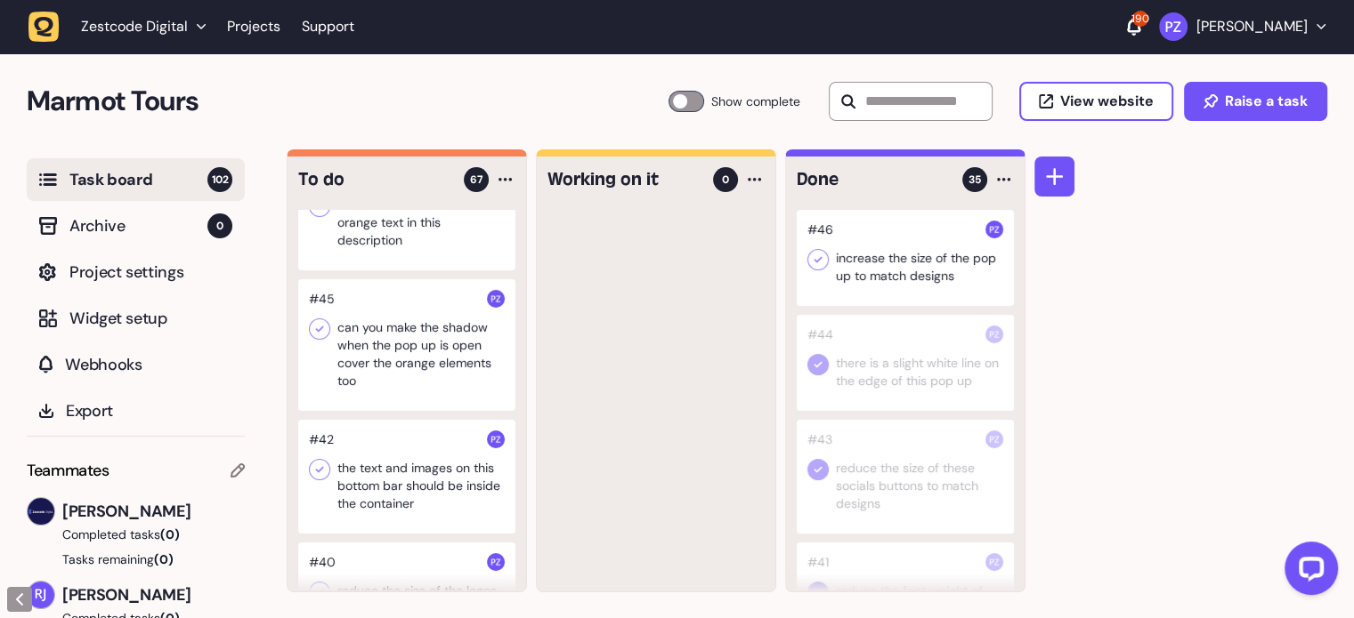
click at [811, 261] on icon at bounding box center [818, 260] width 18 height 18
click at [675, 327] on div at bounding box center [656, 401] width 238 height 382
click at [420, 271] on div at bounding box center [406, 214] width 217 height 114
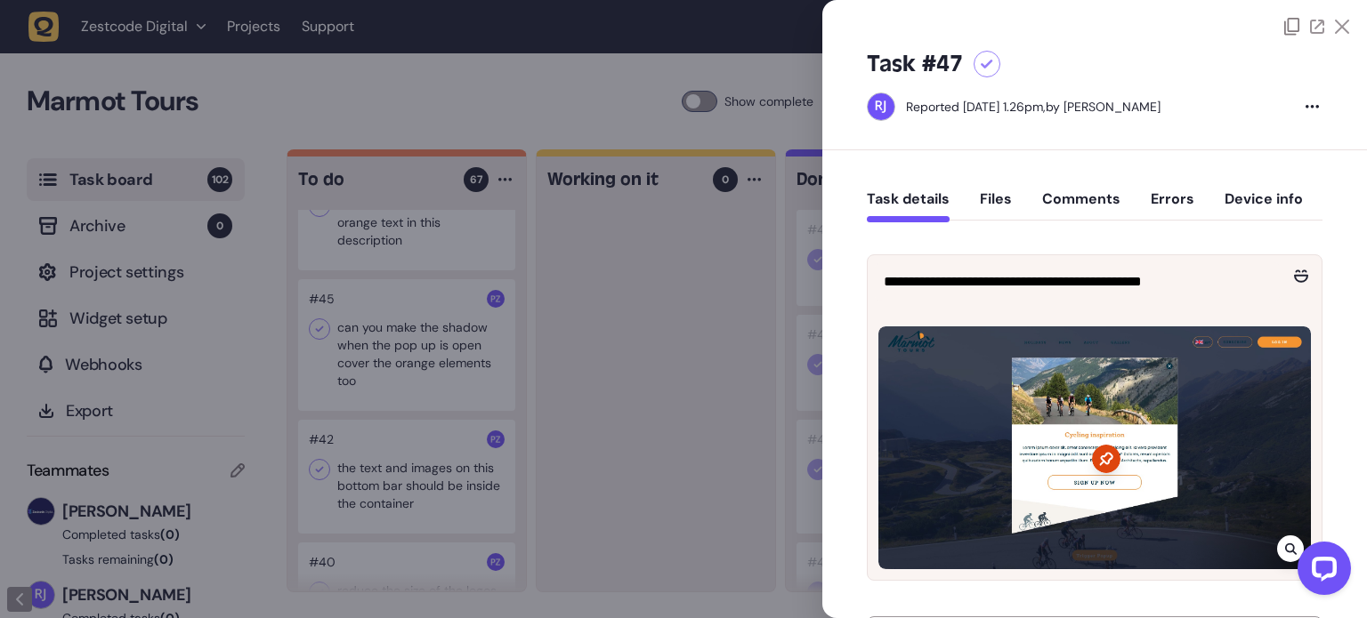
click at [1335, 30] on icon at bounding box center [1342, 27] width 14 height 14
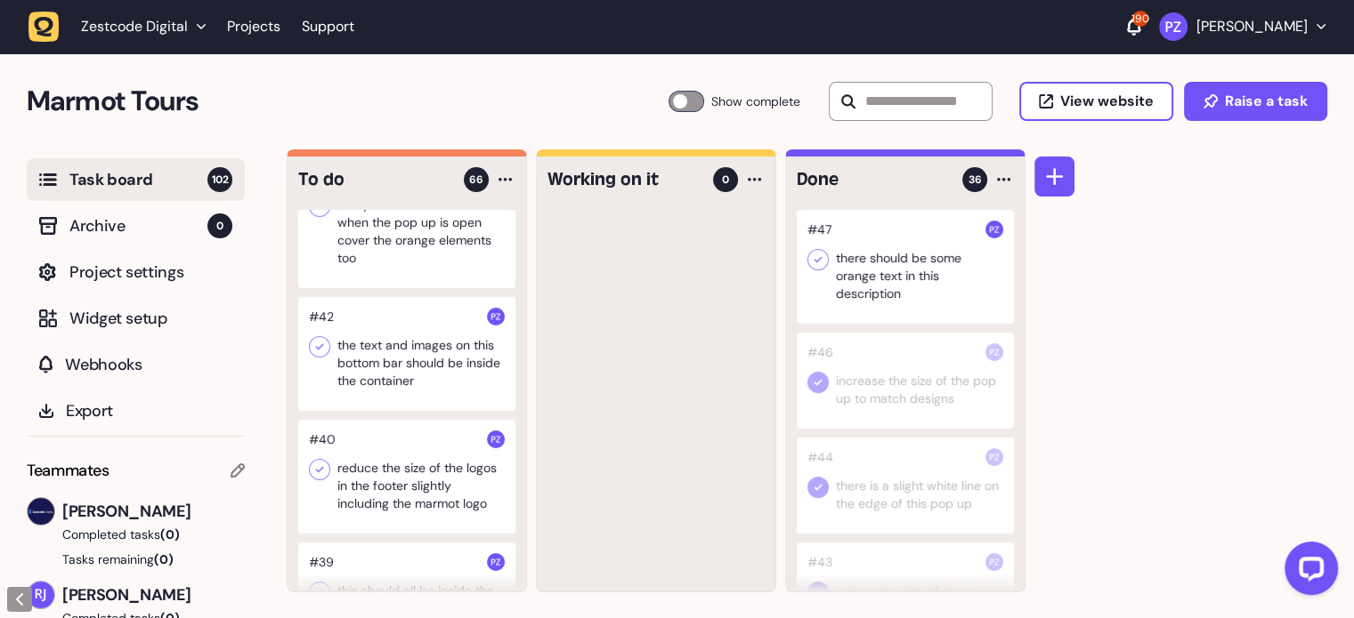
click at [821, 260] on icon at bounding box center [818, 260] width 18 height 18
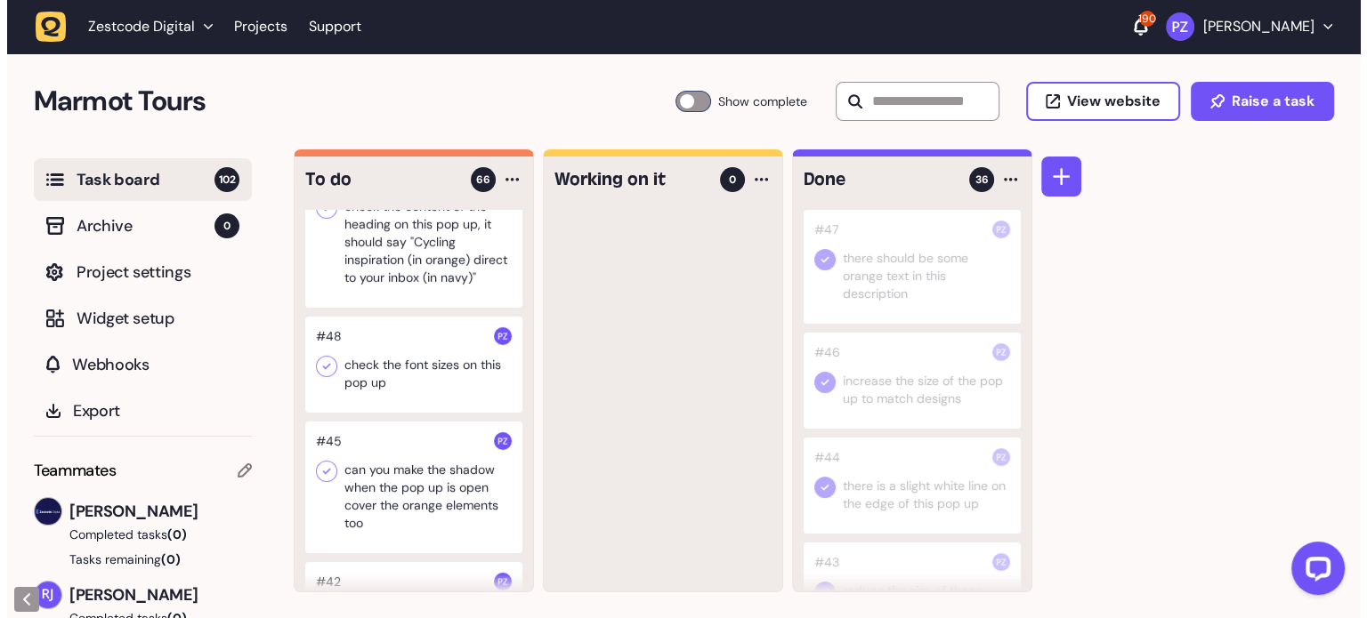
scroll to position [6064, 0]
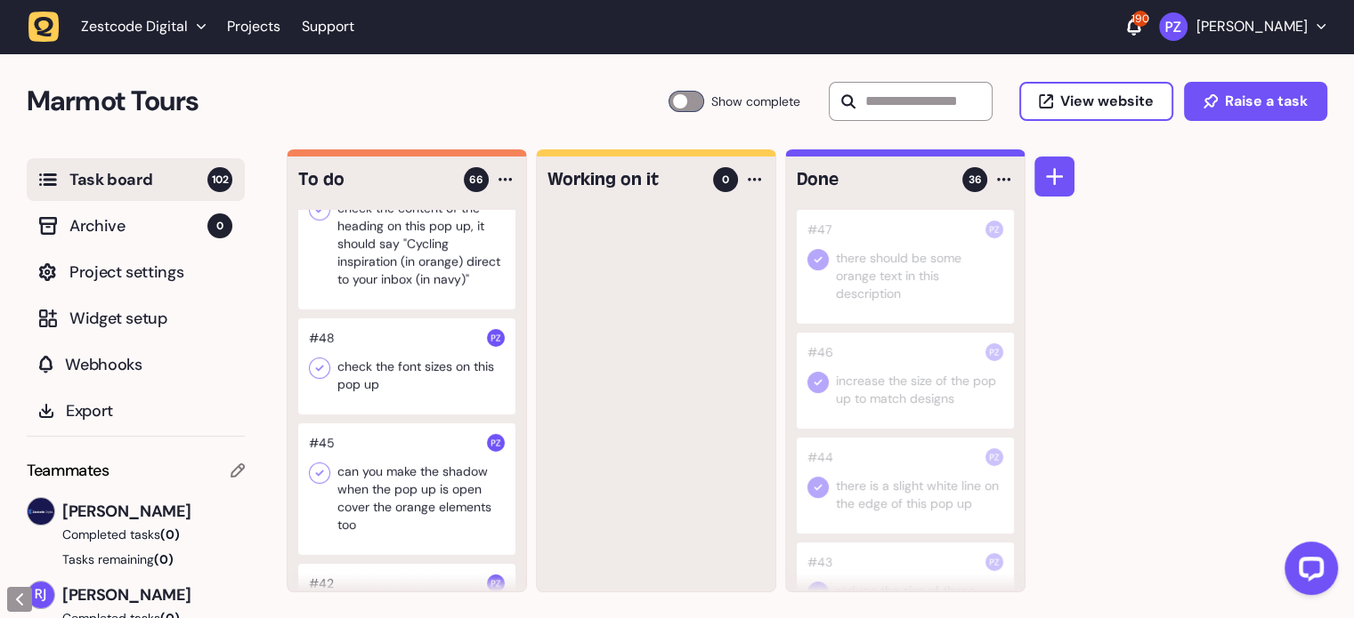
click at [402, 415] on div at bounding box center [406, 367] width 217 height 96
